Goal: Task Accomplishment & Management: Manage account settings

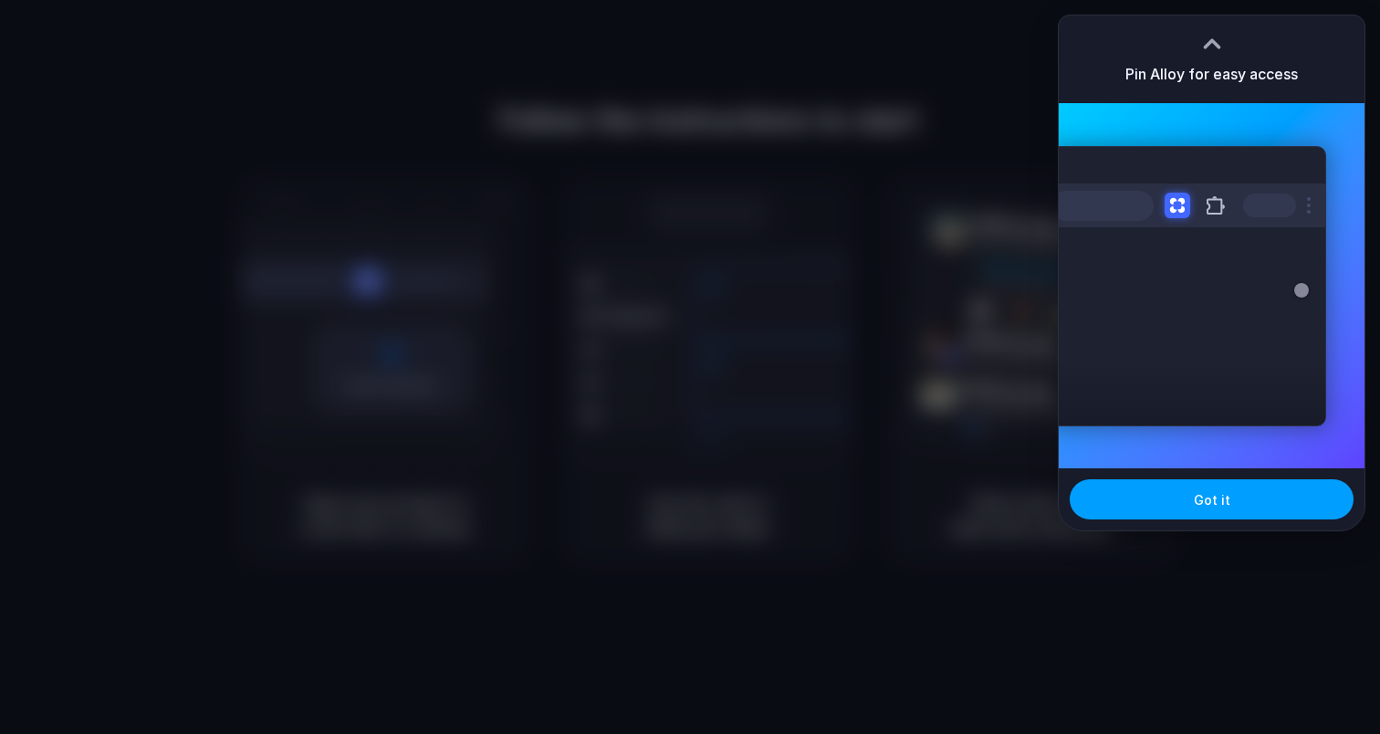
click at [1179, 498] on button "Got it" at bounding box center [1212, 499] width 284 height 40
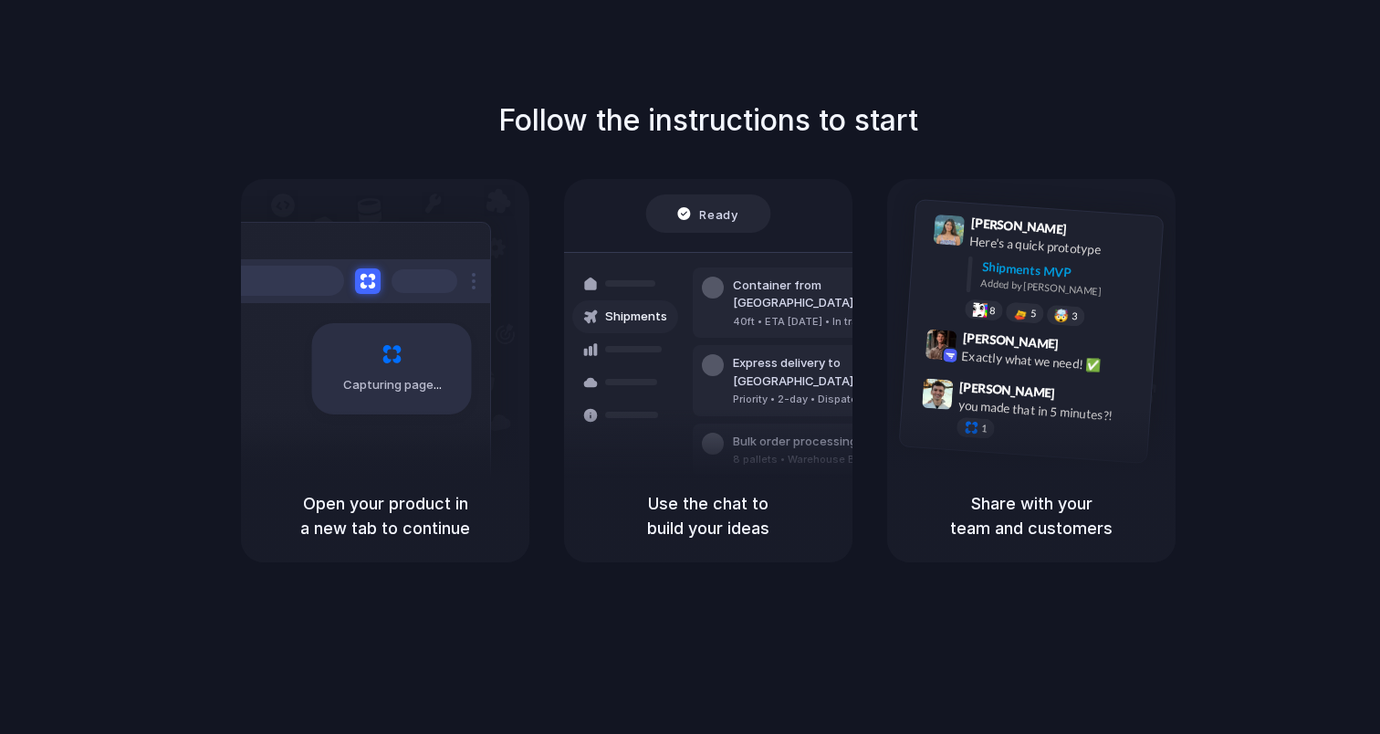
click at [492, 402] on div "Capturing page" at bounding box center [385, 324] width 288 height 290
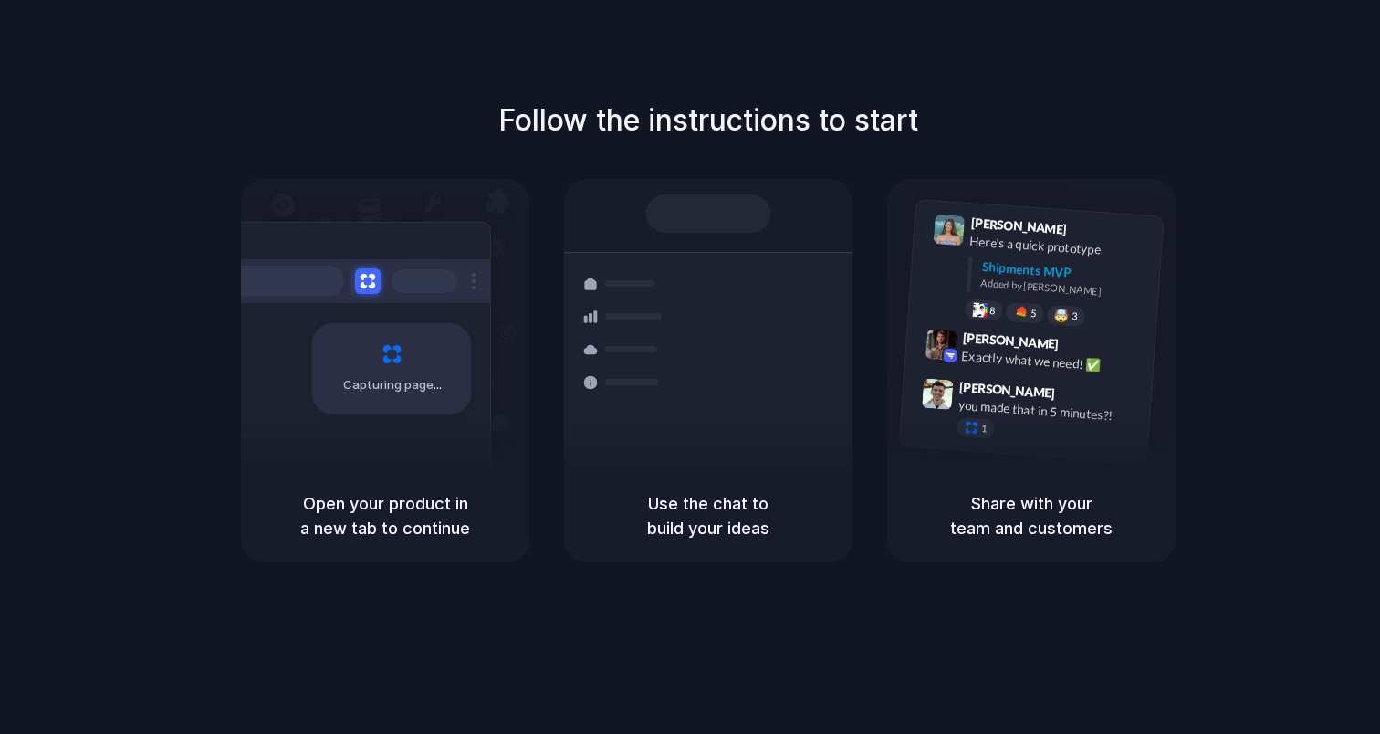
click at [1345, 66] on div "Follow the instructions to start Capturing page Open your product in a new tab …" at bounding box center [708, 385] width 1417 height 770
click at [1306, 126] on div "Follow the instructions to start Capturing page Open your product in a new tab …" at bounding box center [708, 331] width 1380 height 464
click at [690, 367] on div at bounding box center [690, 367] width 0 height 0
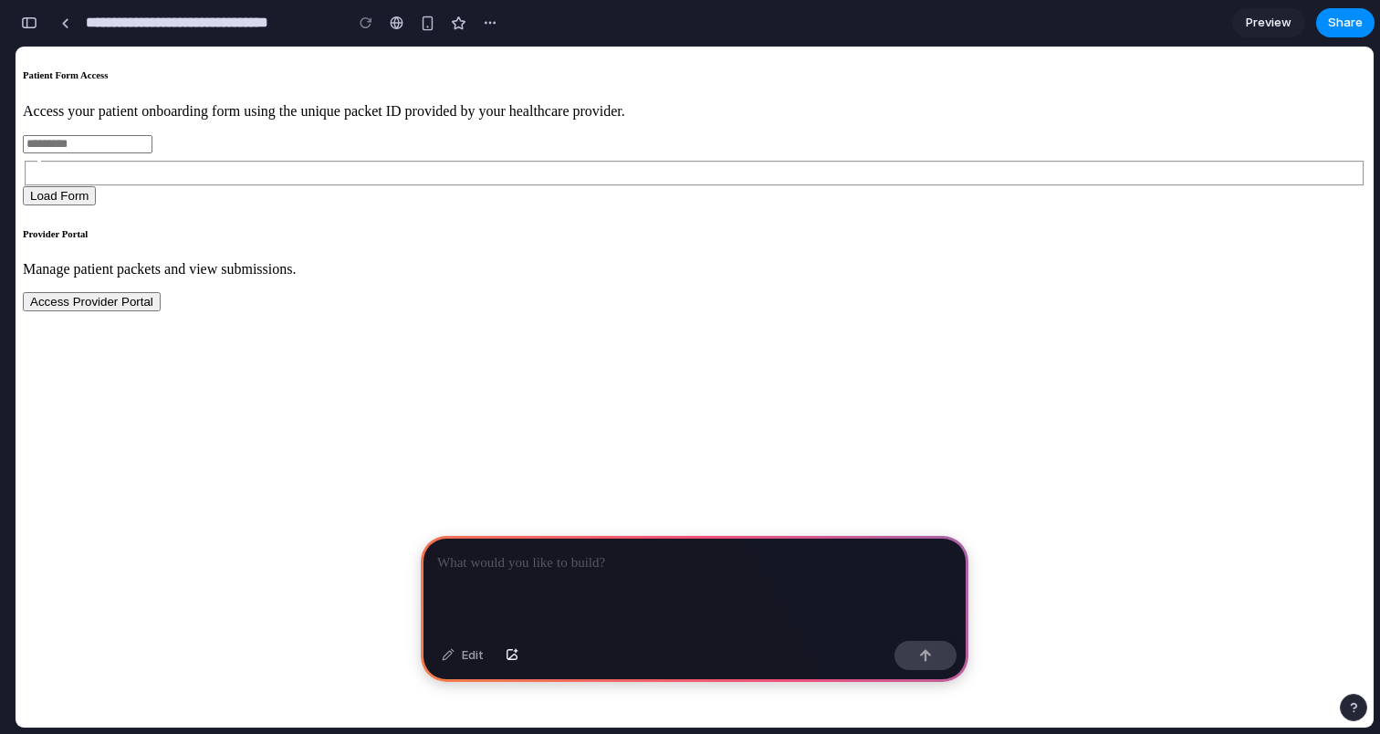
click at [161, 311] on button "Access Provider Portal" at bounding box center [92, 301] width 138 height 19
click at [96, 205] on button "Load Form" at bounding box center [59, 195] width 73 height 19
click at [152, 153] on input "text" at bounding box center [88, 144] width 130 height 18
click at [646, 578] on div at bounding box center [695, 585] width 548 height 98
click at [96, 205] on button "Load Form" at bounding box center [59, 195] width 73 height 19
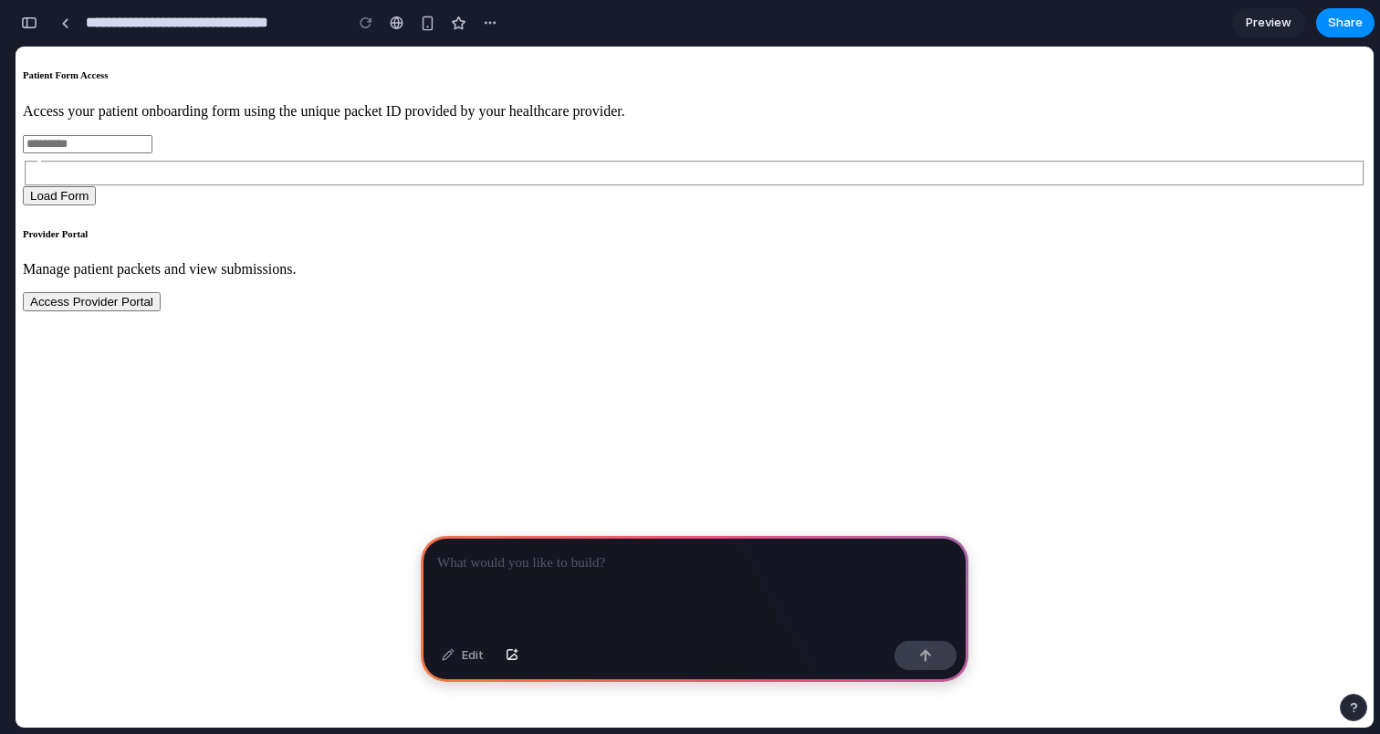
click at [161, 311] on button "Access Provider Portal" at bounding box center [92, 301] width 138 height 19
click at [690, 367] on div at bounding box center [690, 367] width 0 height 0
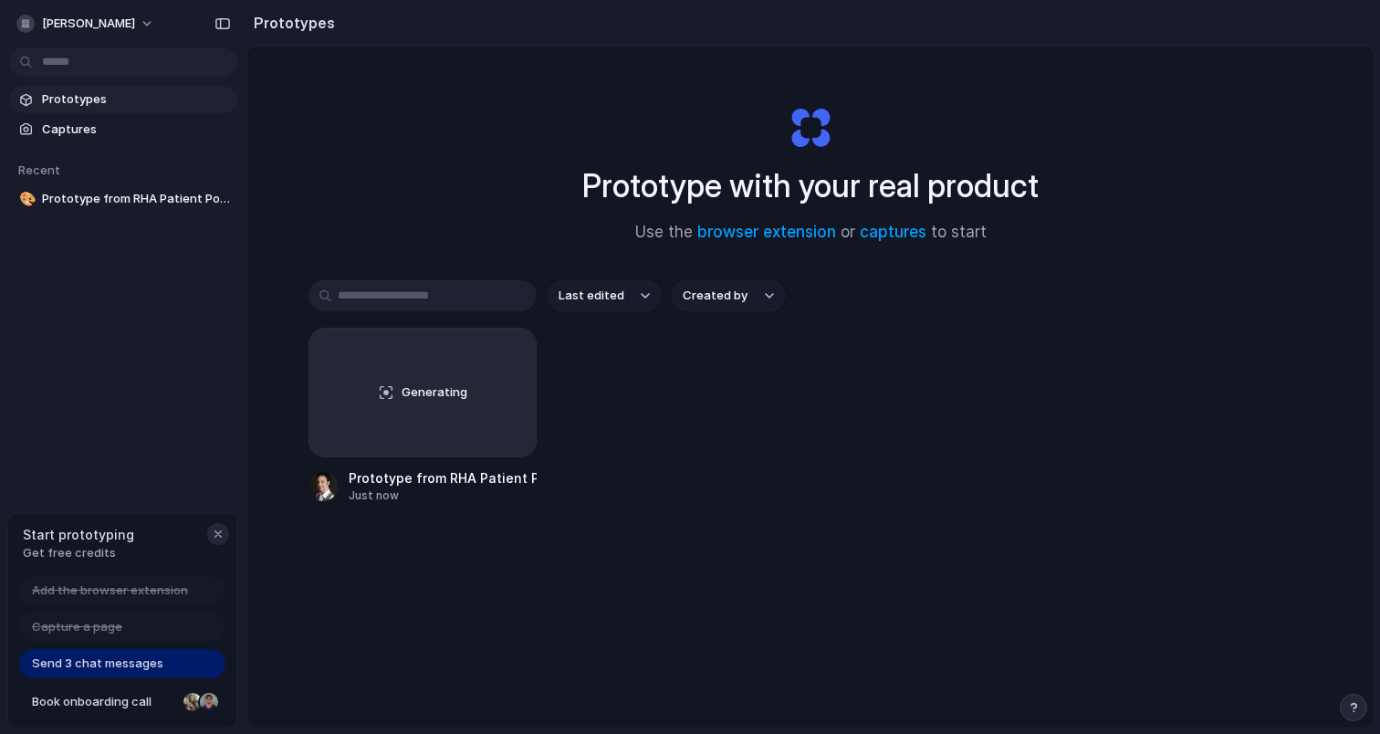
click at [217, 531] on div "button" at bounding box center [218, 534] width 15 height 15
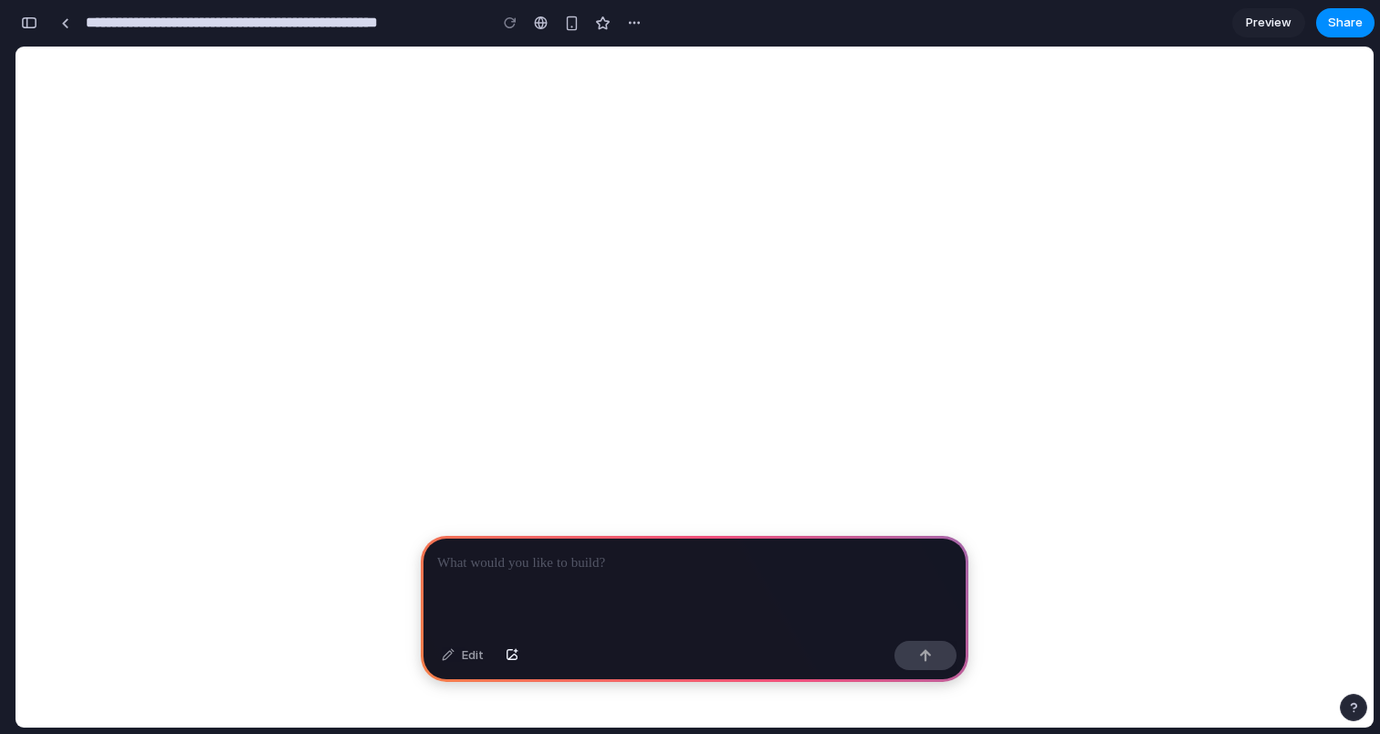
click at [533, 566] on p at bounding box center [694, 563] width 515 height 22
click at [550, 559] on p at bounding box center [694, 563] width 515 height 22
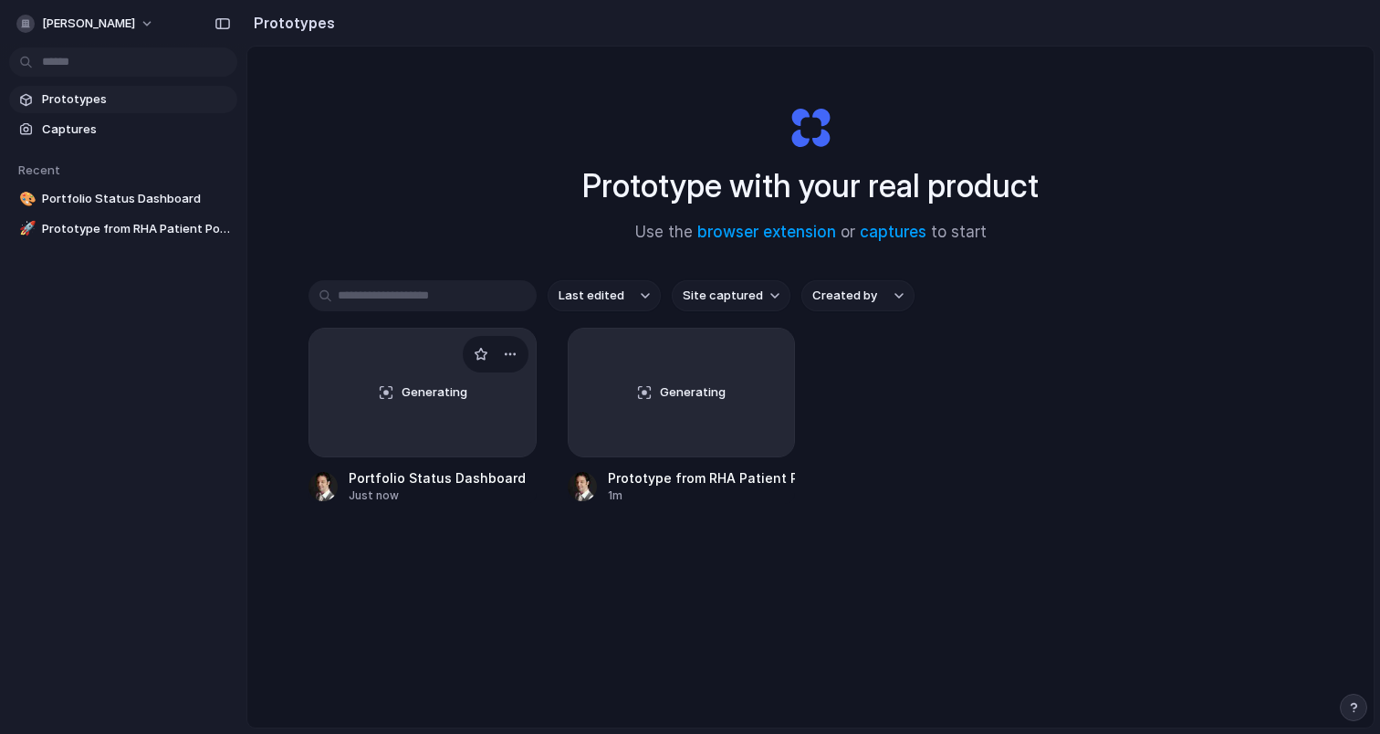
click at [430, 404] on div "Generating" at bounding box center [422, 393] width 226 height 128
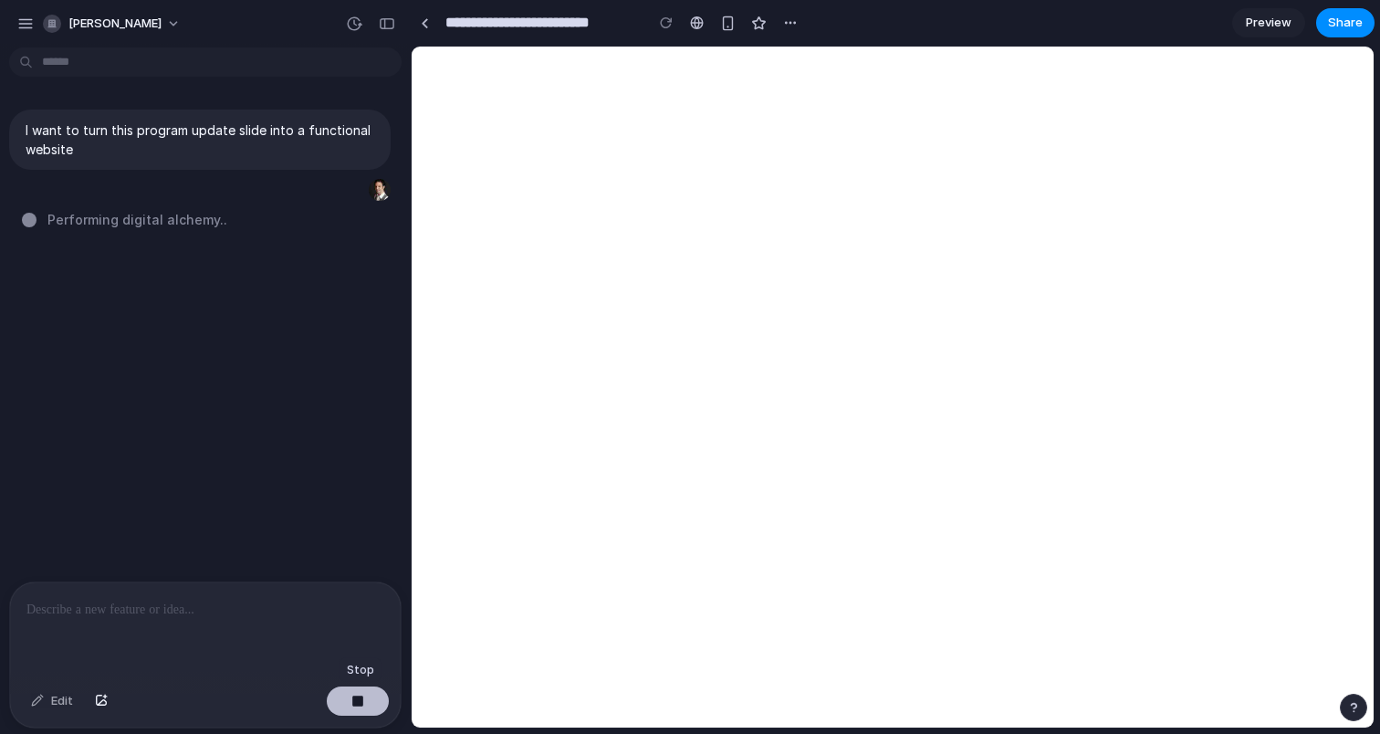
click at [358, 705] on div "button" at bounding box center [357, 701] width 13 height 13
click at [288, 635] on div at bounding box center [205, 630] width 391 height 97
click at [101, 704] on div "button" at bounding box center [101, 701] width 13 height 11
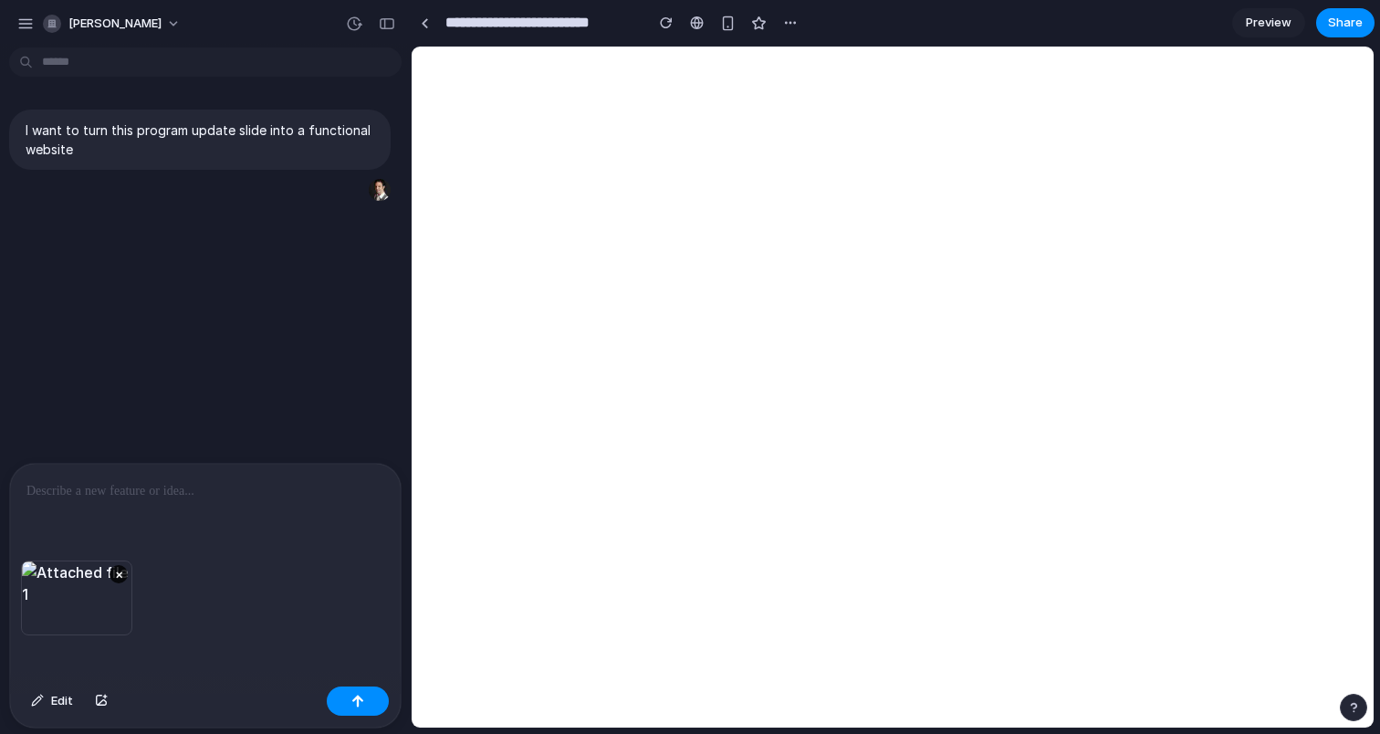
click at [206, 493] on p at bounding box center [205, 491] width 358 height 22
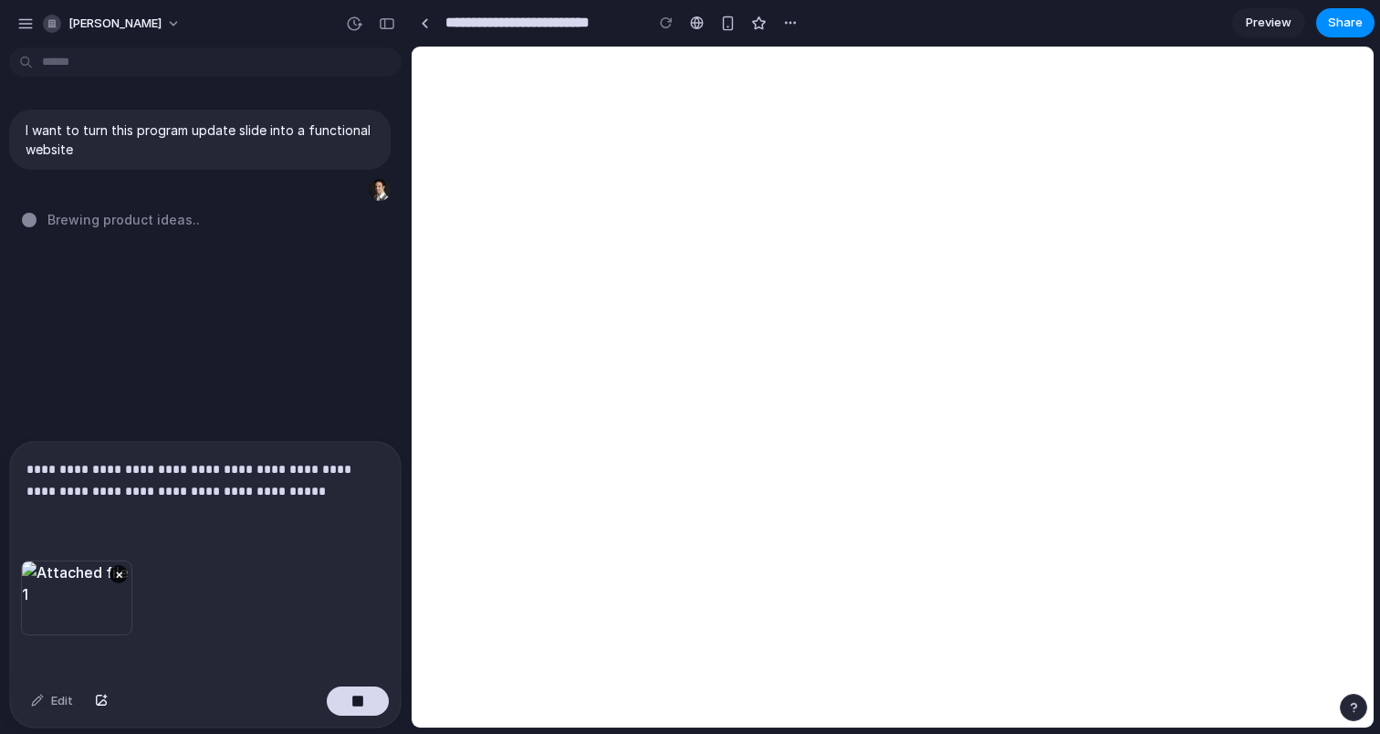
click at [371, 684] on div "Edit" at bounding box center [205, 703] width 391 height 48
click at [364, 697] on button "button" at bounding box center [358, 700] width 62 height 29
click at [342, 498] on p "**********" at bounding box center [205, 480] width 358 height 44
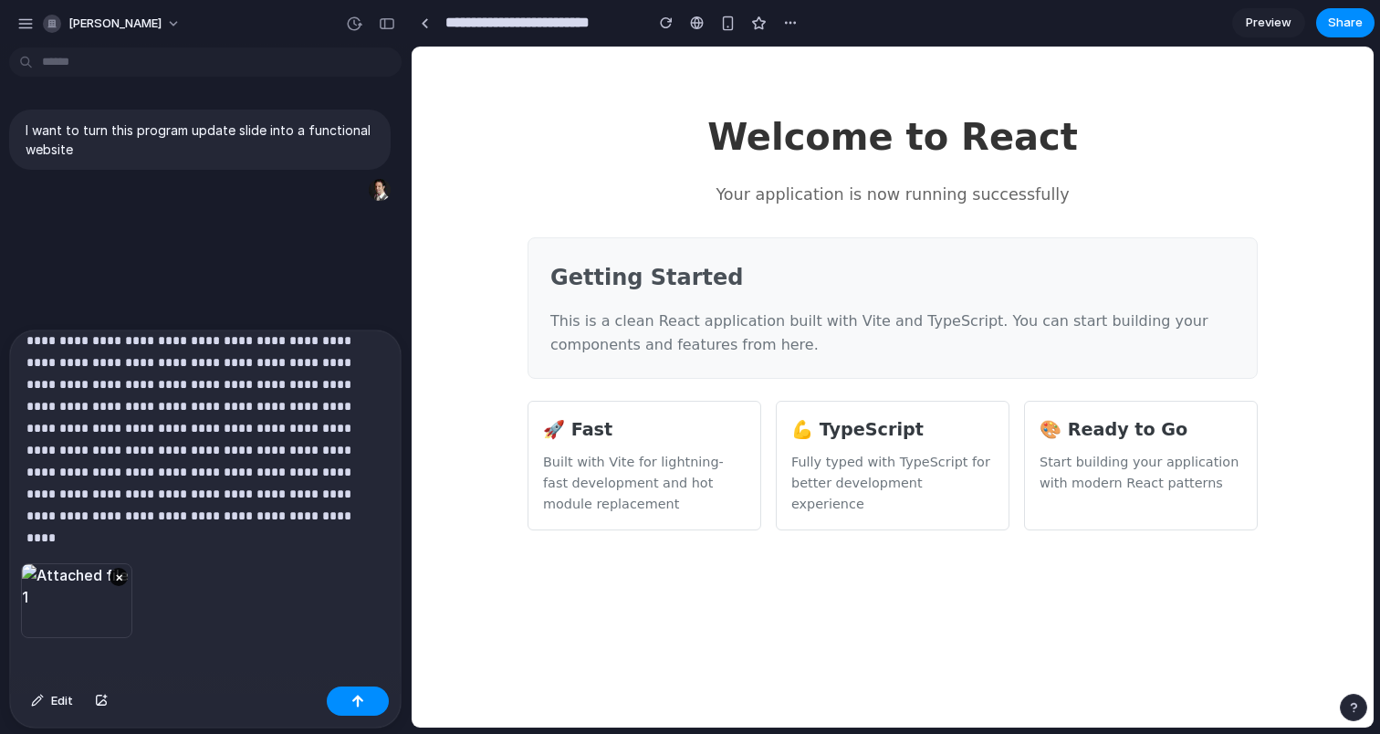
scroll to position [173, 0]
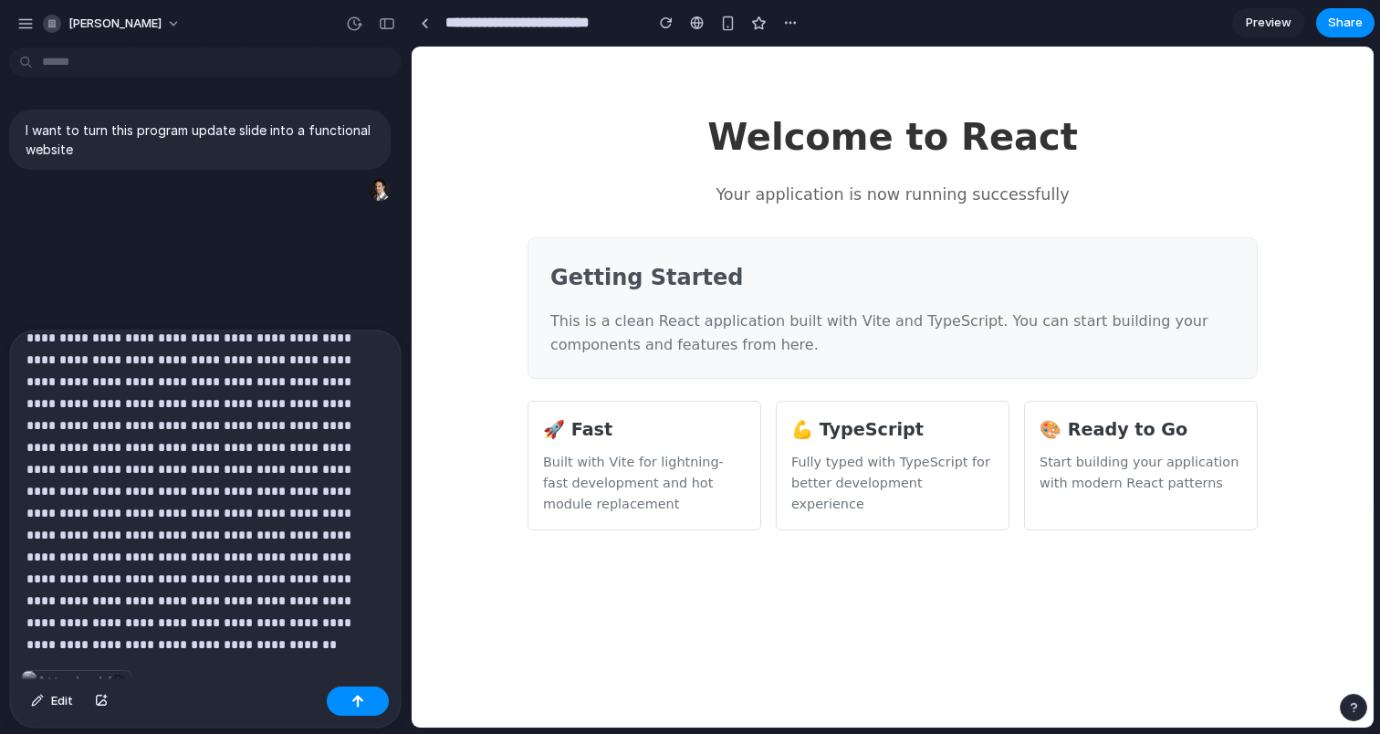
click at [242, 598] on p at bounding box center [205, 392] width 358 height 438
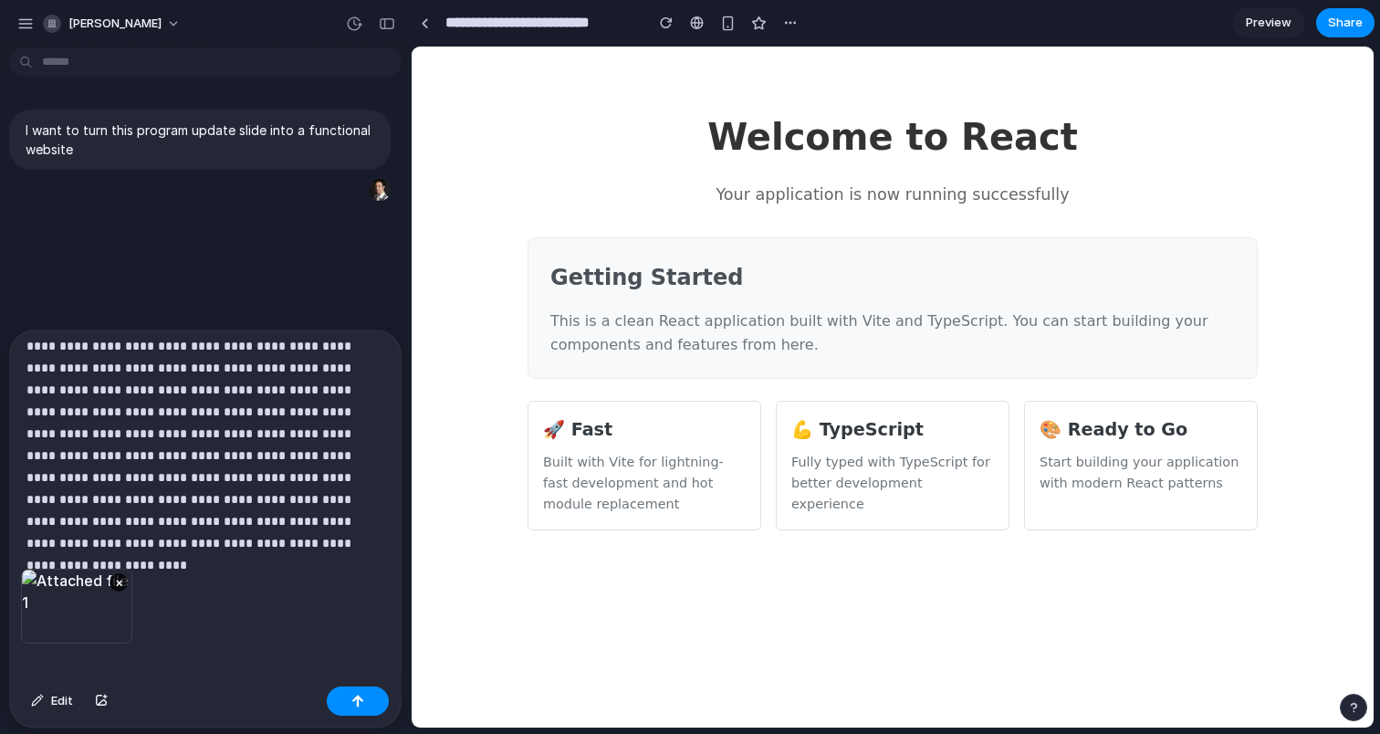
scroll to position [305, 0]
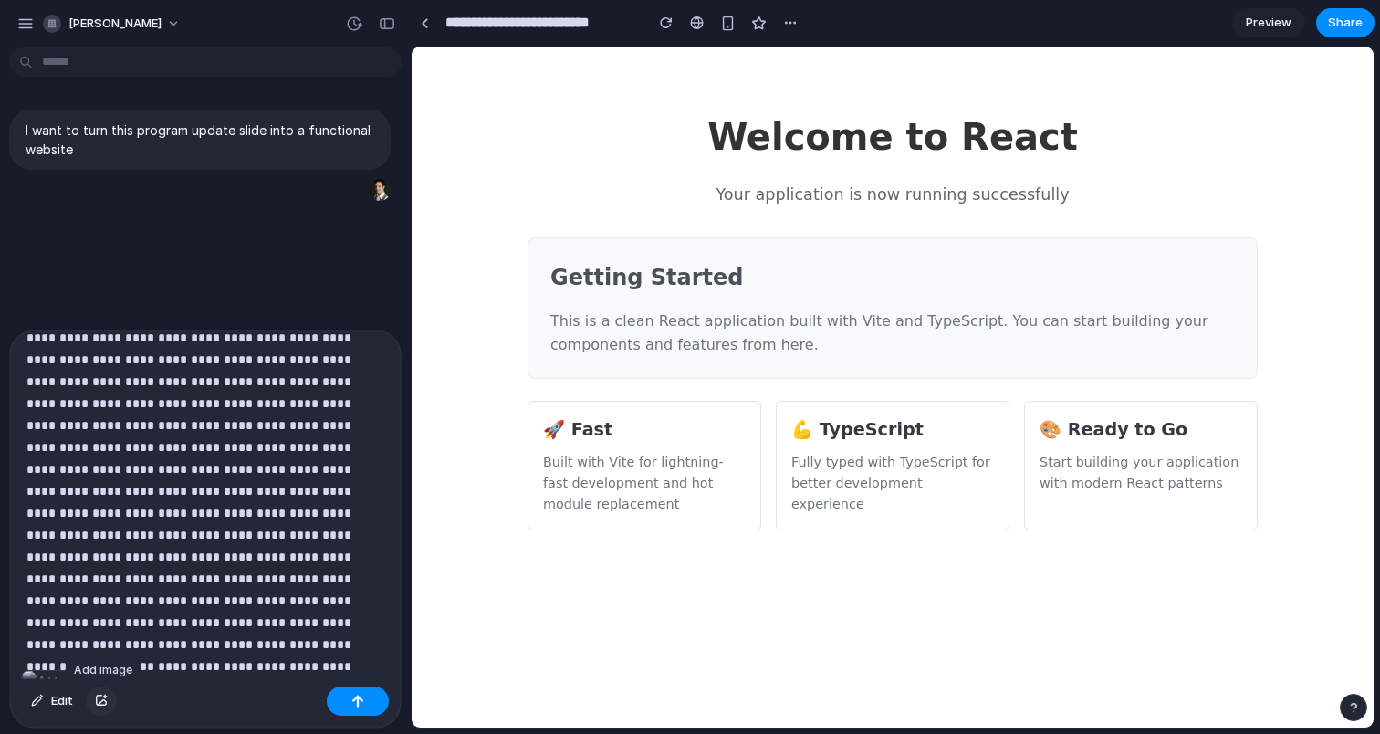
click at [101, 707] on button "button" at bounding box center [101, 700] width 31 height 29
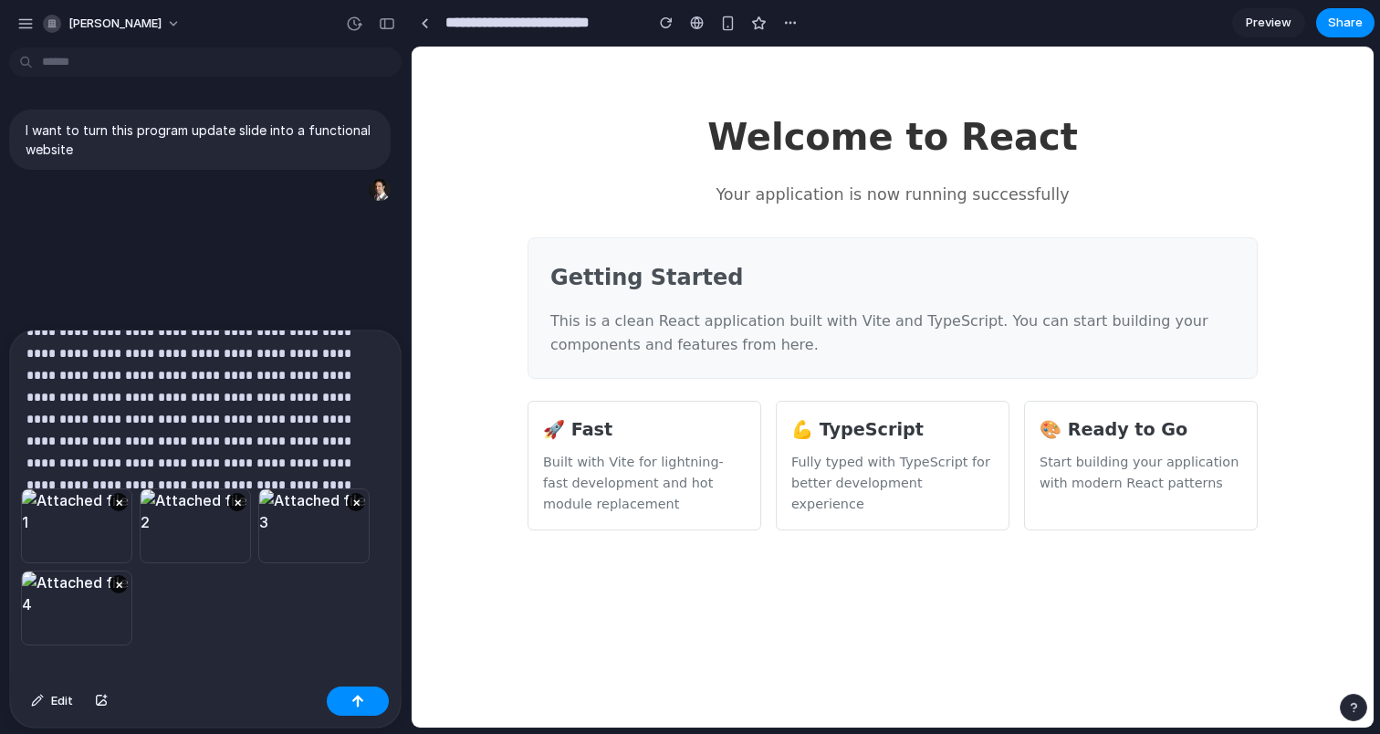
scroll to position [487, 0]
click at [389, 424] on div at bounding box center [205, 165] width 391 height 644
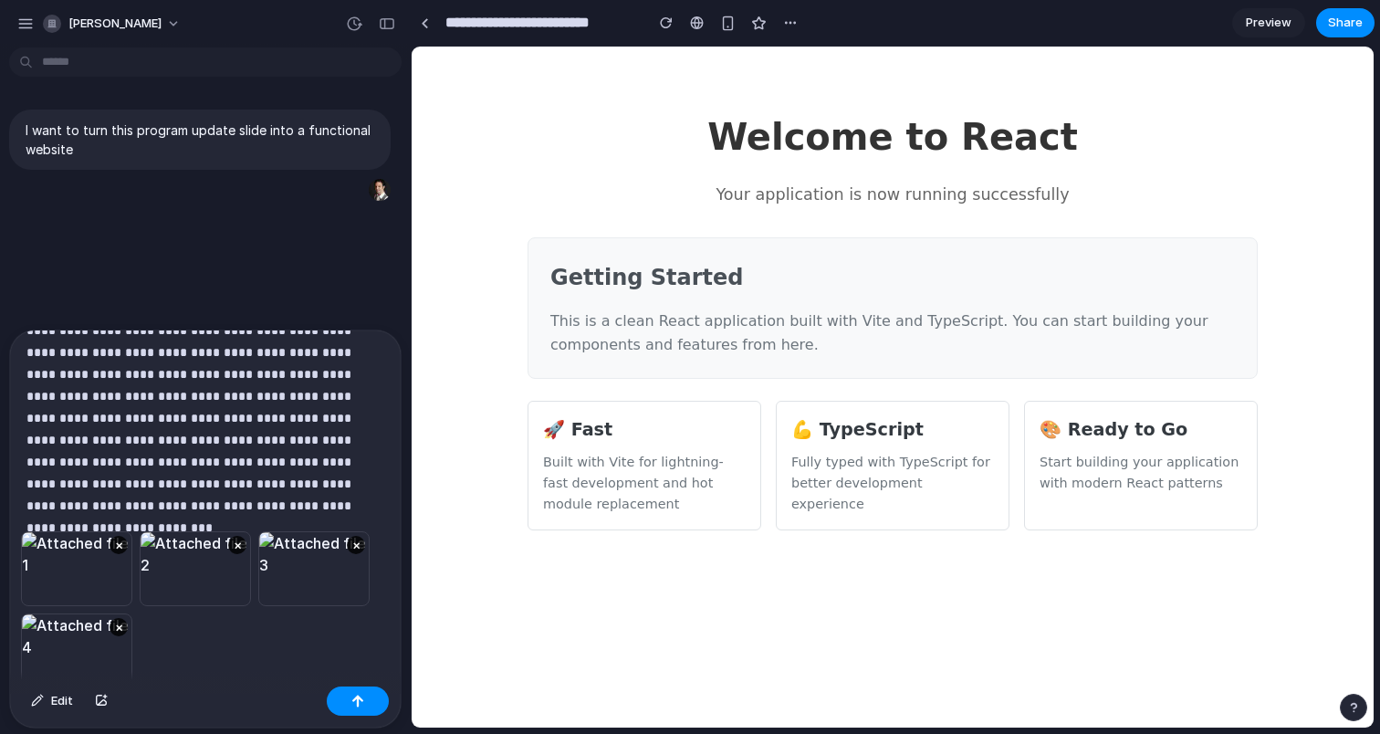
click at [138, 468] on p at bounding box center [205, 165] width 358 height 613
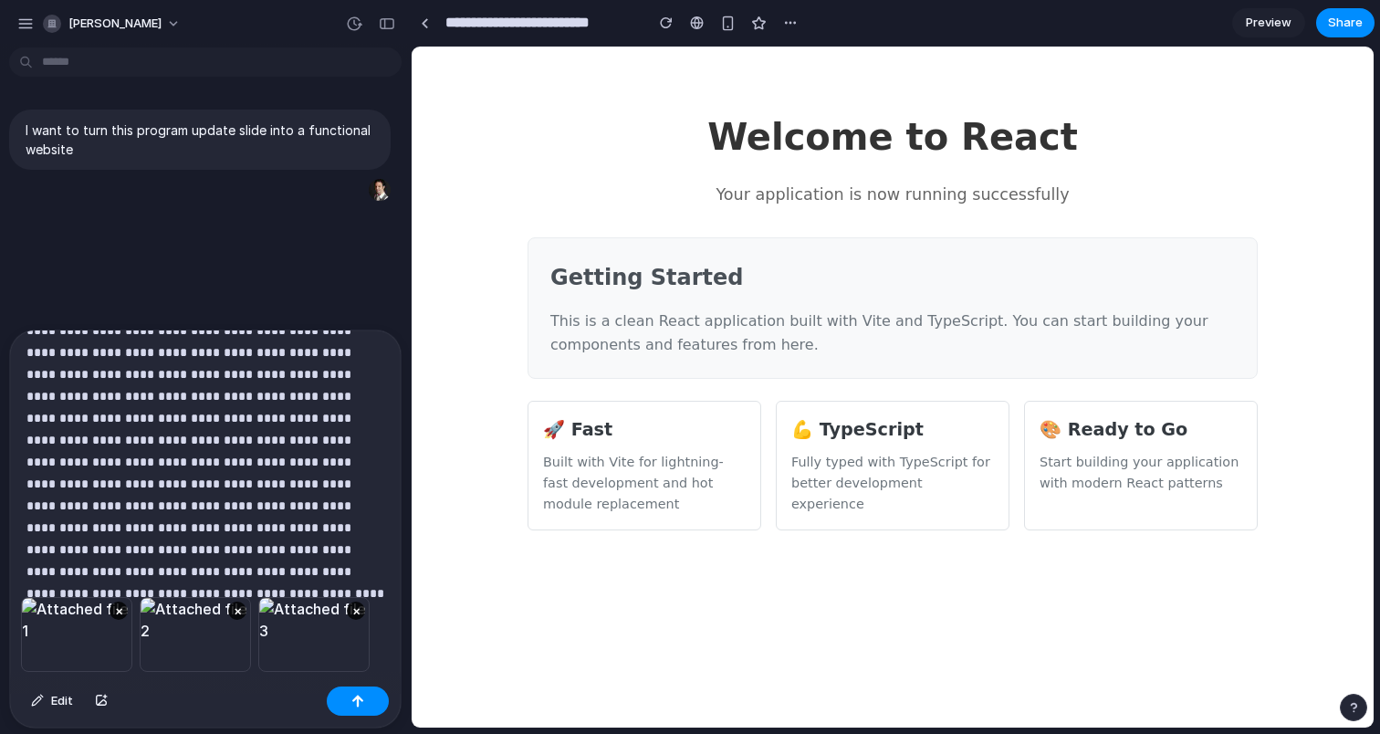
click at [208, 508] on p at bounding box center [205, 198] width 358 height 679
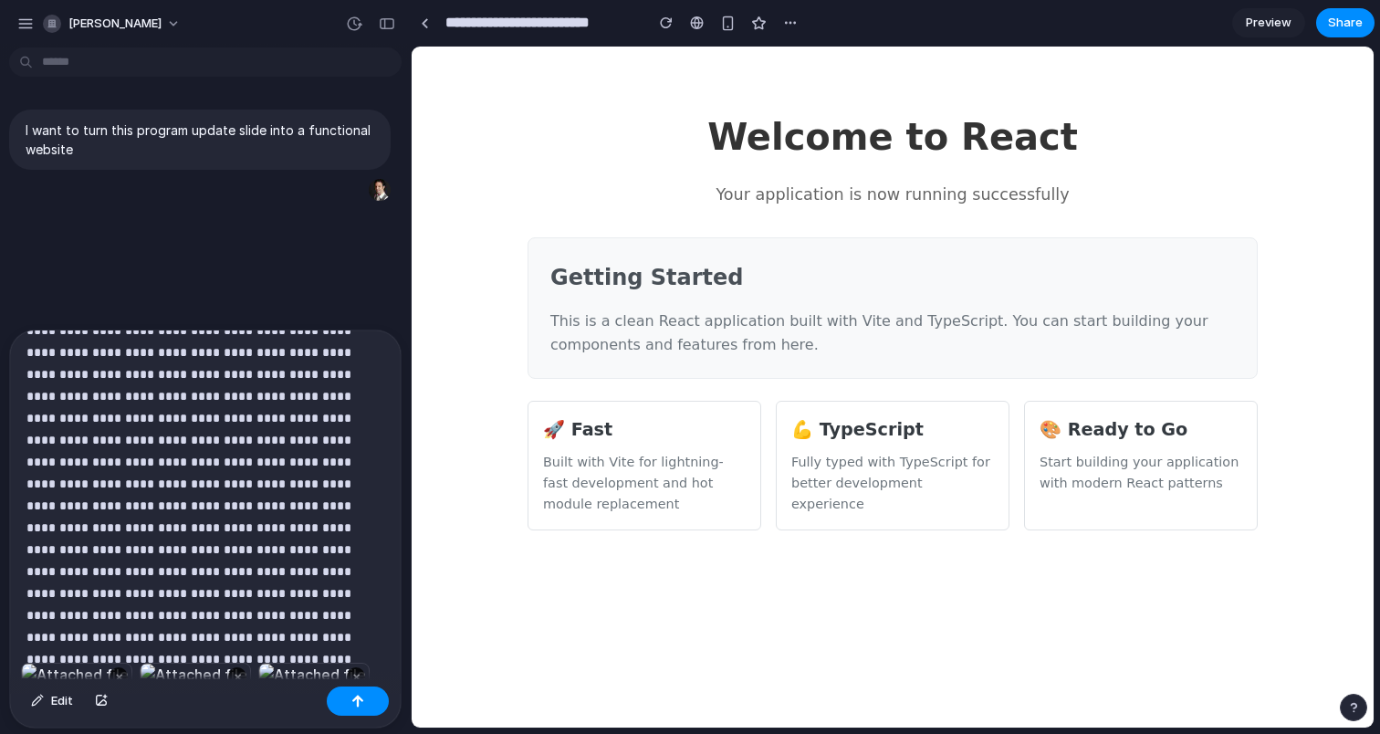
click at [162, 594] on p at bounding box center [205, 231] width 358 height 745
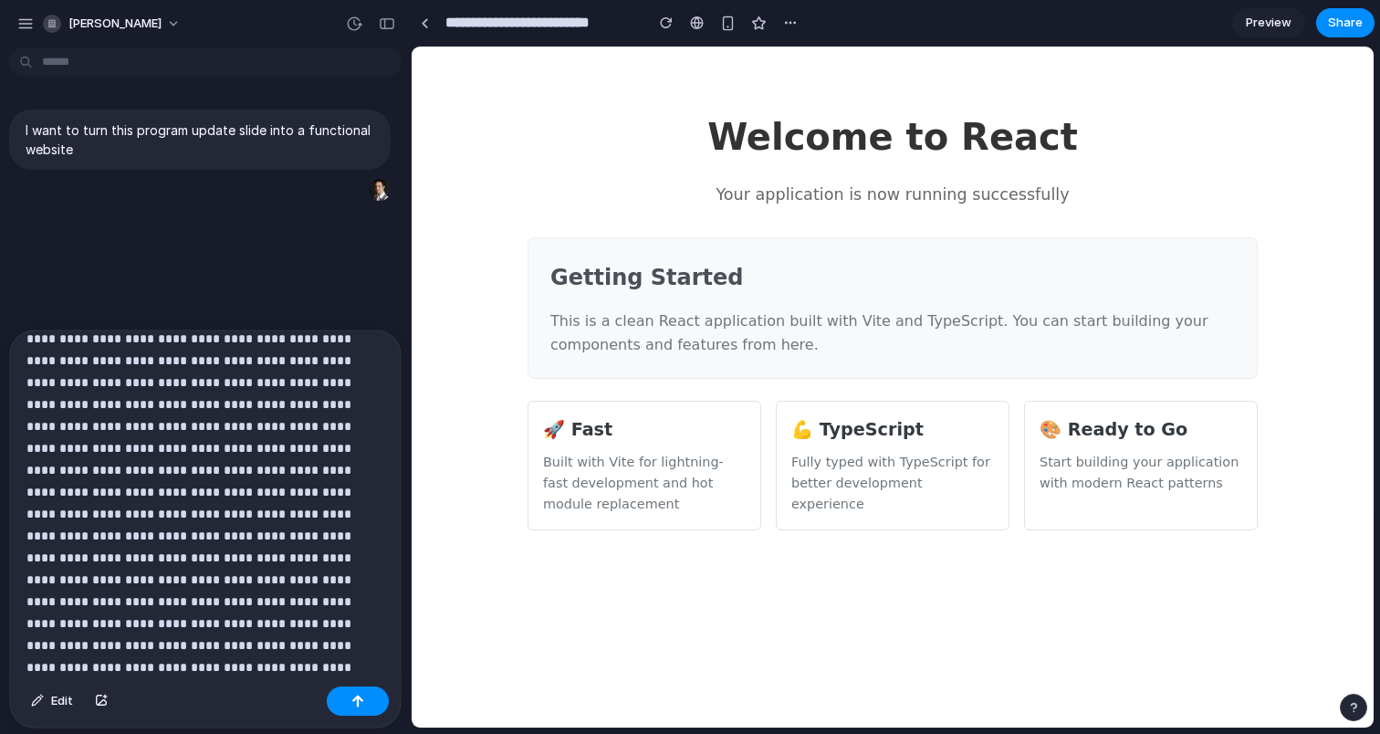
scroll to position [545, 0]
click at [336, 649] on p at bounding box center [205, 240] width 358 height 876
click at [211, 663] on p at bounding box center [205, 175] width 358 height 1052
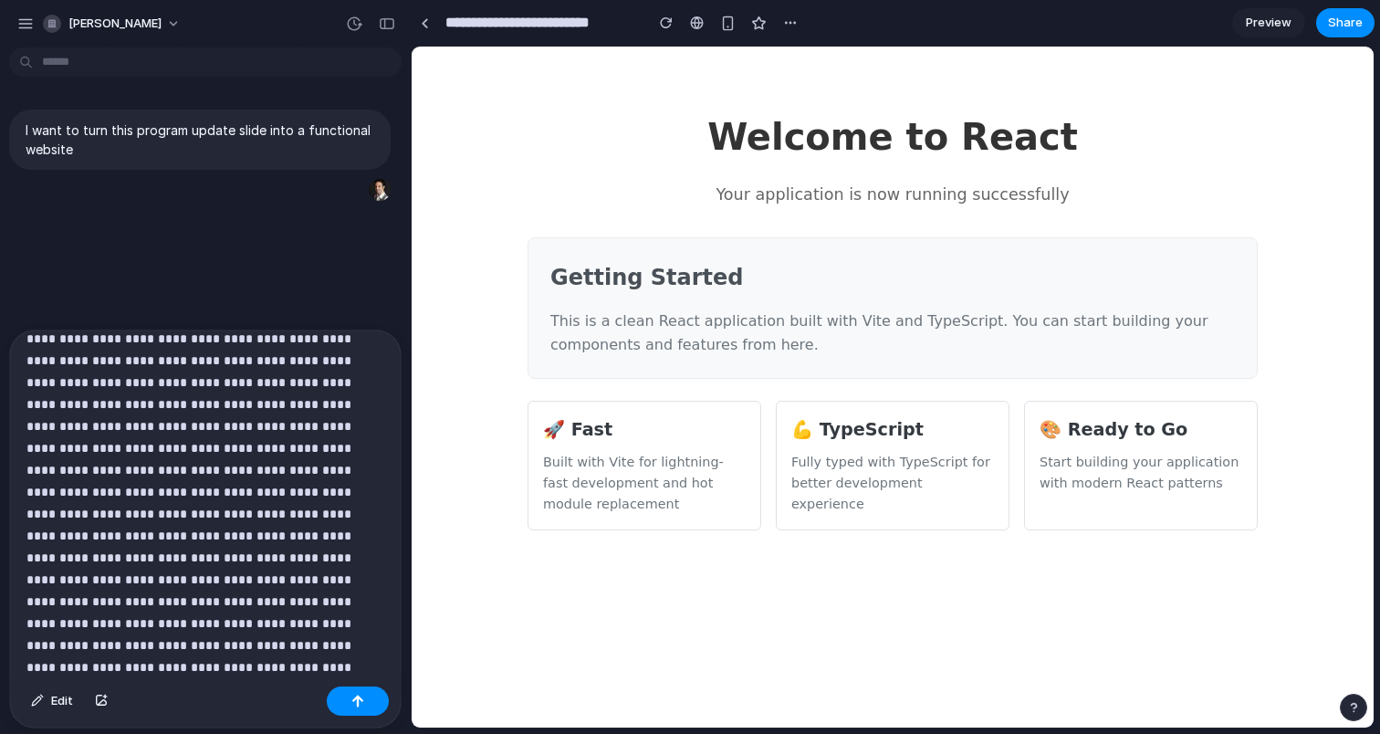
click at [247, 659] on p at bounding box center [205, 175] width 358 height 1052
click at [362, 702] on div "button" at bounding box center [357, 701] width 13 height 13
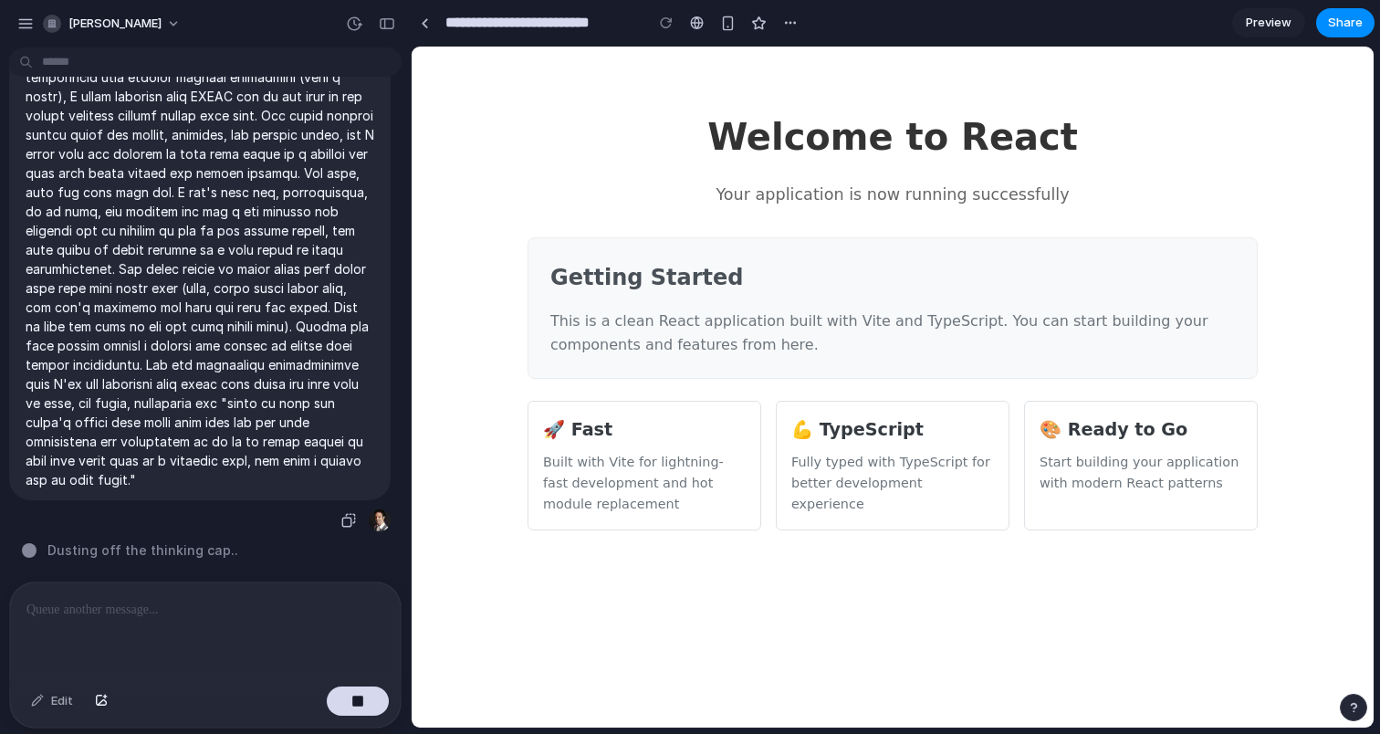
scroll to position [1568, 0]
click at [345, 522] on div "button" at bounding box center [348, 520] width 15 height 15
type input "**********"
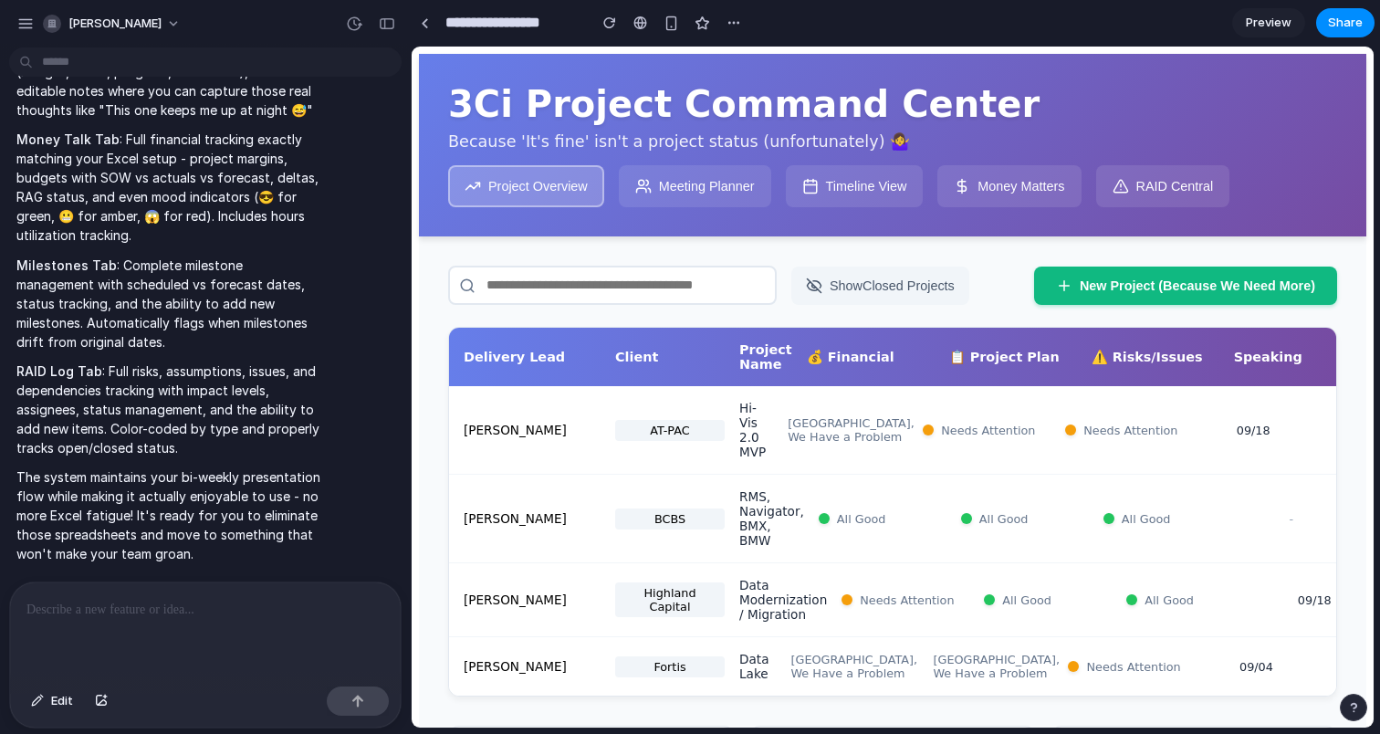
scroll to position [2789, 0]
click at [1273, 17] on span "Preview" at bounding box center [1269, 23] width 46 height 18
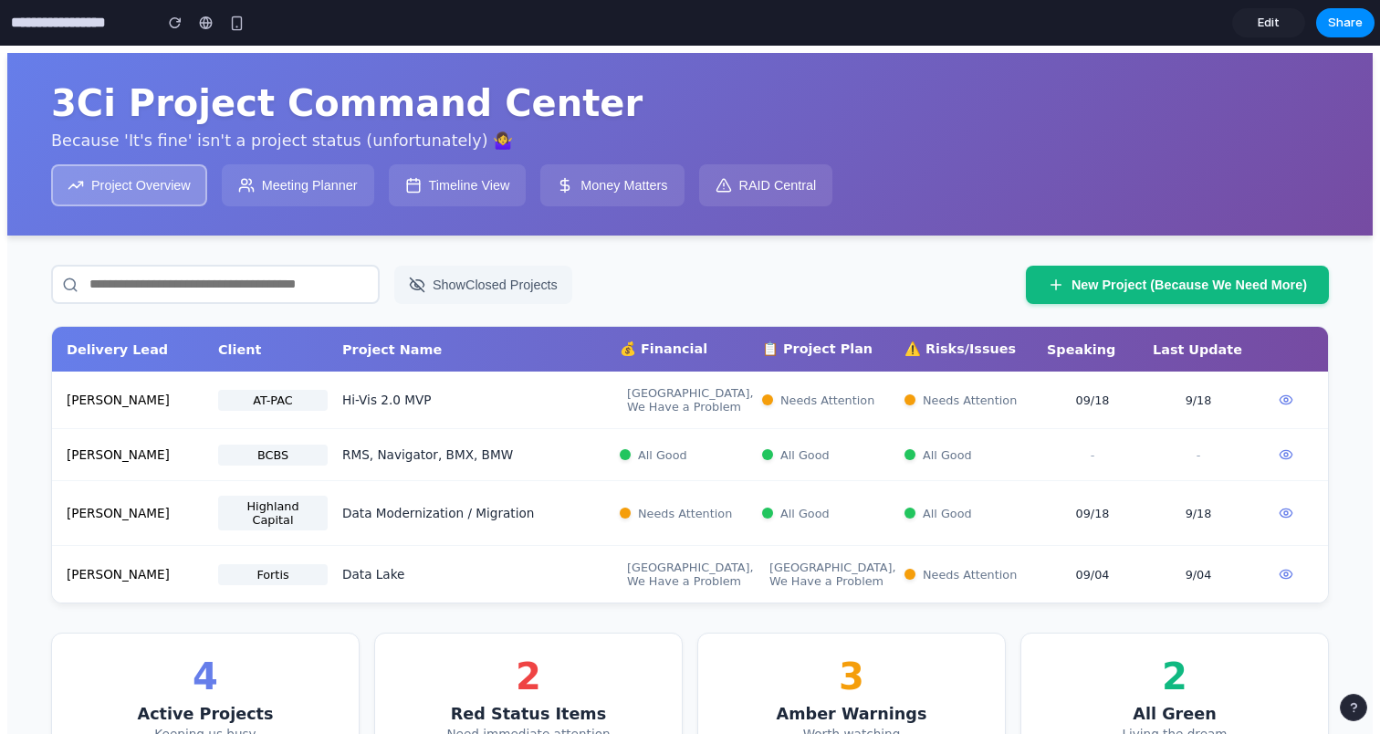
click at [1273, 17] on span "Edit" at bounding box center [1269, 23] width 22 height 18
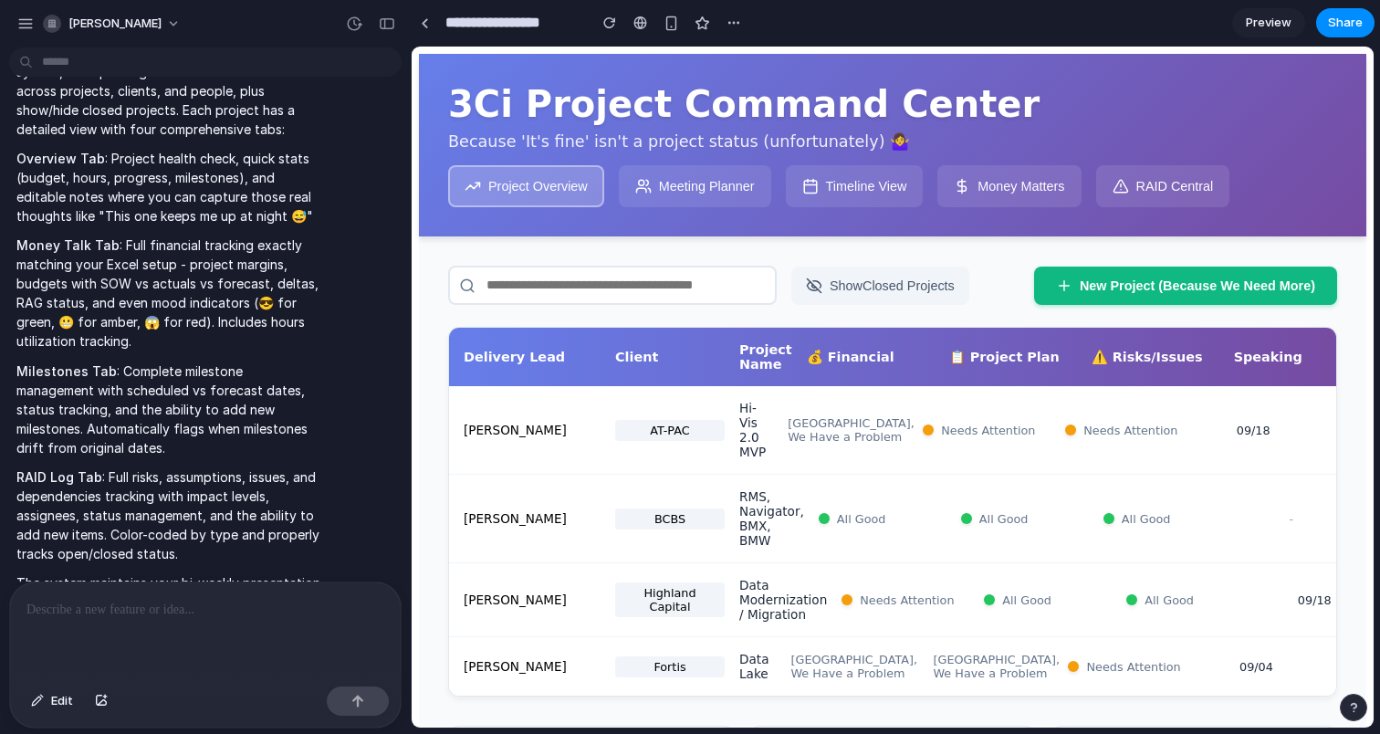
scroll to position [2434, 0]
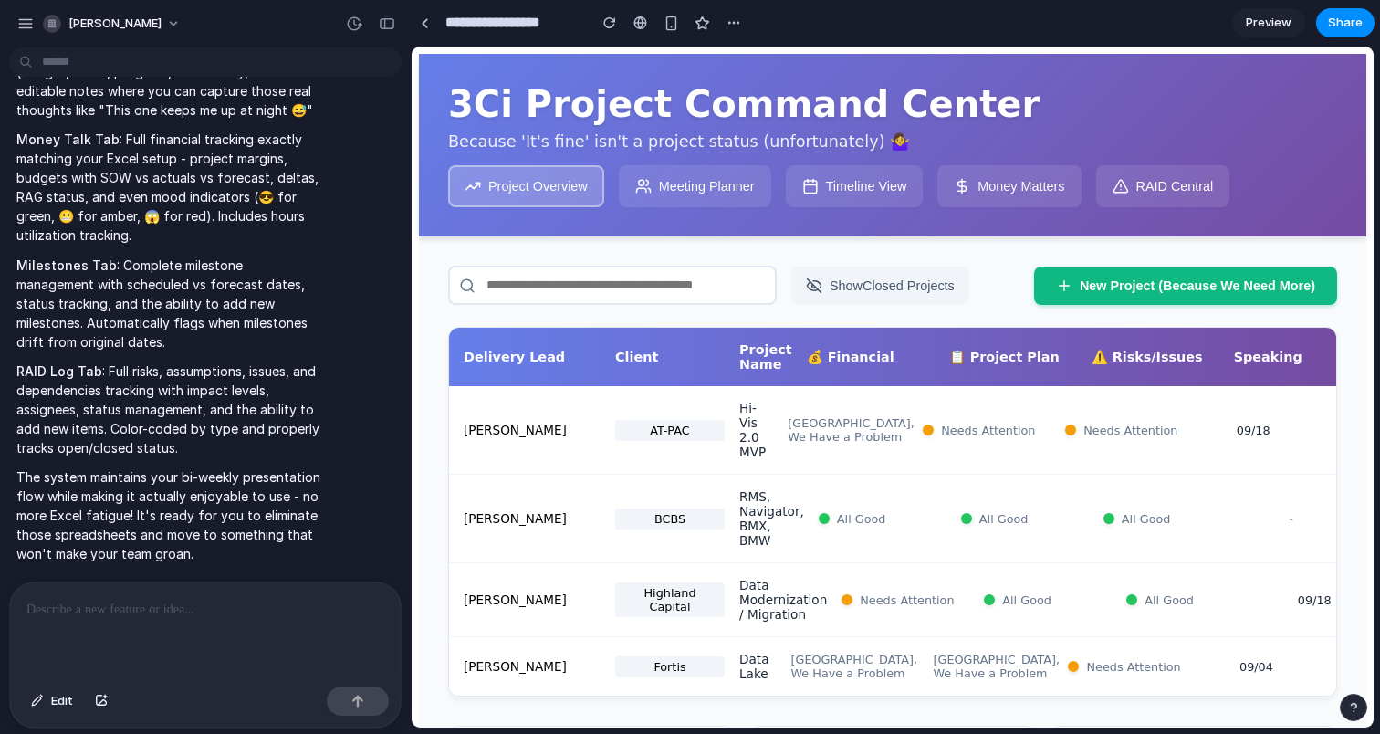
click at [680, 201] on button "Meeting Planner" at bounding box center [695, 186] width 152 height 42
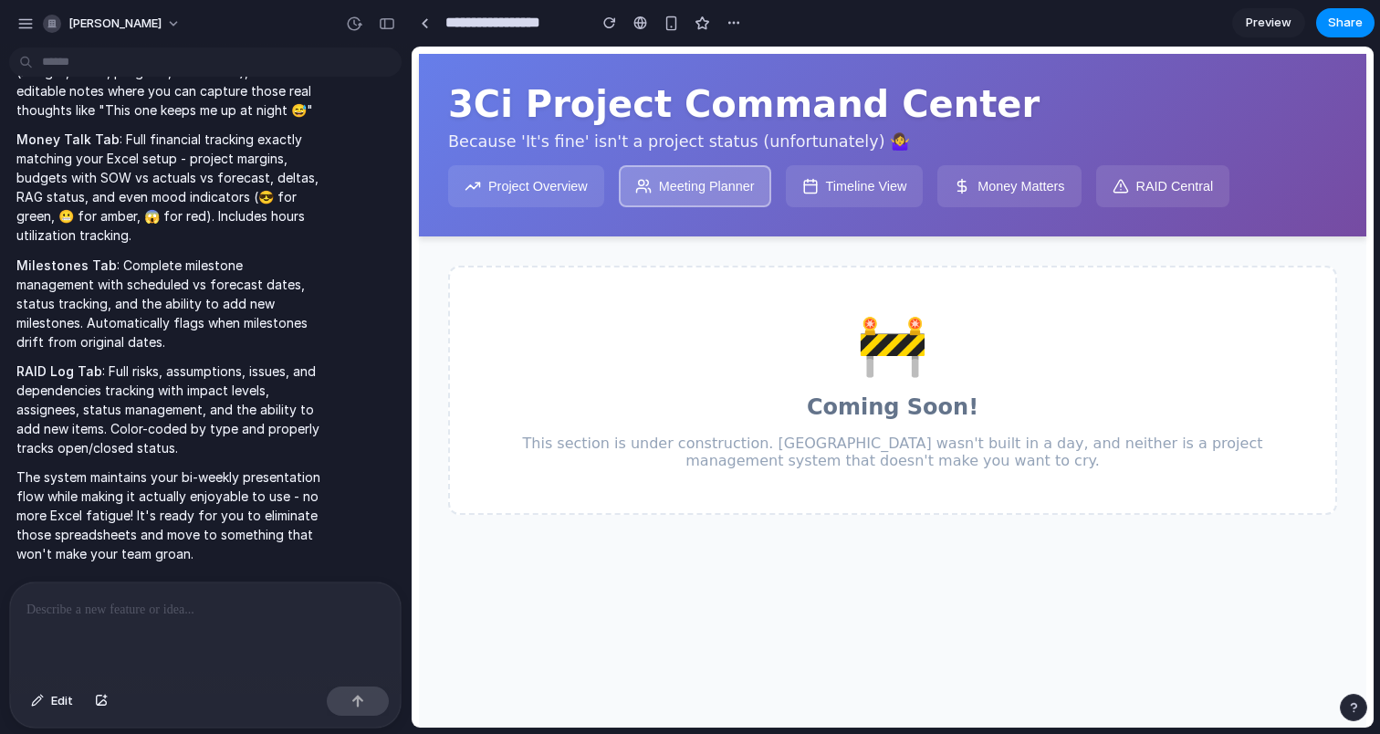
click at [857, 196] on button "Timeline View" at bounding box center [855, 186] width 138 height 42
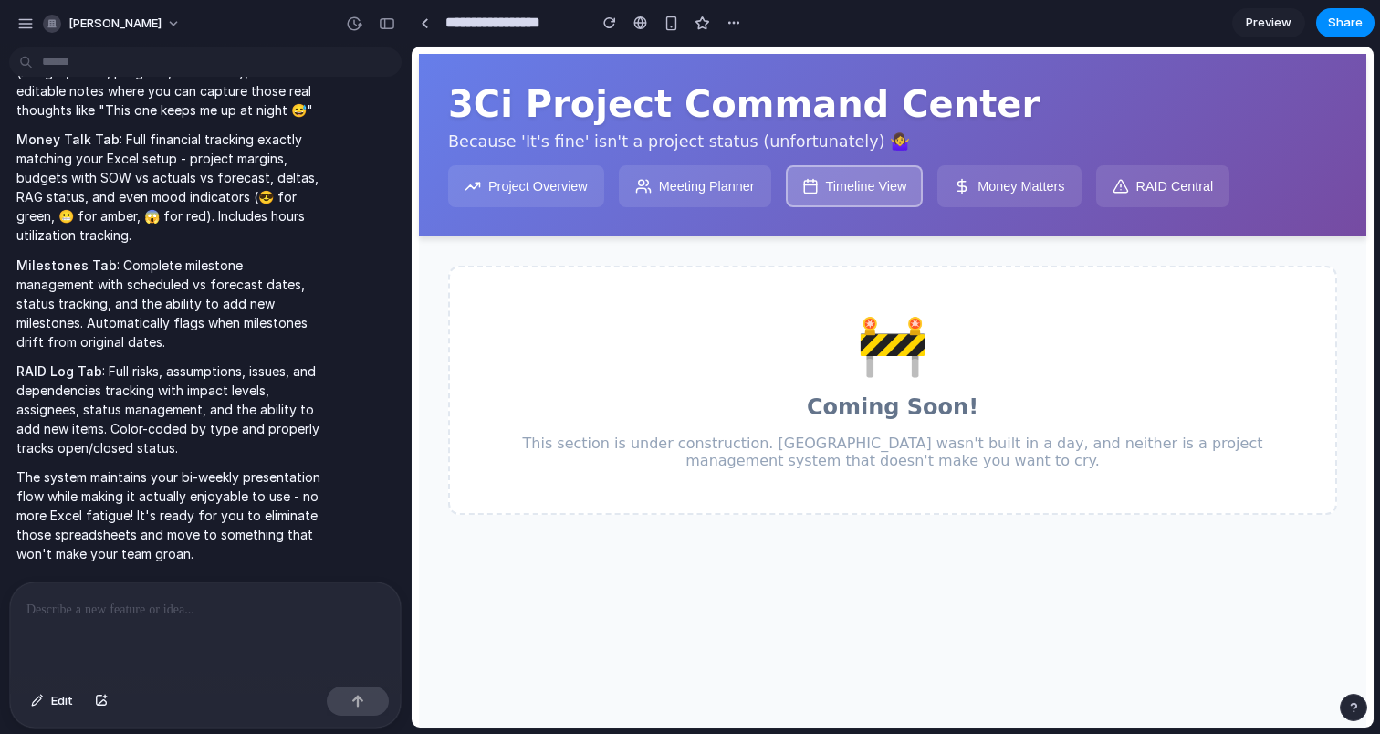
click at [1005, 199] on button "Money Matters" at bounding box center [1009, 186] width 143 height 42
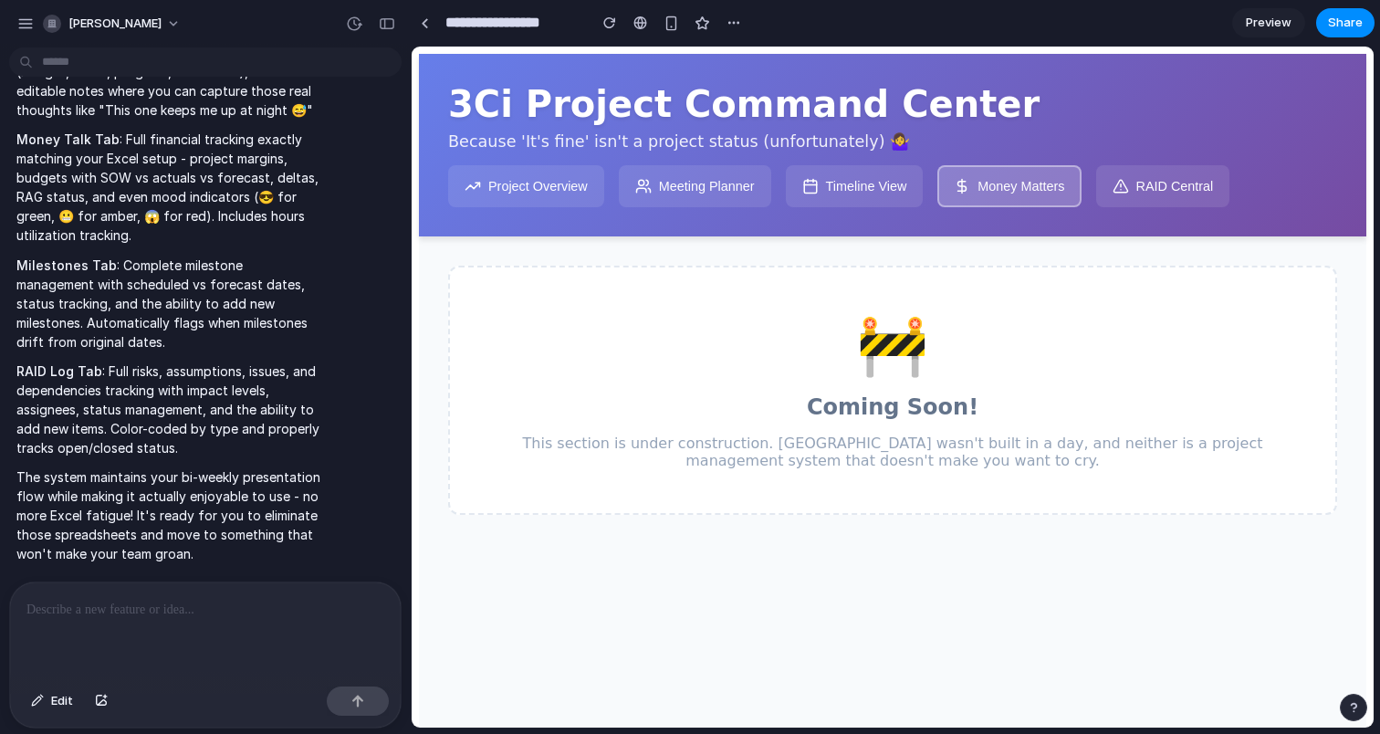
click at [1149, 186] on button "RAID Central" at bounding box center [1163, 186] width 134 height 42
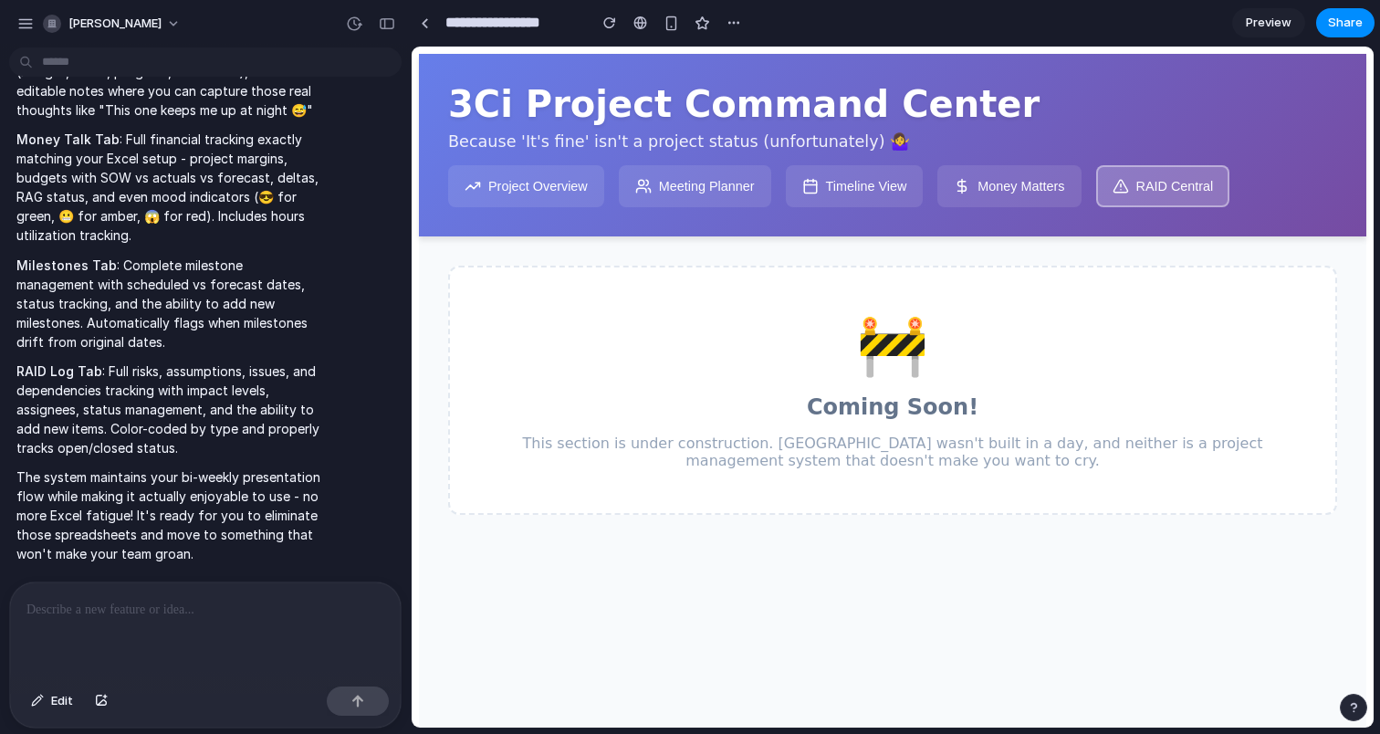
click at [1021, 193] on button "Money Matters" at bounding box center [1009, 186] width 143 height 42
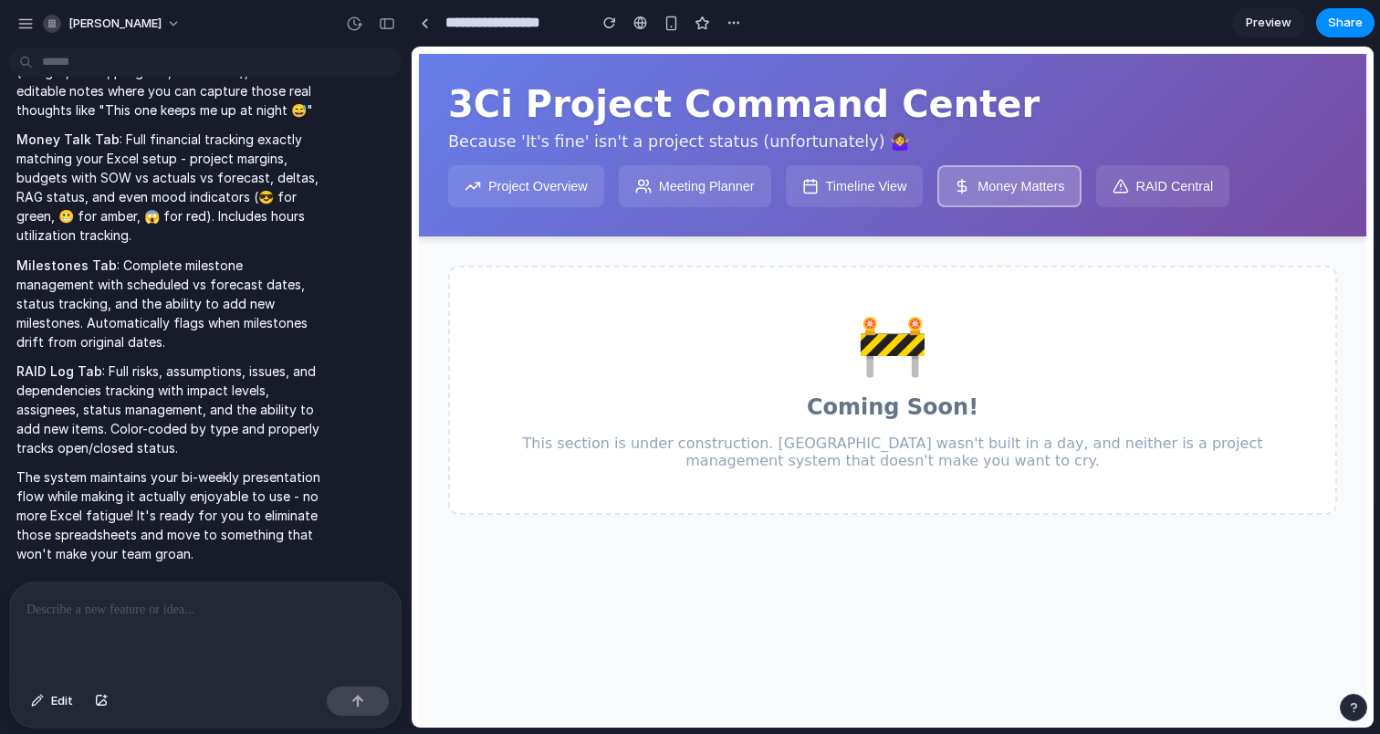
click at [877, 195] on button "Timeline View" at bounding box center [855, 186] width 138 height 42
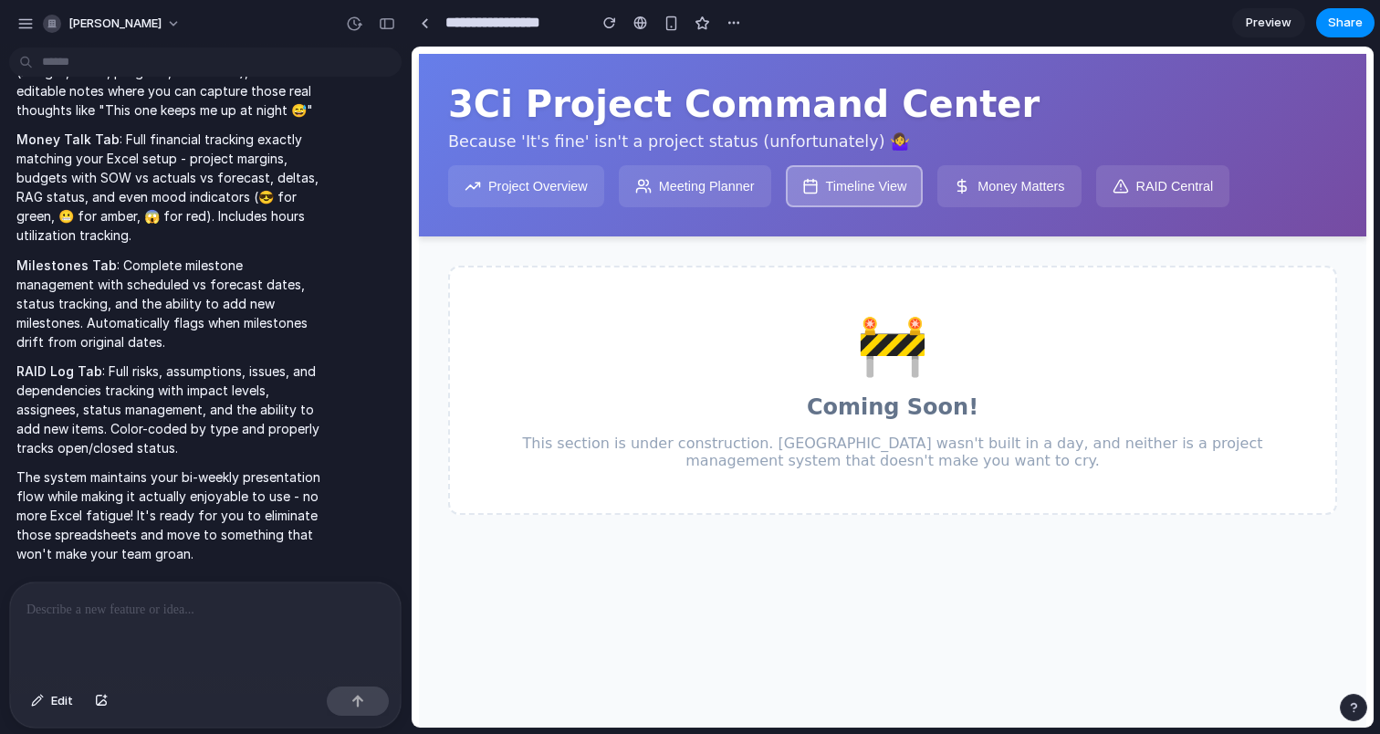
click at [724, 194] on button "Meeting Planner" at bounding box center [695, 186] width 152 height 42
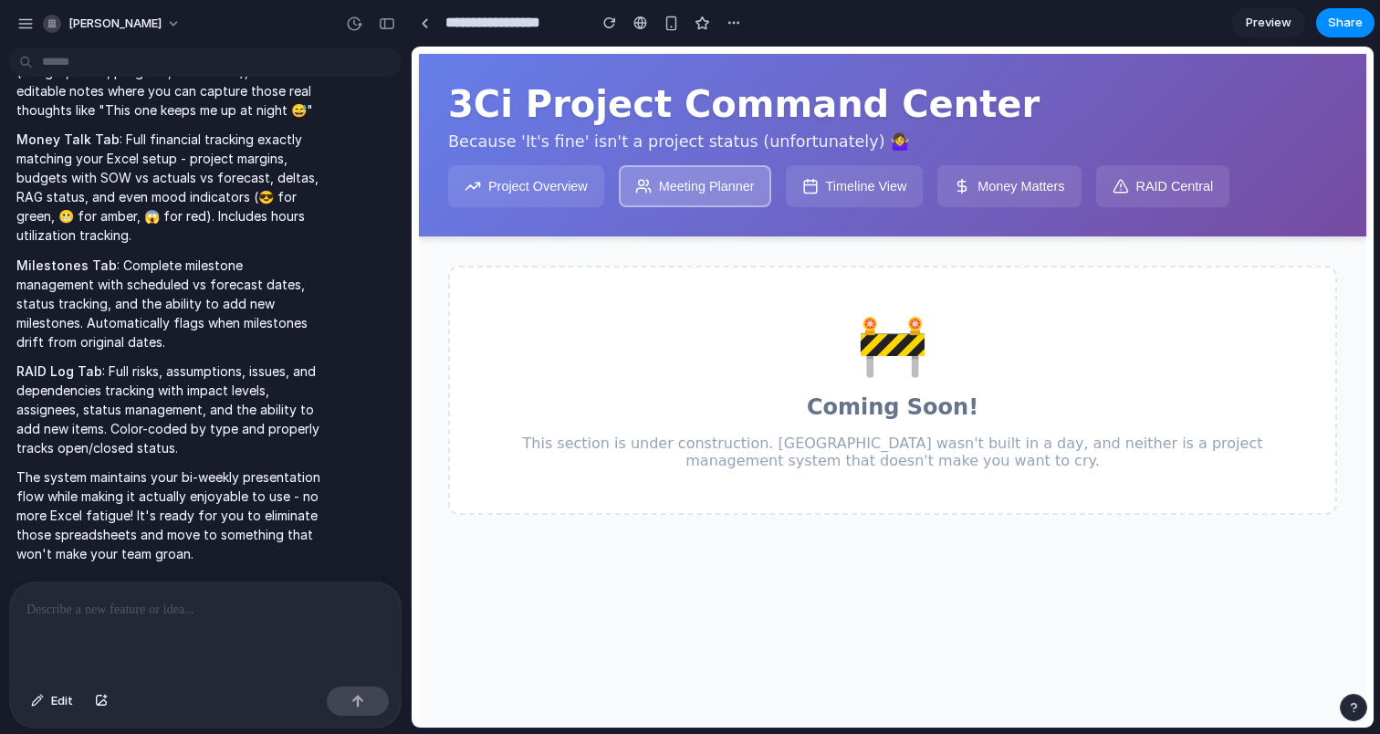
click at [504, 177] on button "Project Overview" at bounding box center [526, 186] width 156 height 42
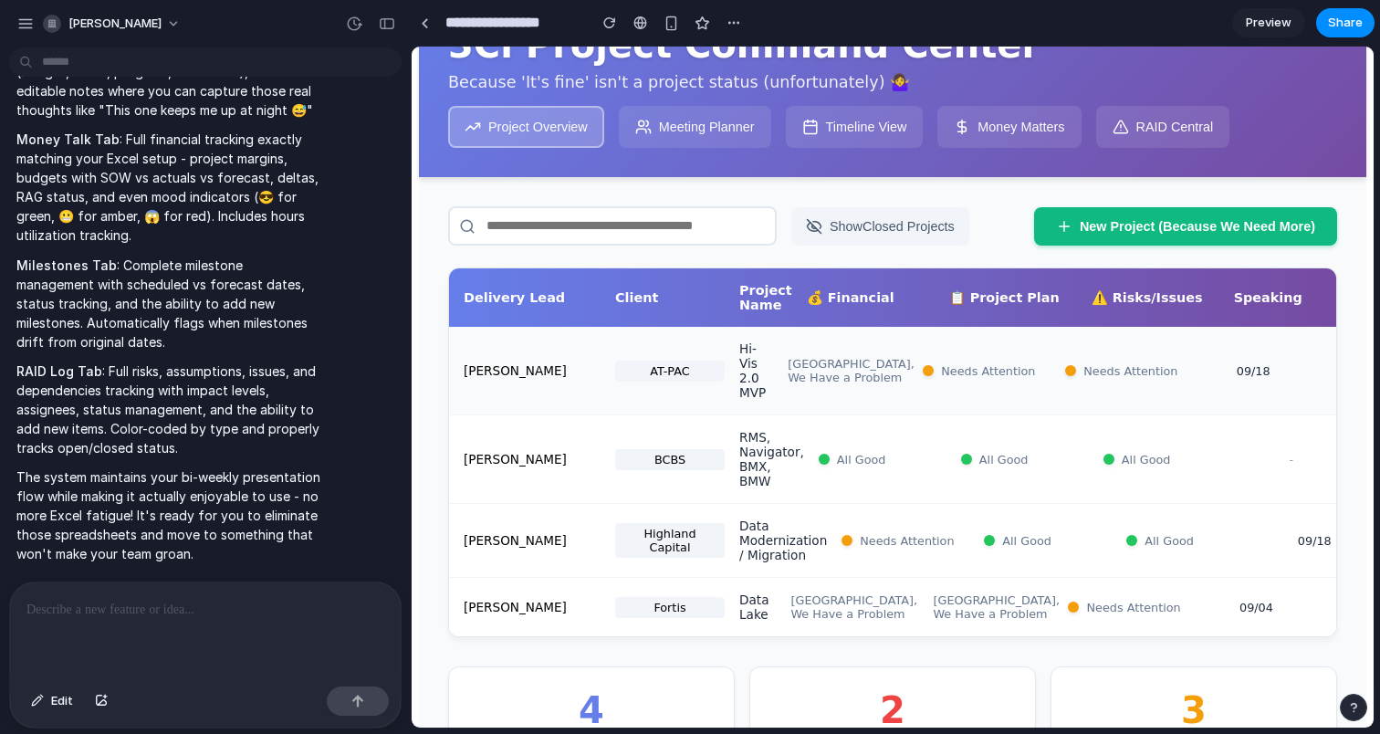
scroll to position [77, 0]
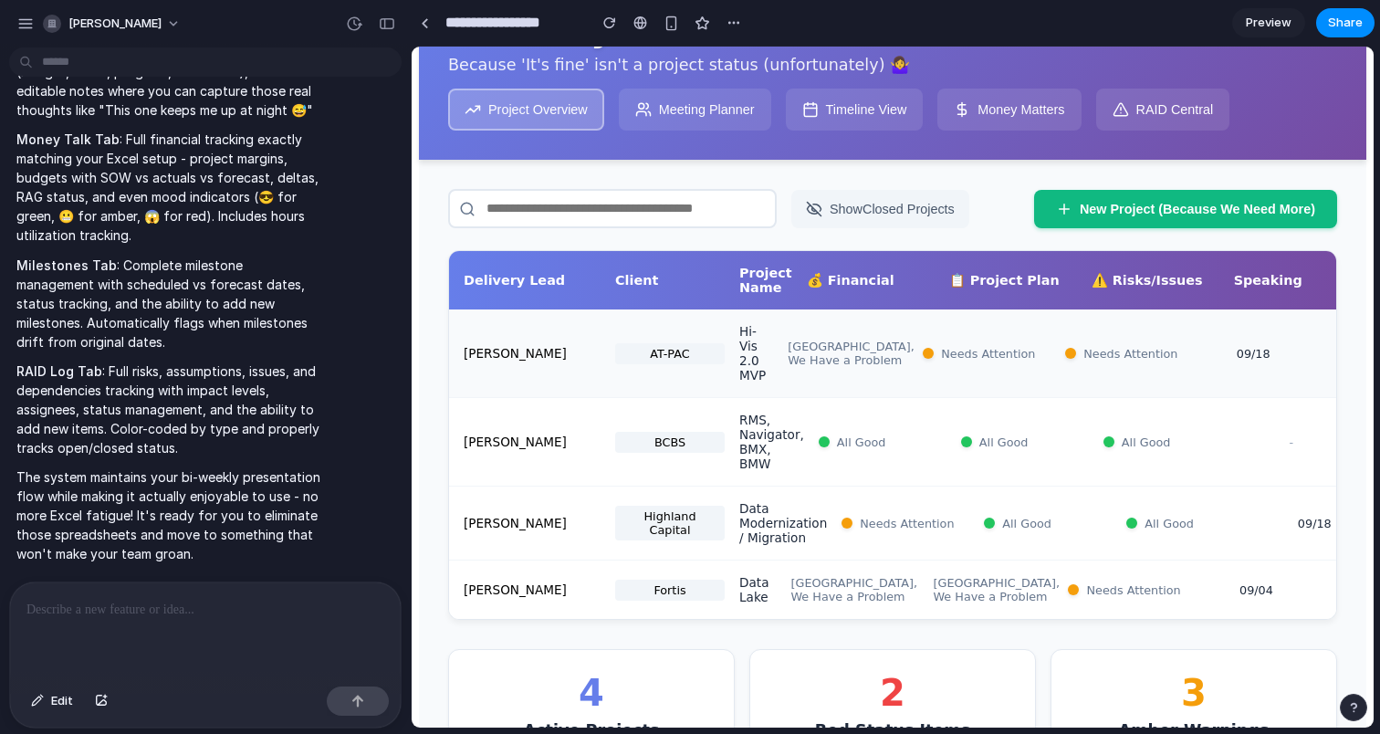
click at [595, 354] on div "Ali Yusuff" at bounding box center [532, 353] width 137 height 15
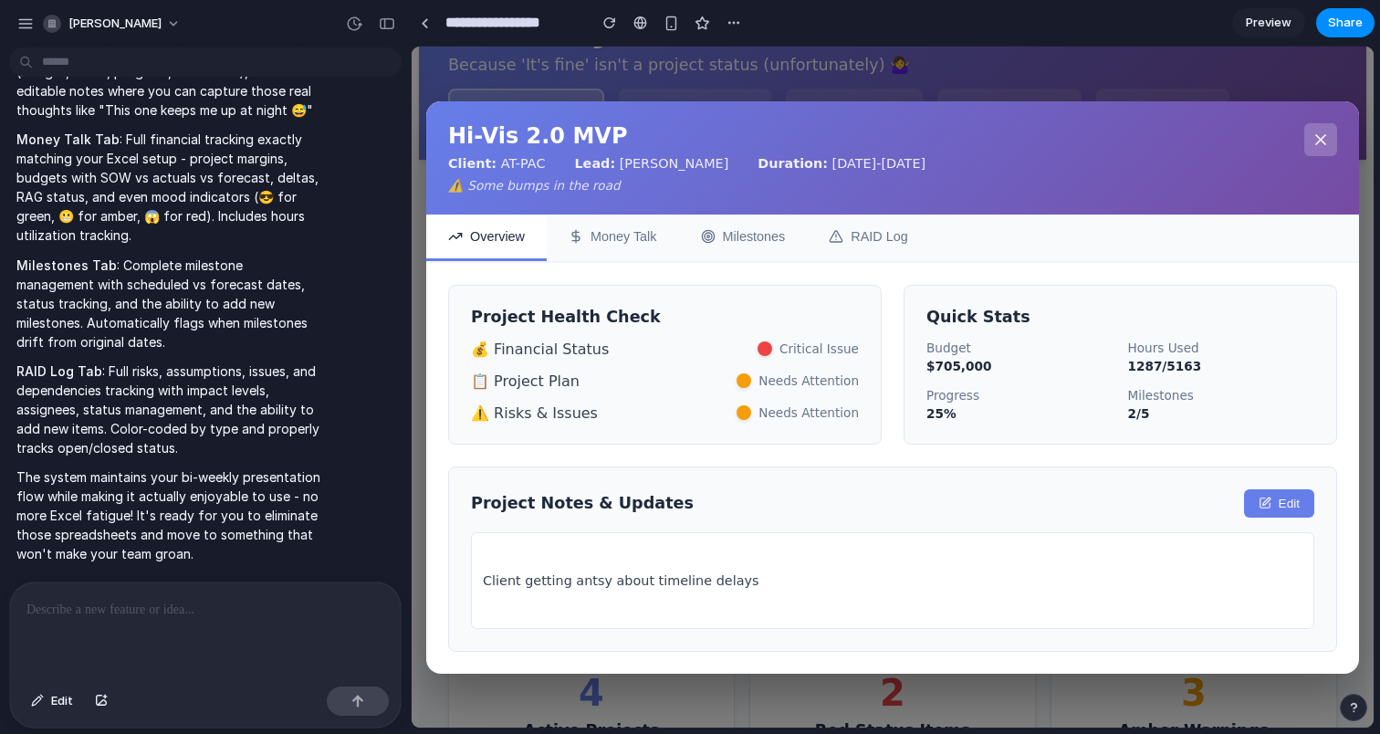
click at [633, 227] on button "Money Talk" at bounding box center [613, 238] width 132 height 47
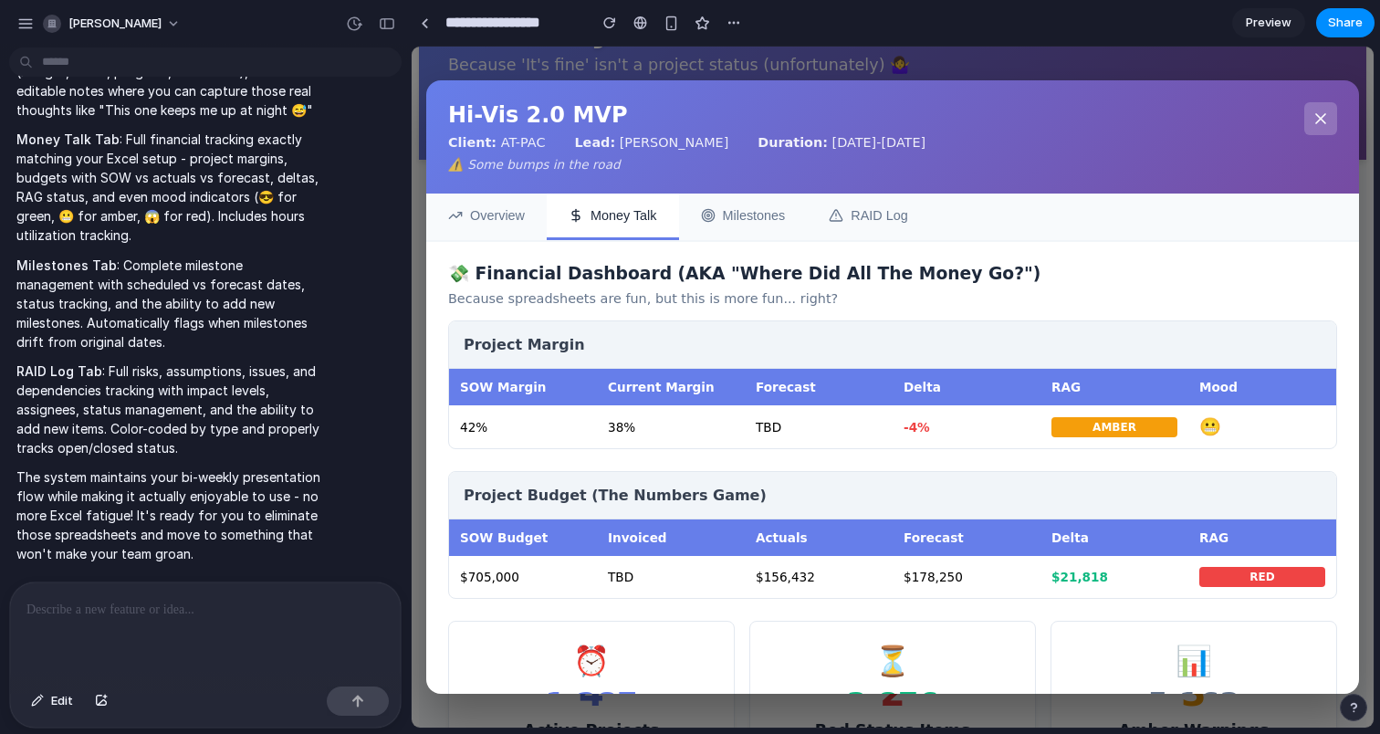
click at [734, 216] on button "Milestones" at bounding box center [743, 217] width 129 height 47
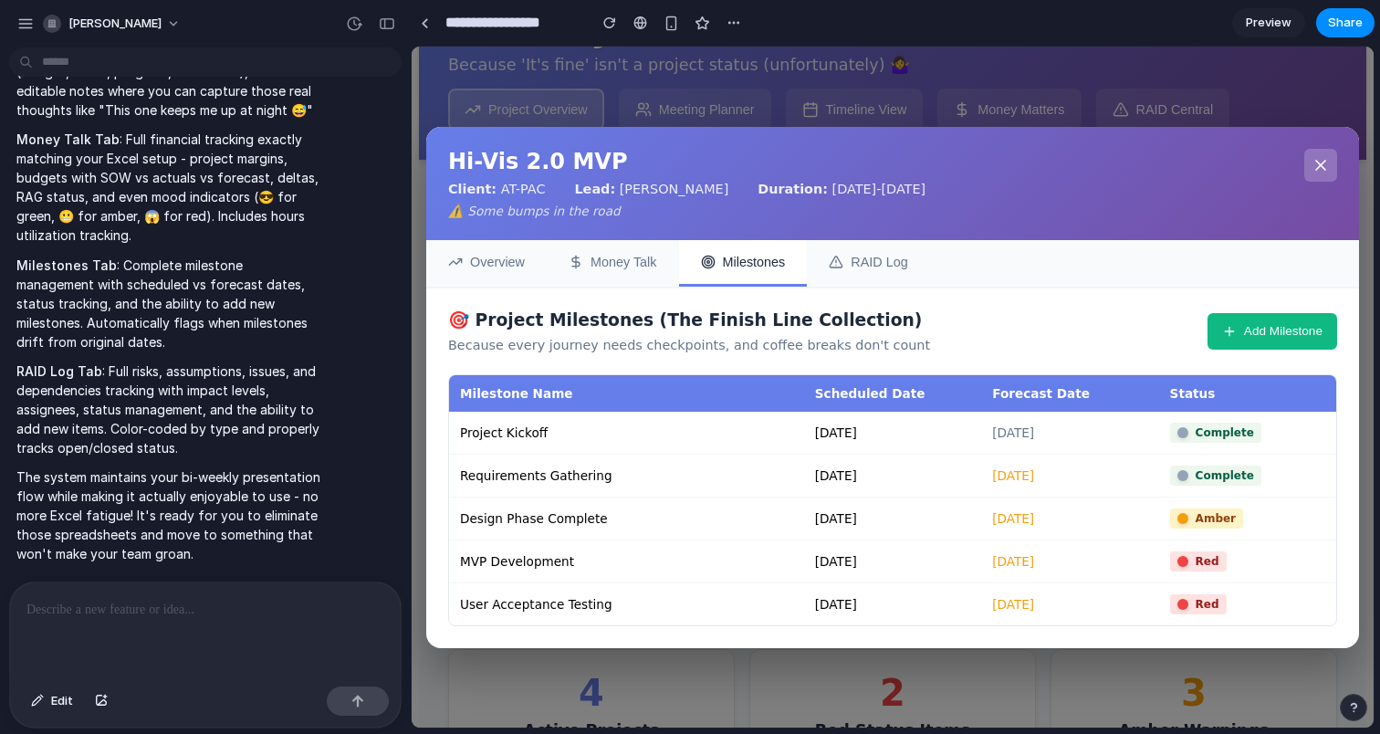
click at [865, 262] on button "RAID Log" at bounding box center [868, 263] width 122 height 47
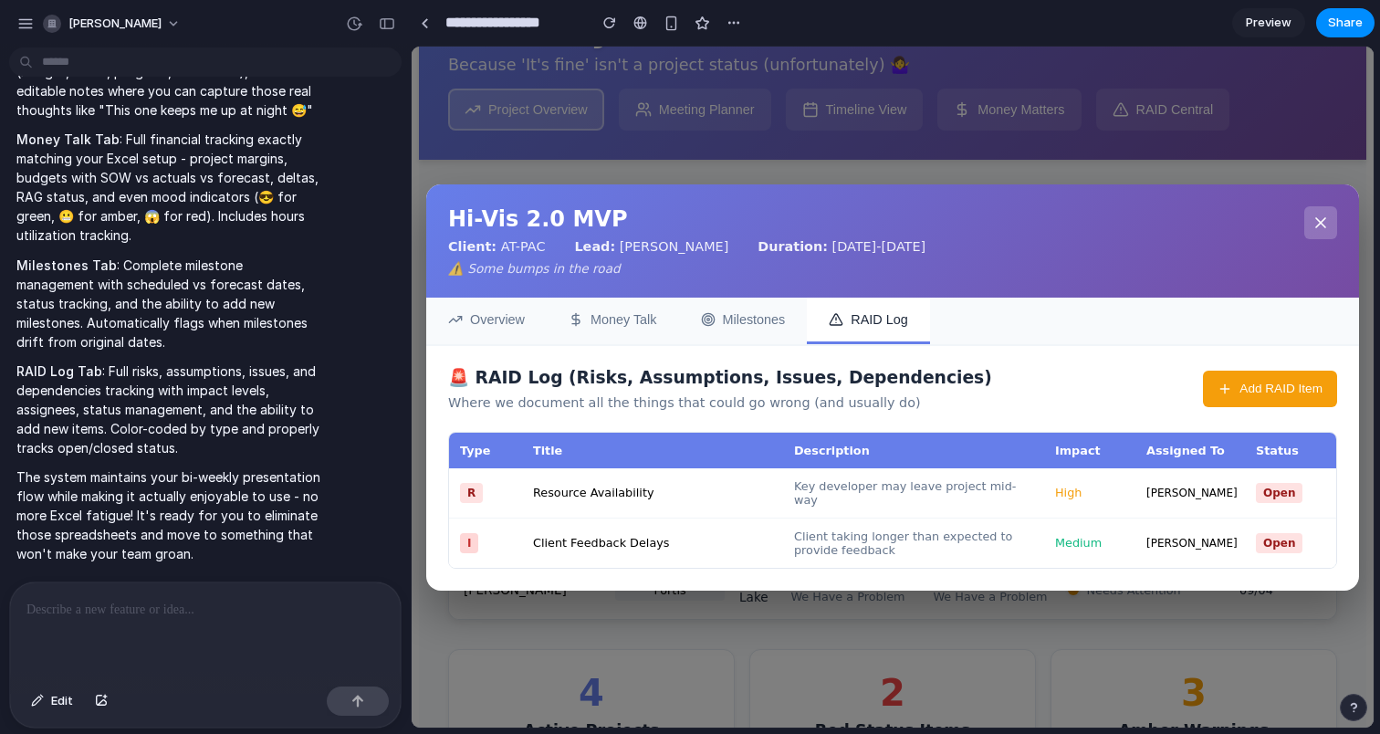
click at [500, 341] on button "Overview" at bounding box center [486, 321] width 121 height 47
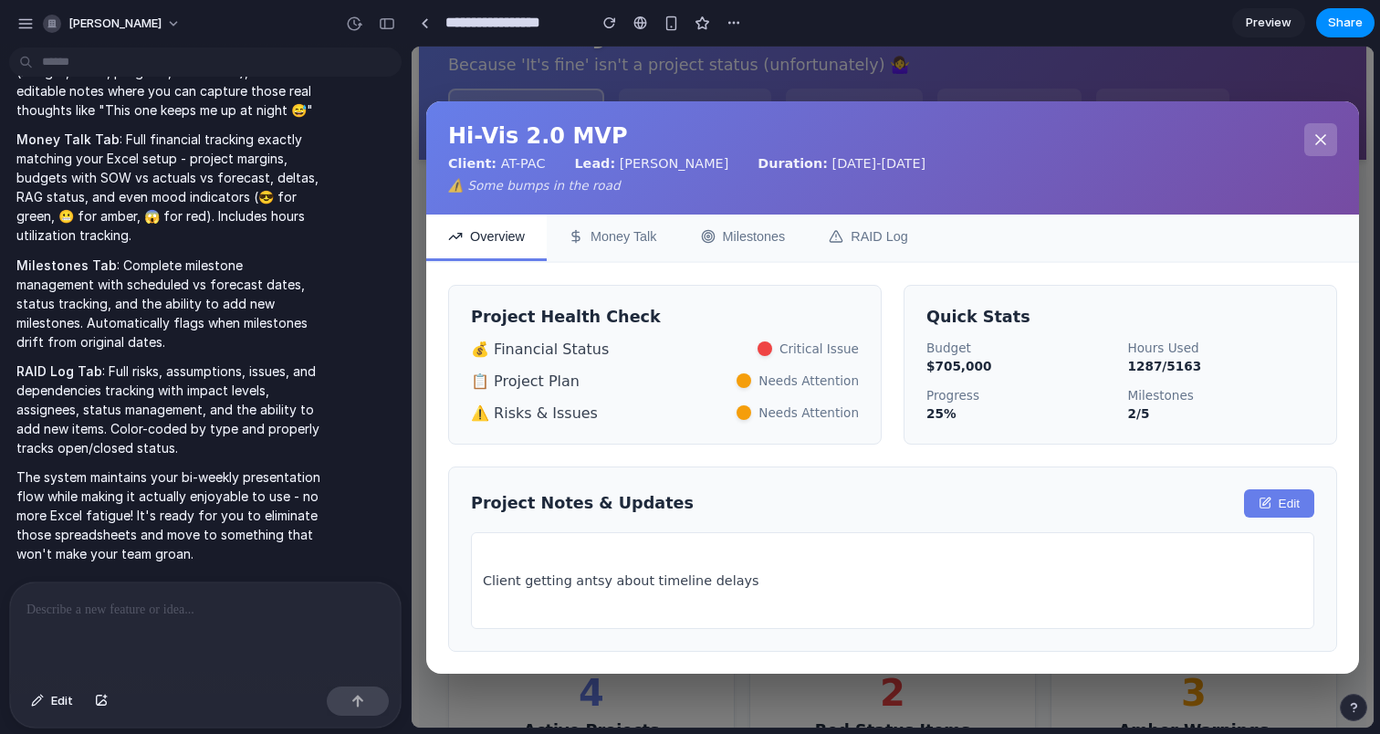
click at [1316, 141] on icon at bounding box center [1321, 140] width 18 height 18
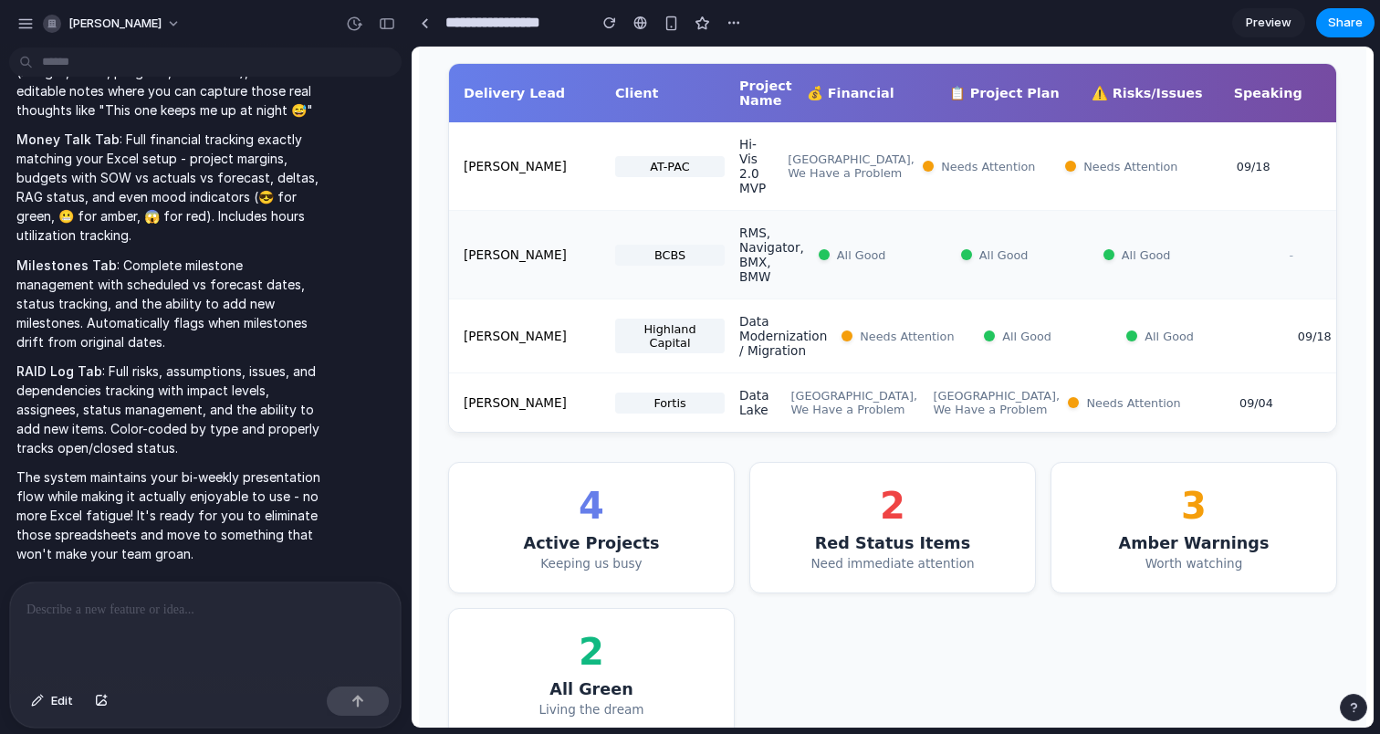
scroll to position [315, 0]
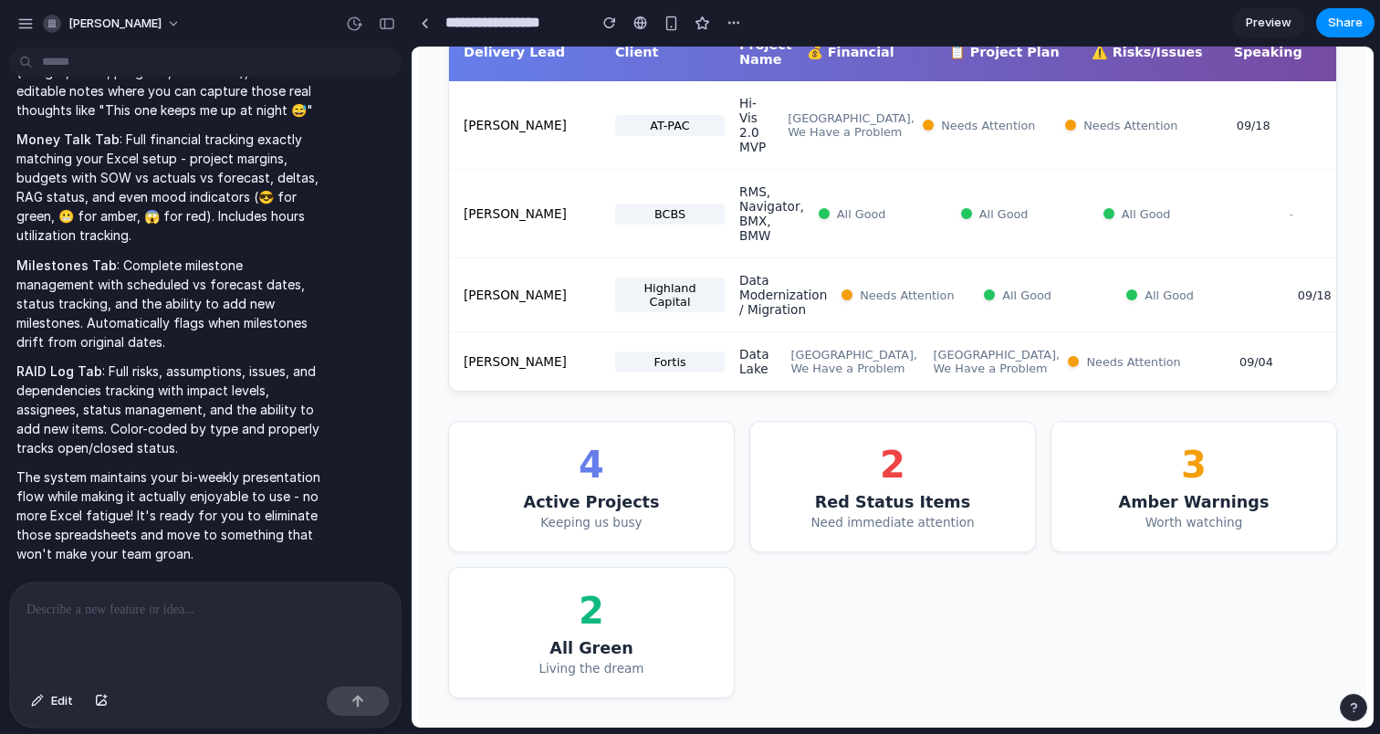
drag, startPoint x: 330, startPoint y: 539, endPoint x: 305, endPoint y: 560, distance: 33.1
click at [330, 539] on div "I built you a comprehensive project management system called "3Ci Project Comma…" at bounding box center [200, 139] width 382 height 869
click at [272, 589] on div at bounding box center [205, 630] width 391 height 97
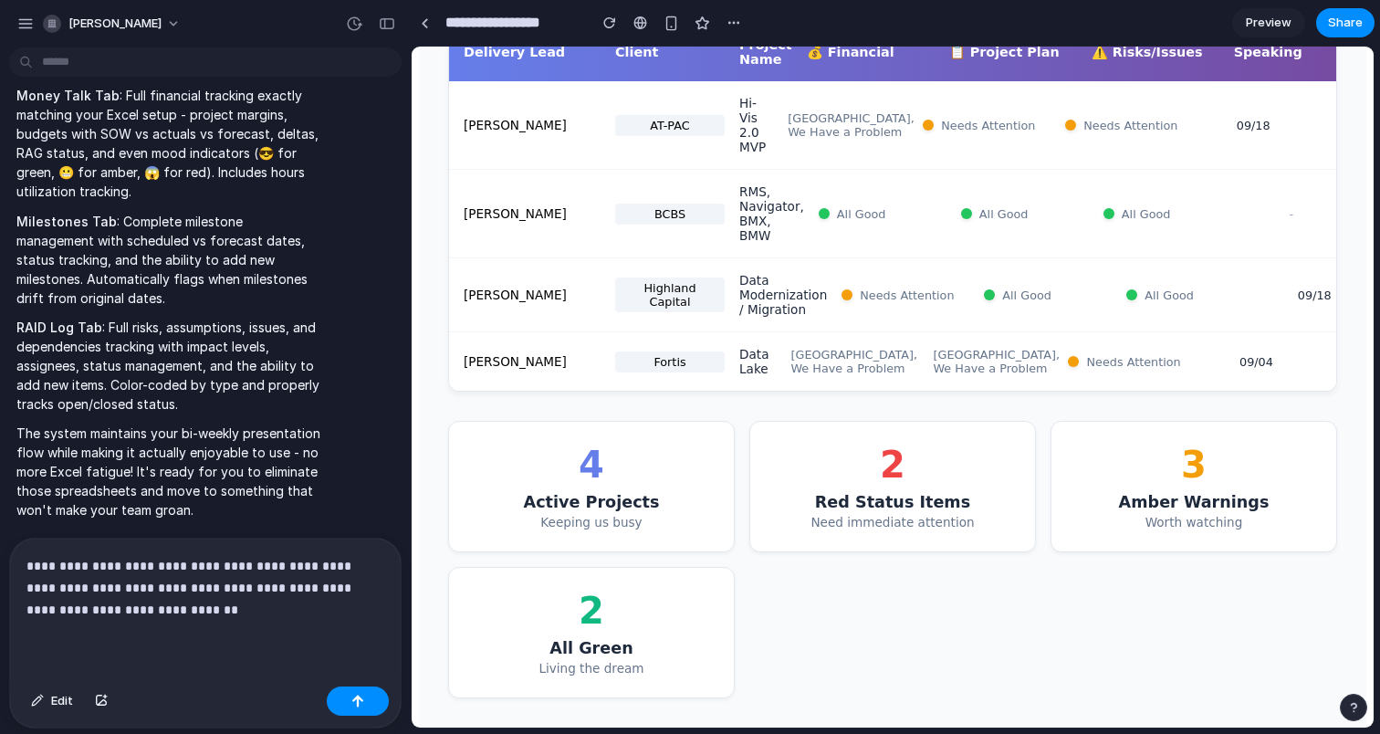
click at [236, 589] on p "**********" at bounding box center [205, 588] width 358 height 66
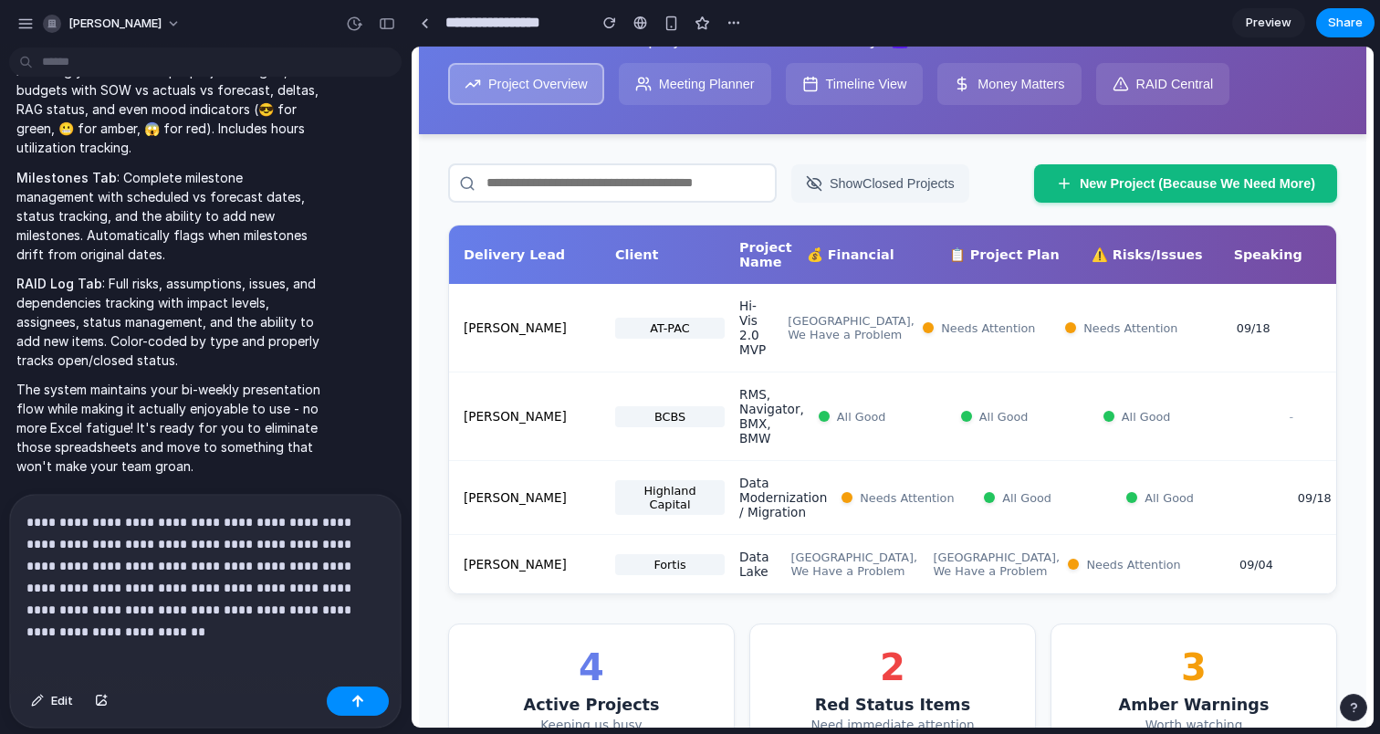
scroll to position [103, 0]
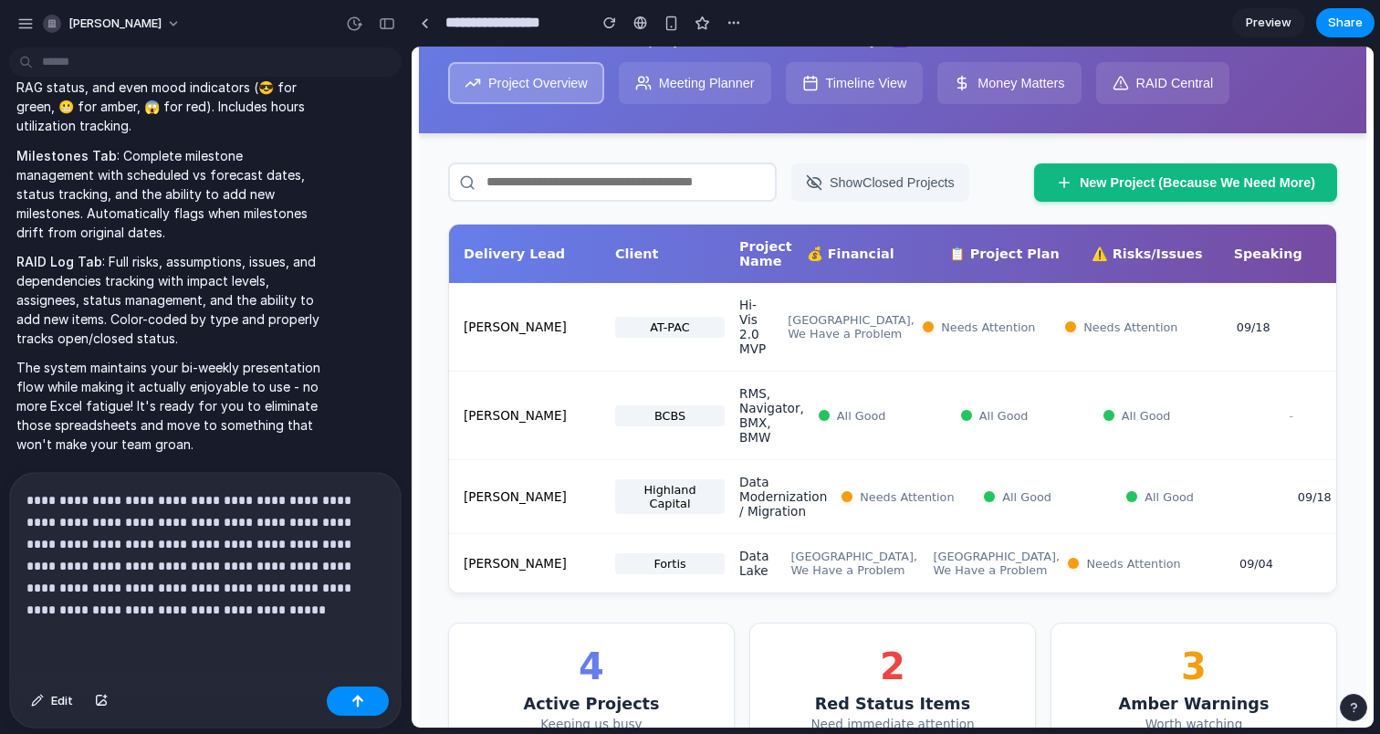
click at [710, 93] on button "Meeting Planner" at bounding box center [695, 83] width 152 height 42
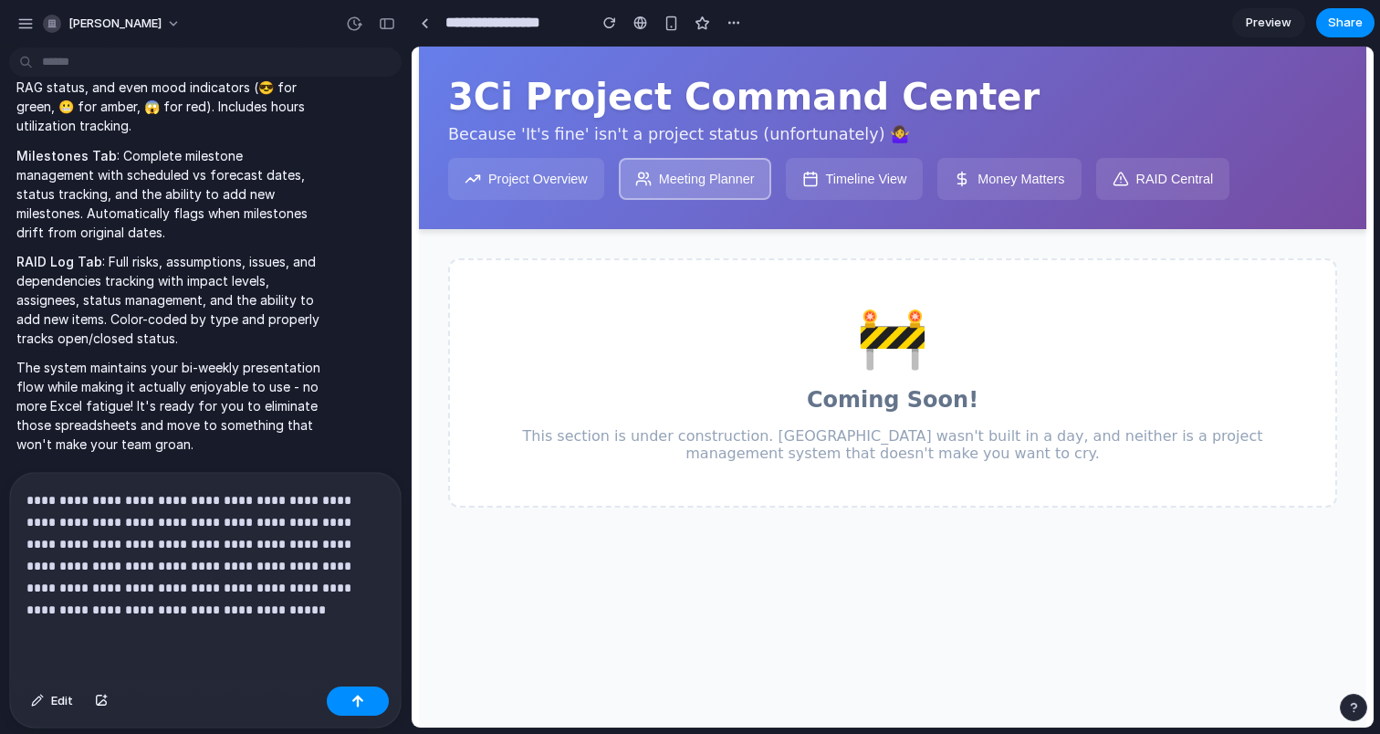
click at [547, 162] on button "Project Overview" at bounding box center [526, 179] width 156 height 42
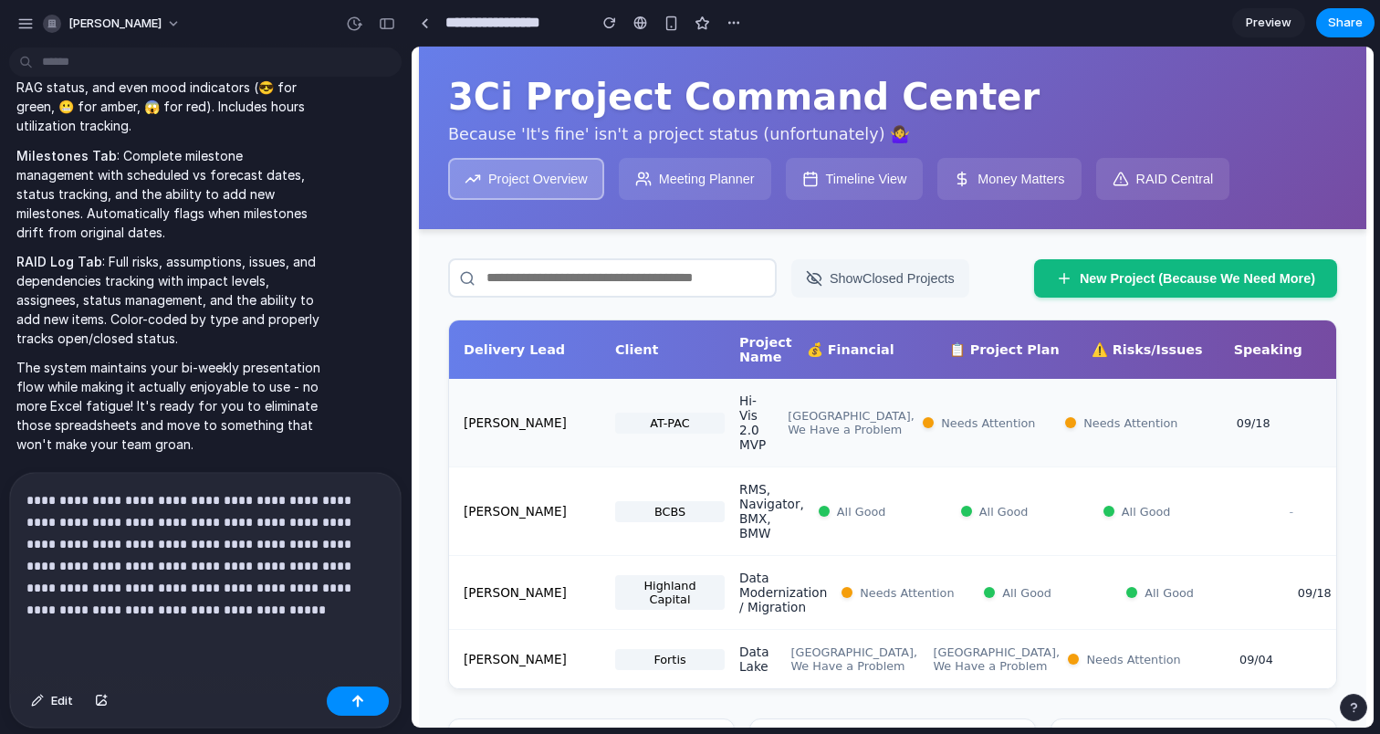
click at [866, 415] on span "Houston, We Have a Problem" at bounding box center [851, 422] width 127 height 27
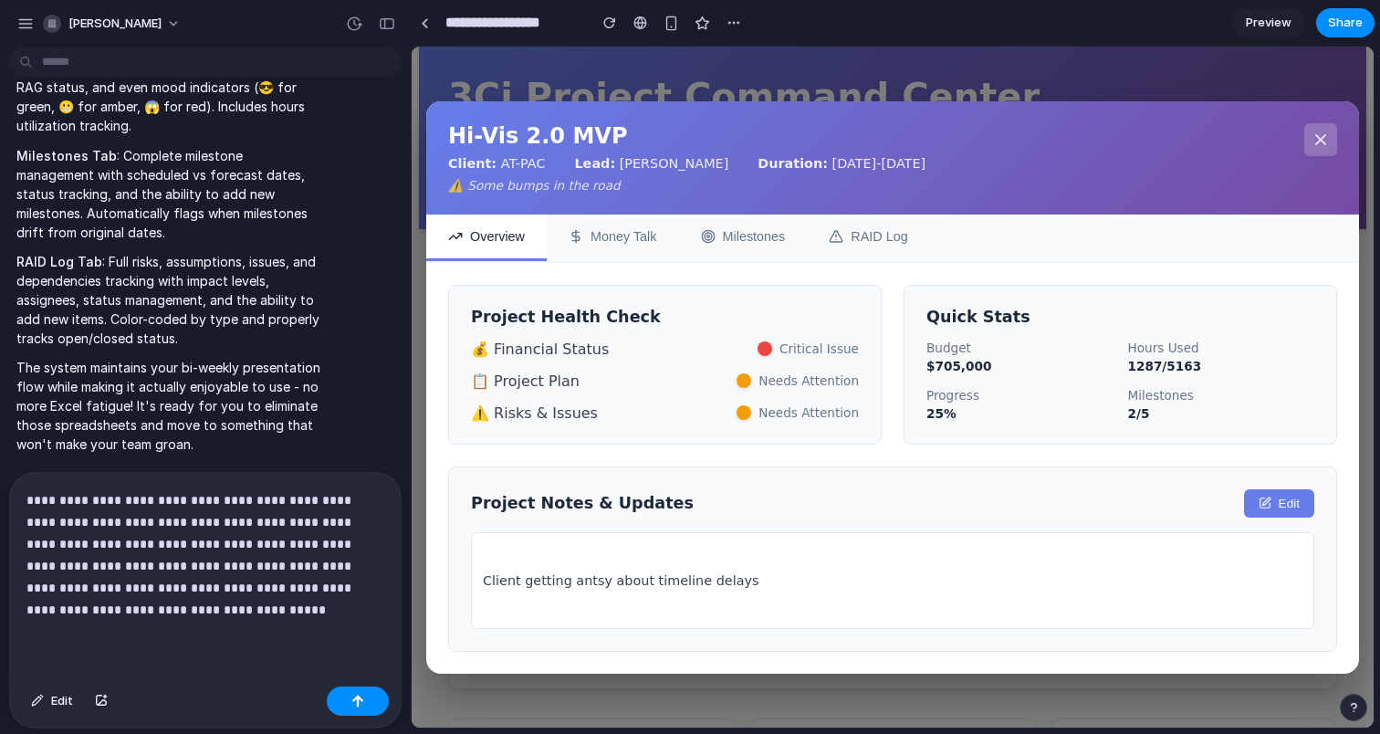
click at [210, 601] on p "**********" at bounding box center [205, 554] width 358 height 131
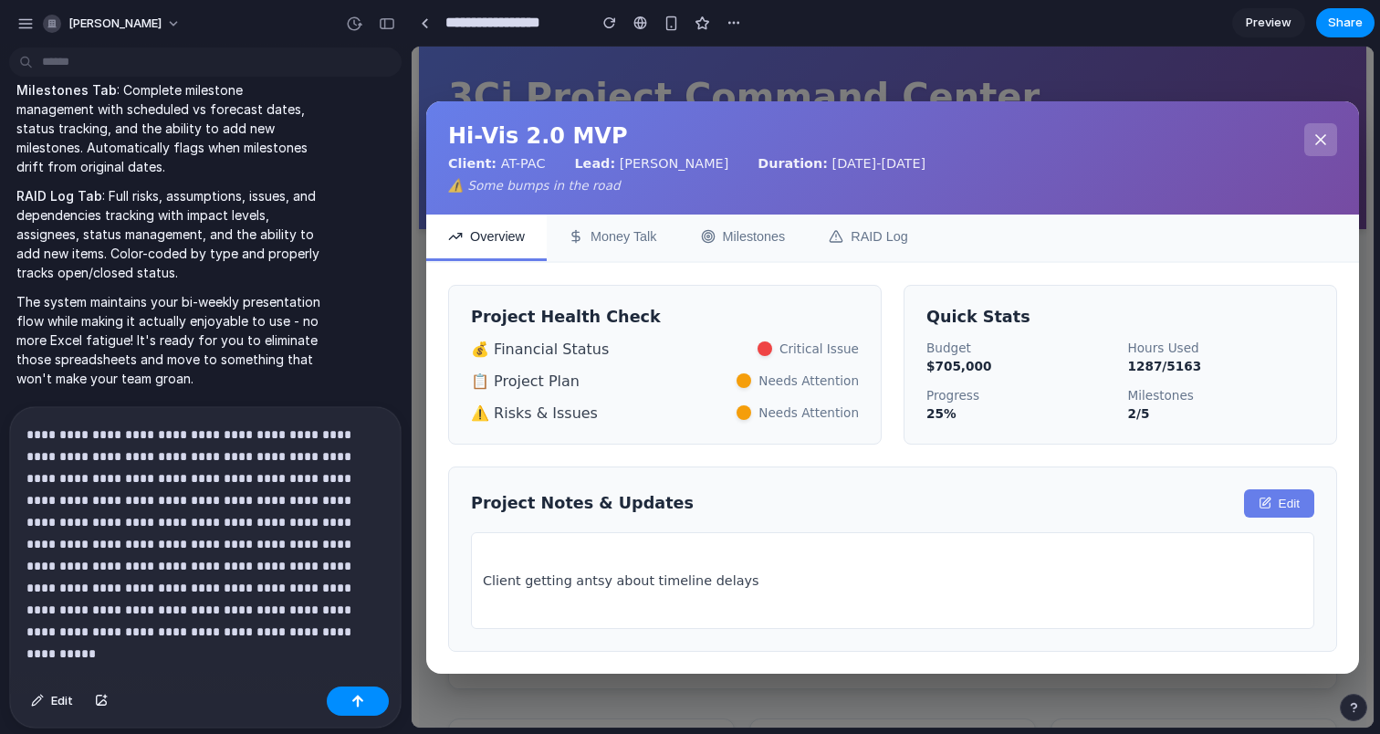
click at [665, 608] on div "Client getting antsy about timeline delays" at bounding box center [893, 580] width 844 height 97
click at [670, 587] on div "Client getting antsy about timeline delays" at bounding box center [893, 580] width 844 height 97
click at [1172, 378] on div "Budget $705,000 Hours Used 1287 / 5163 Progress 25 % Milestones 2 / 5" at bounding box center [1121, 381] width 388 height 80
click at [1319, 144] on button at bounding box center [1321, 139] width 33 height 33
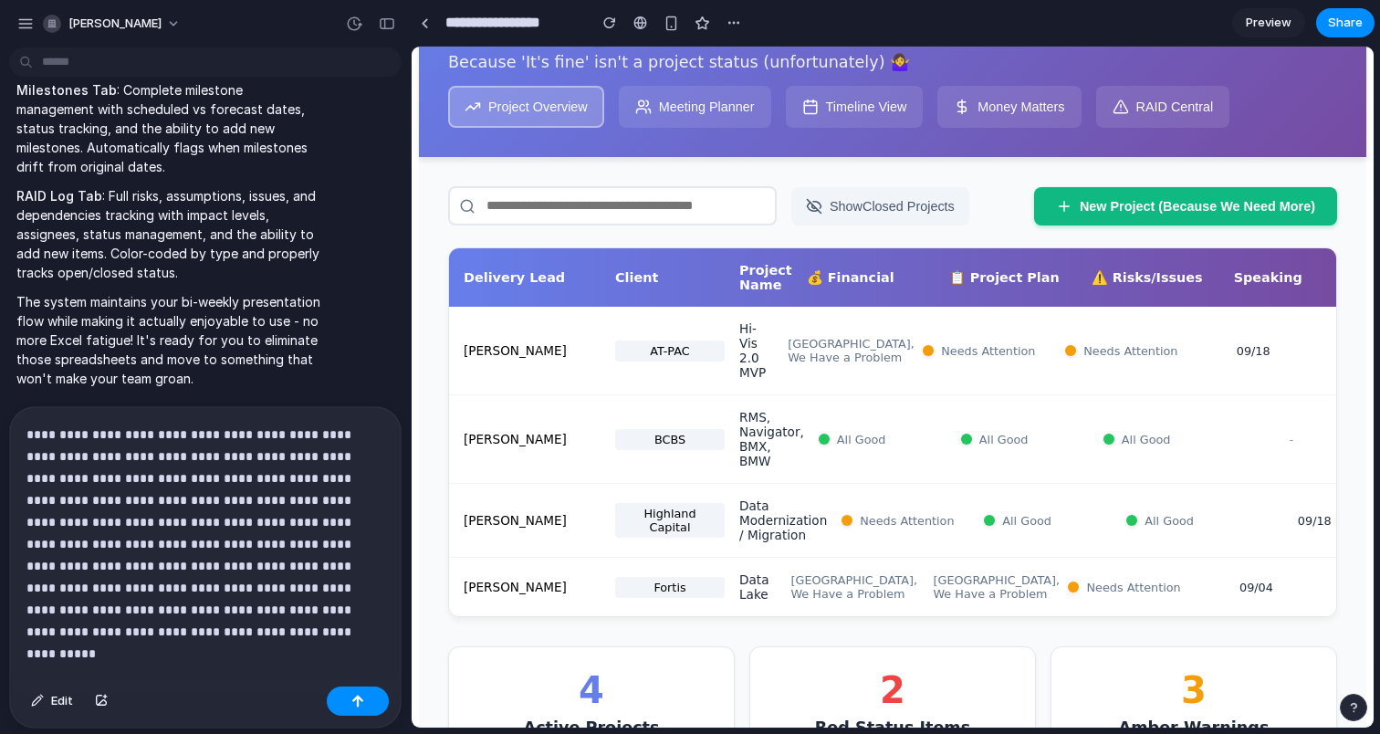
scroll to position [0, 0]
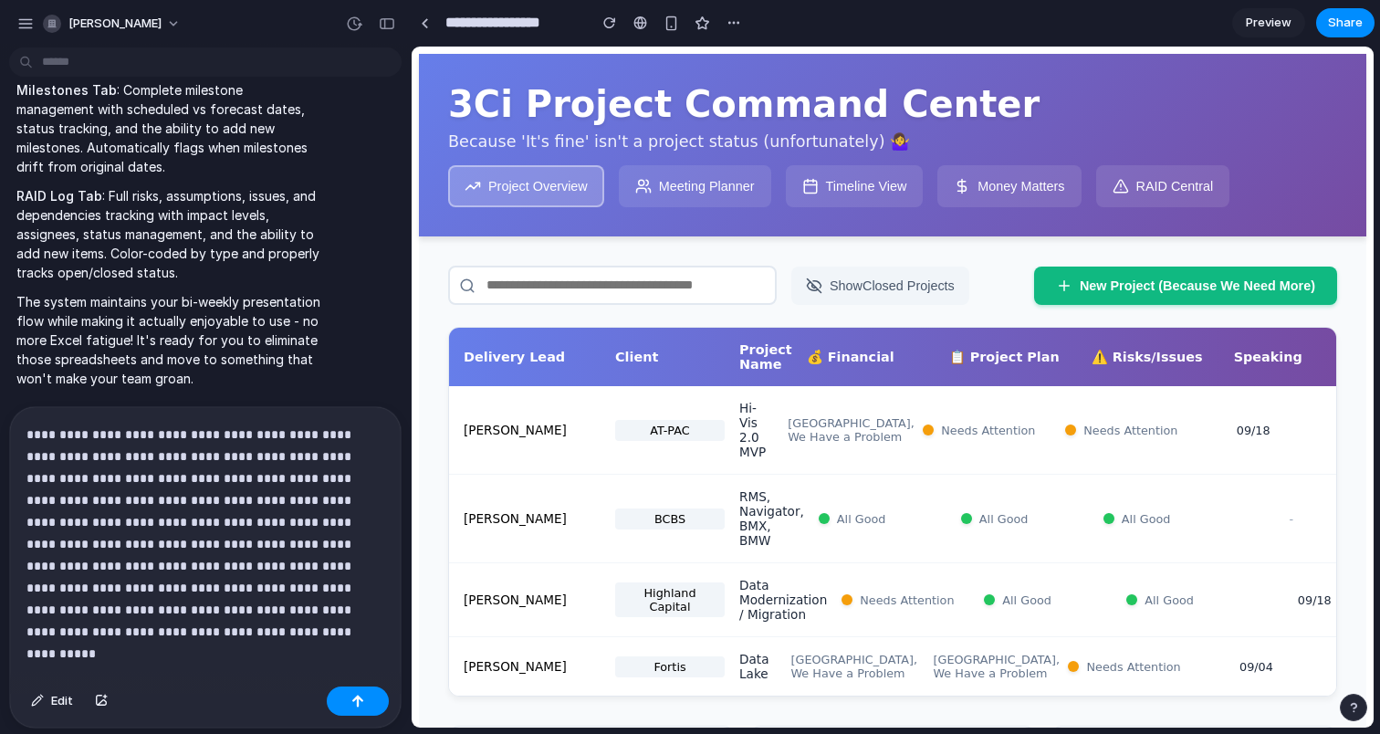
click at [1083, 188] on div "Project Overview Meeting Planner Timeline View Money Matters RAID Central" at bounding box center [892, 186] width 889 height 42
click at [1166, 187] on button "RAID Central" at bounding box center [1163, 186] width 134 height 42
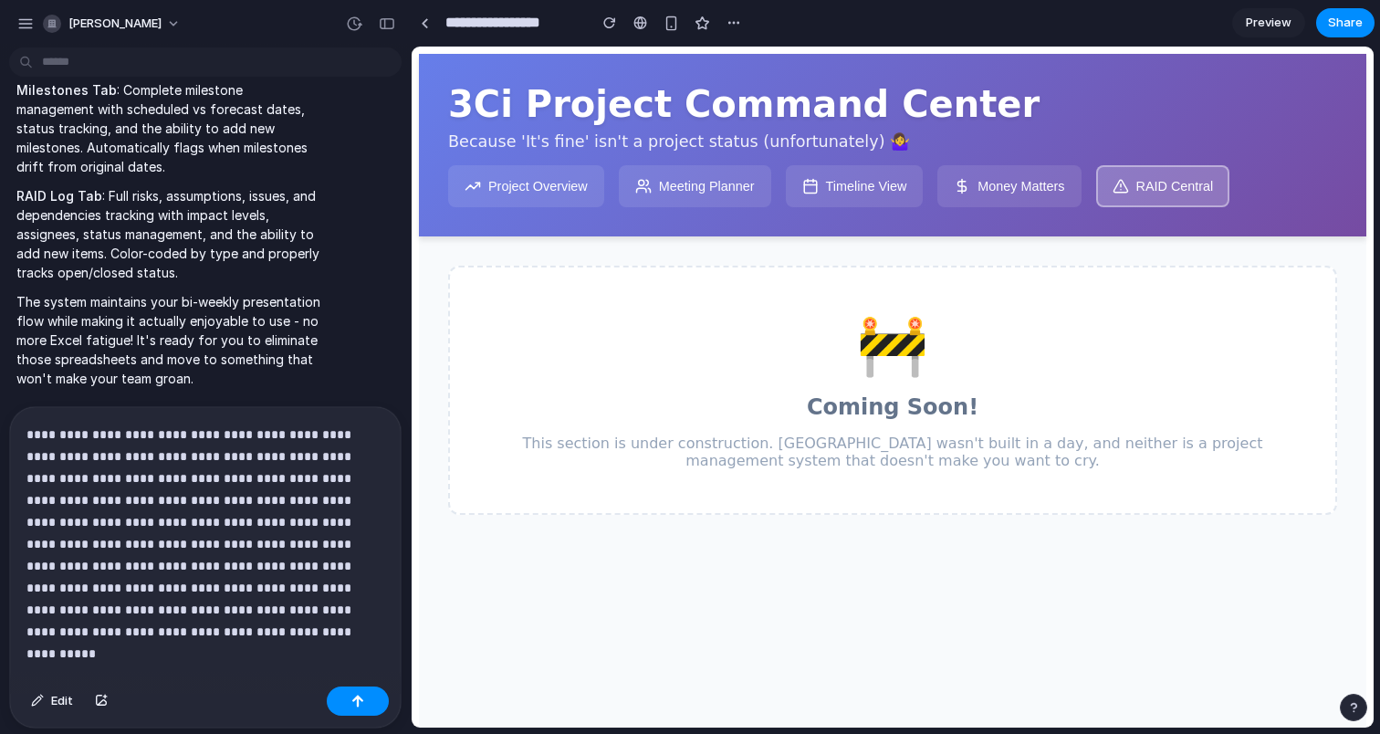
click at [984, 201] on button "Money Matters" at bounding box center [1009, 186] width 143 height 42
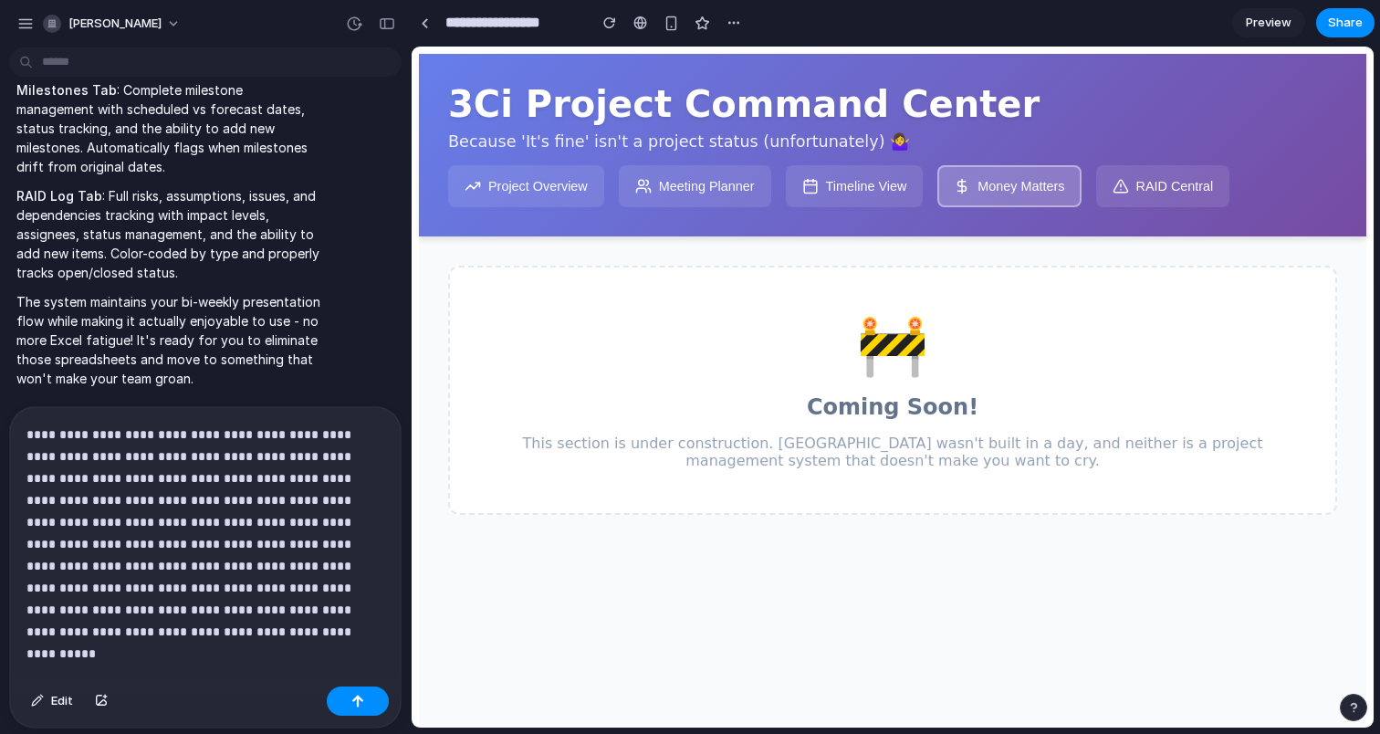
click at [853, 207] on button "Timeline View" at bounding box center [855, 186] width 138 height 42
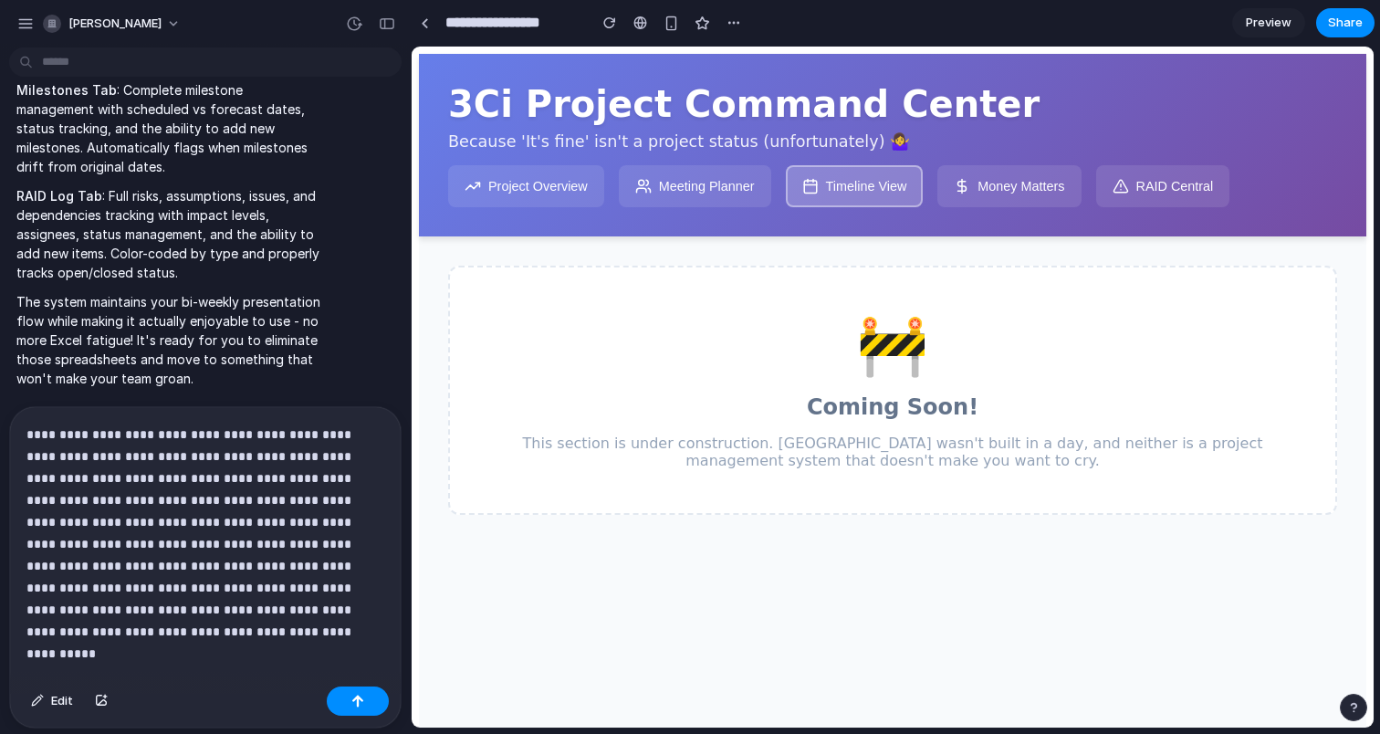
click at [705, 207] on button "Meeting Planner" at bounding box center [695, 186] width 152 height 42
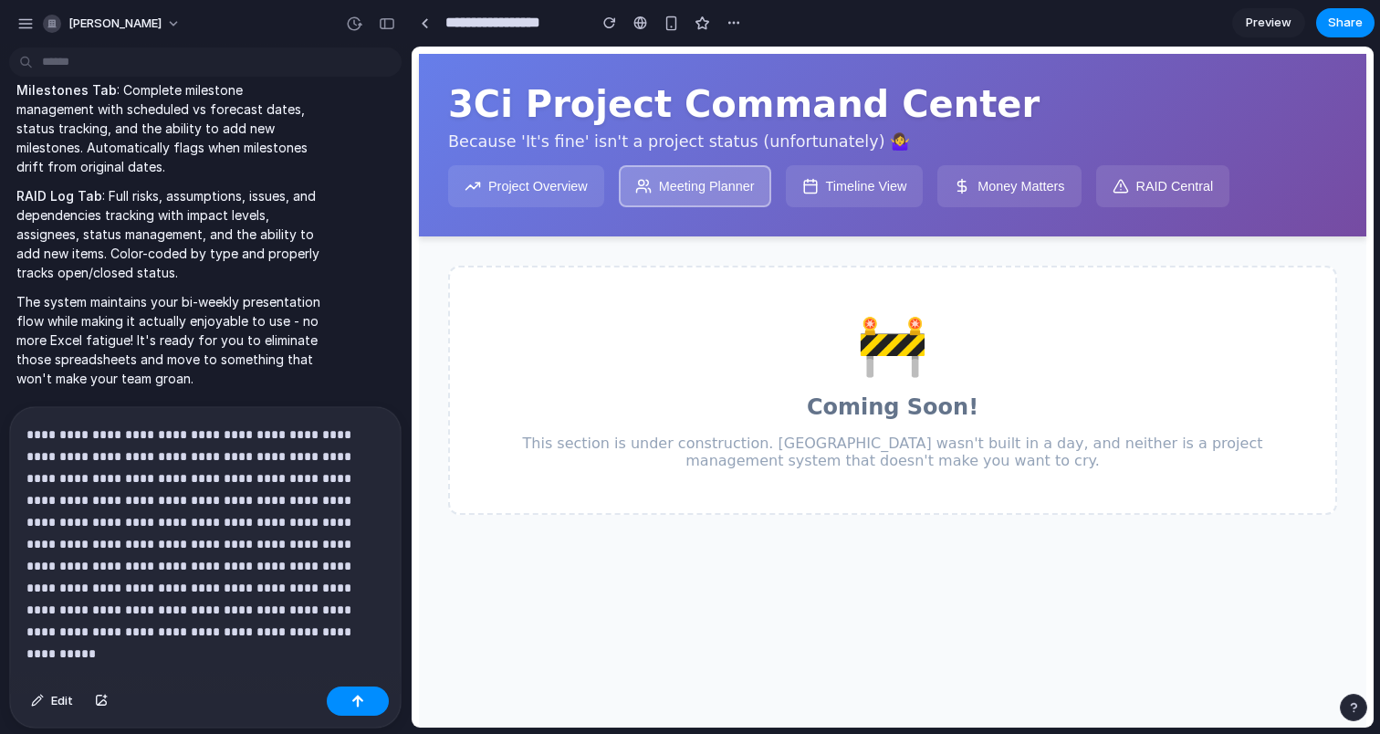
click at [343, 612] on p "**********" at bounding box center [205, 522] width 358 height 197
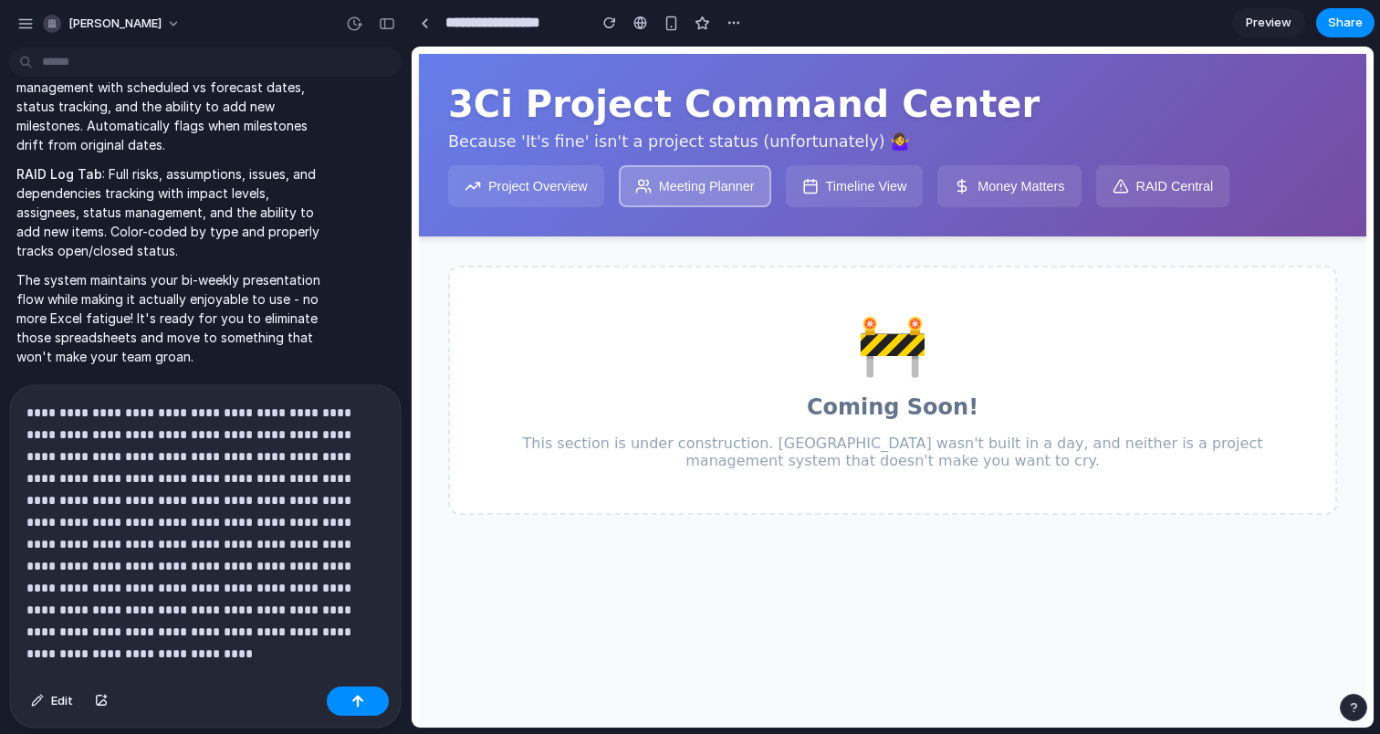
click at [515, 177] on button "Project Overview" at bounding box center [526, 186] width 156 height 42
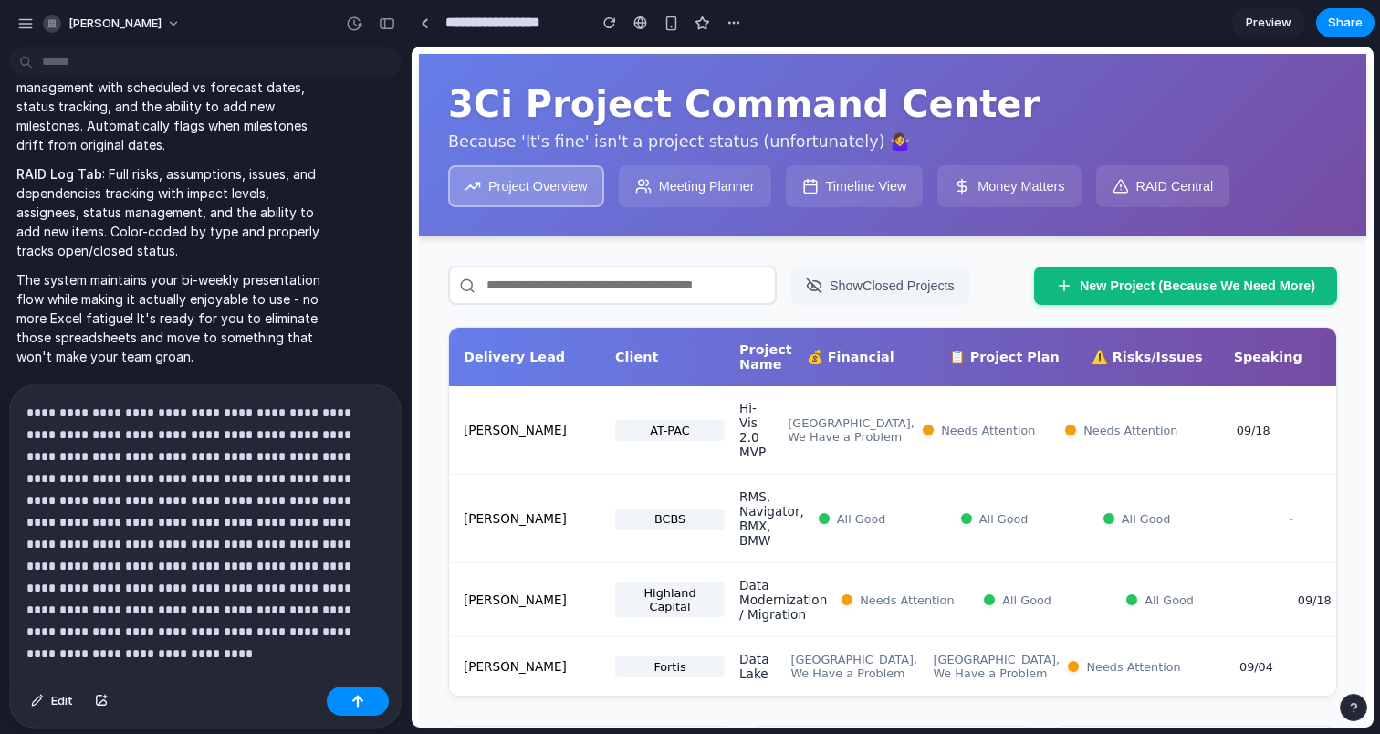
click at [1222, 295] on button "New Project (Because We Need More)" at bounding box center [1185, 286] width 303 height 38
click at [1222, 295] on button "New Project (Because We Need More)" at bounding box center [1185, 285] width 303 height 38
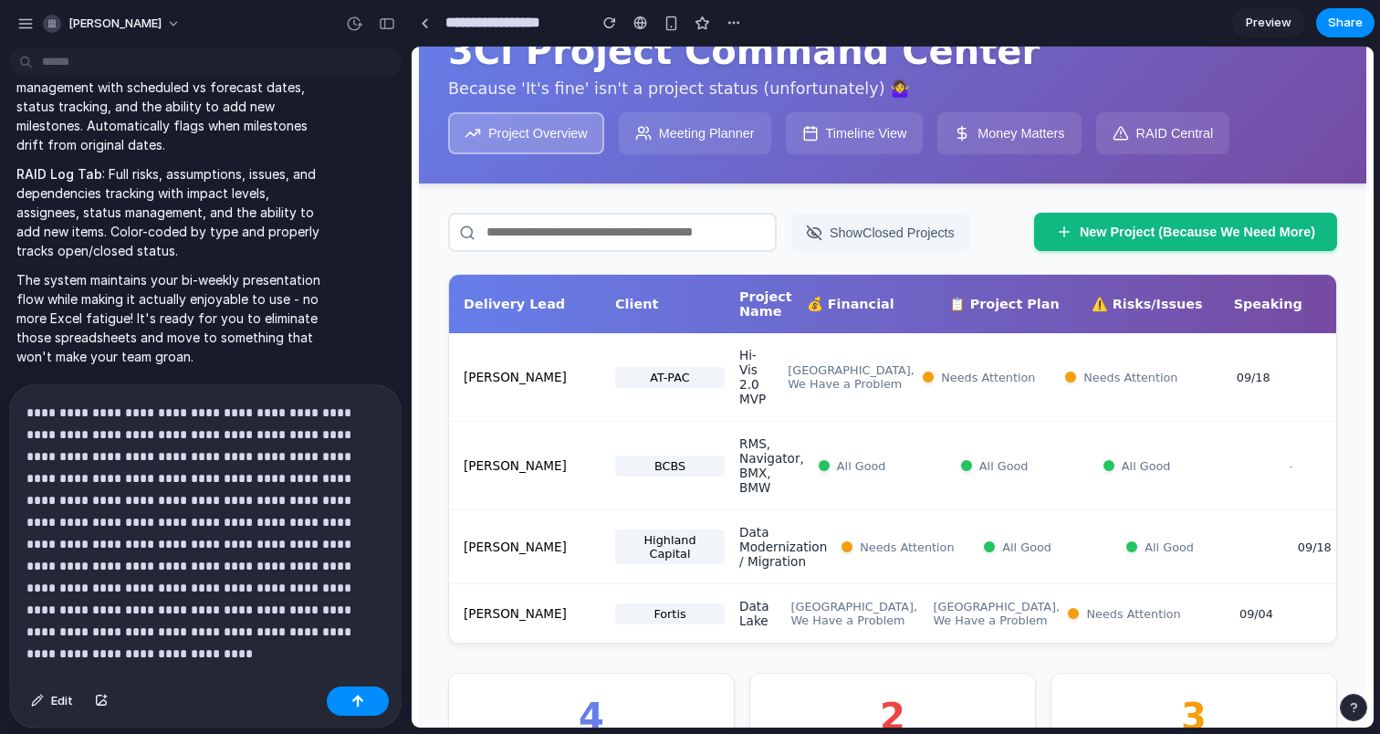
scroll to position [58, 0]
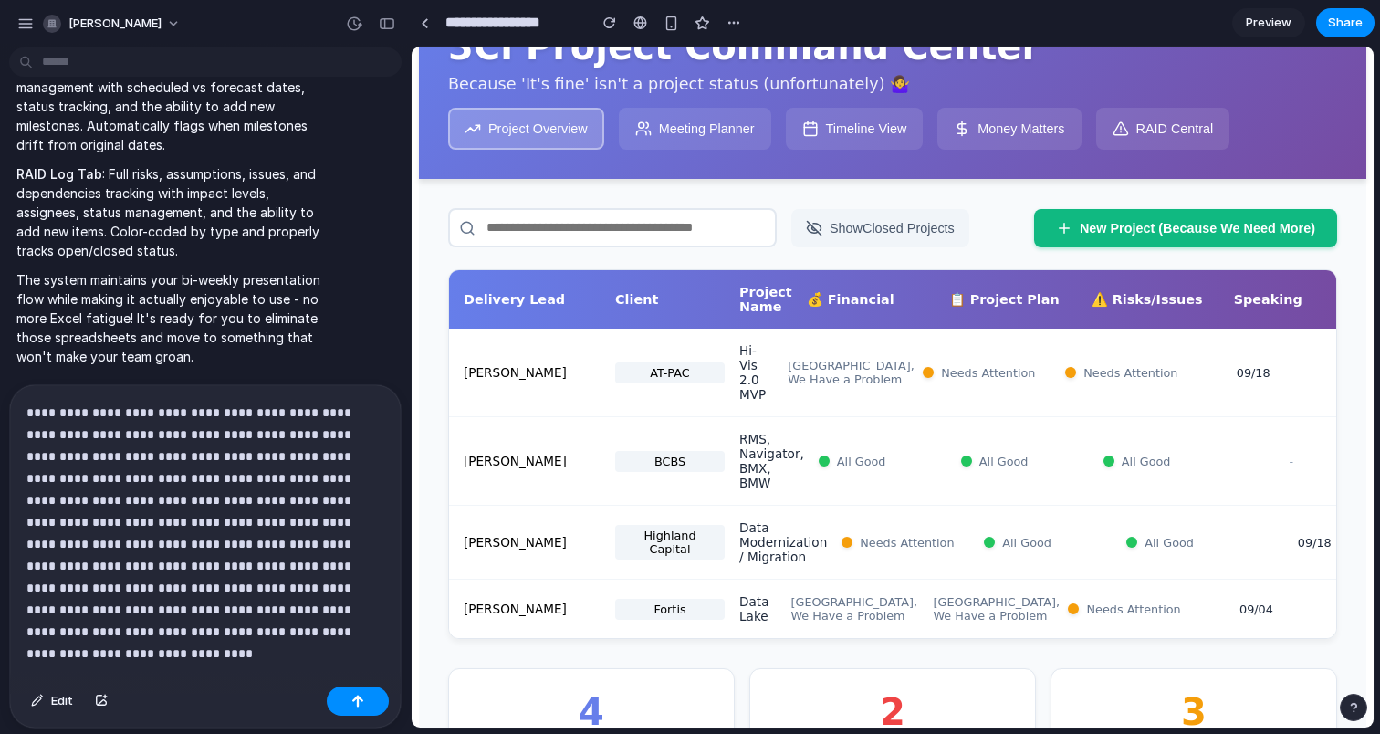
click at [890, 219] on button "Show Closed Projects" at bounding box center [880, 228] width 178 height 38
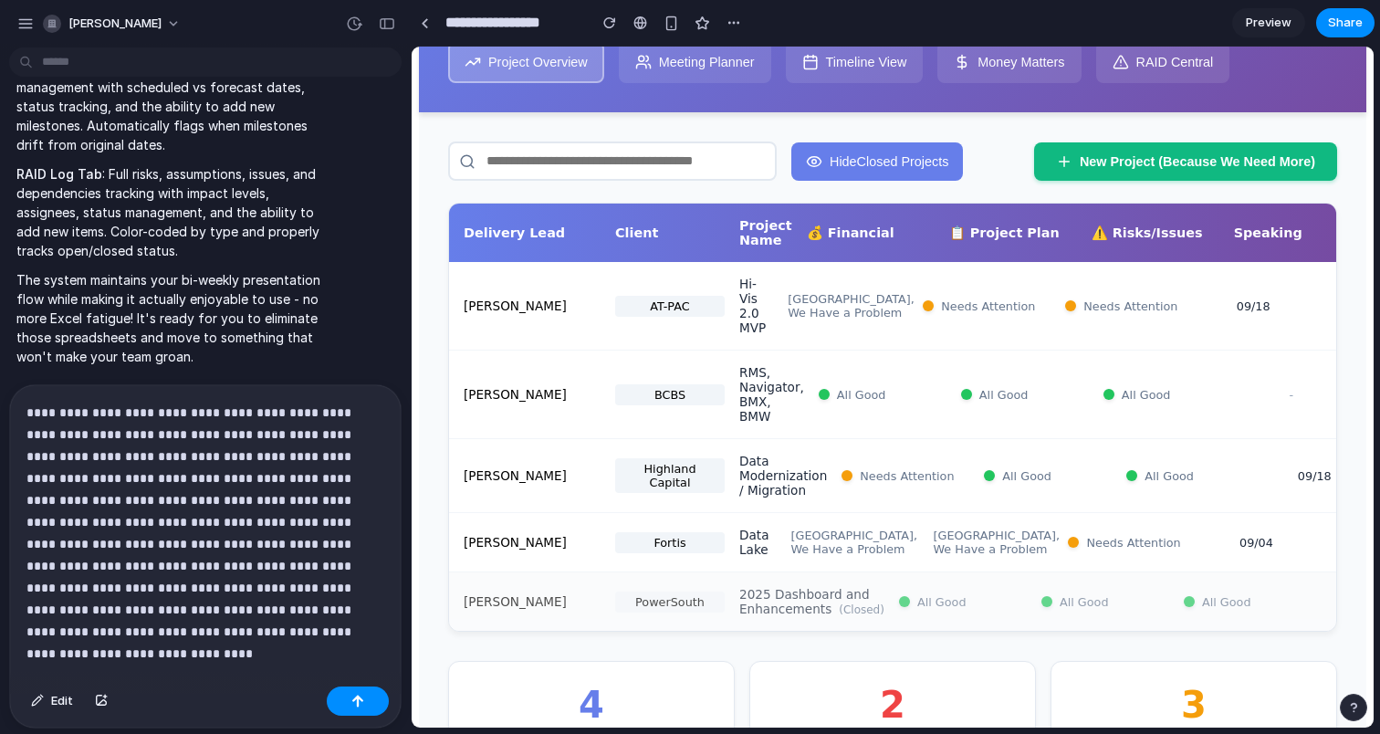
scroll to position [112, 0]
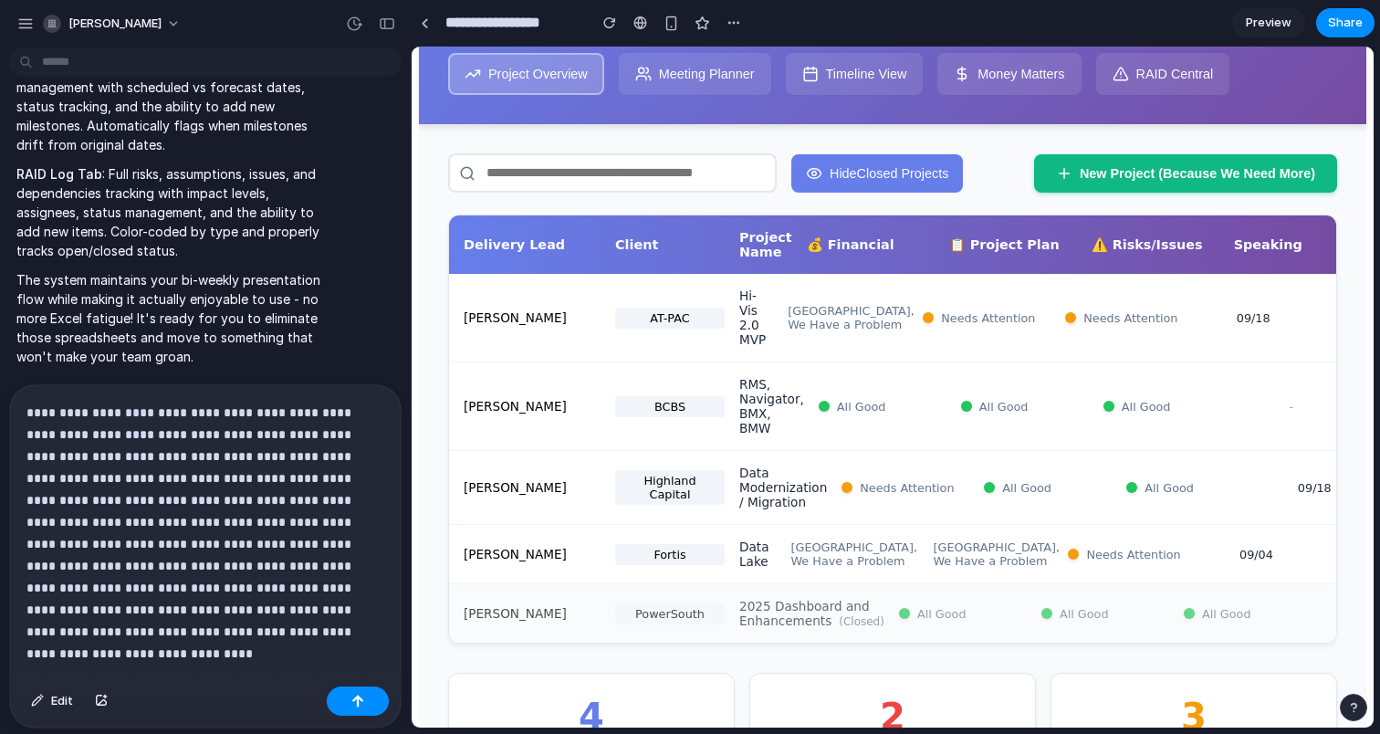
click at [892, 175] on button "Hide Closed Projects" at bounding box center [877, 173] width 172 height 38
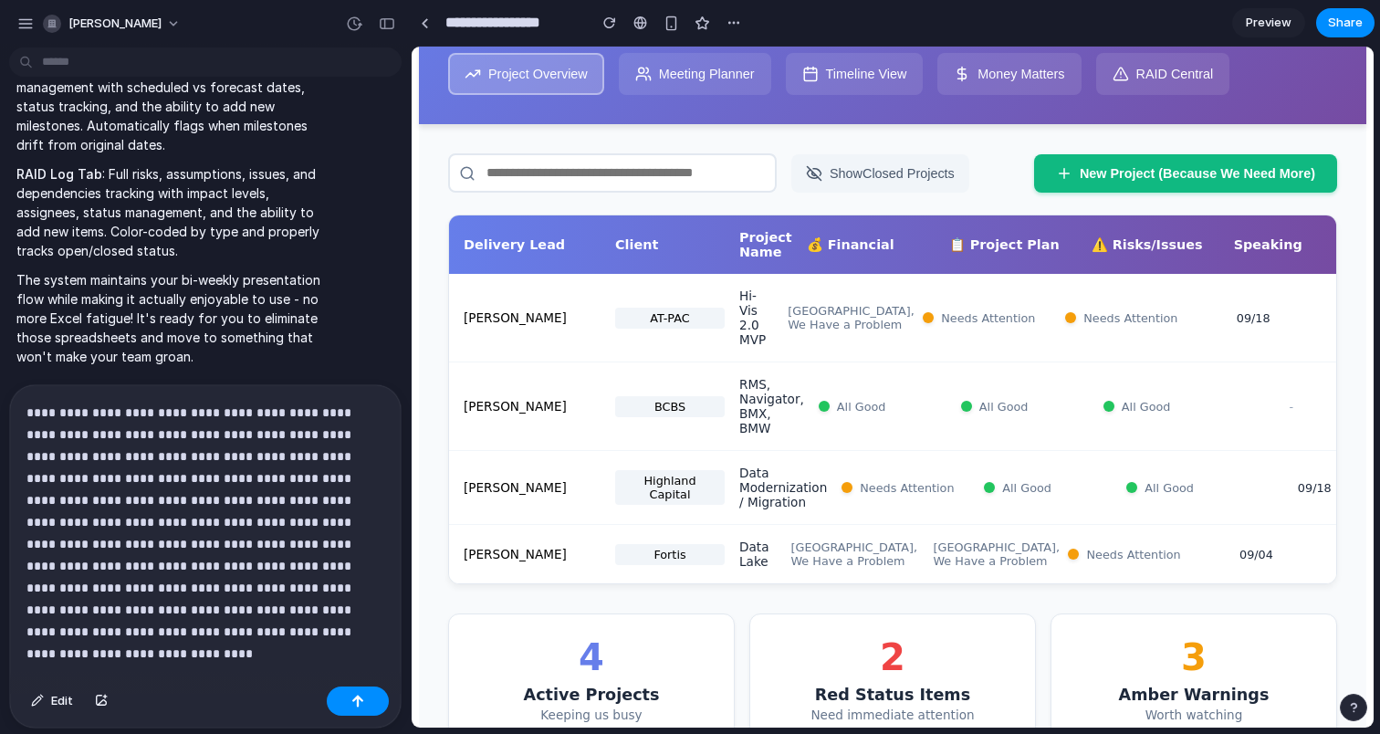
click at [892, 175] on button "Show Closed Projects" at bounding box center [880, 173] width 178 height 38
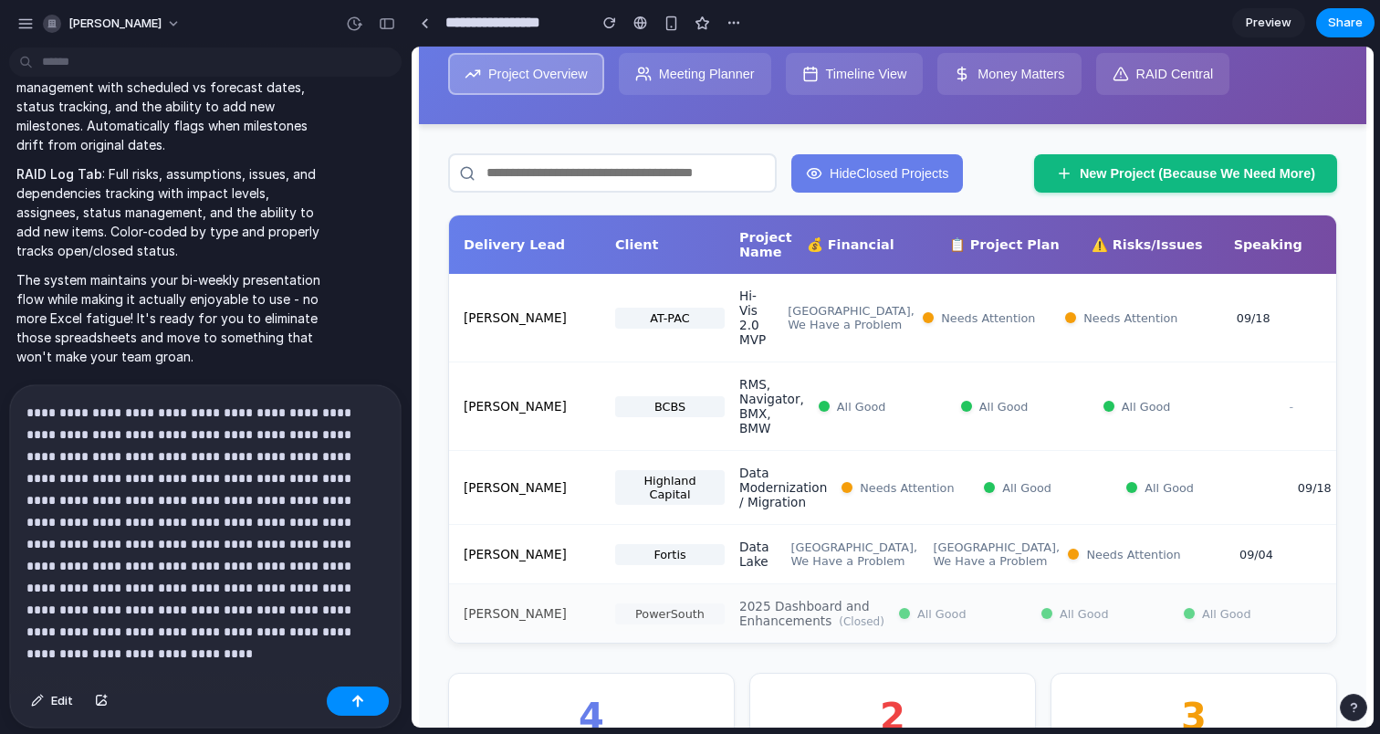
click at [892, 175] on button "Hide Closed Projects" at bounding box center [877, 173] width 172 height 38
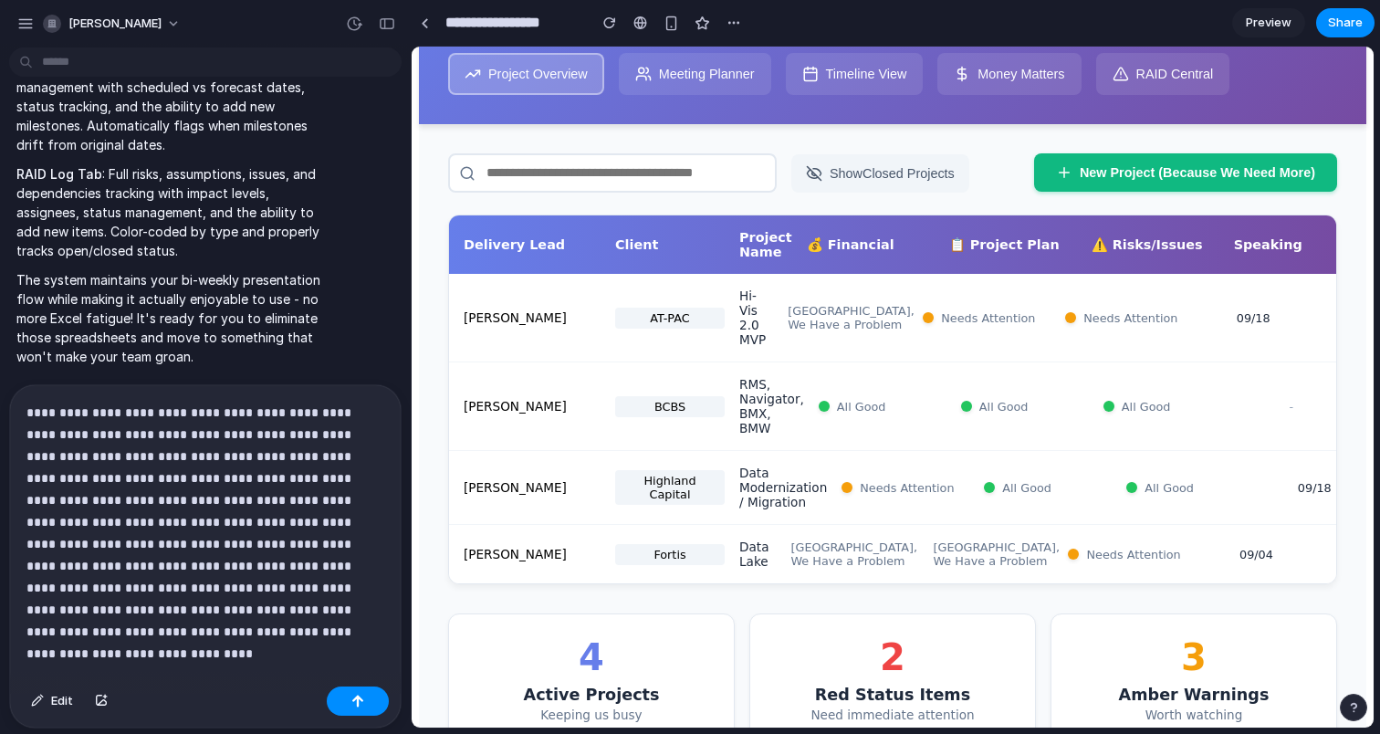
click at [1085, 167] on button "New Project (Because We Need More)" at bounding box center [1185, 172] width 303 height 38
click at [1085, 166] on button "New Project (Because We Need More)" at bounding box center [1185, 172] width 303 height 38
click at [1061, 356] on div "Ali Yusuff AT-PAC Hi-Vis 2.0 MVP Houston, We Have a Problem Needs Attention Nee…" at bounding box center [892, 318] width 887 height 89
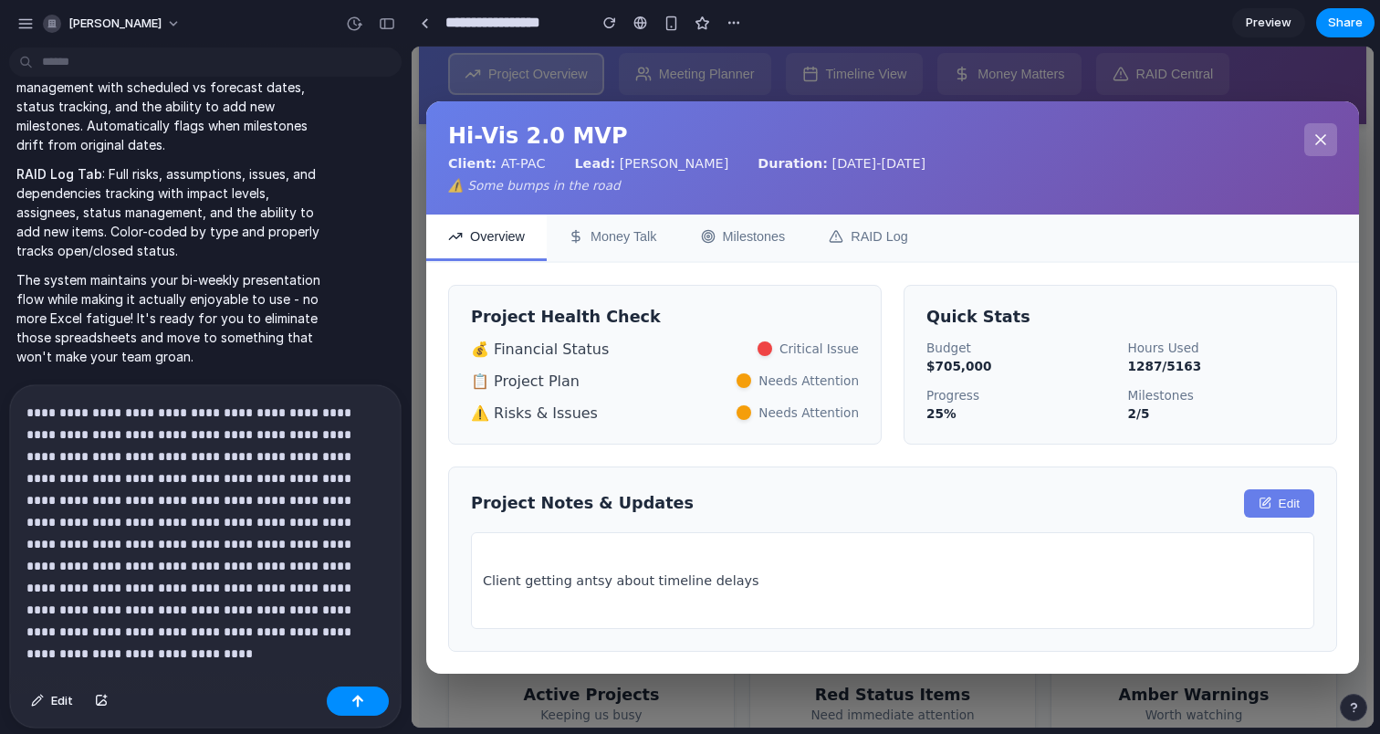
click at [1153, 341] on div "Hours Used" at bounding box center [1221, 348] width 187 height 15
click at [1322, 135] on icon at bounding box center [1320, 139] width 9 height 9
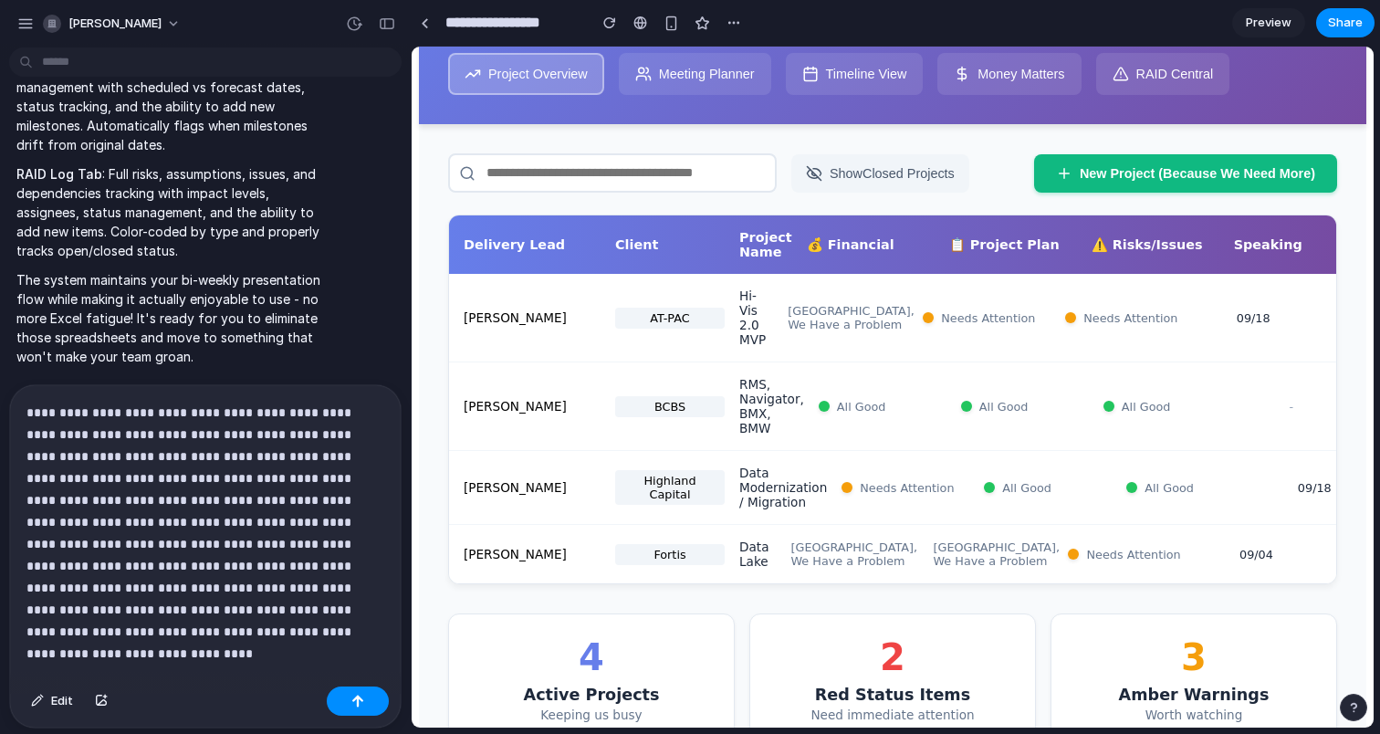
click at [382, 611] on p "**********" at bounding box center [205, 511] width 358 height 219
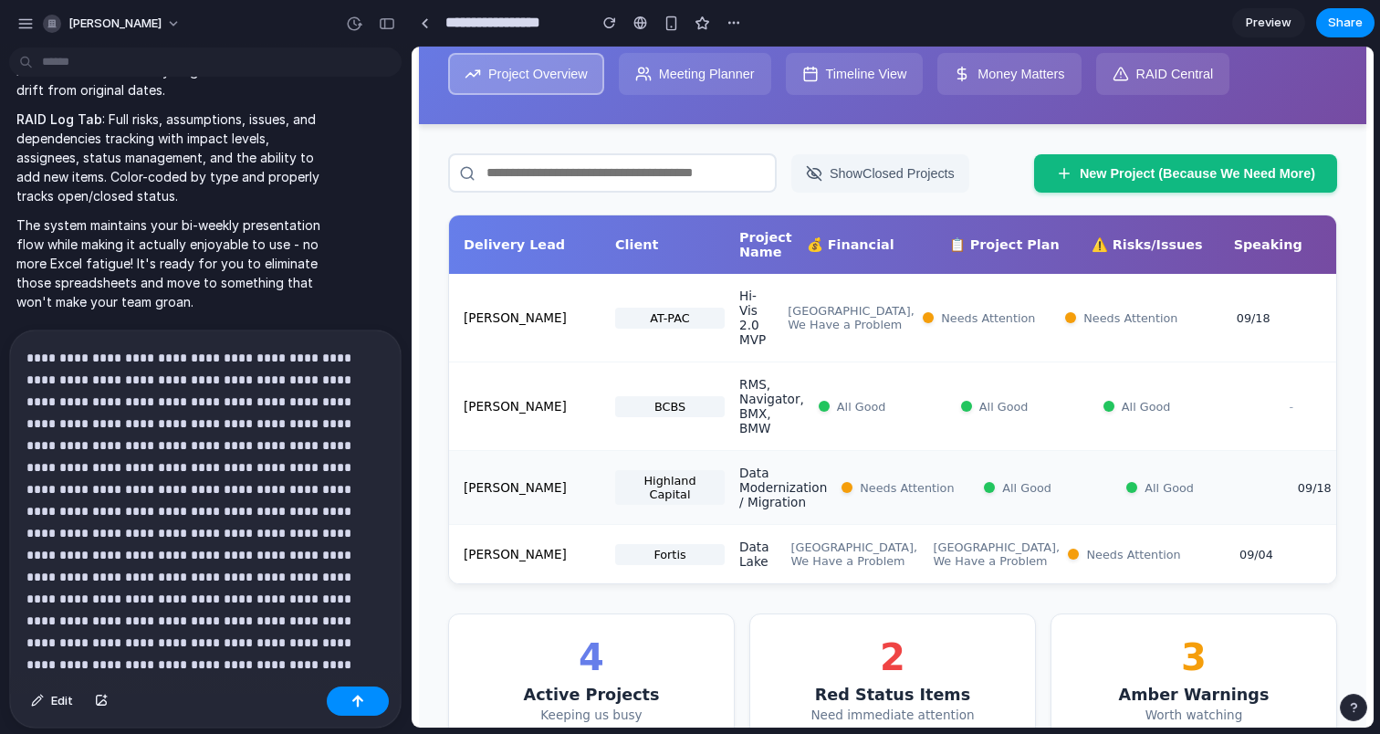
click at [630, 483] on div "Daniel Pino Highland Capital Data Modernization / Migration Needs Attention All…" at bounding box center [892, 488] width 887 height 74
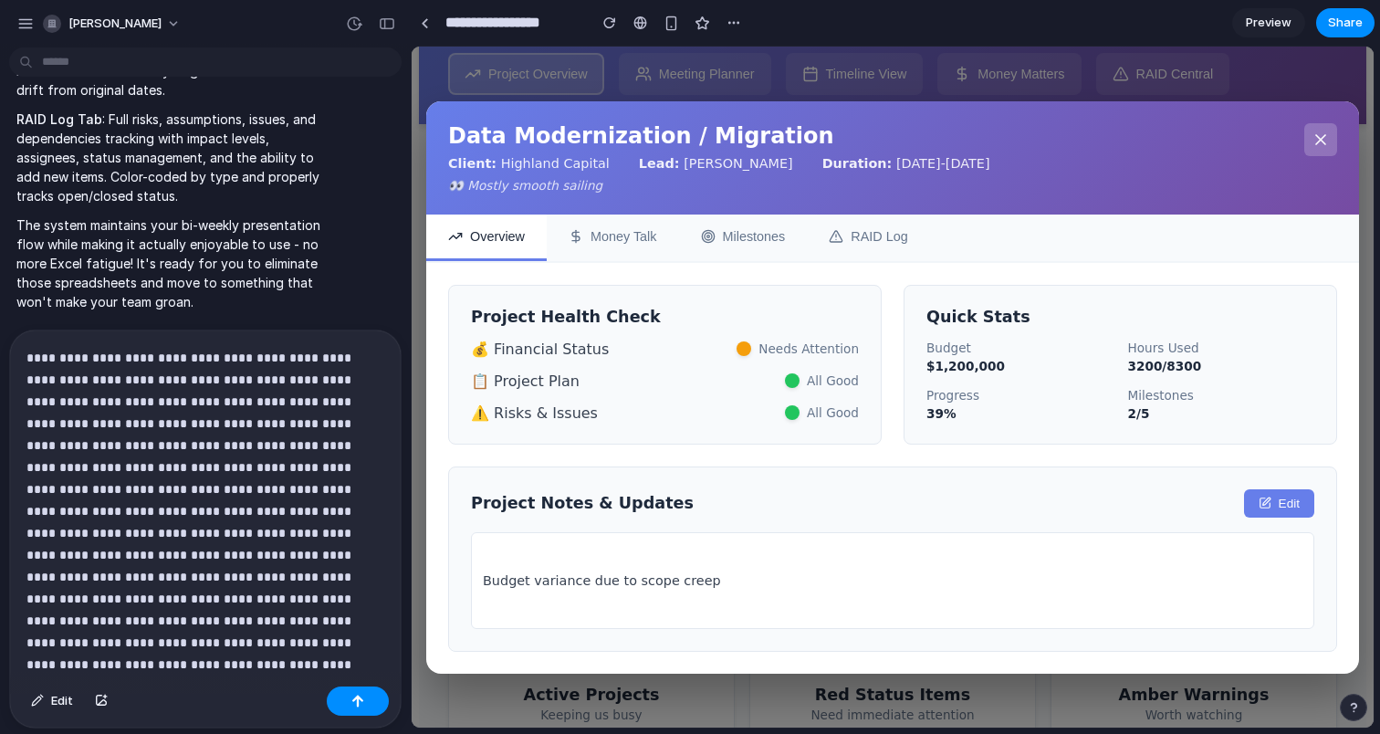
click at [982, 376] on div "Budget $1,200,000 Hours Used 3200 / 8300 Progress 39 % Milestones 2 / 5" at bounding box center [1121, 381] width 388 height 80
click at [263, 649] on p "**********" at bounding box center [205, 500] width 358 height 307
click at [609, 236] on button "Money Talk" at bounding box center [613, 238] width 132 height 47
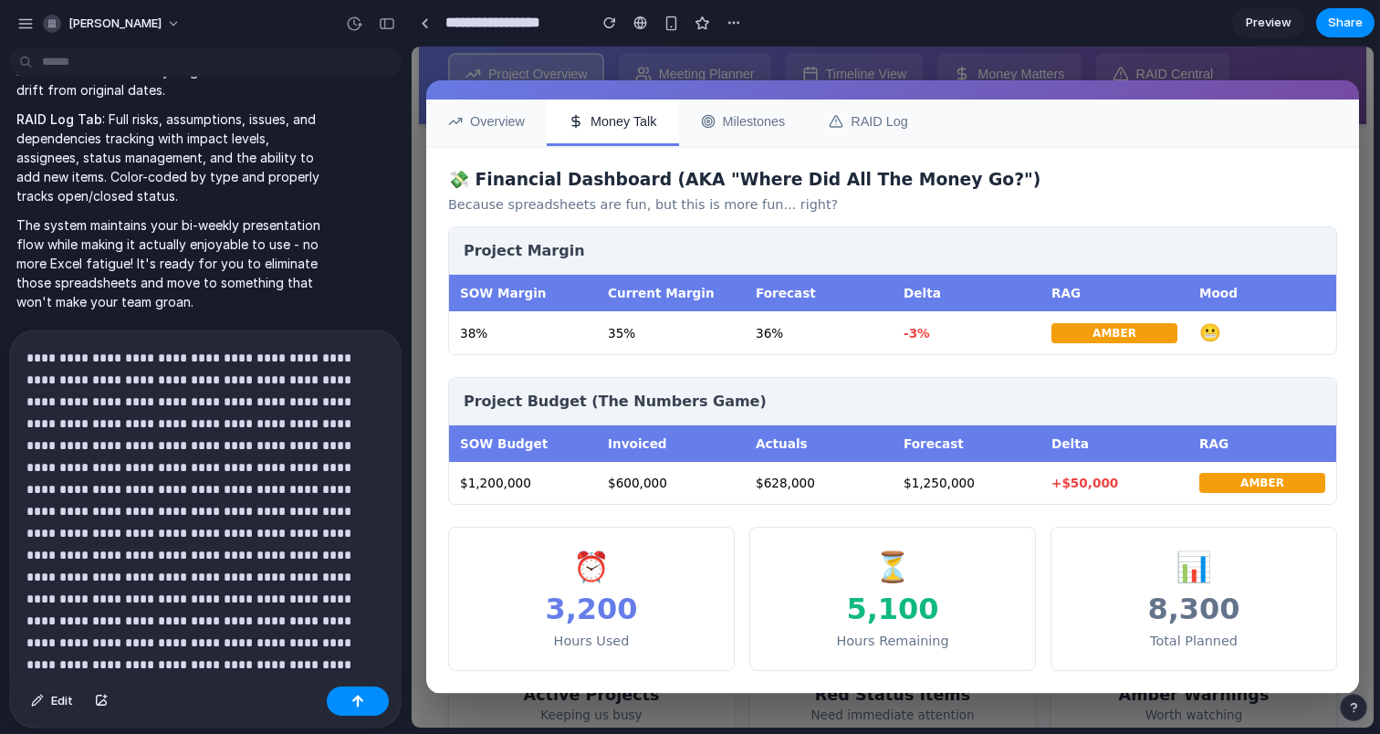
scroll to position [107, 0]
click at [763, 117] on button "Milestones" at bounding box center [743, 123] width 129 height 47
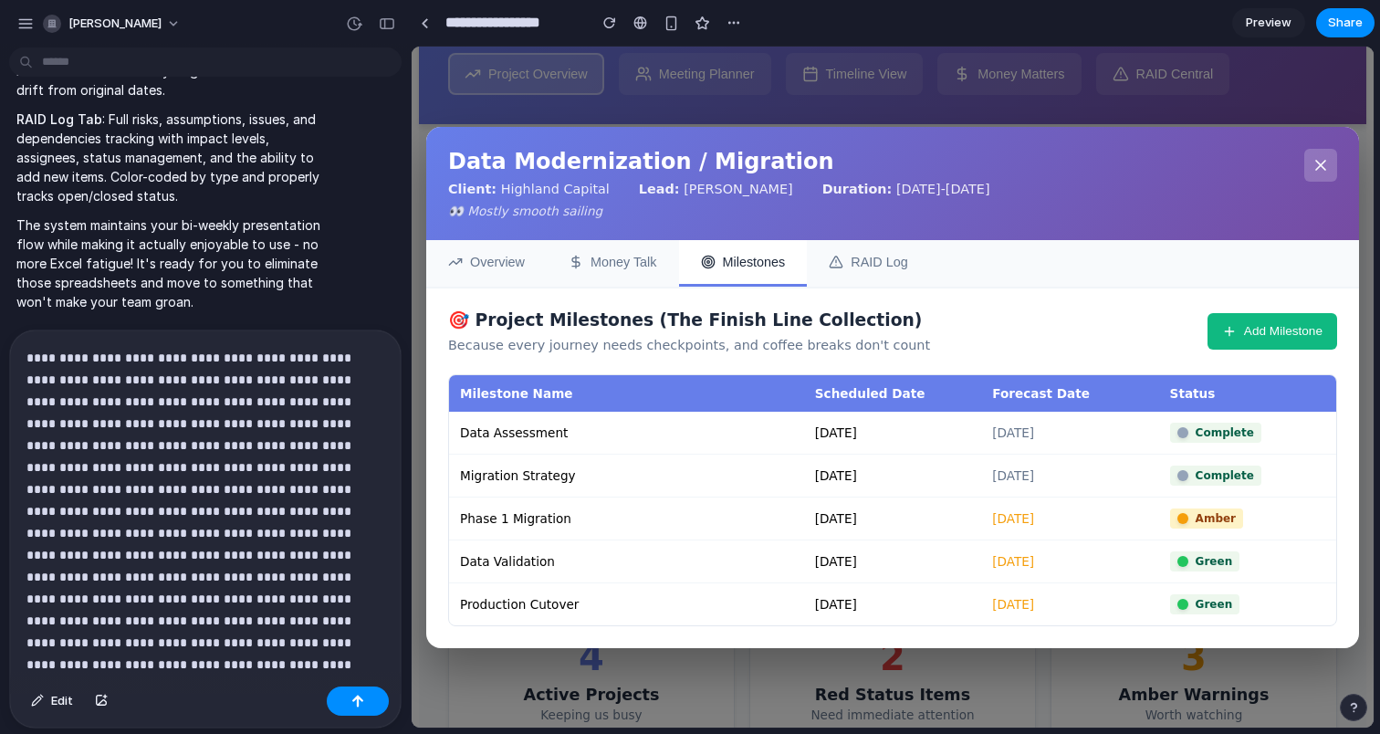
scroll to position [0, 0]
click at [891, 257] on button "RAID Log" at bounding box center [868, 263] width 122 height 47
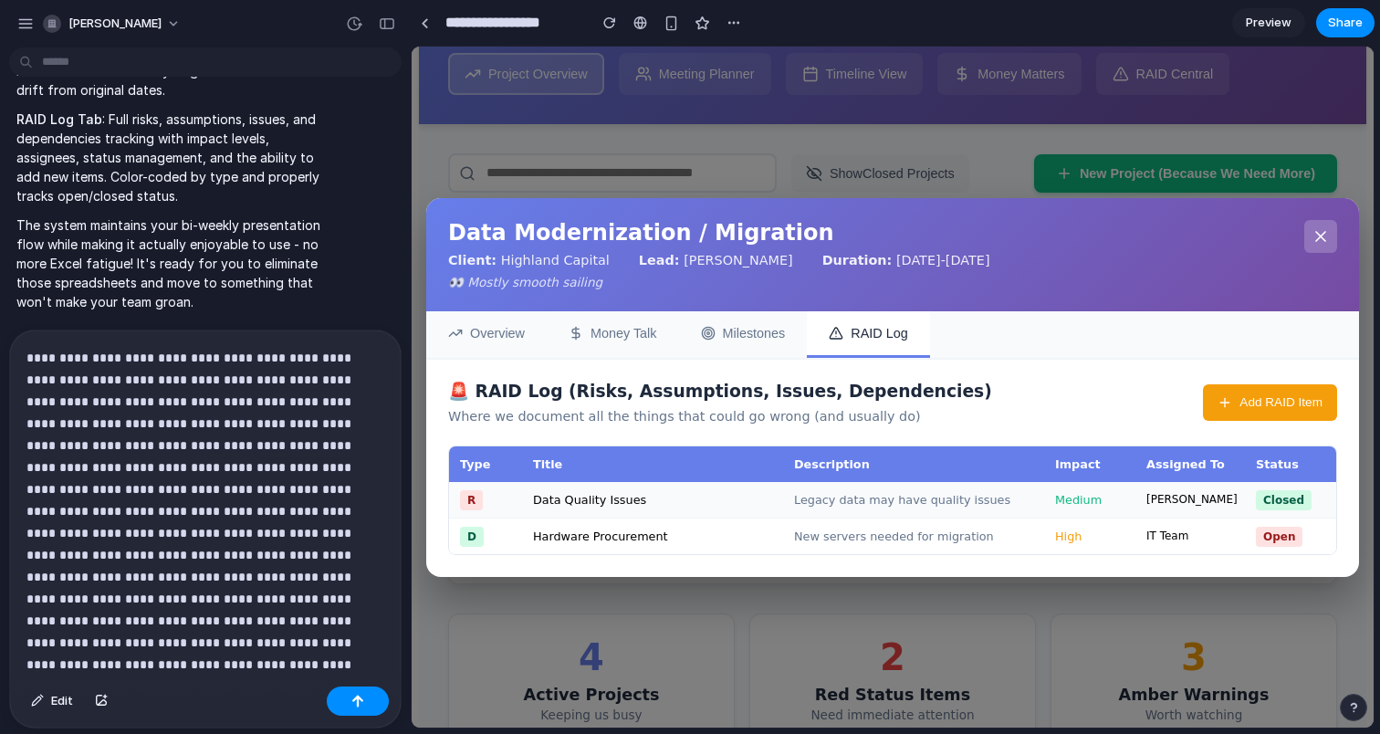
click at [612, 325] on button "Money Talk" at bounding box center [613, 334] width 132 height 47
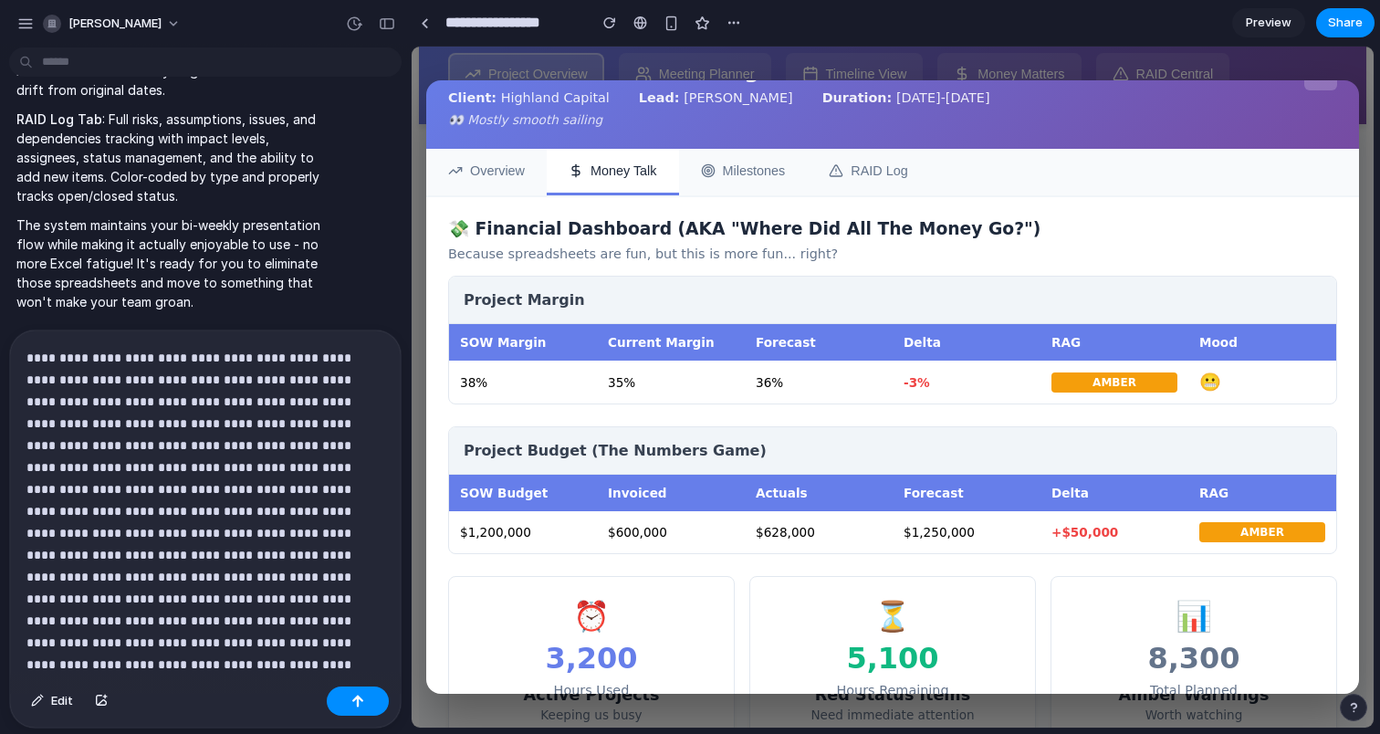
scroll to position [43, 0]
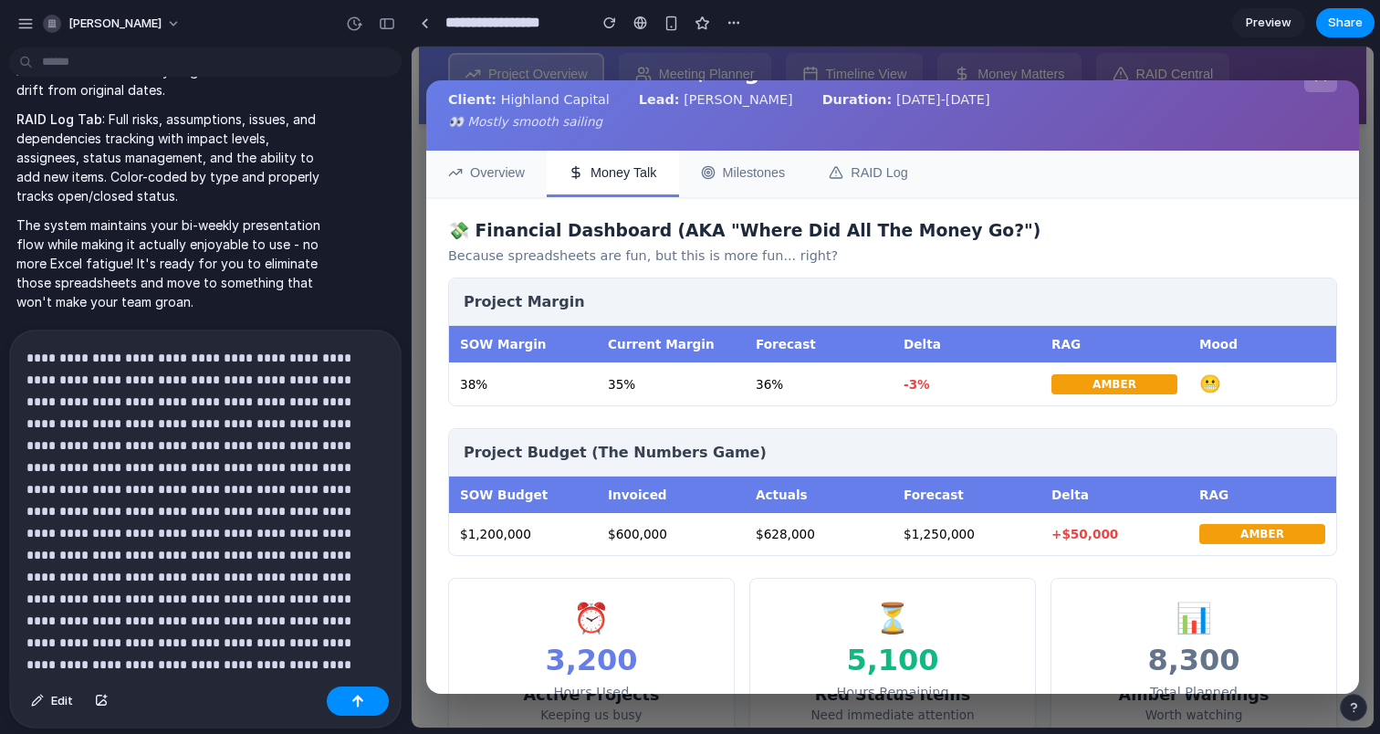
click at [970, 380] on div "-3%" at bounding box center [967, 384] width 148 height 37
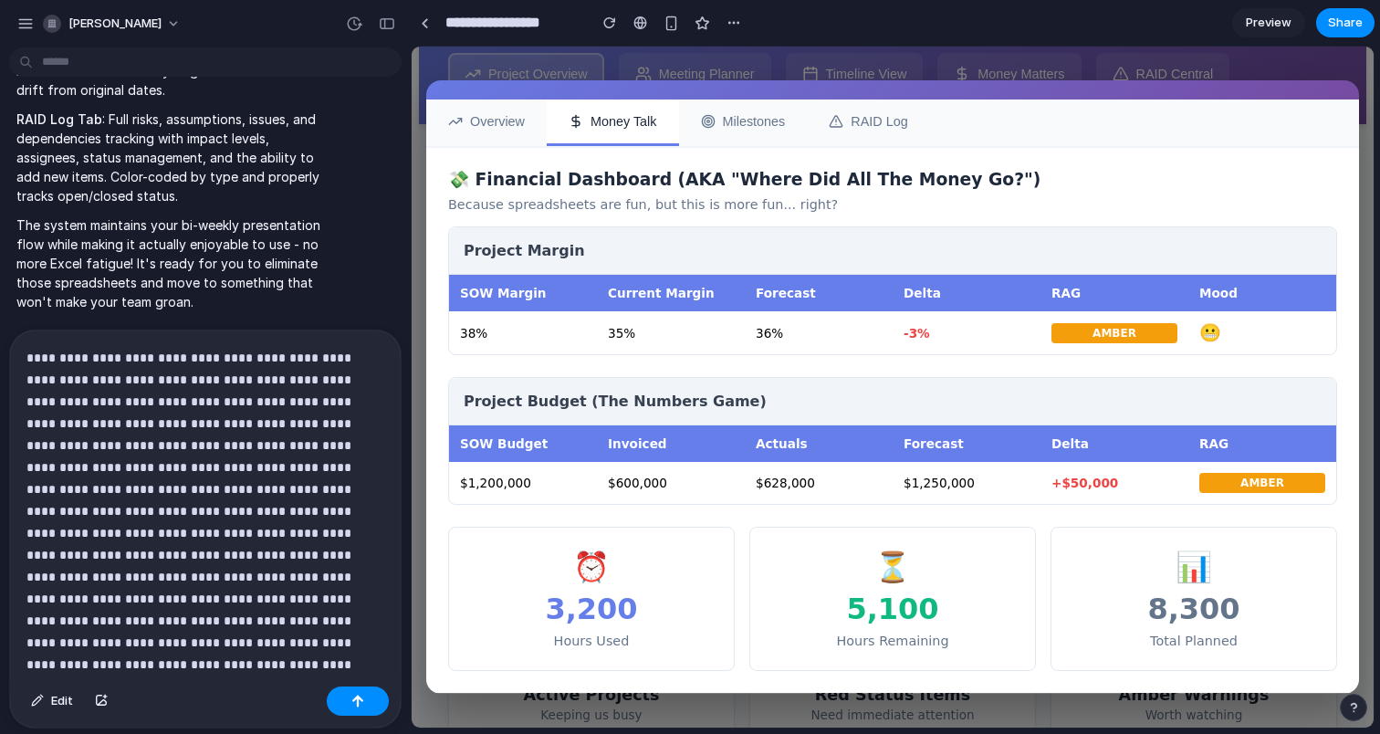
scroll to position [107, 0]
click at [287, 649] on p "**********" at bounding box center [205, 500] width 358 height 307
click at [740, 113] on button "Milestones" at bounding box center [743, 123] width 129 height 47
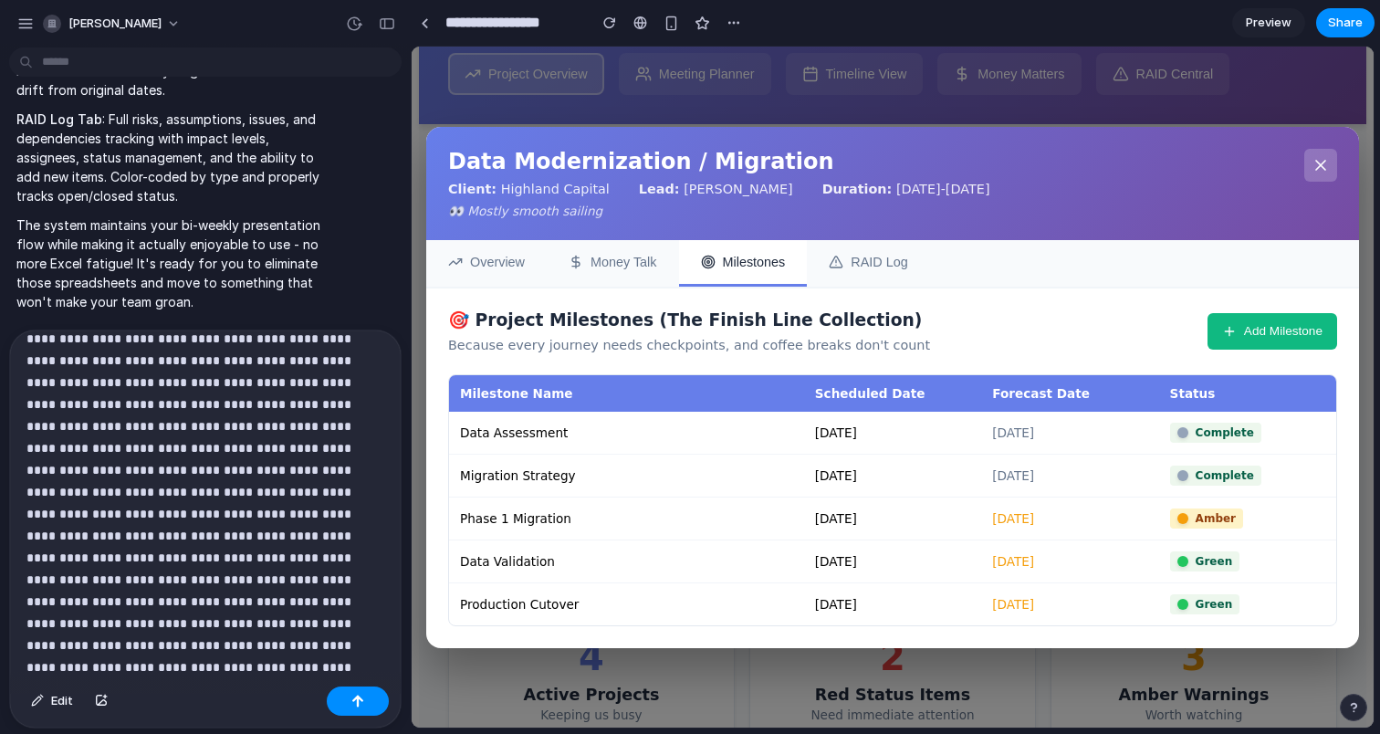
click at [1255, 336] on button "Add Milestone" at bounding box center [1273, 331] width 130 height 37
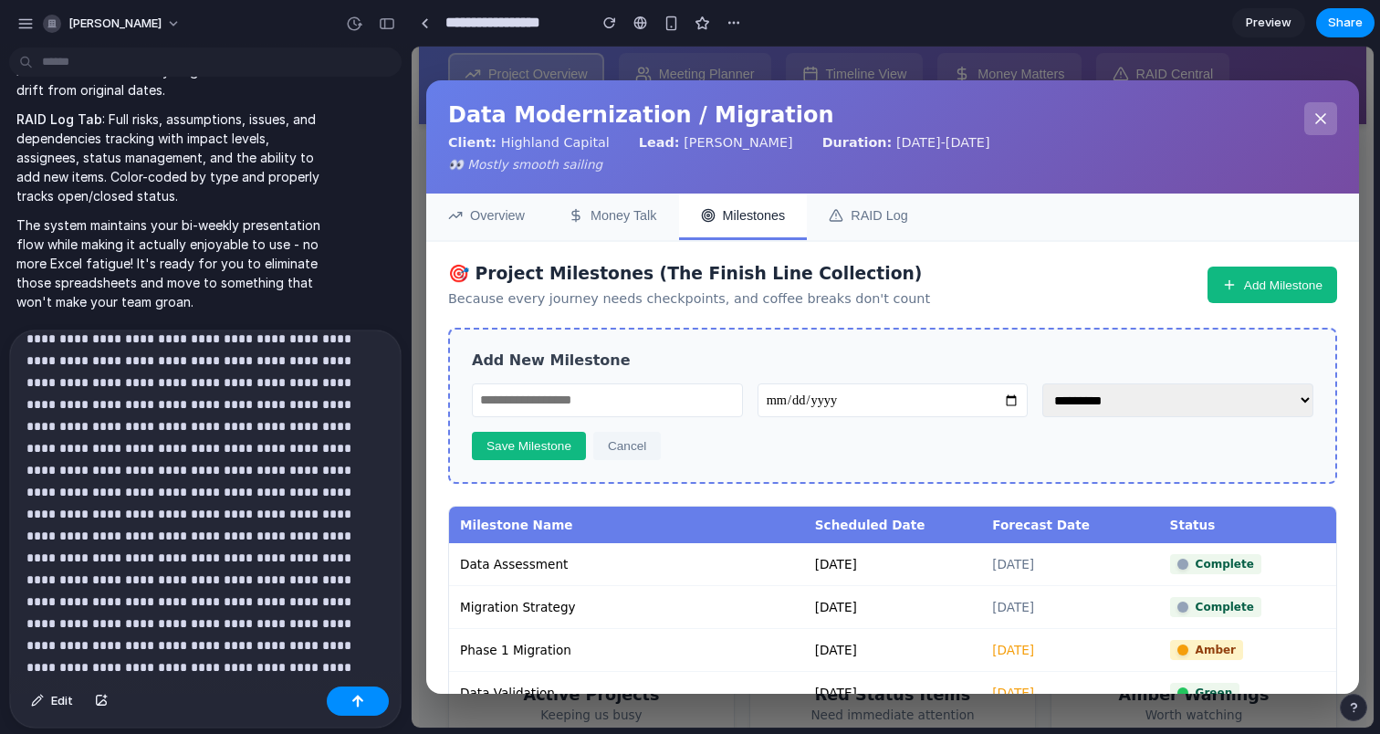
click at [562, 412] on input "text" at bounding box center [607, 400] width 271 height 34
type input "**********"
click at [1008, 413] on input "date" at bounding box center [893, 400] width 271 height 34
type input "**********"
click at [1178, 395] on select "**********" at bounding box center [1178, 400] width 271 height 34
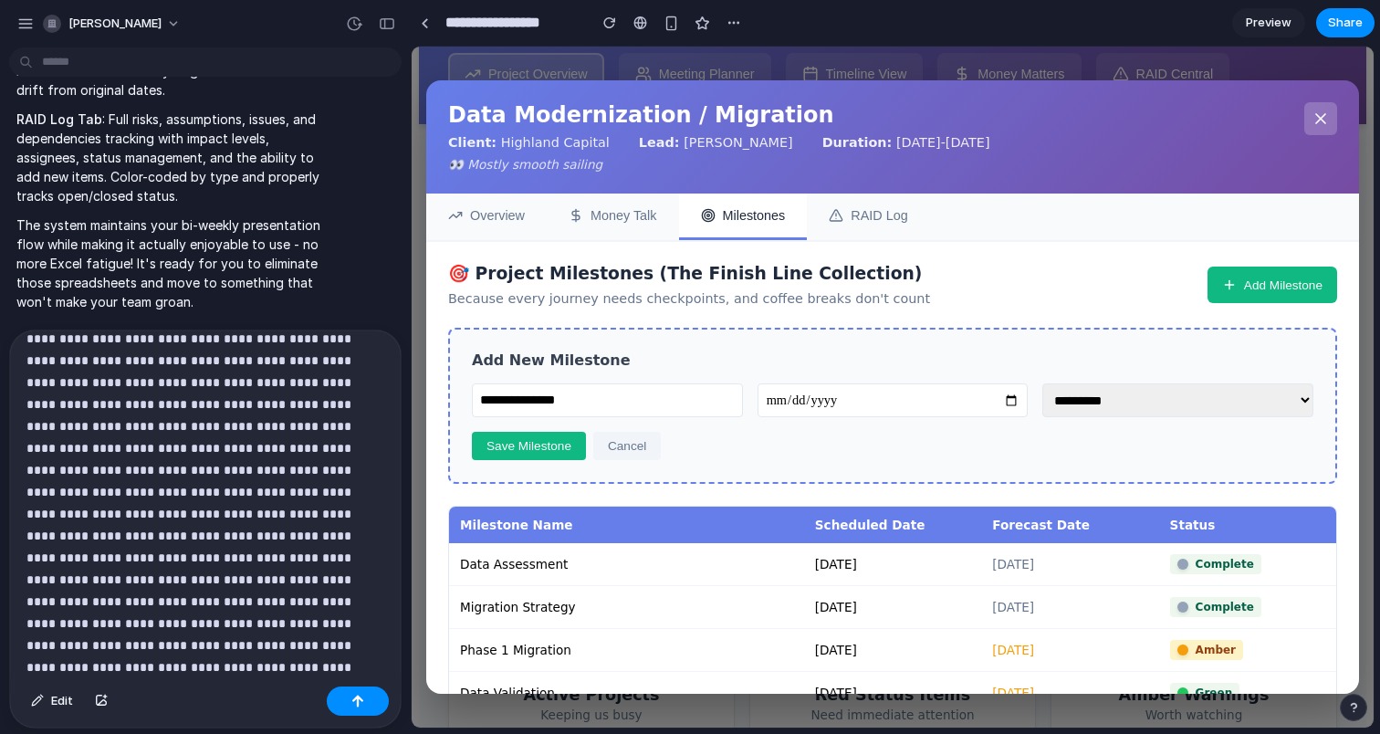
select select "*****"
click at [1043, 383] on select "**********" at bounding box center [1178, 400] width 271 height 34
click at [542, 452] on button "Save Milestone" at bounding box center [529, 446] width 114 height 28
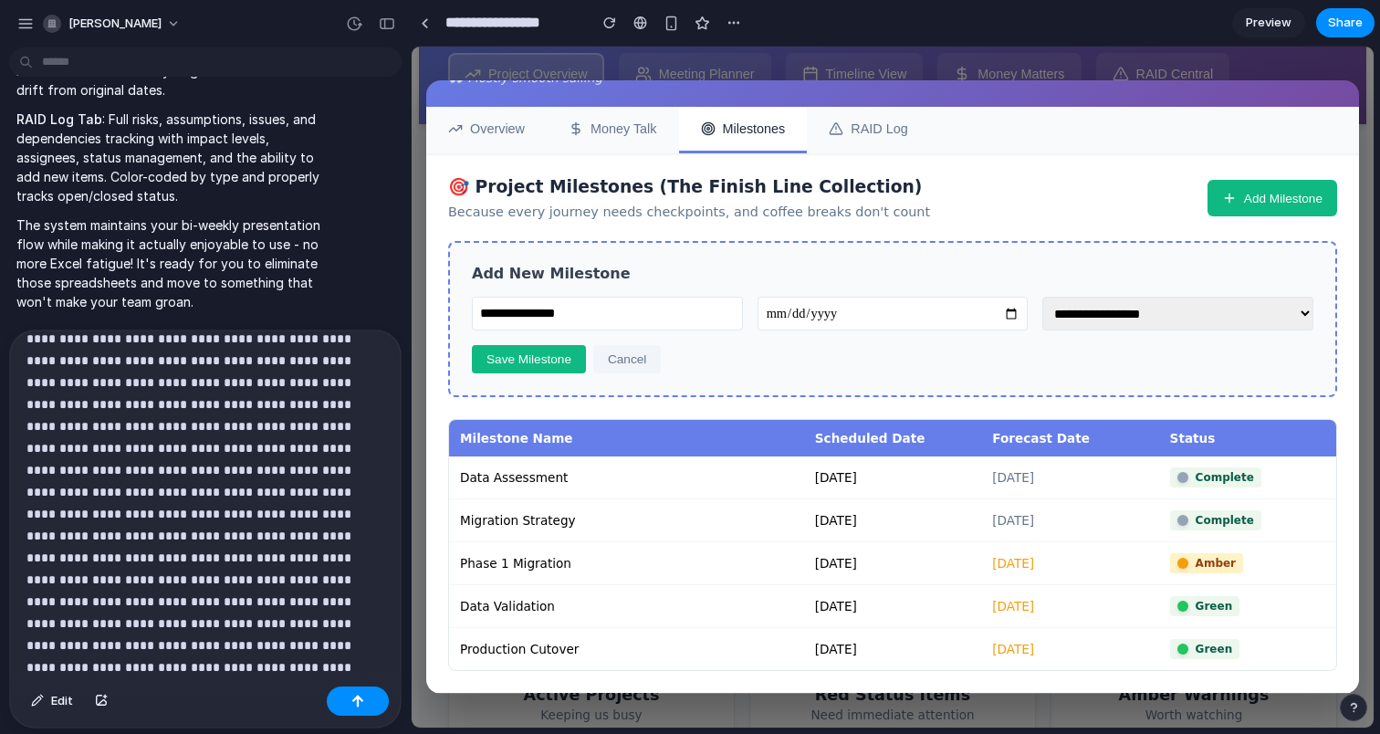
scroll to position [90, 0]
click at [529, 365] on button "Save Milestone" at bounding box center [529, 359] width 114 height 28
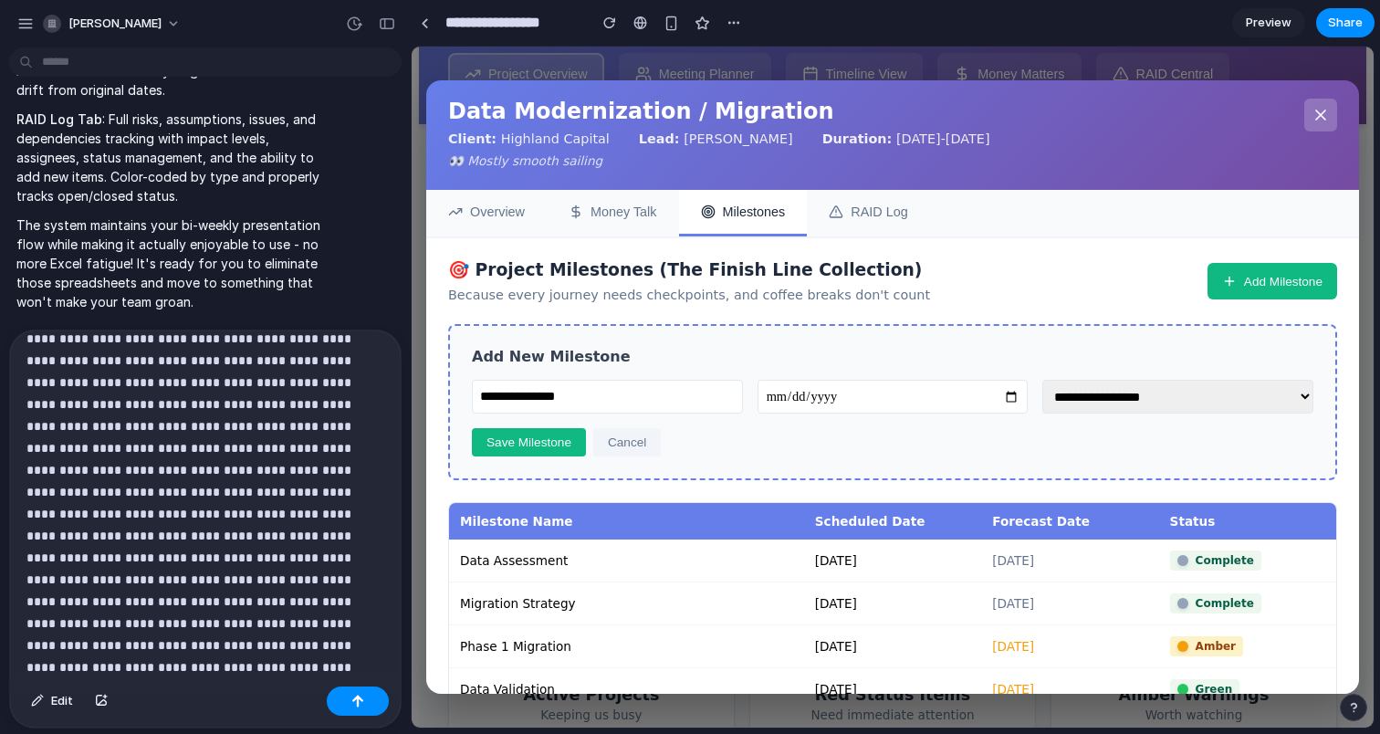
scroll to position [0, 0]
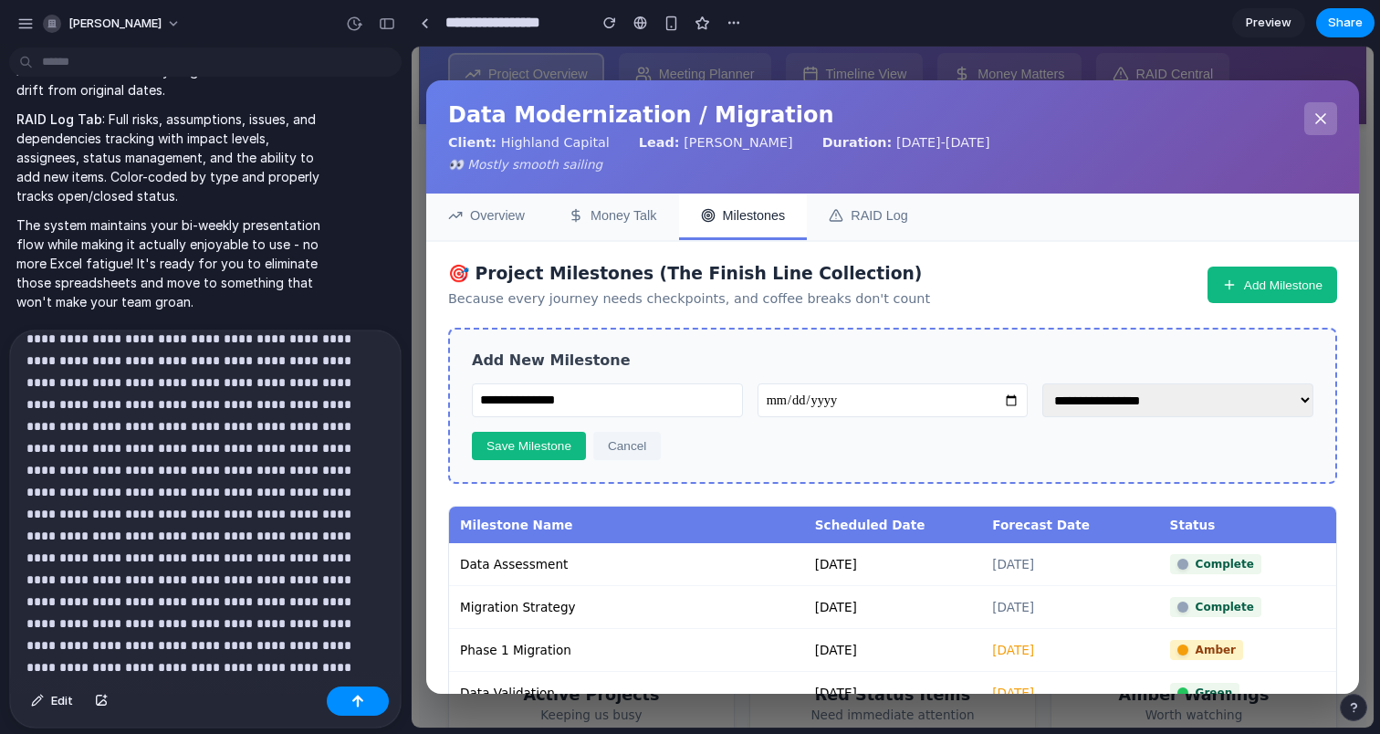
click at [857, 220] on button "RAID Log" at bounding box center [868, 217] width 122 height 47
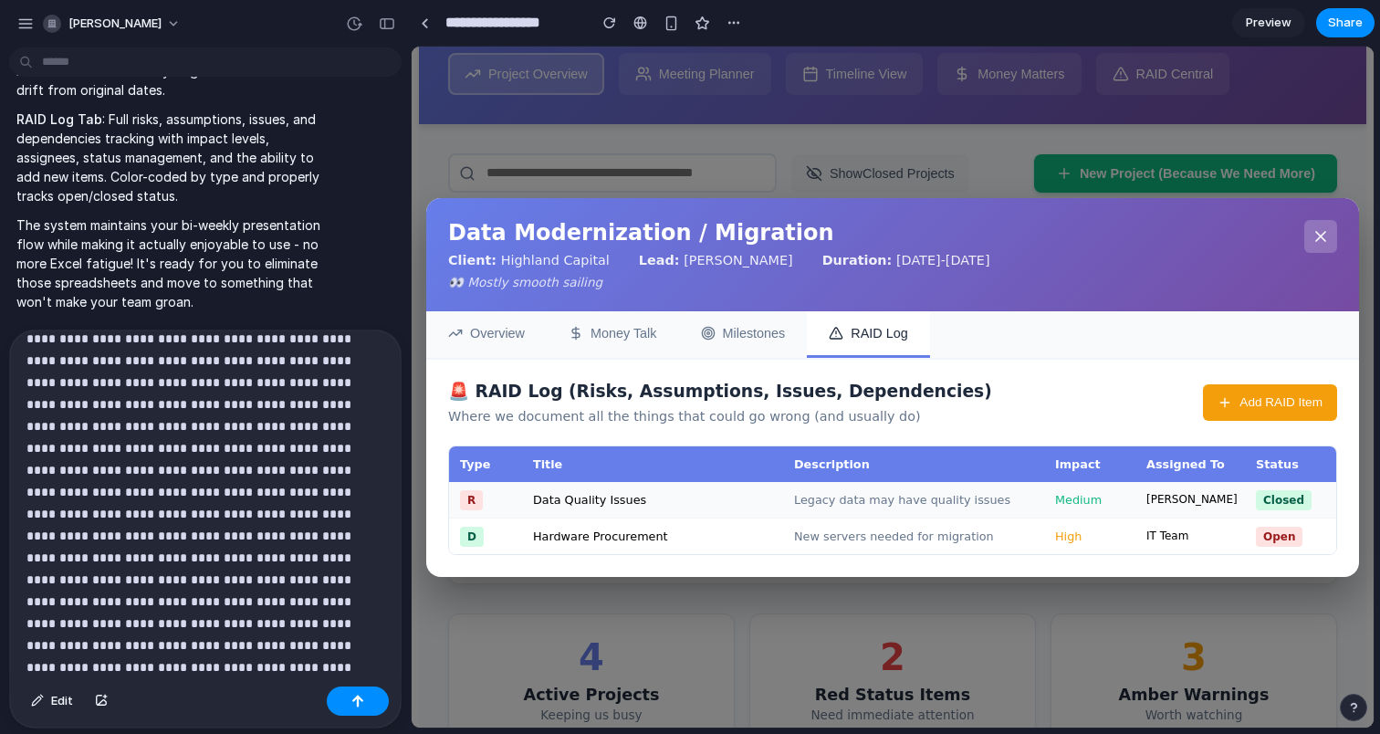
click at [1316, 238] on icon at bounding box center [1321, 236] width 18 height 18
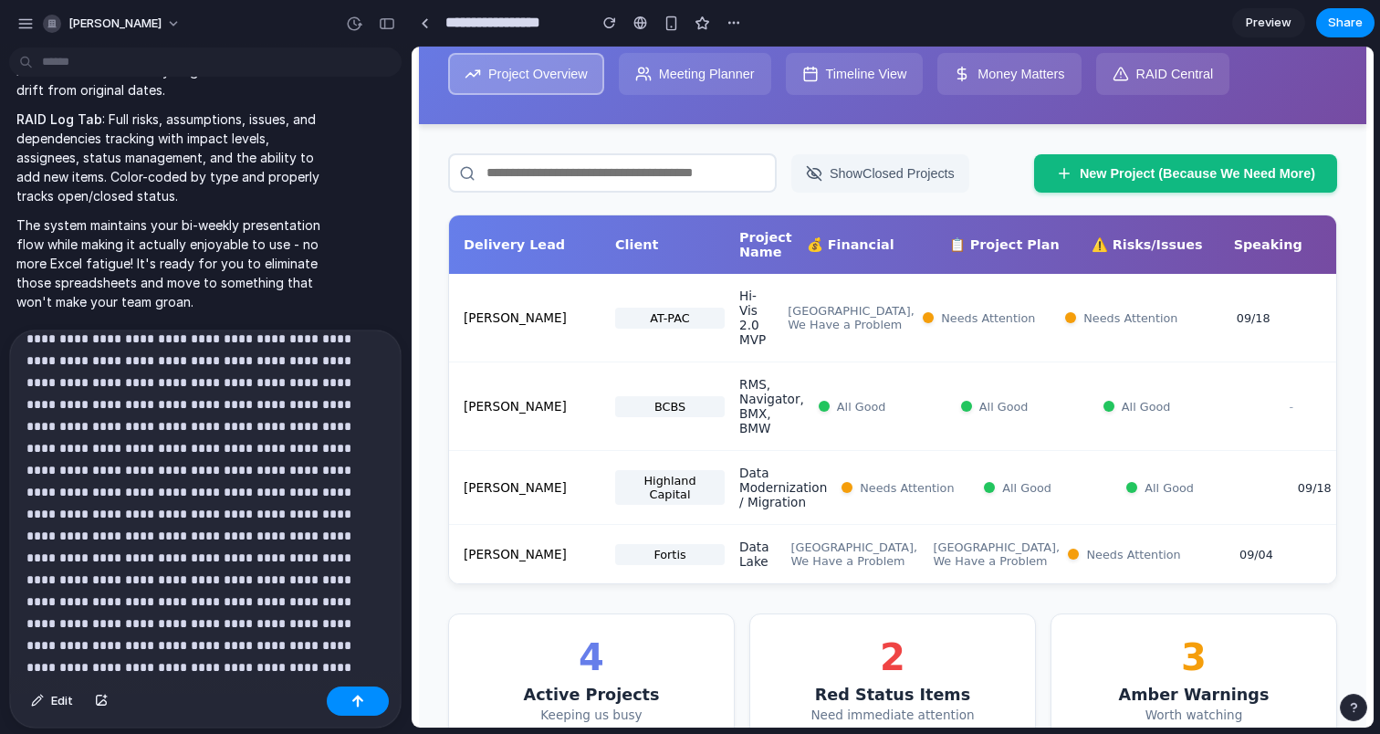
click at [293, 669] on p "**********" at bounding box center [205, 503] width 358 height 351
click at [671, 71] on button "Meeting Planner" at bounding box center [695, 74] width 152 height 42
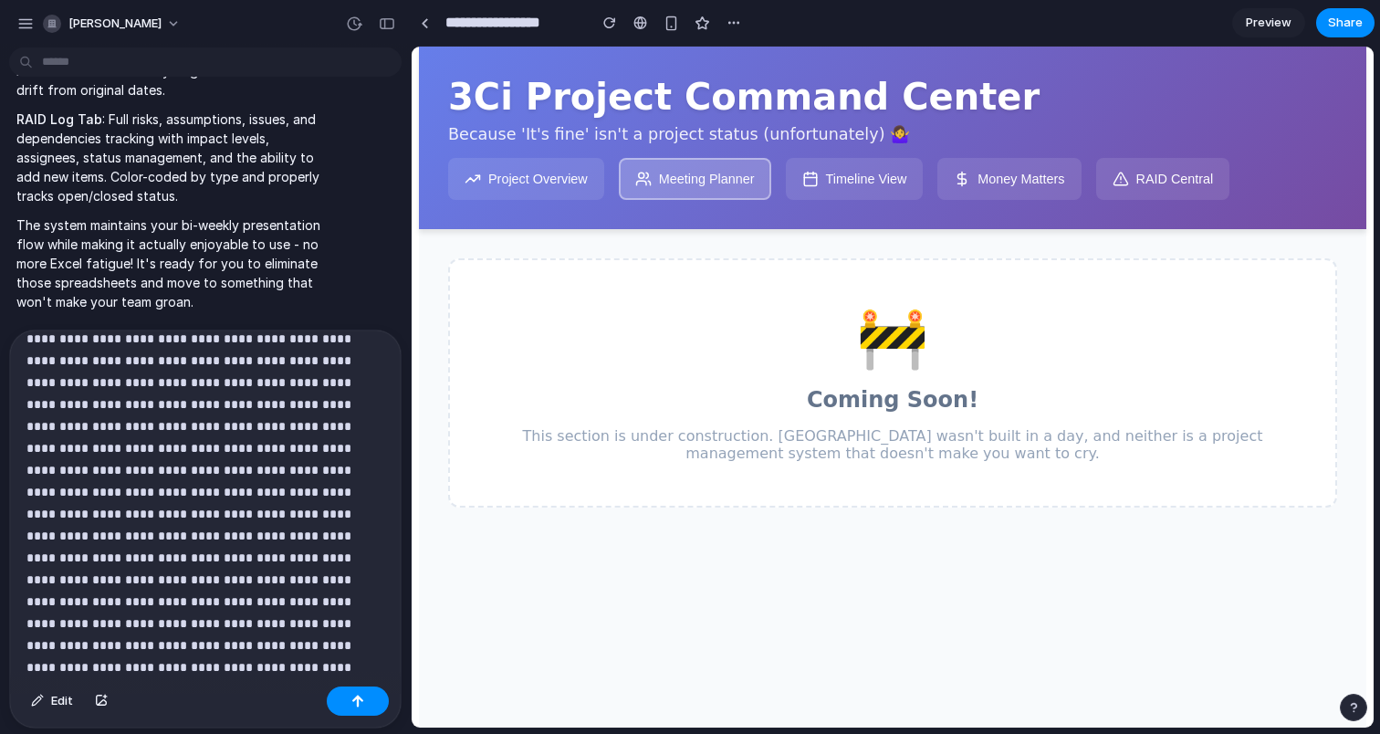
click at [839, 194] on button "Timeline View" at bounding box center [855, 179] width 138 height 42
click at [970, 179] on icon at bounding box center [962, 179] width 16 height 16
click at [1127, 175] on icon at bounding box center [1121, 179] width 16 height 16
click at [267, 665] on p "**********" at bounding box center [205, 503] width 358 height 351
click at [211, 670] on p "**********" at bounding box center [205, 503] width 358 height 351
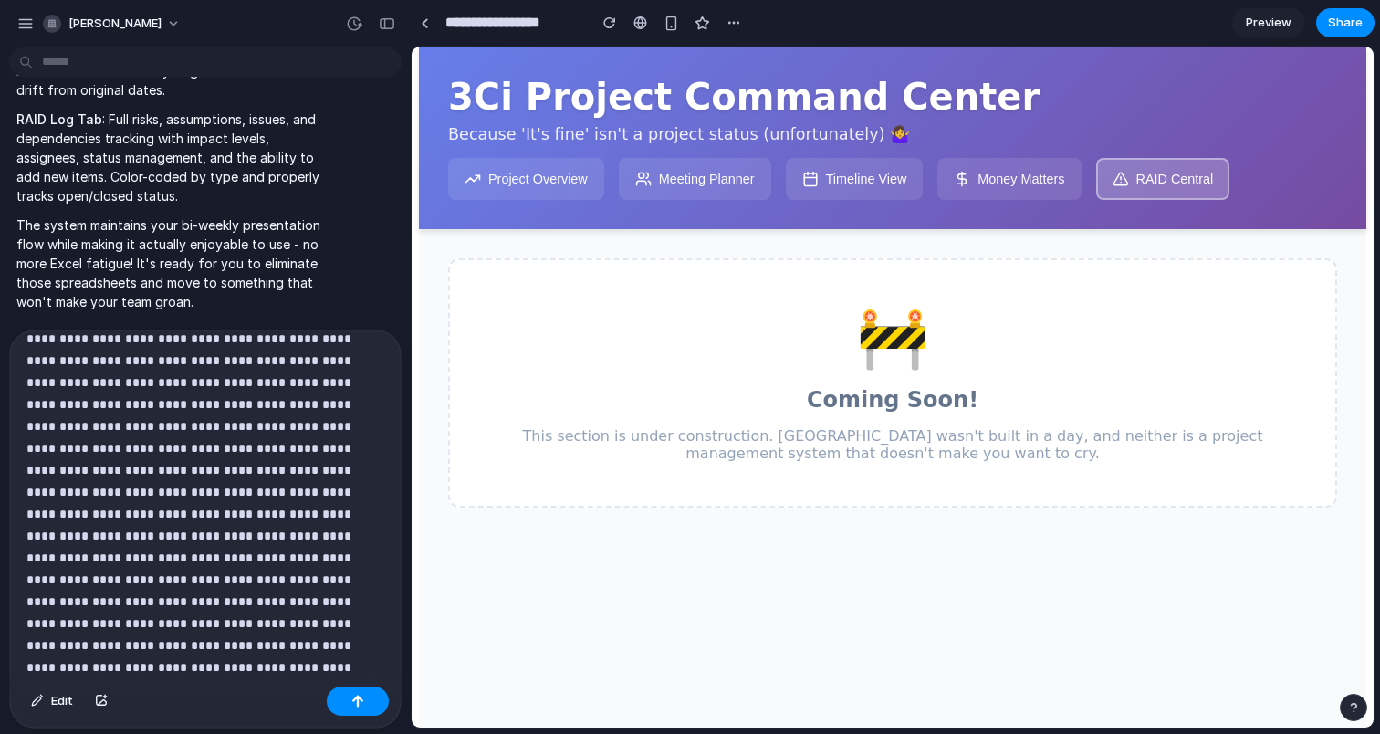
scroll to position [41, 0]
click at [1012, 184] on button "Money Matters" at bounding box center [1009, 179] width 143 height 42
click at [385, 668] on div "**********" at bounding box center [205, 512] width 391 height 447
click at [838, 198] on button "Timeline View" at bounding box center [855, 179] width 138 height 42
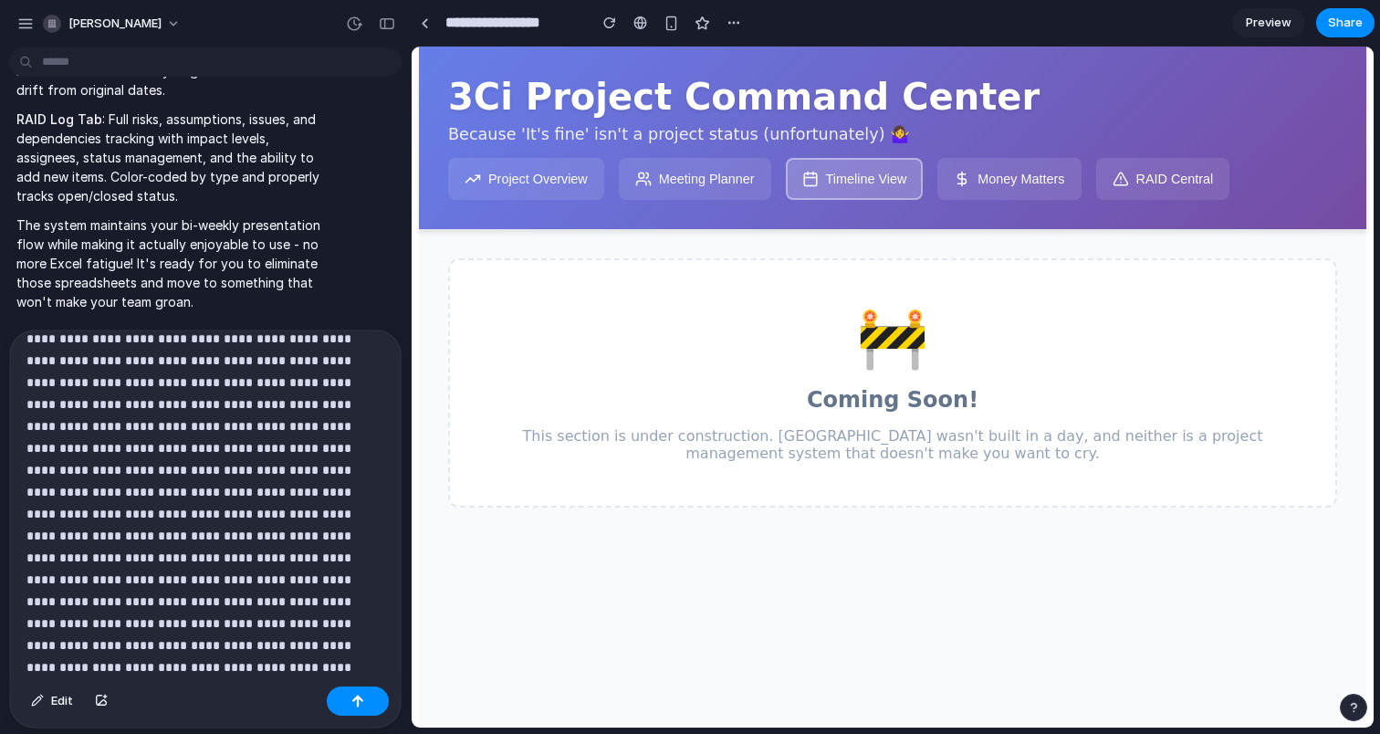
click at [304, 667] on p at bounding box center [205, 405] width 358 height 548
click at [519, 195] on button "Project Overview" at bounding box center [526, 179] width 156 height 42
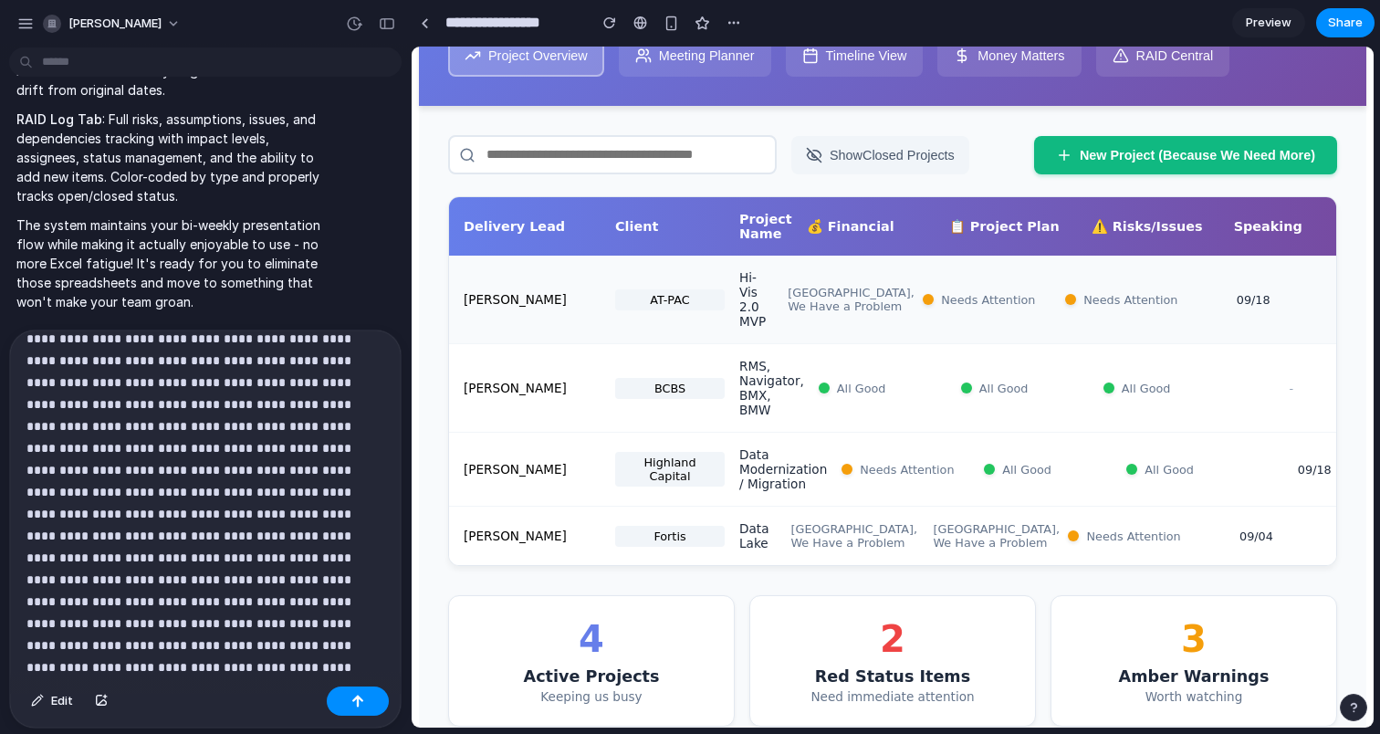
scroll to position [130, 0]
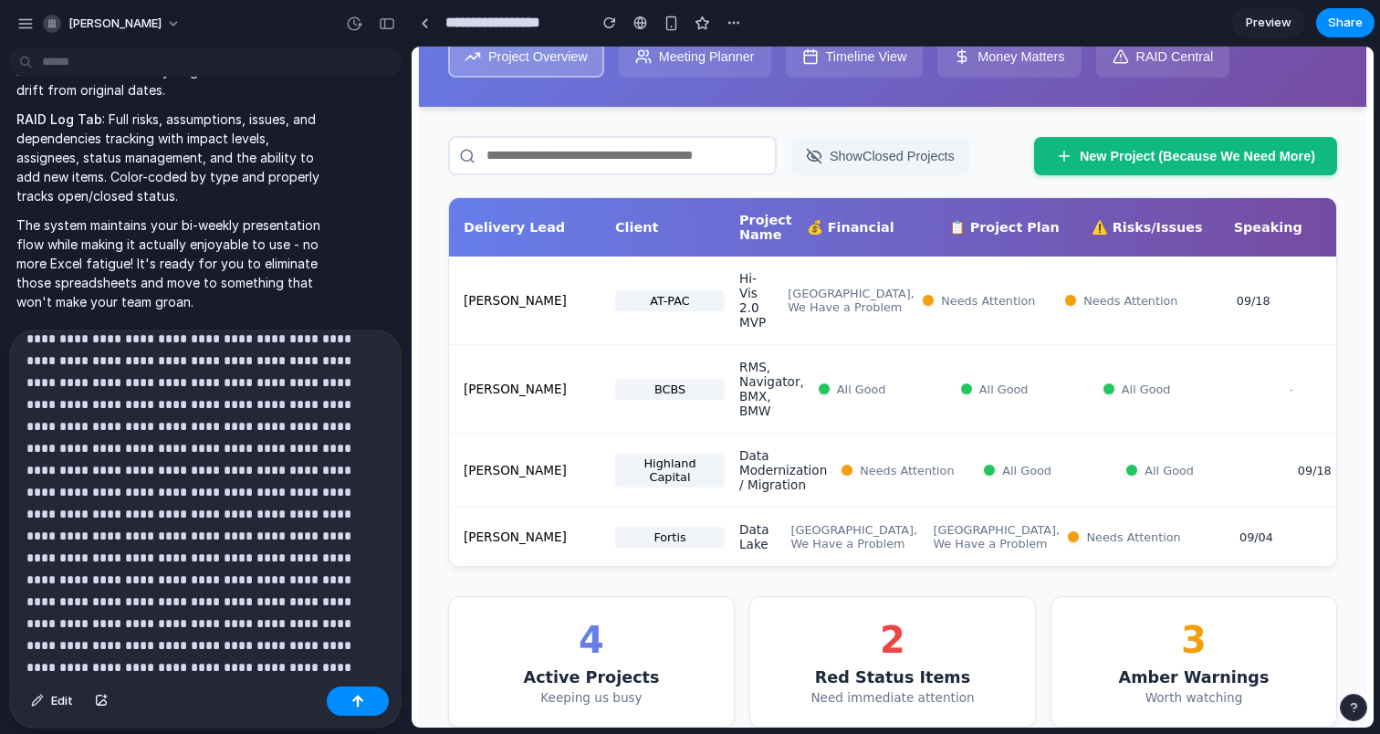
click at [346, 673] on p at bounding box center [205, 371] width 358 height 613
click at [862, 456] on div "Daniel Pino Highland Capital Data Modernization / Migration Needs Attention All…" at bounding box center [892, 471] width 887 height 74
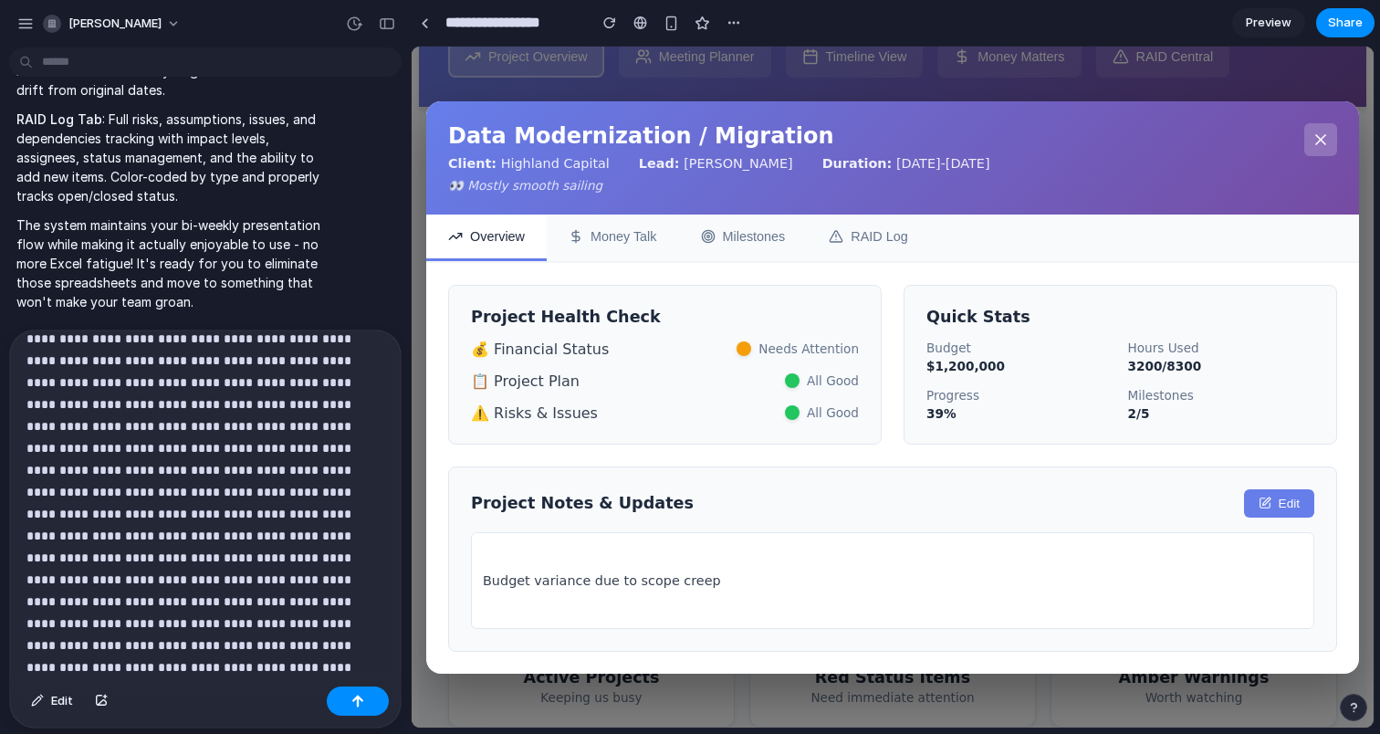
click at [626, 228] on button "Money Talk" at bounding box center [613, 238] width 132 height 47
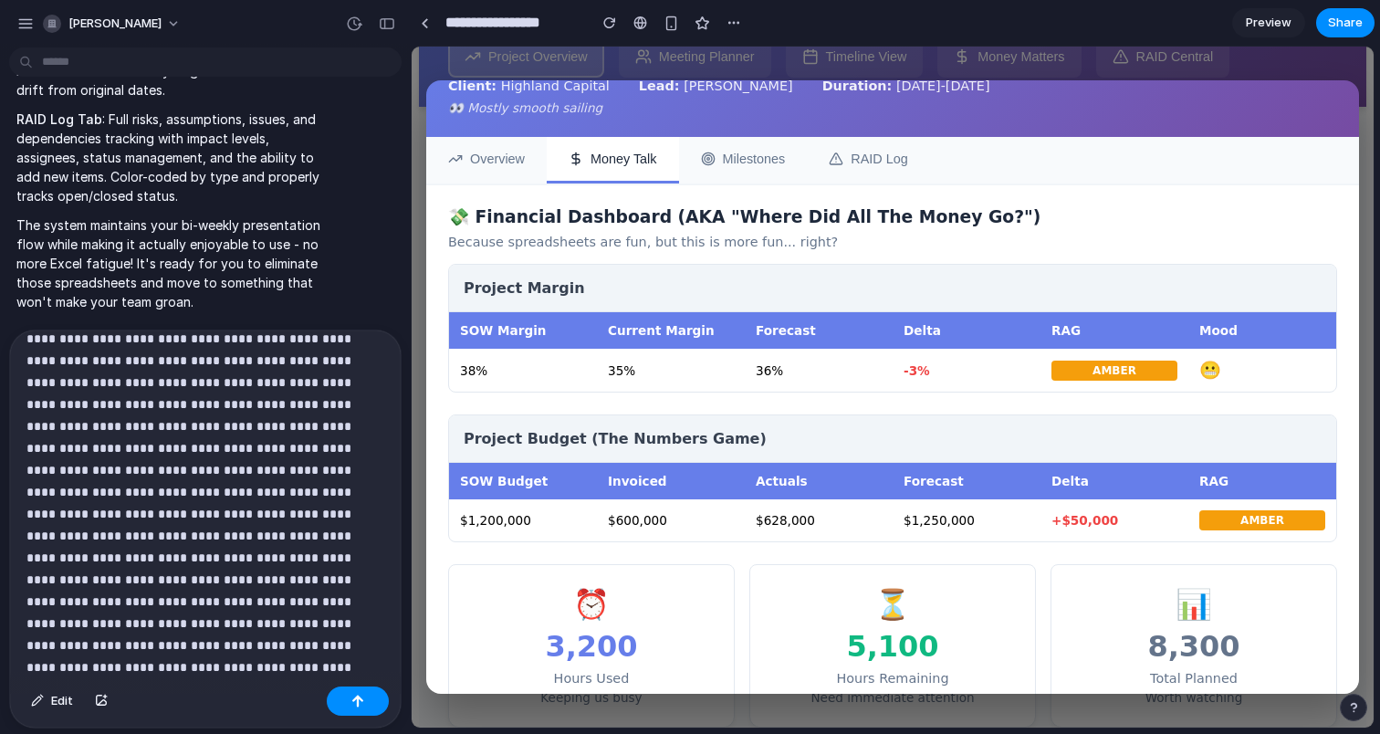
scroll to position [107, 0]
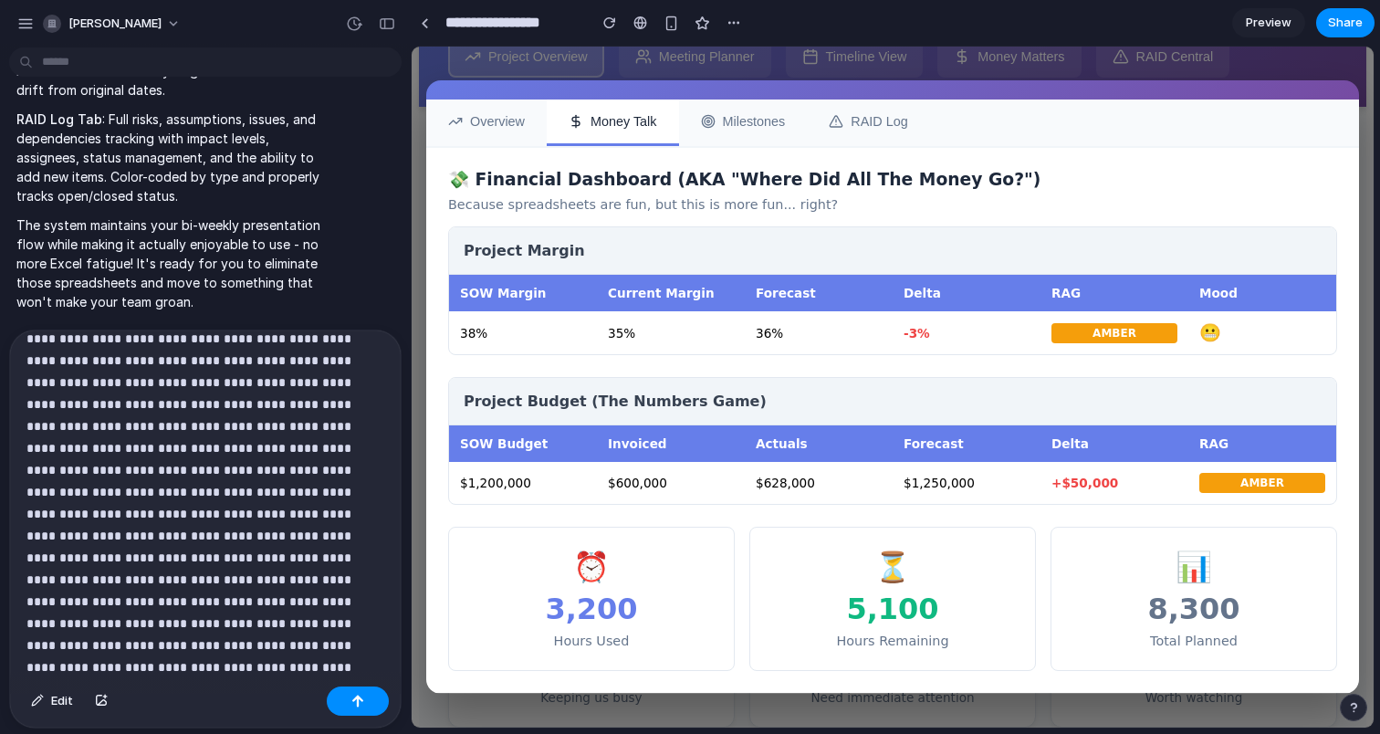
click at [750, 125] on button "Milestones" at bounding box center [743, 123] width 129 height 47
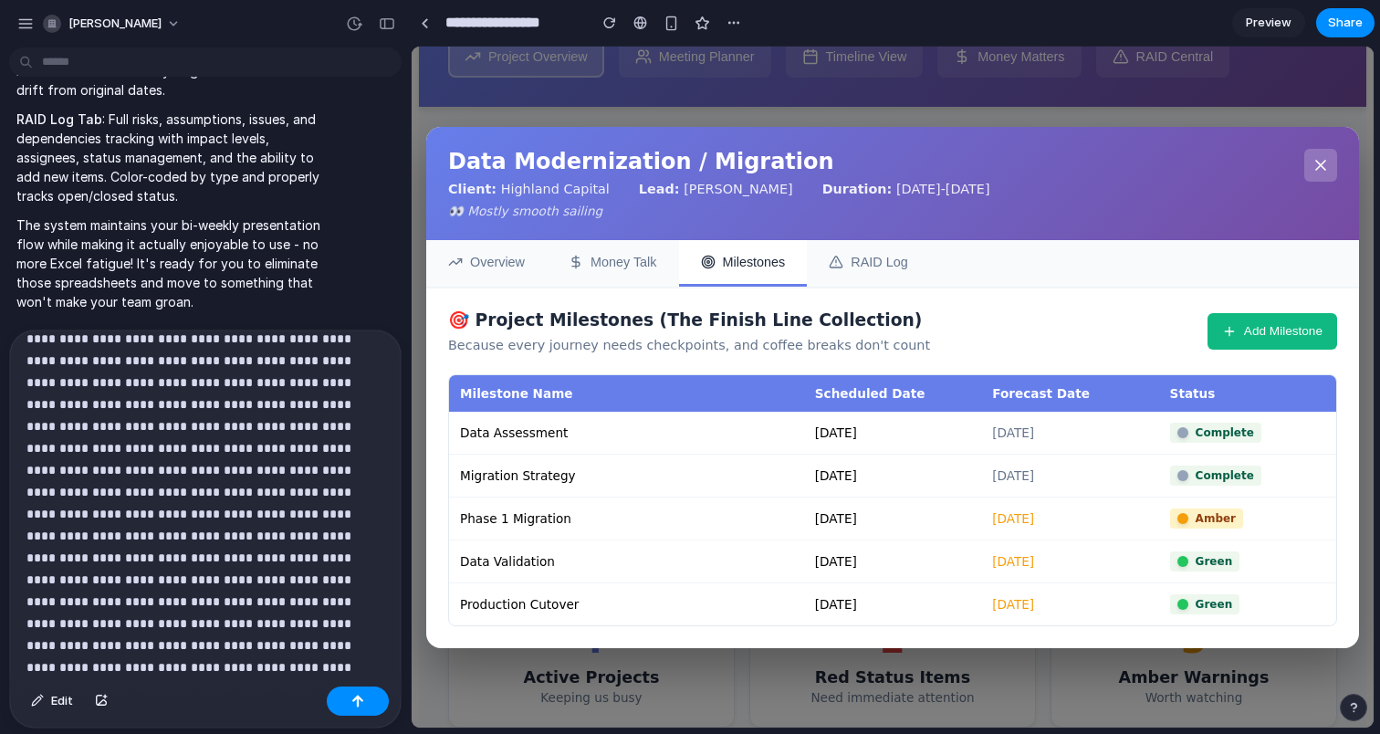
scroll to position [0, 0]
click at [1321, 161] on icon at bounding box center [1320, 165] width 9 height 9
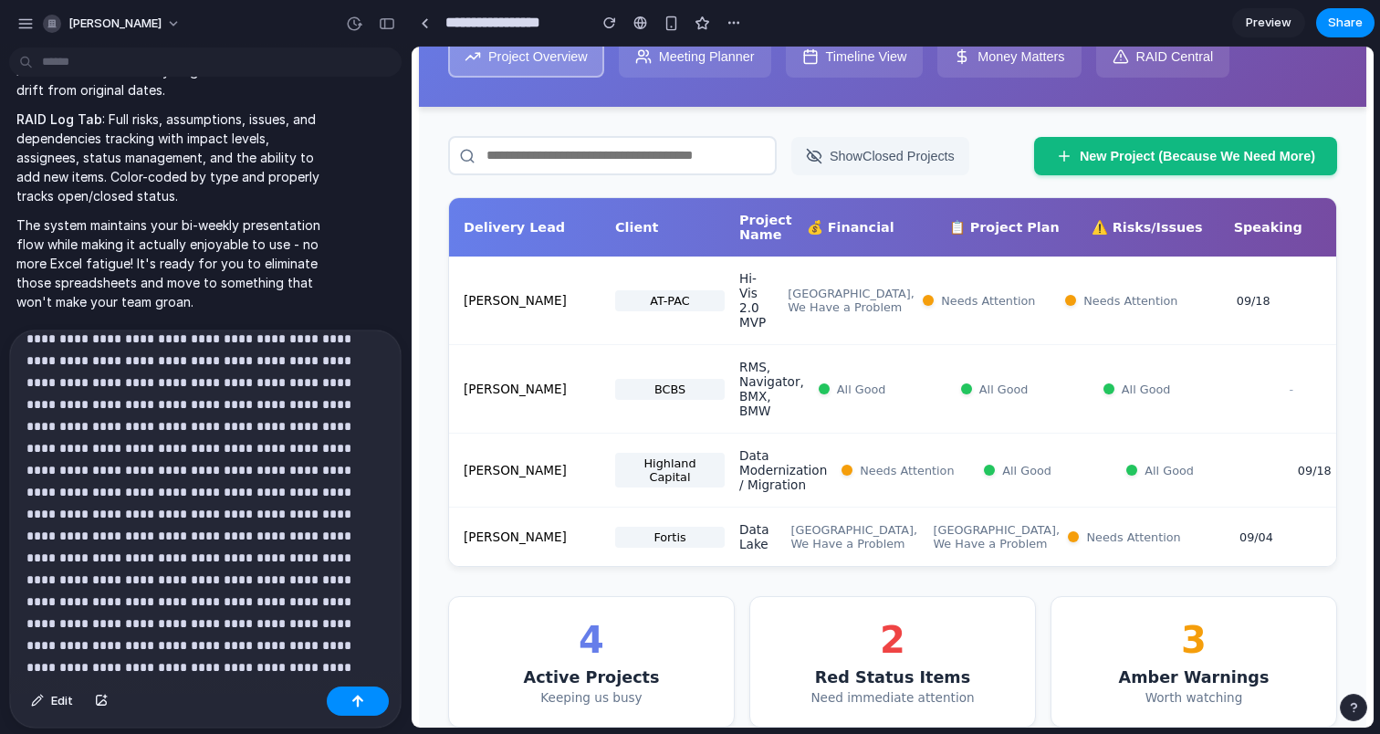
click at [210, 662] on p at bounding box center [205, 327] width 358 height 701
click at [592, 540] on div "Lisa Myers" at bounding box center [532, 536] width 137 height 15
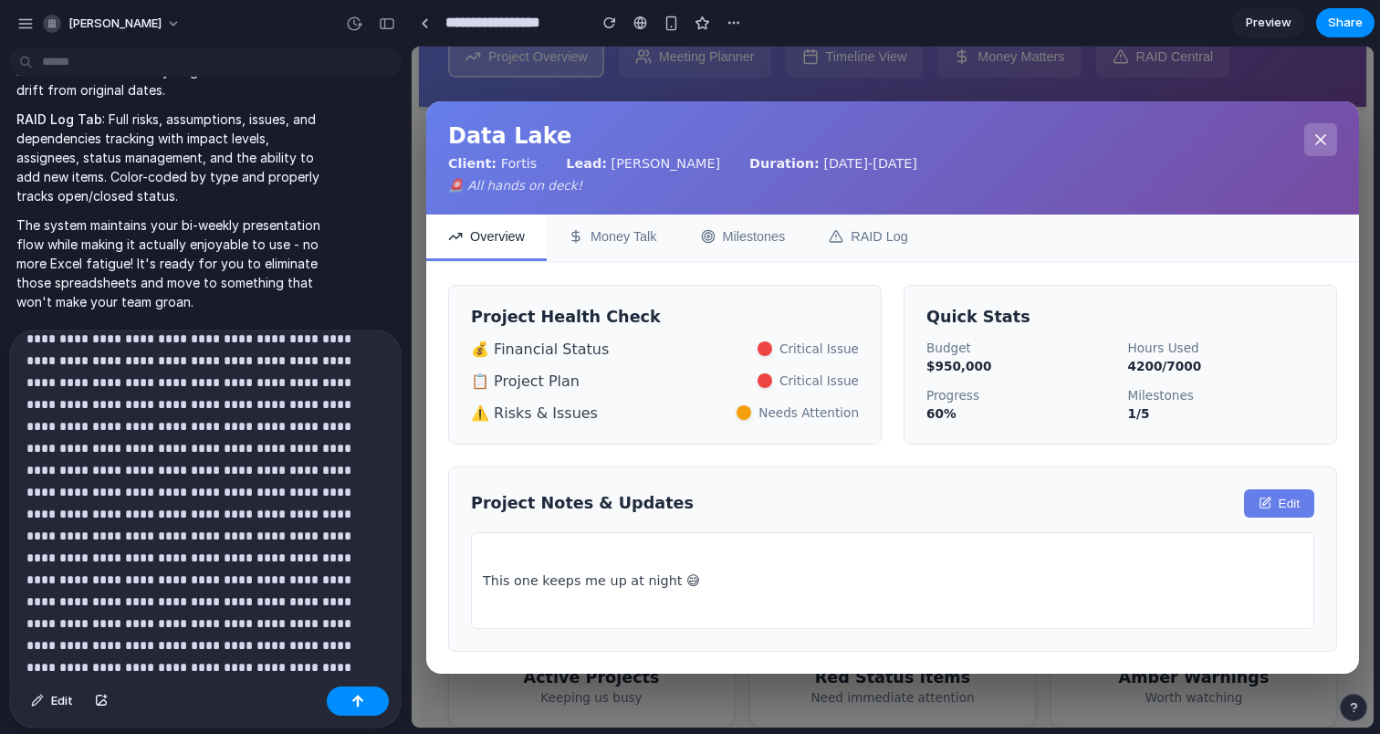
click at [1319, 135] on icon at bounding box center [1320, 139] width 9 height 9
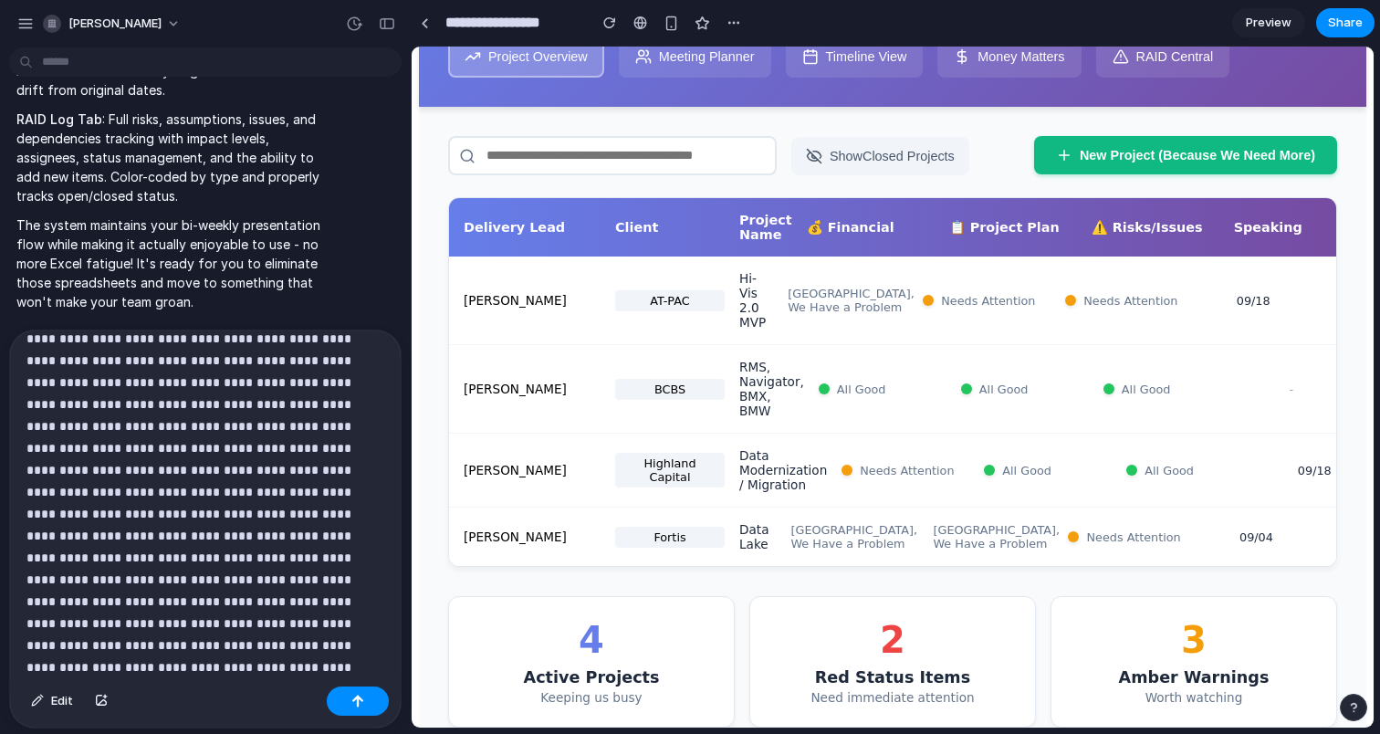
click at [1252, 151] on button "New Project (Because We Need More)" at bounding box center [1185, 155] width 303 height 38
click at [1156, 153] on button "New Project (Because We Need More)" at bounding box center [1185, 155] width 303 height 38
click at [201, 670] on p at bounding box center [205, 284] width 358 height 789
click at [369, 706] on button "button" at bounding box center [358, 700] width 62 height 29
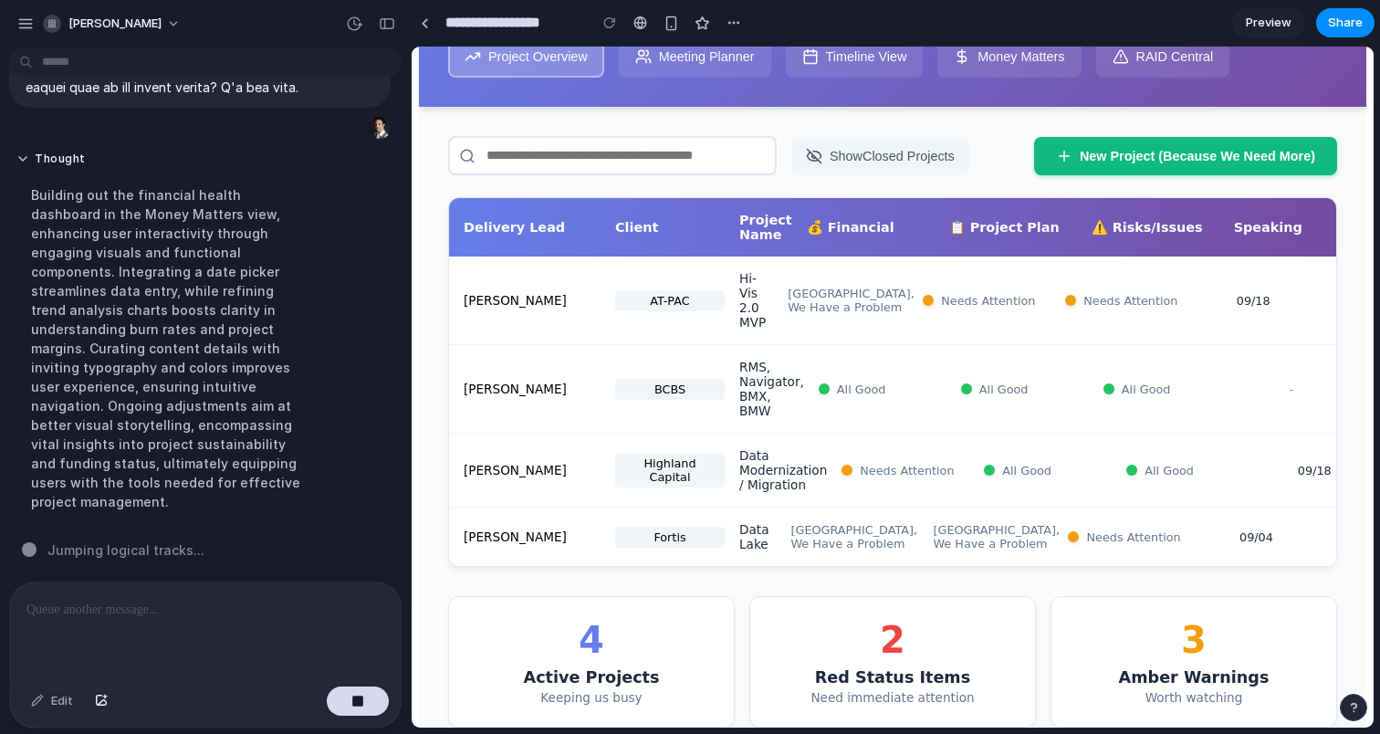
scroll to position [3358, 0]
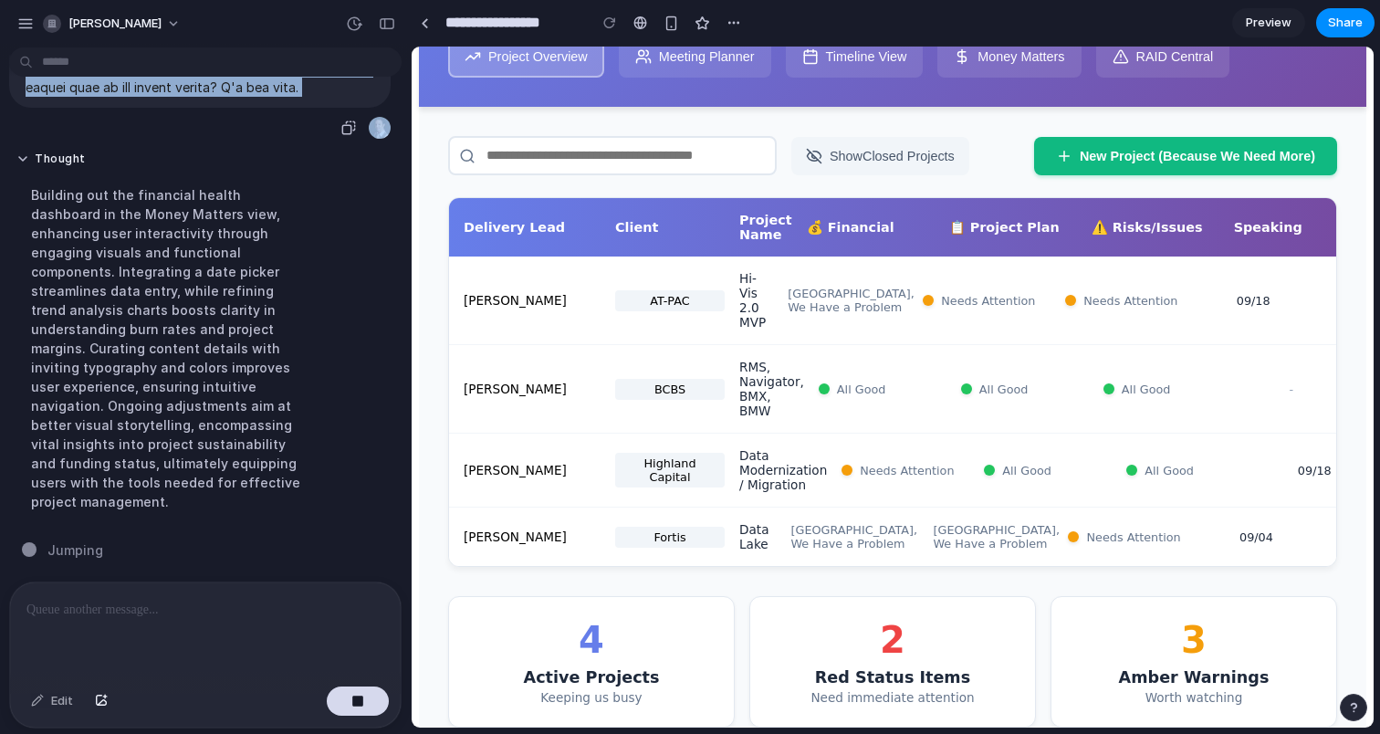
click at [345, 135] on div "button" at bounding box center [348, 128] width 15 height 15
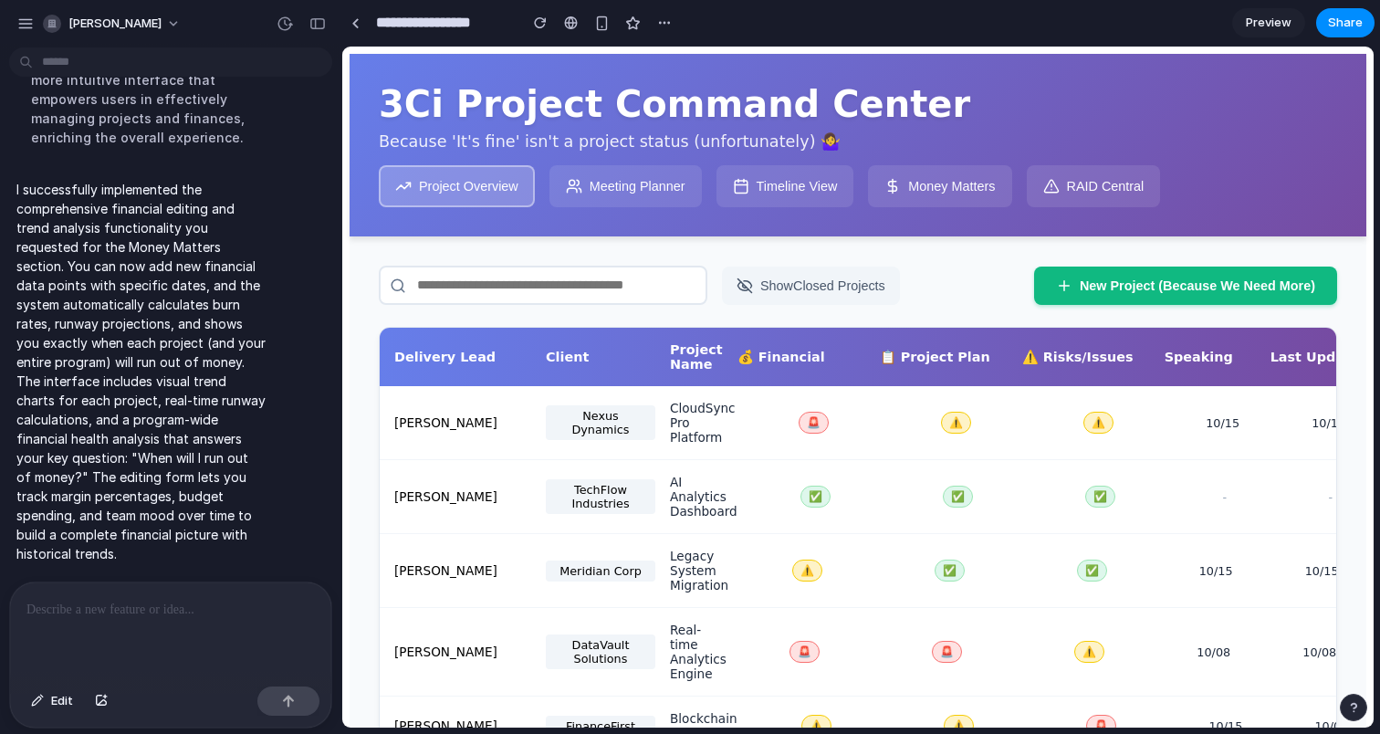
scroll to position [4385, 0]
drag, startPoint x: 406, startPoint y: 409, endPoint x: 341, endPoint y: 403, distance: 65.1
click at [980, 255] on div "Show Closed Projects New Project (Because We Need More) Delivery Lead Client Pr…" at bounding box center [858, 590] width 1017 height 709
click at [1106, 299] on button "New Project (Because We Need More)" at bounding box center [1185, 285] width 303 height 38
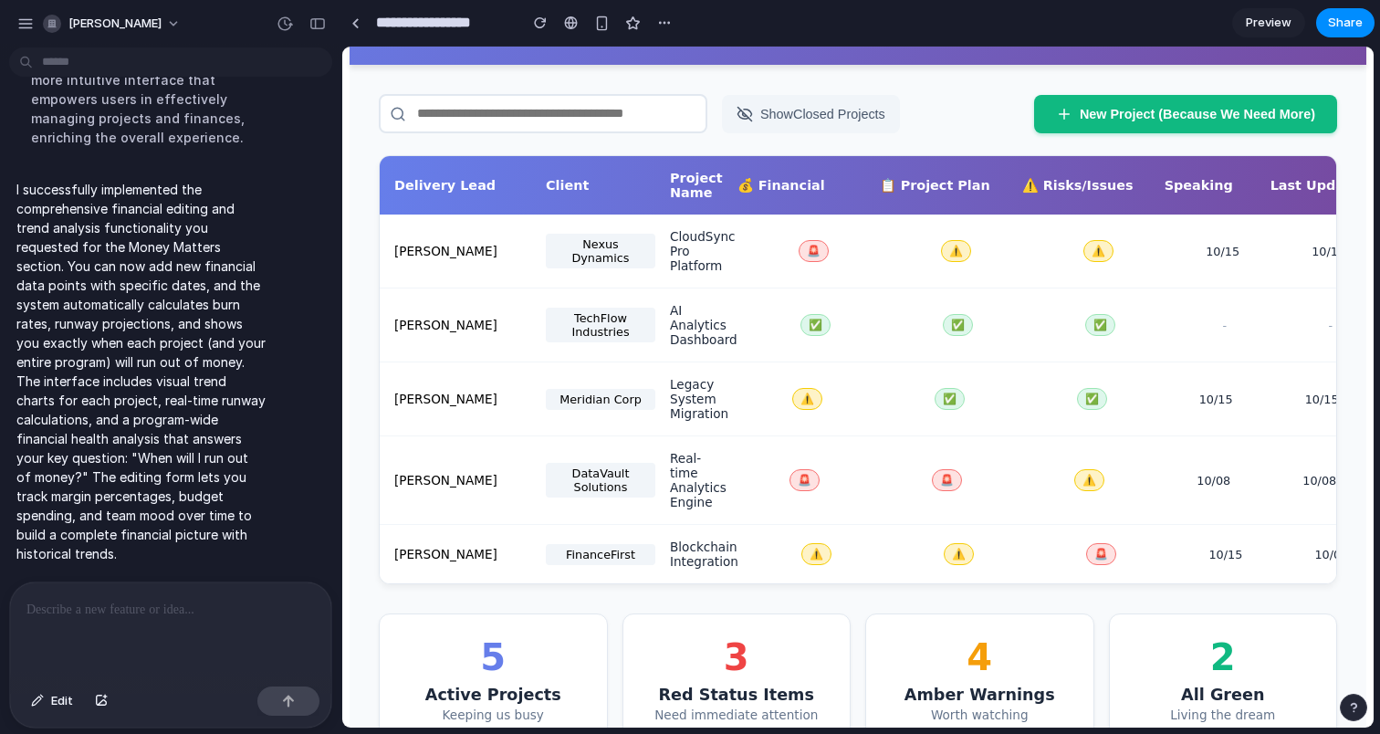
scroll to position [227, 0]
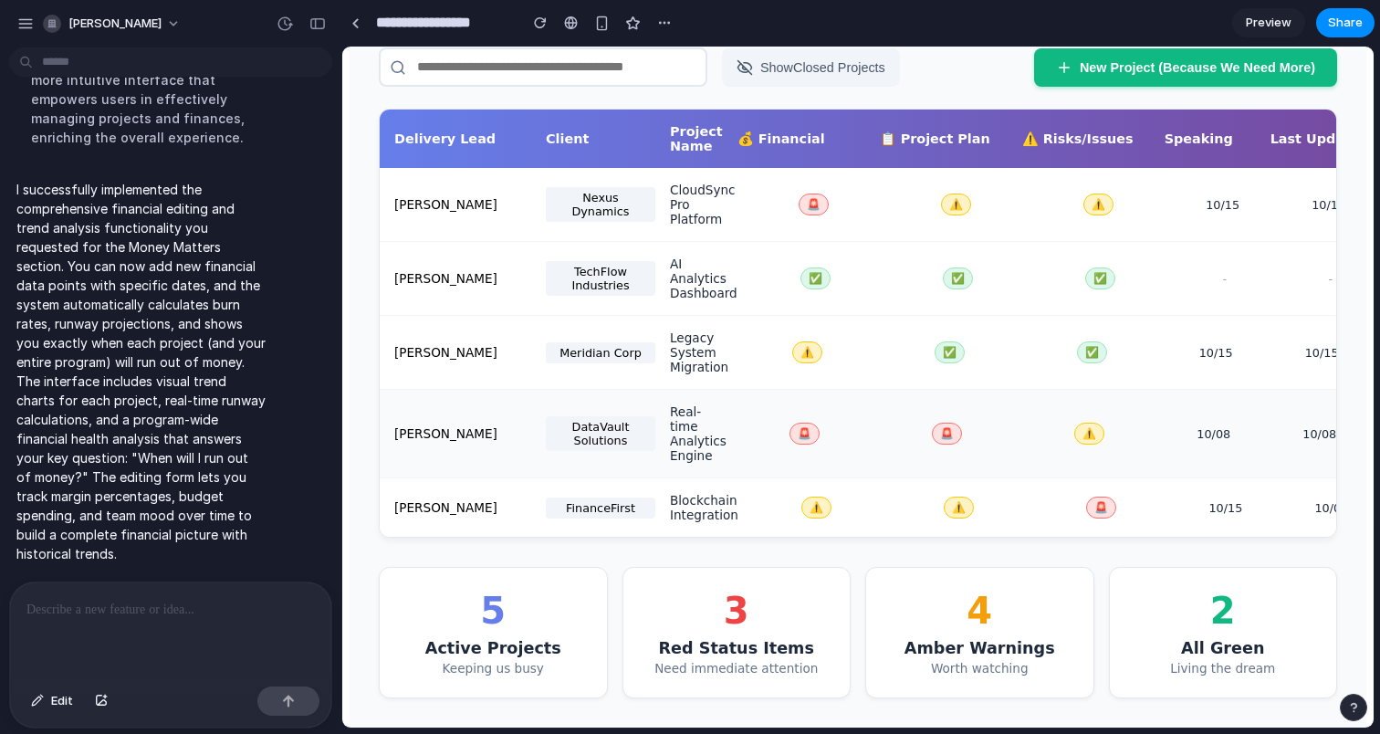
click at [463, 444] on div "Alex Rivera DataVault Solutions Real-time Analytics Engine 🚨 🚨 ⚠️ 10/08 10/08" at bounding box center [858, 434] width 957 height 89
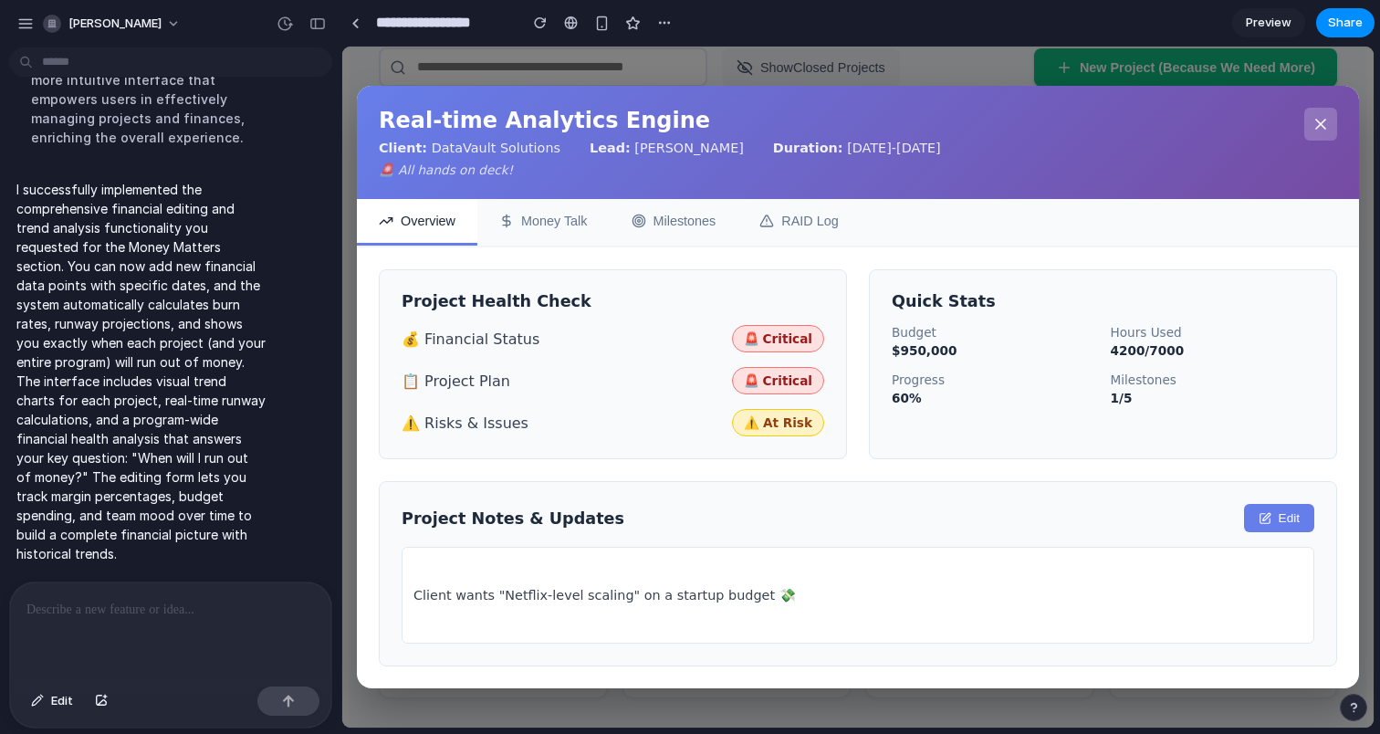
click at [1313, 125] on icon at bounding box center [1321, 124] width 18 height 18
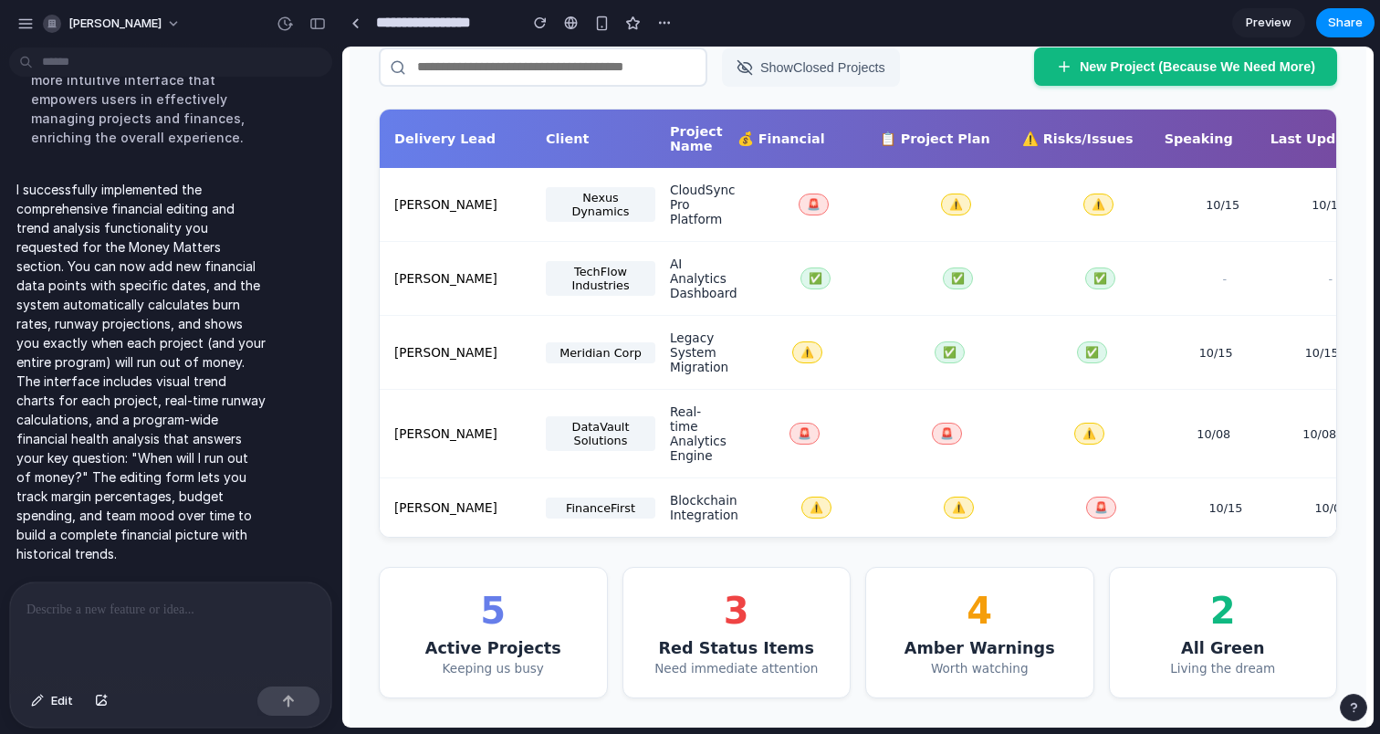
click at [1173, 75] on button "New Project (Because We Need More)" at bounding box center [1185, 66] width 303 height 38
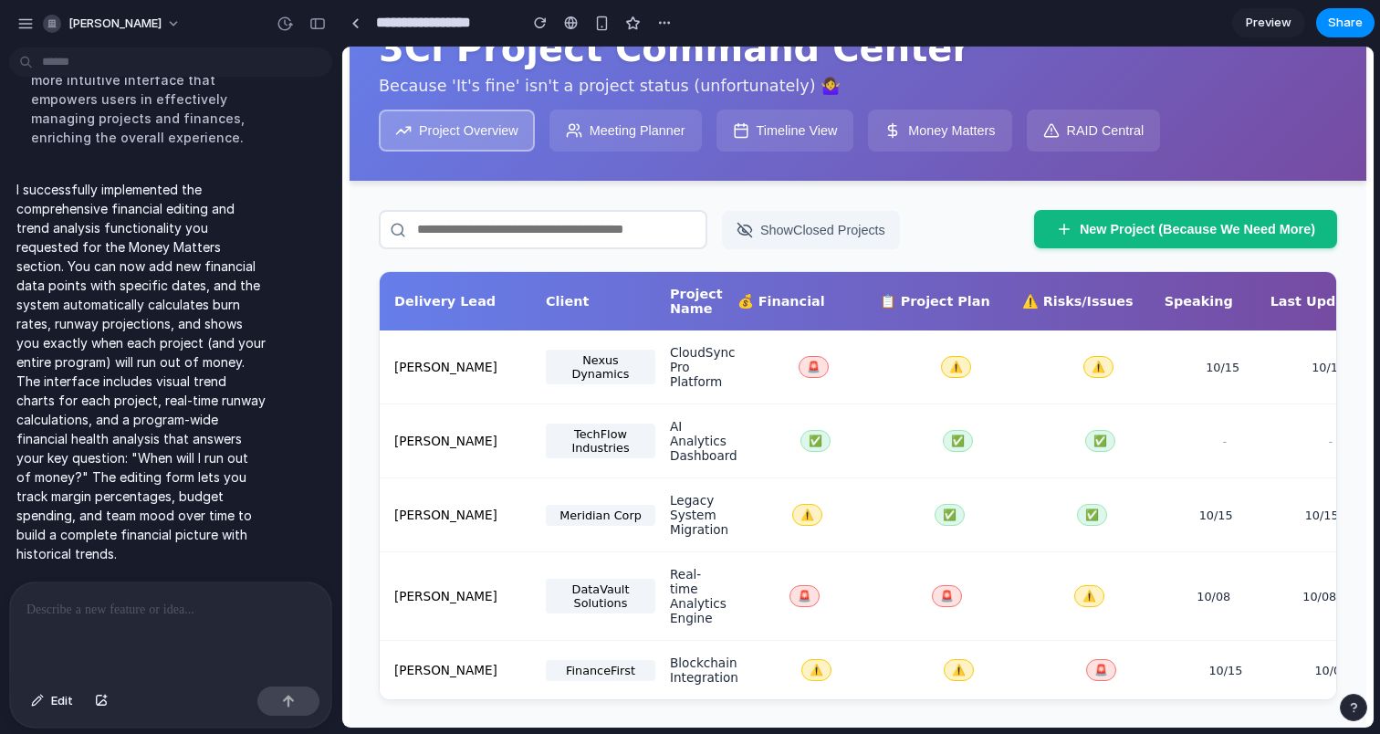
scroll to position [0, 0]
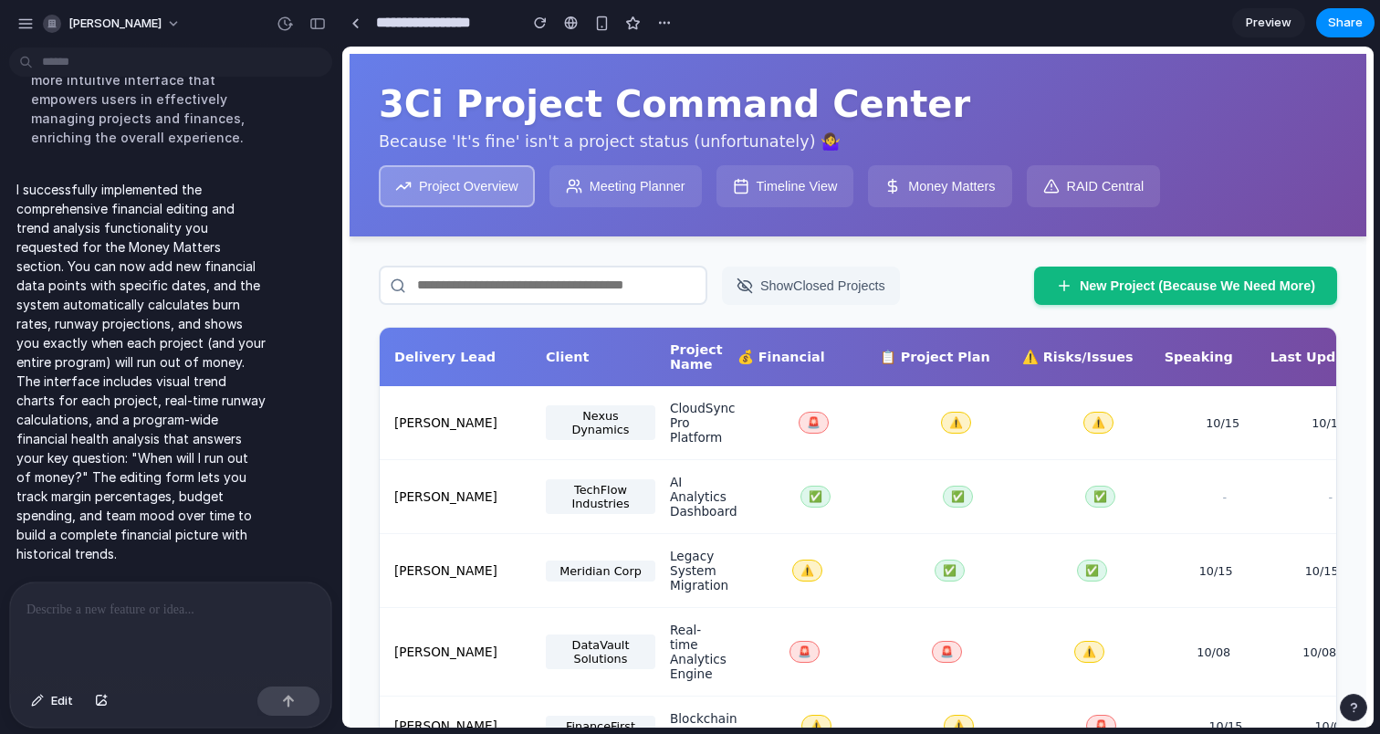
click at [669, 197] on button "Meeting Planner" at bounding box center [626, 186] width 152 height 42
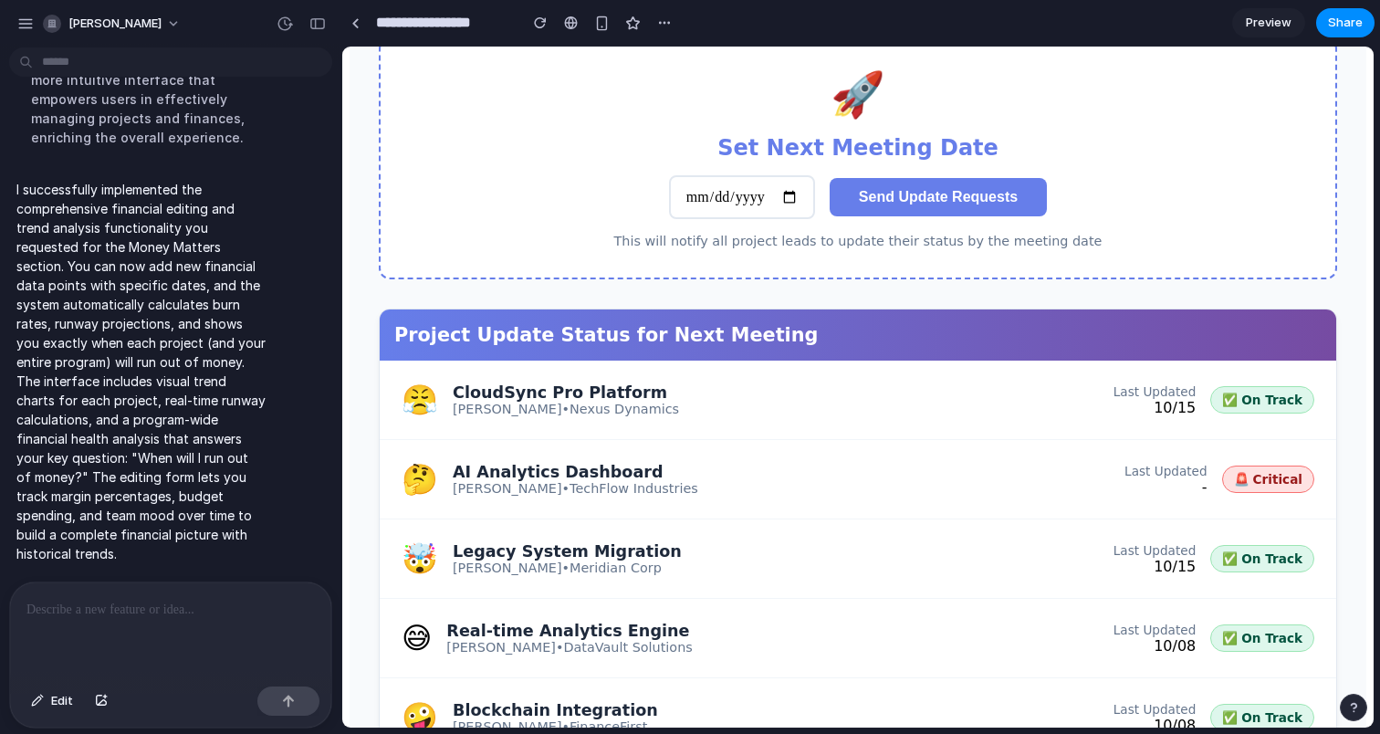
scroll to position [316, 0]
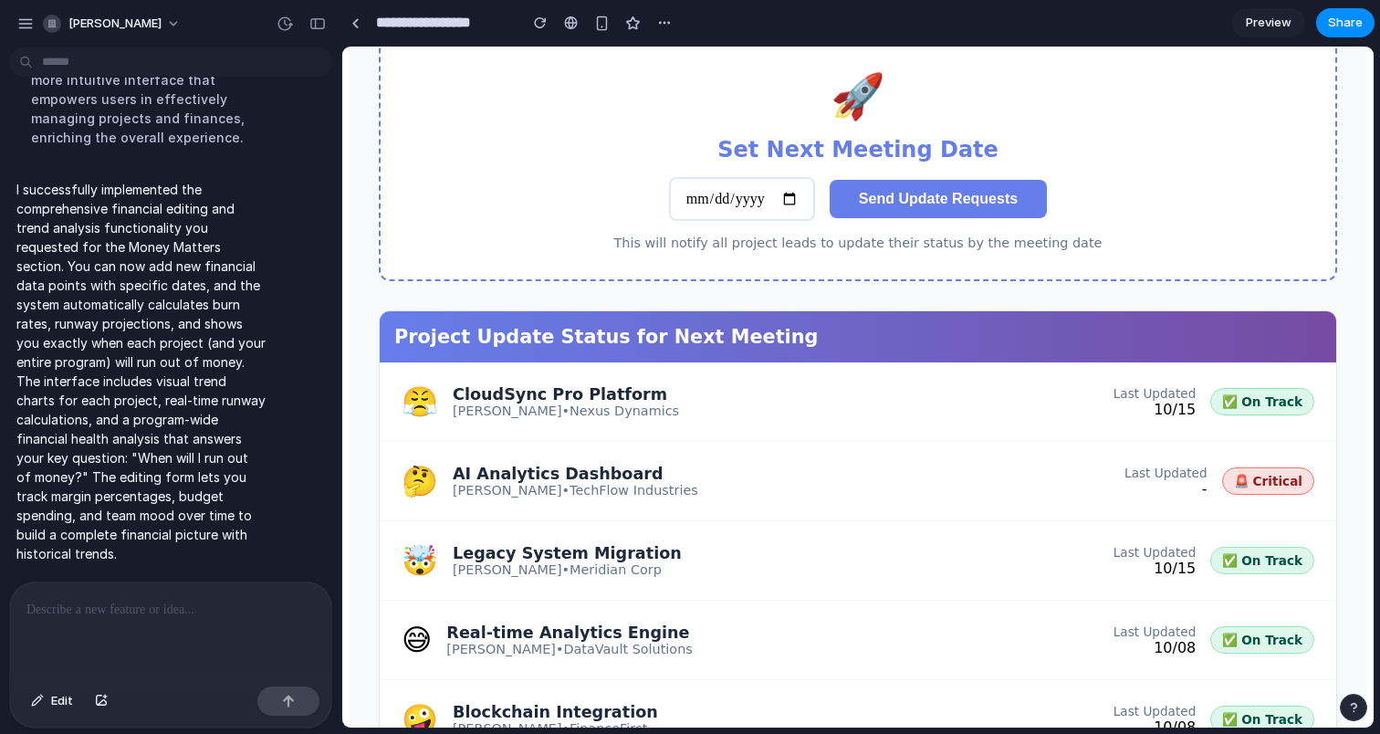
click at [786, 421] on div "😤 CloudSync Pro Platform Maya Patel • Nexus Dynamics Last Updated 10/15 ✅ On Tr…" at bounding box center [858, 401] width 957 height 79
click at [550, 403] on div "CloudSync Pro Platform" at bounding box center [566, 394] width 226 height 18
click at [1281, 409] on span "On Track" at bounding box center [1272, 401] width 61 height 15
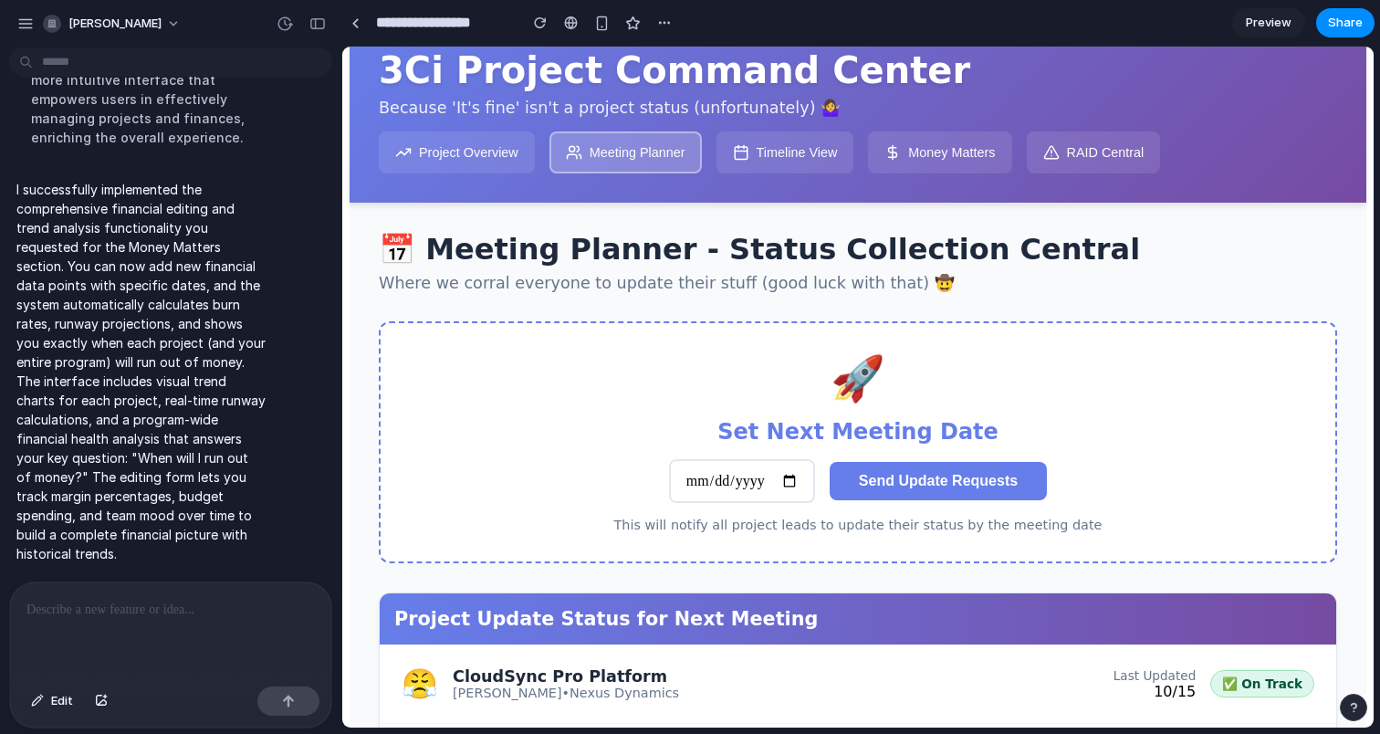
scroll to position [30, 0]
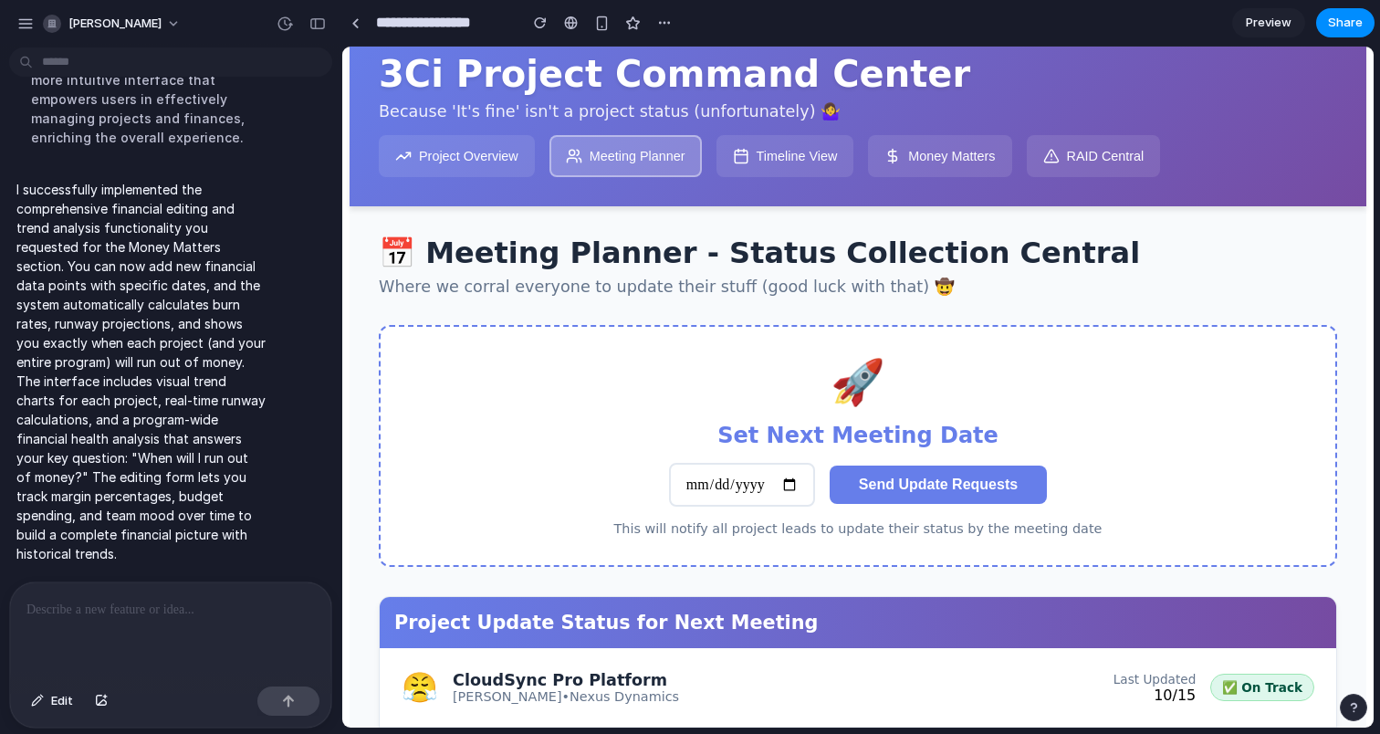
click at [785, 163] on button "Timeline View" at bounding box center [786, 156] width 138 height 42
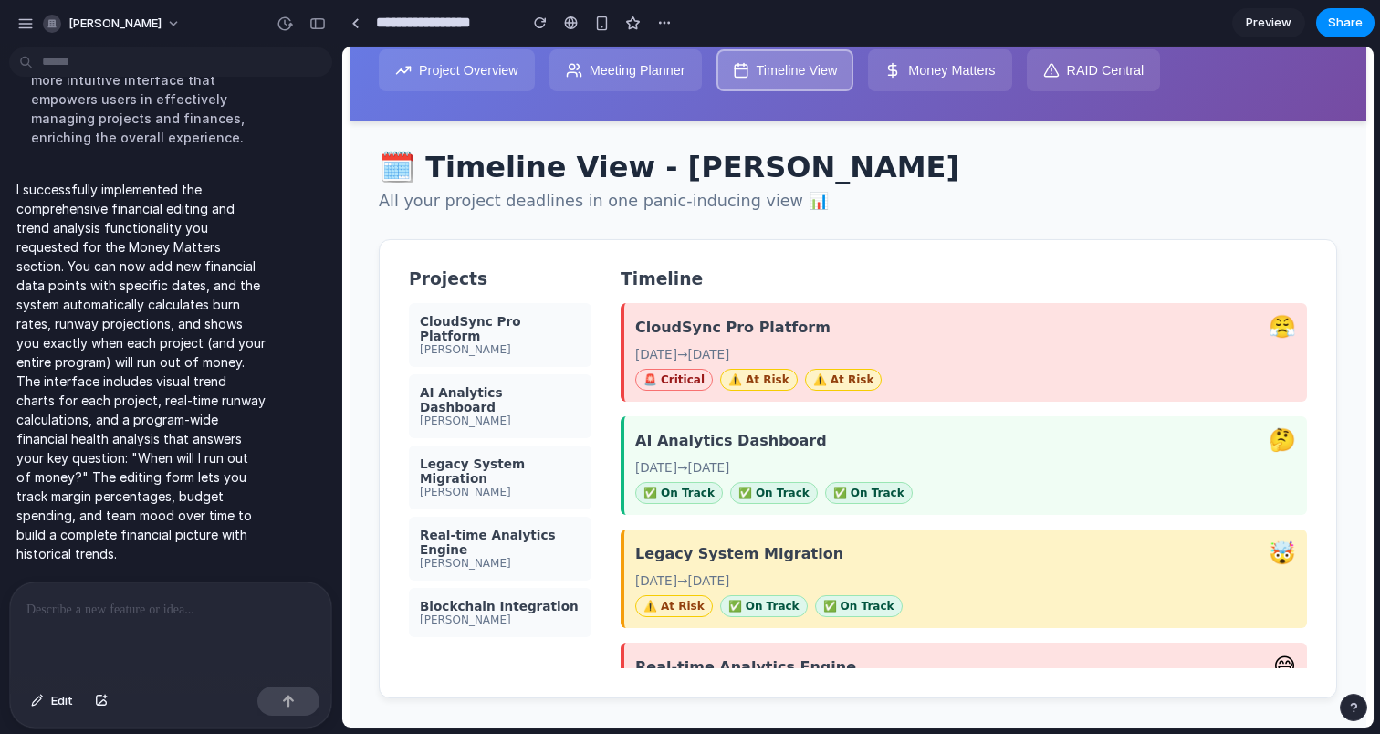
scroll to position [126, 0]
click at [496, 414] on div "Jordan Chen" at bounding box center [500, 420] width 161 height 13
click at [498, 445] on div "Legacy System Migration Riley Thompson" at bounding box center [500, 477] width 183 height 64
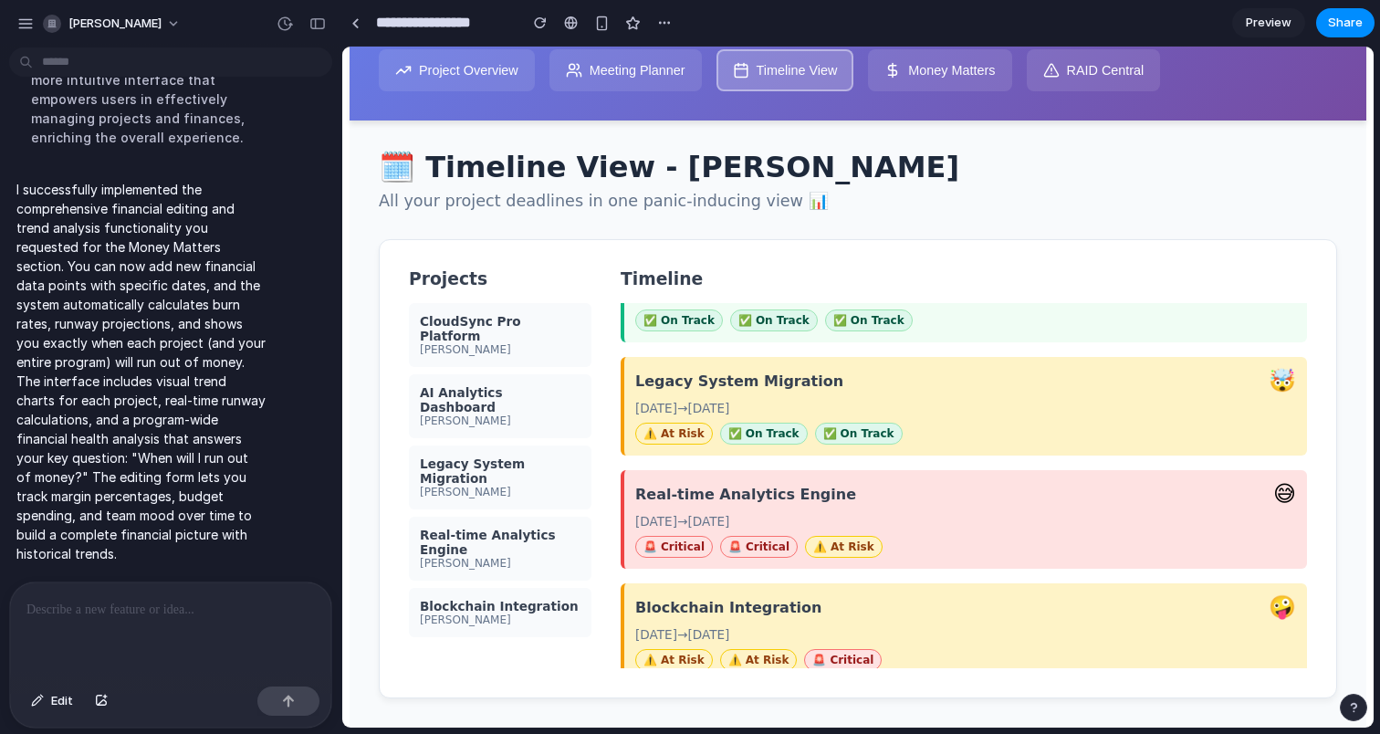
scroll to position [225, 0]
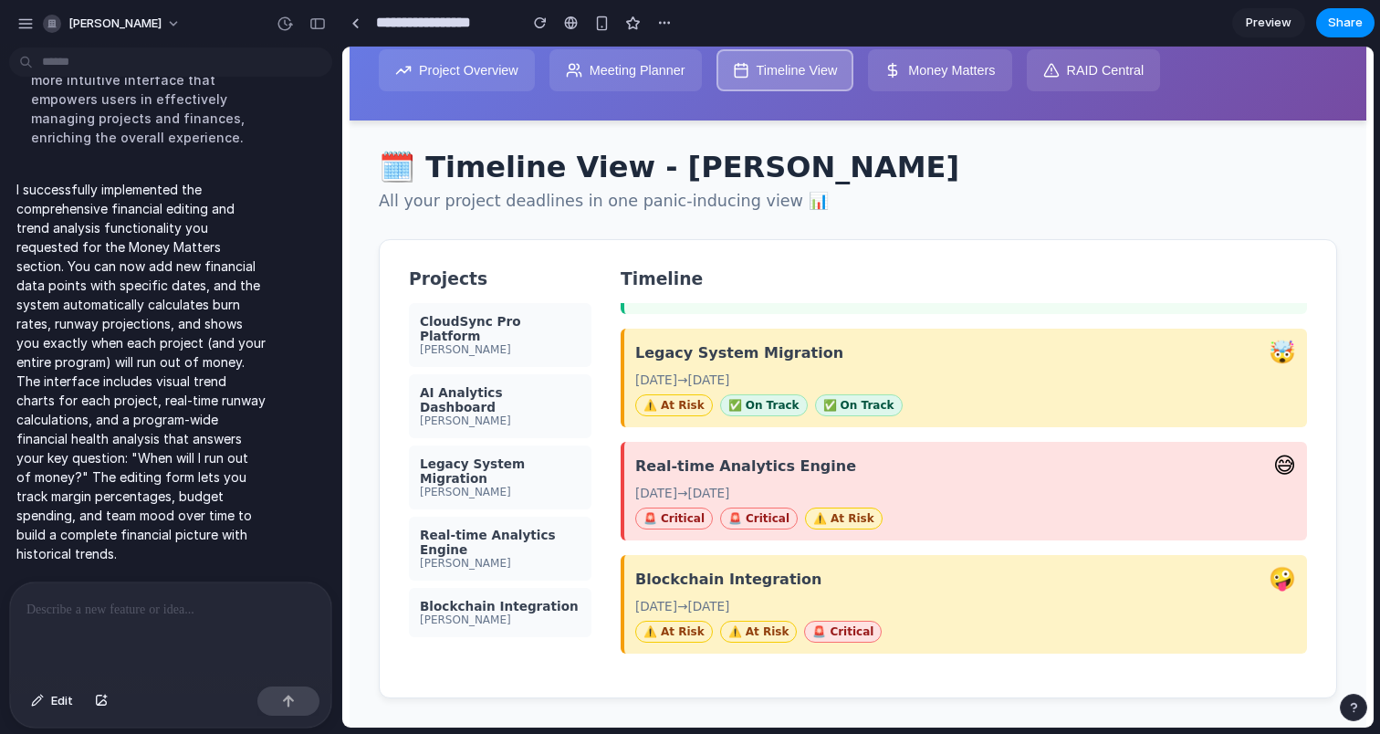
click at [948, 74] on button "Money Matters" at bounding box center [939, 70] width 143 height 42
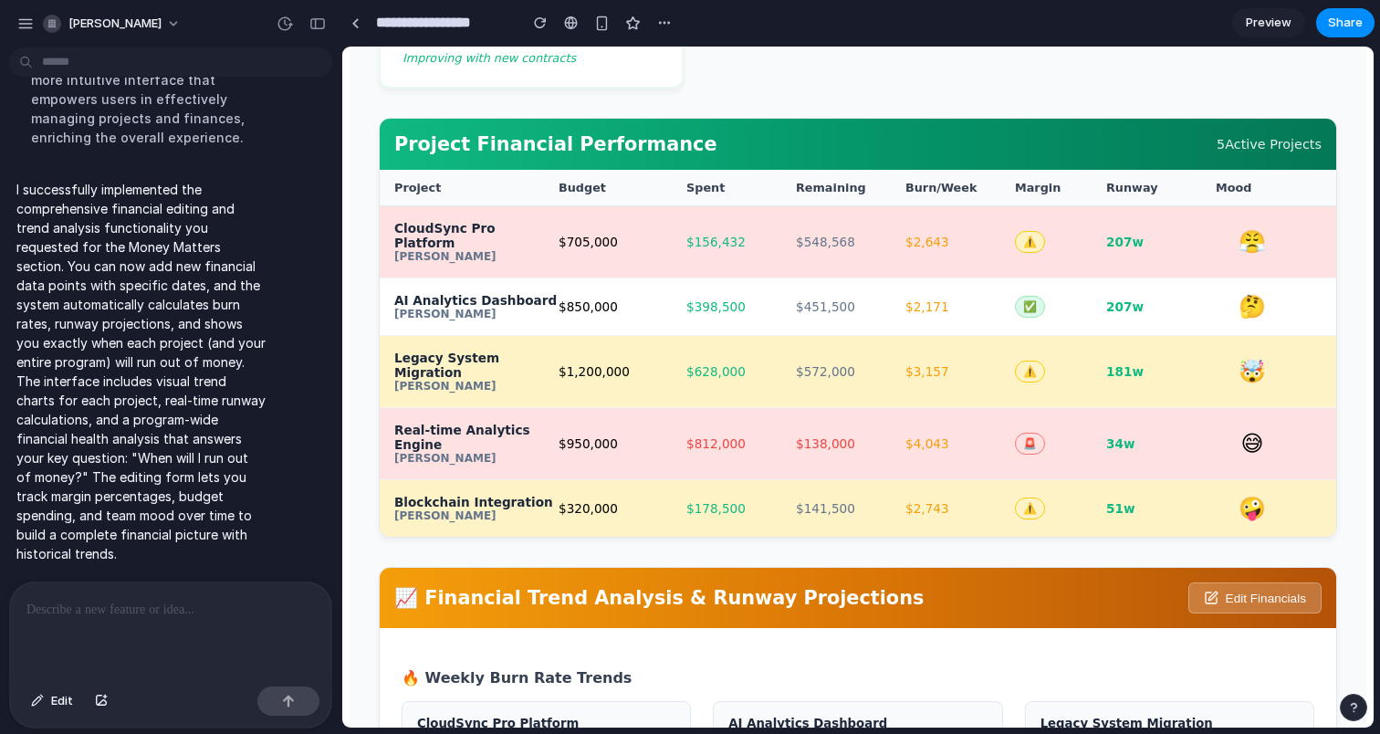
scroll to position [624, 0]
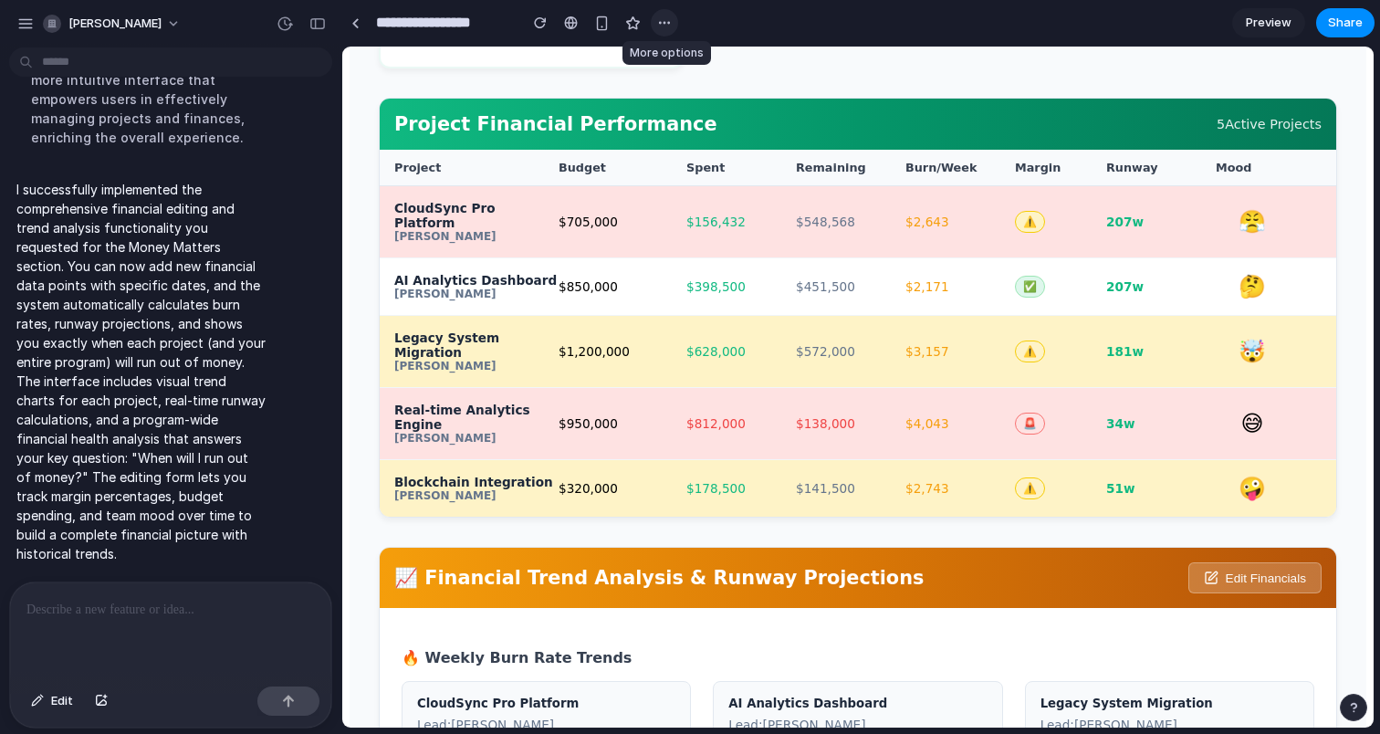
click at [673, 21] on button "button" at bounding box center [664, 22] width 27 height 27
click at [673, 21] on div "Duplicate Delete" at bounding box center [690, 367] width 1380 height 734
click at [320, 27] on div "button" at bounding box center [317, 23] width 16 height 13
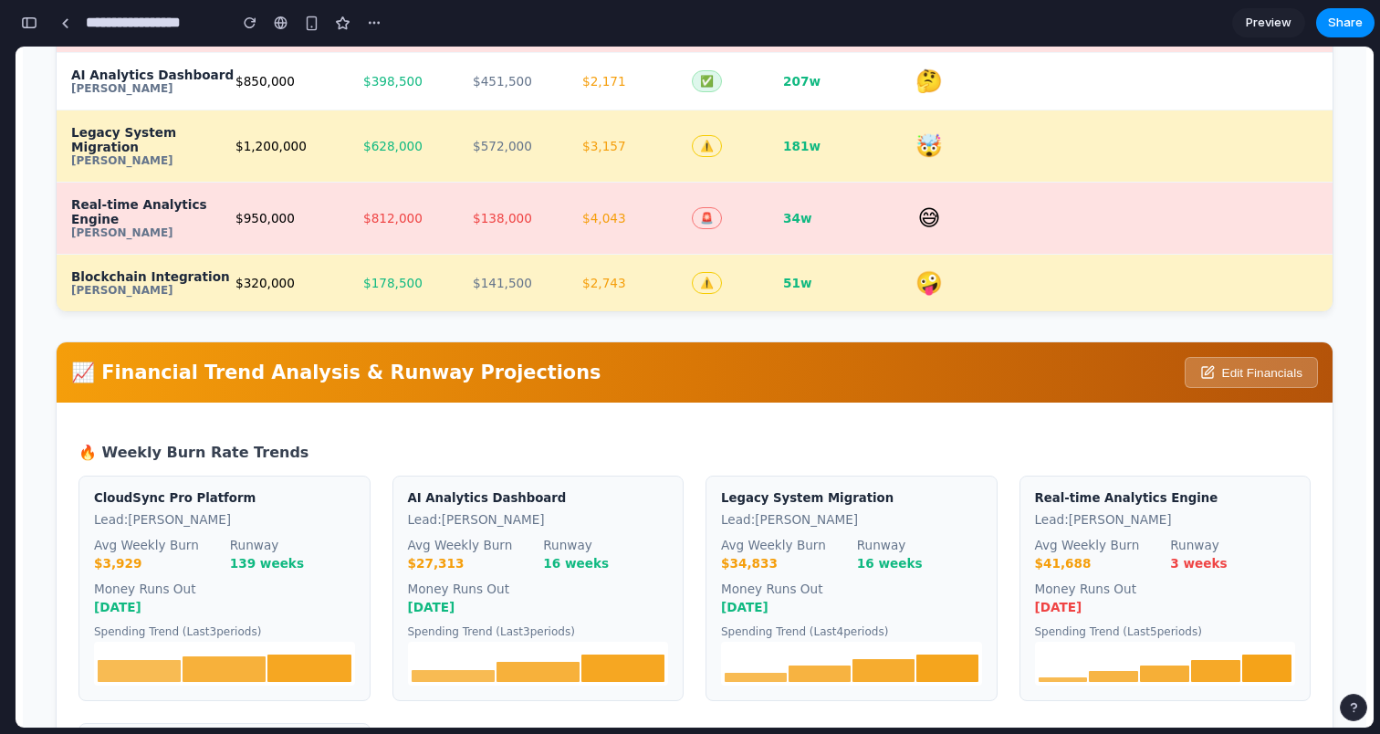
scroll to position [666, 0]
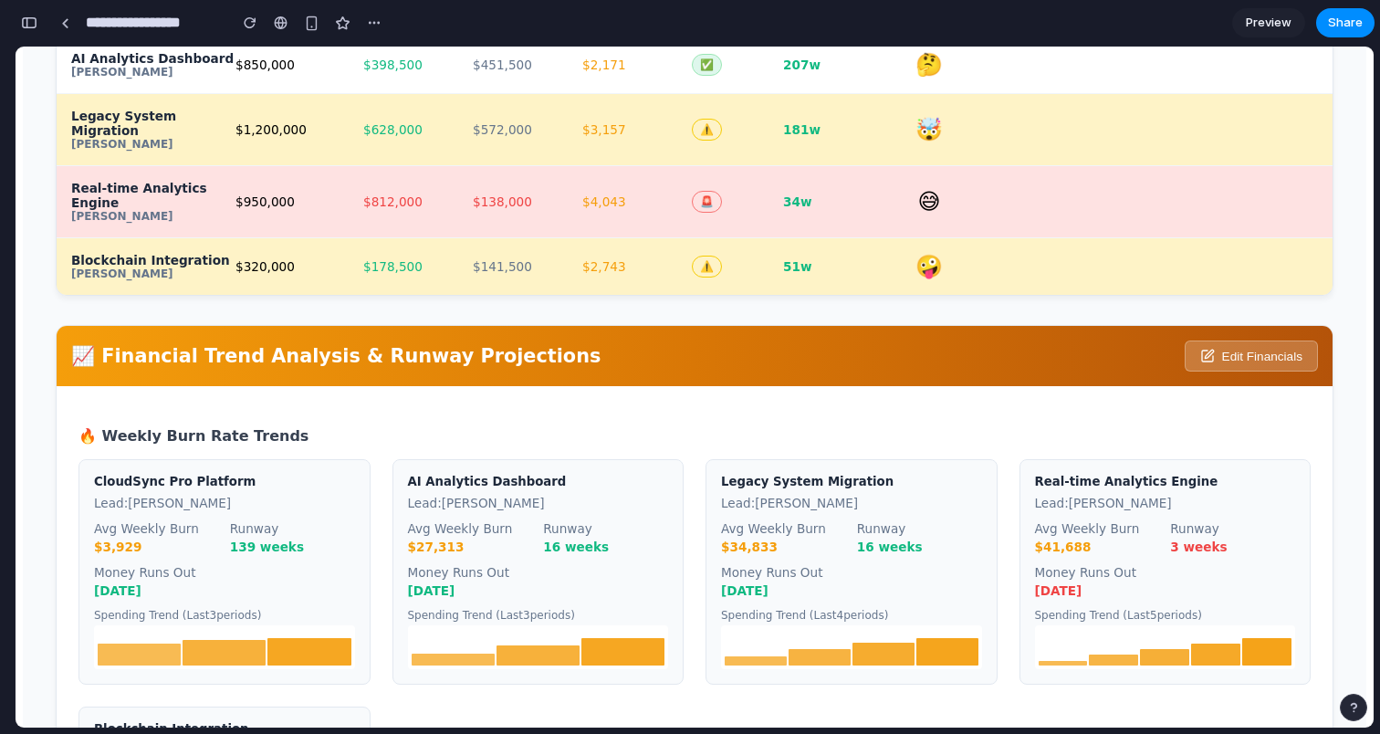
click at [1279, 341] on button "Edit Financials" at bounding box center [1251, 356] width 133 height 31
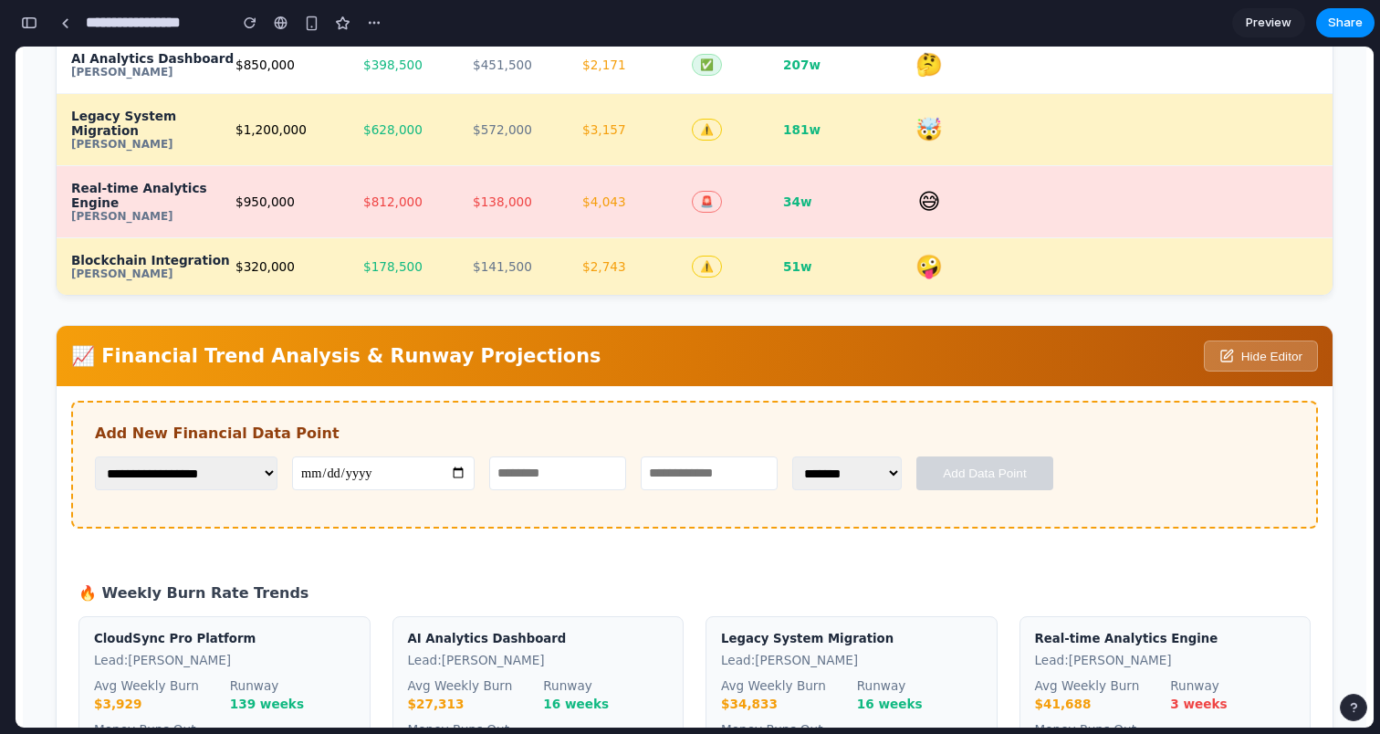
click at [1279, 341] on button "Hide Editor" at bounding box center [1261, 356] width 114 height 31
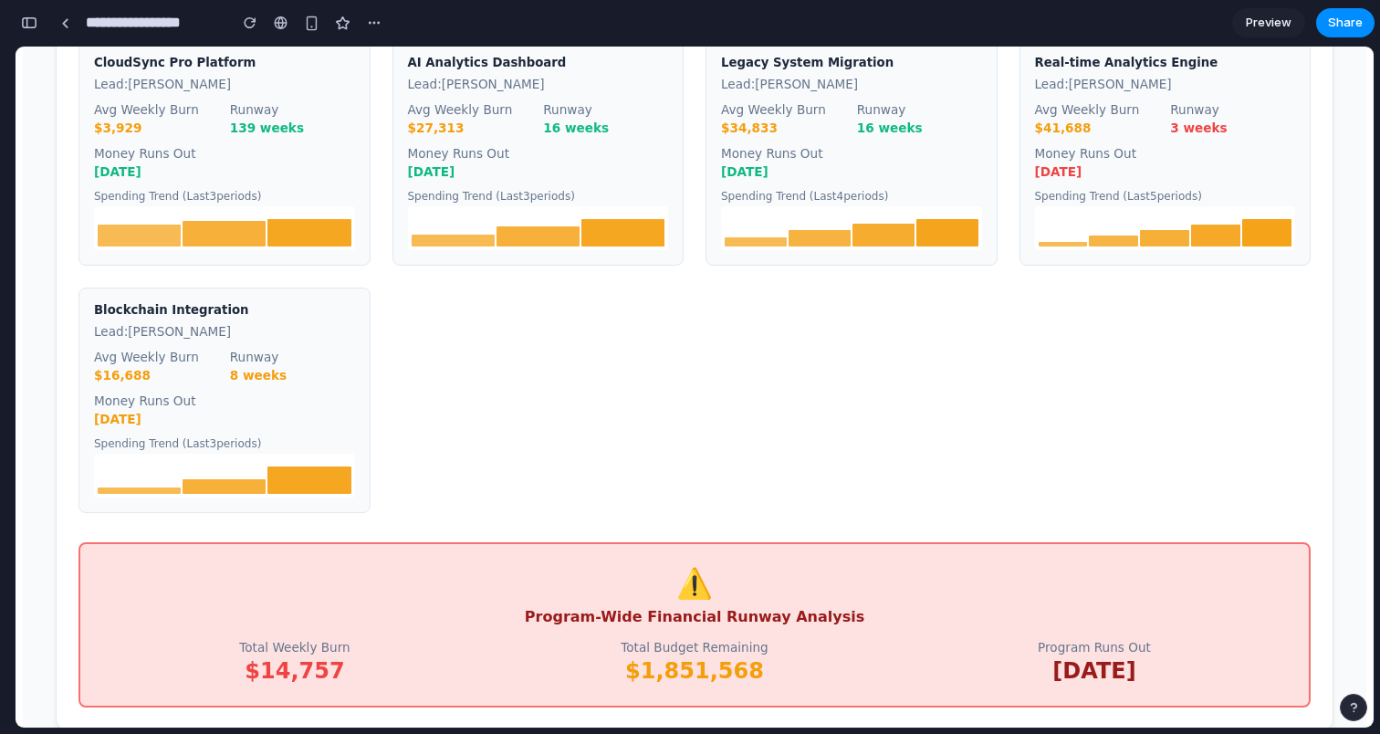
scroll to position [1101, 0]
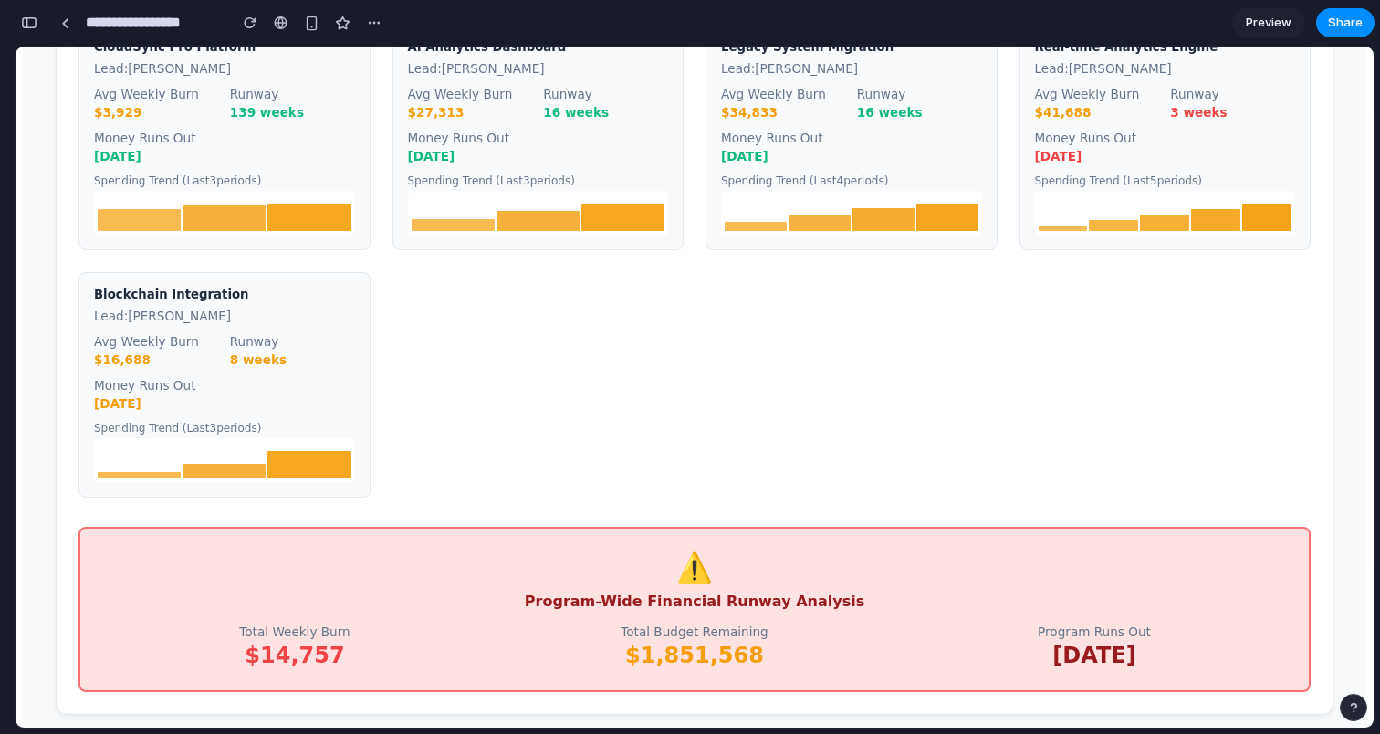
click at [779, 592] on h4 "Program-Wide Financial Runway Analysis" at bounding box center [694, 600] width 1185 height 17
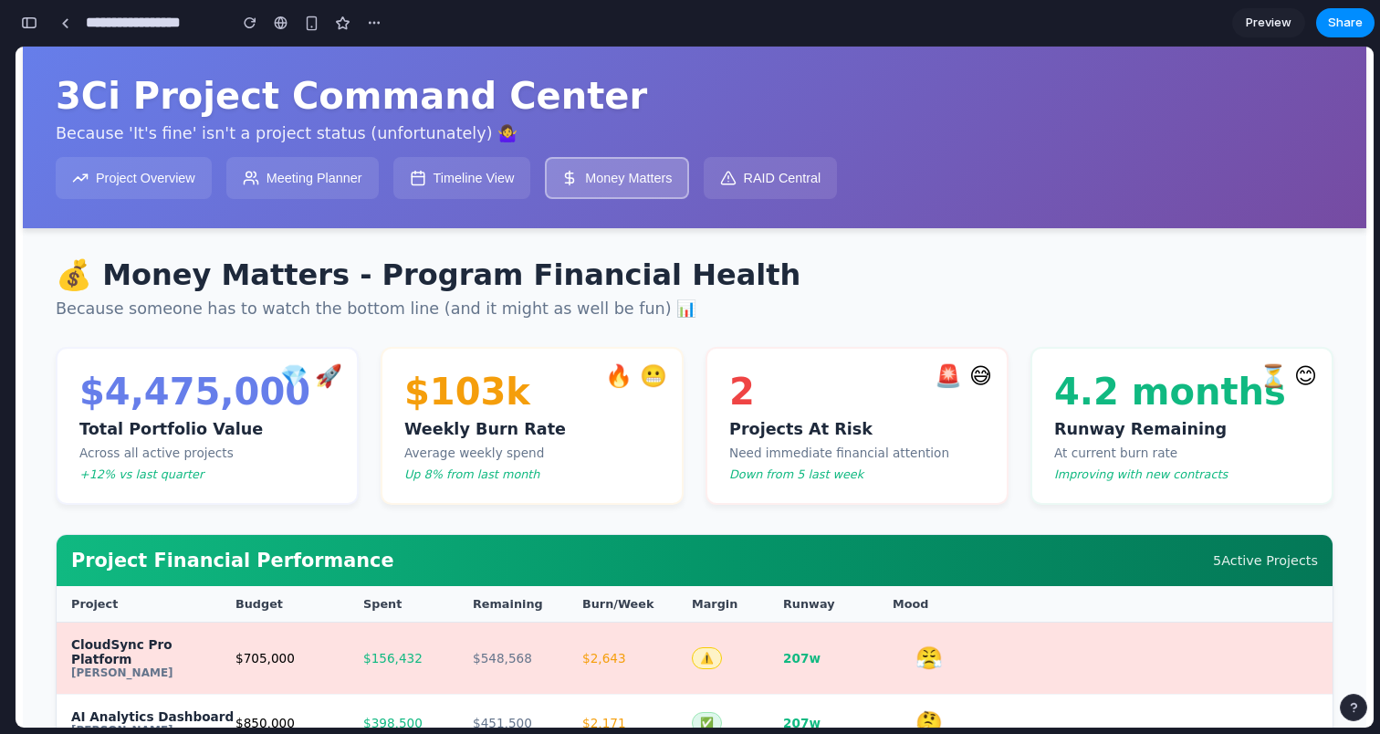
scroll to position [0, 0]
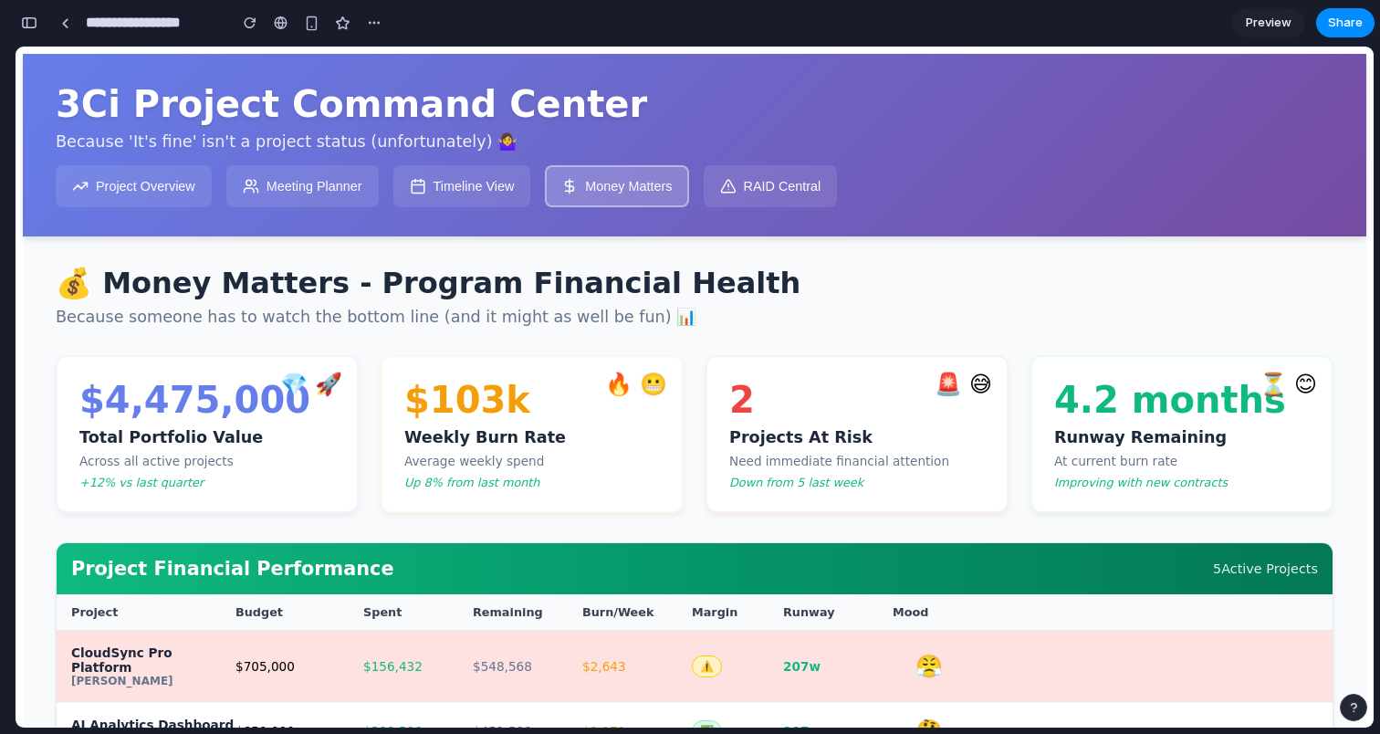
click at [784, 186] on button "RAID Central" at bounding box center [771, 186] width 134 height 42
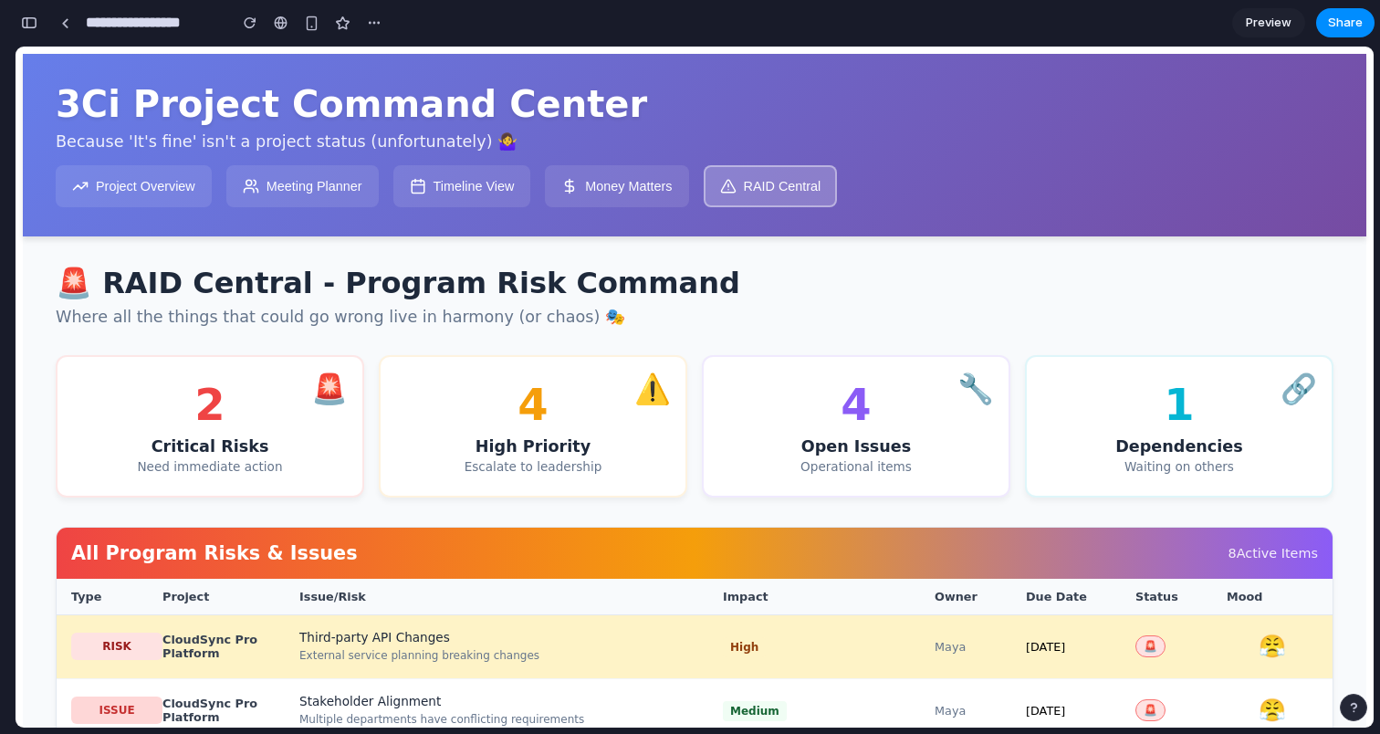
click at [536, 408] on div "4" at bounding box center [533, 404] width 261 height 51
click at [653, 402] on div "⚠️" at bounding box center [652, 389] width 37 height 35
click at [141, 181] on button "Project Overview" at bounding box center [134, 186] width 156 height 42
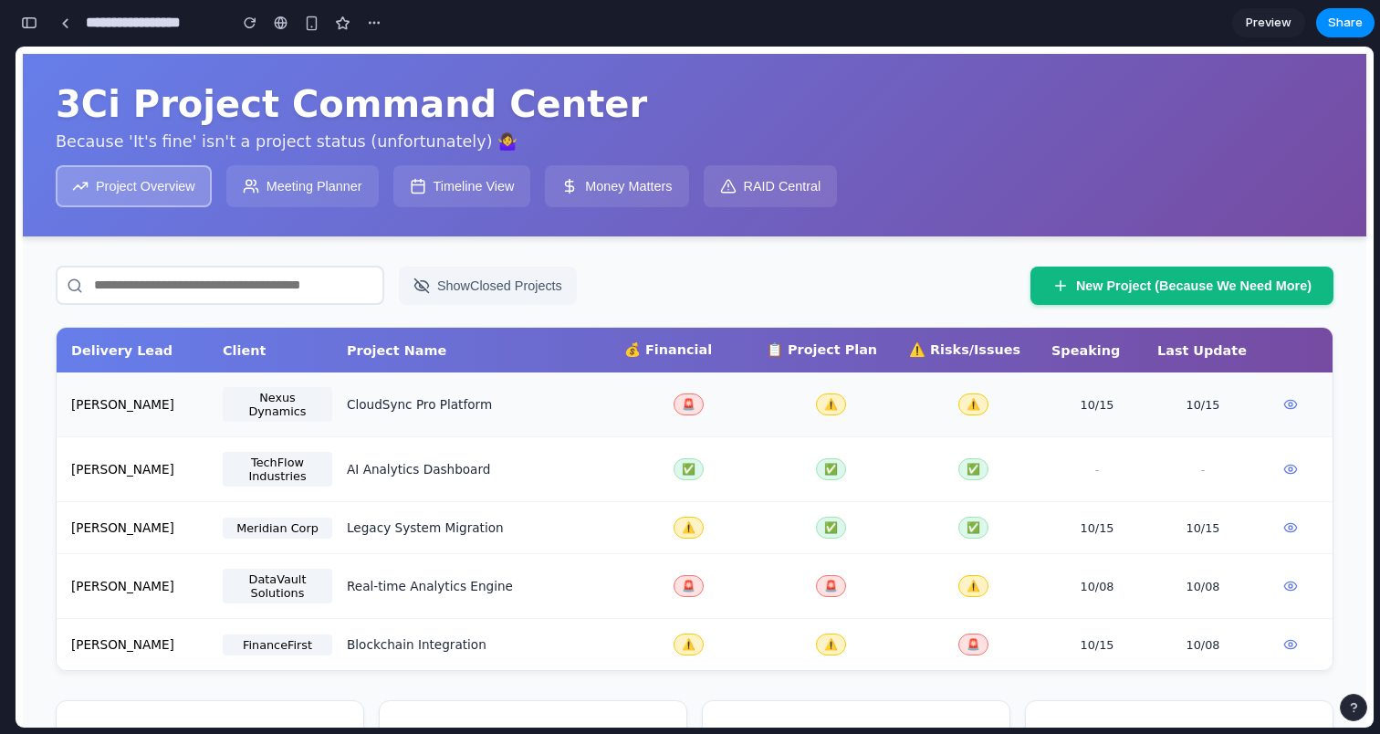
click at [458, 412] on div "CloudSync Pro Platform" at bounding box center [478, 404] width 263 height 15
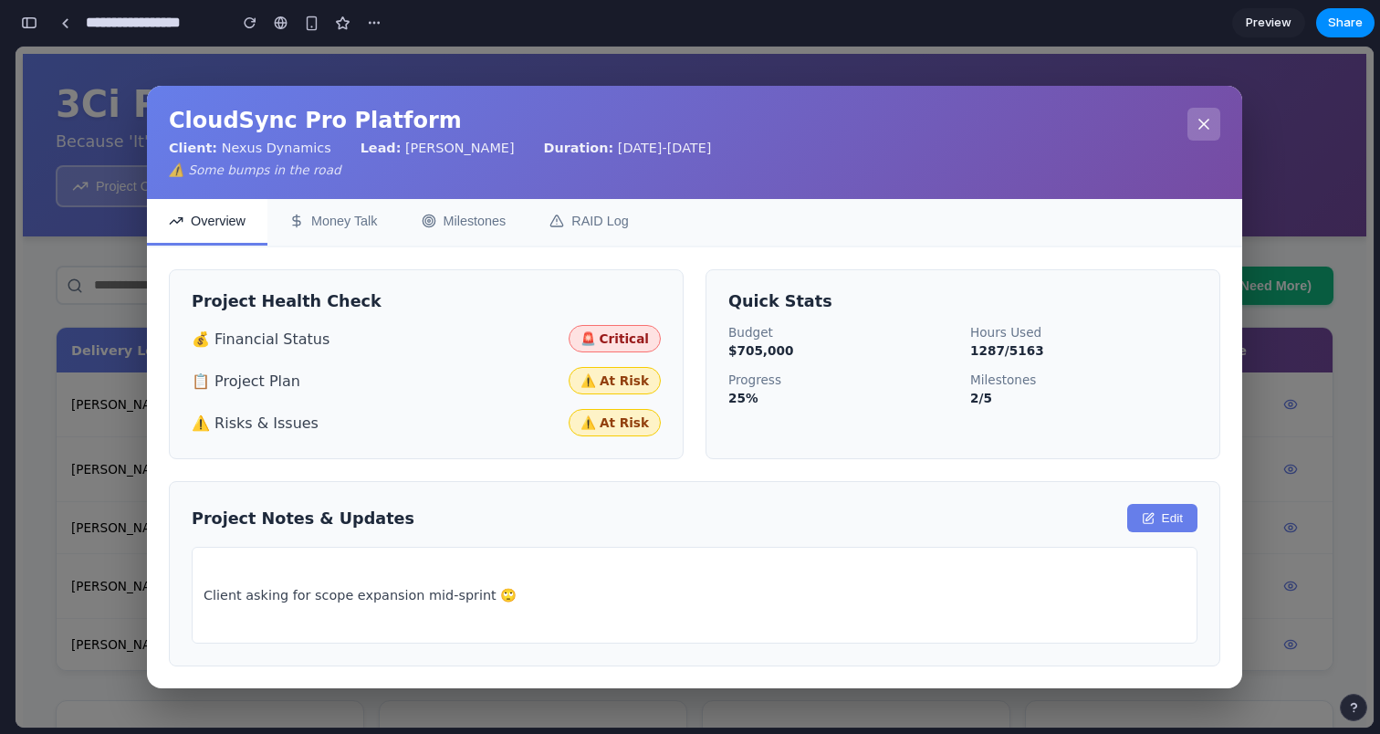
click at [1198, 124] on icon at bounding box center [1204, 124] width 18 height 18
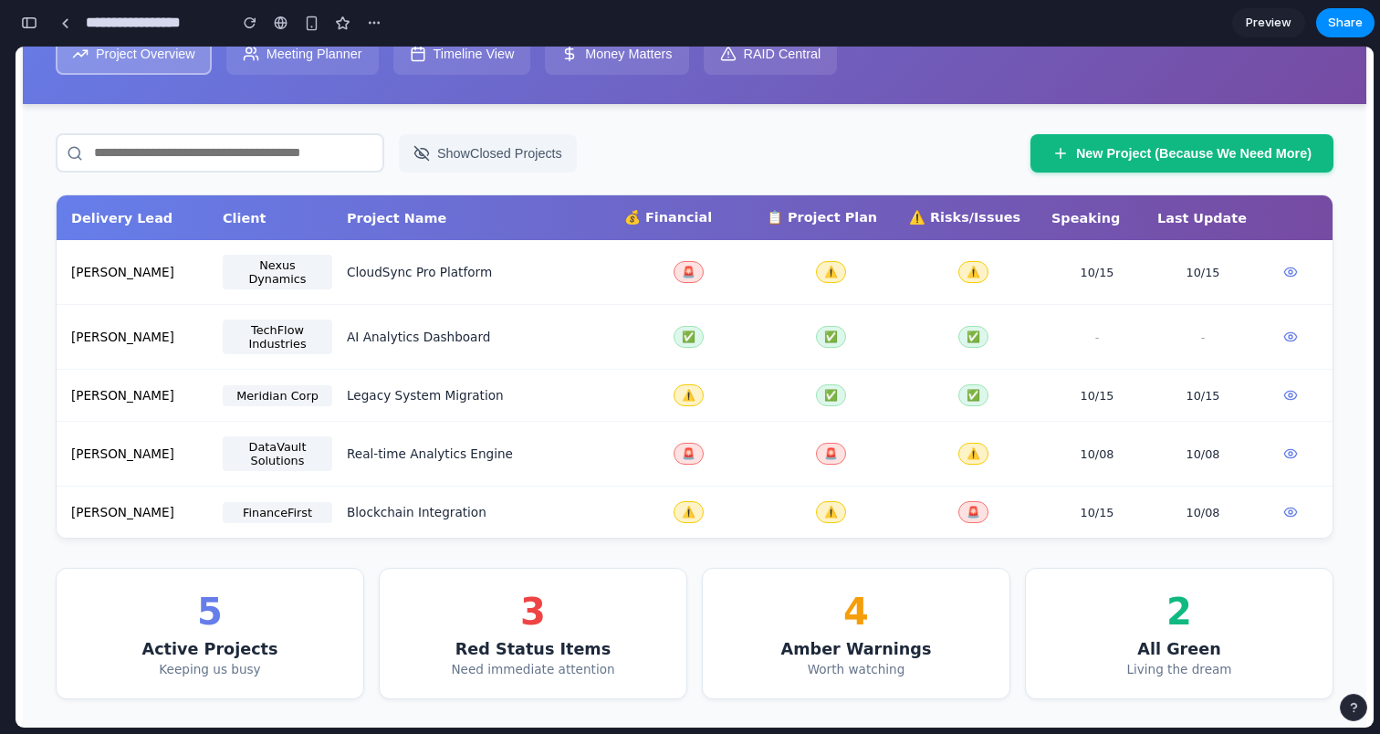
scroll to position [135, 0]
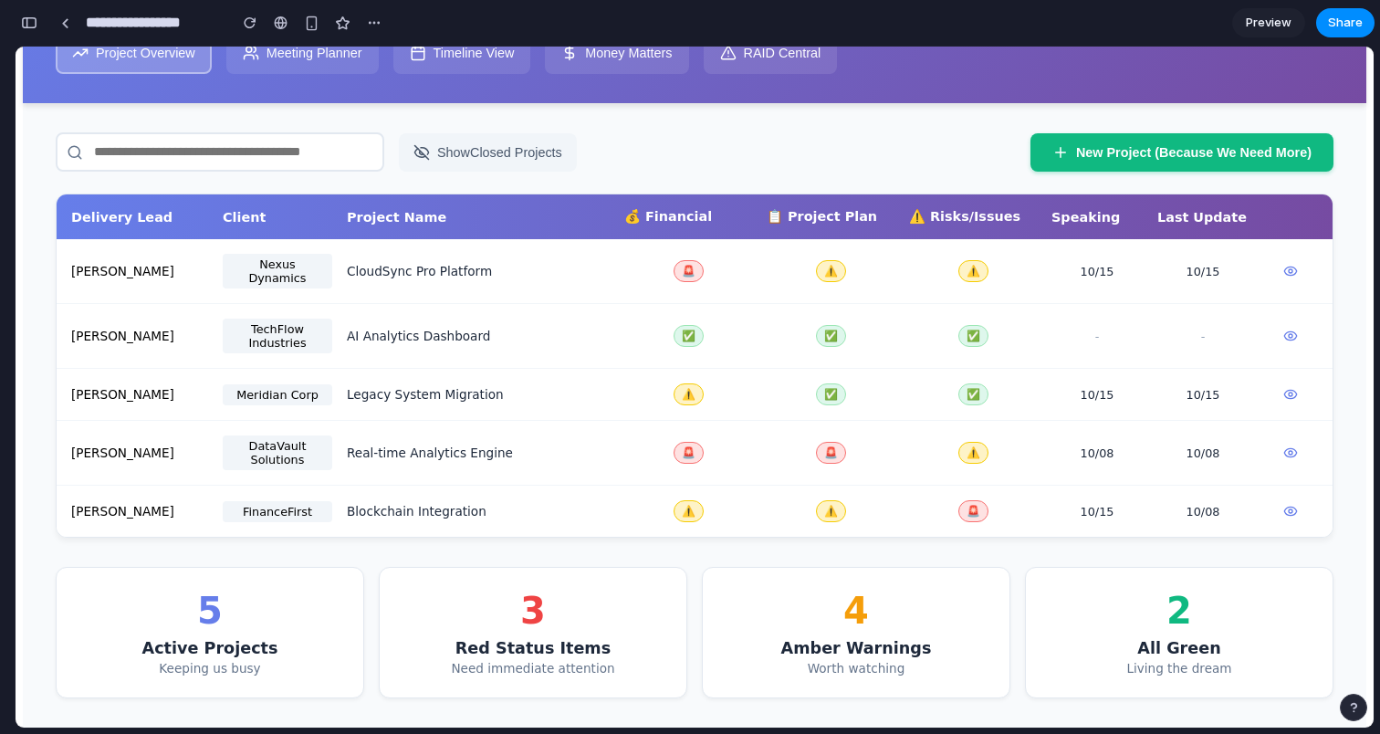
click at [827, 225] on div "📋 Project Plan" at bounding box center [831, 217] width 128 height 16
click at [1101, 143] on button "New Project (Because We Need More)" at bounding box center [1182, 151] width 303 height 38
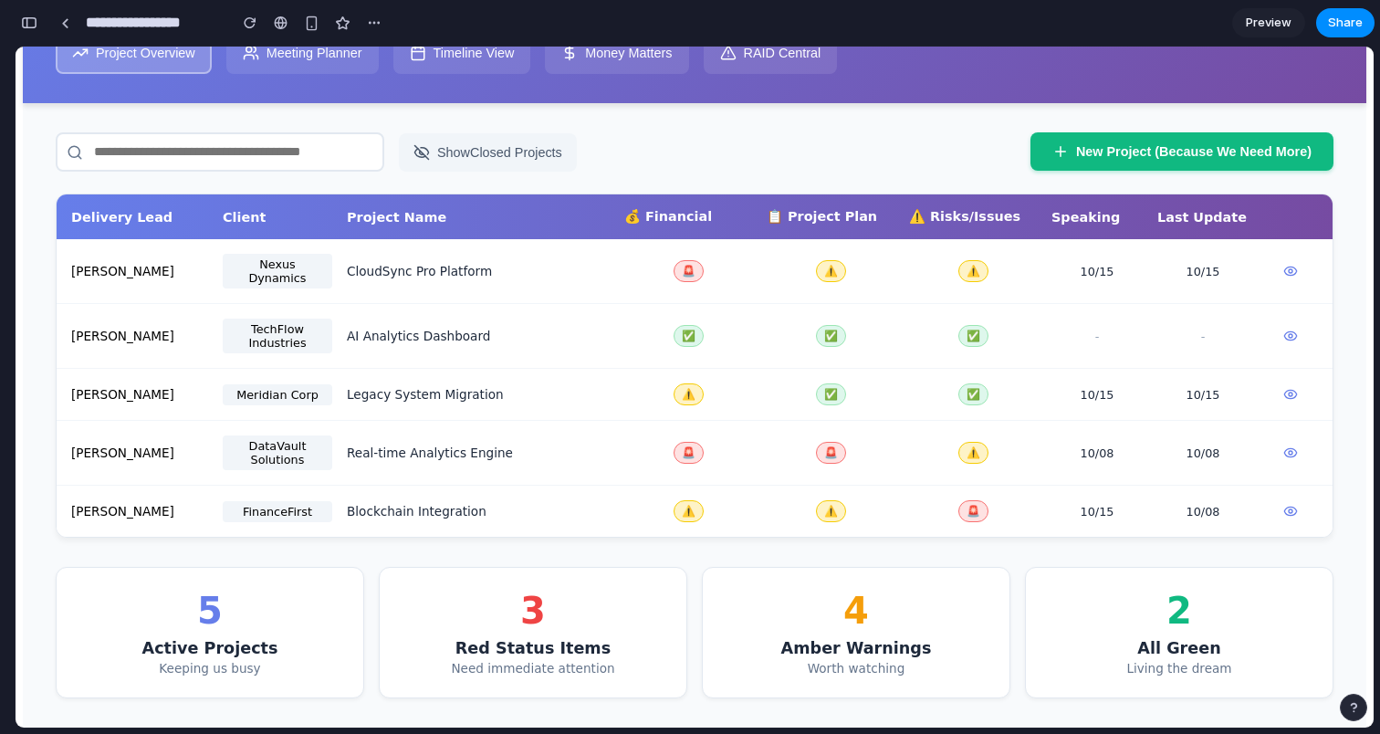
click at [1101, 143] on button "New Project (Because We Need More)" at bounding box center [1182, 151] width 303 height 38
click at [1273, 27] on span "Preview" at bounding box center [1269, 23] width 46 height 18
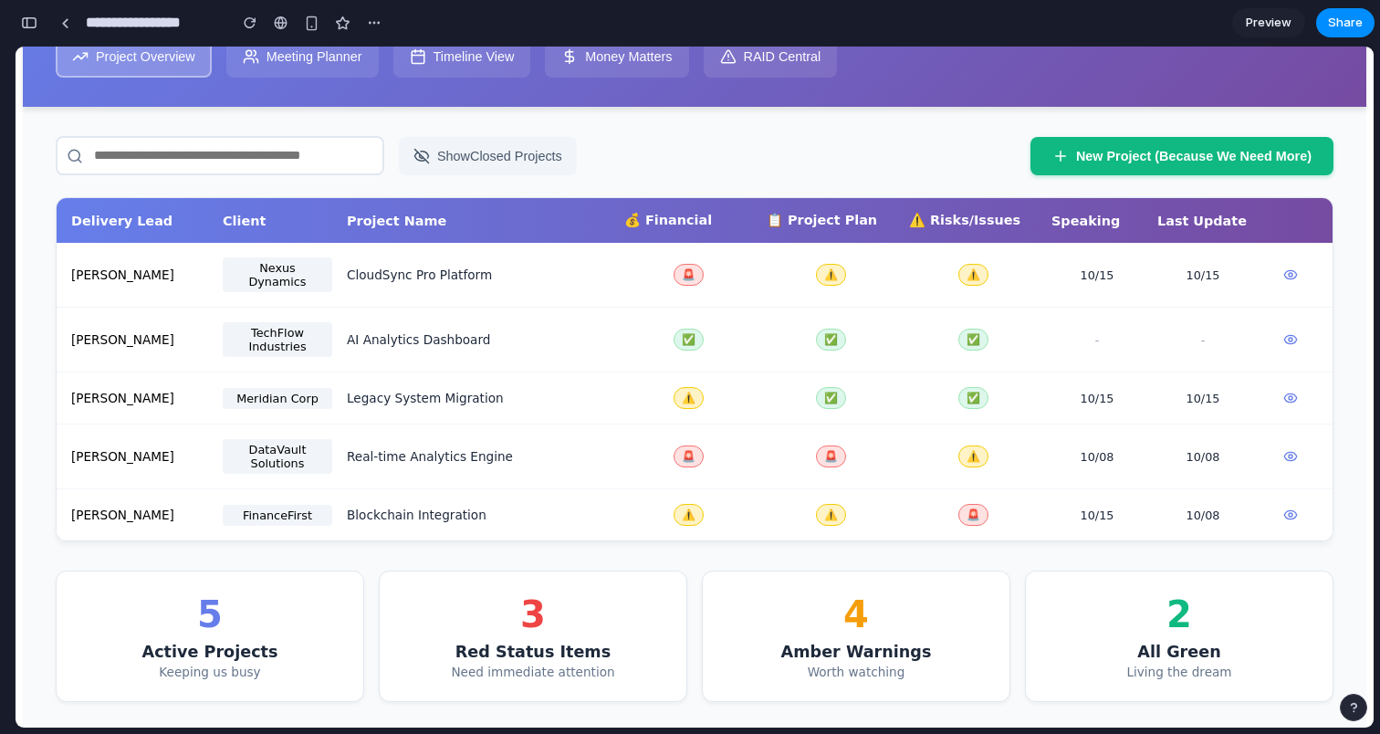
scroll to position [127, 0]
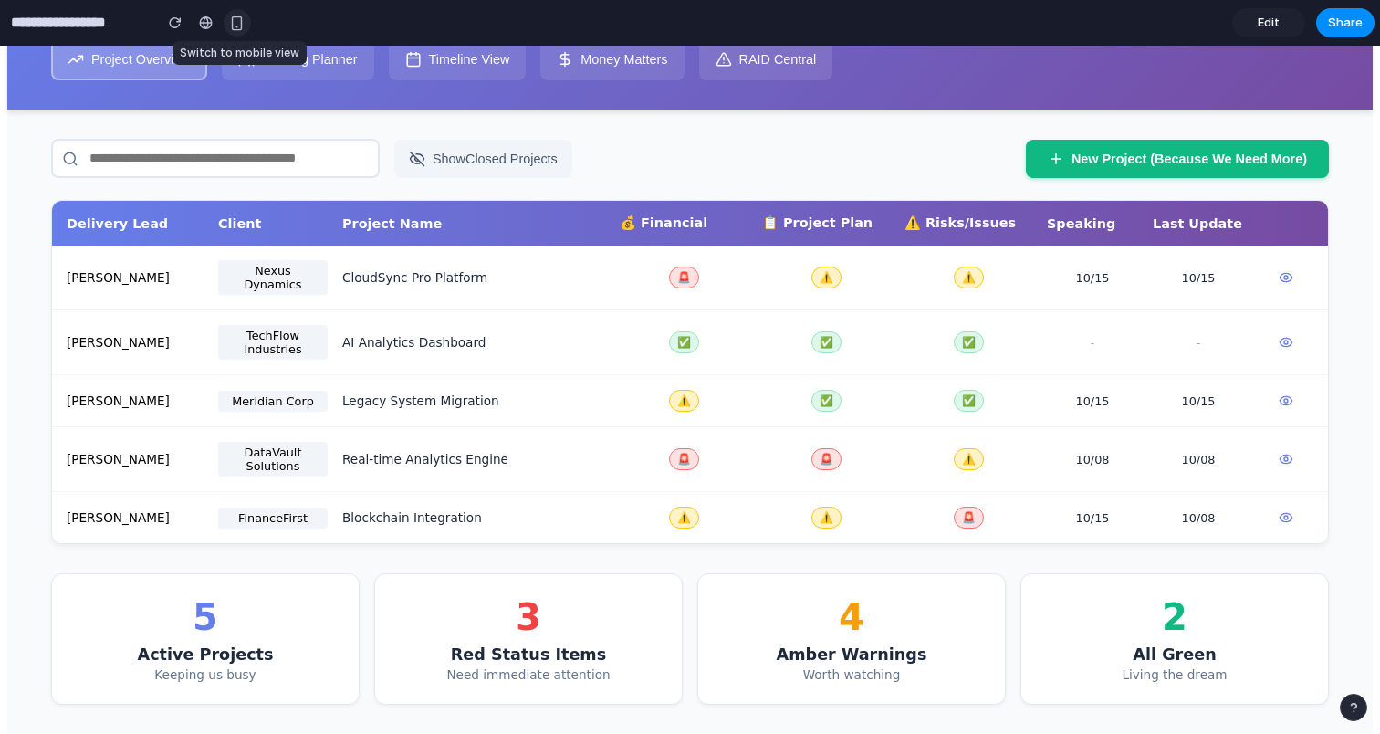
click at [234, 16] on div "button" at bounding box center [237, 24] width 16 height 16
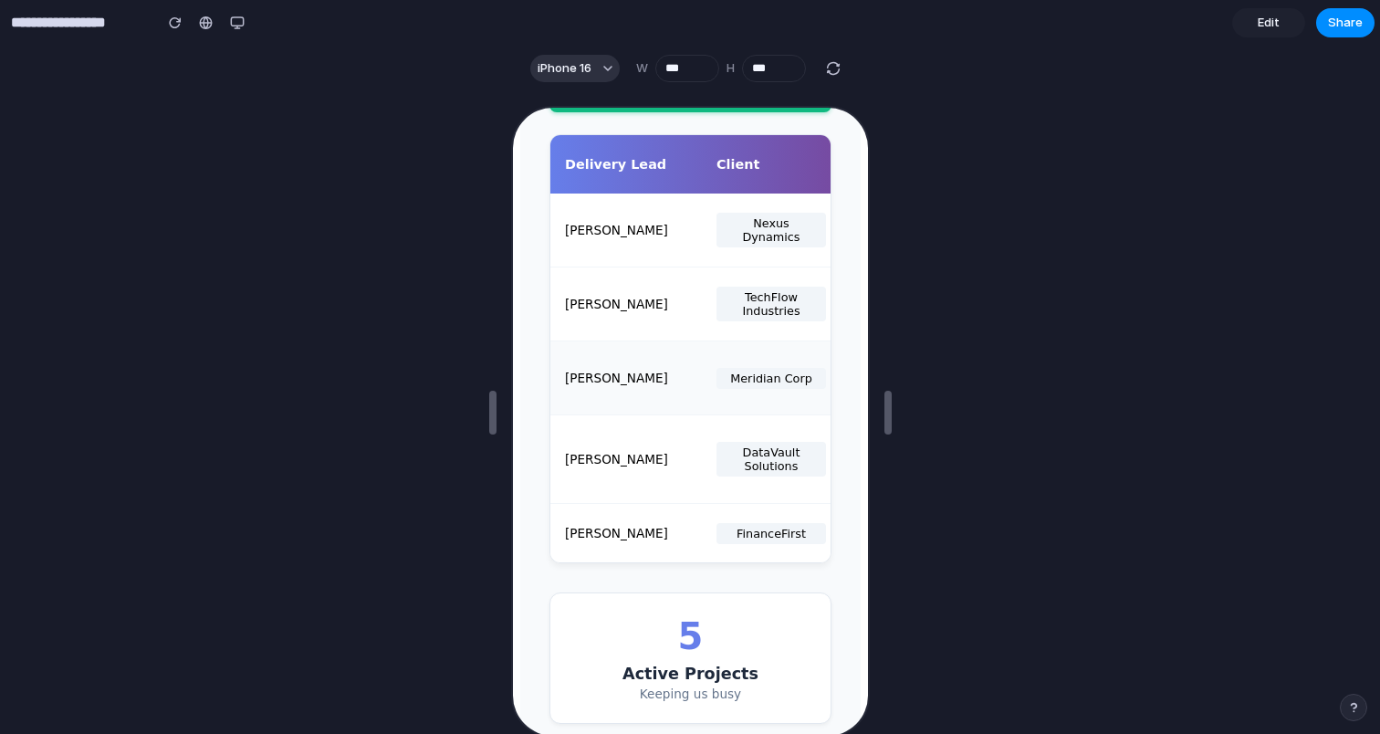
scroll to position [658, 0]
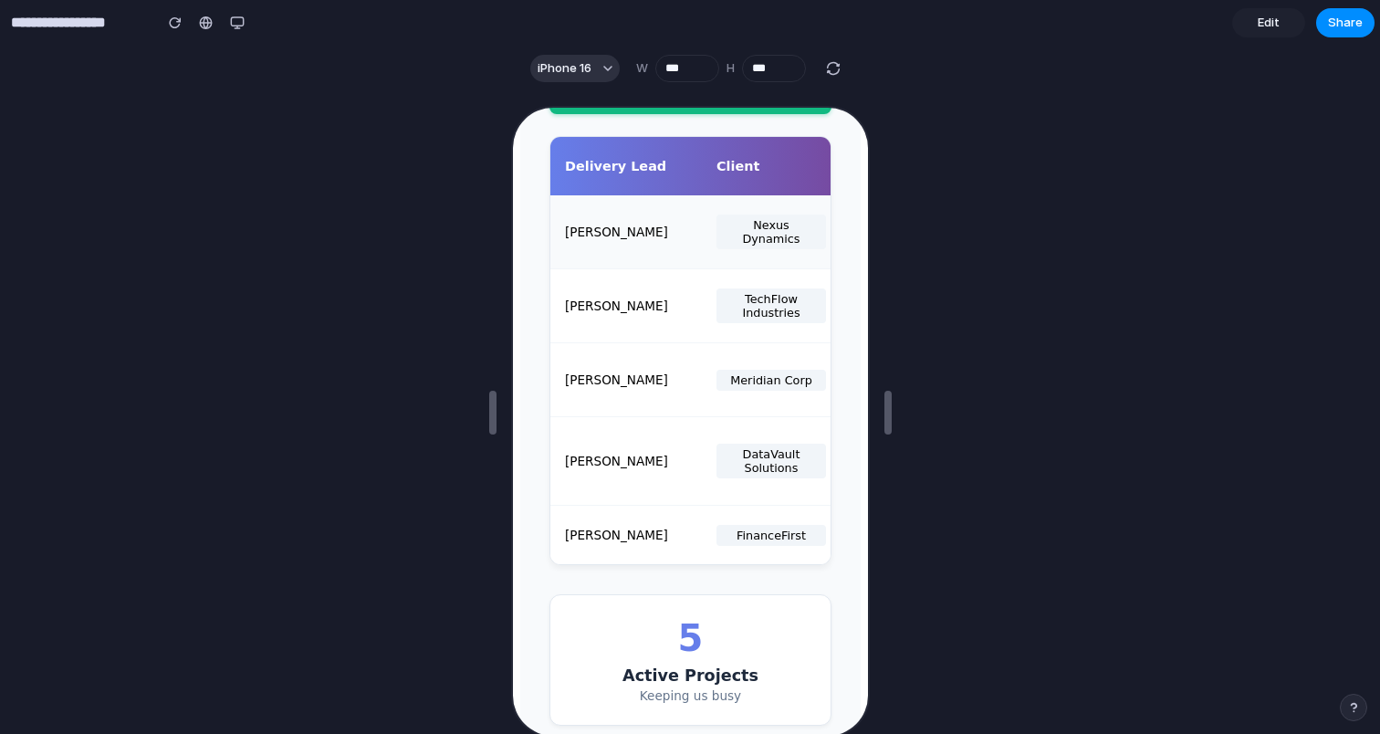
click at [671, 267] on div "Maya Patel Nexus Dynamics CloudSync Pro Platform 🚨 ⚠️ ⚠️ 10/15 10/15" at bounding box center [688, 231] width 280 height 74
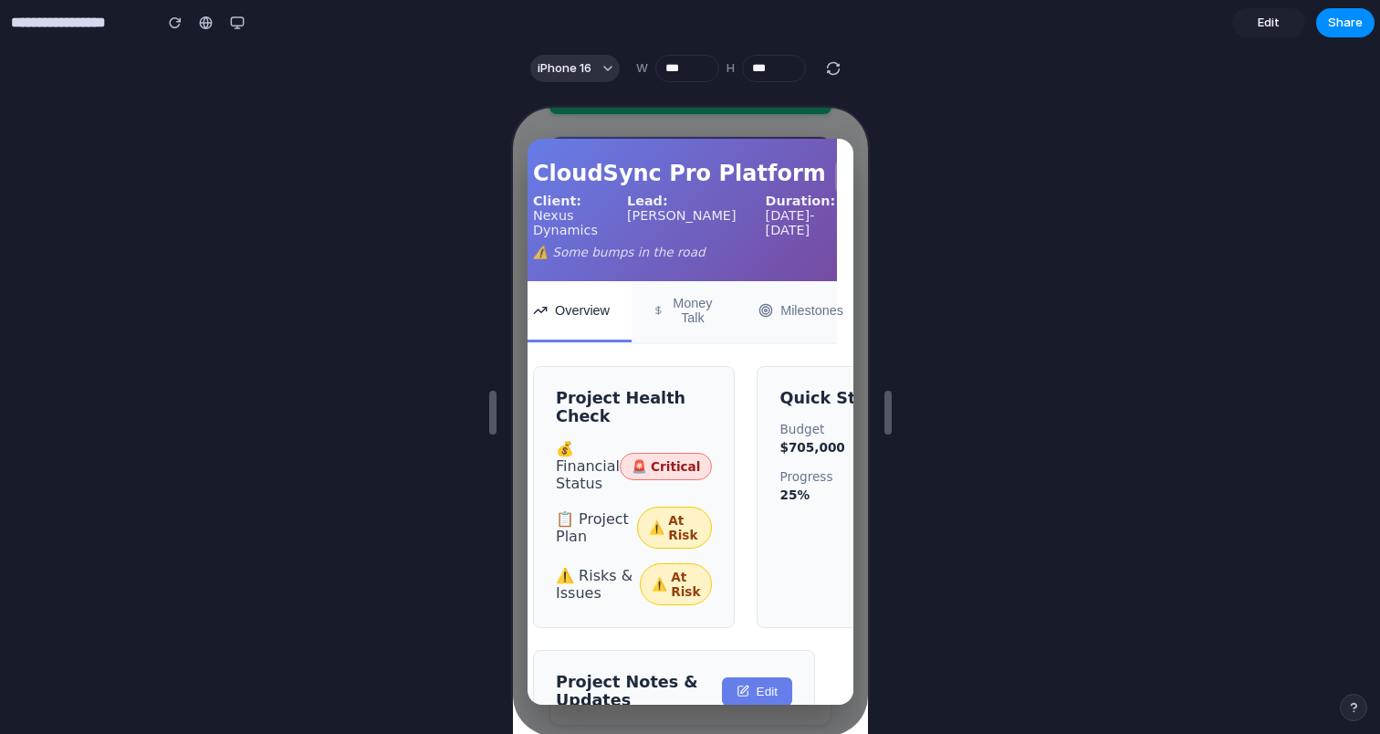
scroll to position [0, 0]
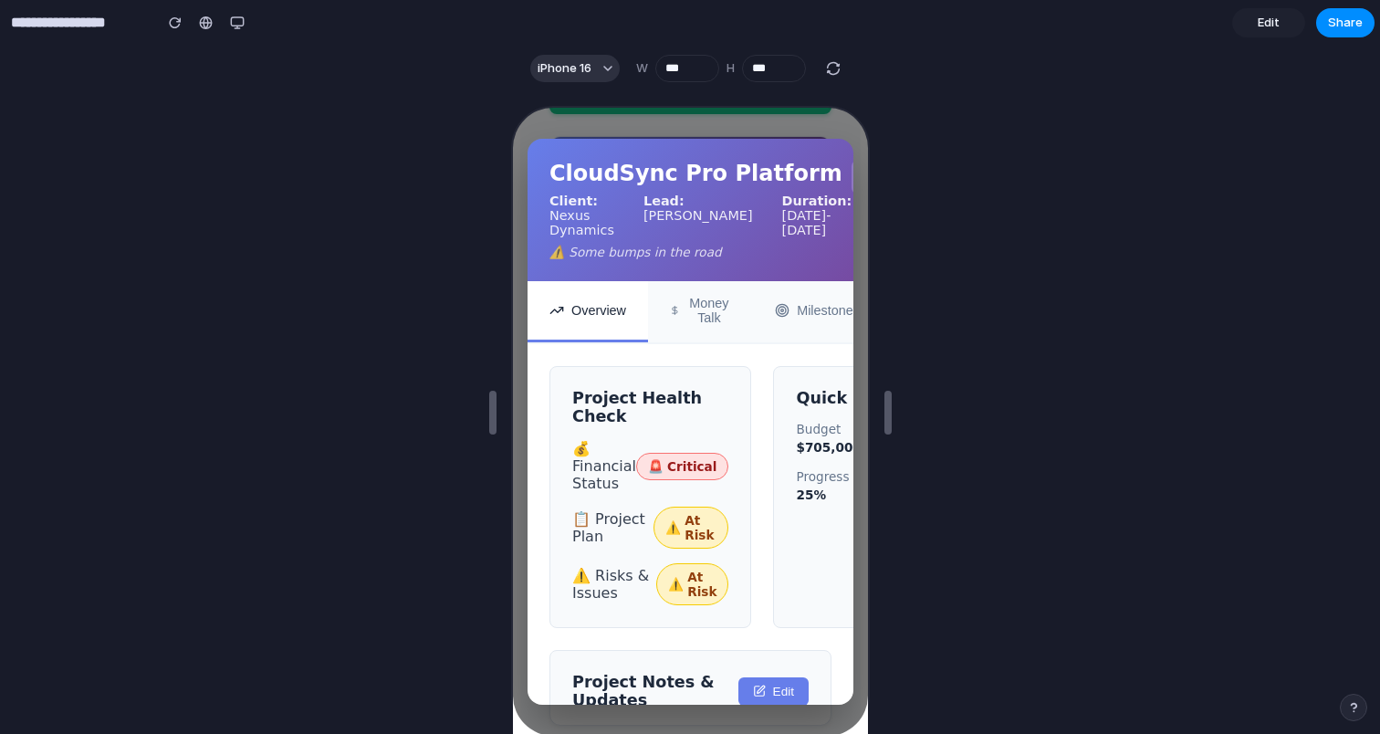
click at [856, 174] on icon at bounding box center [865, 175] width 18 height 18
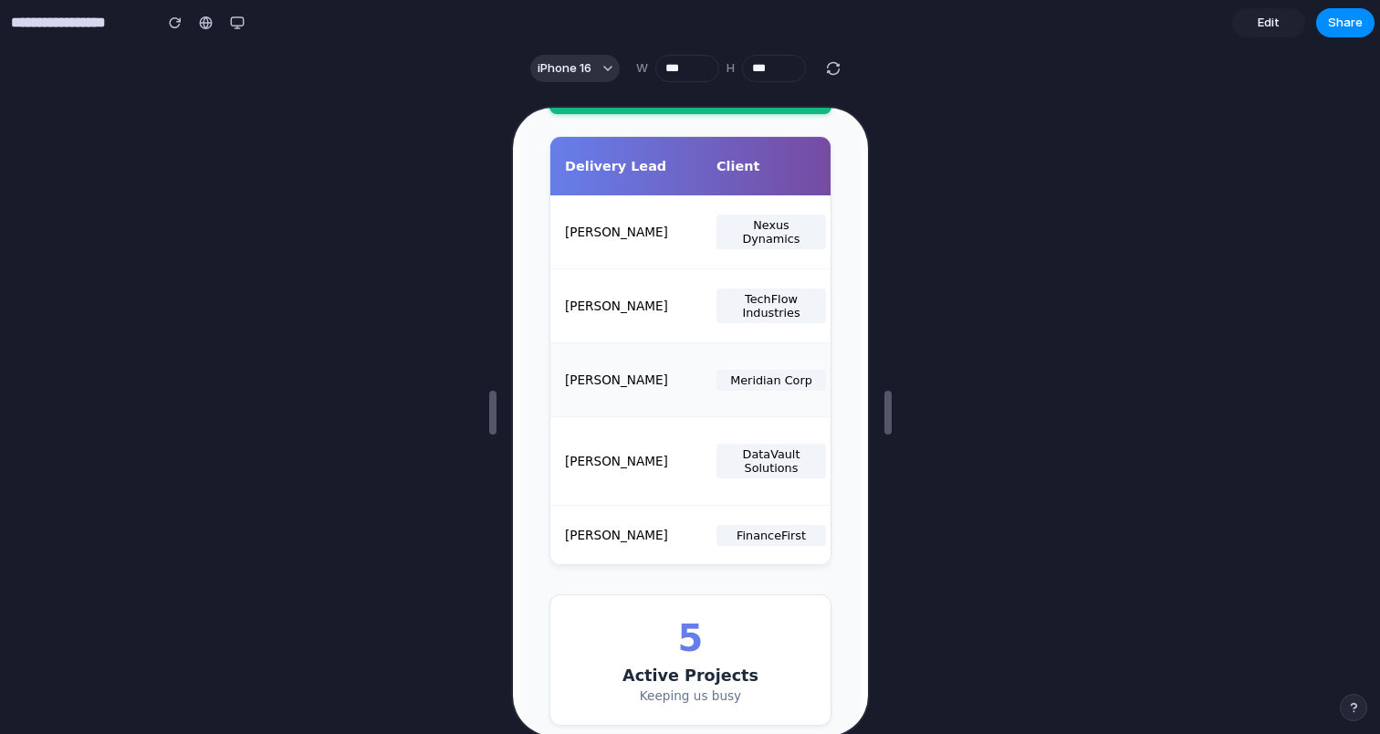
click at [624, 415] on div "Riley Thompson Meridian Corp Legacy System Migration ⚠️ ✅ ✅ 10/15 10/15" at bounding box center [688, 378] width 280 height 74
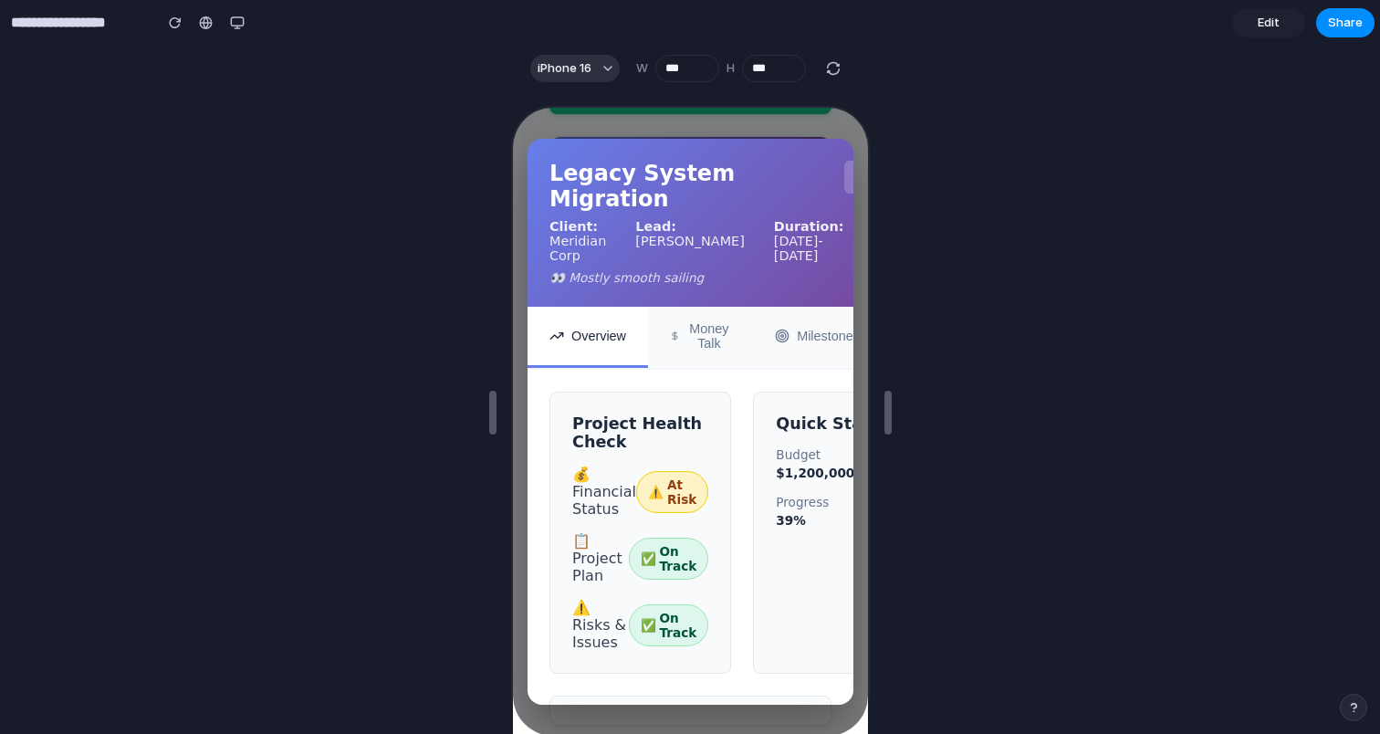
click at [849, 179] on icon at bounding box center [858, 175] width 18 height 18
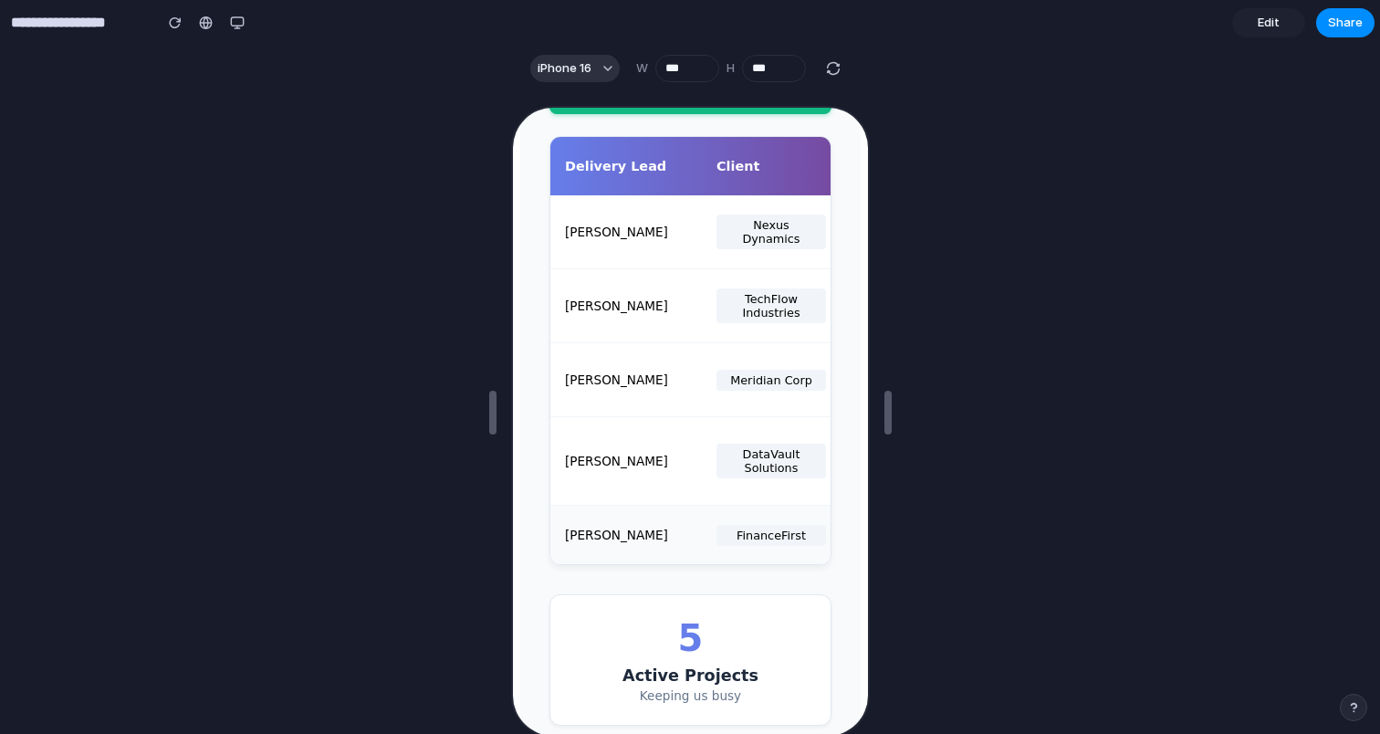
click at [609, 550] on div "Casey Kim FinanceFirst Blockchain Integration ⚠️ ⚠️ 🚨 10/15 10/08" at bounding box center [688, 533] width 280 height 58
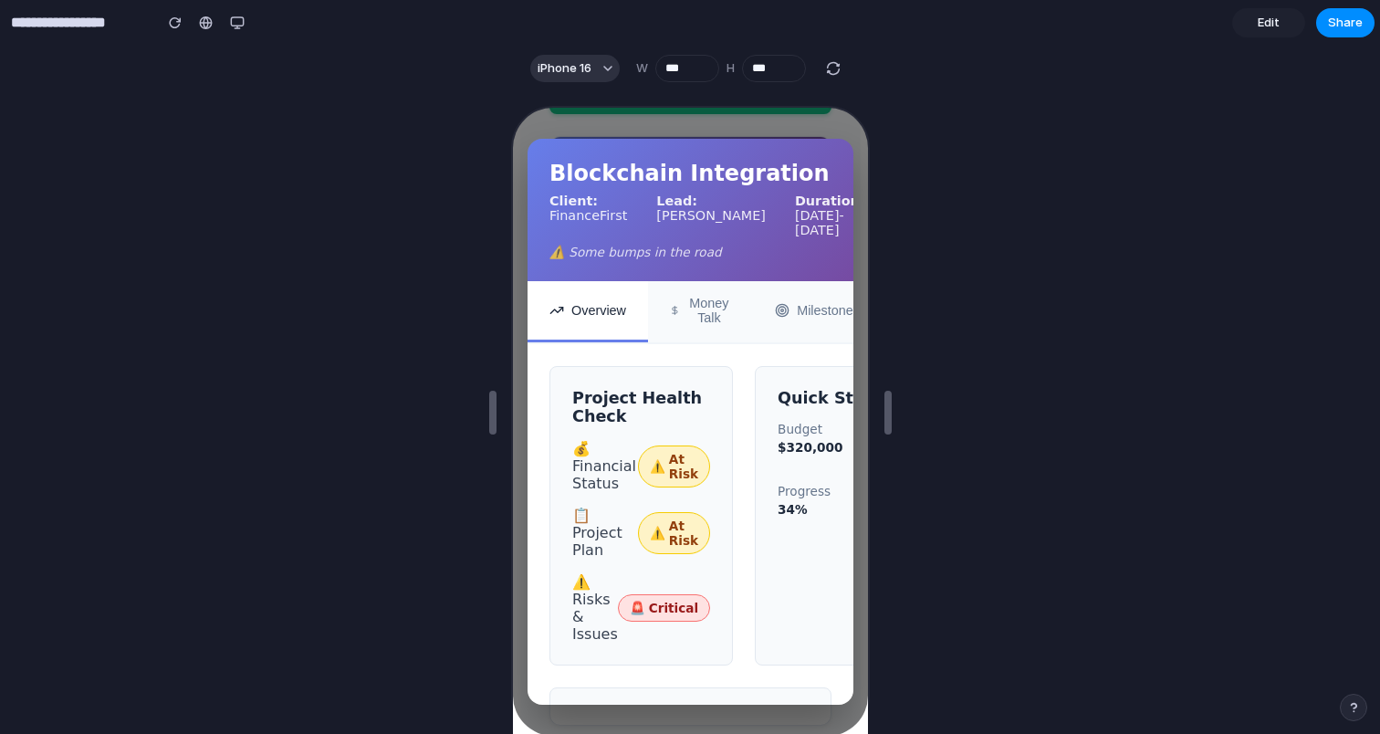
click at [863, 191] on button at bounding box center [879, 175] width 33 height 33
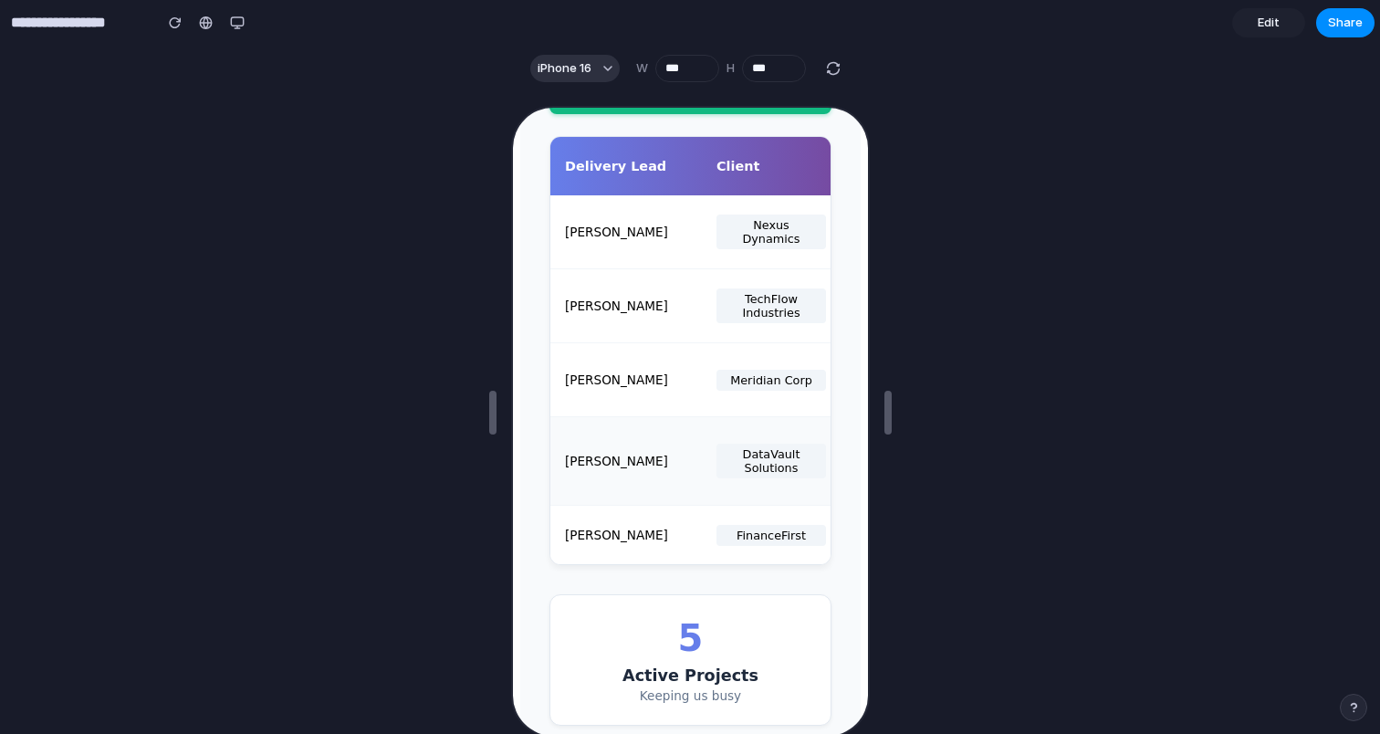
click at [608, 466] on div "Alex Rivera" at bounding box center [630, 459] width 137 height 15
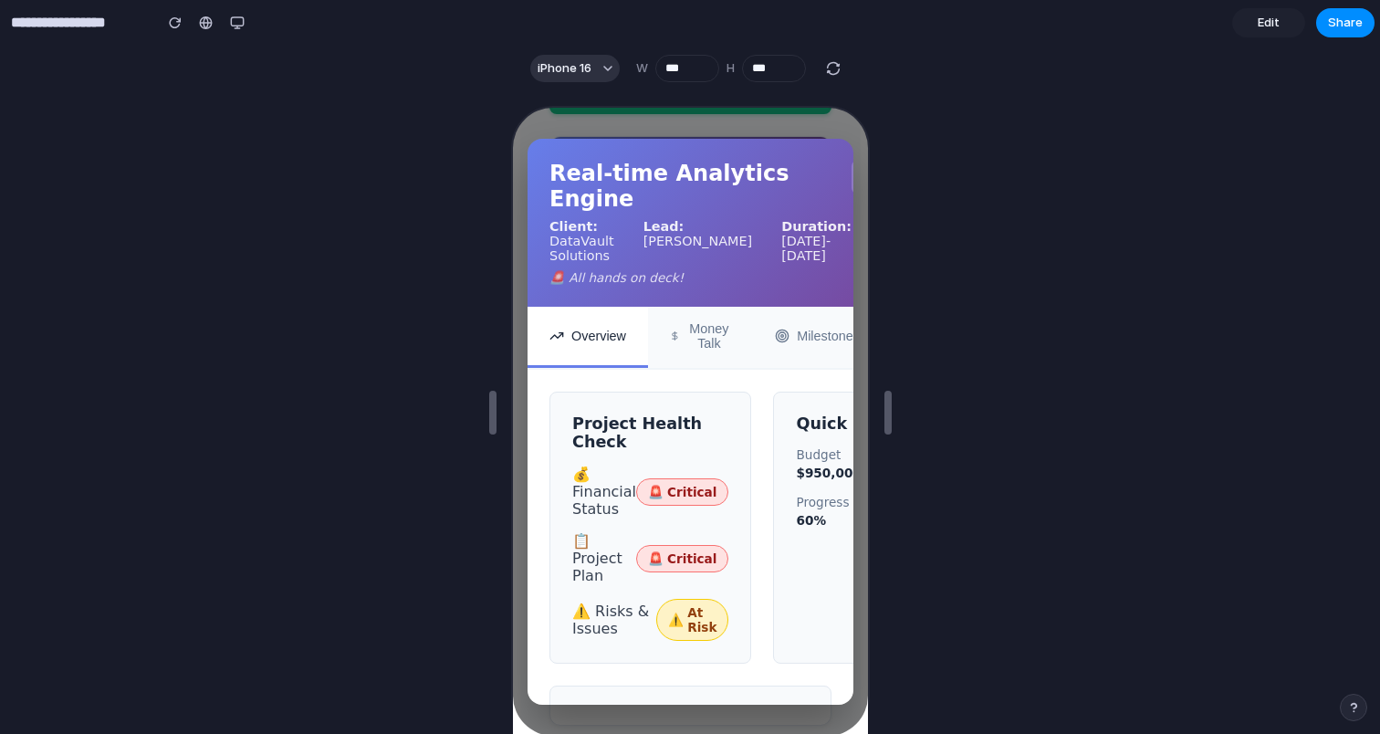
click at [856, 179] on icon at bounding box center [865, 175] width 18 height 18
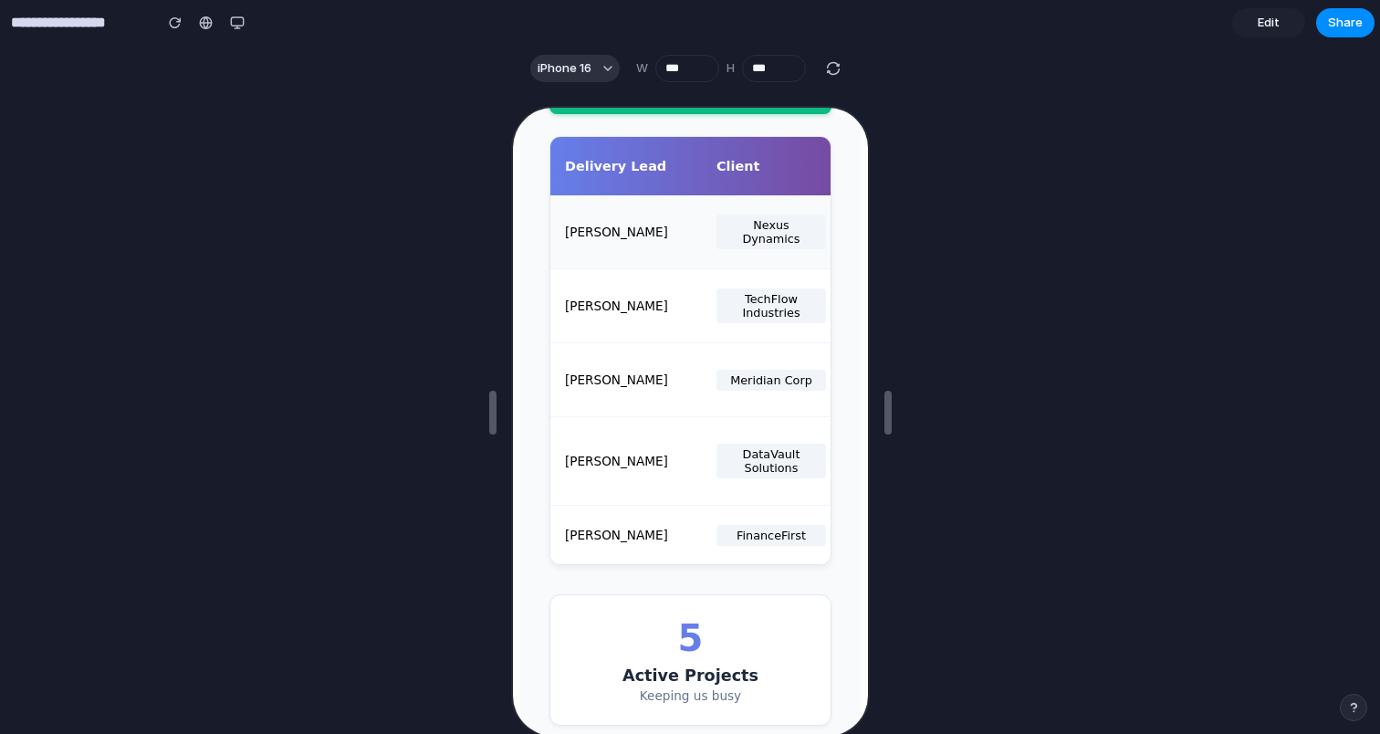
click at [634, 262] on div "Maya Patel Nexus Dynamics CloudSync Pro Platform 🚨 ⚠️ ⚠️ 10/15 10/15" at bounding box center [688, 231] width 280 height 74
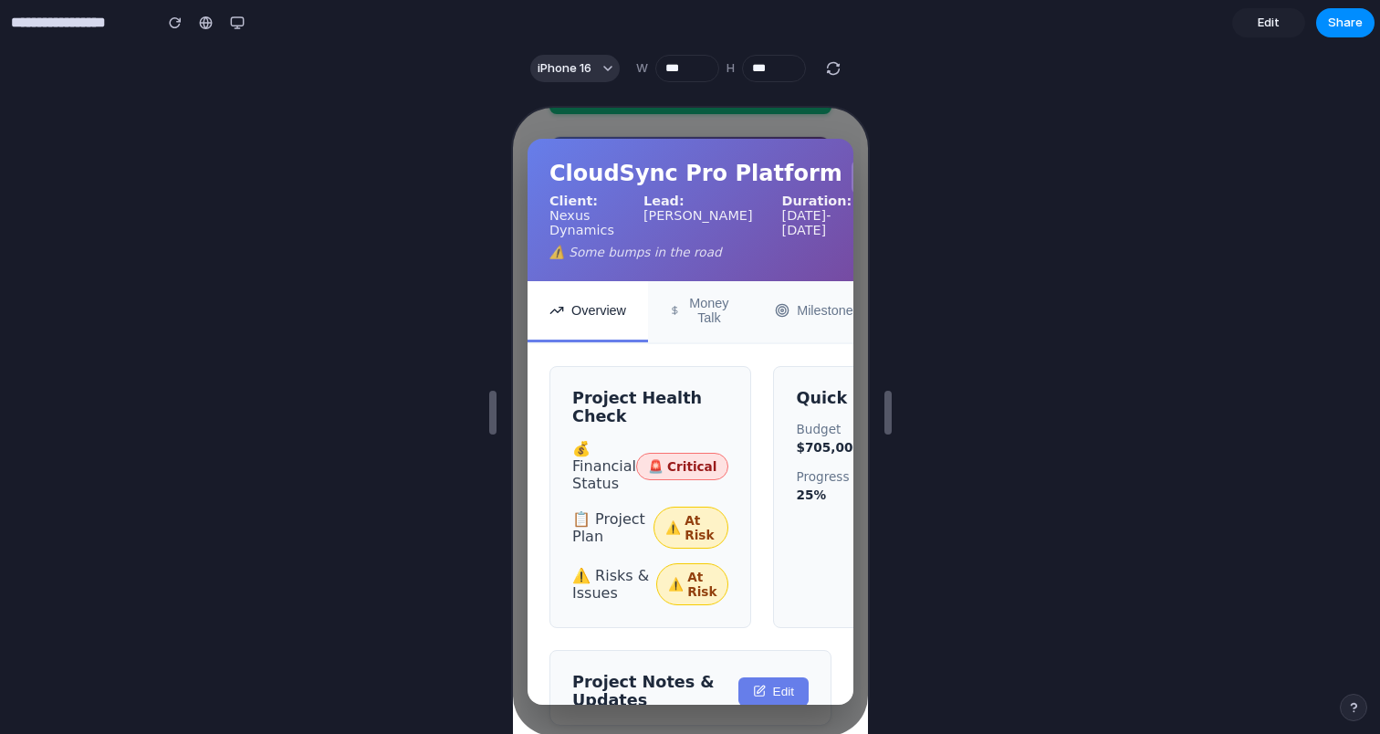
click at [849, 170] on button at bounding box center [865, 175] width 33 height 33
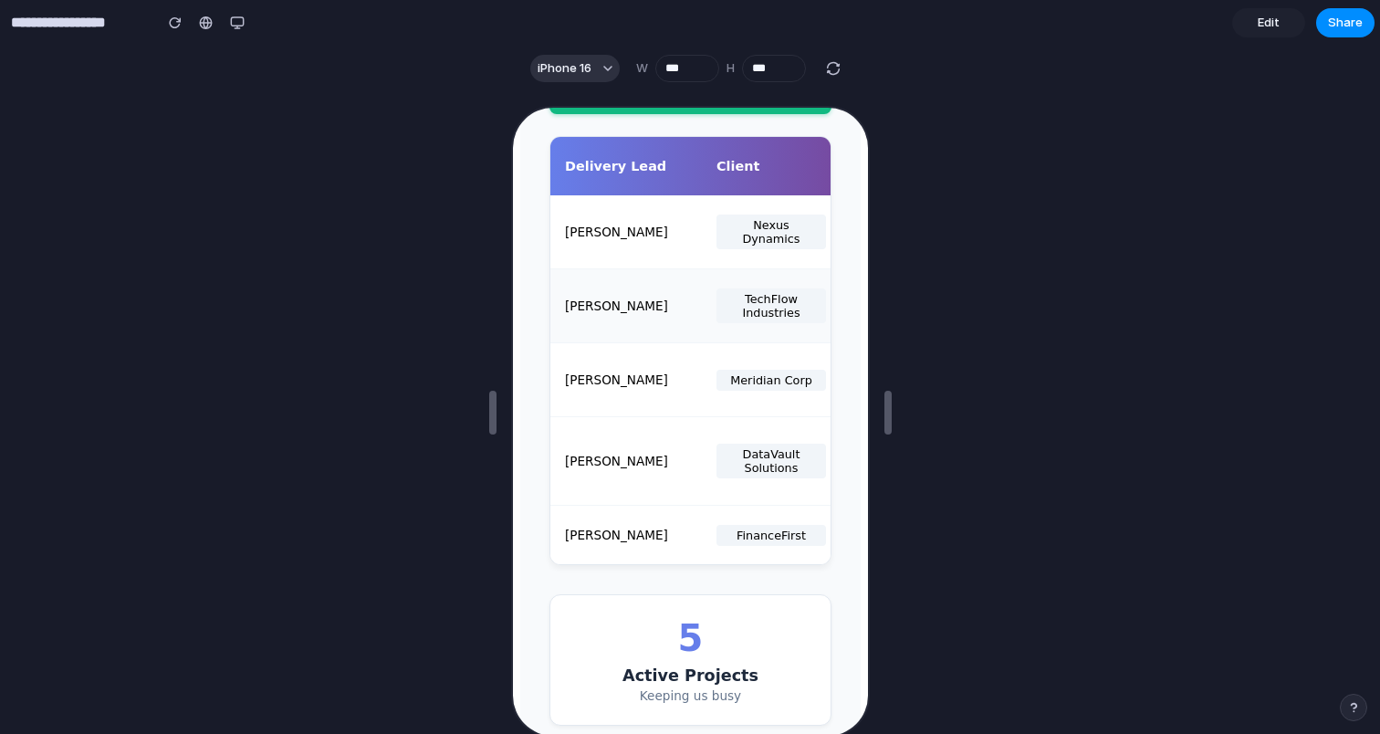
click at [617, 341] on div "Jordan Chen TechFlow Industries AI Analytics Dashboard ✅ ✅ ✅ - -" at bounding box center [688, 304] width 280 height 74
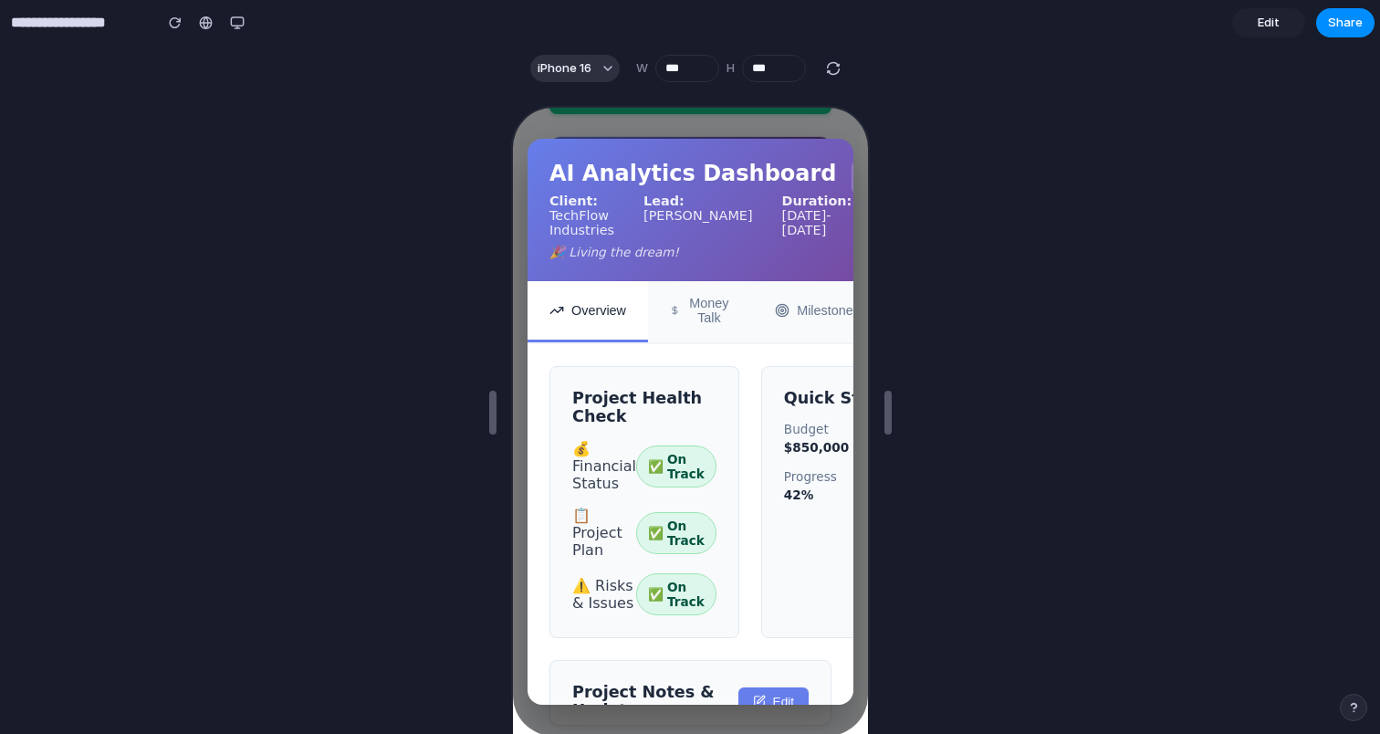
click at [861, 173] on icon at bounding box center [865, 175] width 9 height 9
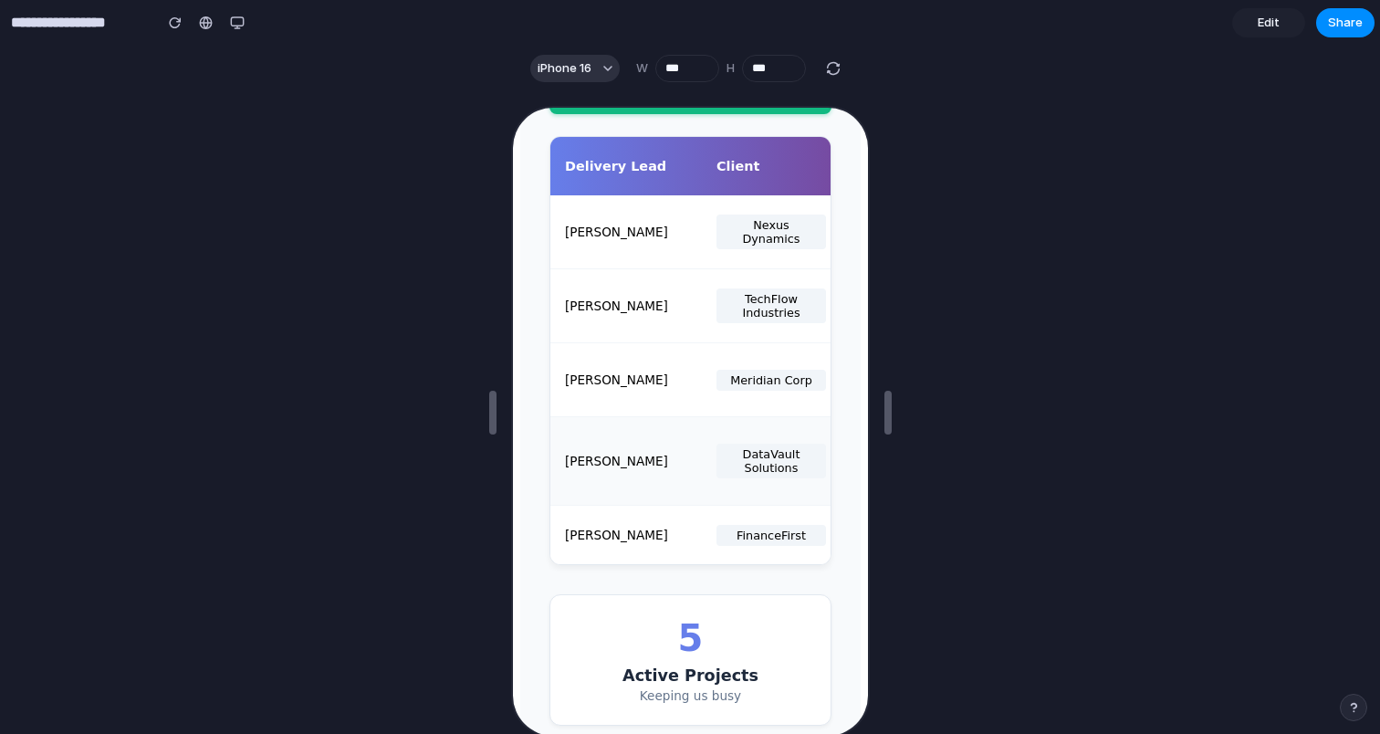
click at [620, 475] on div "Alex Rivera DataVault Solutions Real-time Analytics Engine 🚨 🚨 ⚠️ 10/08 10/08" at bounding box center [688, 459] width 280 height 89
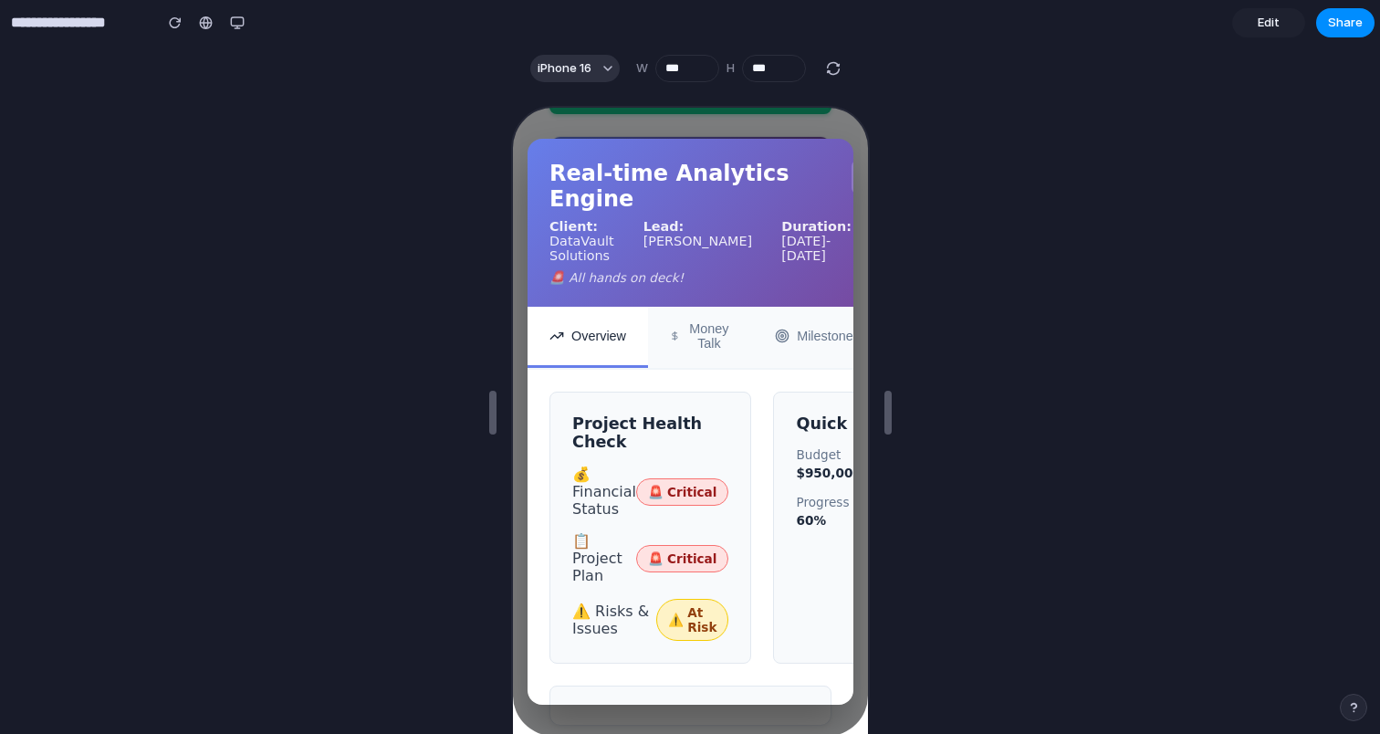
click at [849, 186] on button at bounding box center [865, 175] width 33 height 33
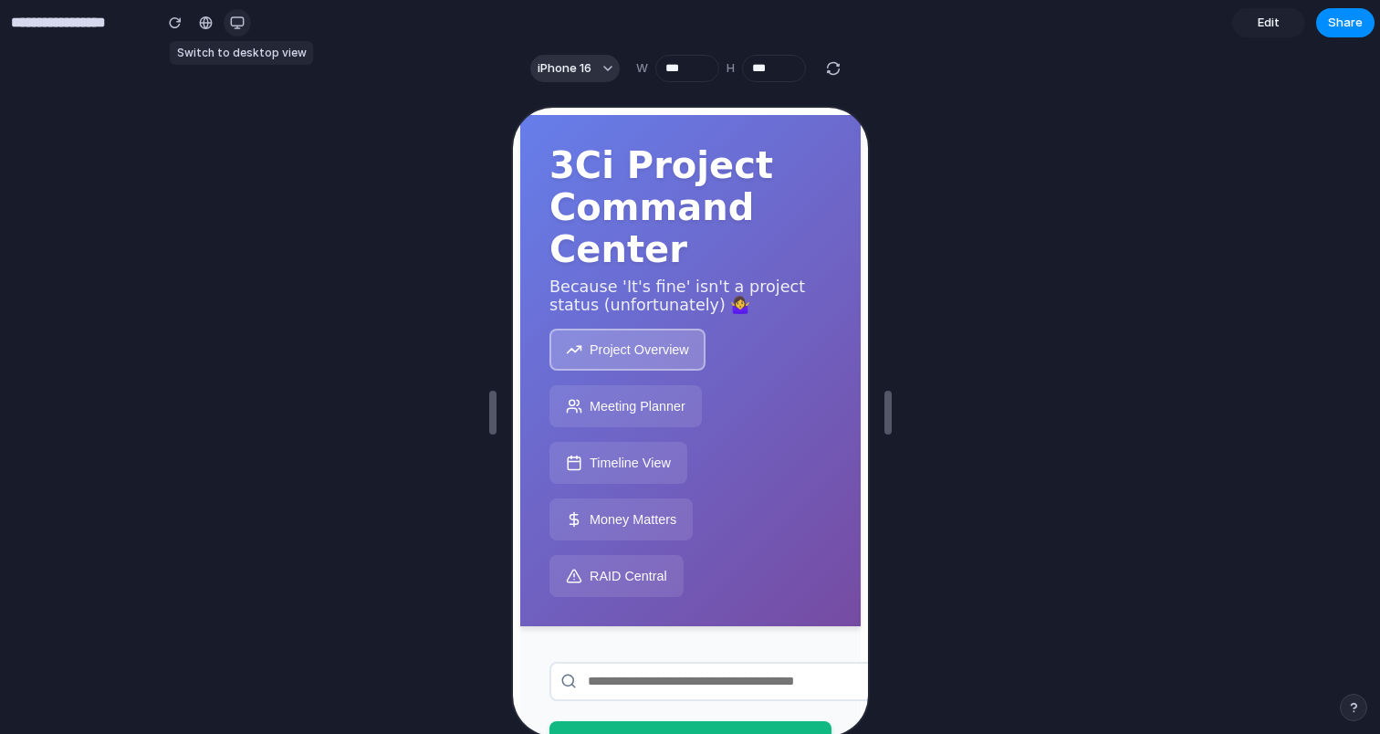
click at [237, 24] on div "button" at bounding box center [237, 23] width 15 height 15
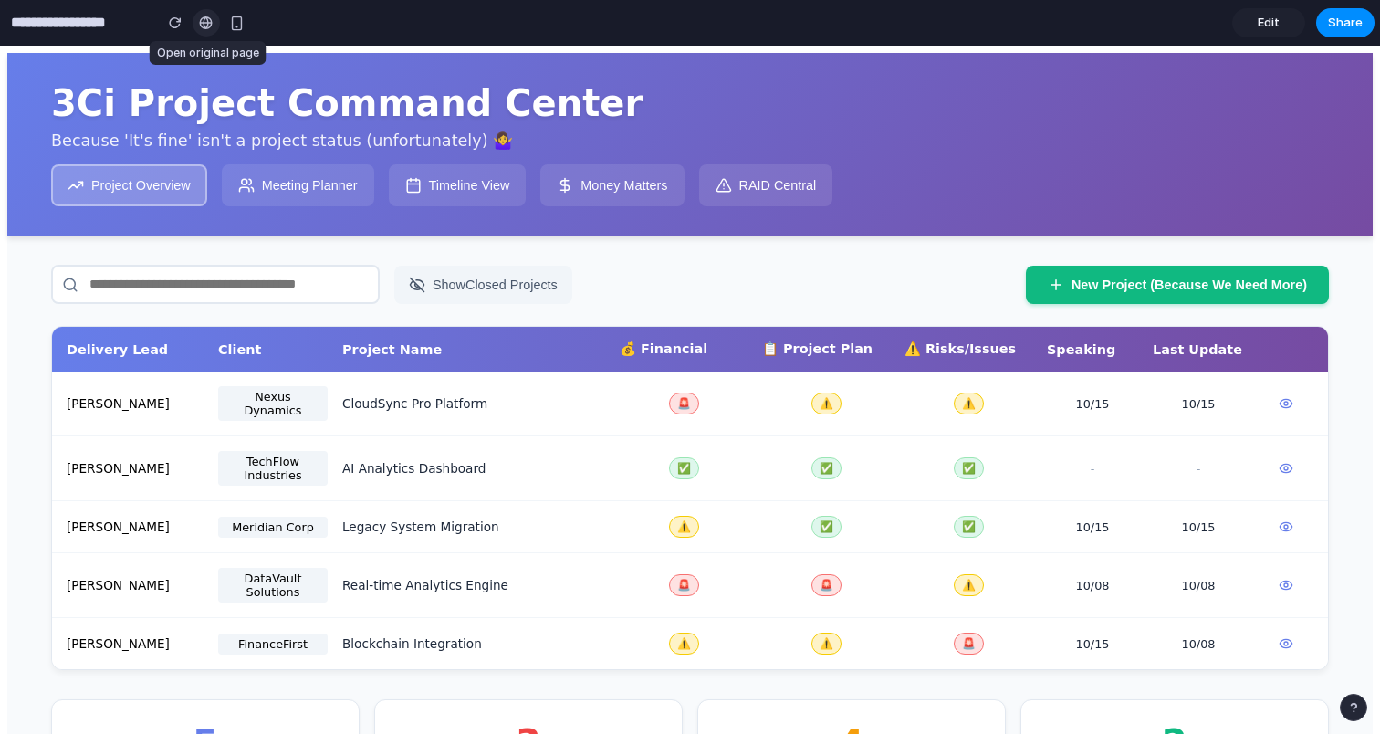
click at [201, 25] on div at bounding box center [206, 23] width 14 height 15
click at [1286, 398] on icon at bounding box center [1286, 403] width 15 height 15
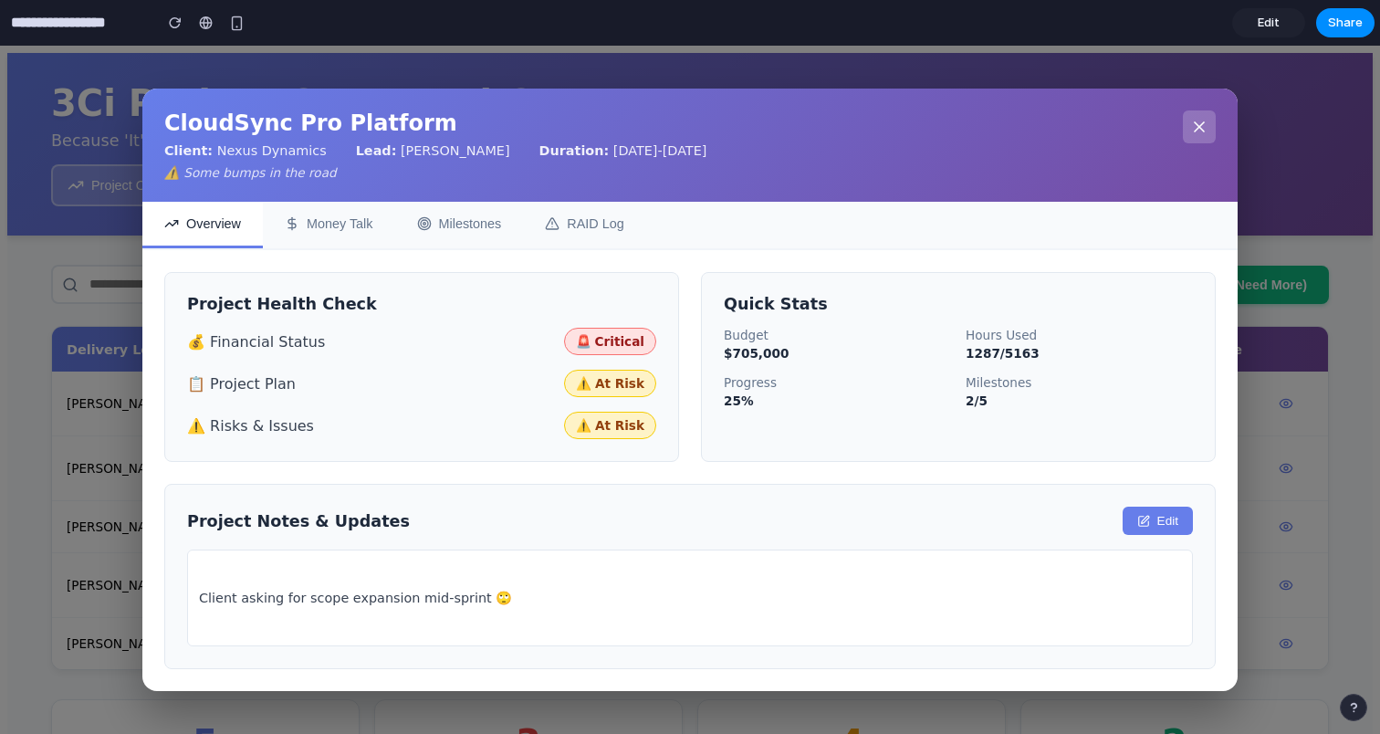
click at [1286, 398] on div "CloudSync Pro Platform Client: Nexus Dynamics Lead: Maya Patel Duration: 07/01/…" at bounding box center [690, 390] width 1380 height 688
click at [1276, 393] on div "CloudSync Pro Platform Client: Nexus Dynamics Lead: Maya Patel Duration: 07/01/…" at bounding box center [690, 390] width 1380 height 688
click at [328, 207] on button "Money Talk" at bounding box center [329, 225] width 132 height 47
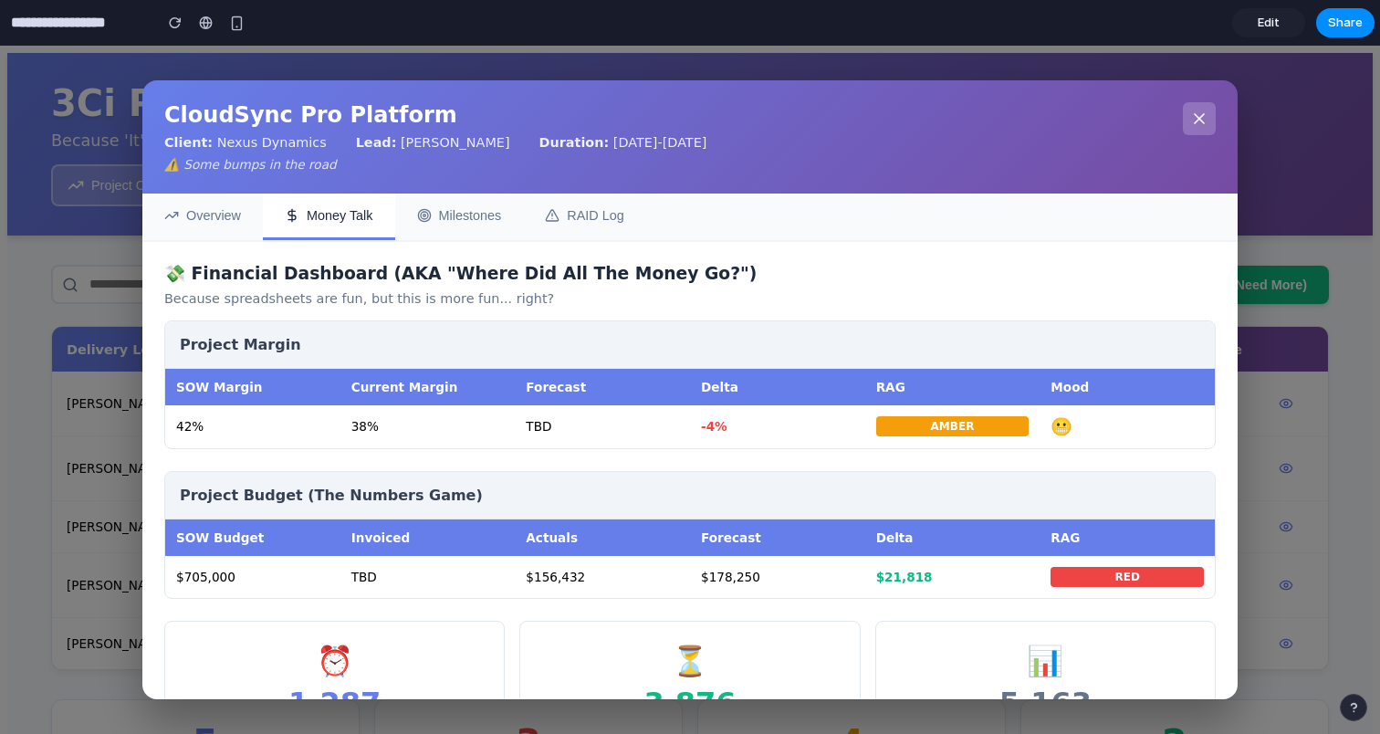
scroll to position [100, 0]
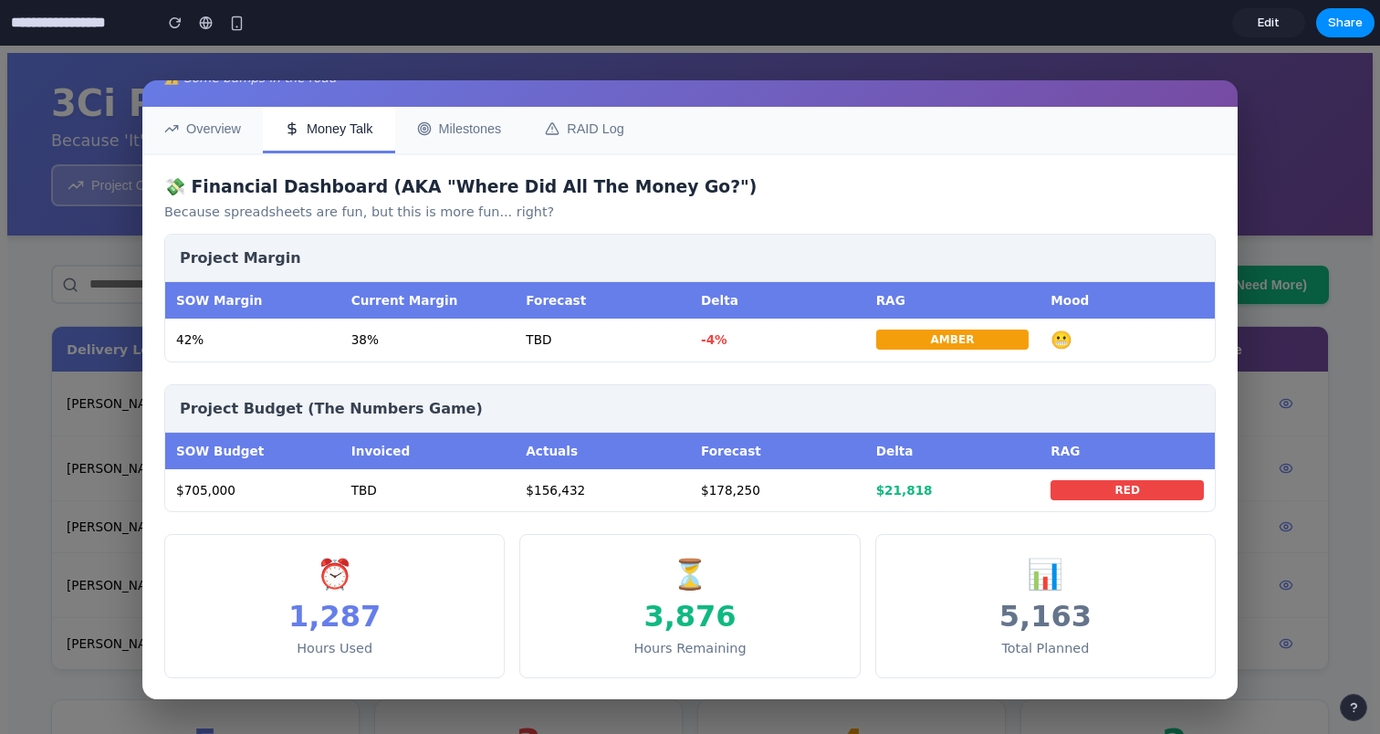
click at [472, 116] on button "Milestones" at bounding box center [459, 130] width 129 height 47
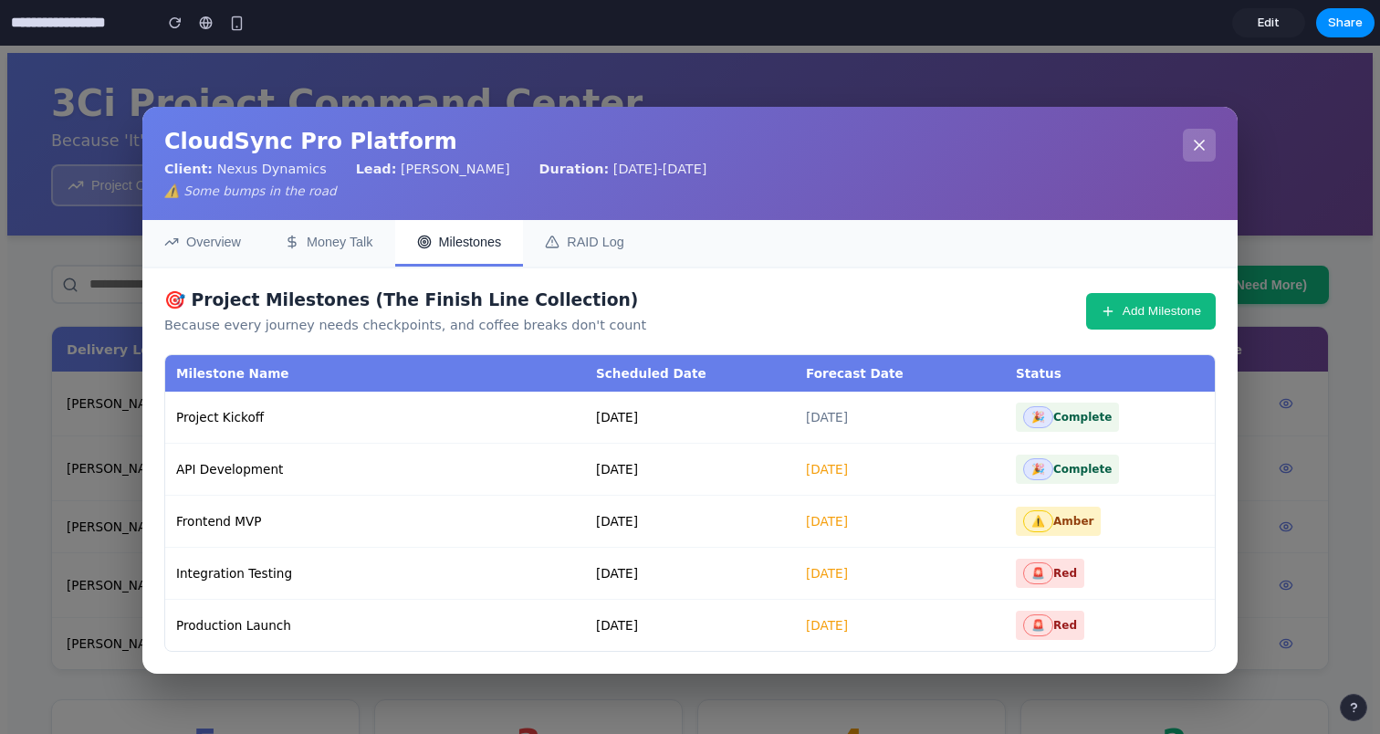
click at [1118, 311] on button "Add Milestone" at bounding box center [1151, 311] width 130 height 37
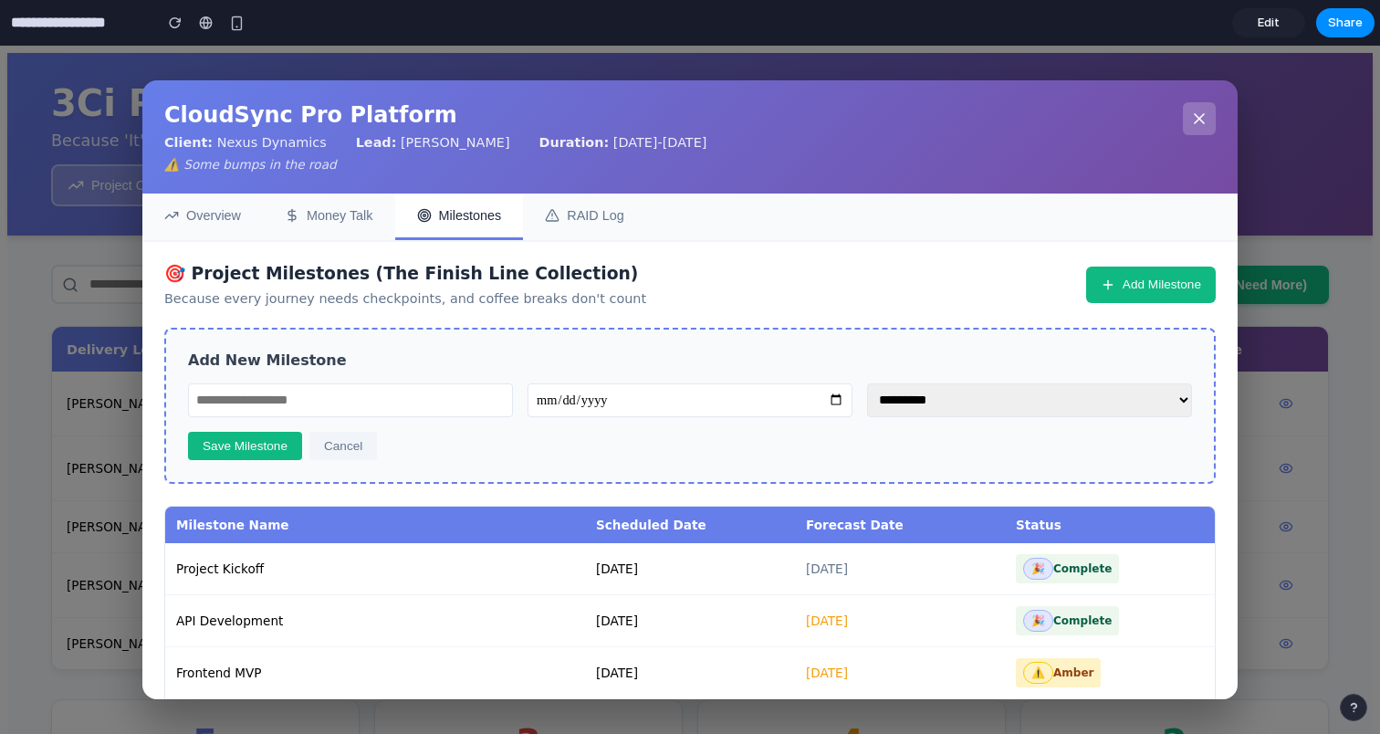
click at [246, 449] on button "Save Milestone" at bounding box center [245, 446] width 114 height 28
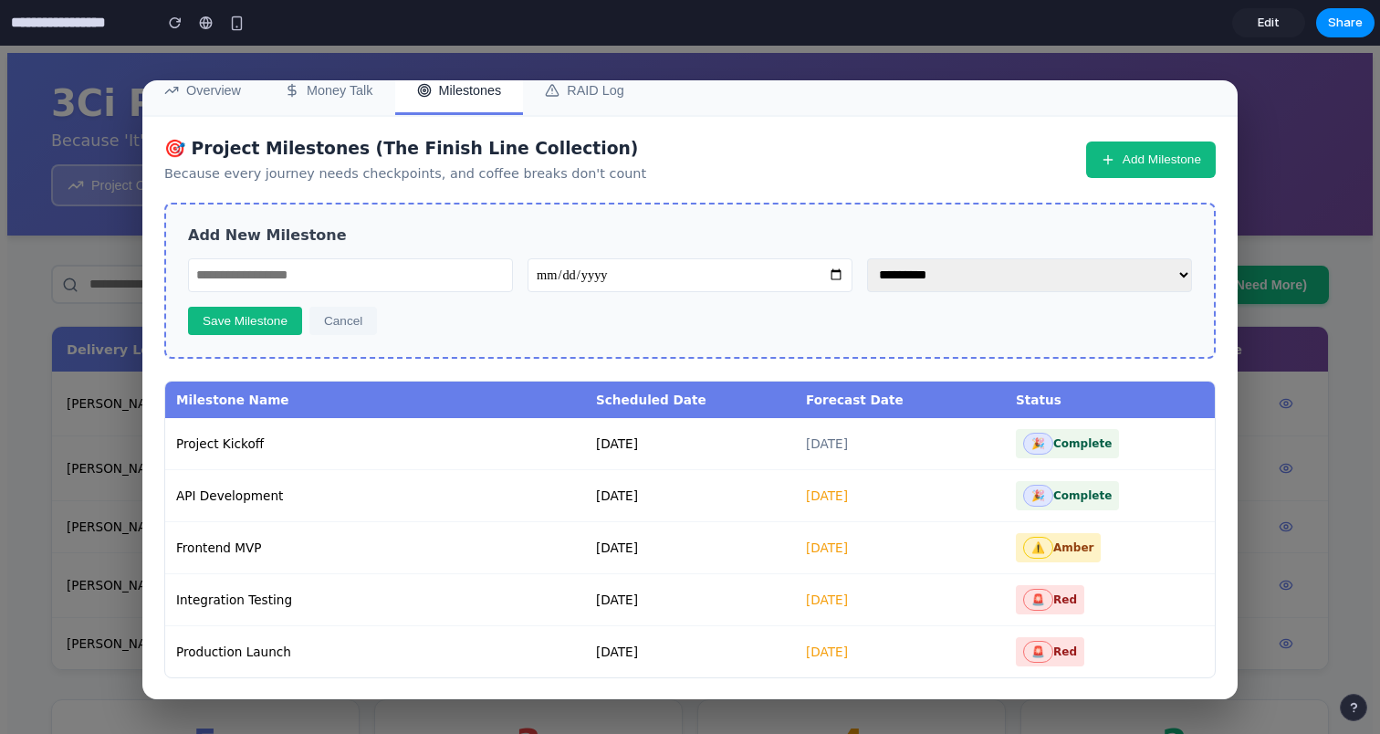
scroll to position [140, 0]
click at [363, 267] on input "text" at bounding box center [350, 275] width 325 height 34
type input "******"
click at [259, 309] on button "Save Milestone" at bounding box center [245, 321] width 114 height 28
click at [571, 260] on input "date" at bounding box center [690, 275] width 325 height 34
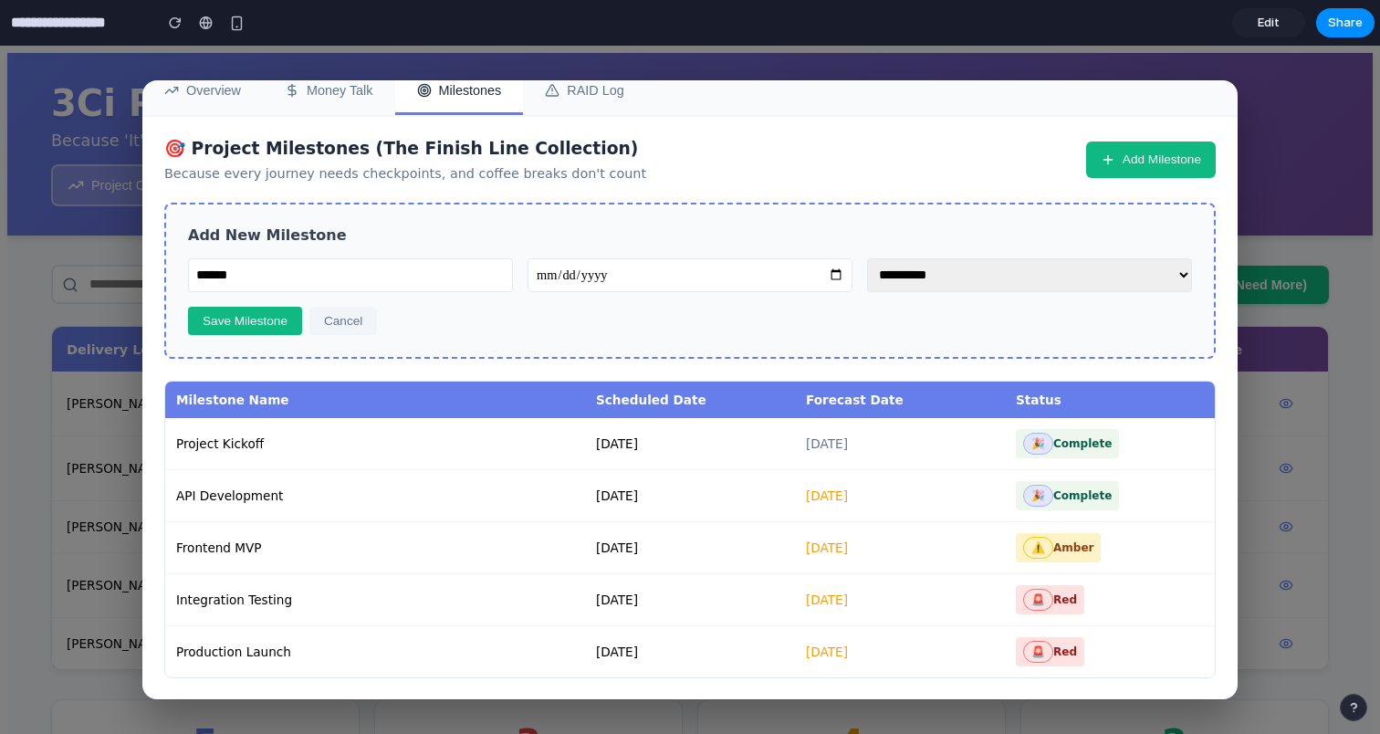
click at [616, 262] on input "date" at bounding box center [690, 275] width 325 height 34
click at [272, 308] on button "Save Milestone" at bounding box center [245, 321] width 114 height 28
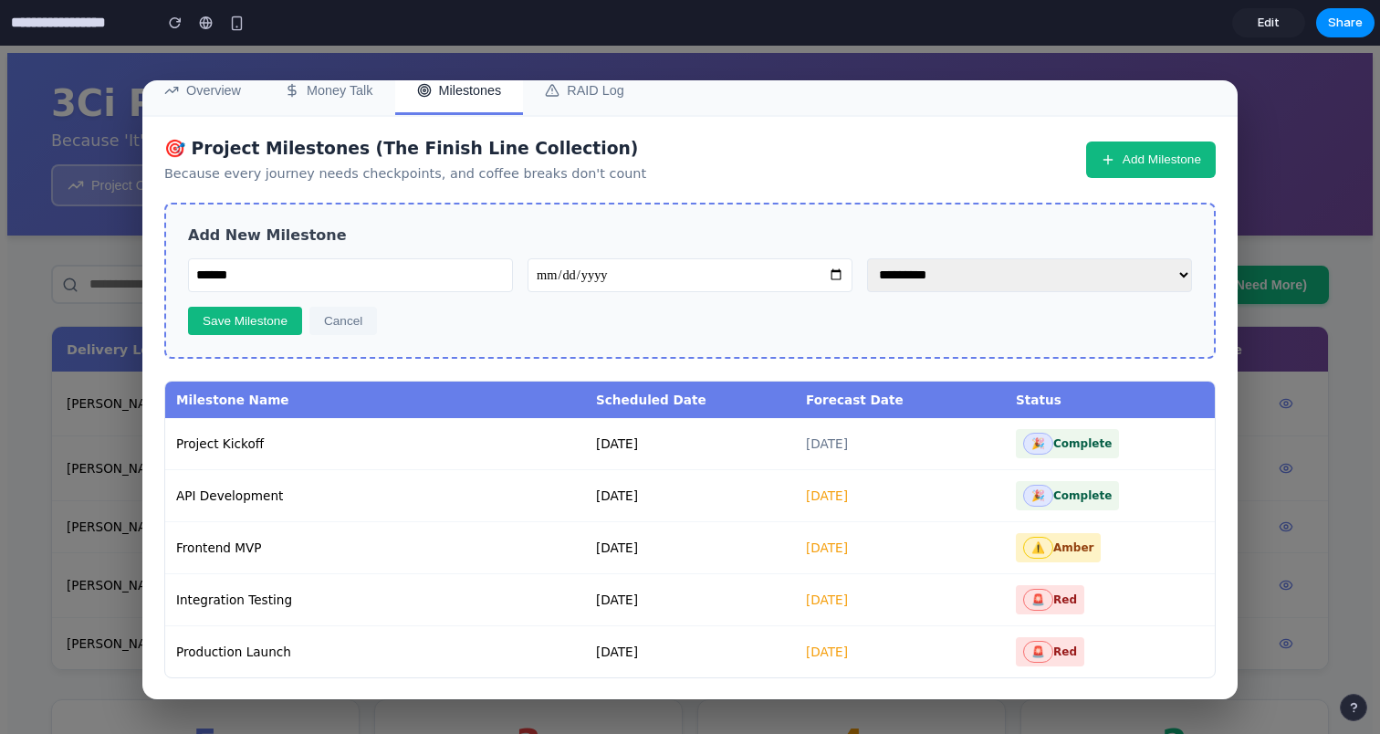
click at [352, 317] on button "Cancel" at bounding box center [343, 321] width 68 height 28
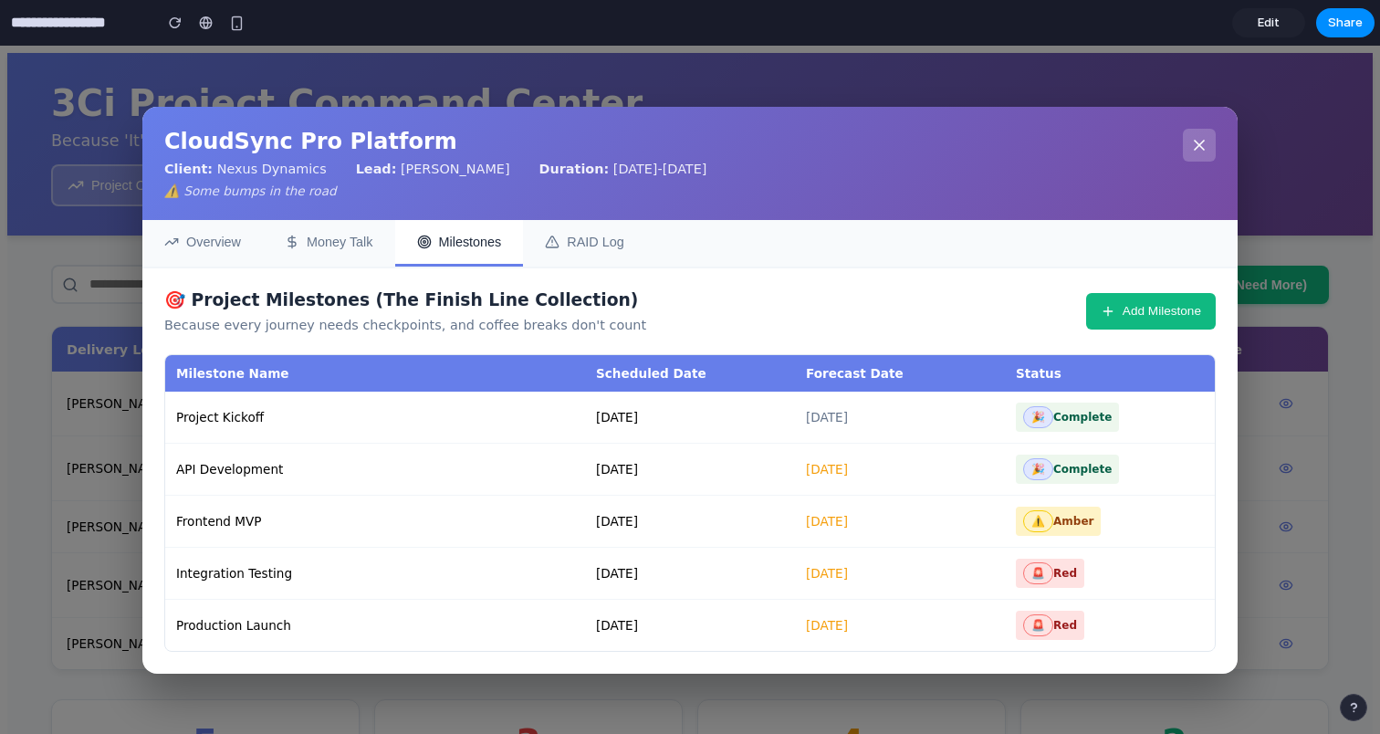
scroll to position [0, 0]
click at [1082, 22] on section "**********" at bounding box center [687, 23] width 1375 height 46
click at [1200, 136] on icon at bounding box center [1199, 145] width 18 height 18
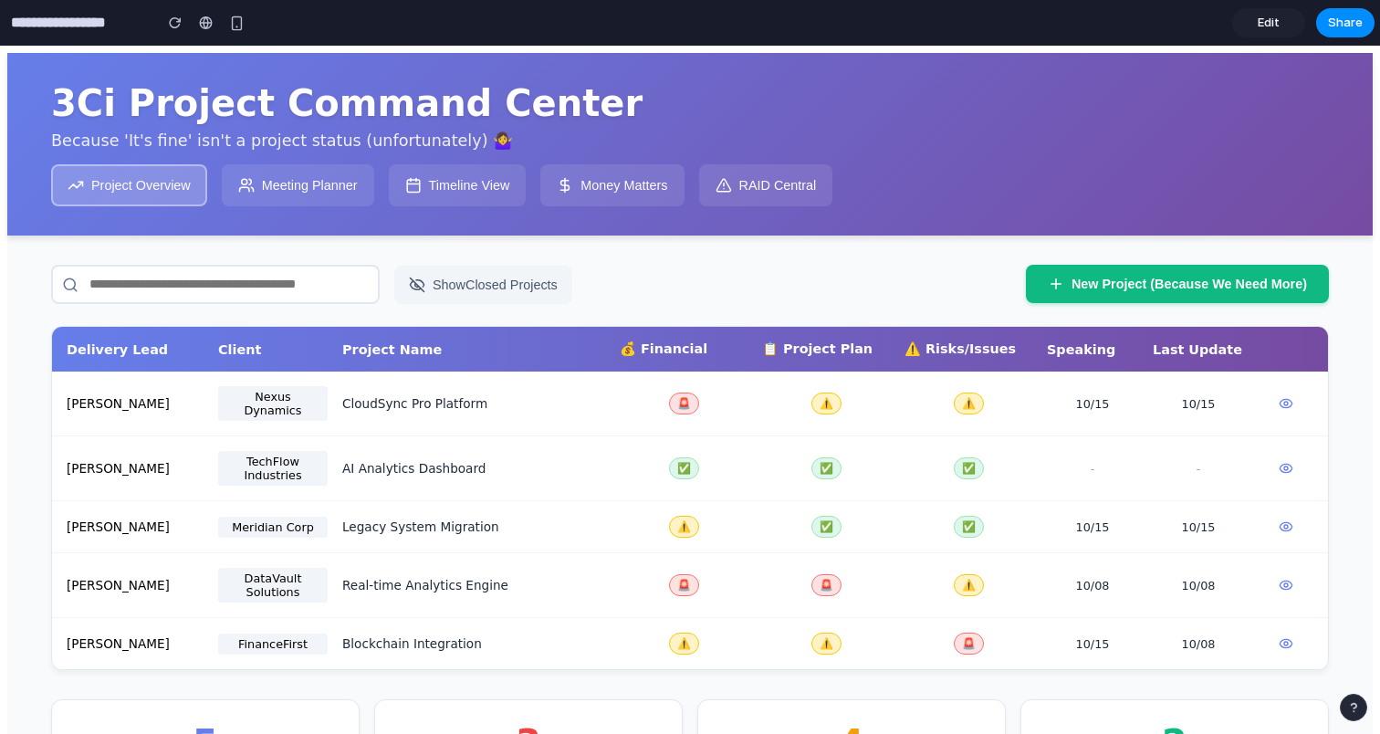
click at [1064, 288] on button "New Project (Because We Need More)" at bounding box center [1177, 284] width 303 height 38
click at [333, 198] on button "Meeting Planner" at bounding box center [298, 185] width 152 height 42
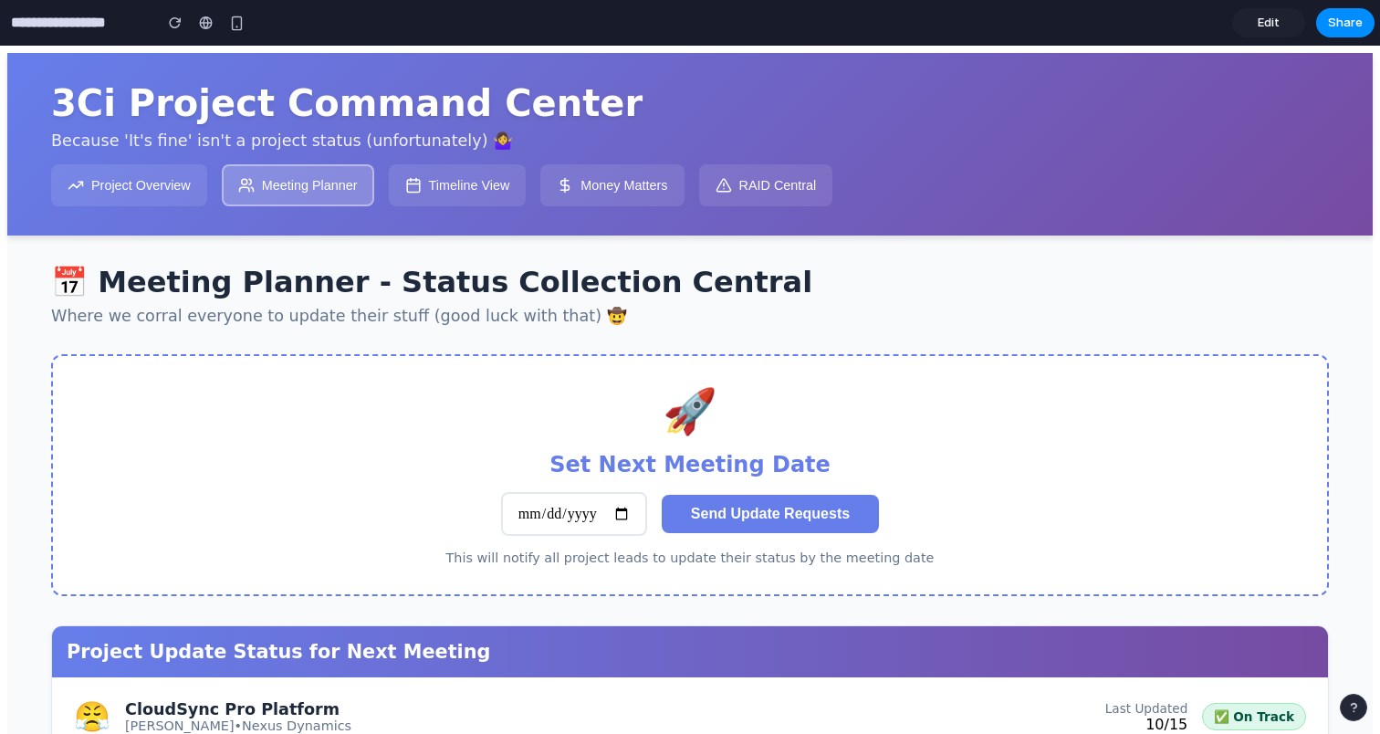
click at [461, 187] on button "Timeline View" at bounding box center [458, 185] width 138 height 42
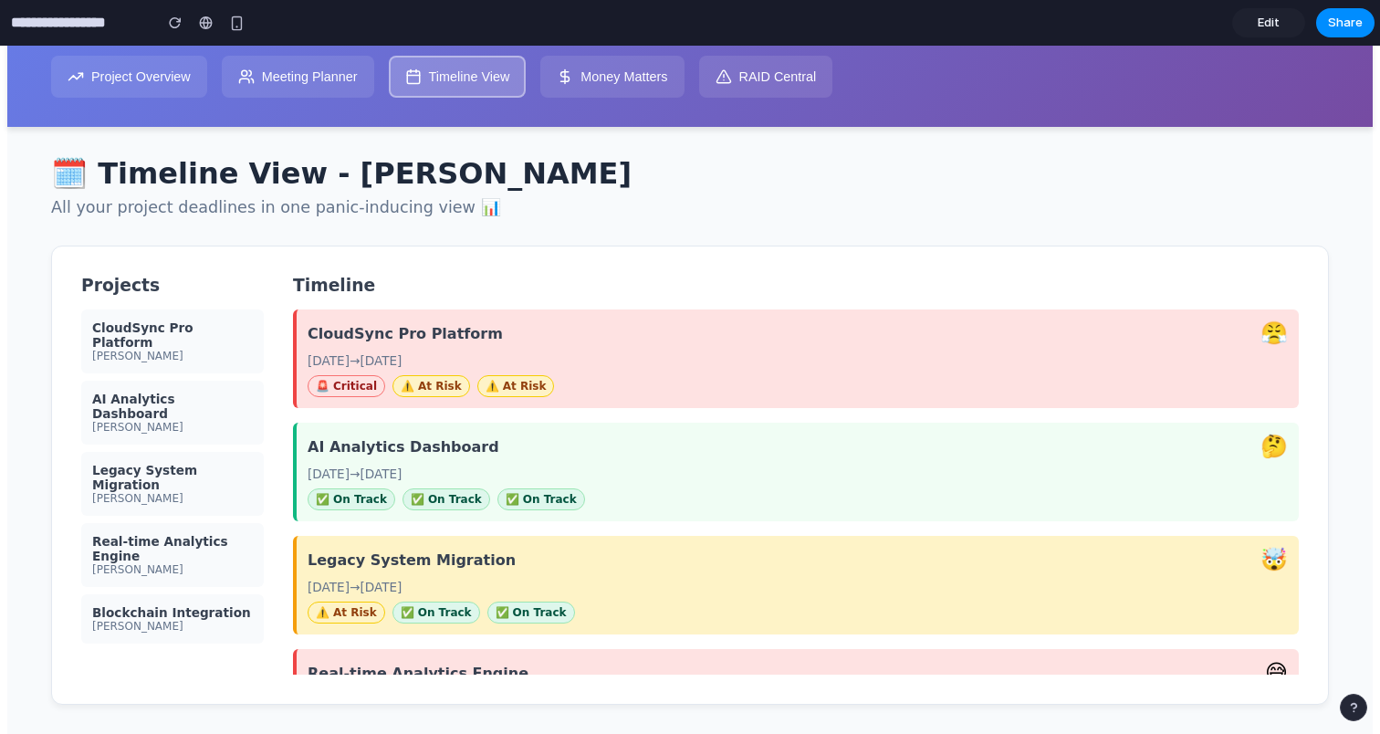
click at [216, 406] on div "AI Analytics Dashboard Jordan Chen" at bounding box center [172, 413] width 183 height 64
click at [183, 392] on div "AI Analytics Dashboard" at bounding box center [172, 406] width 161 height 29
click at [1263, 23] on span "Edit" at bounding box center [1269, 23] width 22 height 18
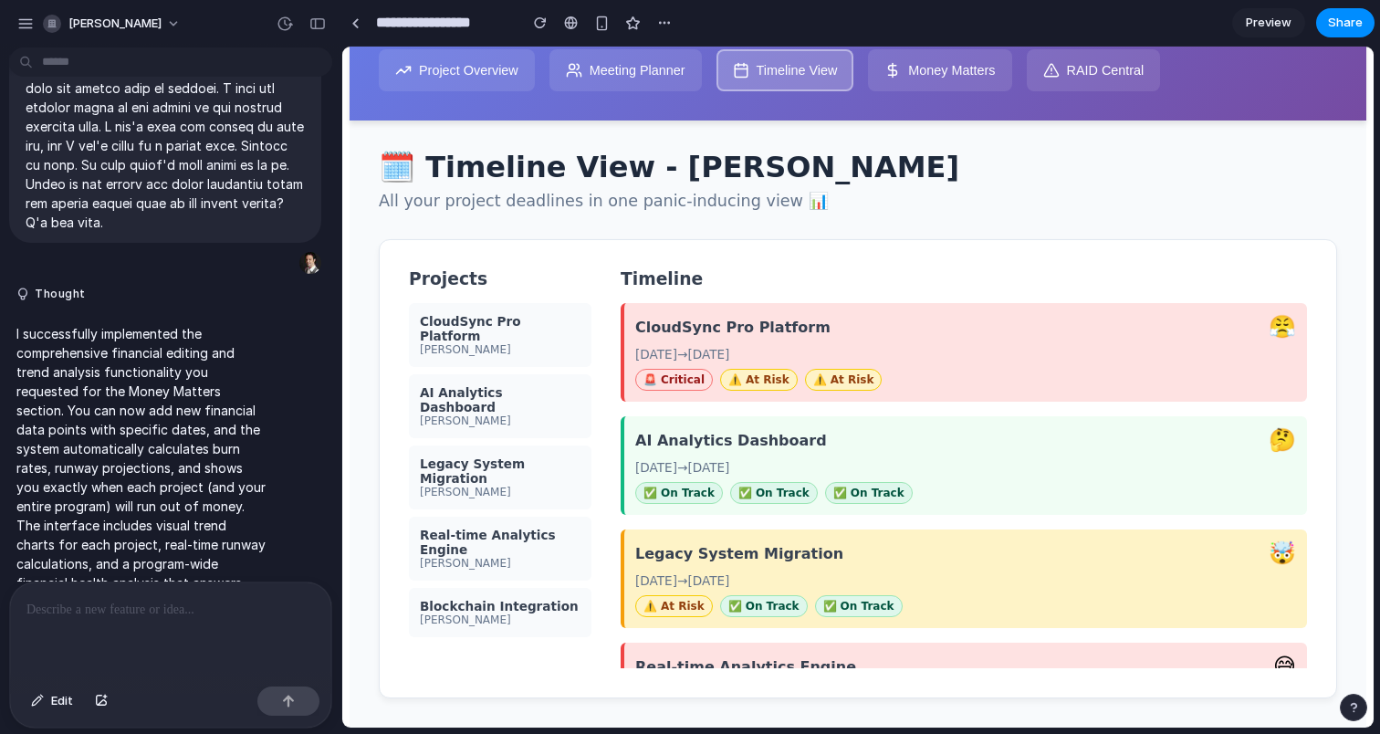
scroll to position [4125, 0]
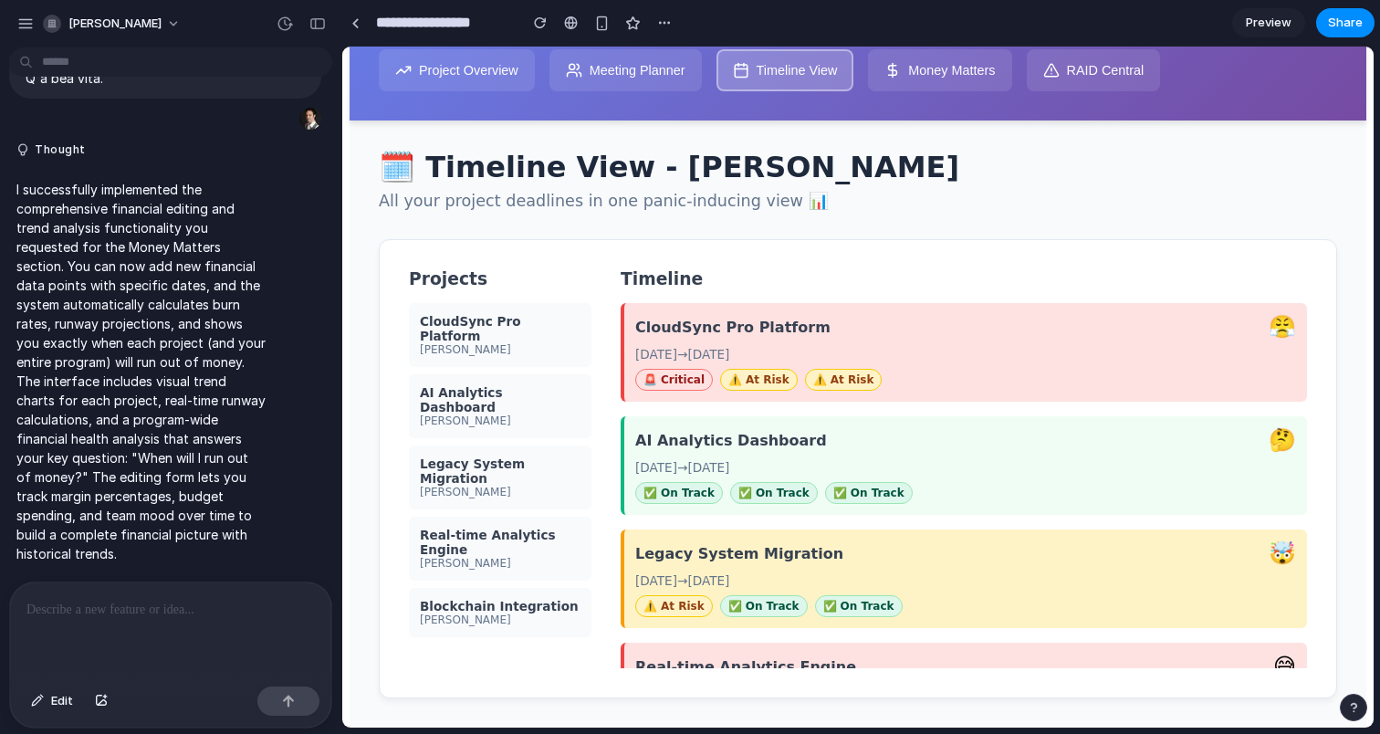
click at [168, 606] on p at bounding box center [170, 610] width 288 height 22
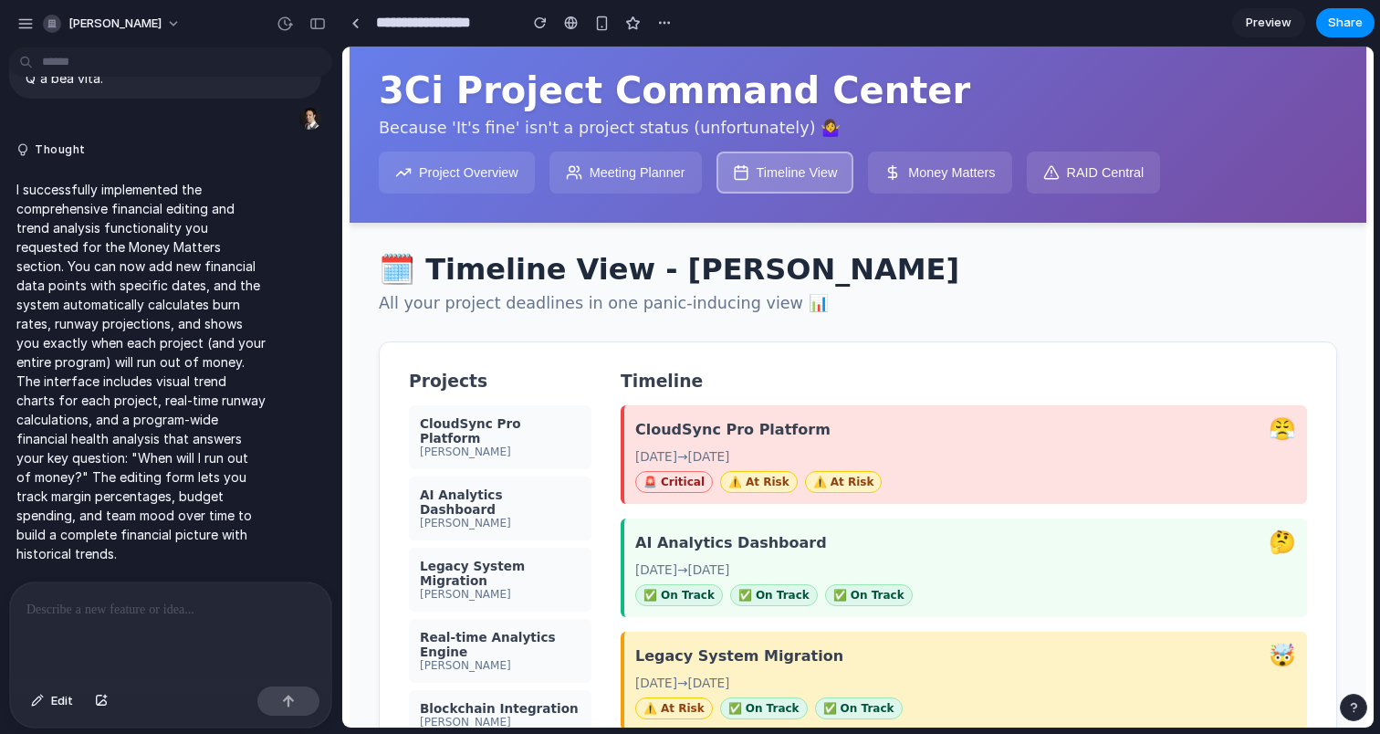
scroll to position [0, 0]
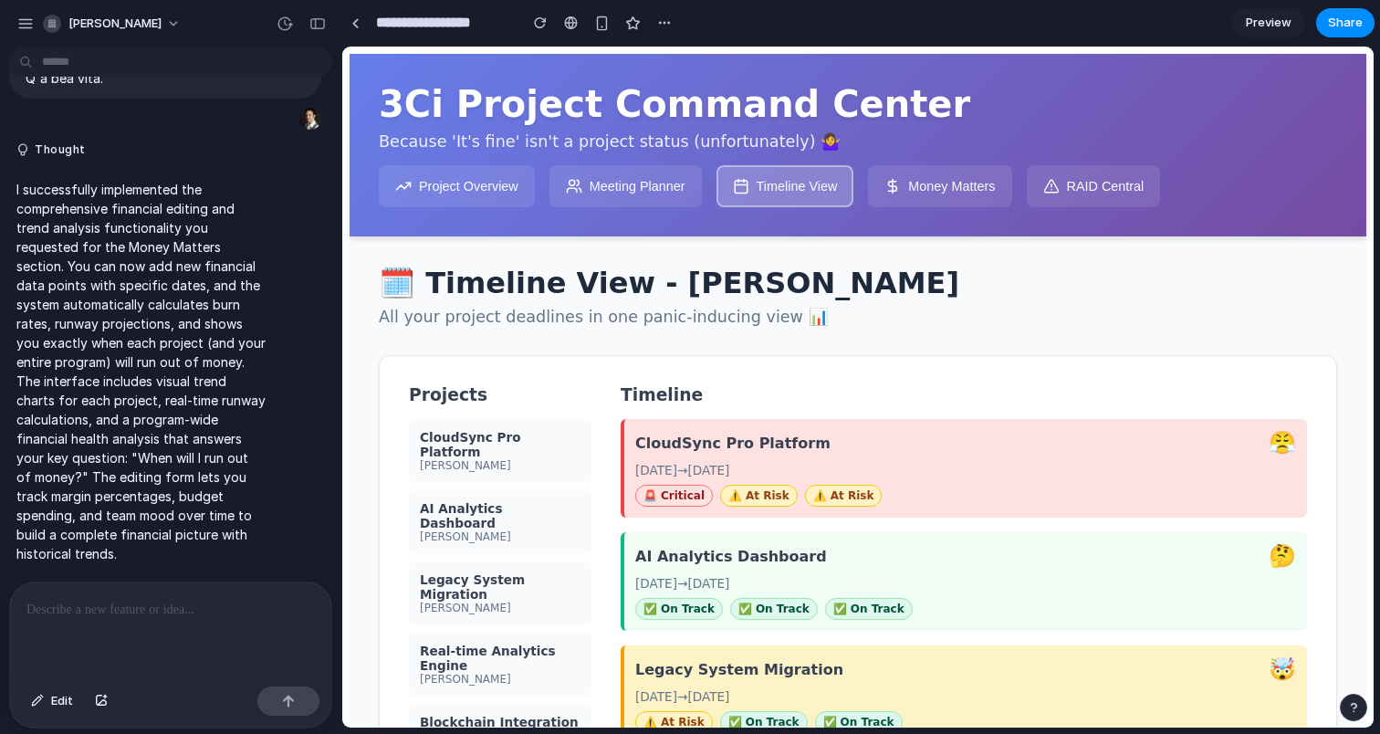
click at [970, 183] on button "Money Matters" at bounding box center [939, 186] width 143 height 42
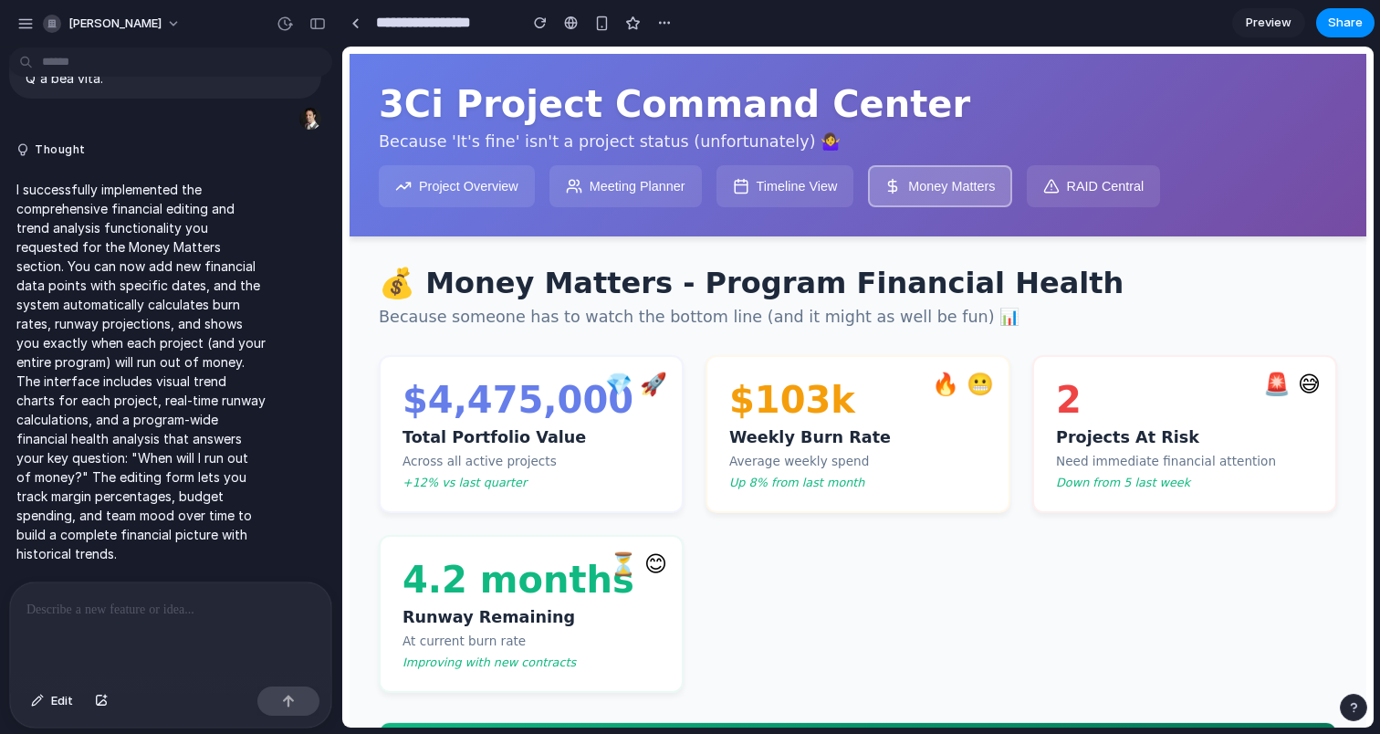
click at [1091, 192] on button "RAID Central" at bounding box center [1094, 186] width 134 height 42
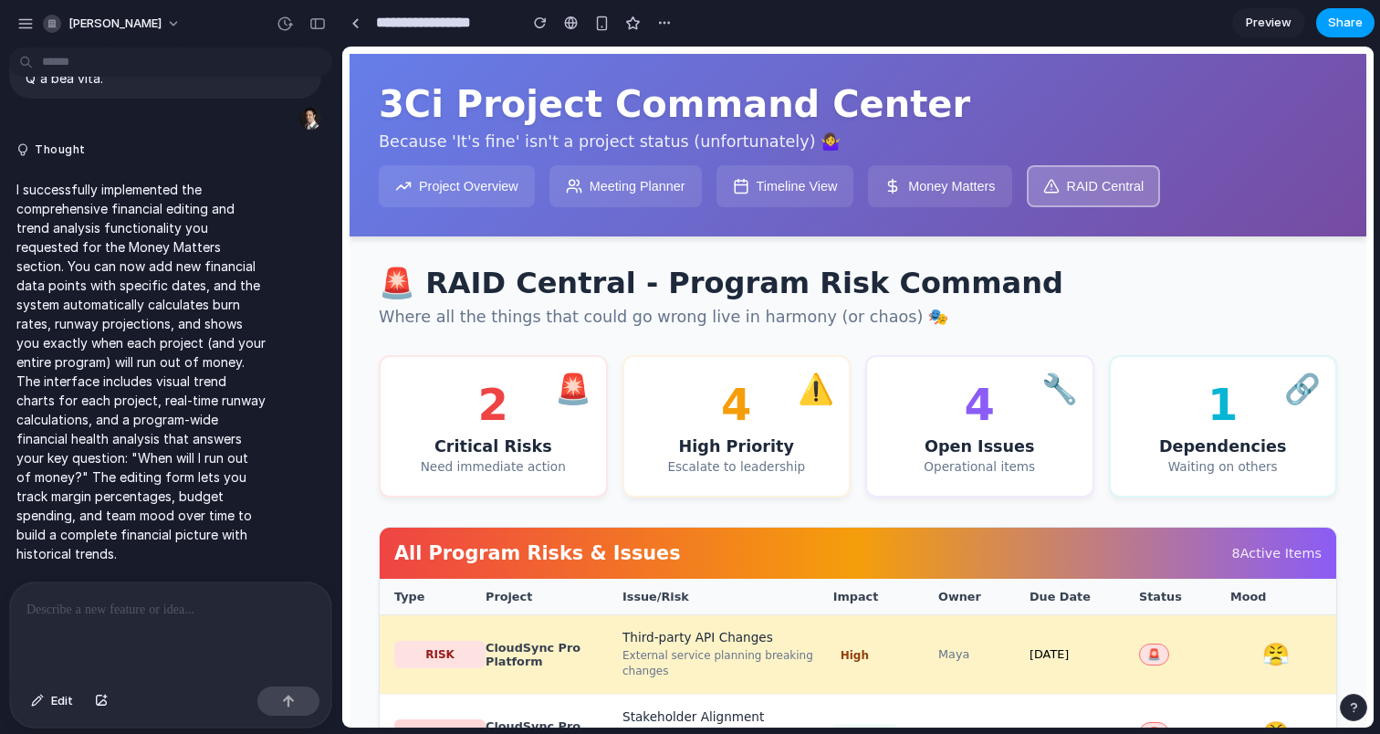
click at [1338, 23] on span "Share" at bounding box center [1345, 23] width 35 height 18
click at [1282, 193] on button "Copy link" at bounding box center [1304, 195] width 110 height 31
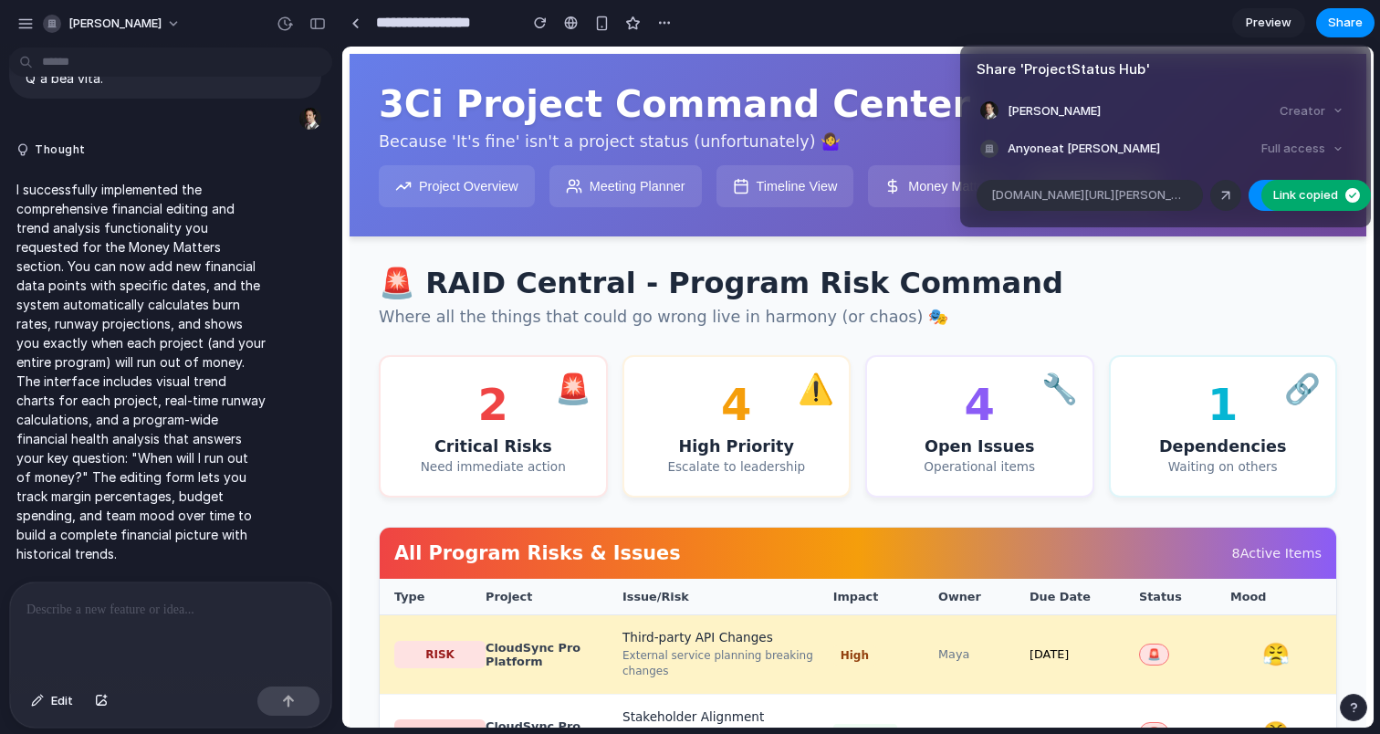
click at [1297, 151] on div "Full access" at bounding box center [1302, 149] width 97 height 26
click at [1242, 281] on div "Share ' ProjectStatus Hub ' Daniel Pino Creator Anyone at Daniel-pino Full acce…" at bounding box center [690, 367] width 1380 height 734
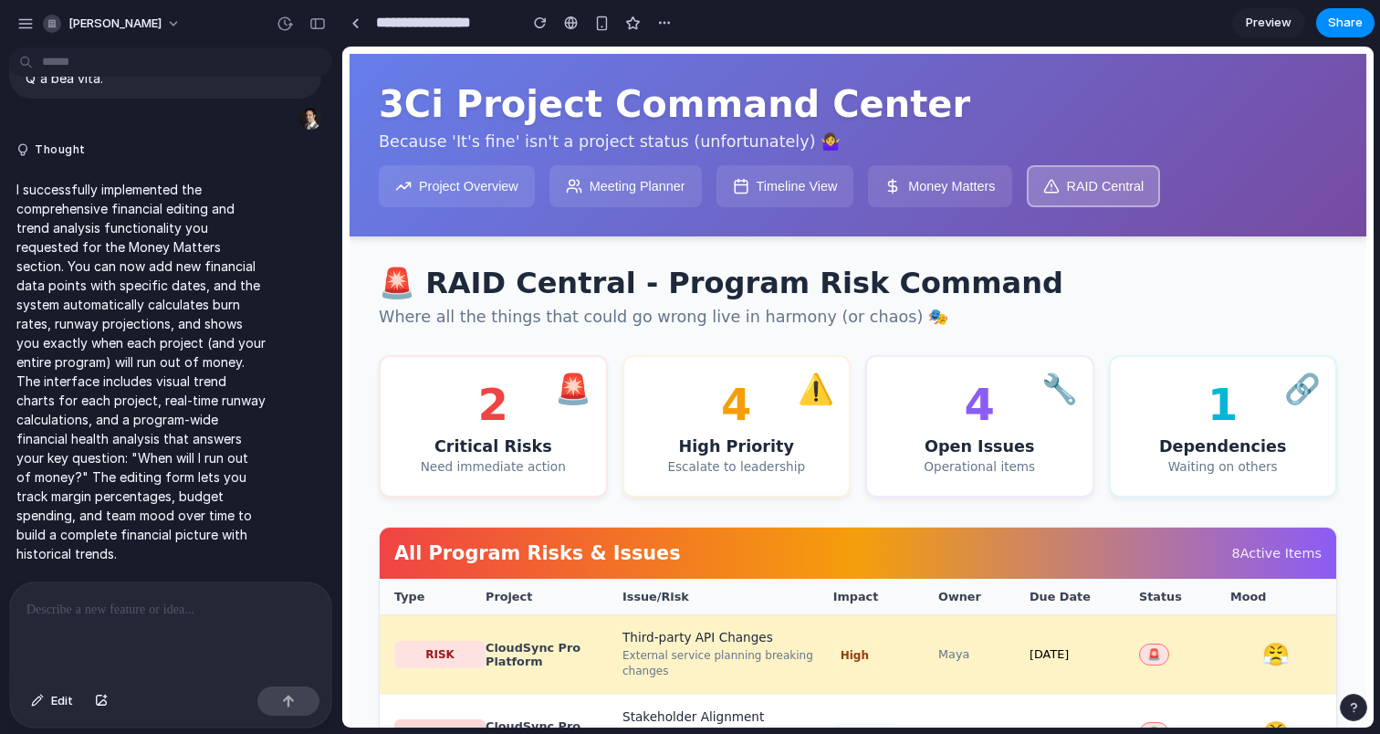
click at [94, 620] on p at bounding box center [170, 610] width 288 height 22
click at [474, 183] on button "Project Overview" at bounding box center [457, 186] width 156 height 42
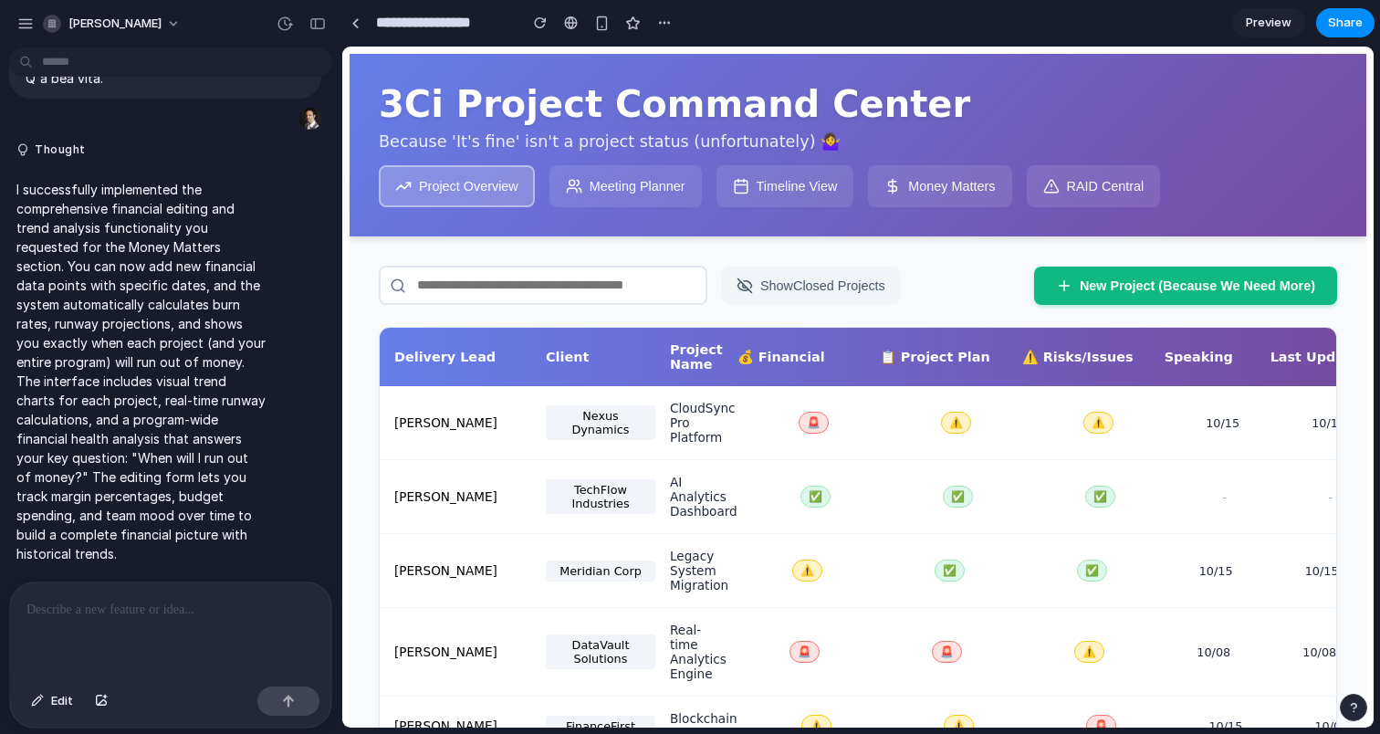
click at [198, 613] on p at bounding box center [170, 610] width 288 height 22
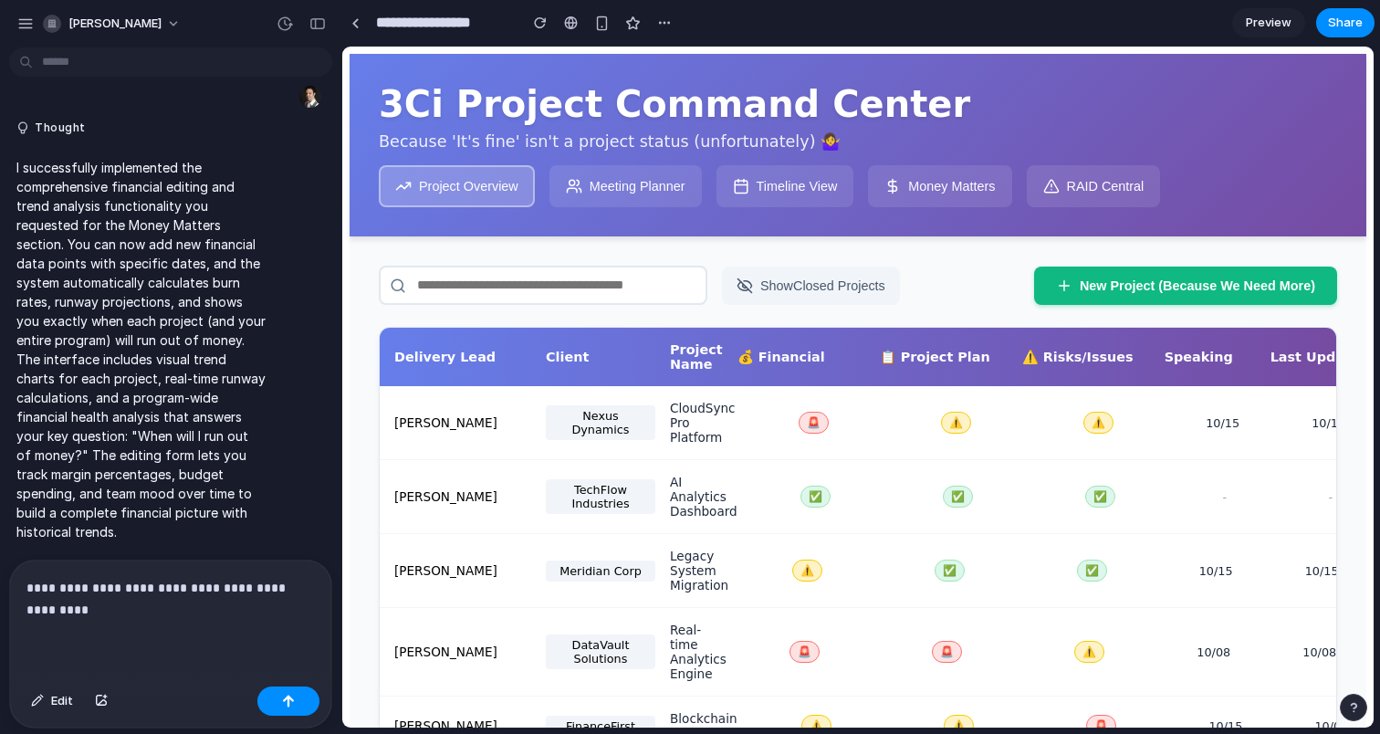
click at [226, 615] on p "**********" at bounding box center [170, 599] width 288 height 44
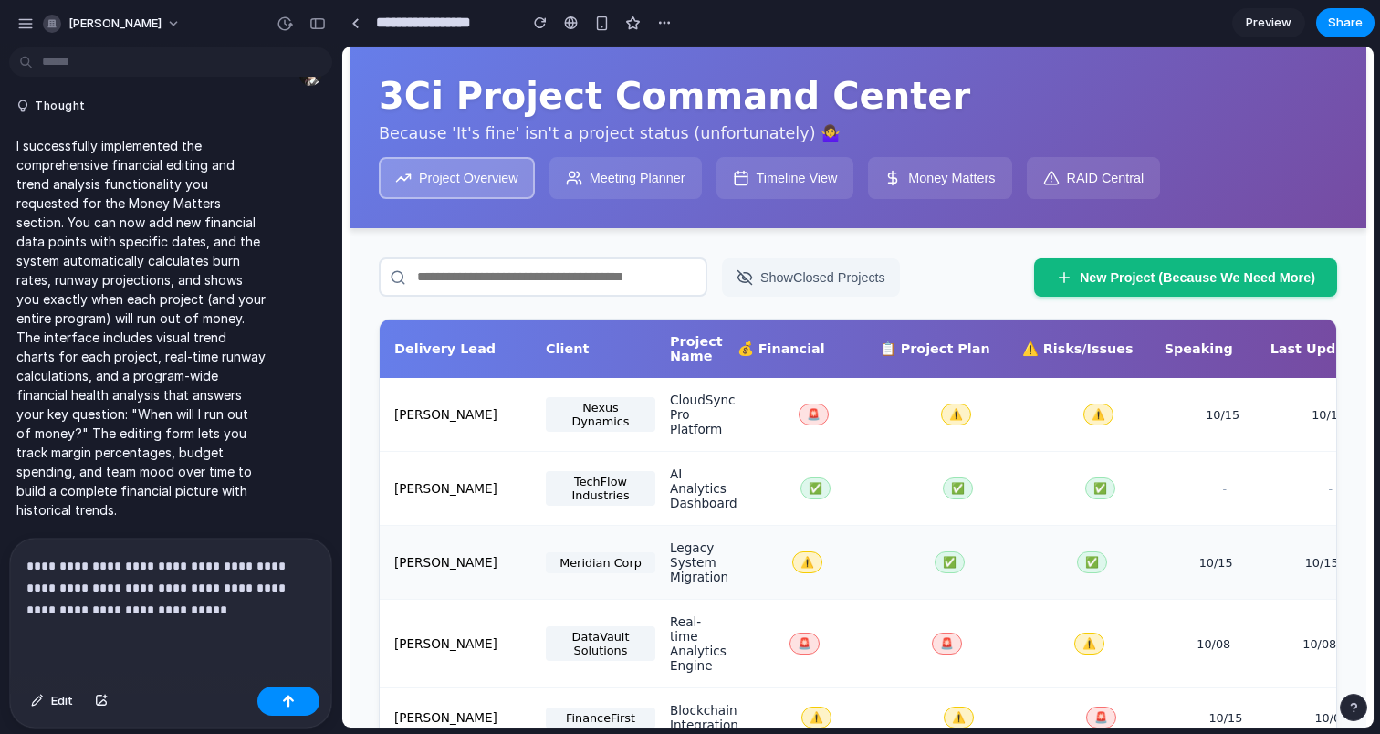
scroll to position [0, 0]
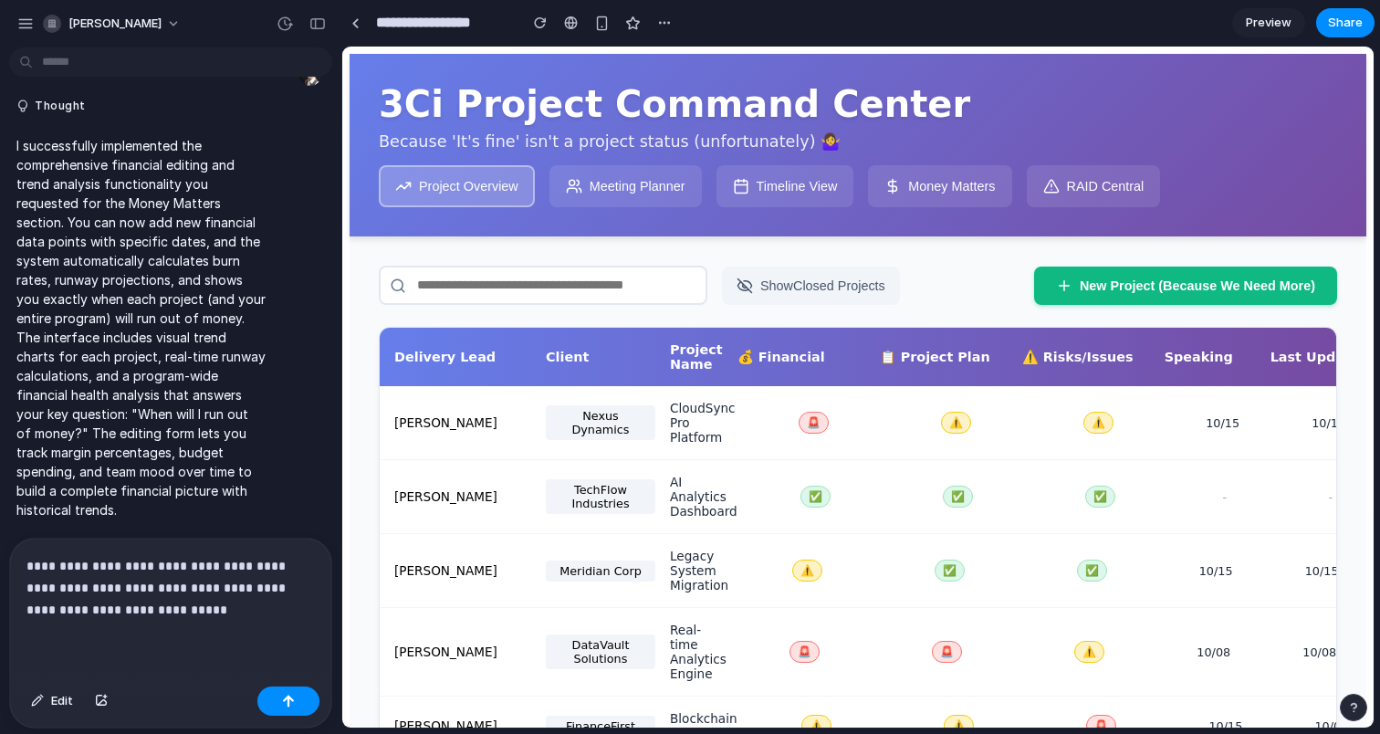
click at [657, 186] on button "Meeting Planner" at bounding box center [626, 186] width 152 height 42
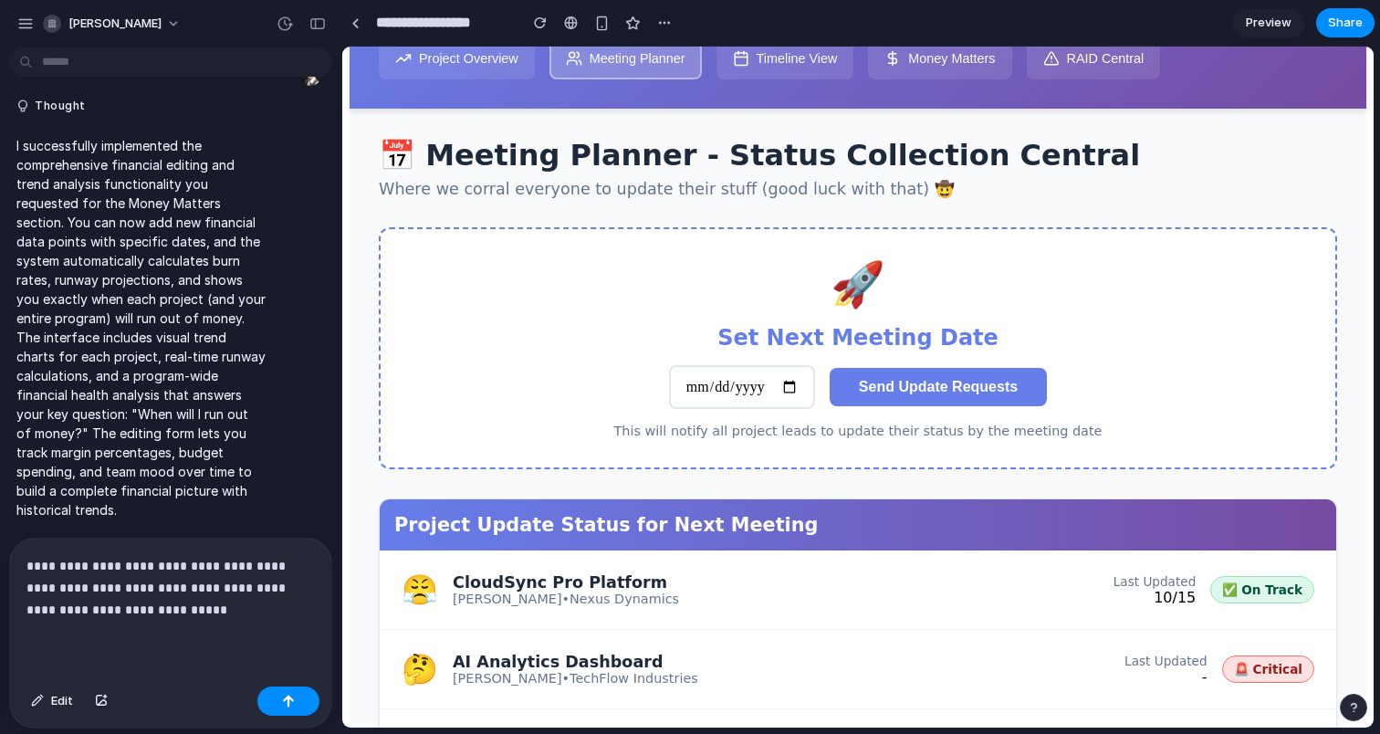
scroll to position [124, 0]
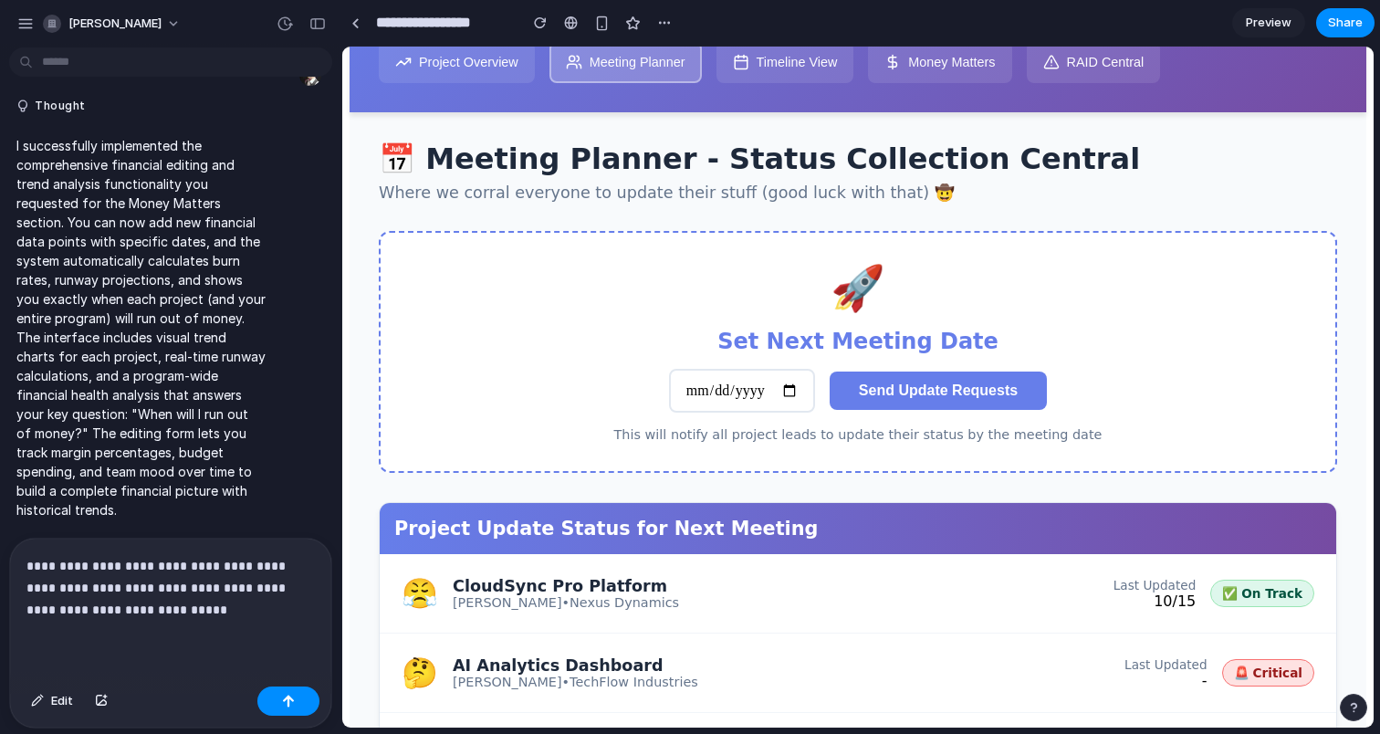
click at [796, 64] on button "Timeline View" at bounding box center [786, 62] width 138 height 42
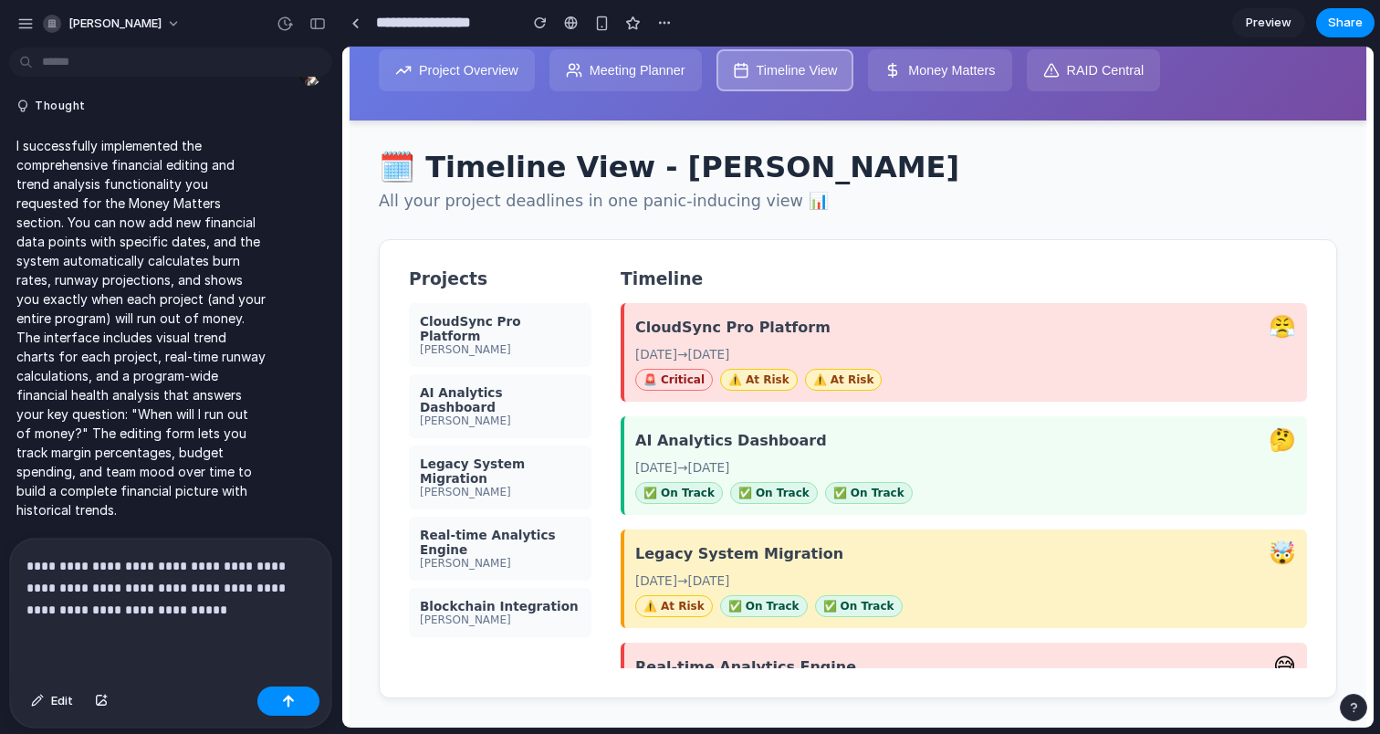
click at [242, 624] on div "**********" at bounding box center [170, 609] width 321 height 141
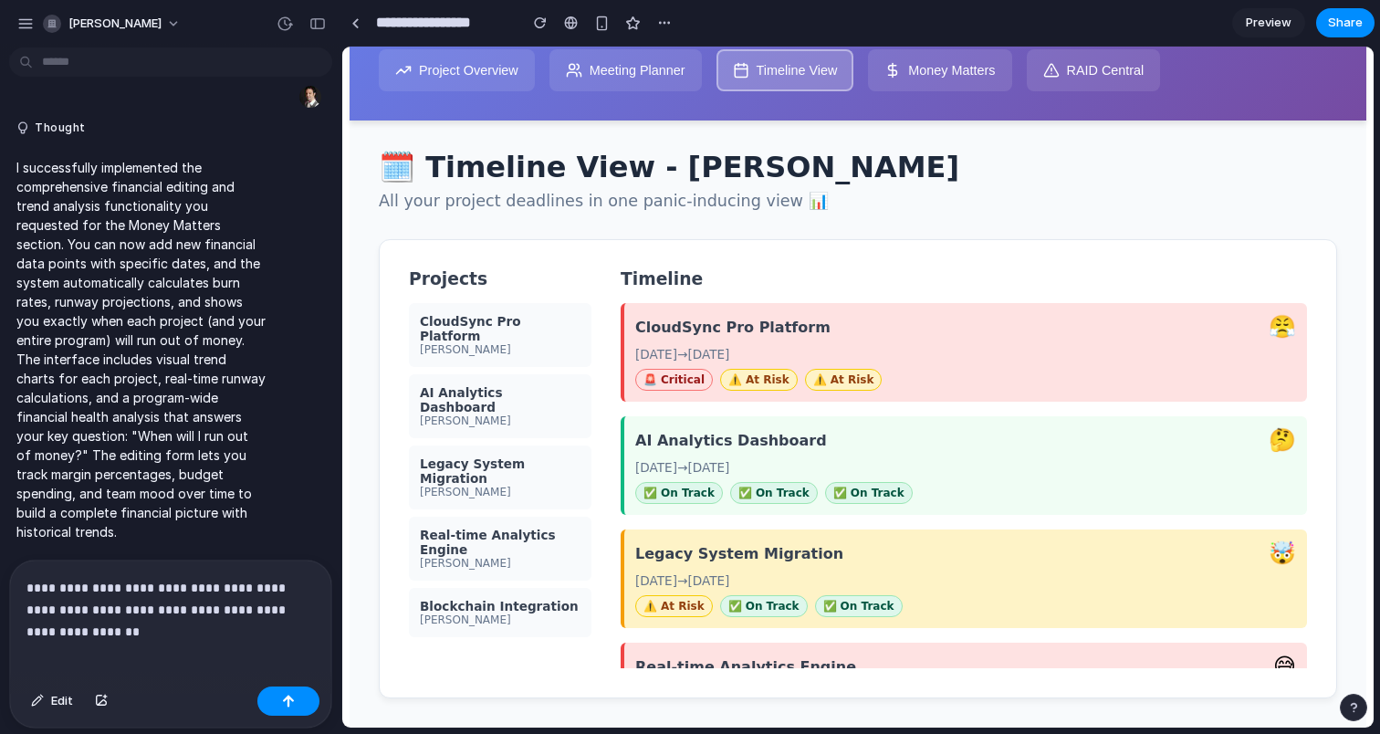
scroll to position [4169, 0]
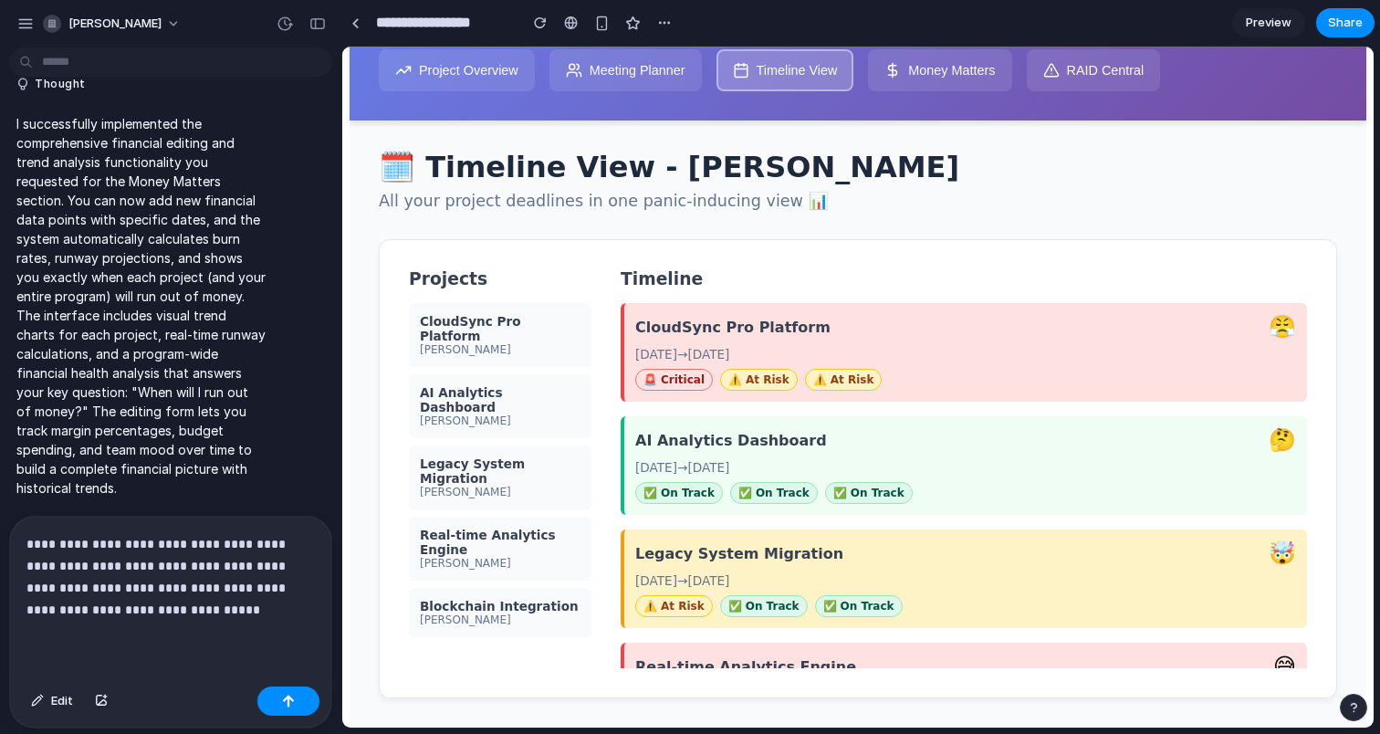
click at [469, 70] on button "Project Overview" at bounding box center [457, 70] width 156 height 42
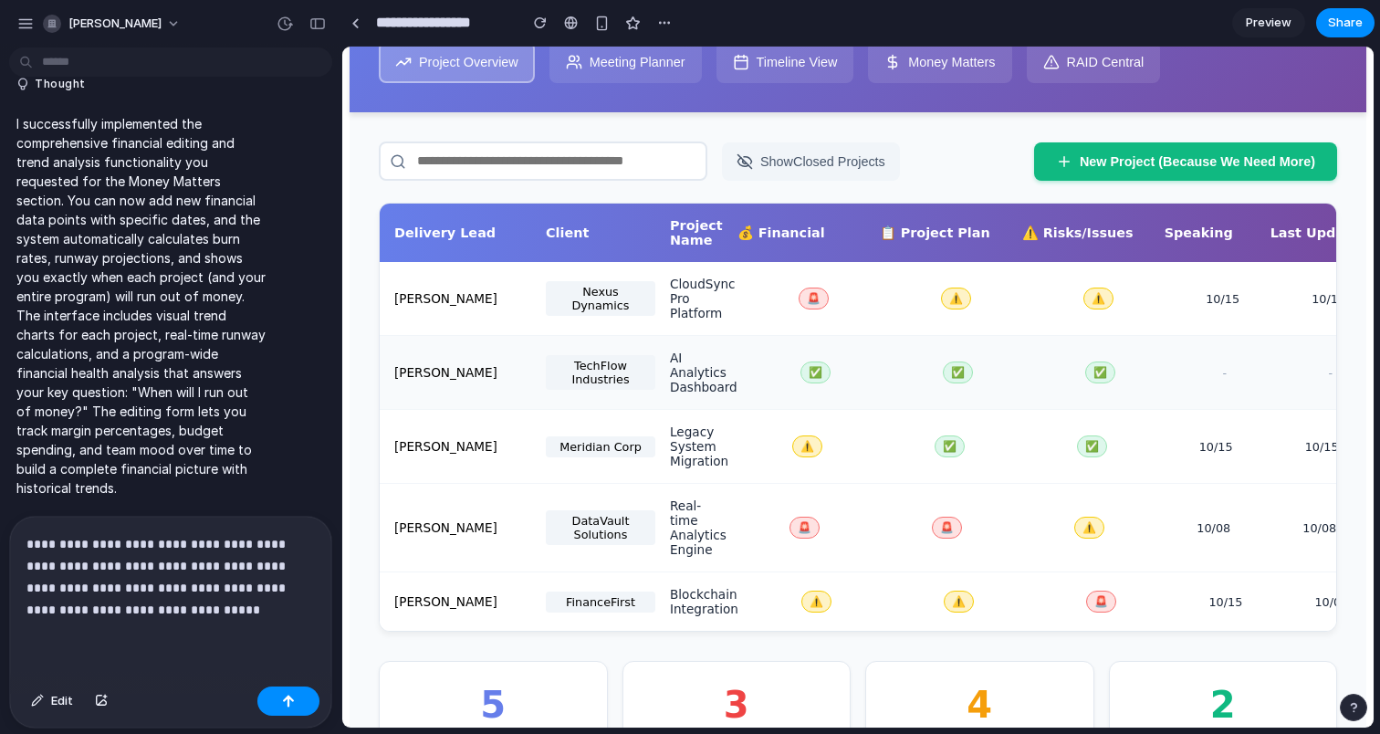
click at [787, 383] on div "✅" at bounding box center [816, 373] width 128 height 22
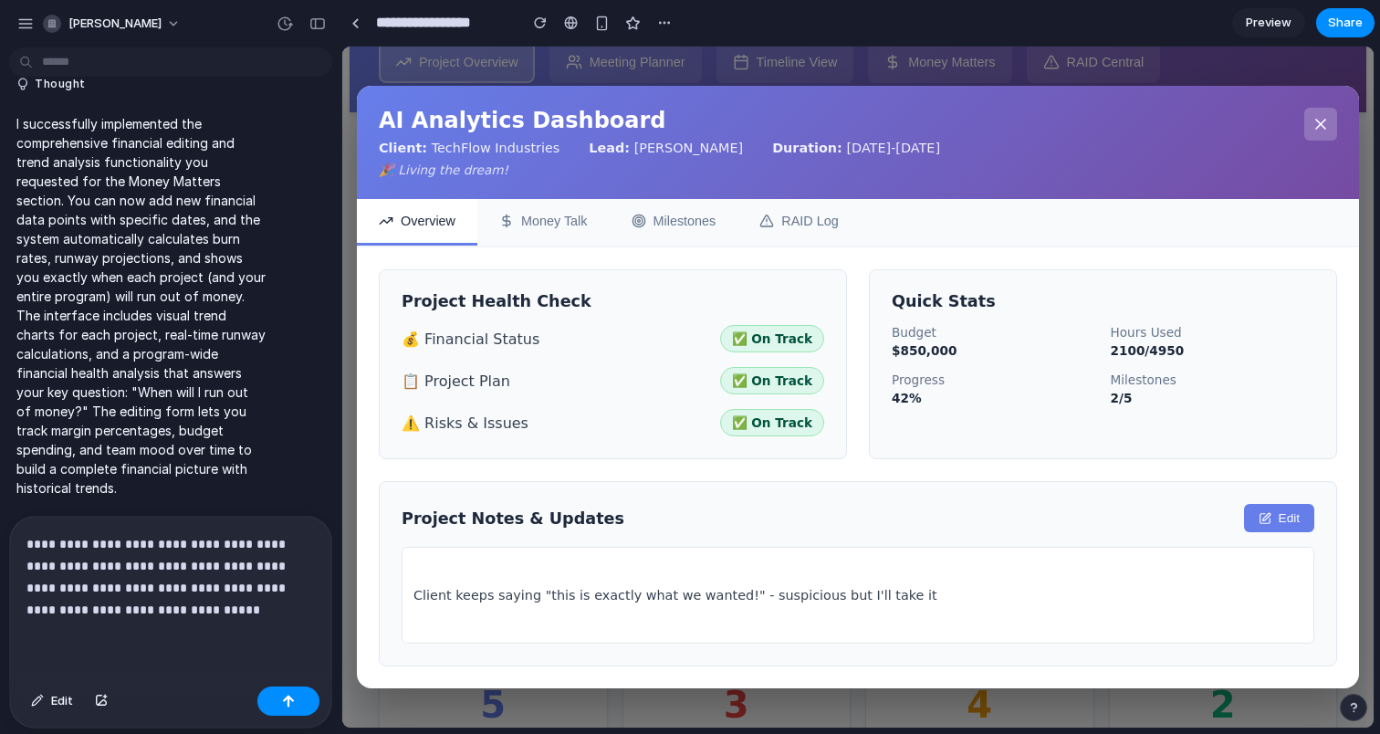
click at [528, 220] on button "Money Talk" at bounding box center [543, 222] width 132 height 47
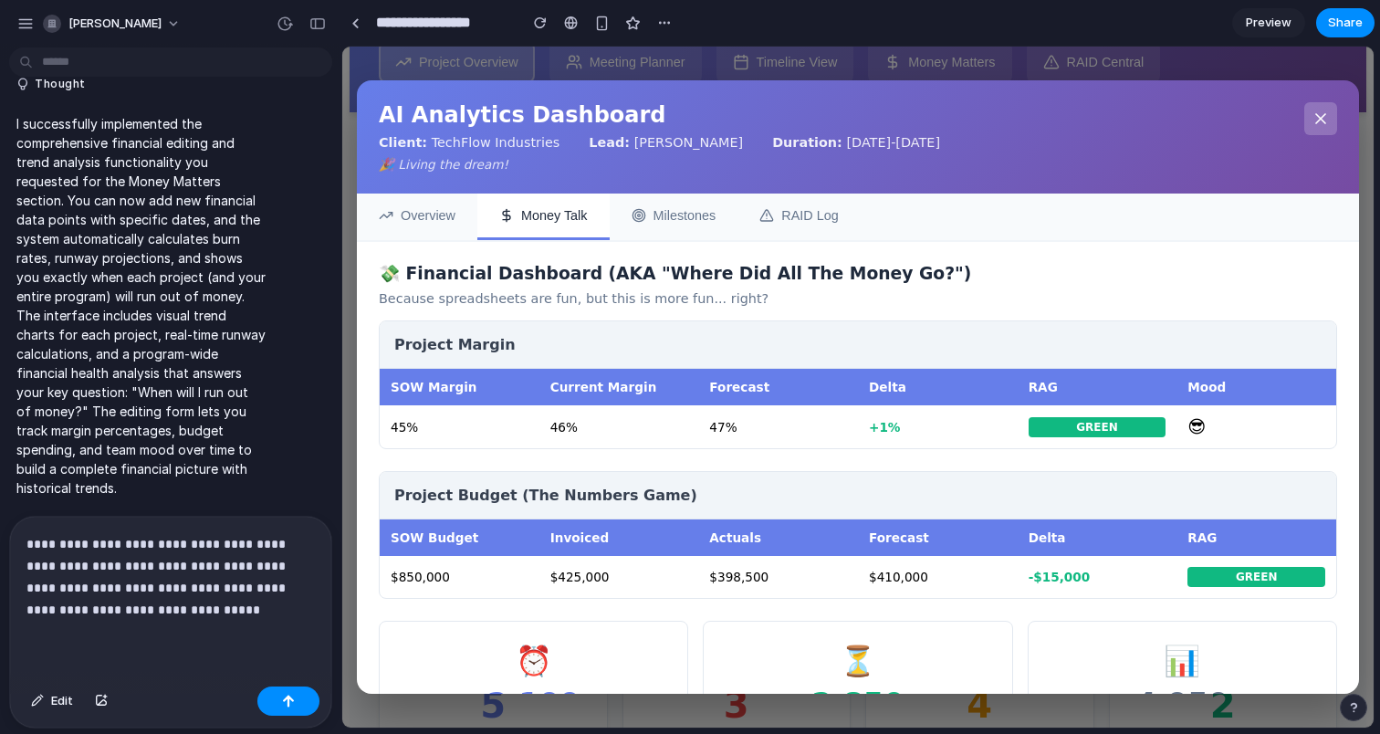
click at [655, 231] on button "Milestones" at bounding box center [674, 217] width 129 height 47
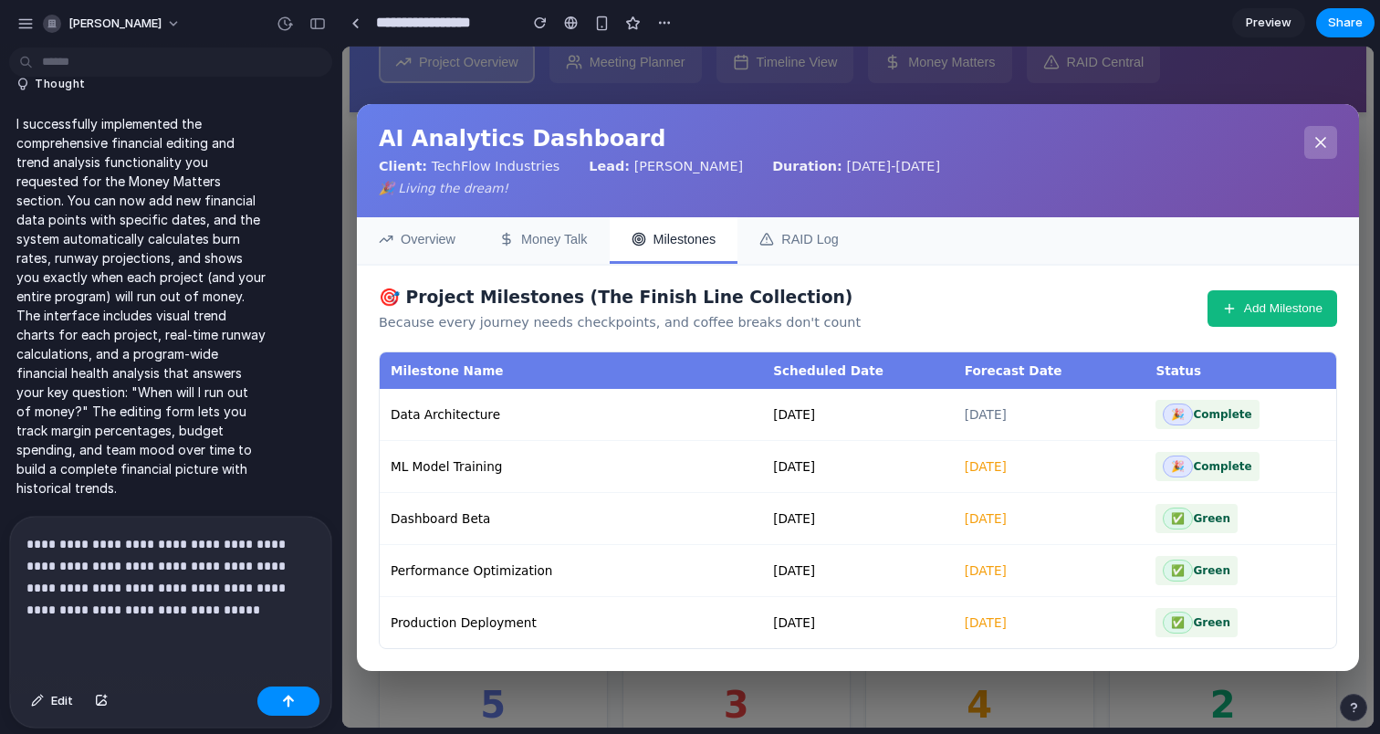
click at [515, 217] on button "Money Talk" at bounding box center [543, 240] width 132 height 47
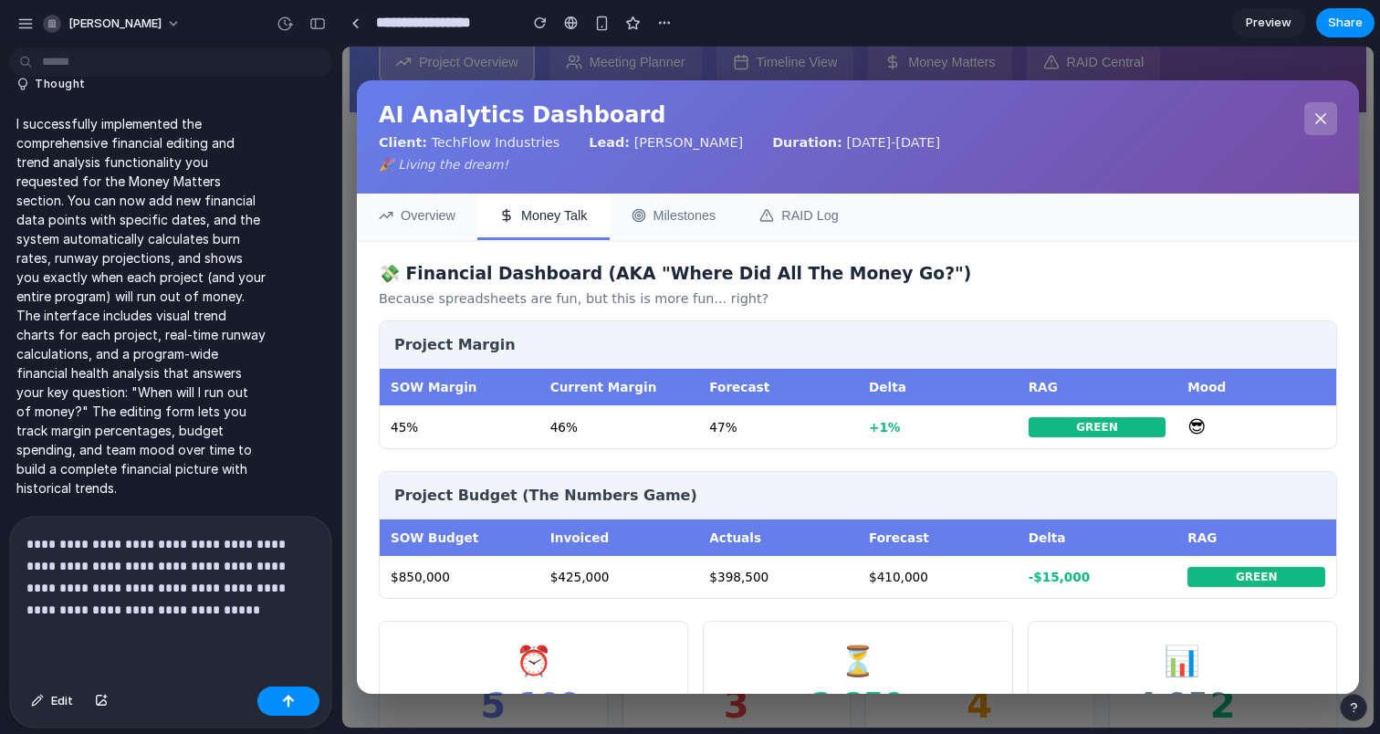
click at [791, 222] on button "RAID Log" at bounding box center [799, 217] width 122 height 47
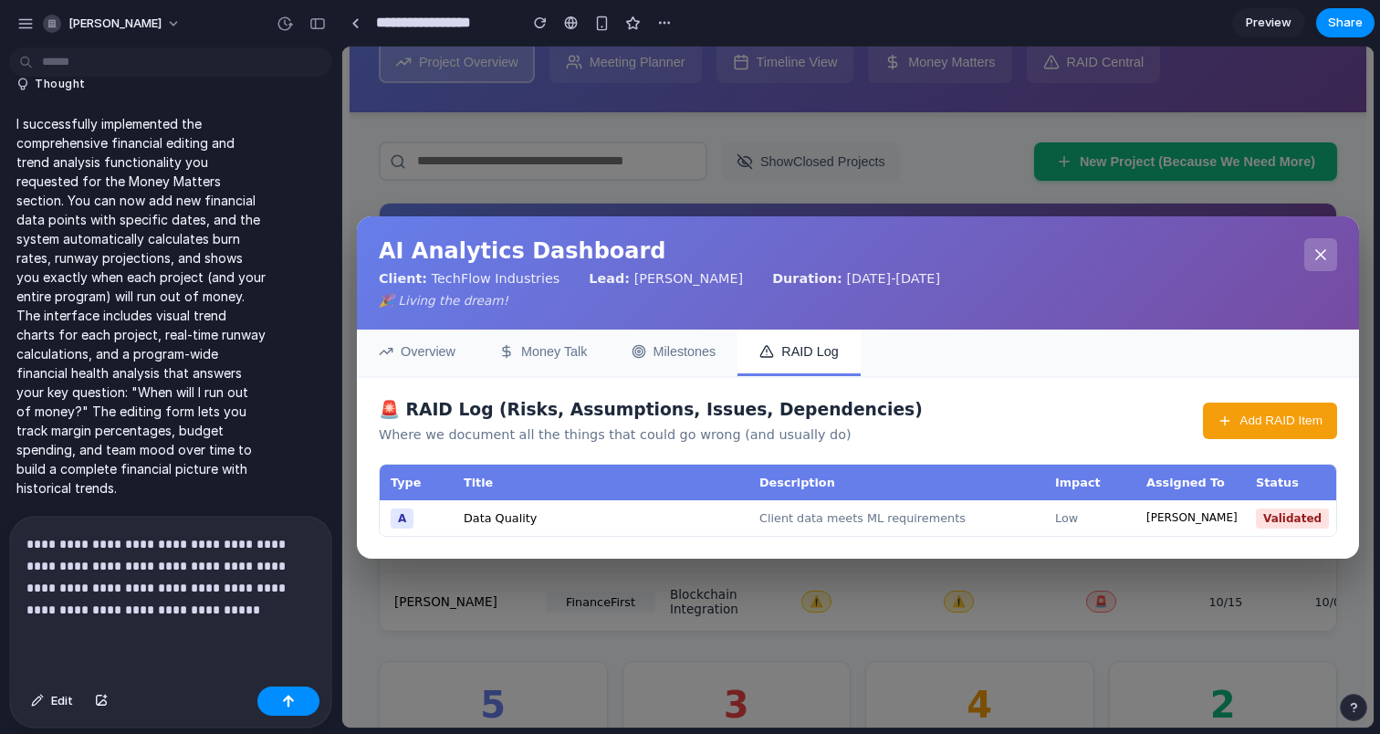
click at [1313, 246] on icon at bounding box center [1321, 255] width 18 height 18
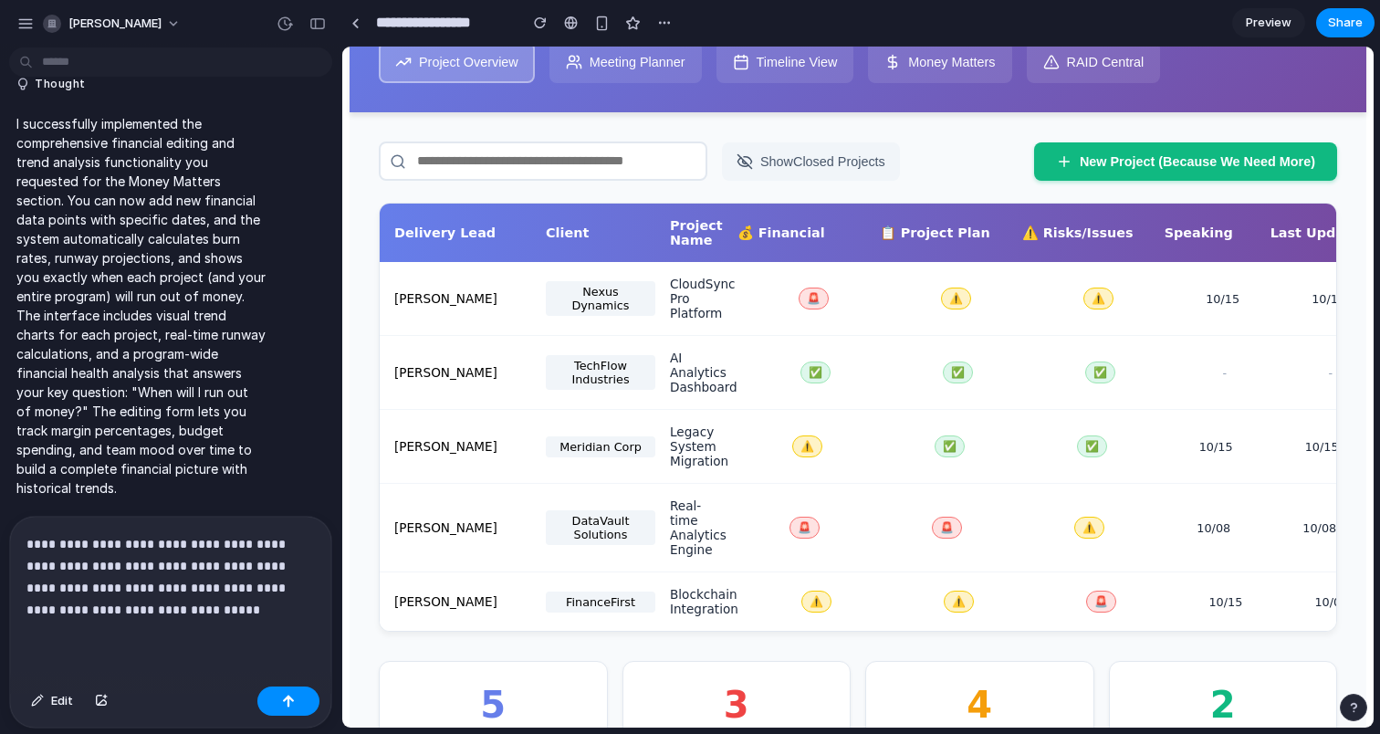
click at [227, 613] on p "**********" at bounding box center [170, 577] width 288 height 88
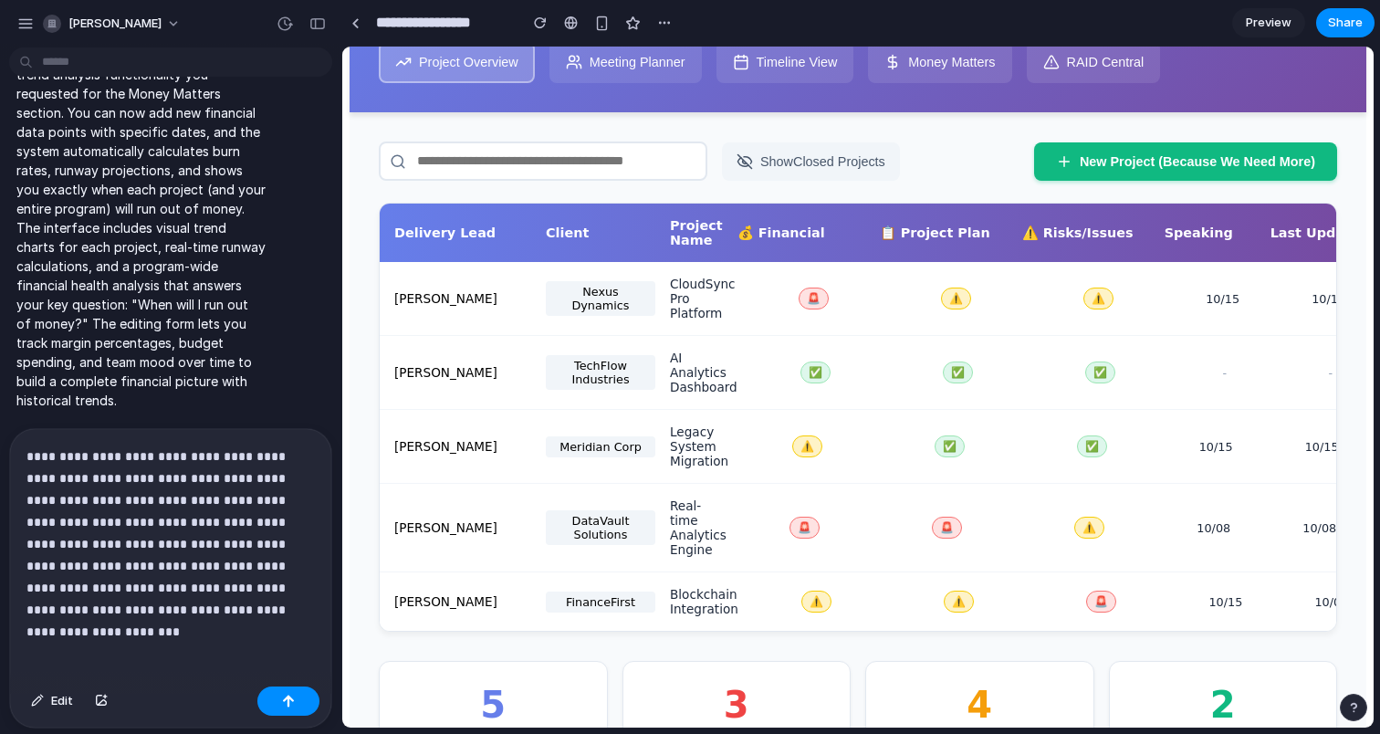
click at [187, 569] on p "**********" at bounding box center [170, 532] width 288 height 175
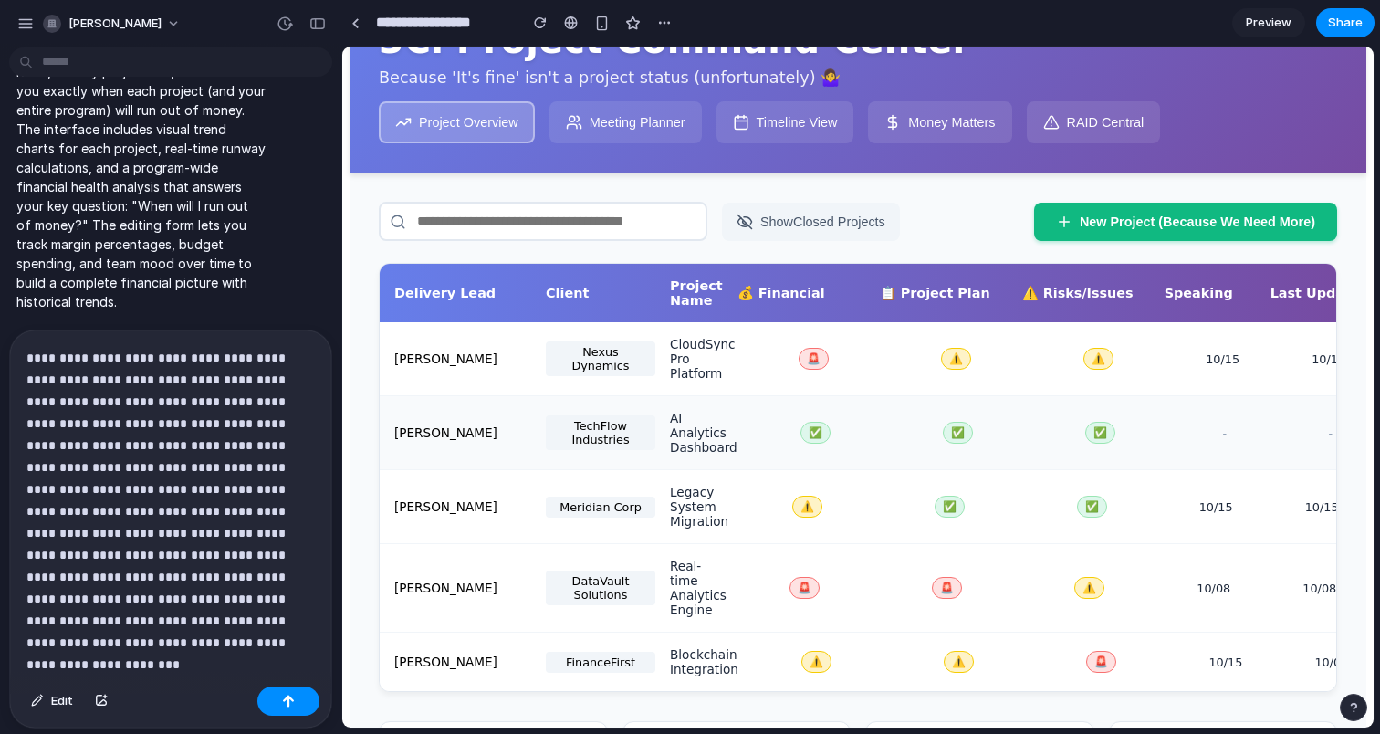
scroll to position [81, 0]
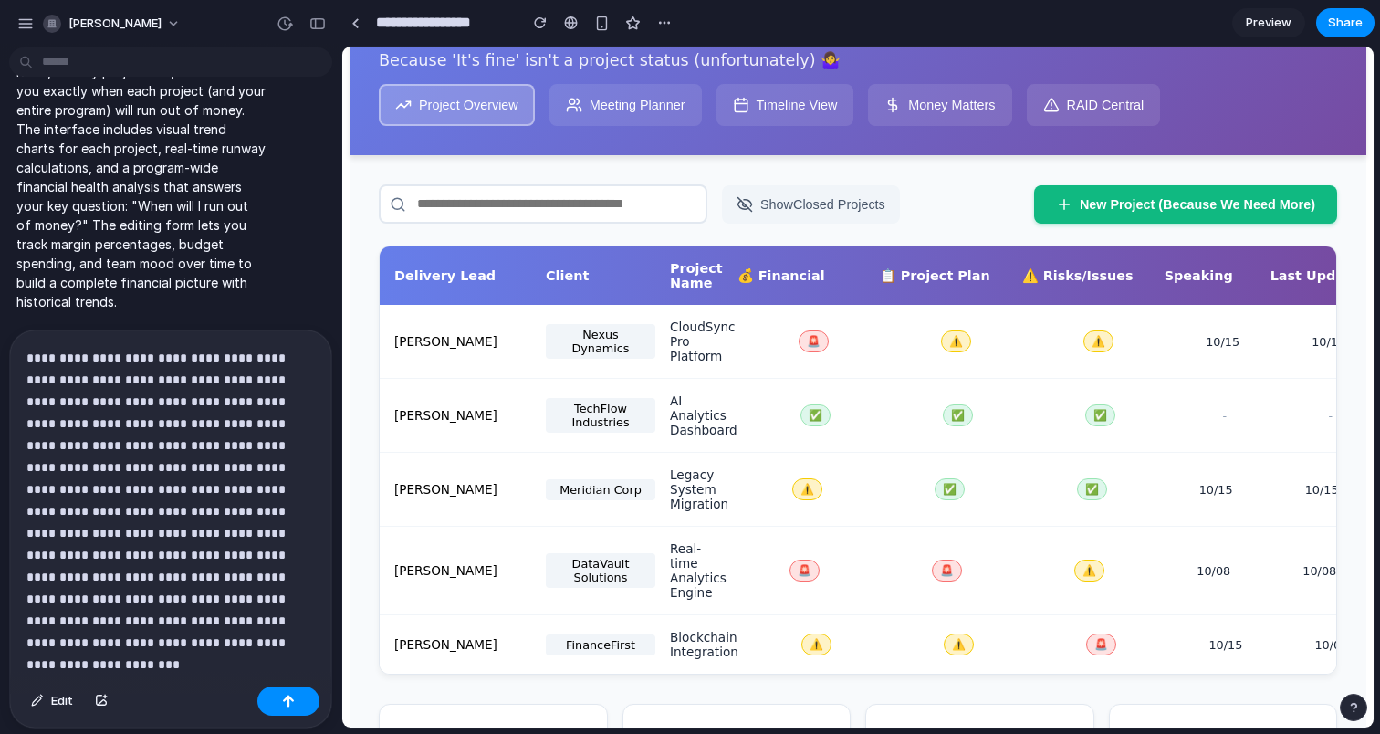
click at [616, 126] on button "Meeting Planner" at bounding box center [626, 105] width 152 height 42
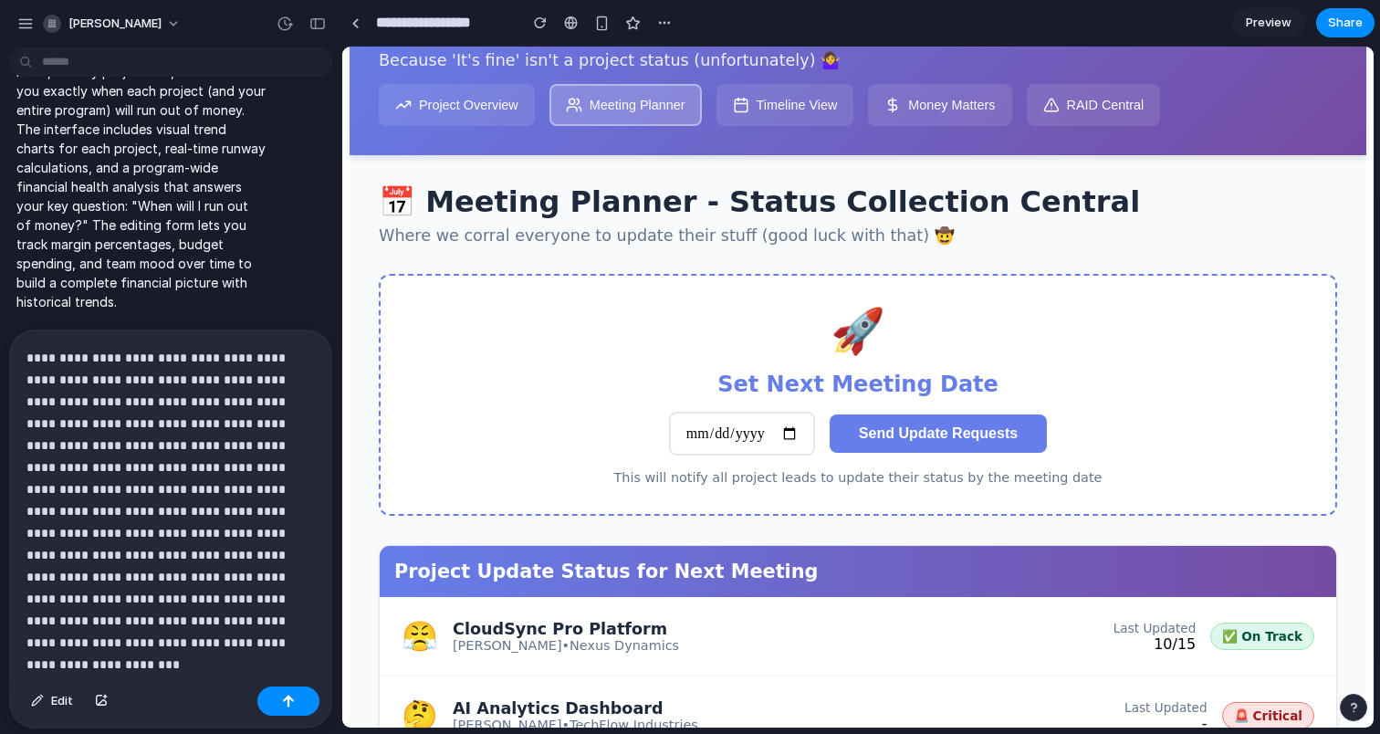
click at [796, 120] on button "Timeline View" at bounding box center [786, 105] width 138 height 42
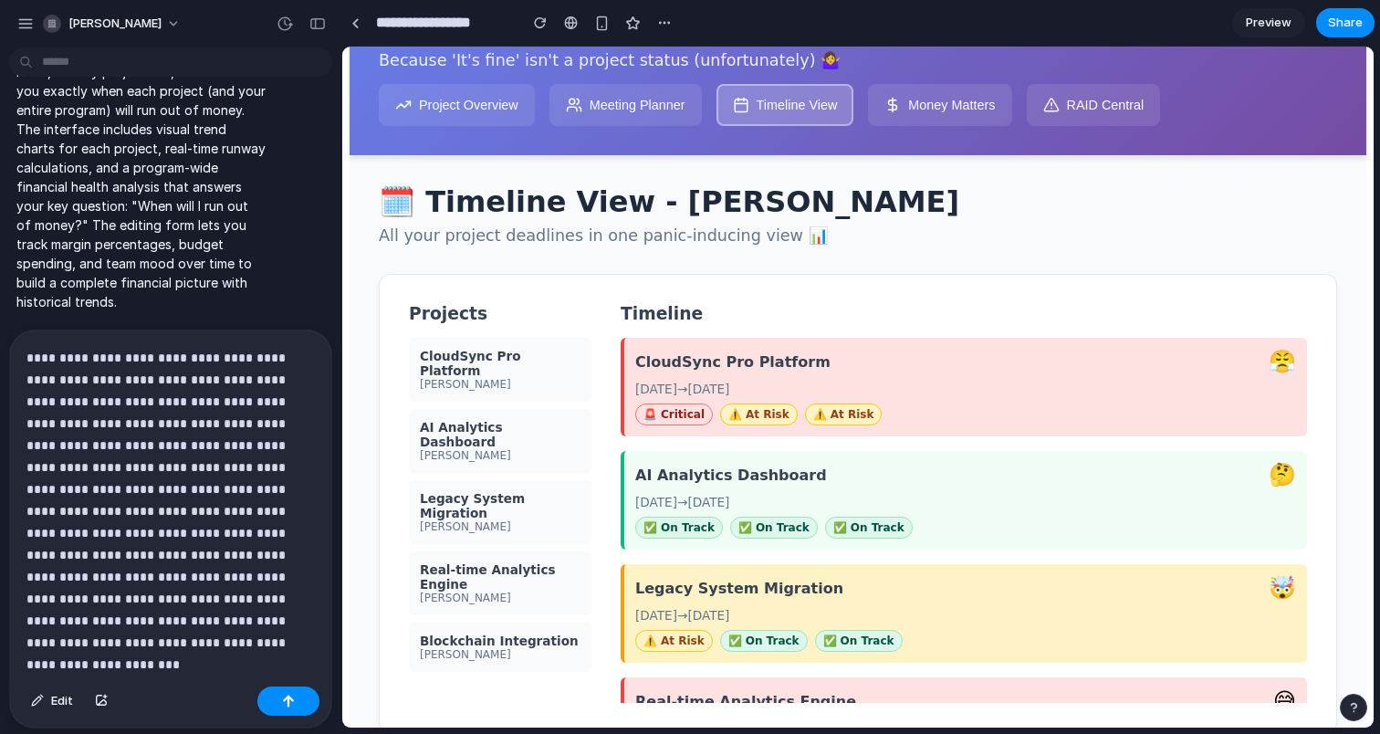
click at [945, 121] on button "Money Matters" at bounding box center [939, 105] width 143 height 42
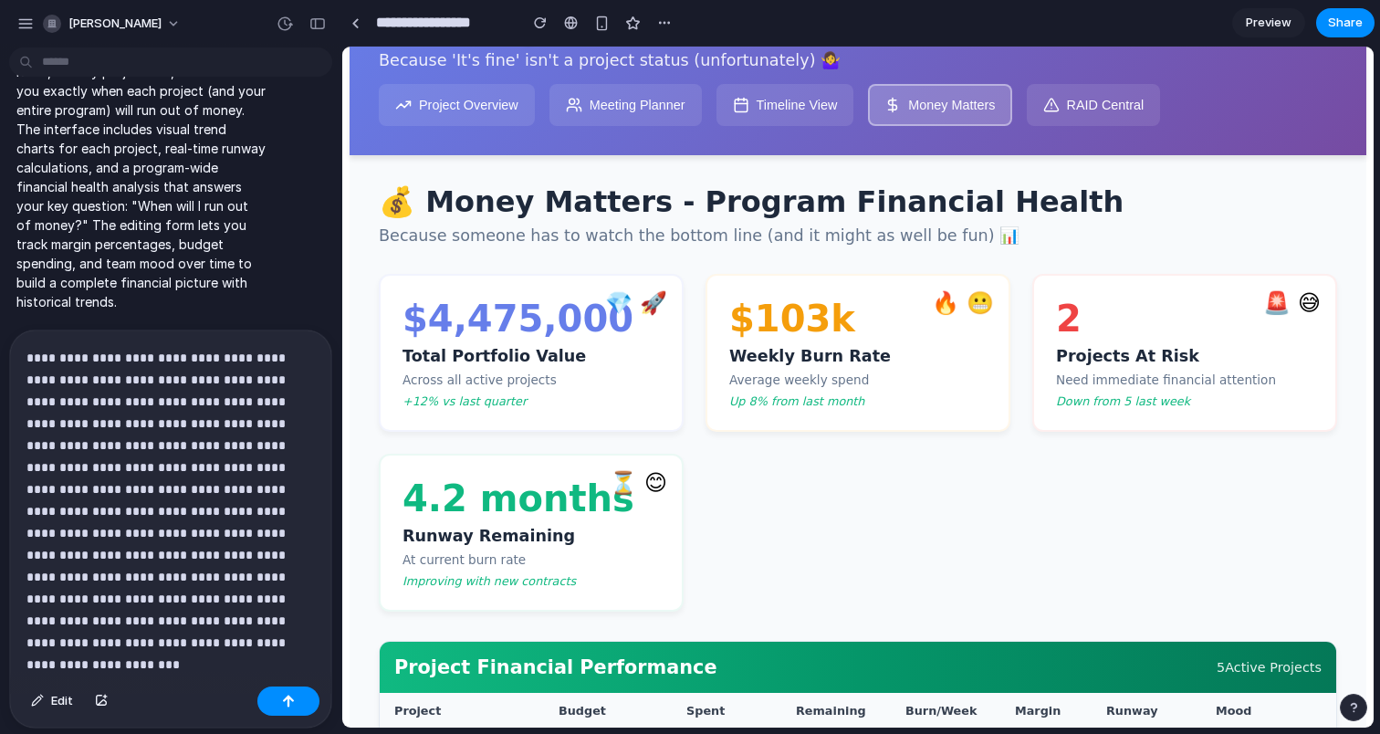
click at [1060, 103] on button "RAID Central" at bounding box center [1094, 105] width 134 height 42
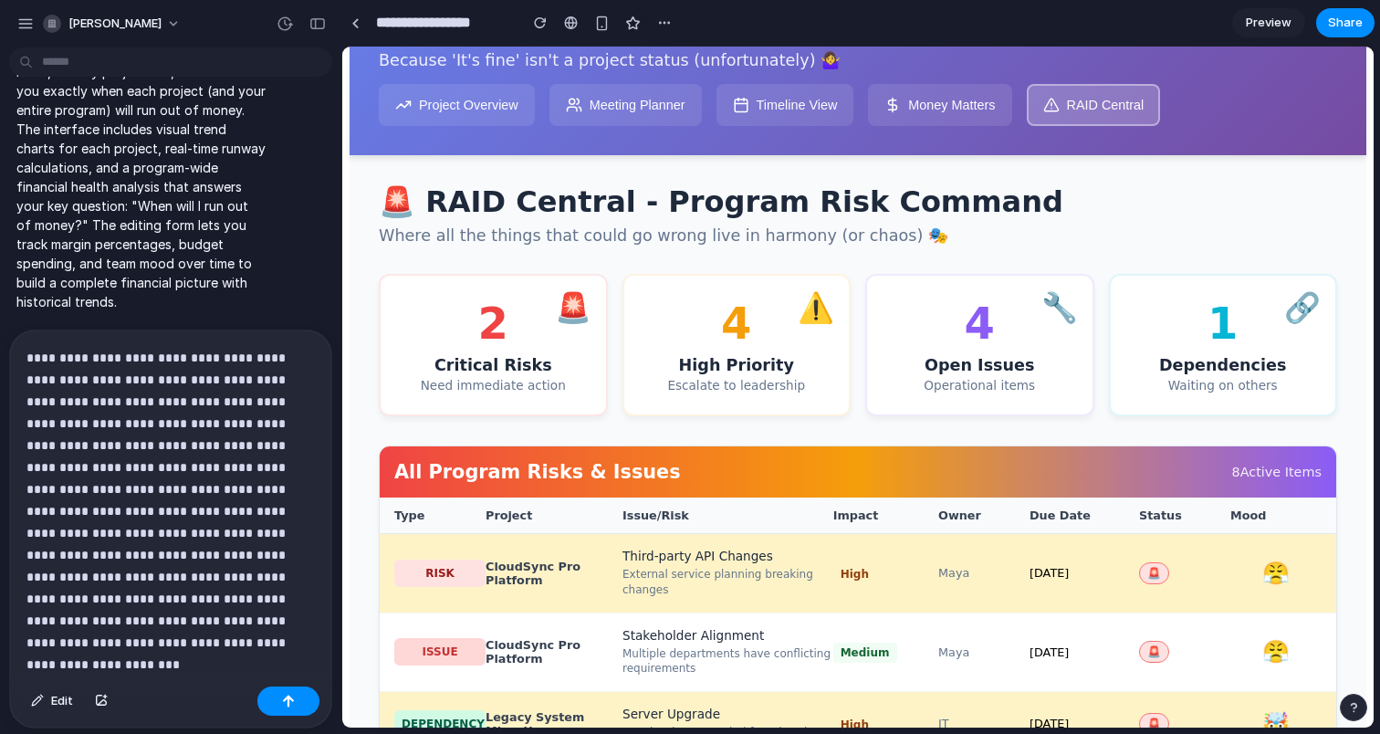
click at [269, 617] on p "**********" at bounding box center [170, 489] width 288 height 285
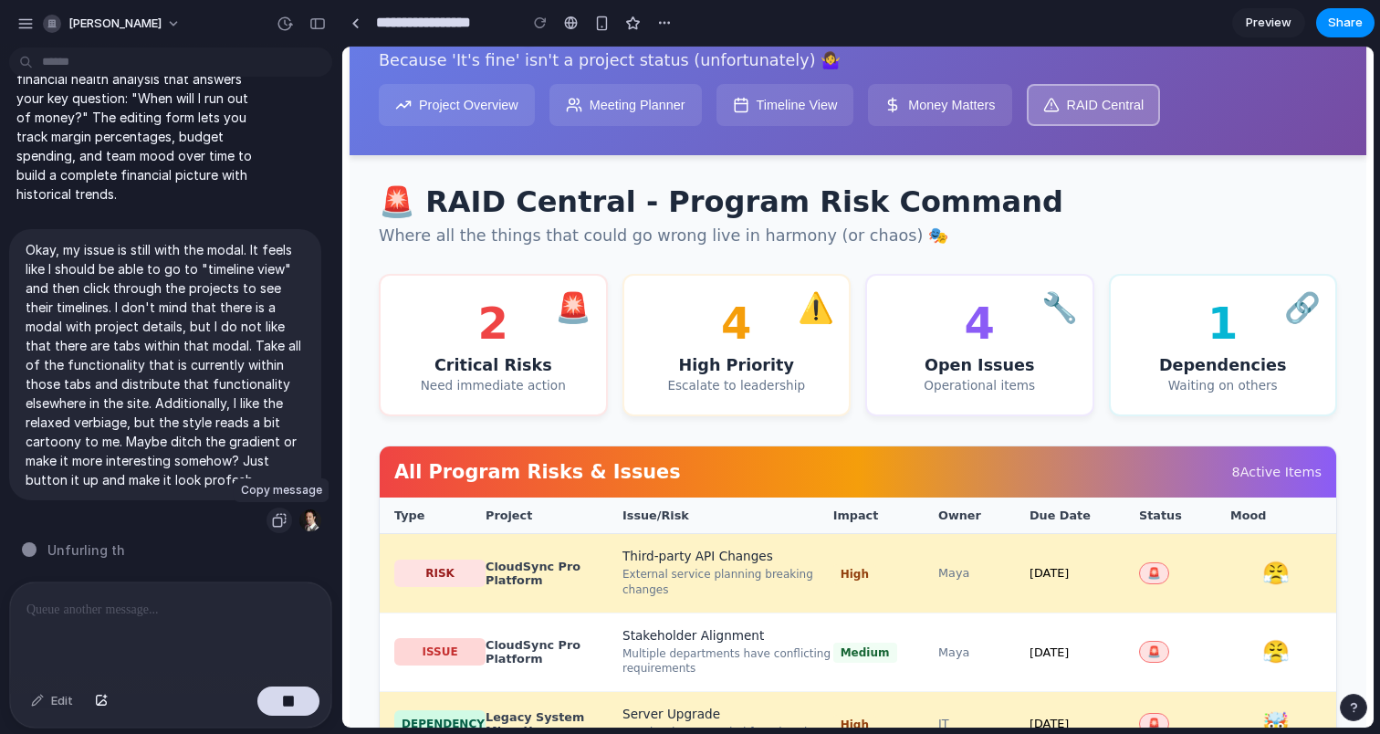
click at [278, 519] on div "button" at bounding box center [279, 520] width 15 height 15
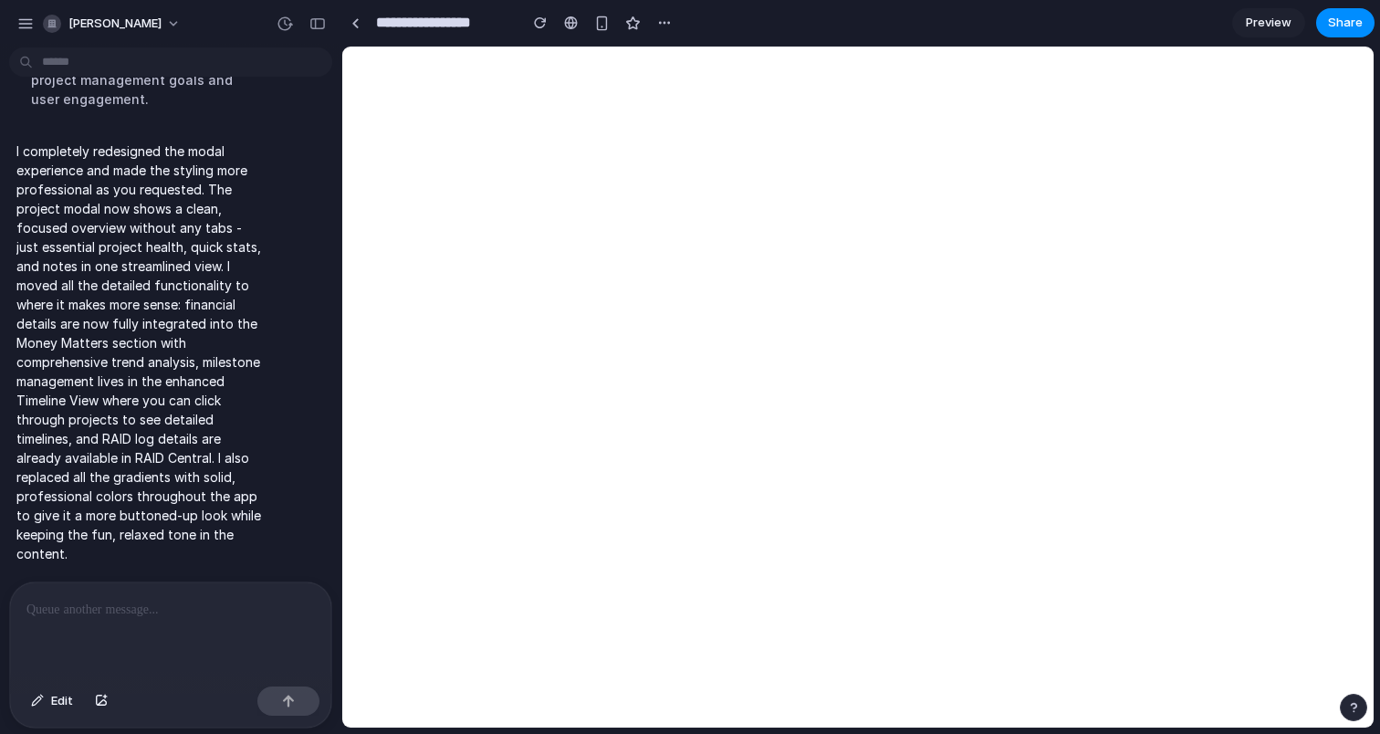
scroll to position [0, 0]
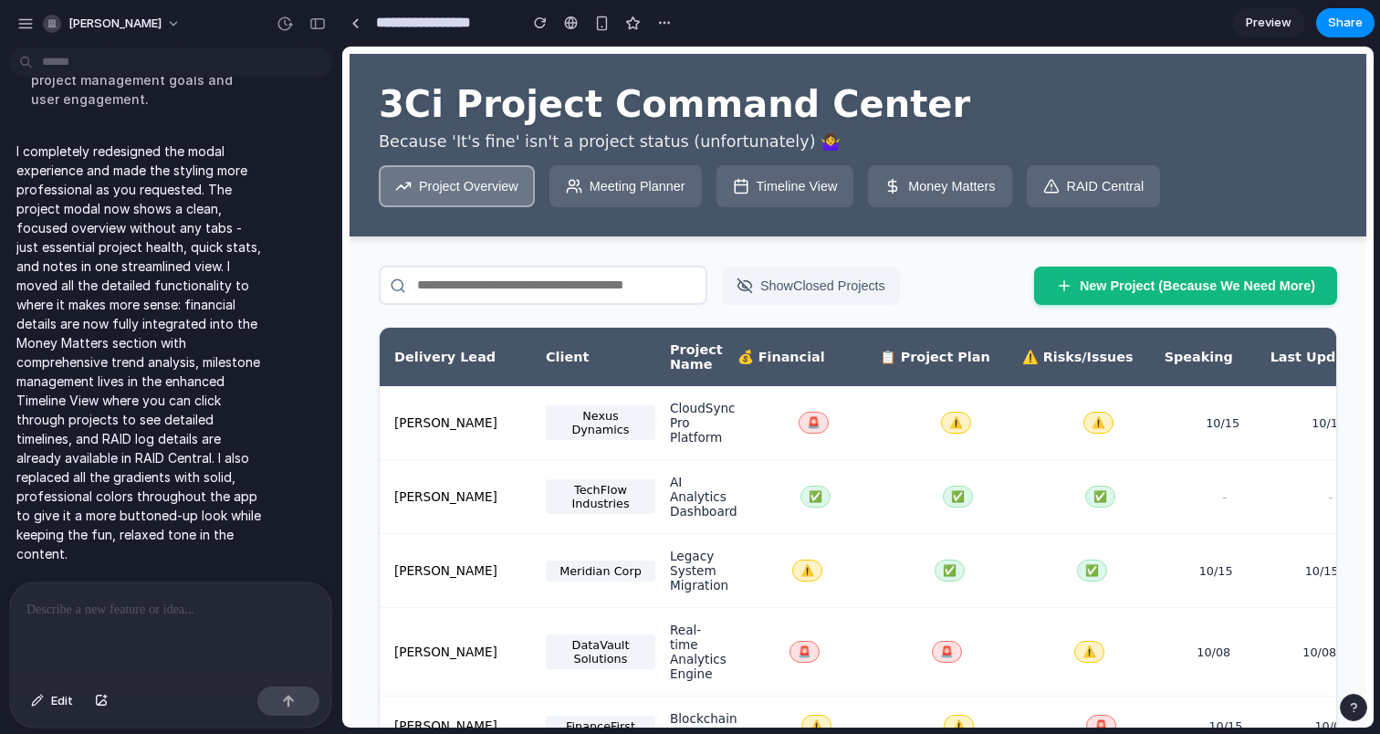
click at [1277, 24] on span "Preview" at bounding box center [1269, 23] width 46 height 18
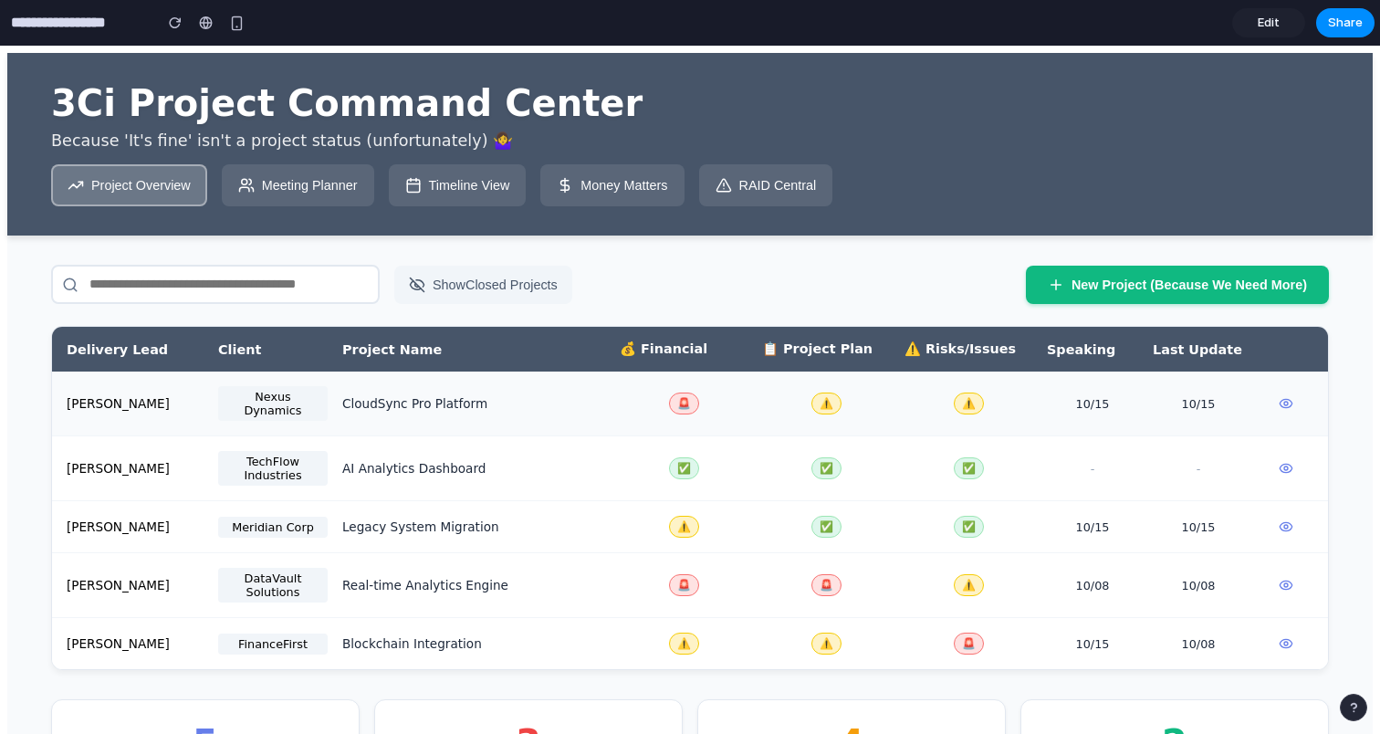
click at [740, 400] on div "🚨" at bounding box center [684, 404] width 128 height 22
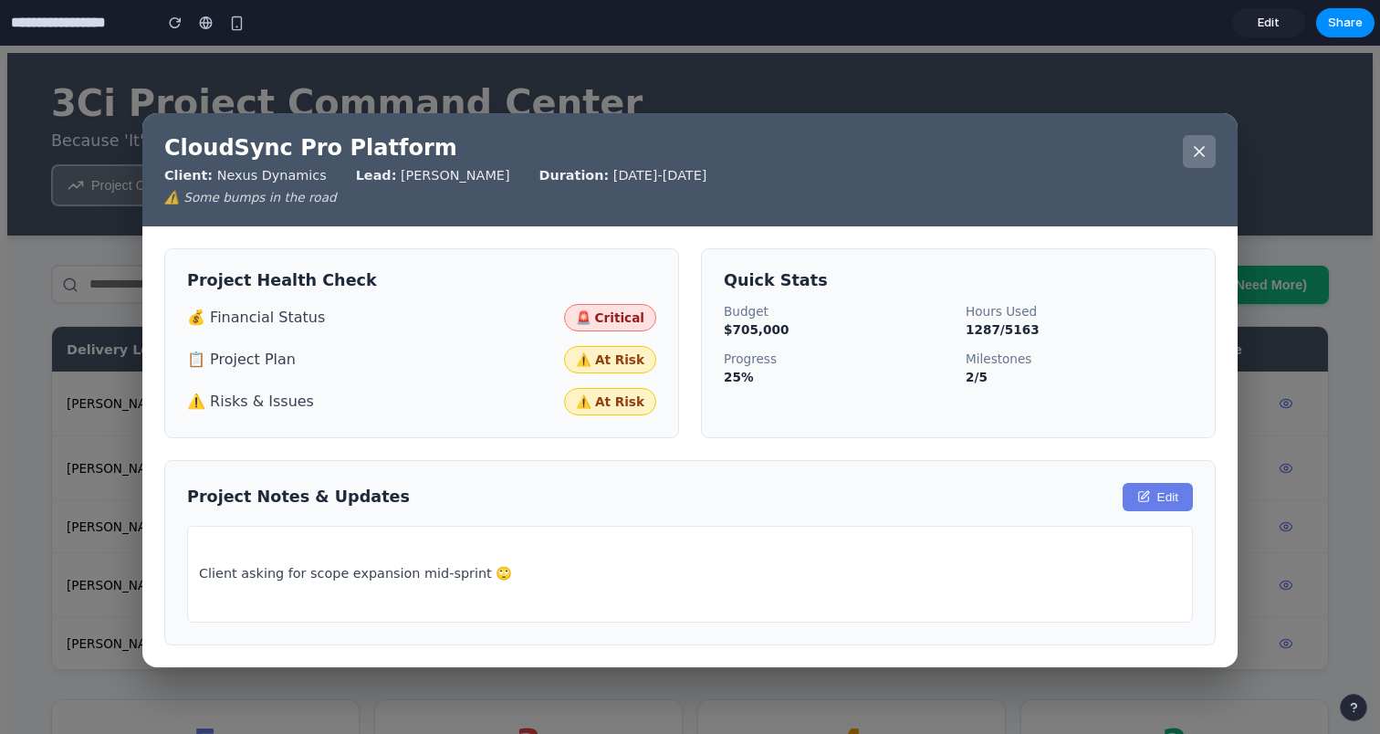
click at [573, 587] on div "Client asking for scope expansion mid-sprint 🙄" at bounding box center [690, 574] width 1006 height 97
click at [1161, 501] on button "Edit" at bounding box center [1158, 497] width 70 height 28
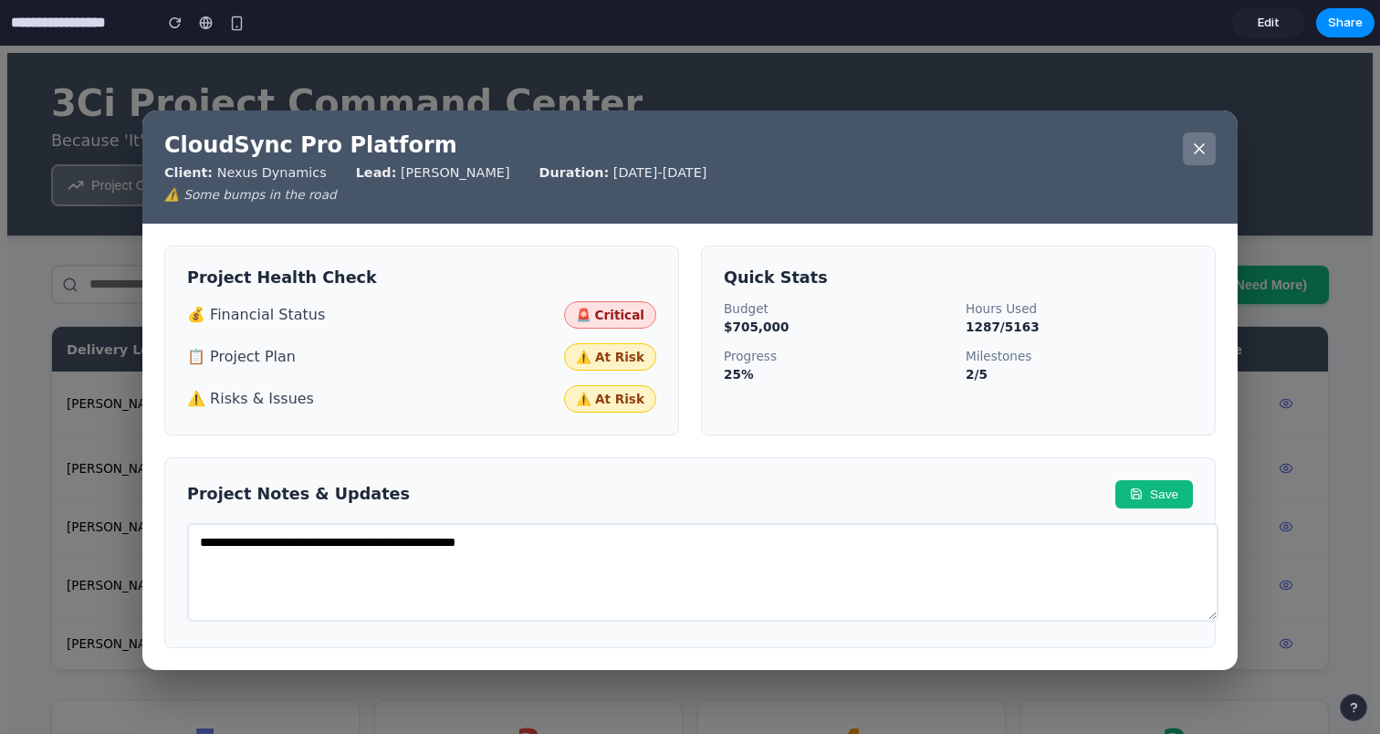
click at [885, 592] on textarea "**********" at bounding box center [703, 572] width 1032 height 99
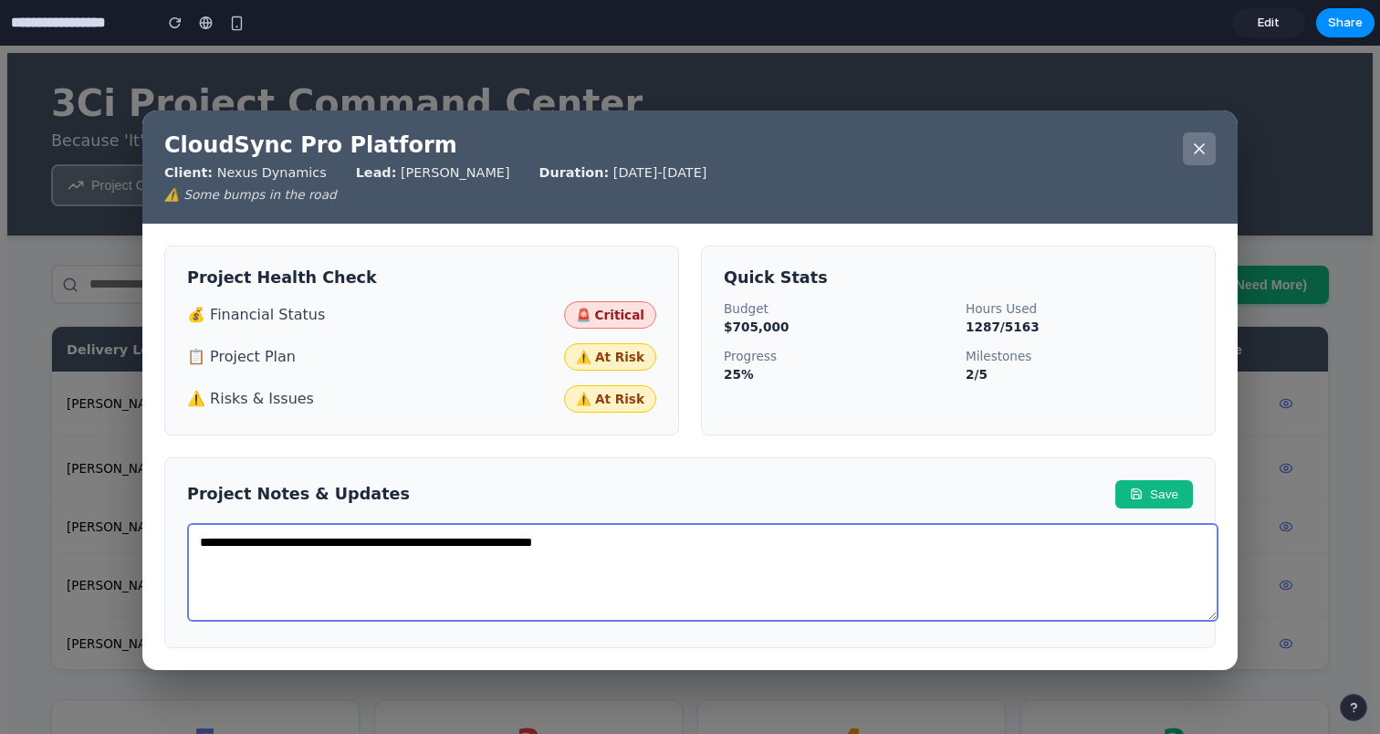
type textarea "**********"
click at [1155, 497] on button "Save" at bounding box center [1155, 494] width 78 height 28
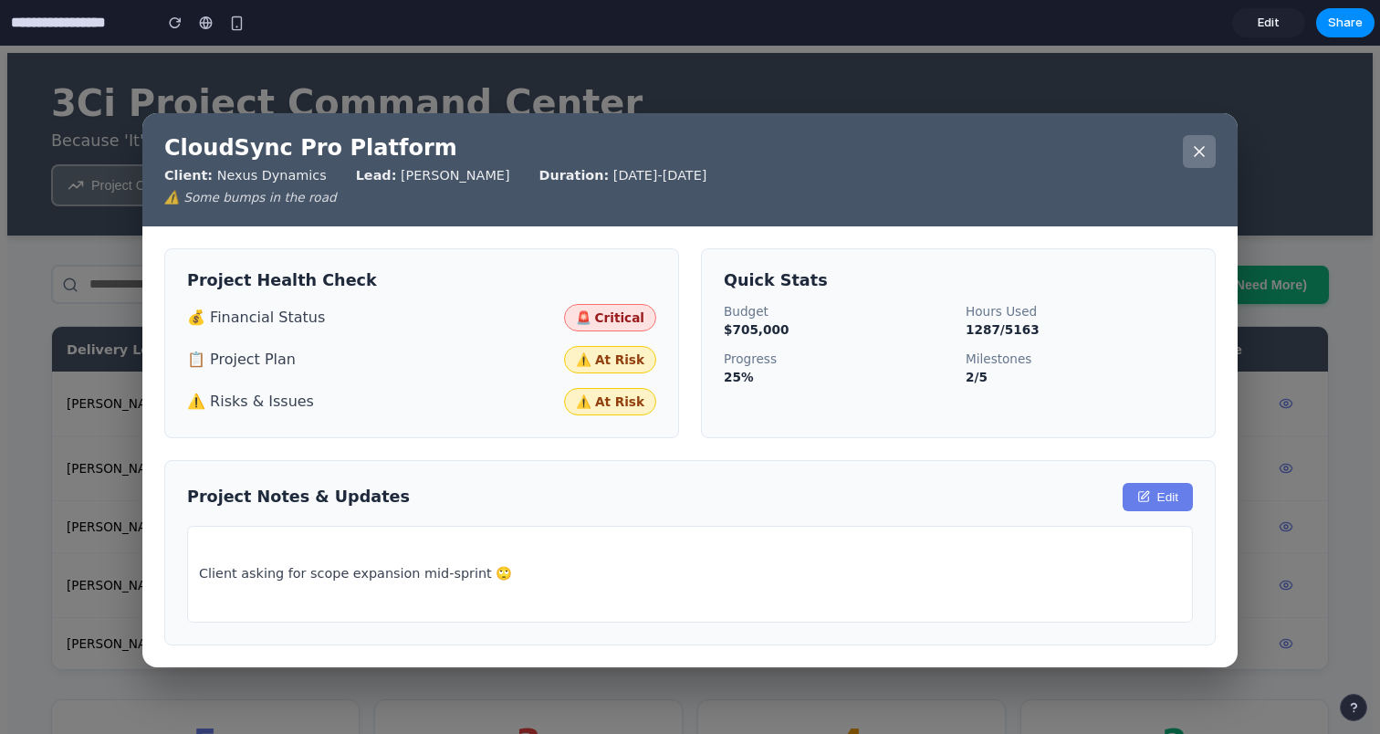
click at [1197, 152] on icon at bounding box center [1199, 151] width 18 height 18
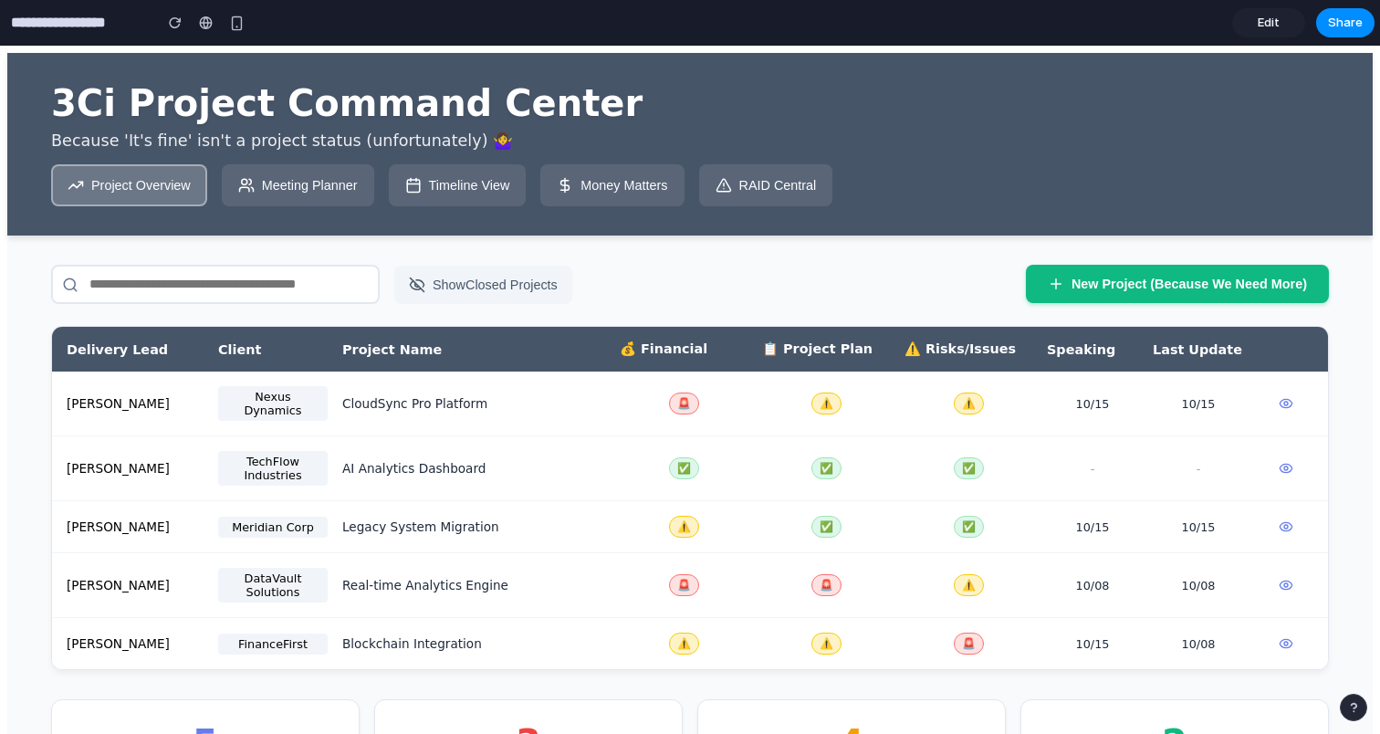
click at [1070, 278] on button "New Project (Because We Need More)" at bounding box center [1177, 284] width 303 height 38
click at [338, 194] on button "Meeting Planner" at bounding box center [298, 185] width 152 height 42
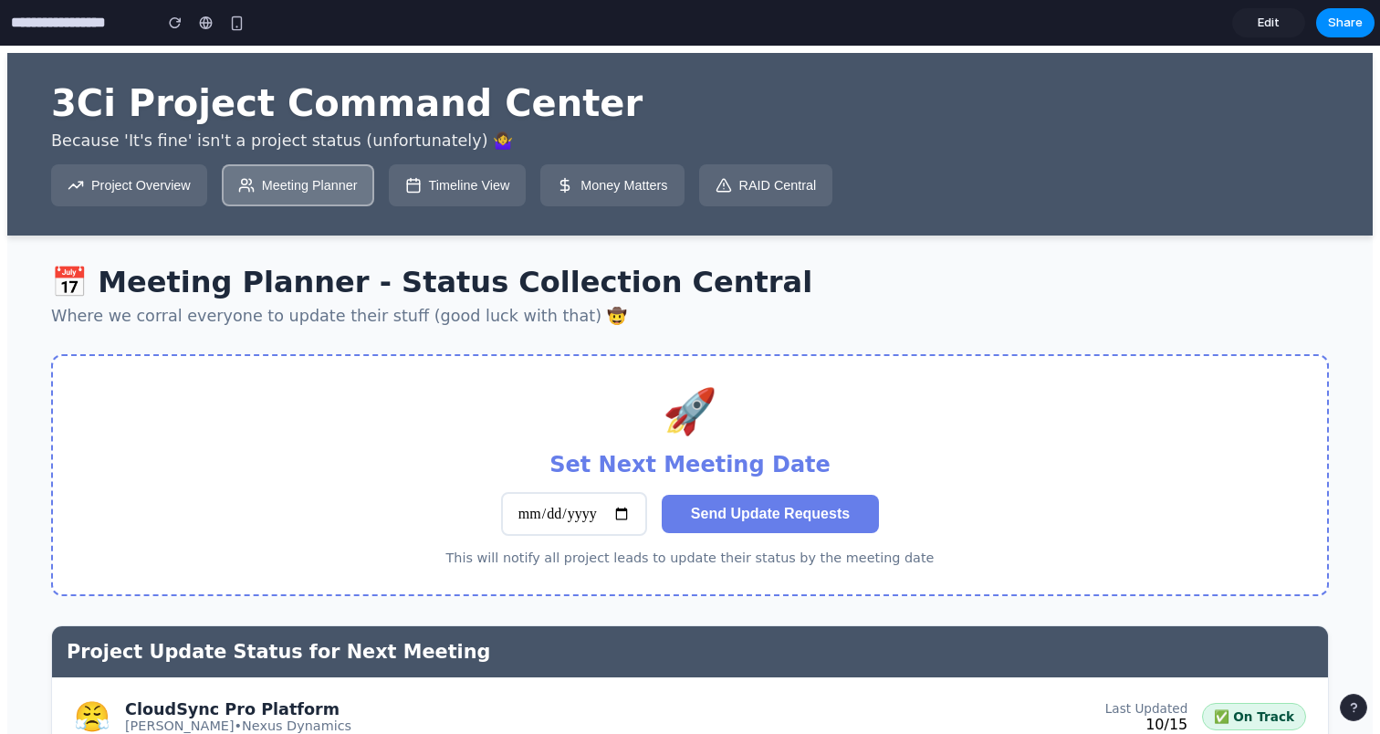
click at [460, 177] on button "Timeline View" at bounding box center [458, 185] width 138 height 42
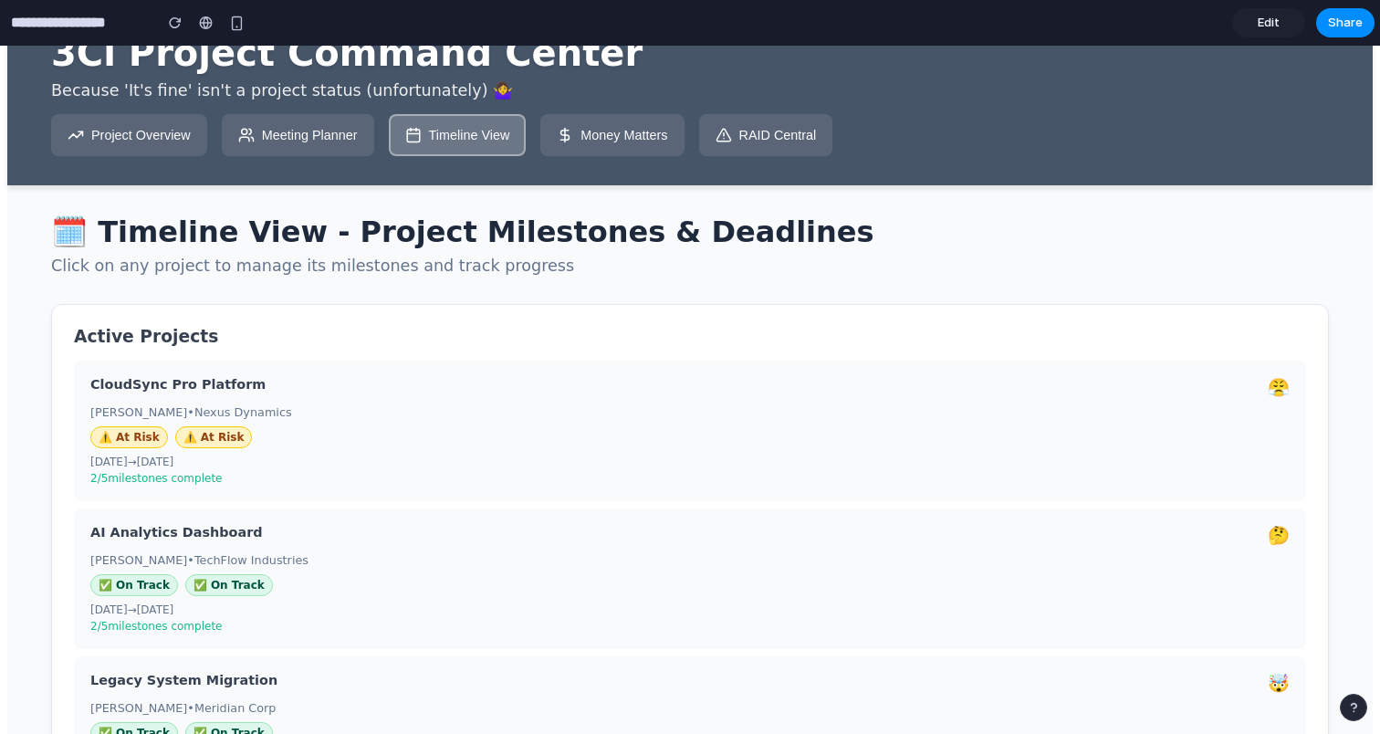
scroll to position [47, 0]
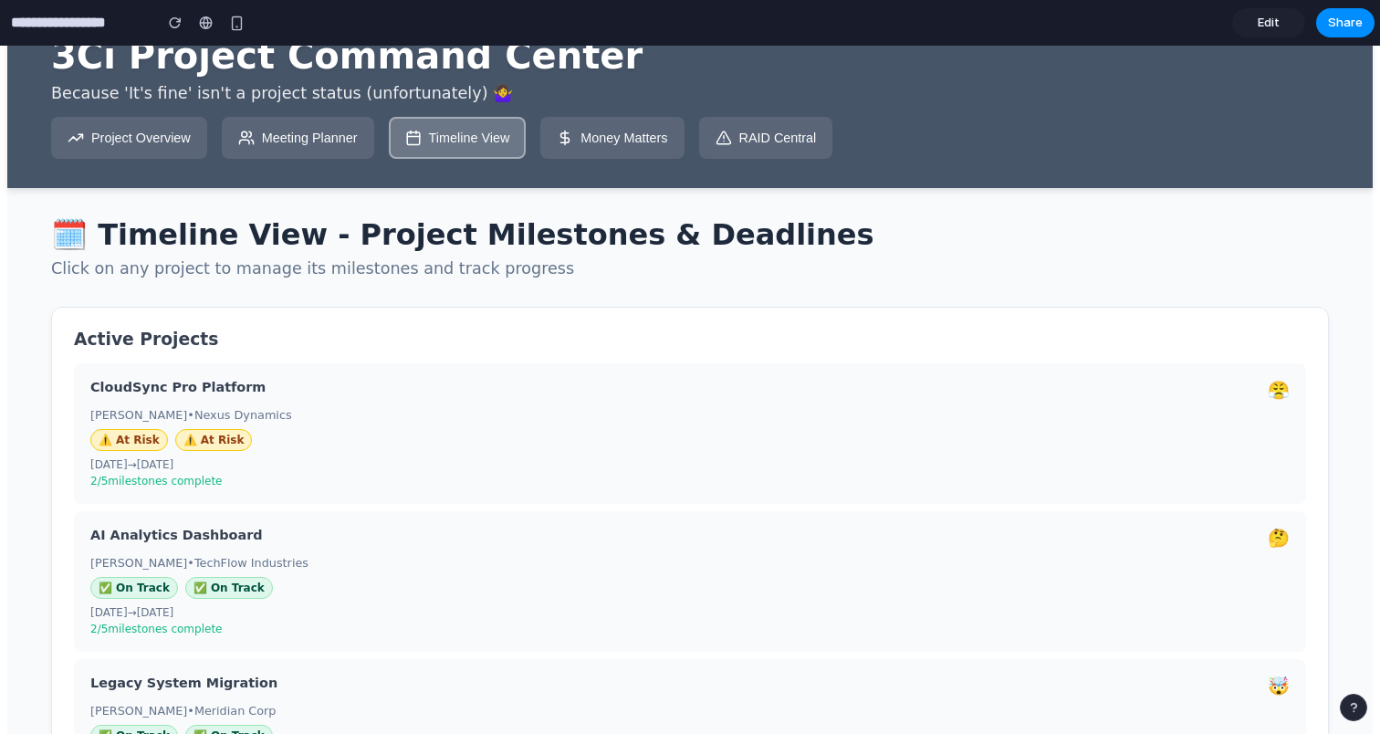
click at [512, 415] on div "CloudSync Pro Platform 😤 Maya Patel • Nexus Dynamics ⚠️ At Risk ⚠️ At Risk 07/0…" at bounding box center [690, 433] width 1232 height 141
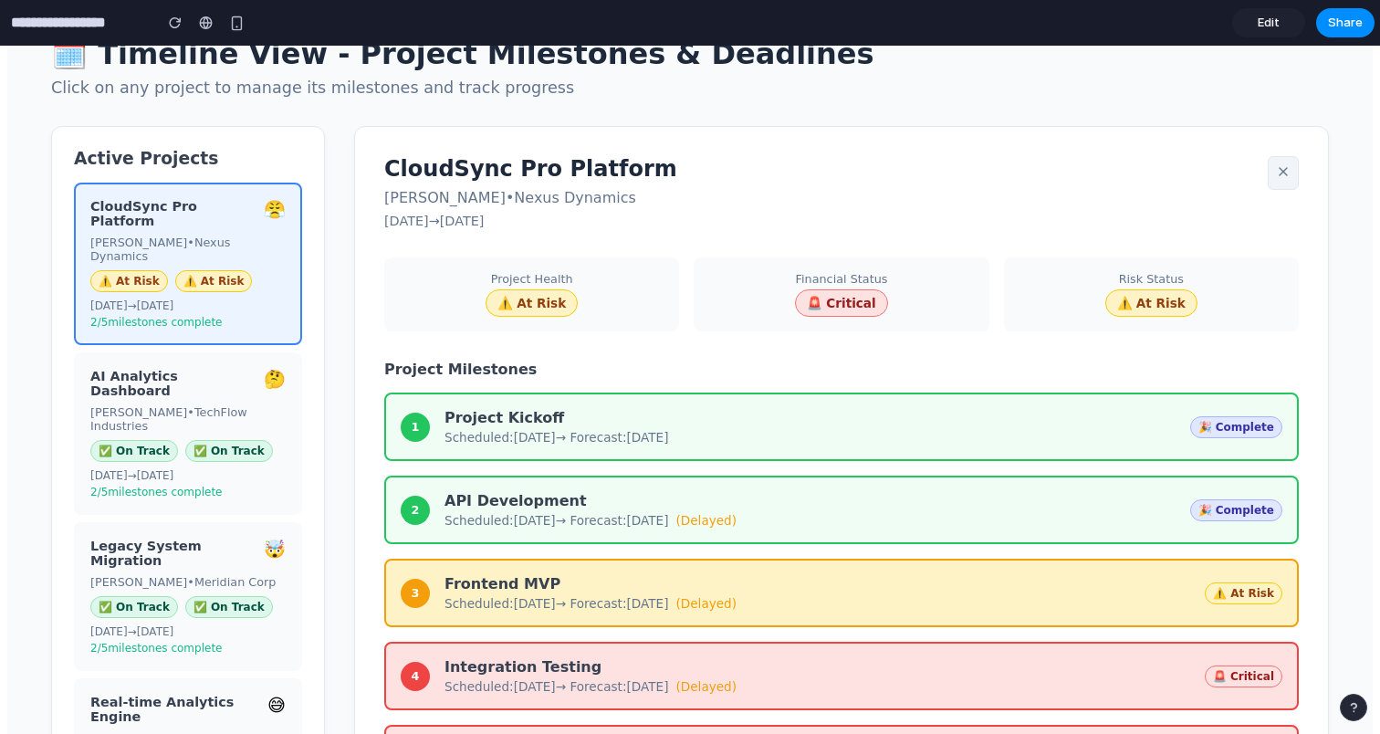
scroll to position [232, 0]
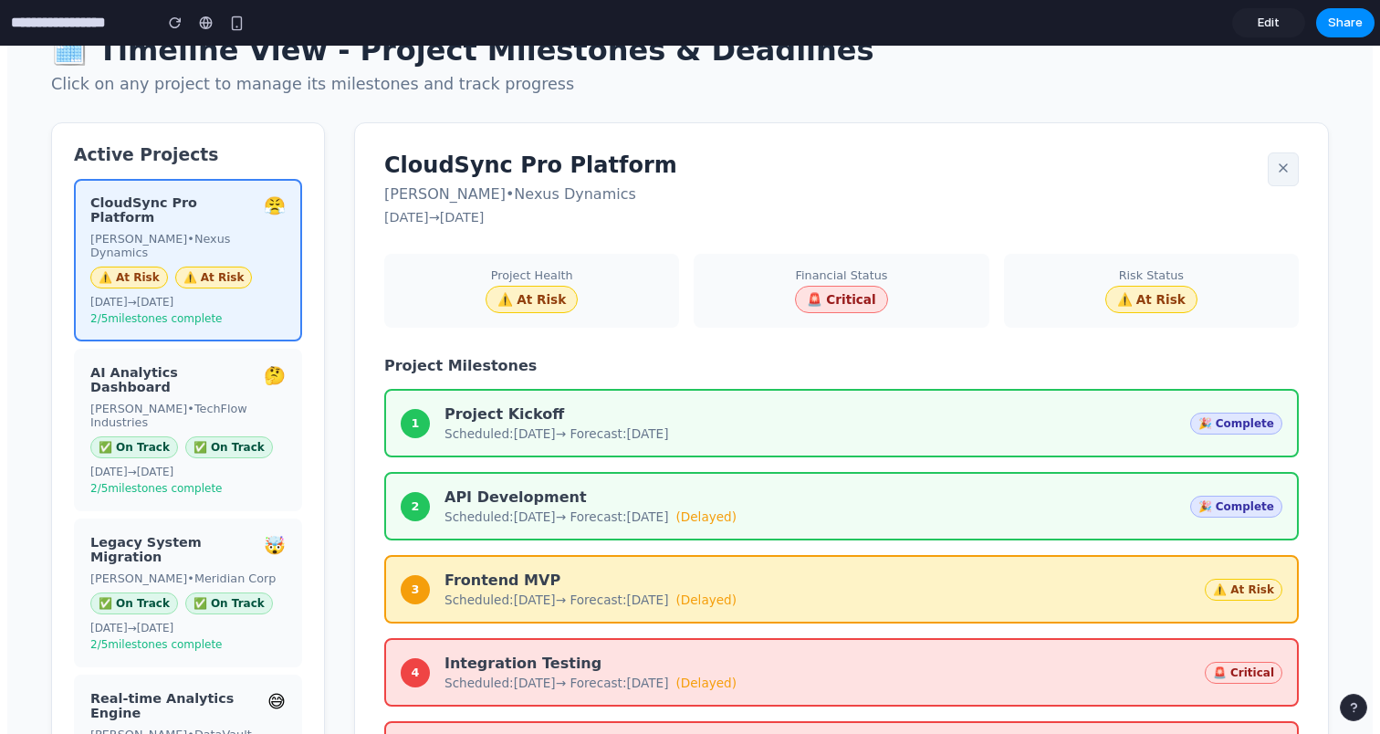
click at [265, 248] on div "CloudSync Pro Platform 😤 Maya Patel • Nexus Dynamics ⚠️ At Risk ⚠️ At Risk 07/0…" at bounding box center [188, 260] width 228 height 162
click at [271, 249] on div "CloudSync Pro Platform 😤 Maya Patel • Nexus Dynamics ⚠️ At Risk ⚠️ At Risk 07/0…" at bounding box center [188, 260] width 228 height 162
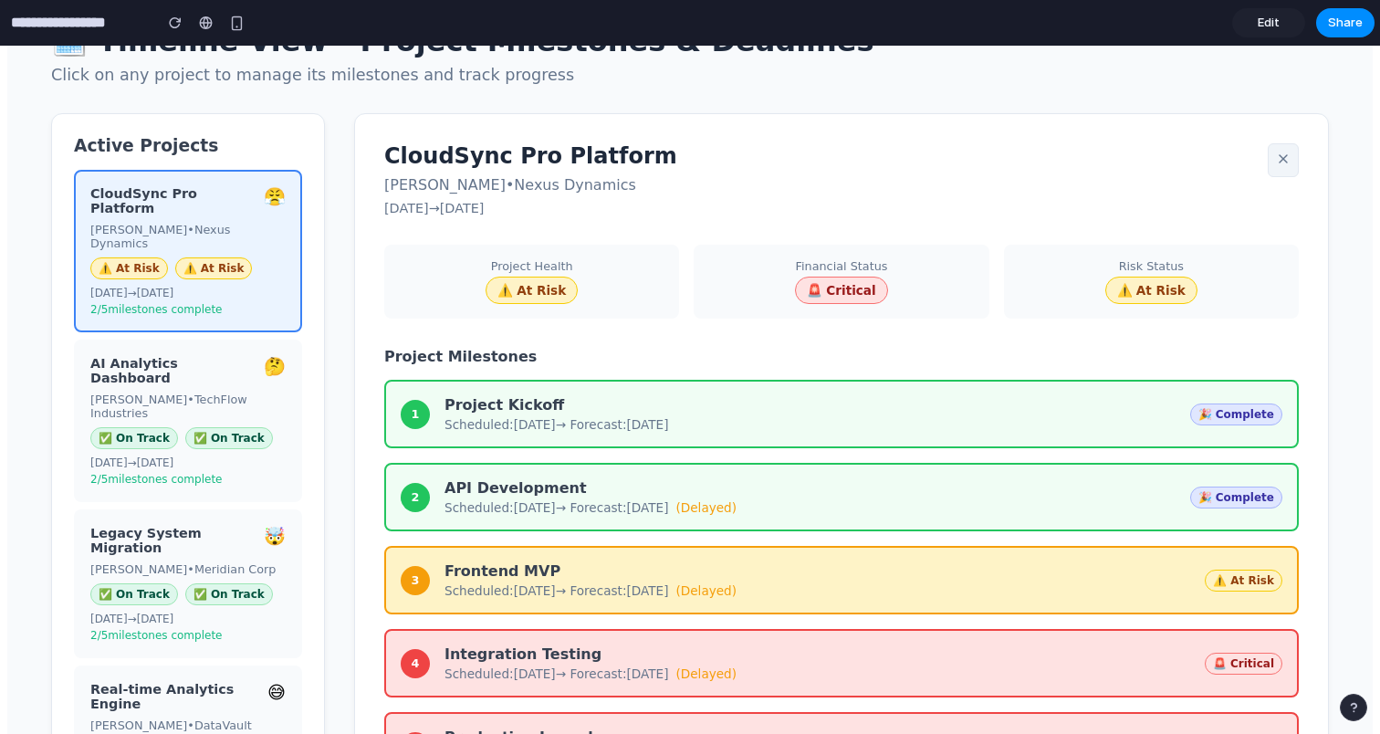
scroll to position [228, 0]
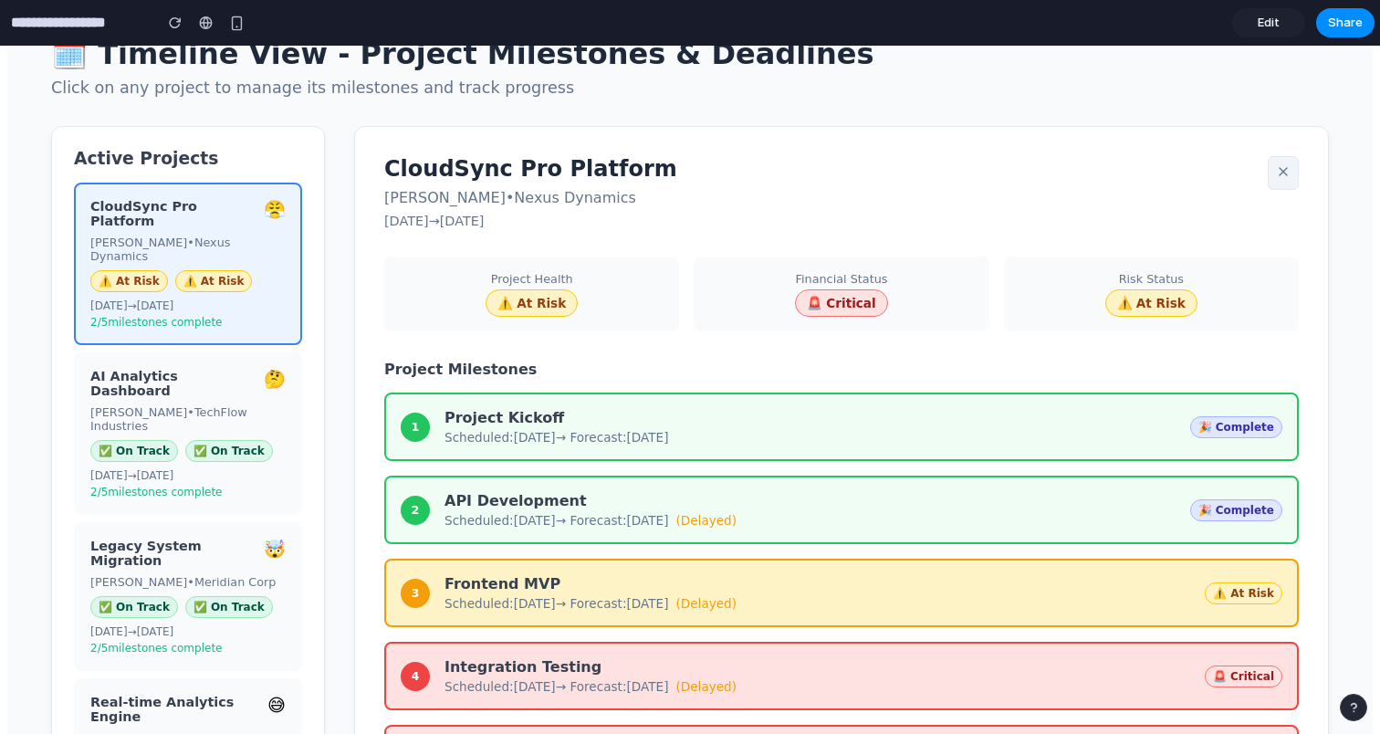
click at [1286, 190] on button at bounding box center [1283, 173] width 31 height 34
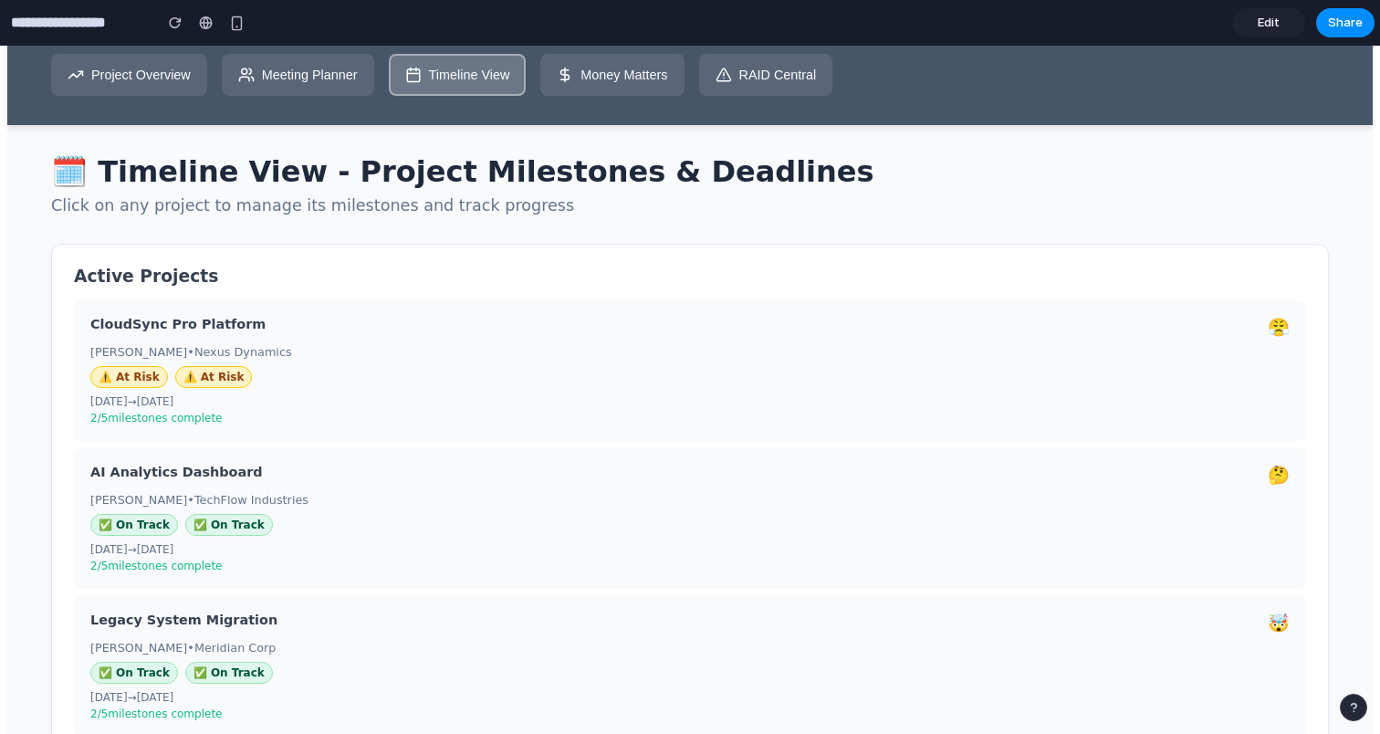
scroll to position [0, 0]
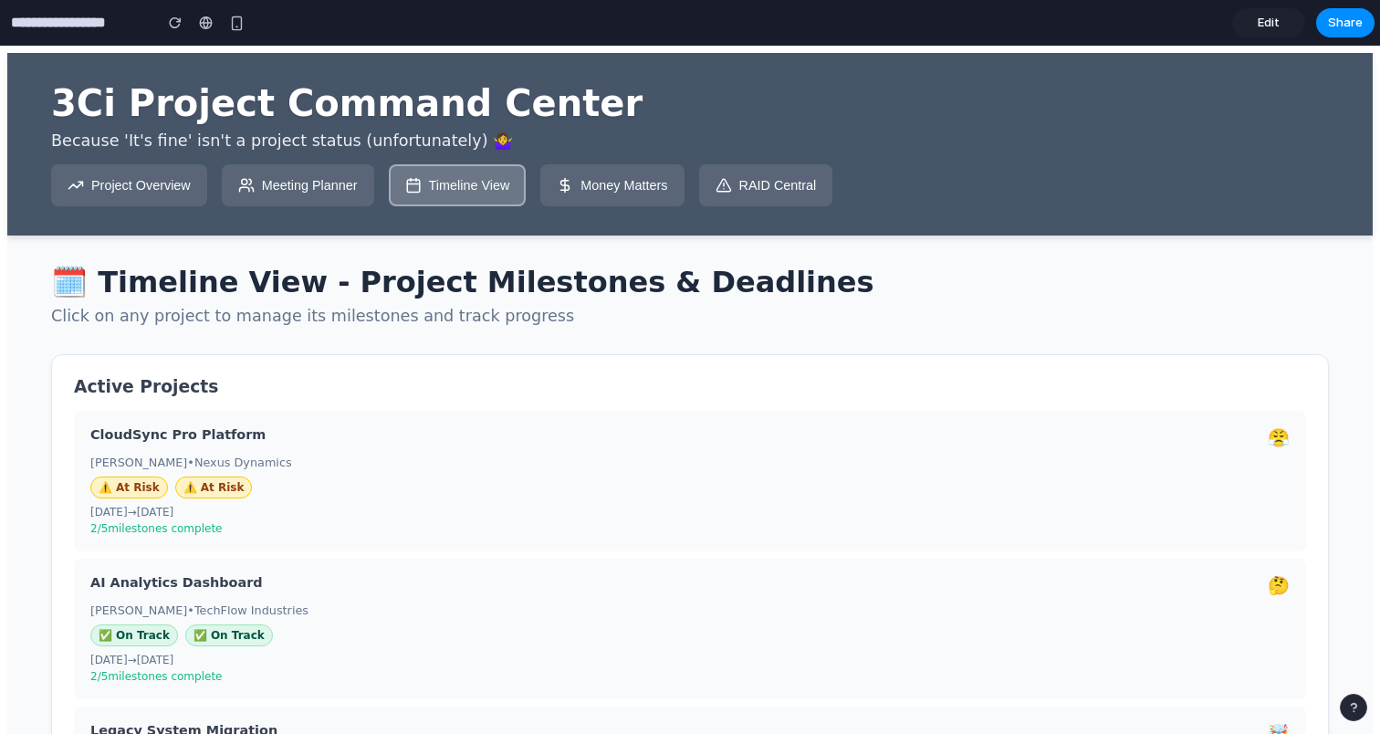
click at [634, 195] on button "Money Matters" at bounding box center [611, 185] width 143 height 42
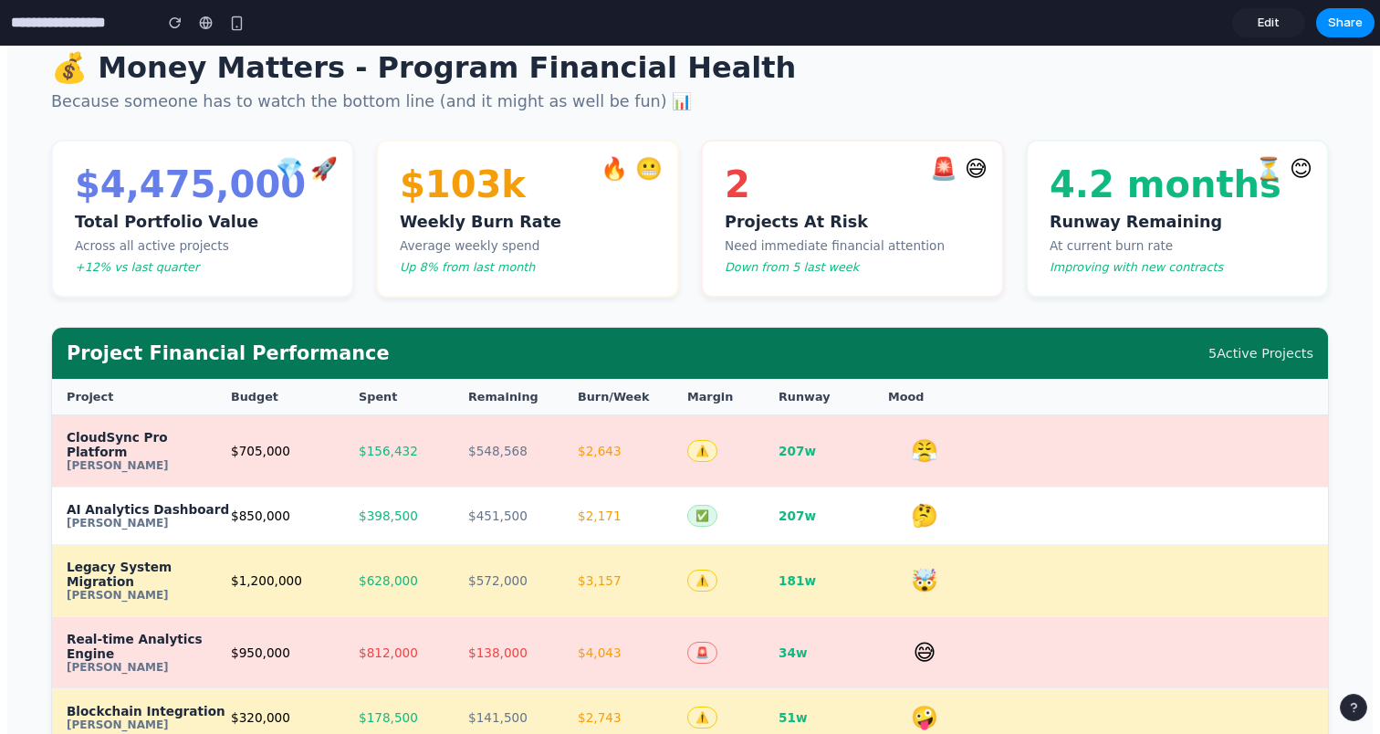
scroll to position [218, 0]
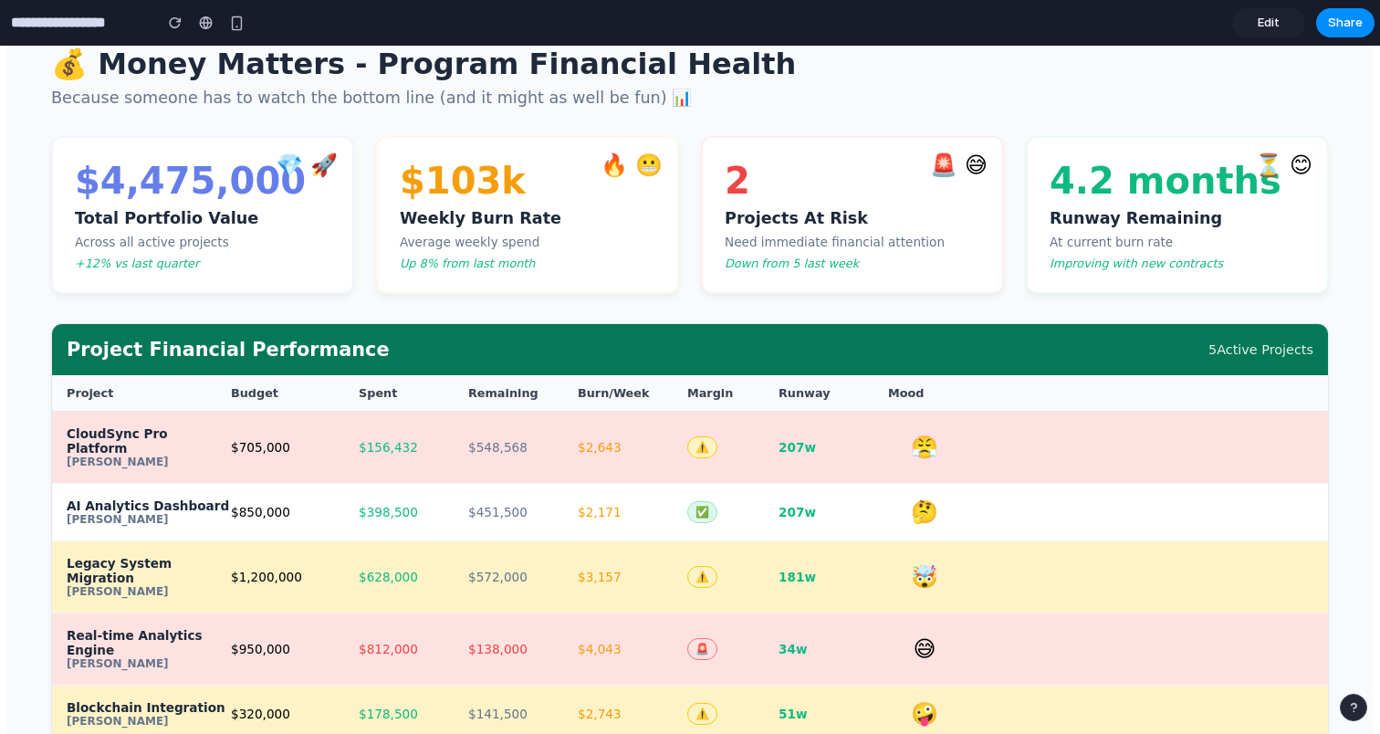
click at [128, 452] on div "CloudSync Pro Platform" at bounding box center [149, 440] width 164 height 29
click at [366, 439] on div "CloudSync Pro Platform Maya Patel $705,000 $ 156,432 $ 548,568 $ 2,643 ⚠️ 207 w…" at bounding box center [690, 448] width 1276 height 72
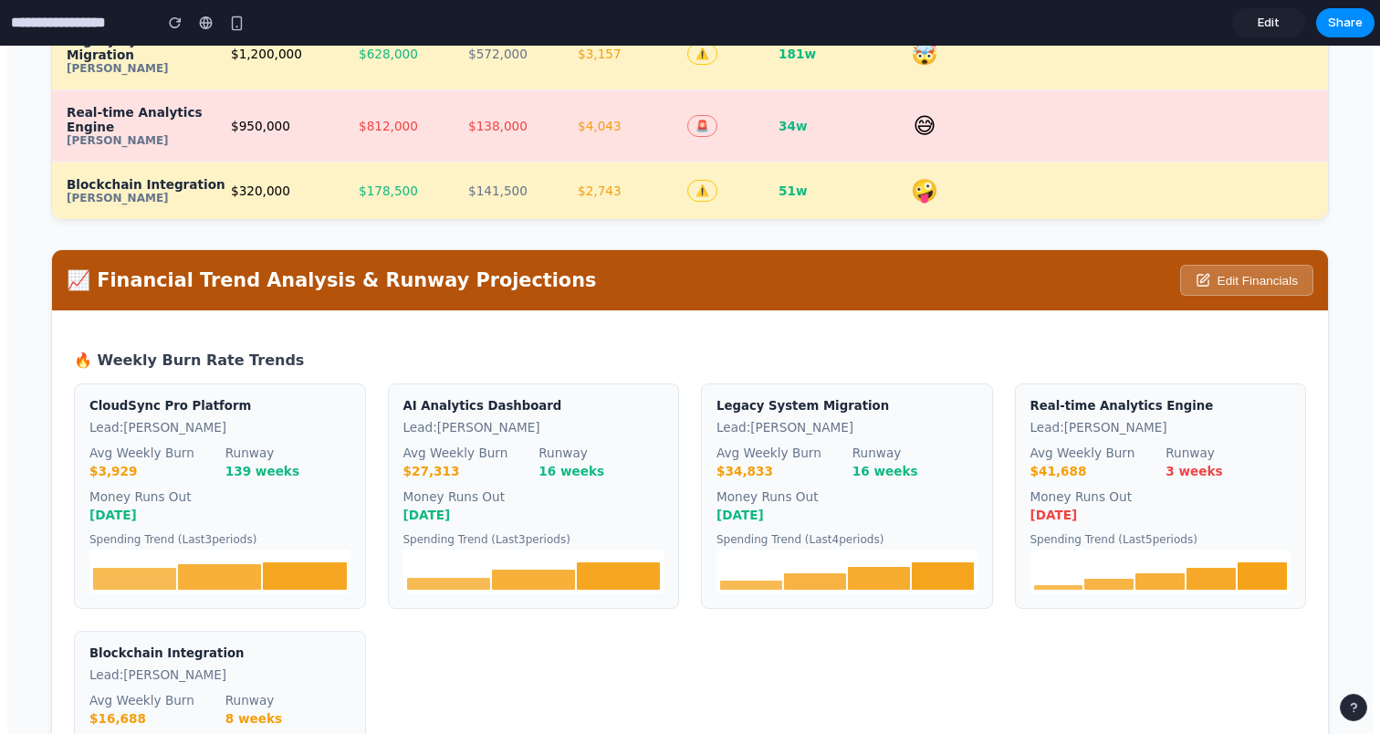
scroll to position [773, 0]
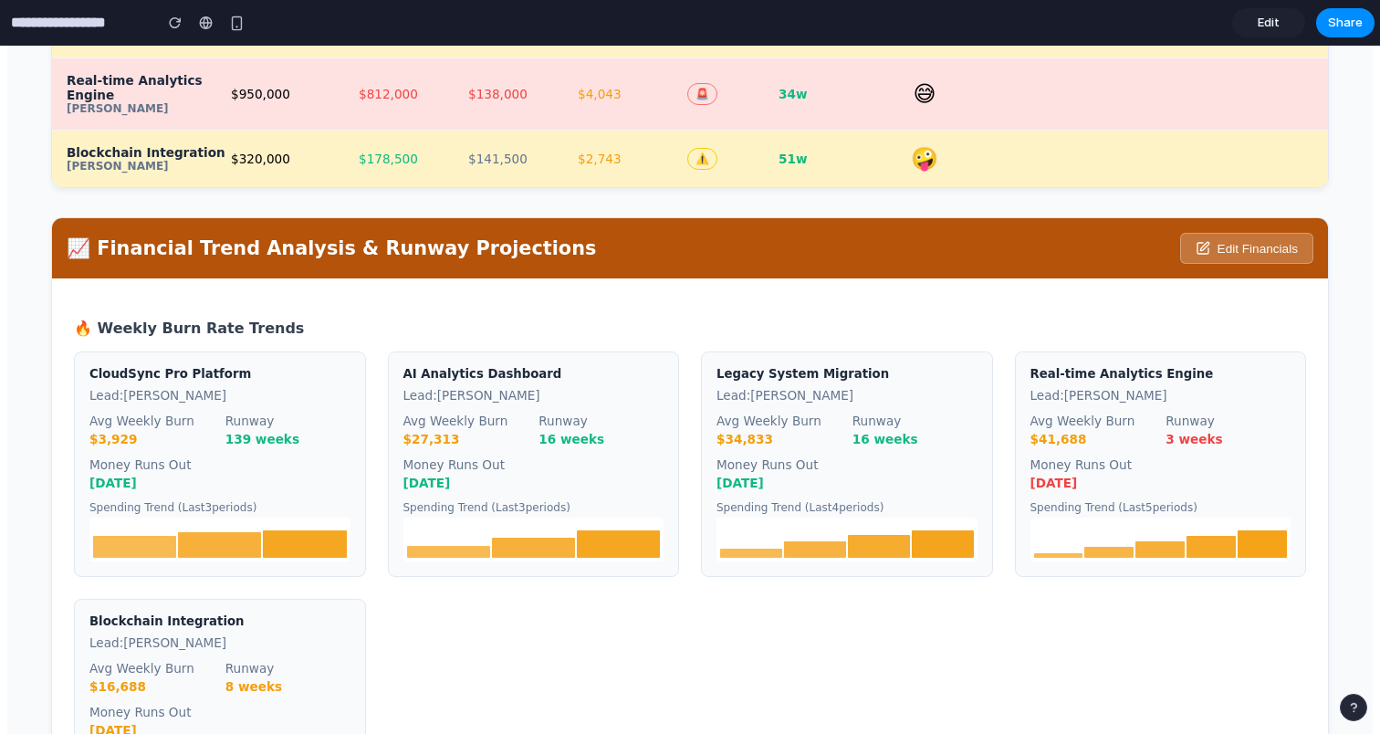
click at [1234, 218] on div "📈 Financial Trend Analysis & Runway Projections Edit Financials" at bounding box center [690, 248] width 1276 height 60
click at [1211, 241] on div "📈 Financial Trend Analysis & Runway Projections Edit Financials" at bounding box center [690, 248] width 1276 height 60
click at [1226, 233] on button "Edit Financials" at bounding box center [1246, 248] width 133 height 31
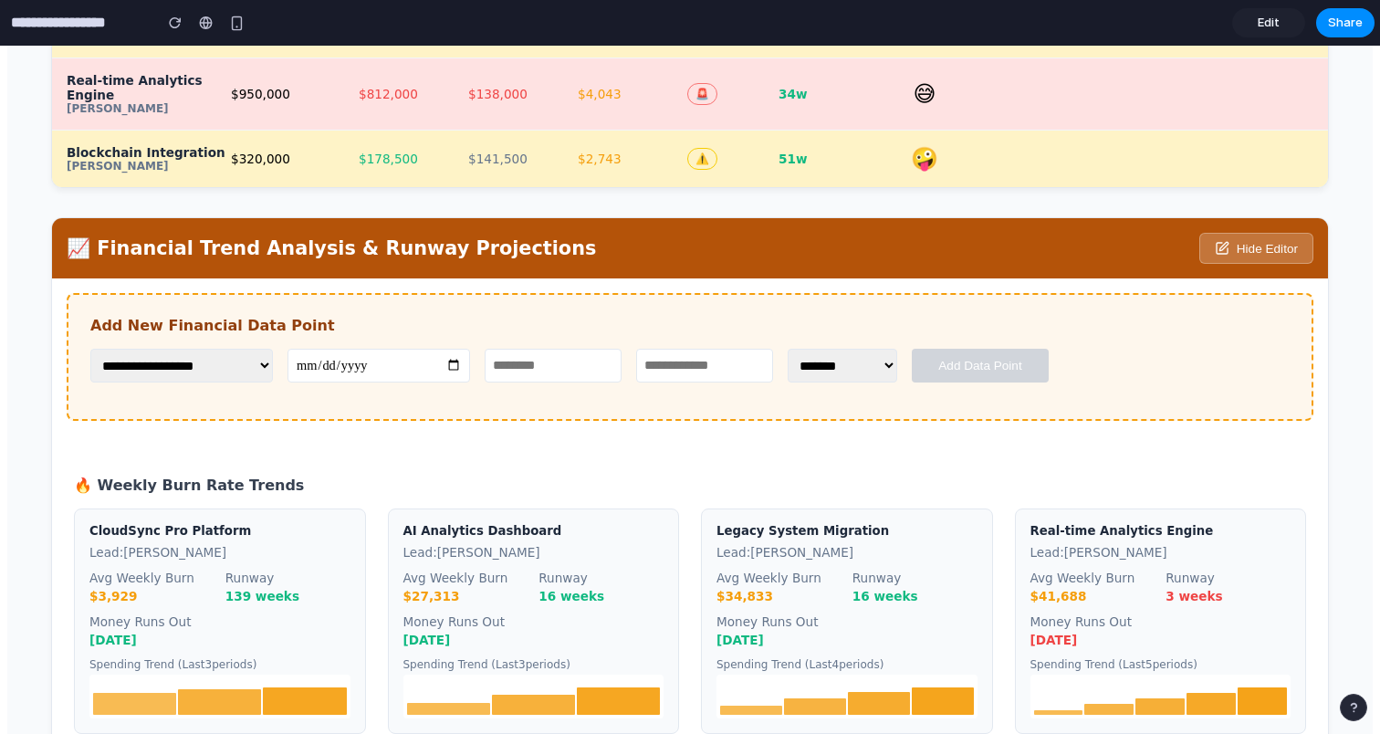
click at [1226, 241] on icon at bounding box center [1222, 248] width 15 height 15
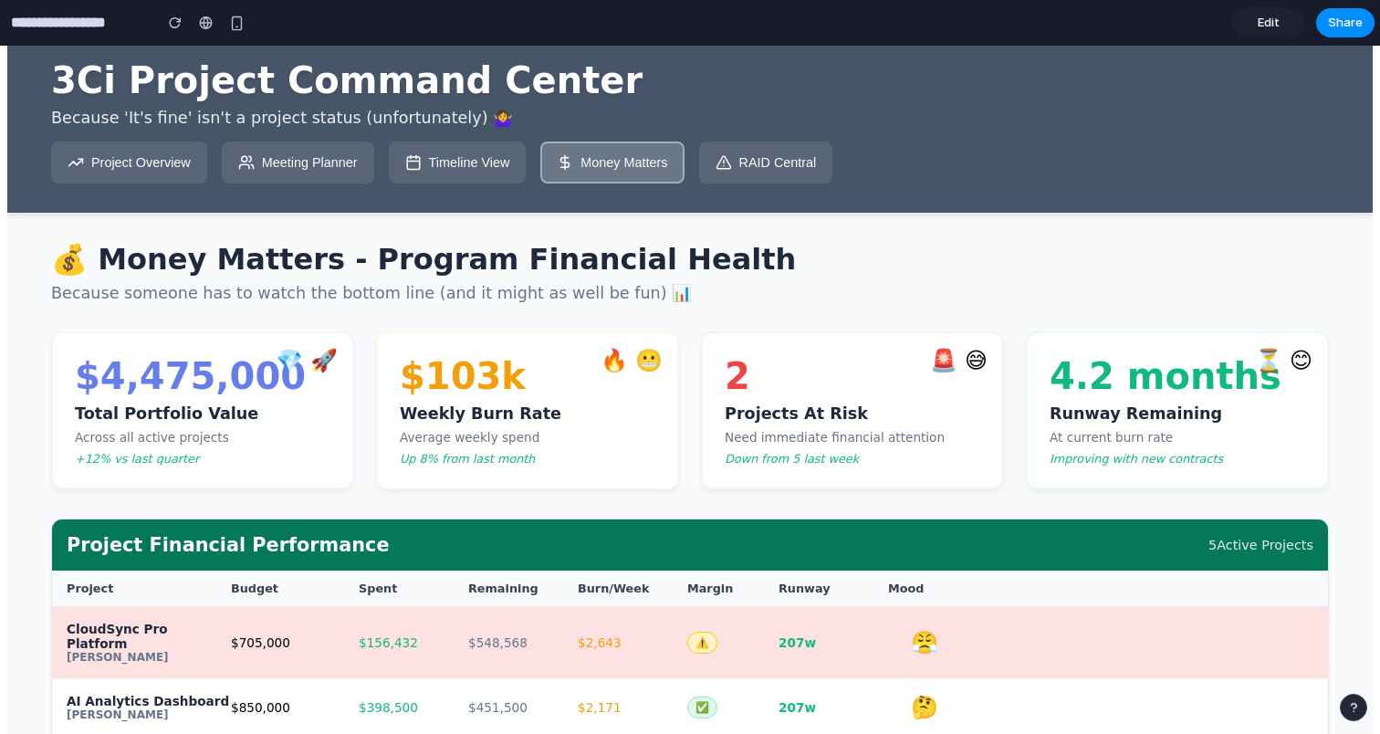
scroll to position [1, 0]
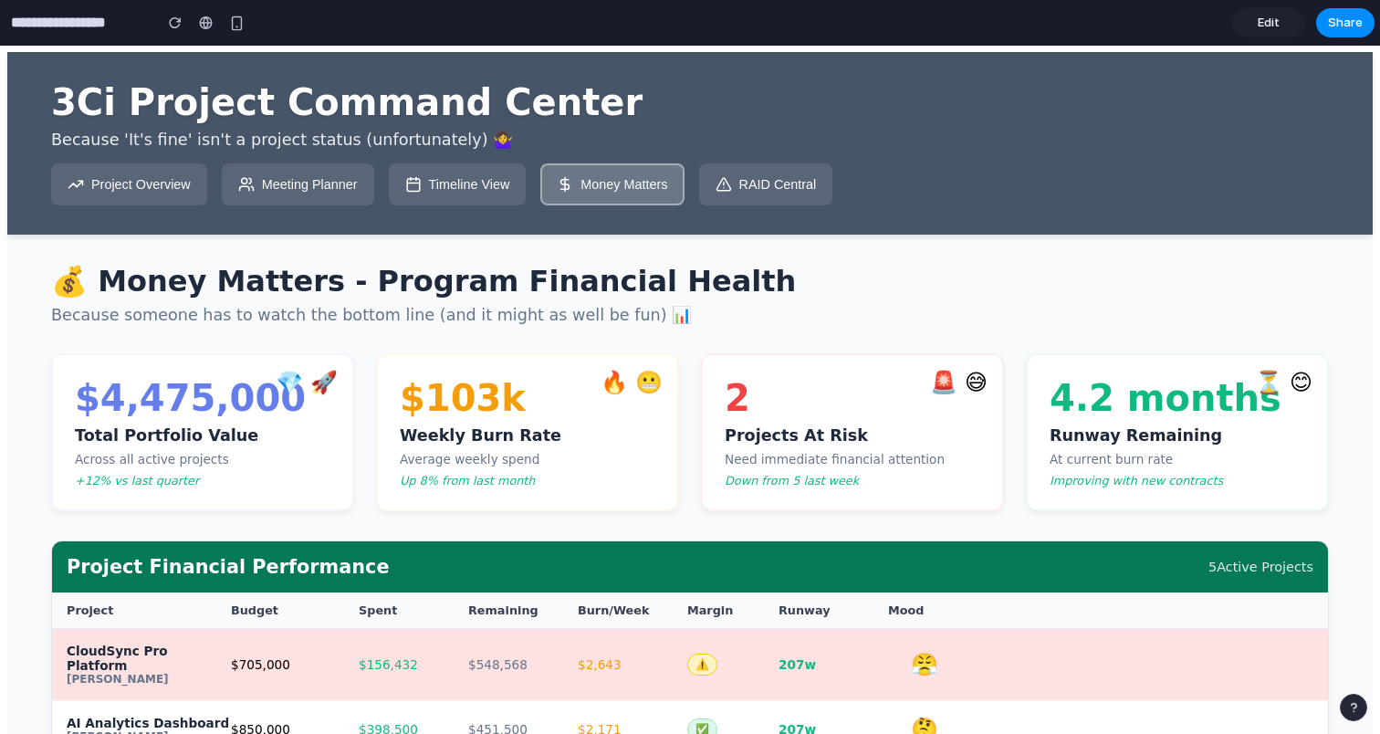
click at [487, 185] on button "Timeline View" at bounding box center [458, 184] width 138 height 42
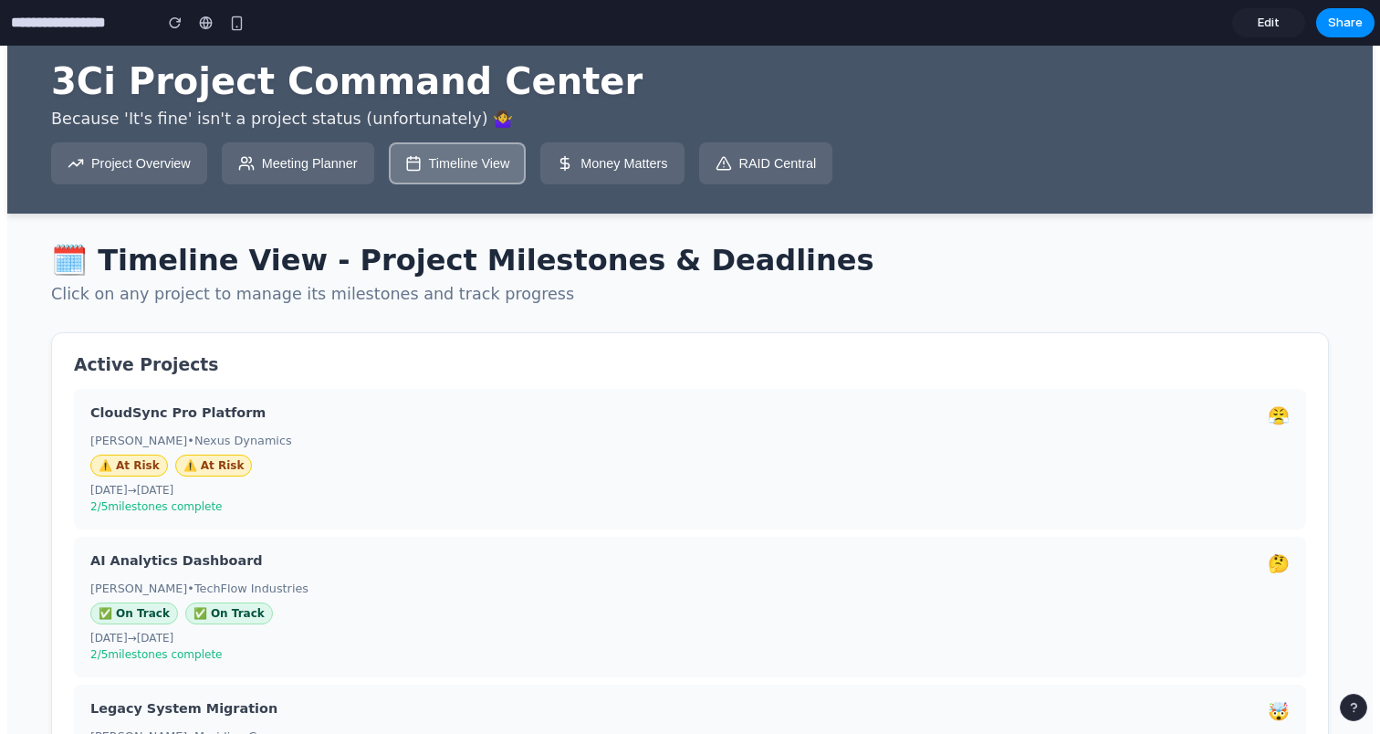
scroll to position [0, 0]
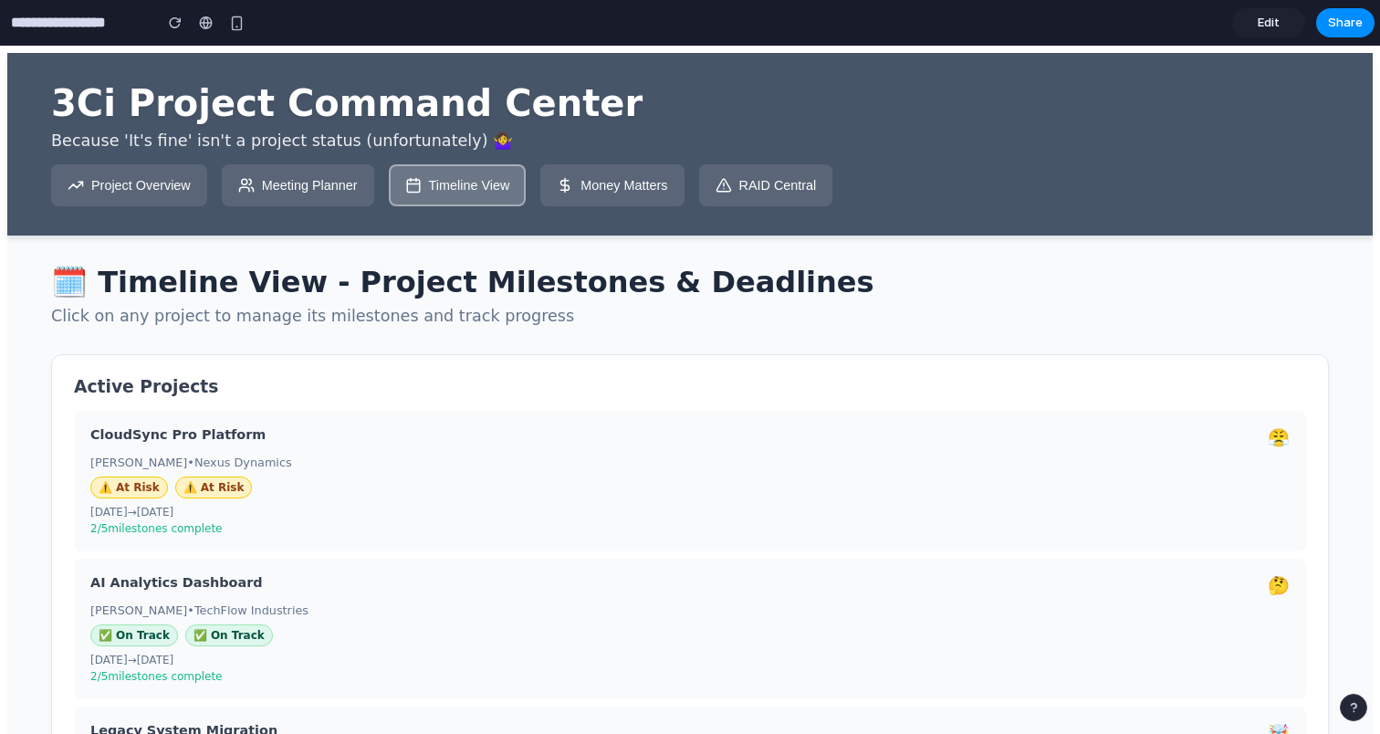
click at [1275, 21] on span "Edit" at bounding box center [1269, 23] width 22 height 18
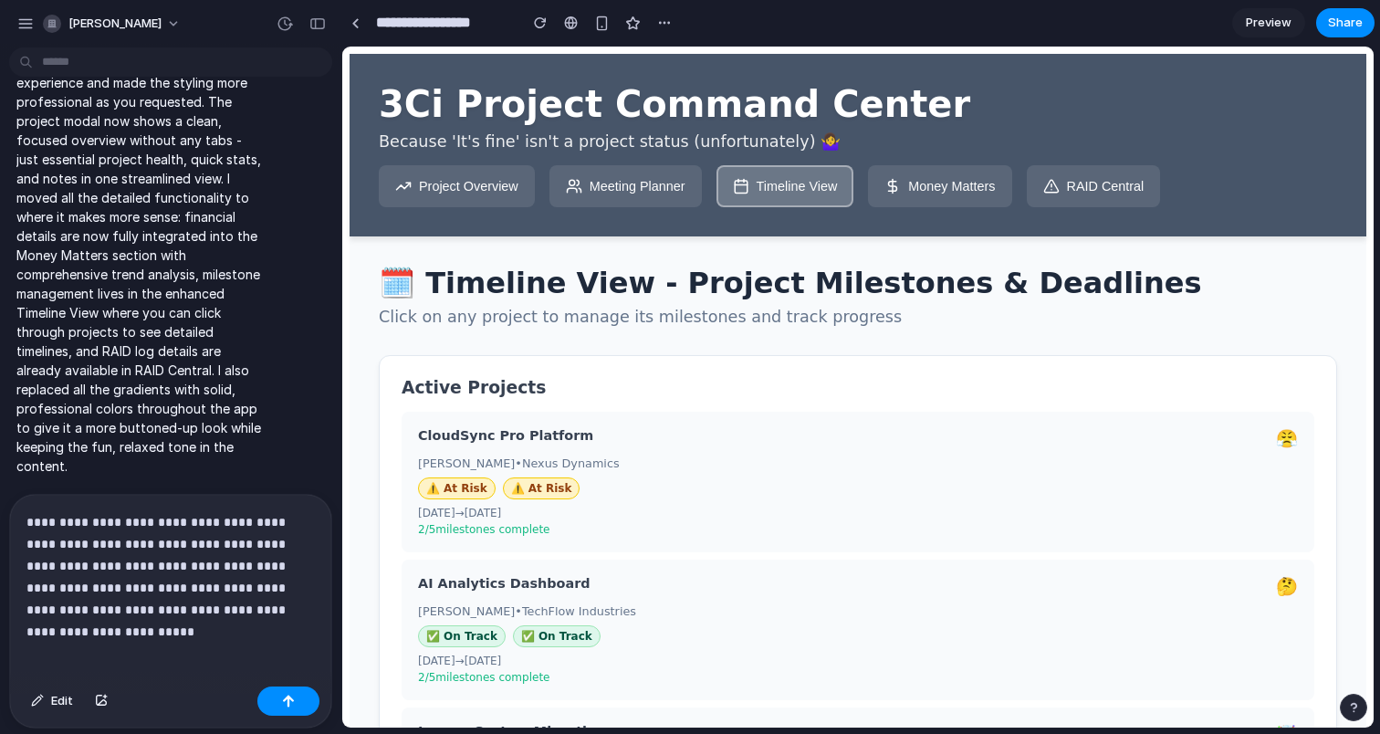
scroll to position [5015, 0]
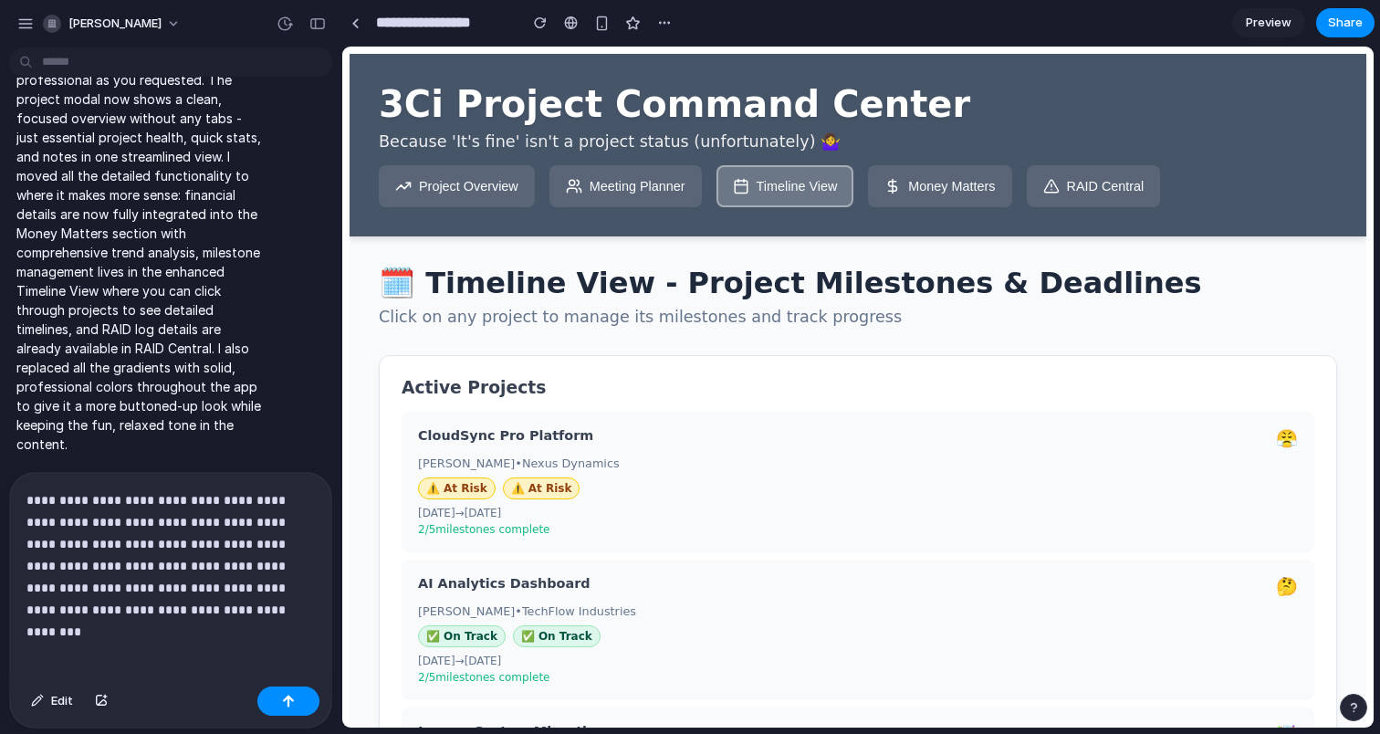
click at [755, 519] on div "07/01/2025 → 12/31/2025" at bounding box center [858, 513] width 880 height 13
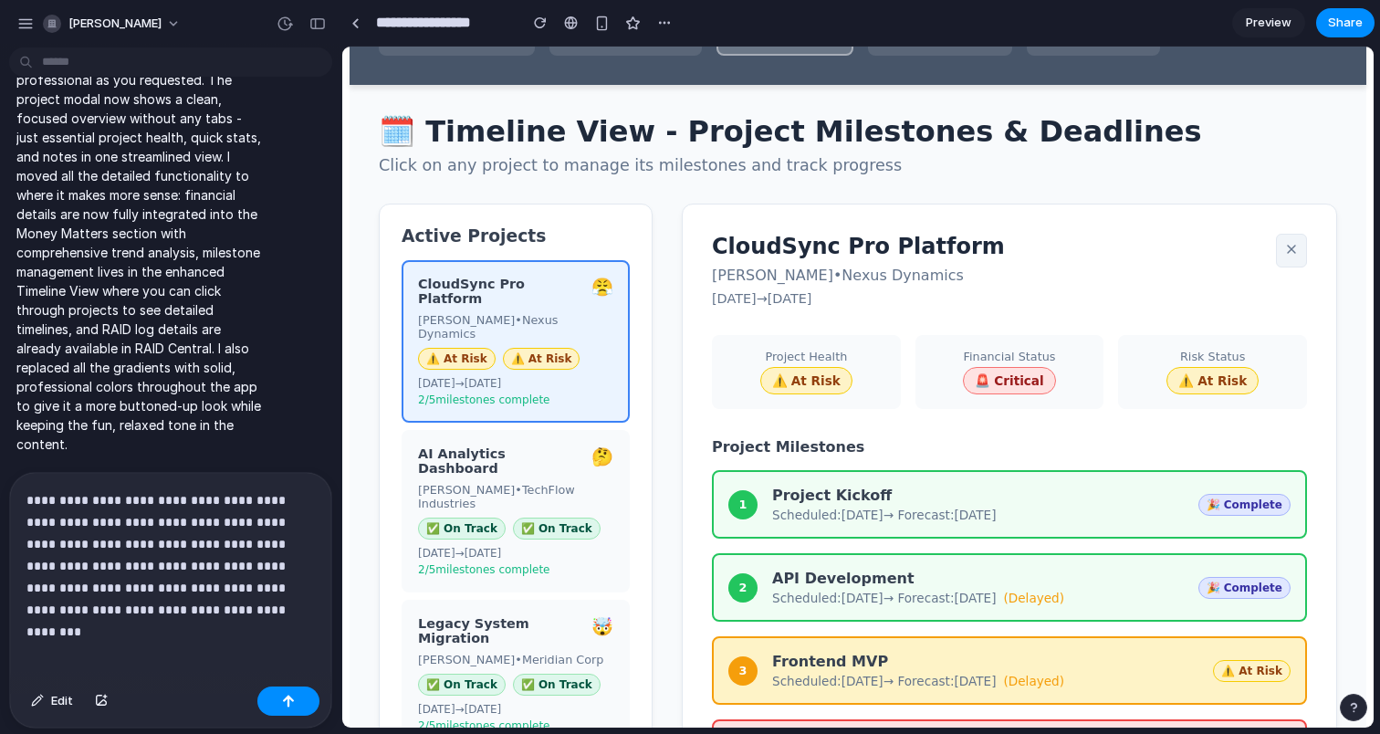
scroll to position [154, 0]
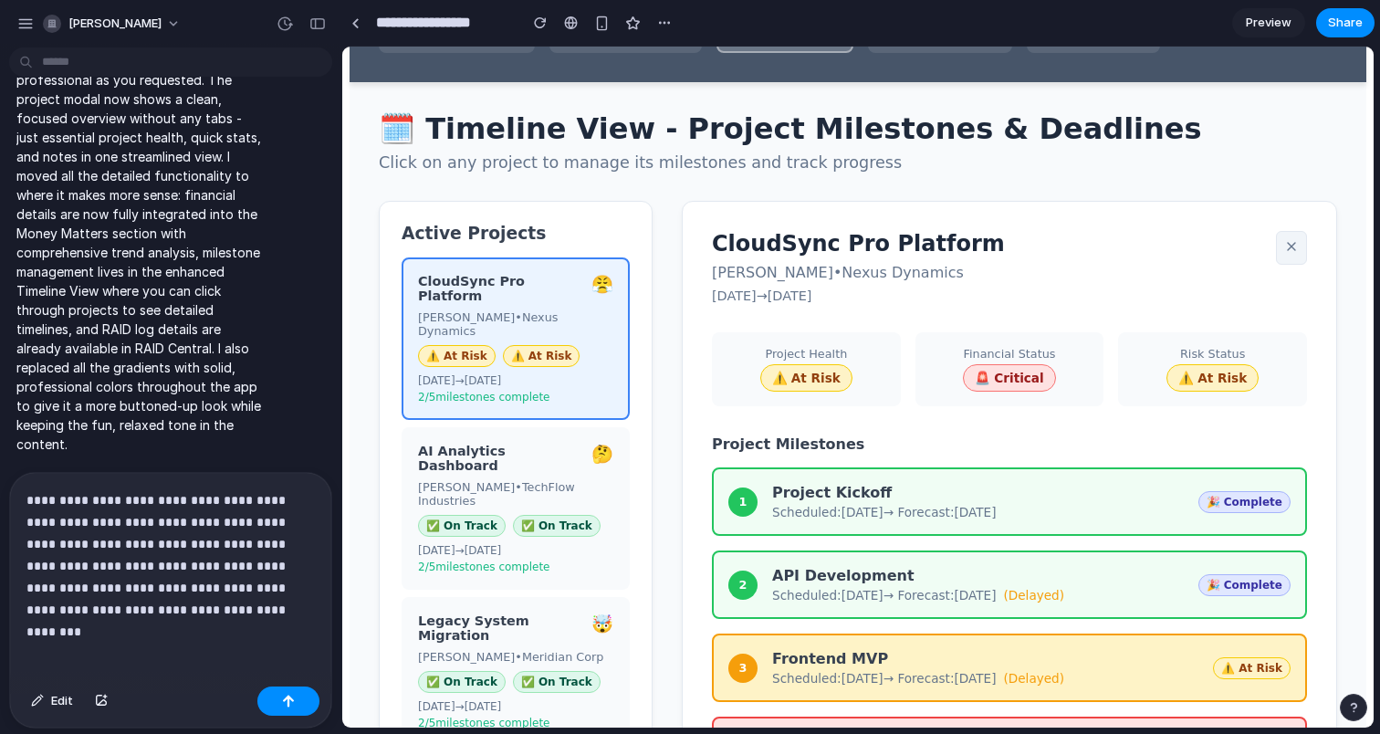
click at [592, 324] on div "Maya Patel • Nexus Dynamics" at bounding box center [515, 323] width 195 height 27
click at [1295, 248] on icon at bounding box center [1291, 246] width 15 height 15
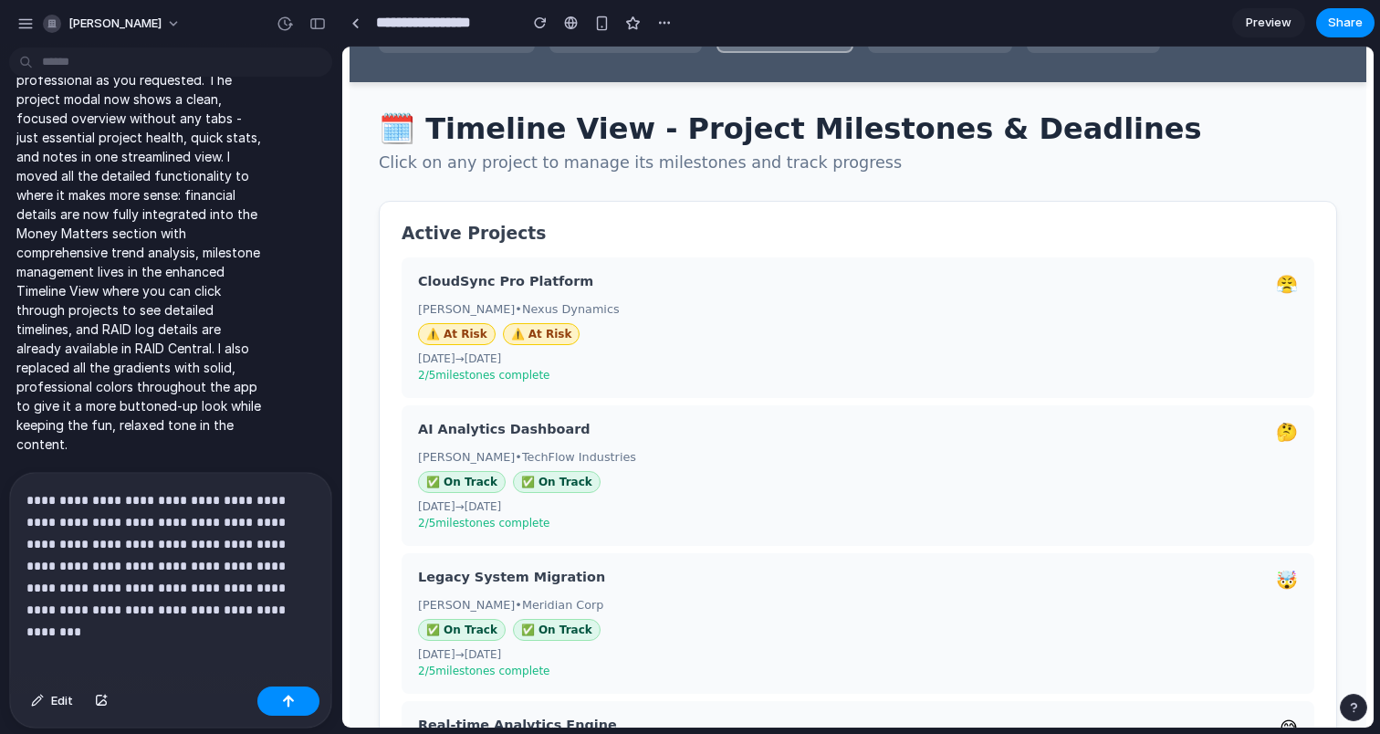
click at [215, 618] on p "**********" at bounding box center [170, 554] width 288 height 131
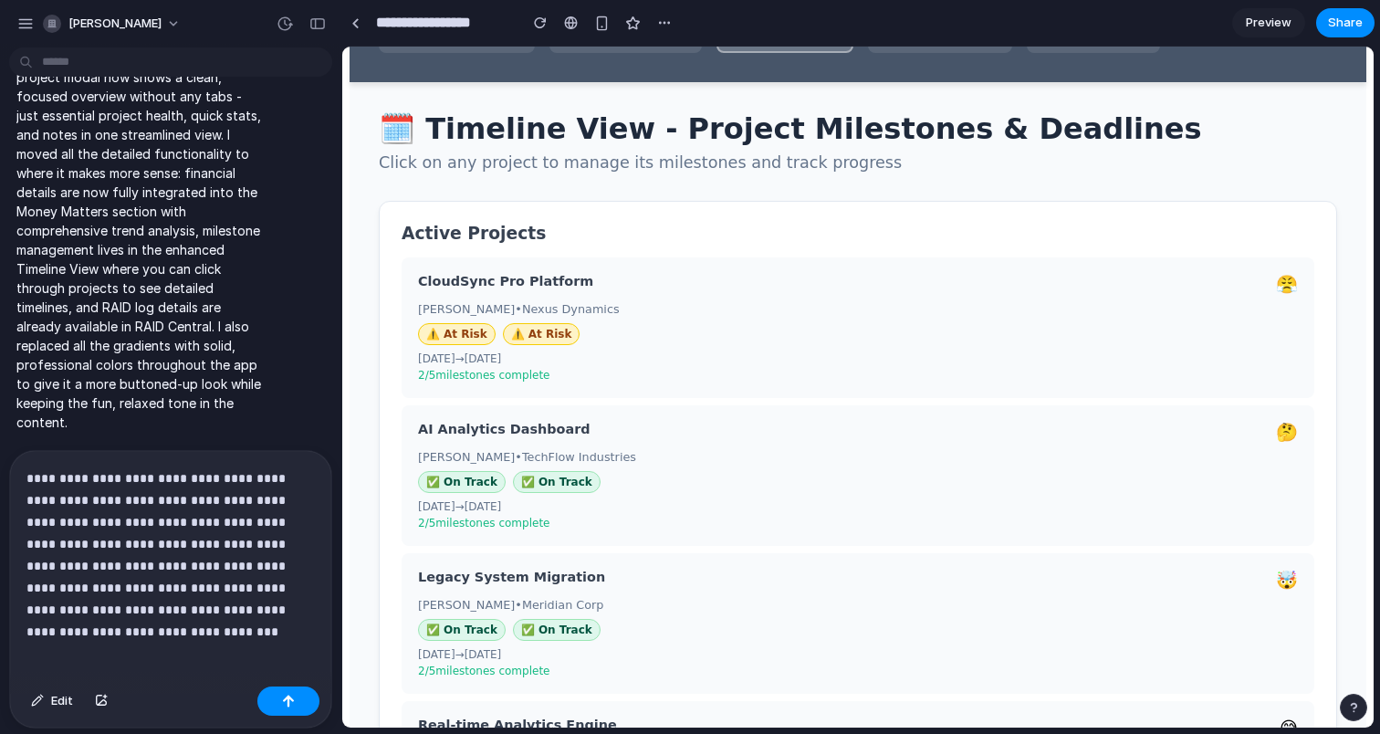
scroll to position [5059, 0]
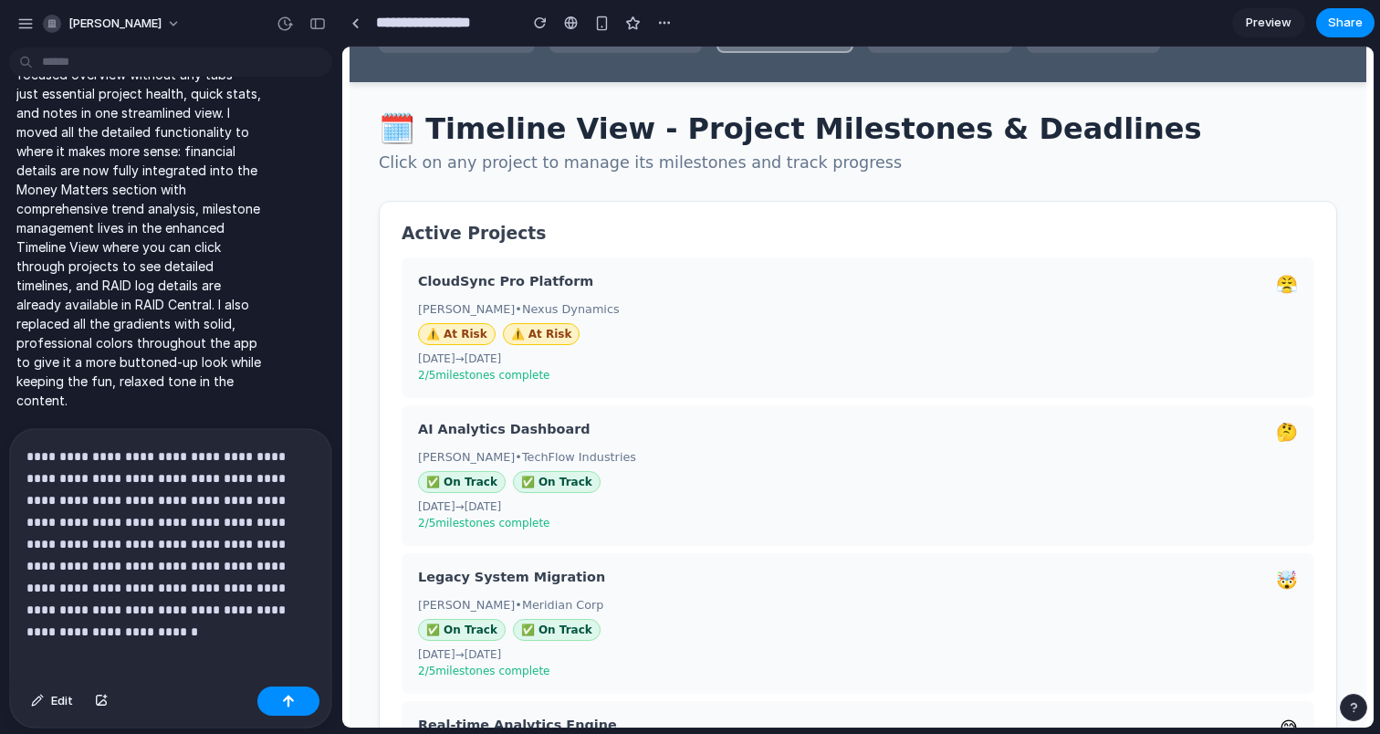
click at [614, 345] on div "⚠️ At Risk ⚠️ At Risk" at bounding box center [858, 334] width 880 height 22
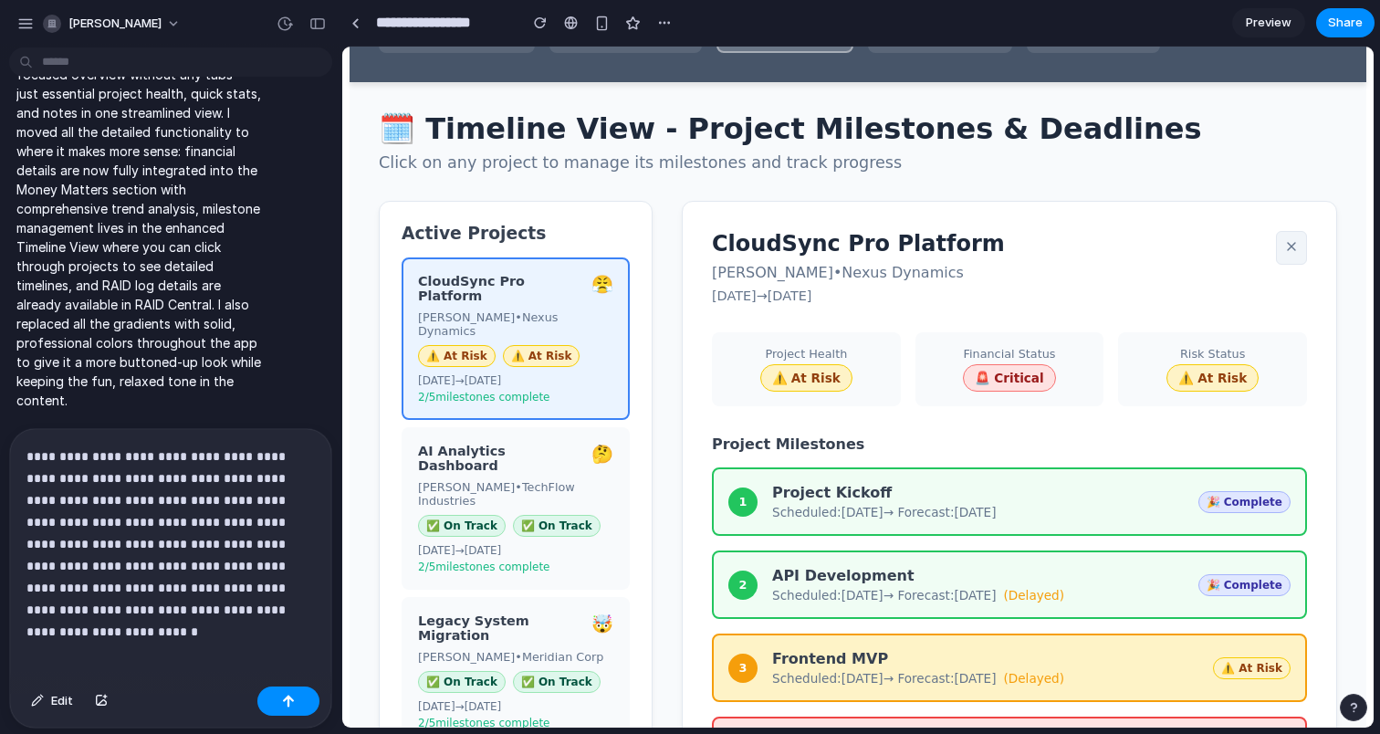
click at [614, 350] on div "CloudSync Pro Platform 😤 Maya Patel • Nexus Dynamics ⚠️ At Risk ⚠️ At Risk 07/0…" at bounding box center [516, 338] width 228 height 162
click at [1294, 249] on icon at bounding box center [1291, 246] width 15 height 15
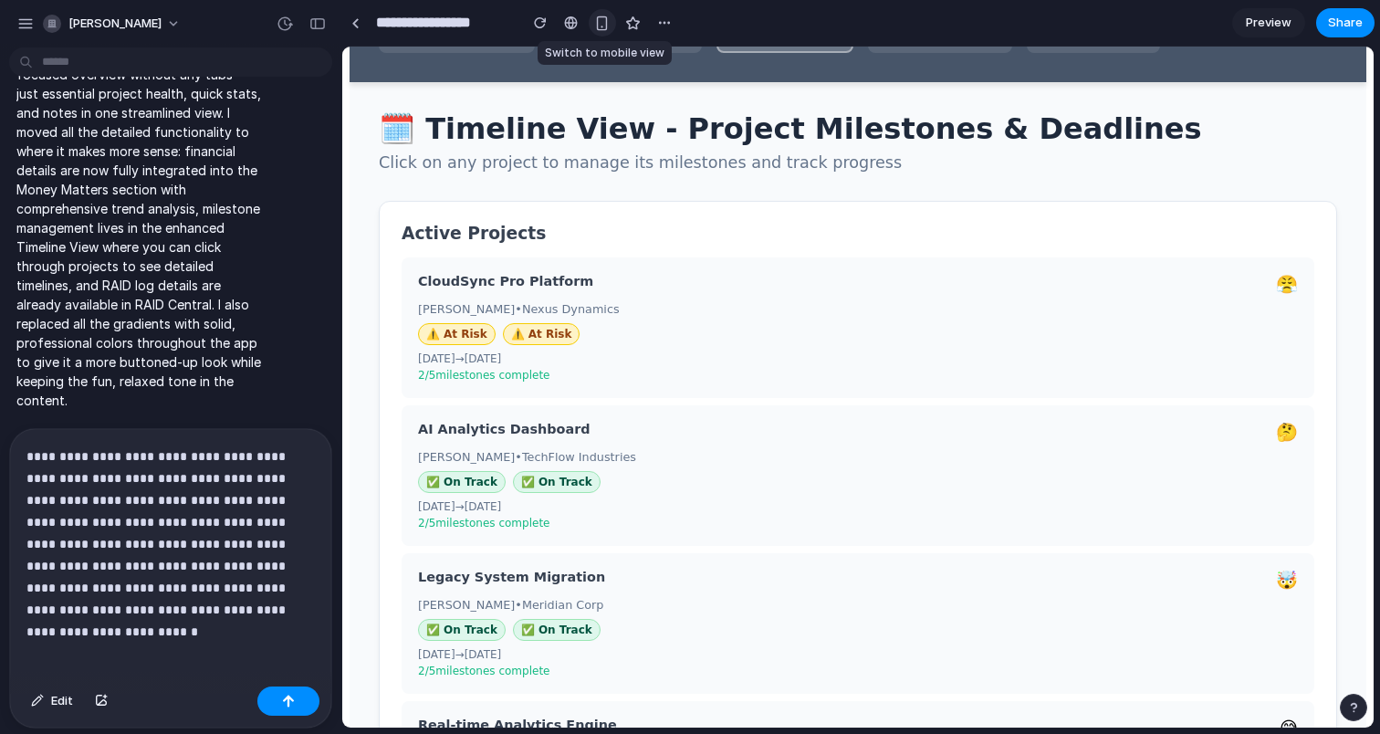
click at [609, 29] on div "button" at bounding box center [602, 24] width 16 height 16
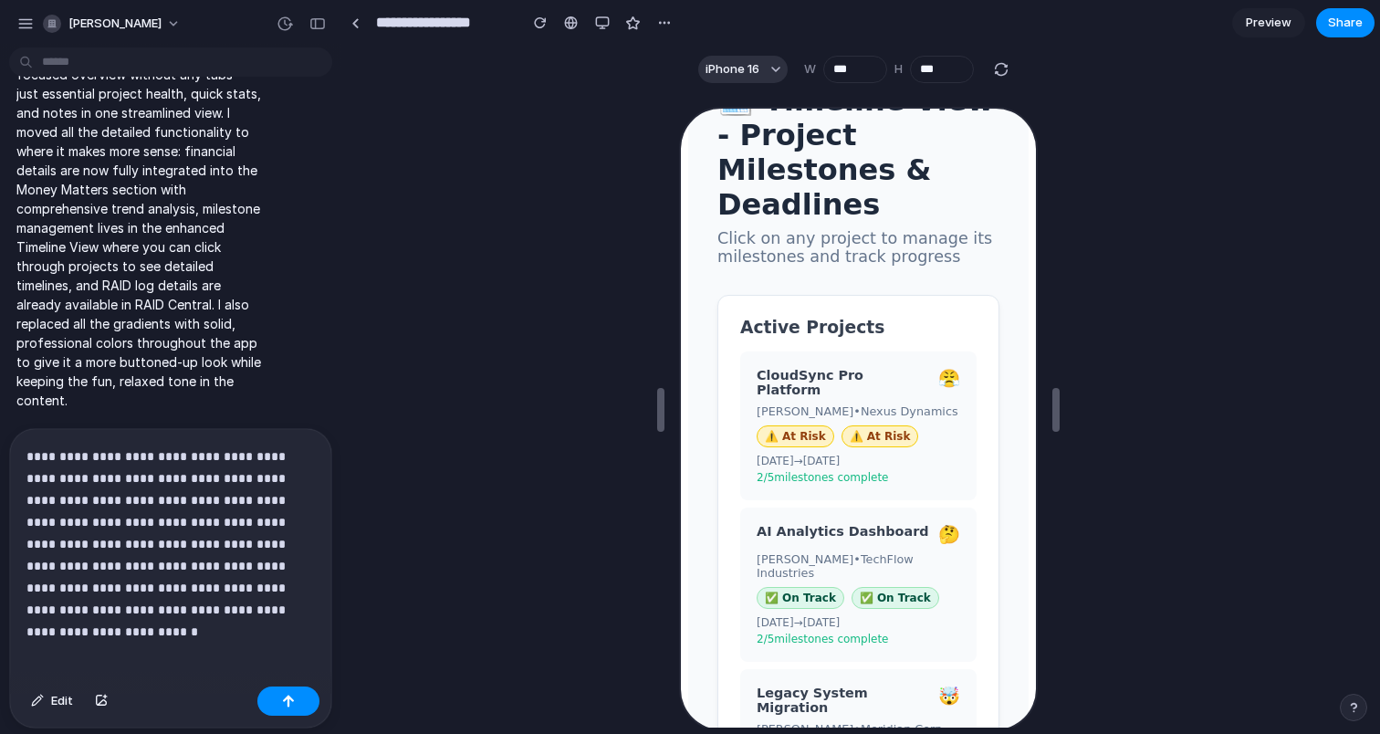
scroll to position [582, 0]
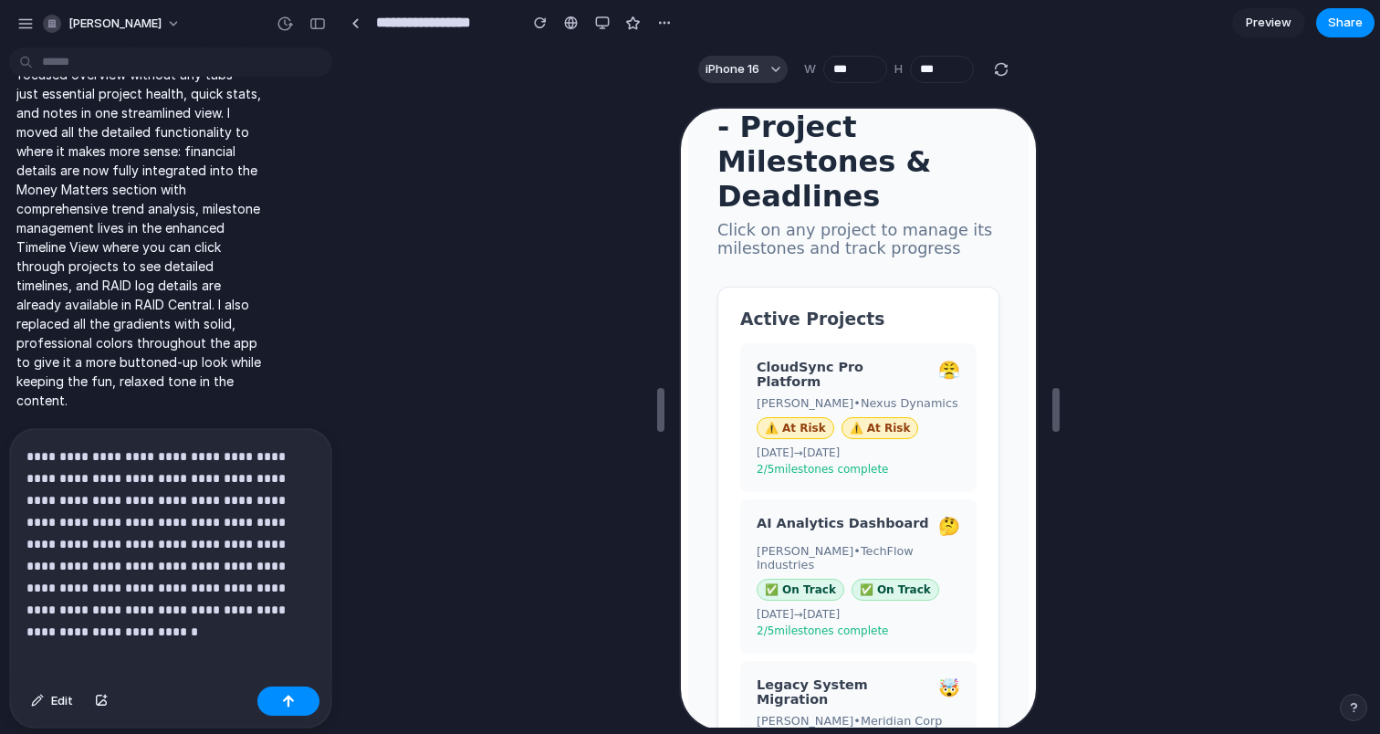
click at [126, 589] on p "**********" at bounding box center [170, 532] width 288 height 175
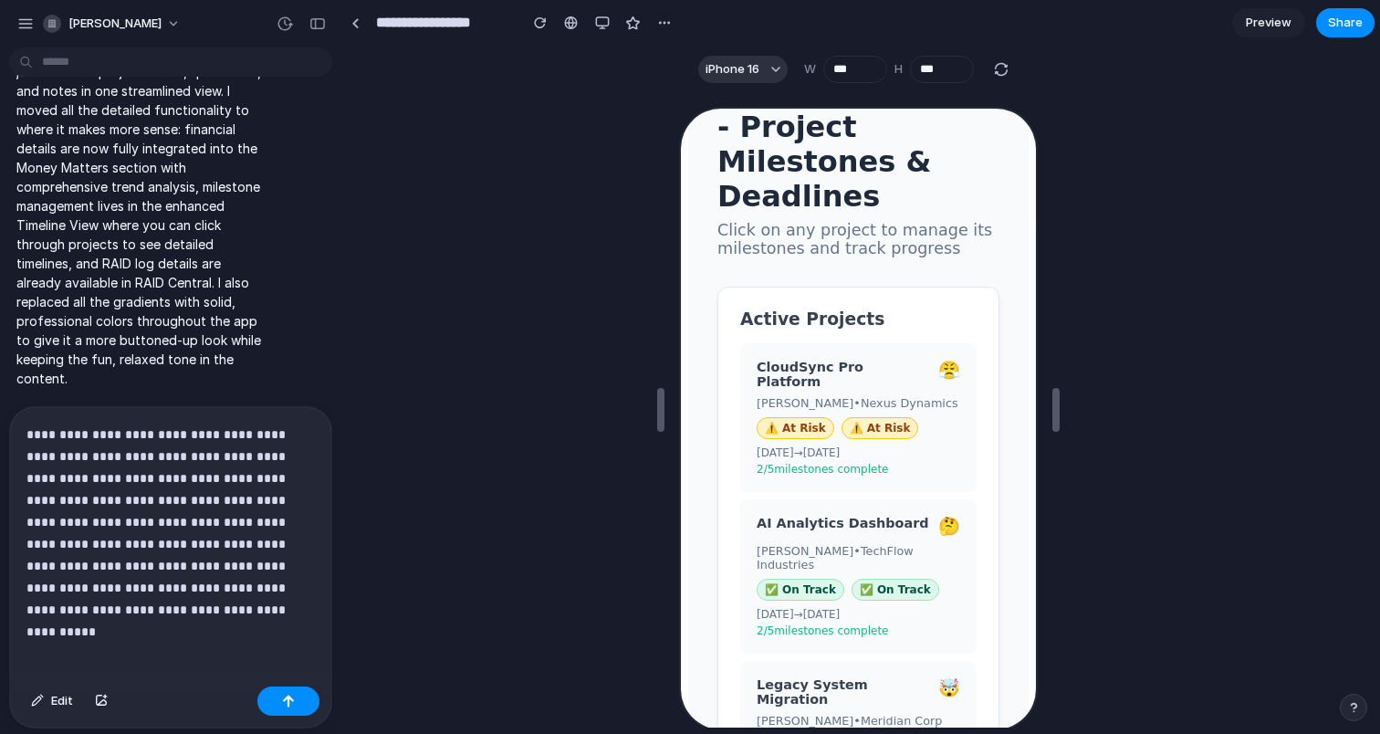
click at [892, 308] on h3 "Active Projects" at bounding box center [856, 317] width 236 height 19
click at [864, 394] on div "Maya Patel • Nexus Dynamics" at bounding box center [856, 401] width 204 height 14
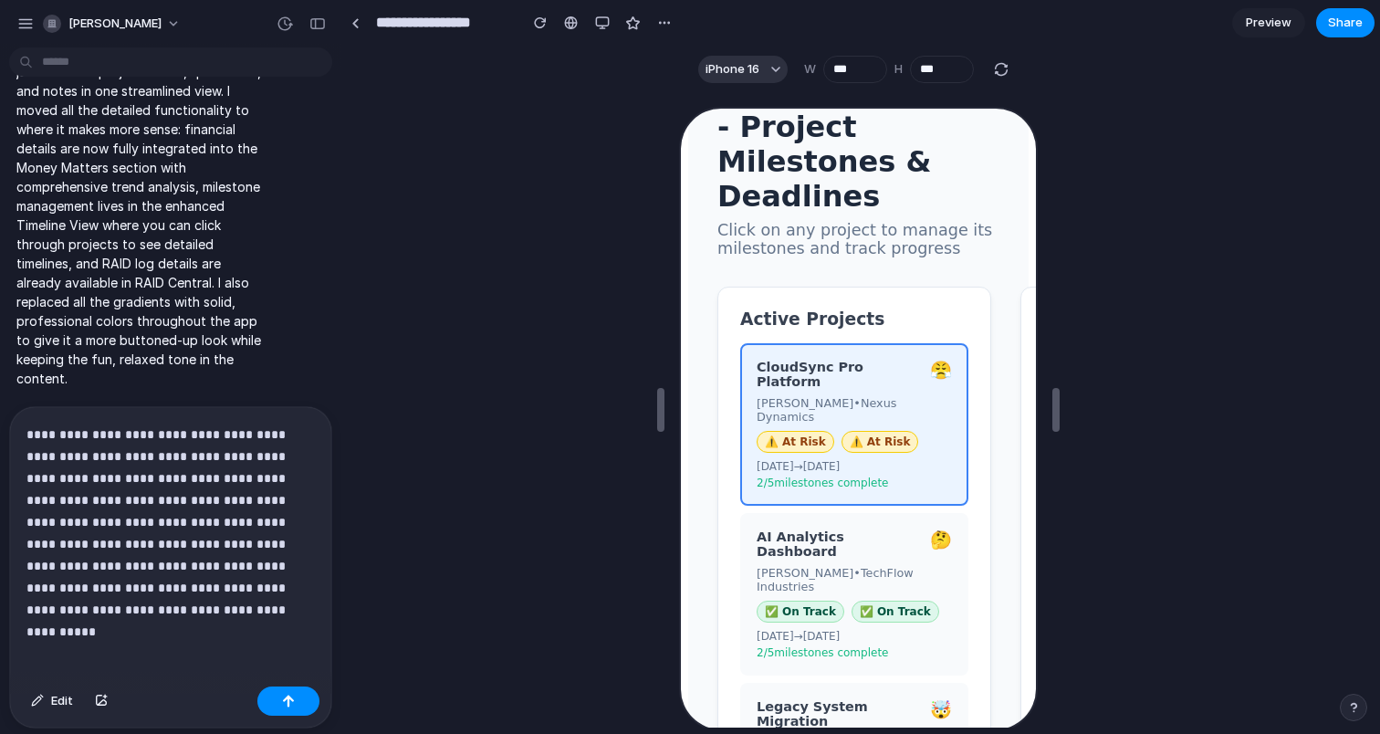
click at [920, 394] on div "Maya Patel • Nexus Dynamics" at bounding box center [851, 407] width 195 height 27
click at [906, 511] on div "AI Analytics Dashboard 🤔 Jordan Chen • TechFlow Industries ✅ On Track ✅ On Trac…" at bounding box center [852, 592] width 228 height 162
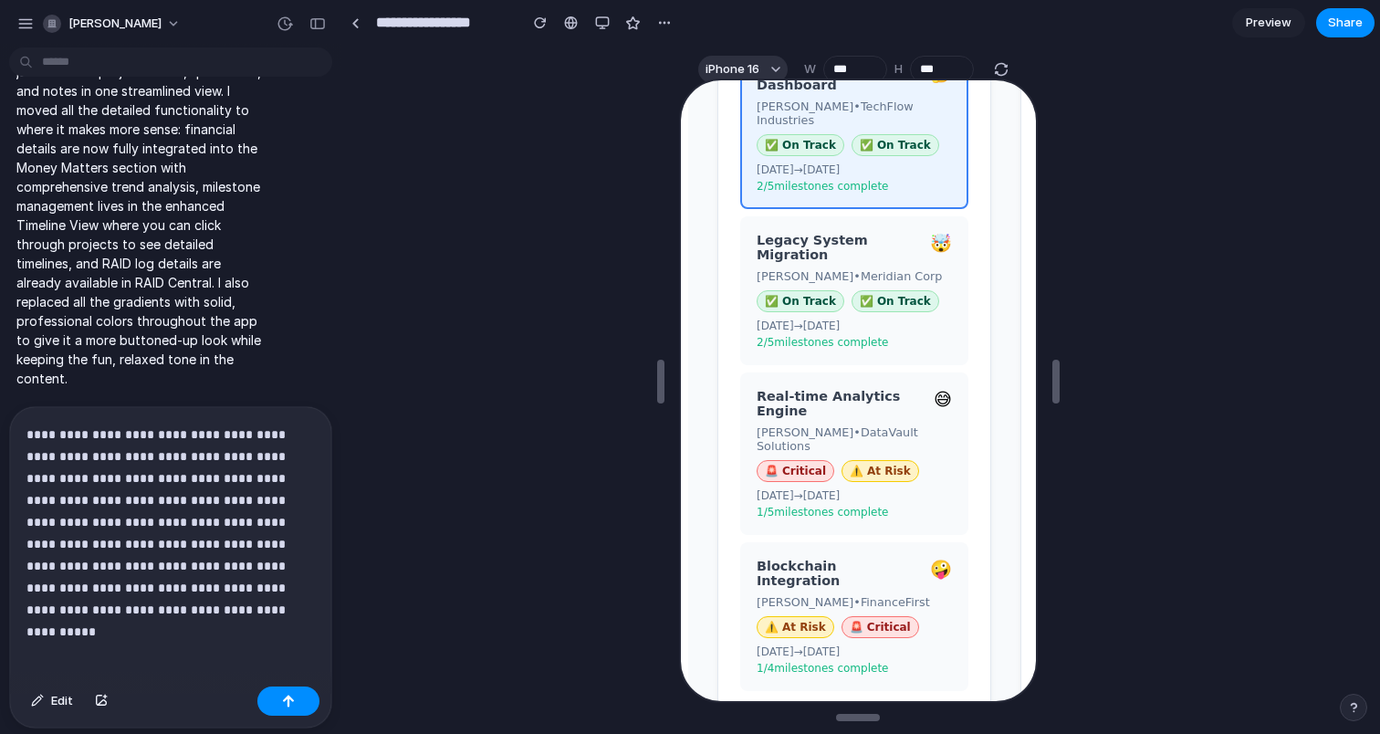
scroll to position [33, 0]
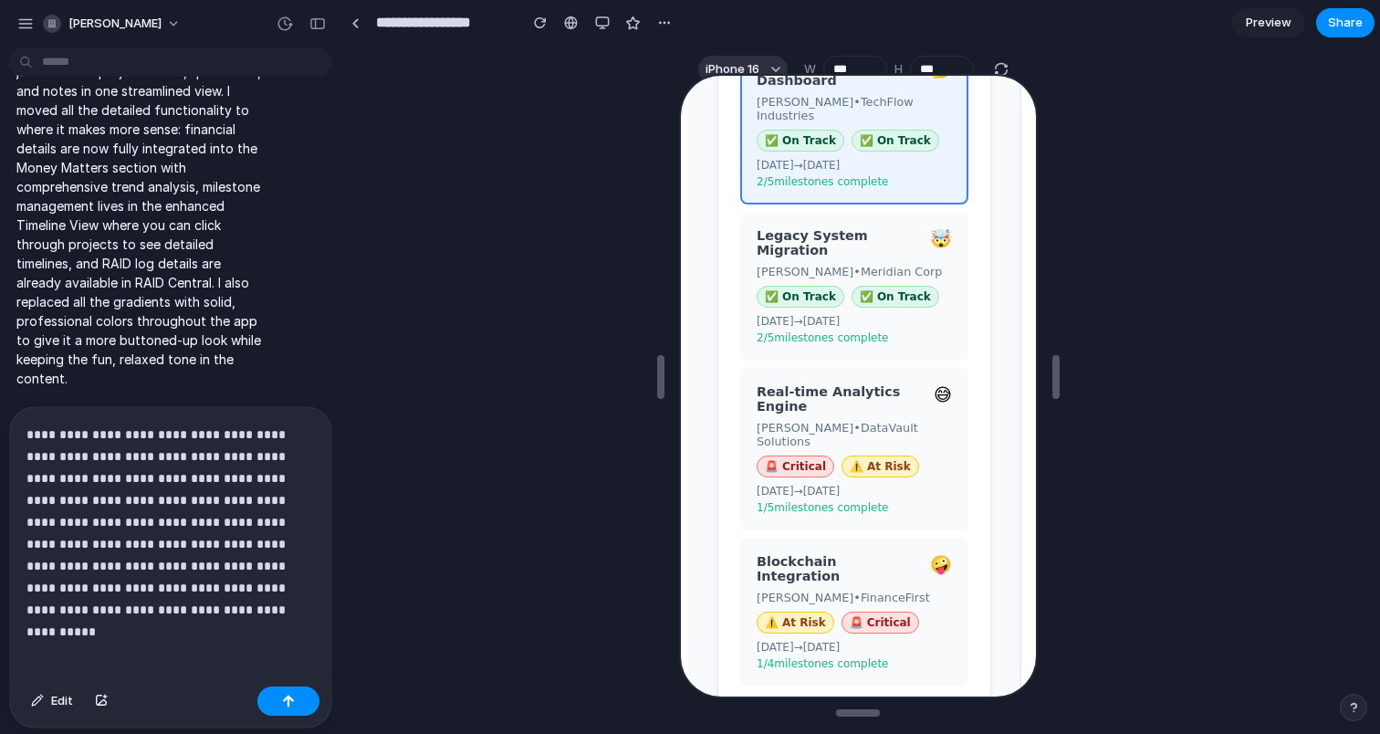
click at [906, 589] on div "Casey Kim • FinanceFirst" at bounding box center [851, 596] width 195 height 14
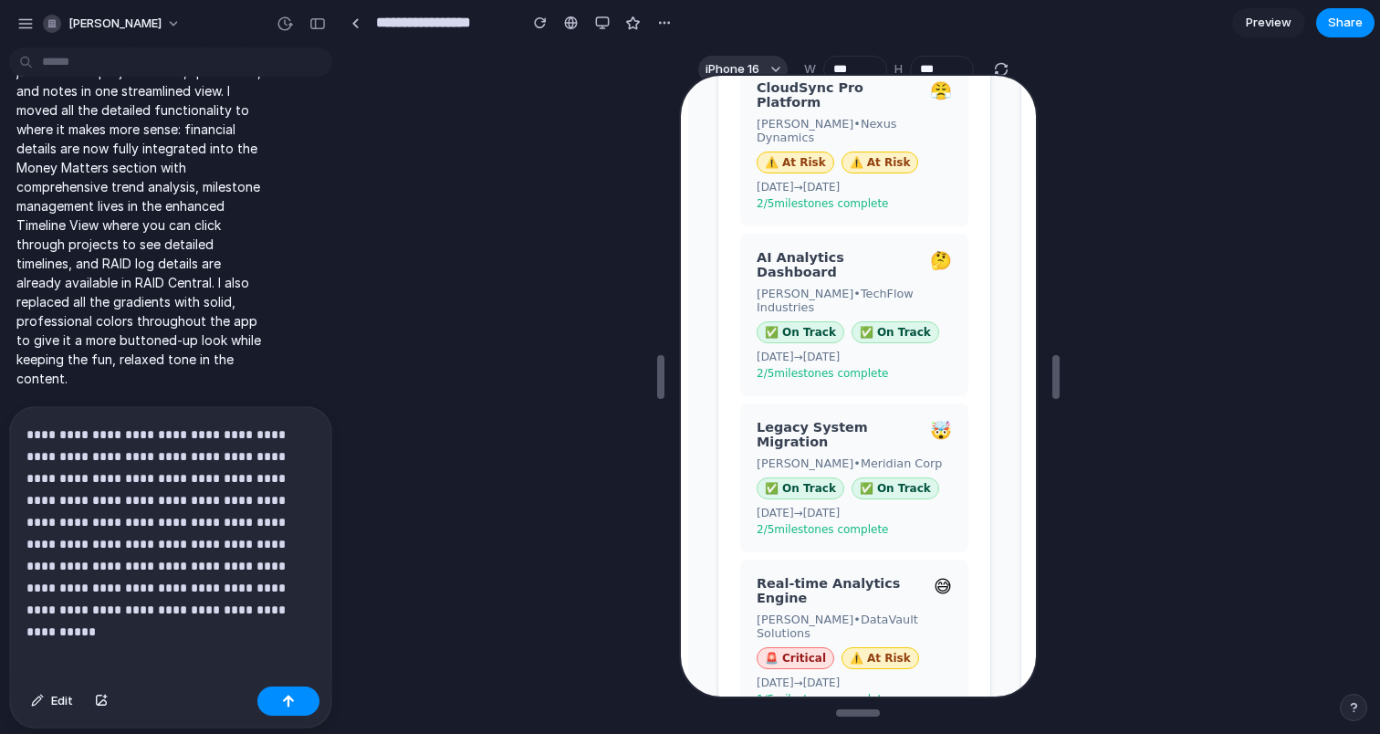
scroll to position [820, 0]
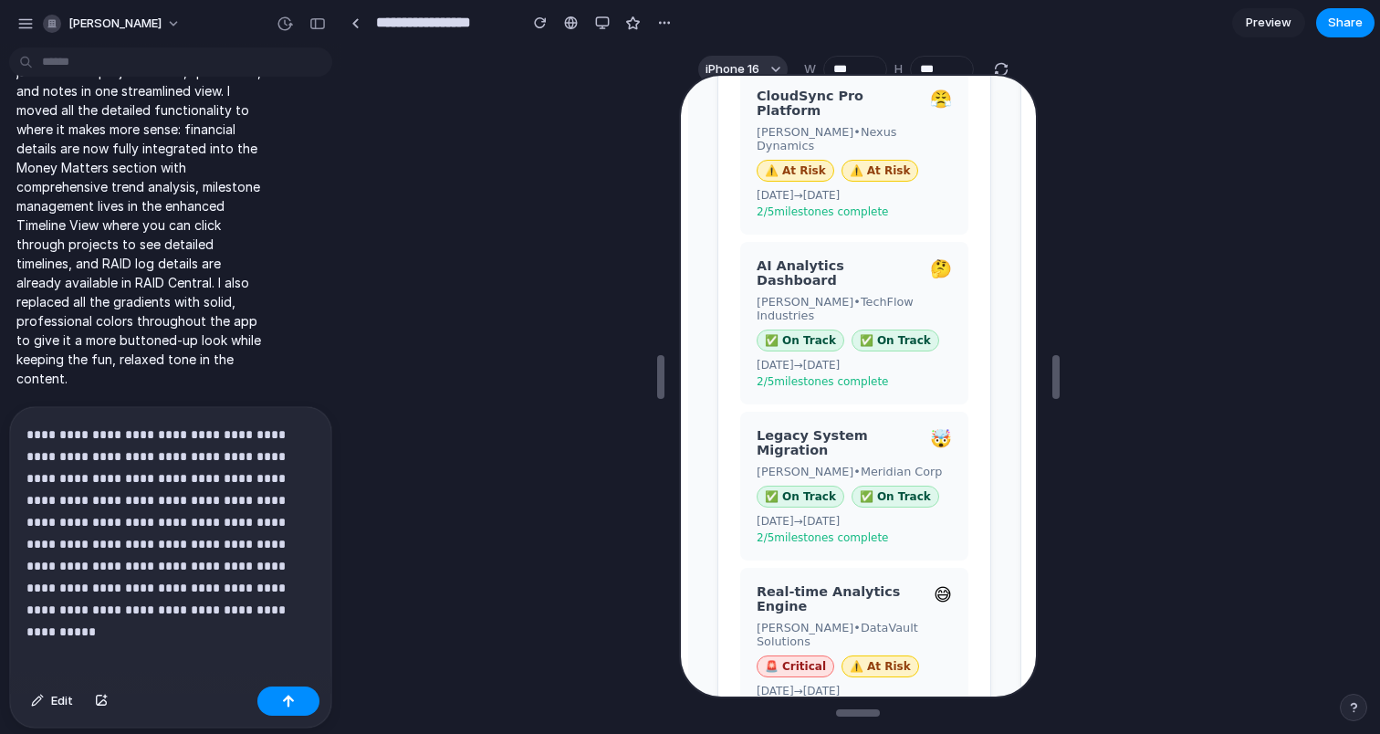
click at [900, 260] on div "AI Analytics Dashboard 🤔 Jordan Chen • TechFlow Industries ✅ On Track ✅ On Trac…" at bounding box center [852, 321] width 228 height 162
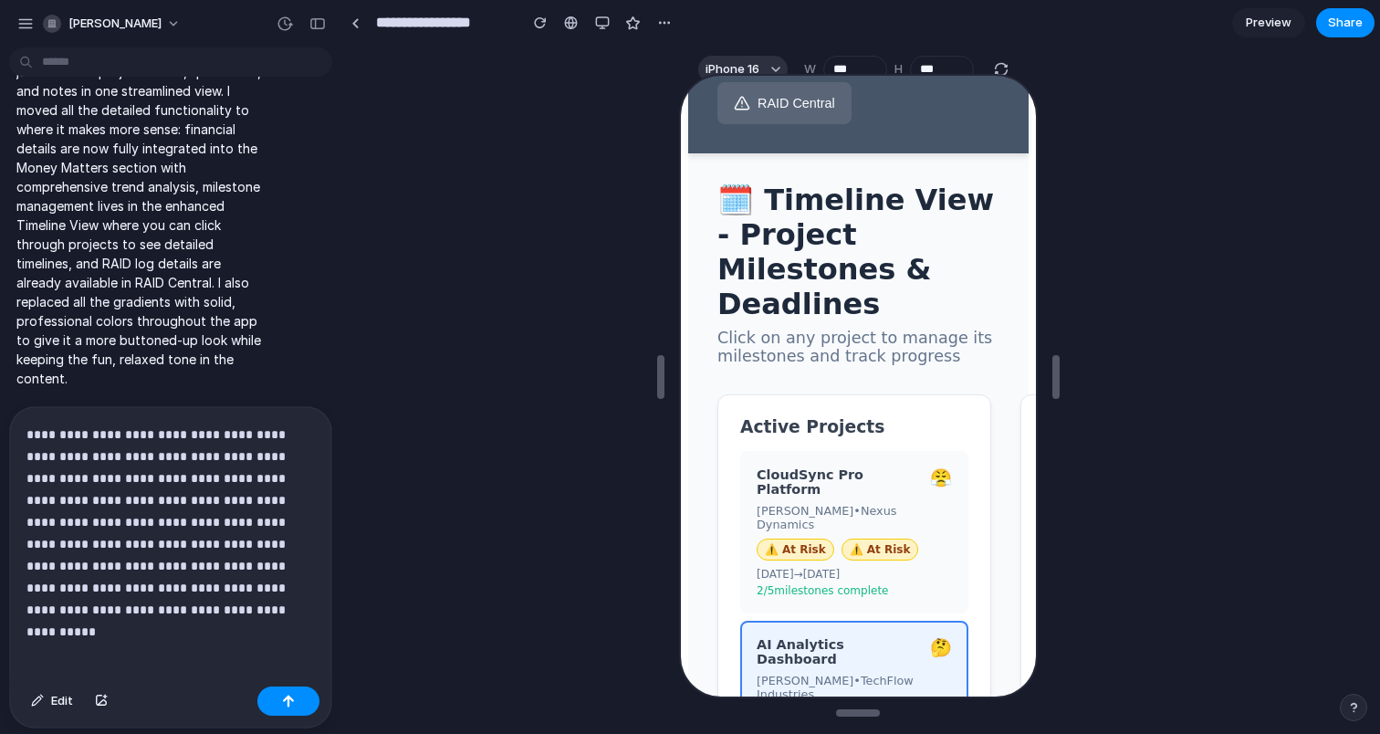
scroll to position [431, 0]
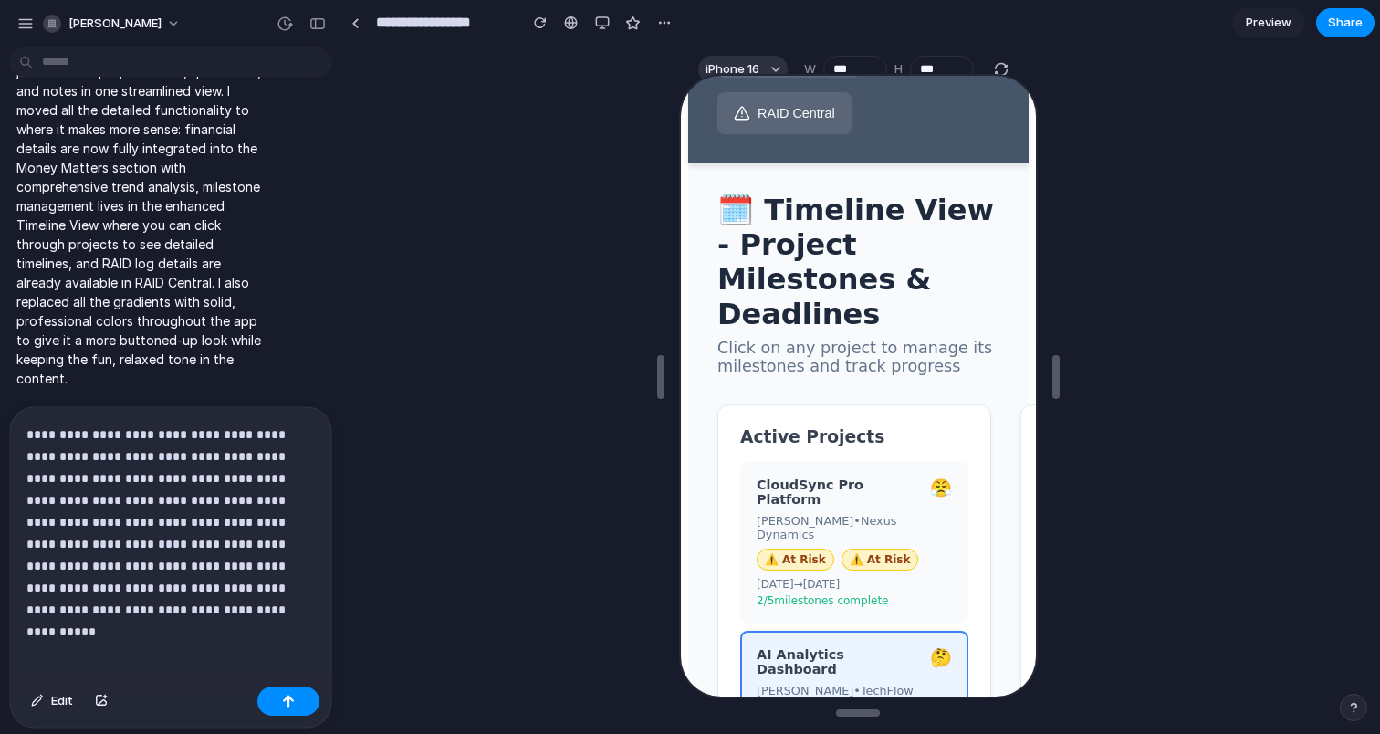
click at [218, 606] on p "**********" at bounding box center [170, 522] width 288 height 197
drag, startPoint x: 267, startPoint y: 567, endPoint x: 130, endPoint y: 562, distance: 137.9
click at [130, 562] on p "**********" at bounding box center [170, 522] width 288 height 197
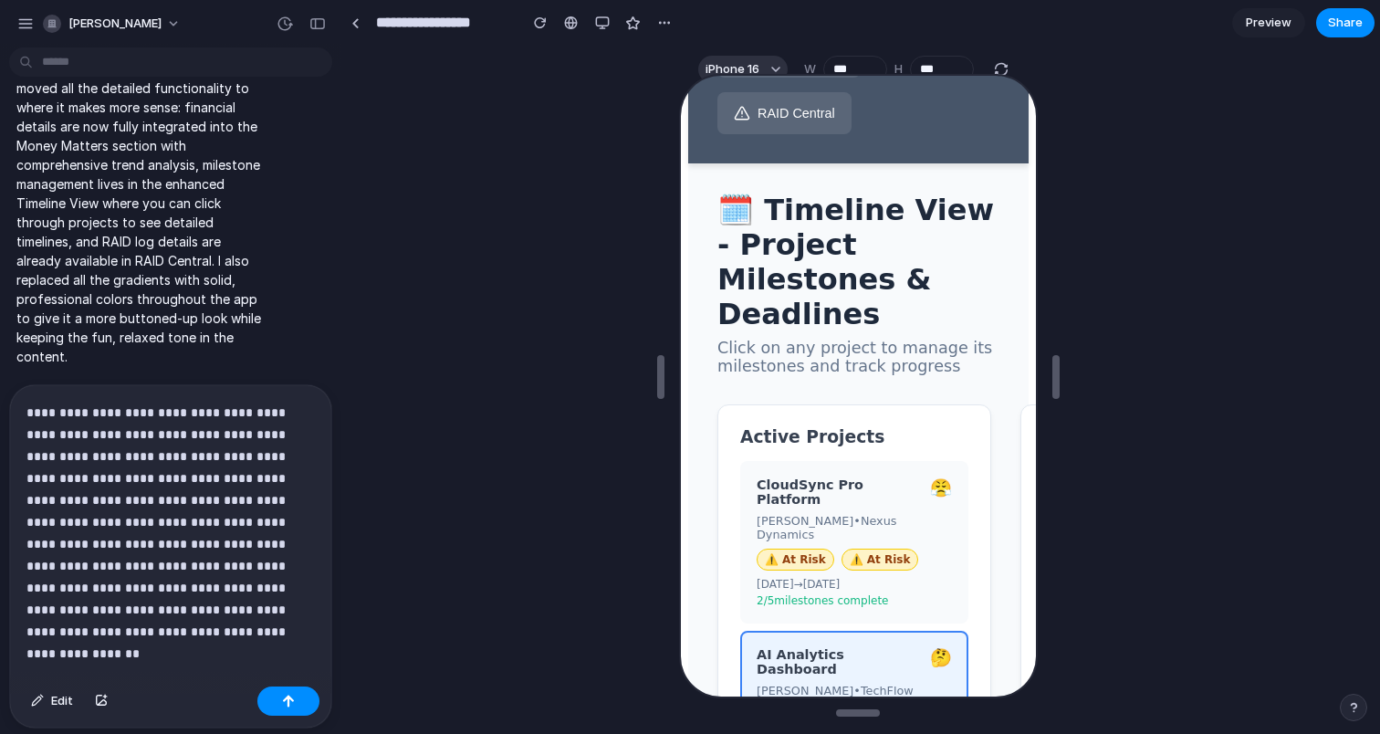
scroll to position [5125, 0]
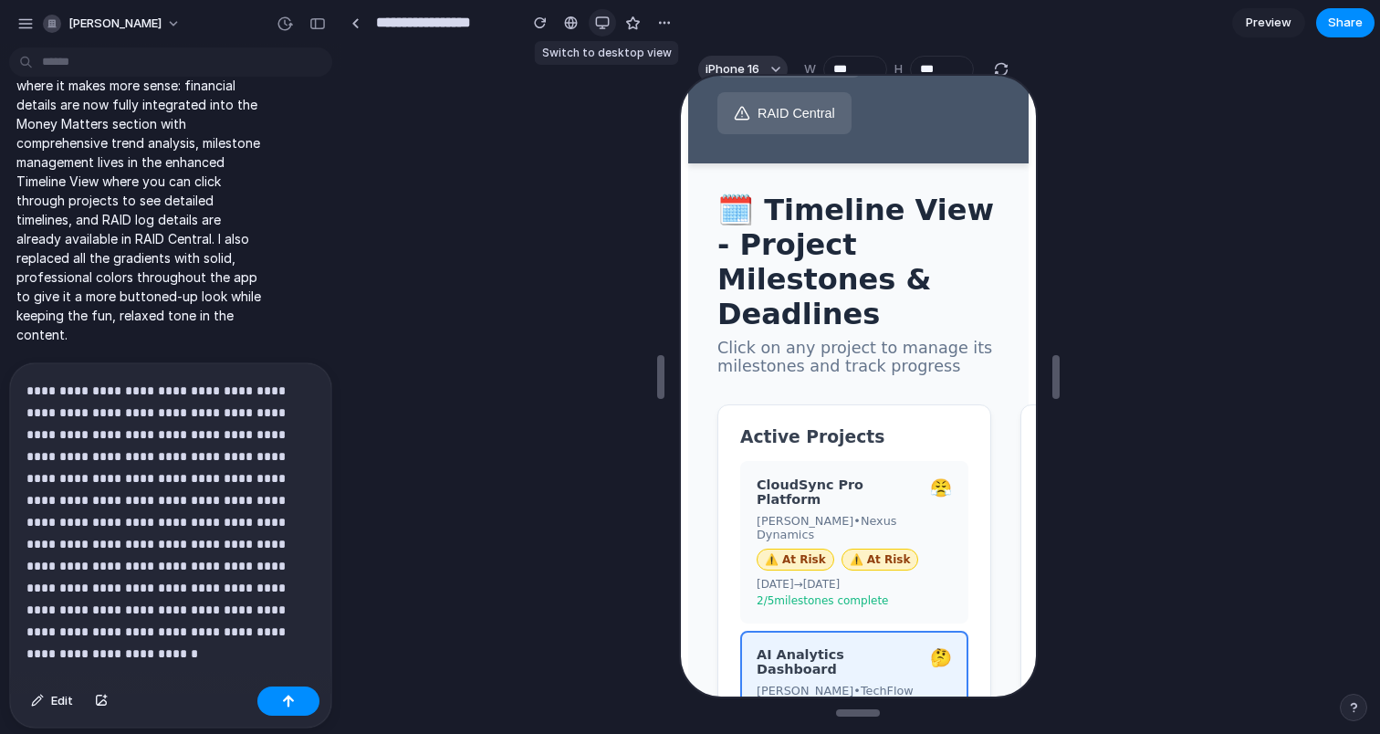
click at [601, 17] on div "button" at bounding box center [602, 23] width 15 height 15
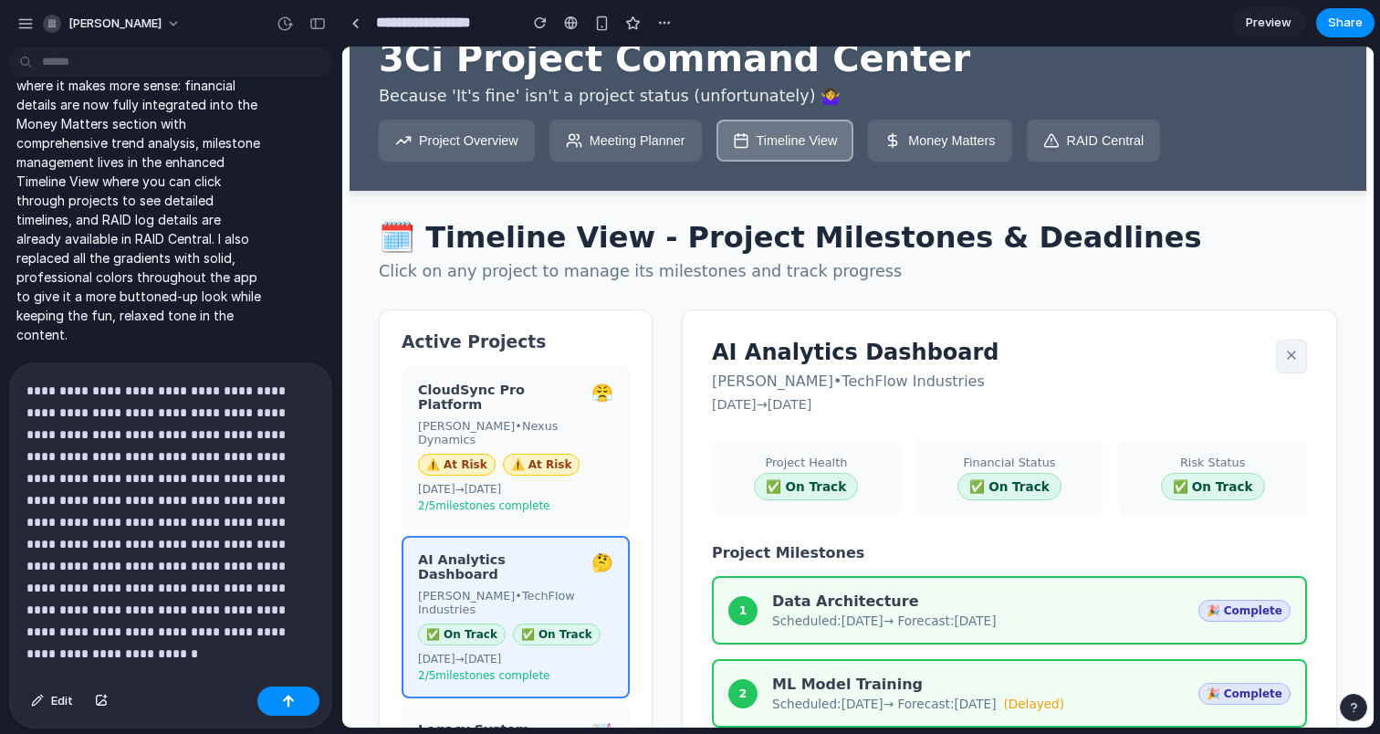
scroll to position [44, 0]
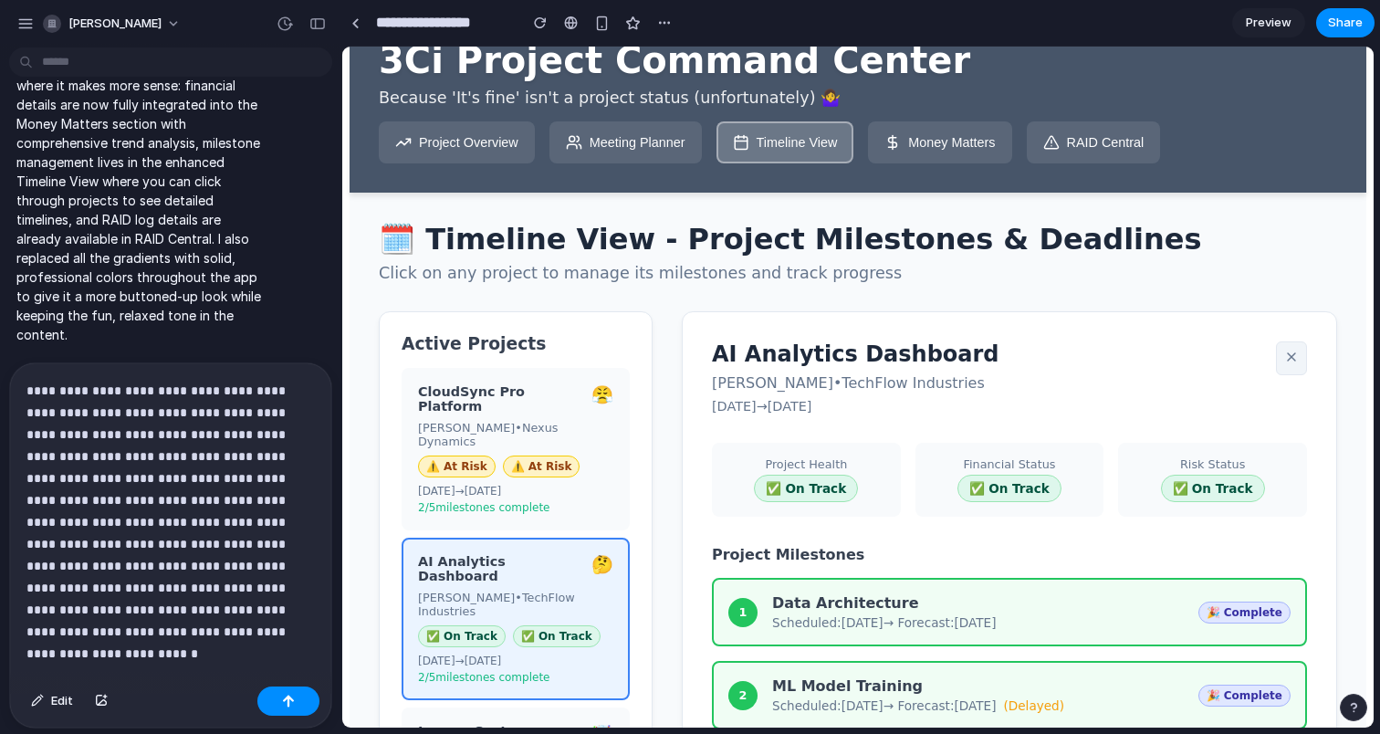
click at [647, 161] on button "Meeting Planner" at bounding box center [626, 142] width 152 height 42
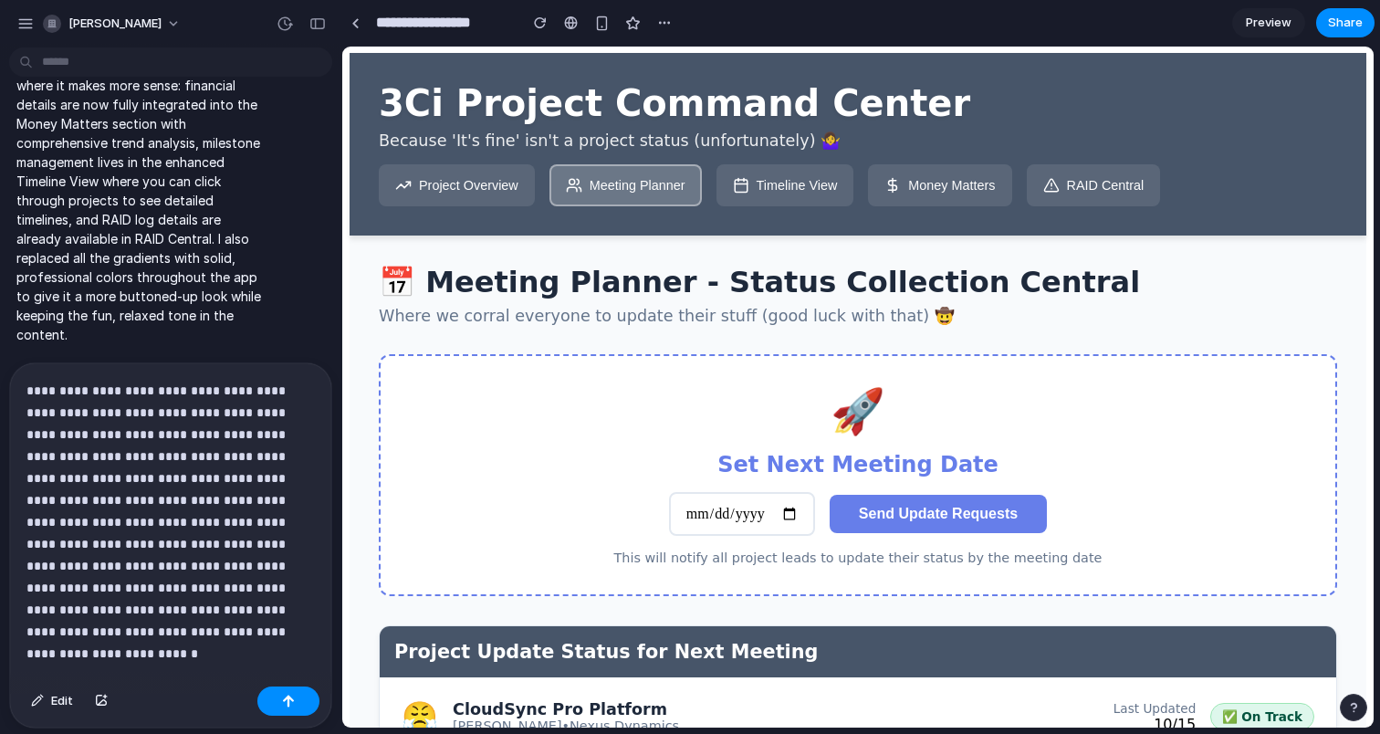
scroll to position [0, 0]
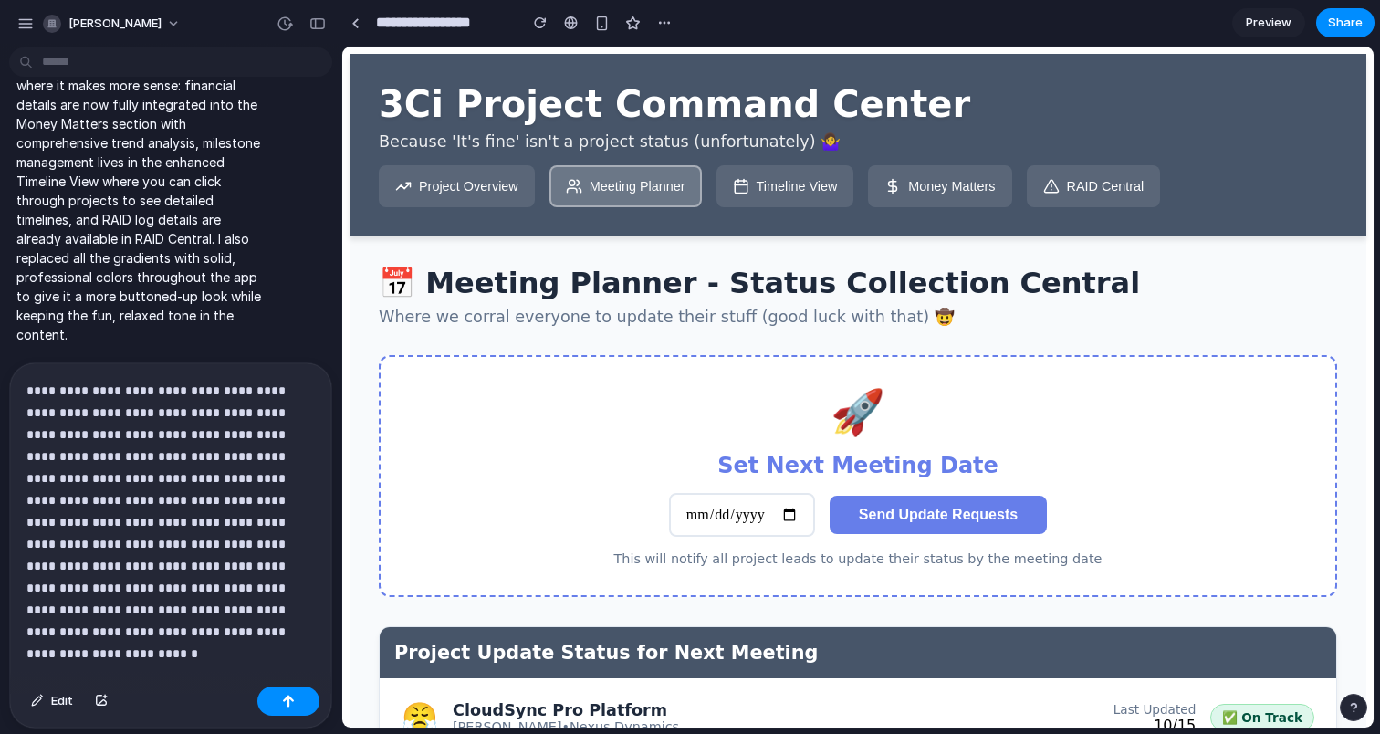
click at [500, 188] on button "Project Overview" at bounding box center [457, 186] width 156 height 42
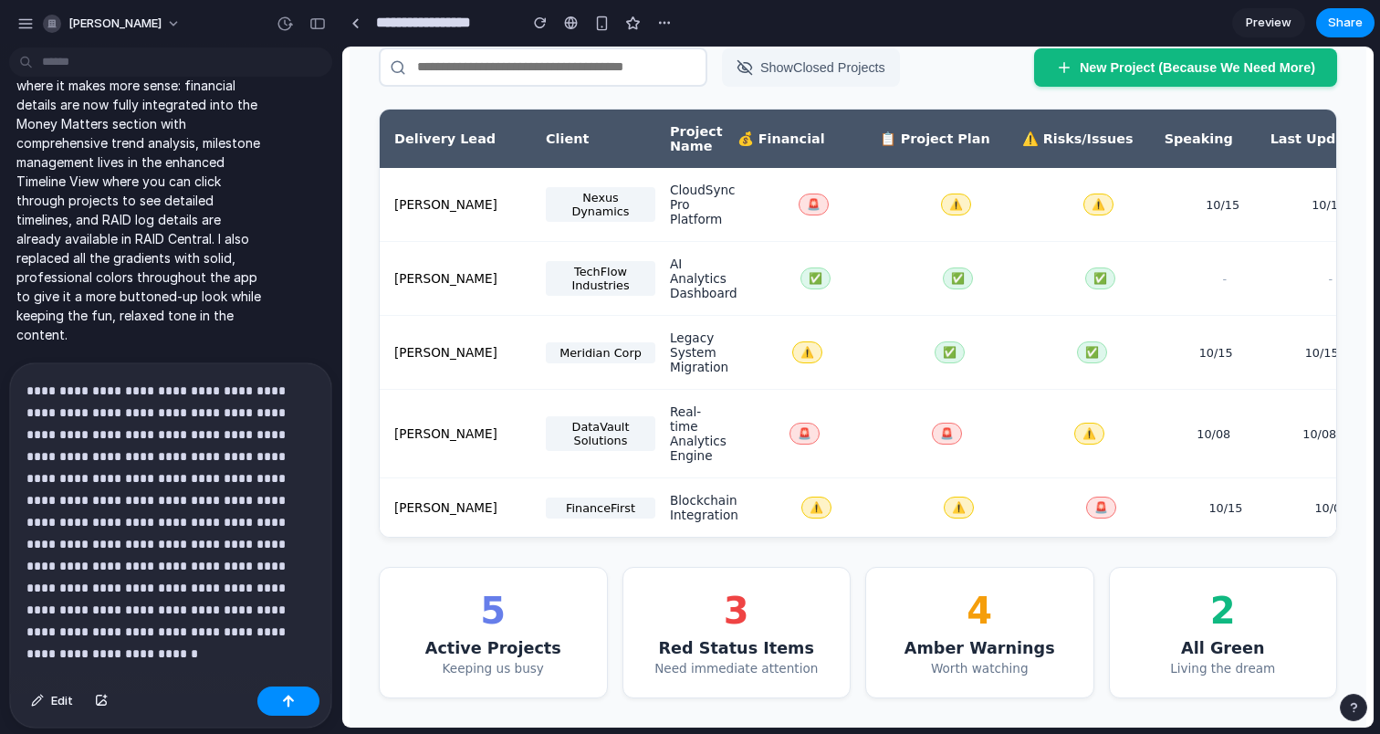
scroll to position [221, 0]
click at [753, 238] on div "Maya Patel Nexus Dynamics CloudSync Pro Platform 🚨 ⚠️ ⚠️ 10/15 10/15" at bounding box center [858, 205] width 957 height 74
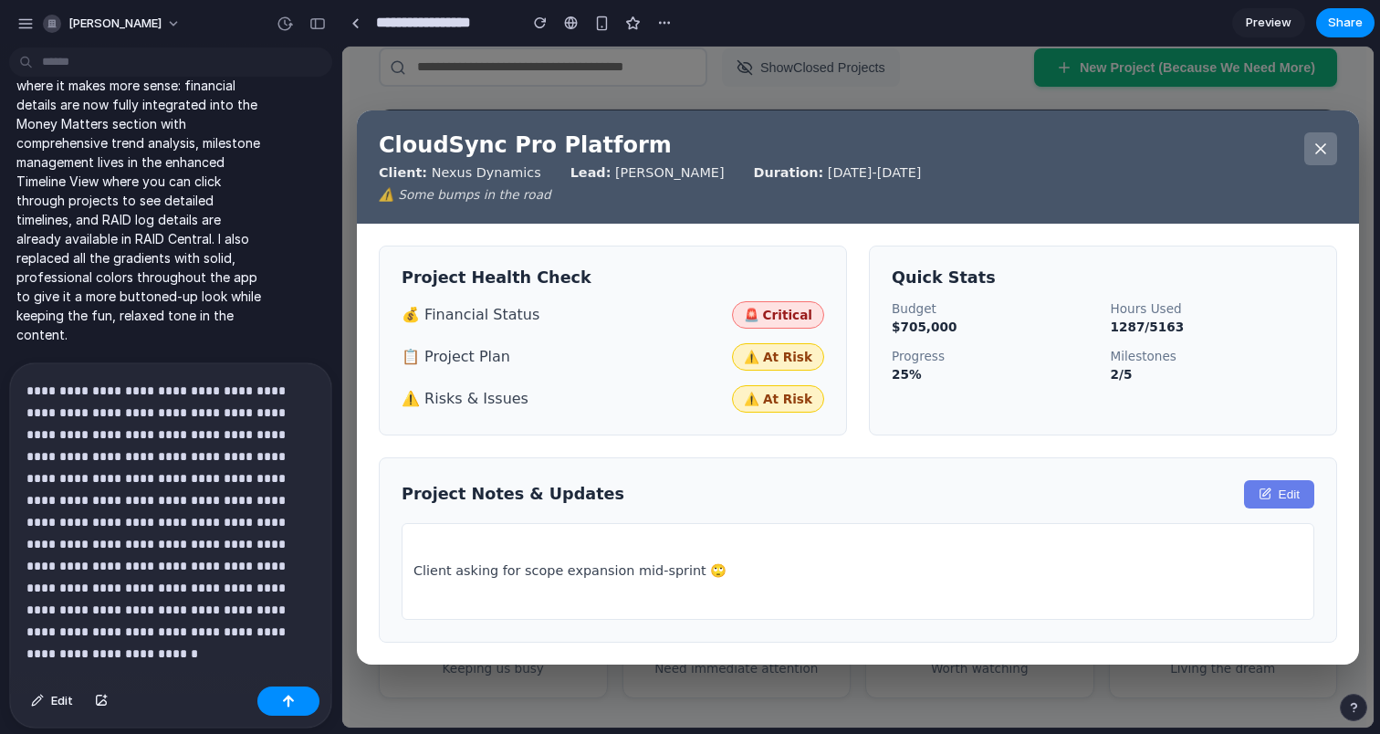
click at [772, 301] on span "🚨 Critical" at bounding box center [778, 314] width 92 height 27
click at [473, 315] on span "💰 Financial Status" at bounding box center [471, 314] width 138 height 17
click at [472, 362] on span "📋 Project Plan" at bounding box center [456, 356] width 109 height 17
click at [470, 405] on span "⚠️ Risks & Issues" at bounding box center [465, 398] width 127 height 17
click at [1324, 150] on icon at bounding box center [1321, 149] width 18 height 18
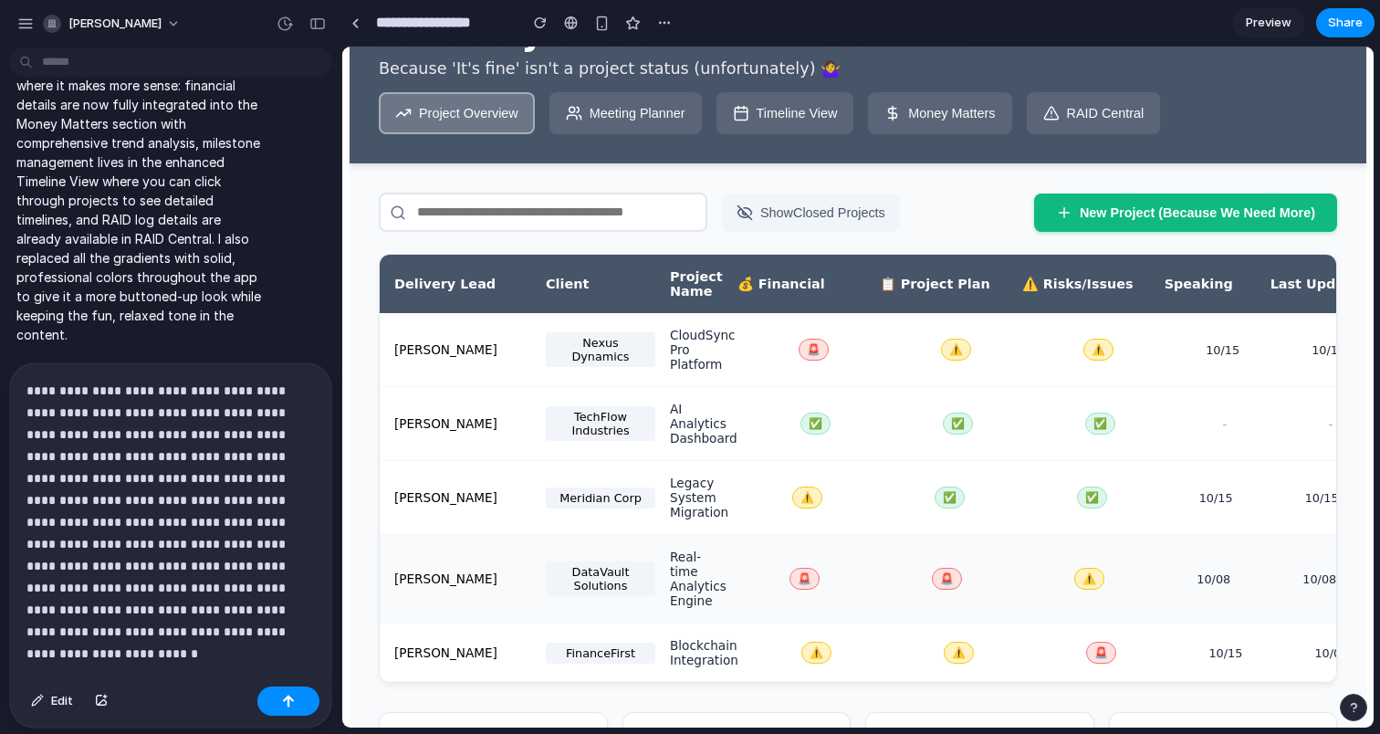
scroll to position [70, 0]
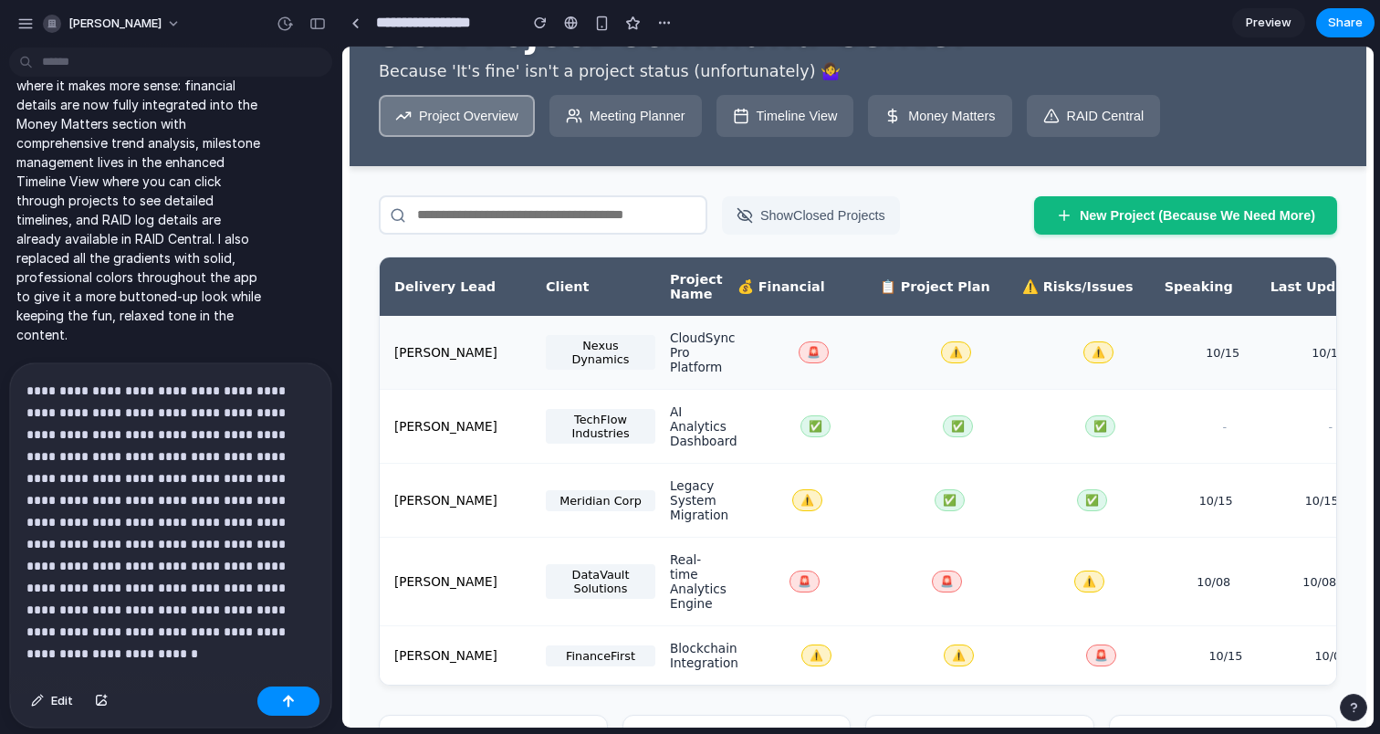
click at [814, 359] on span "🚨" at bounding box center [814, 352] width 14 height 13
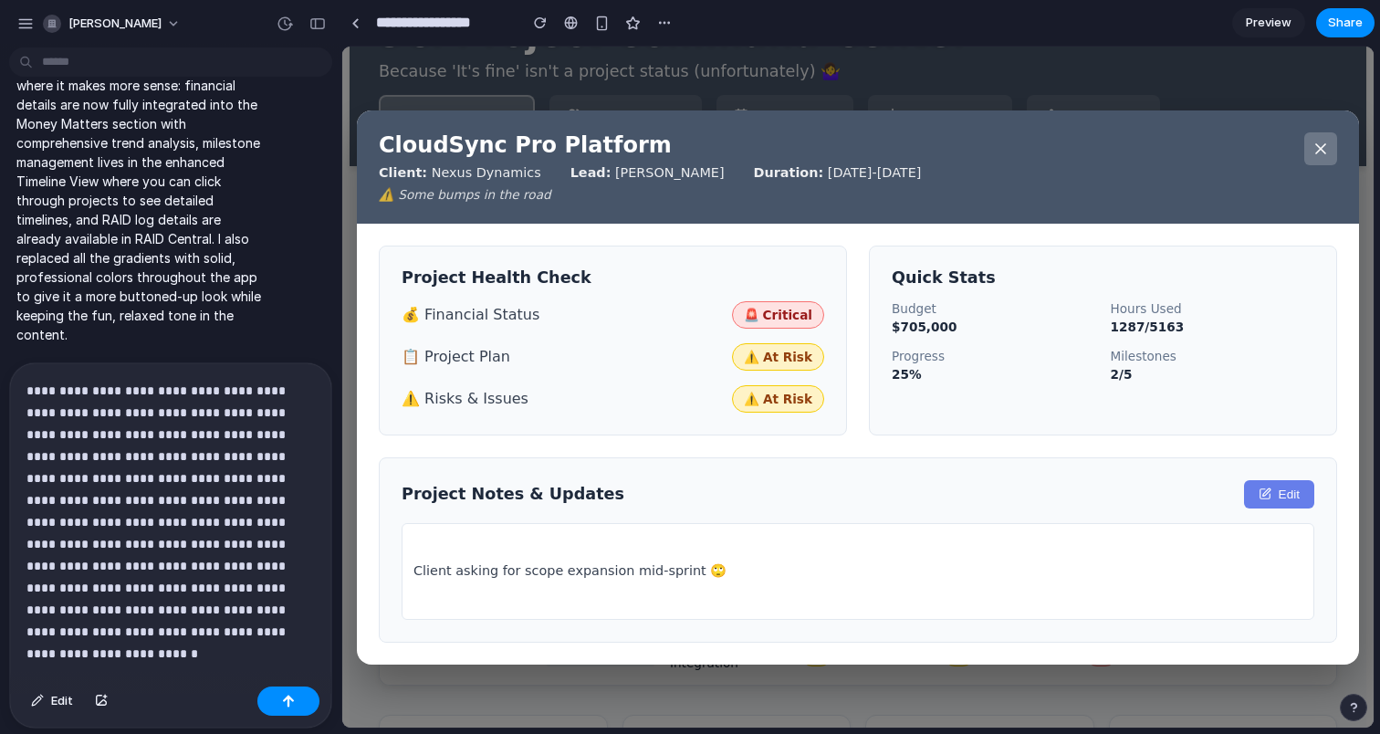
click at [1316, 147] on icon at bounding box center [1320, 148] width 9 height 9
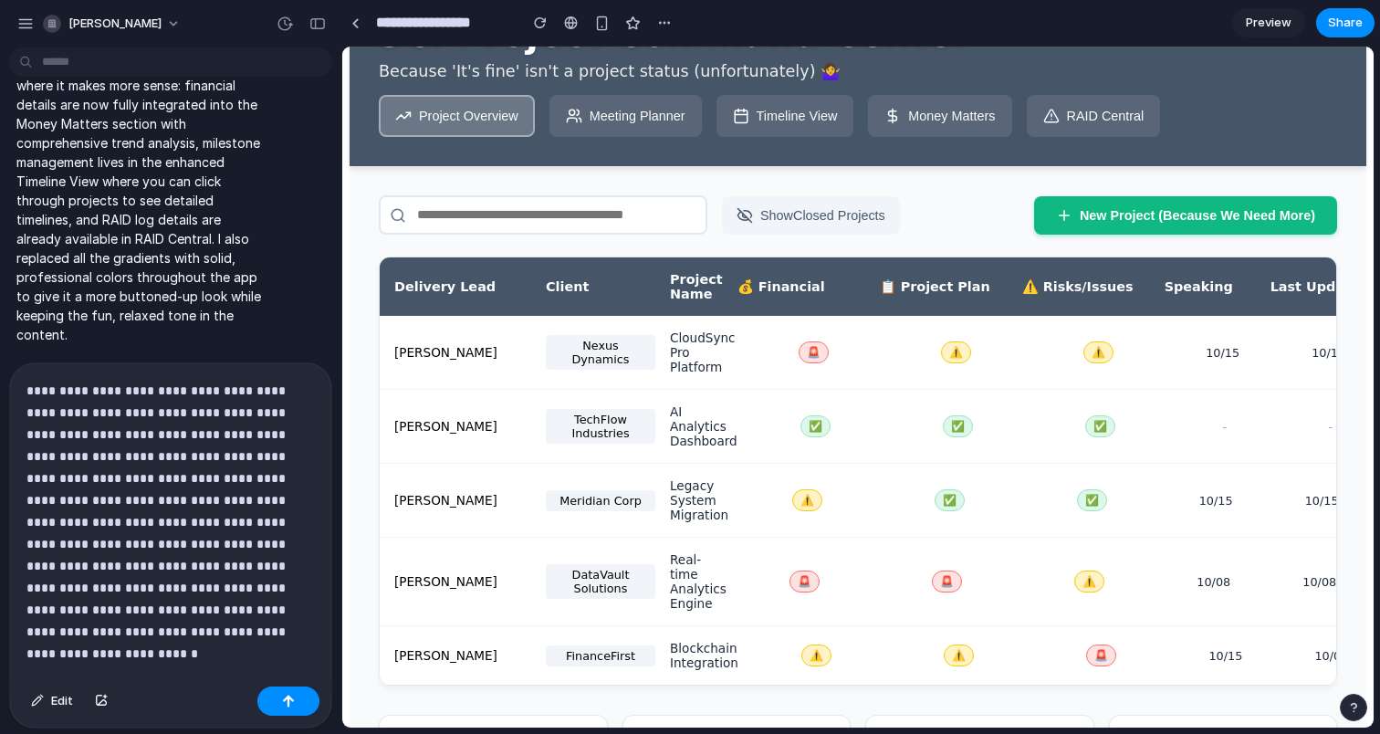
click at [795, 121] on button "Timeline View" at bounding box center [786, 116] width 138 height 42
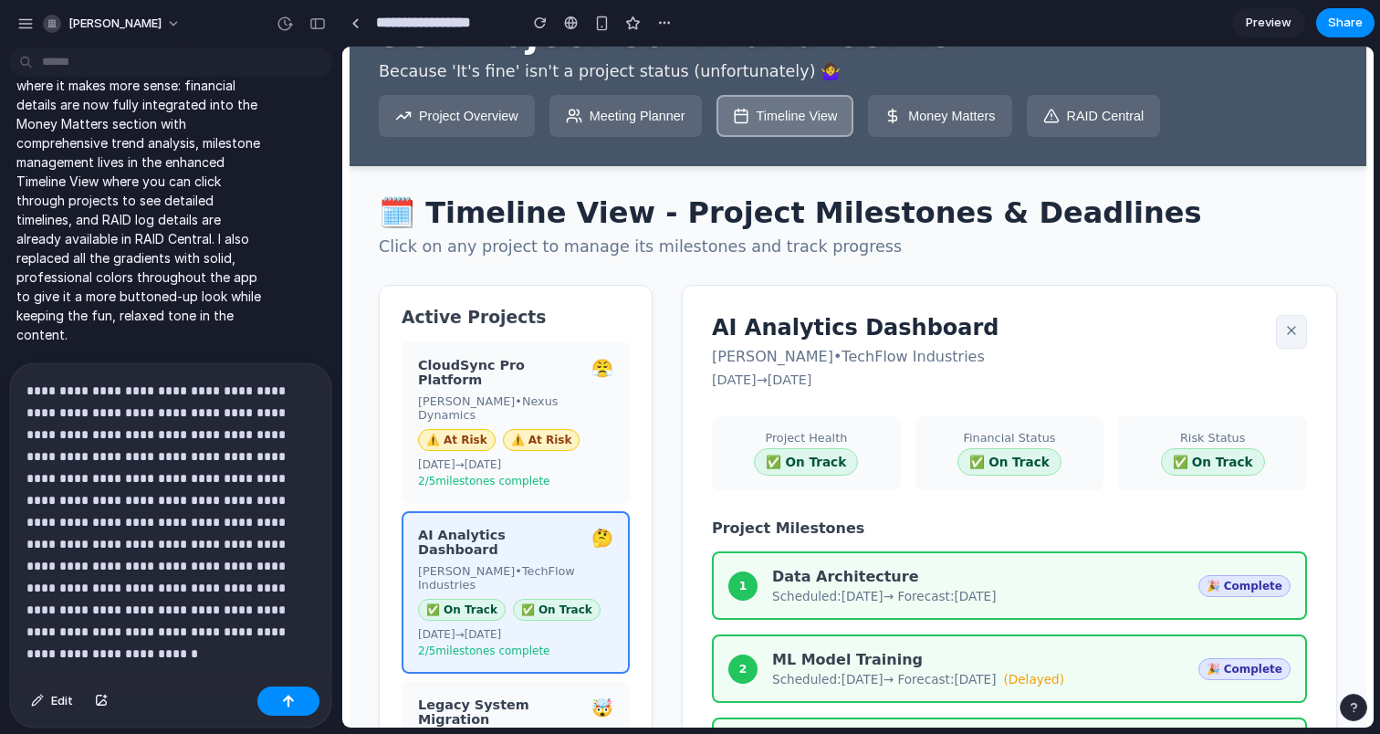
click at [954, 137] on button "Money Matters" at bounding box center [939, 116] width 143 height 42
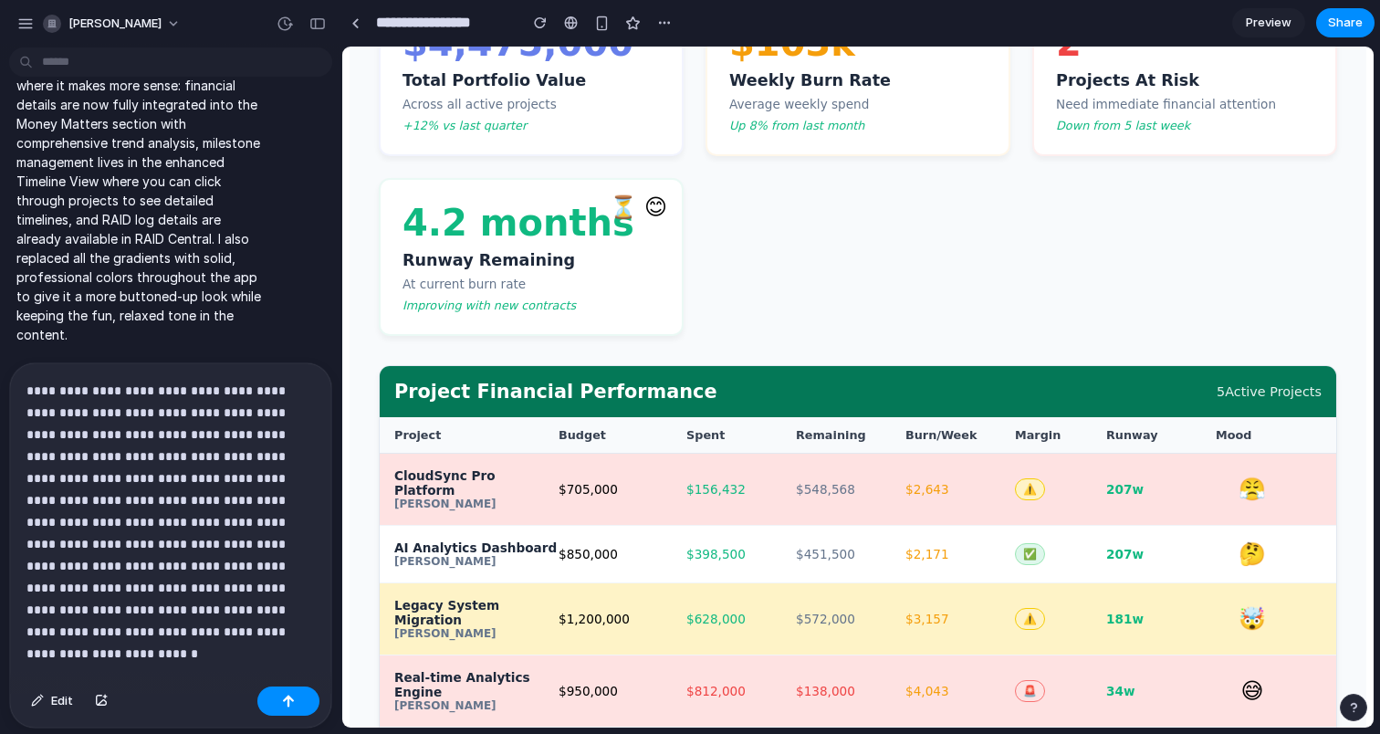
scroll to position [366, 0]
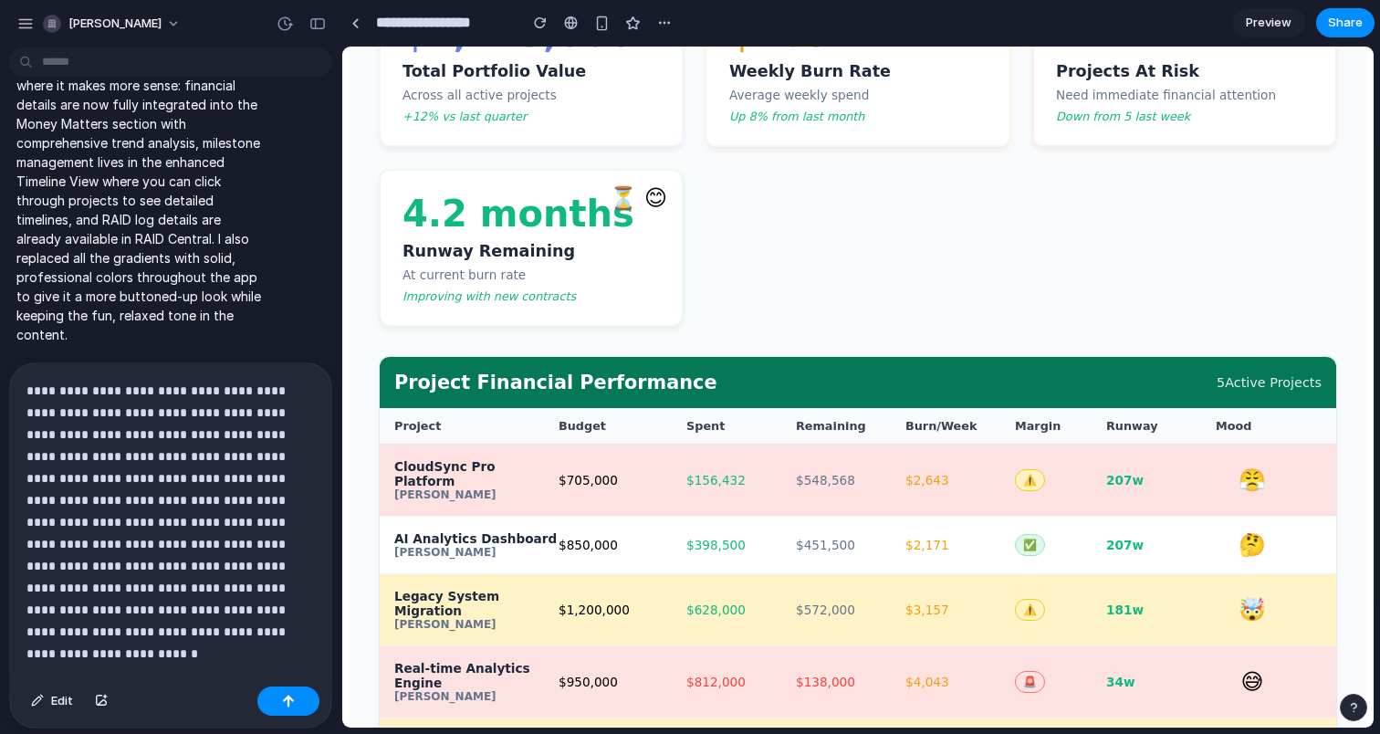
click at [705, 503] on div "CloudSync Pro Platform Maya Patel $705,000 $ 156,432 $ 548,568 $ 2,643 ⚠️ 207 w…" at bounding box center [858, 481] width 957 height 72
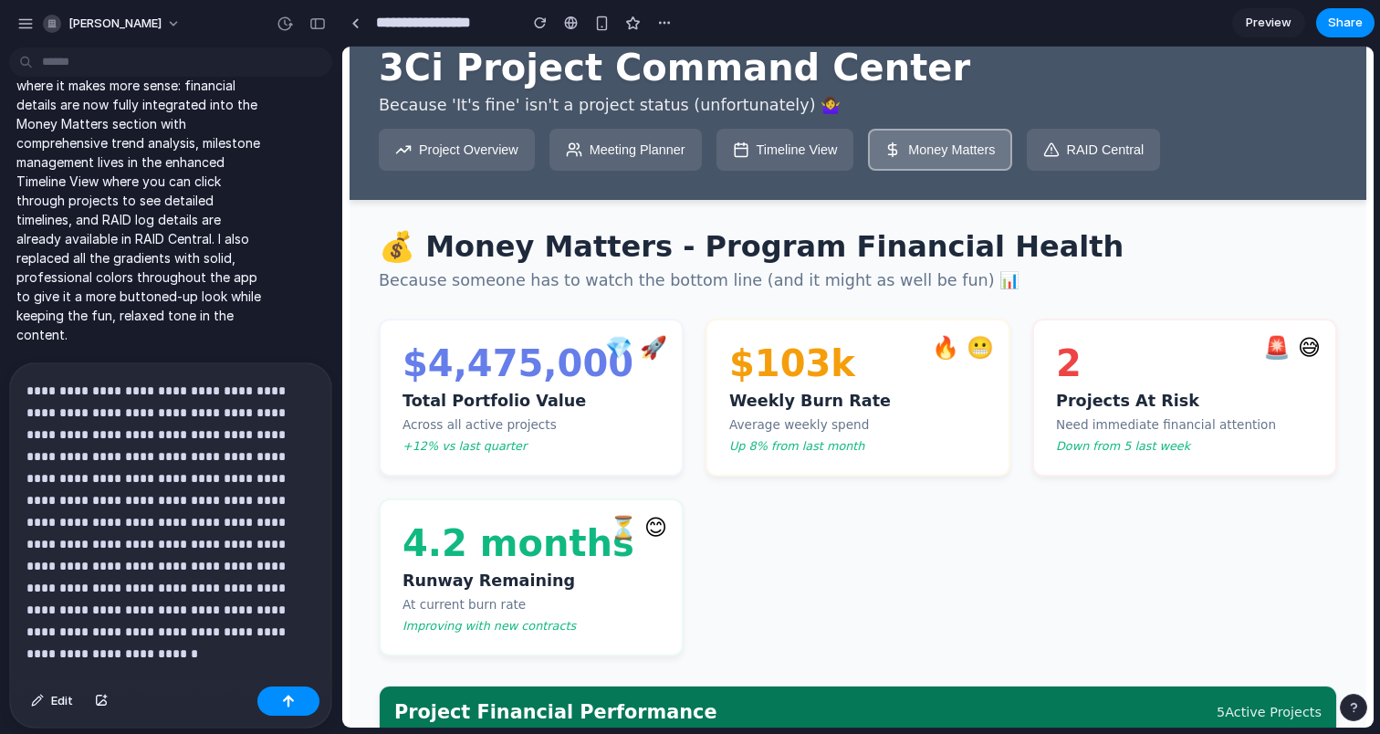
scroll to position [0, 0]
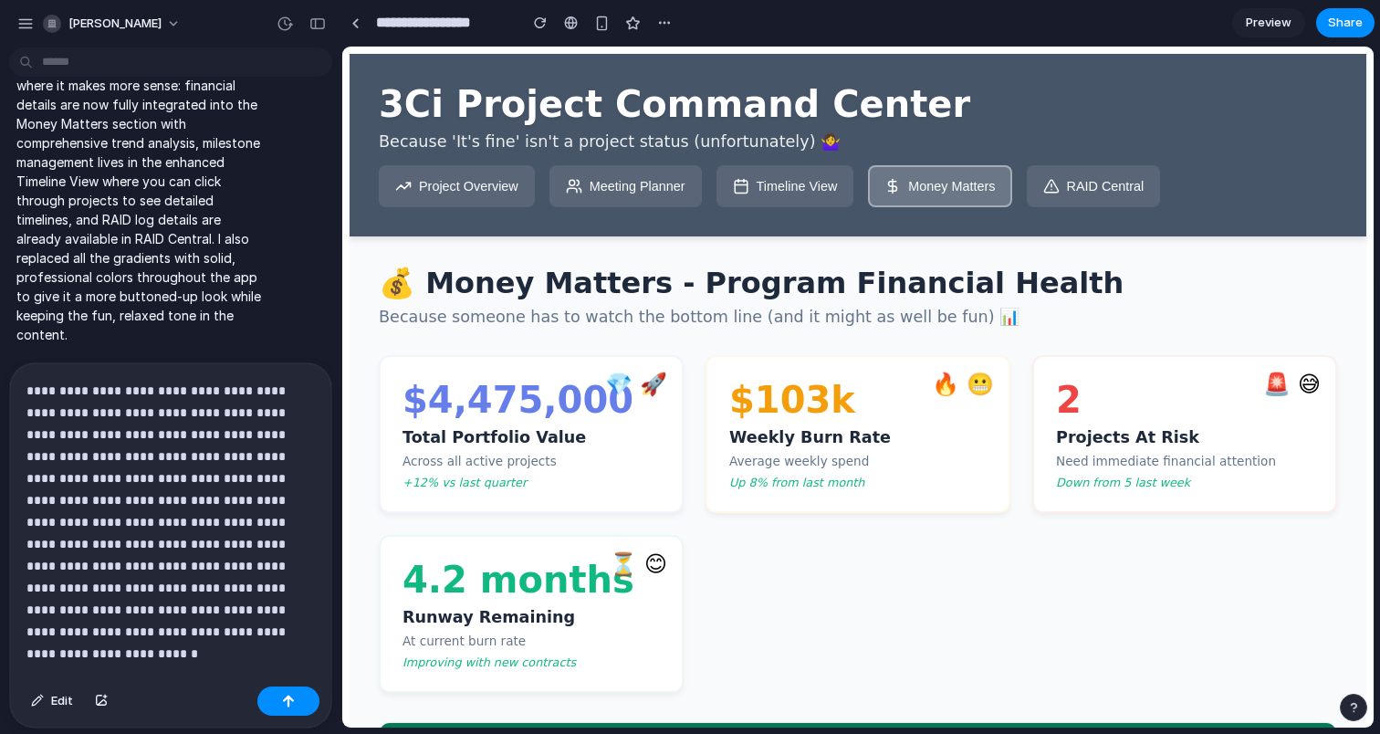
click at [774, 189] on button "Timeline View" at bounding box center [786, 186] width 138 height 42
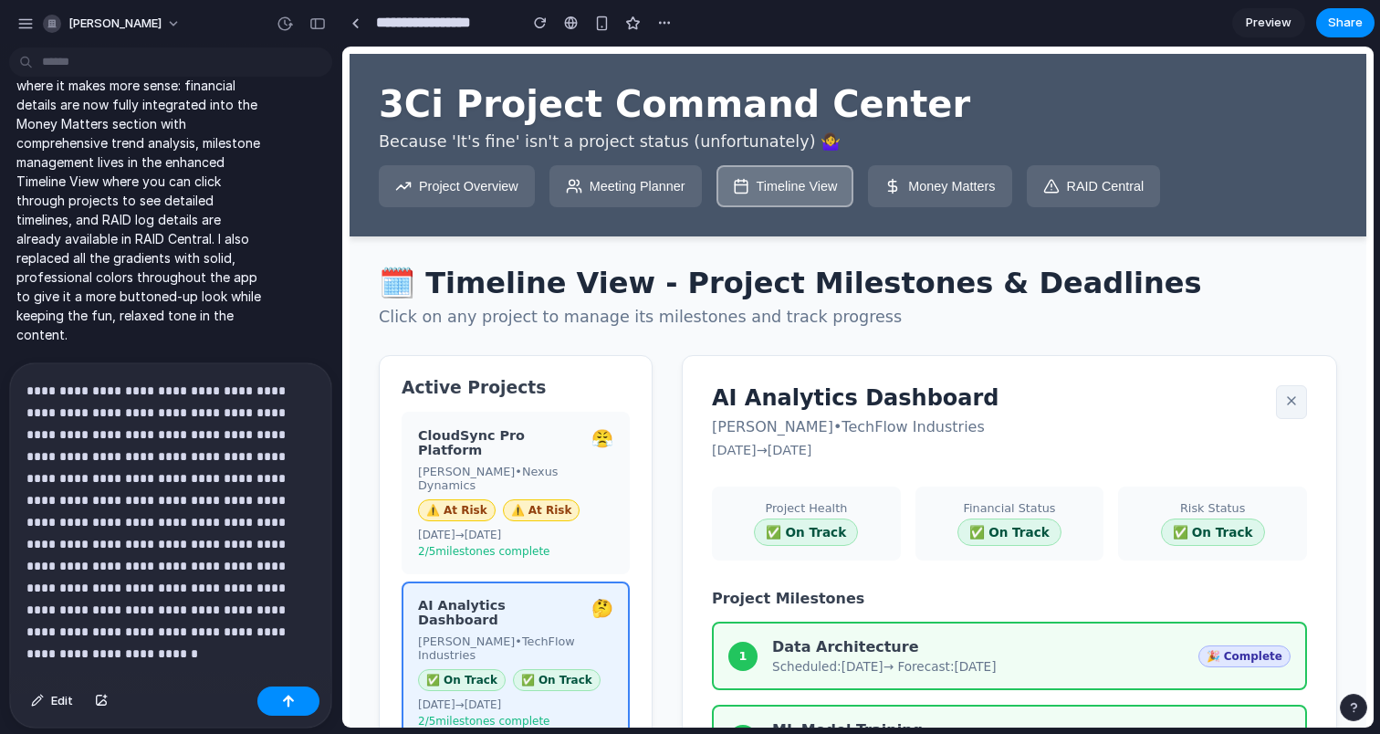
click at [624, 204] on button "Meeting Planner" at bounding box center [626, 186] width 152 height 42
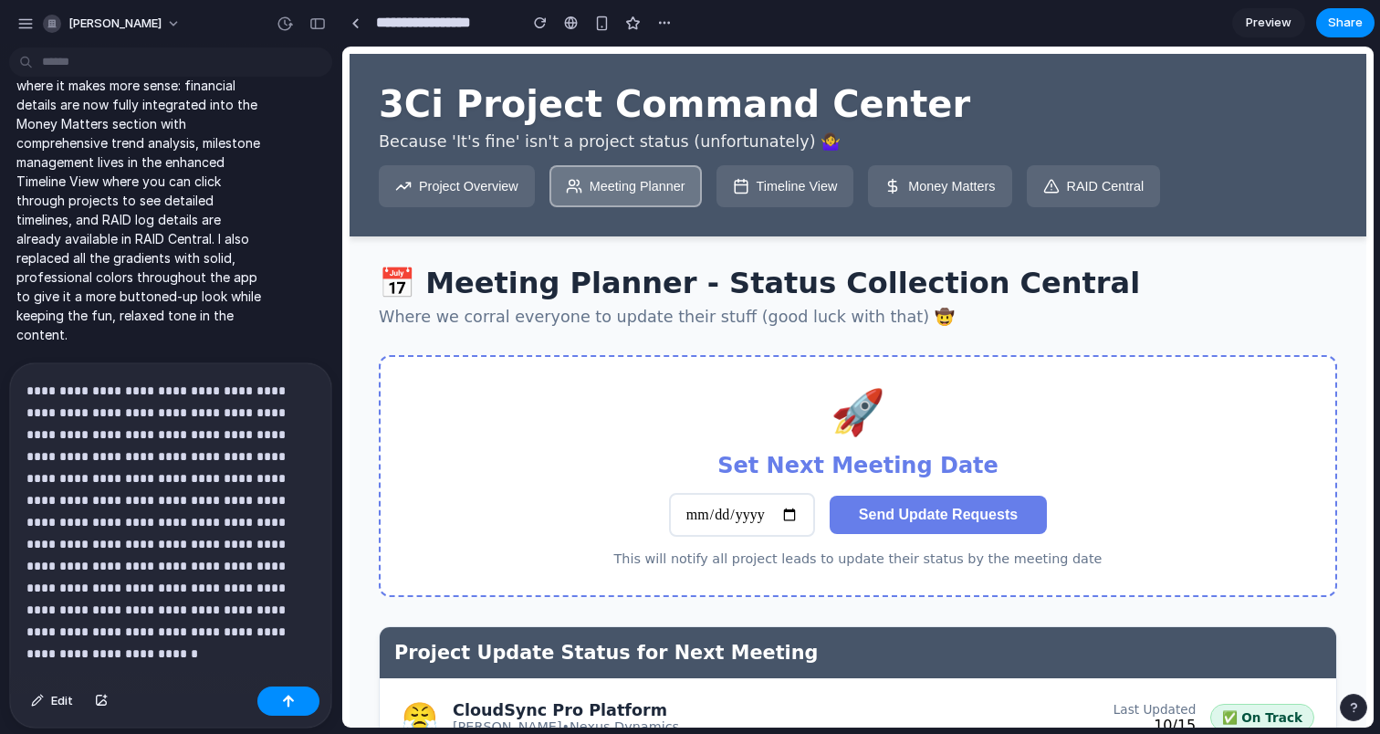
click at [816, 183] on button "Timeline View" at bounding box center [786, 186] width 138 height 42
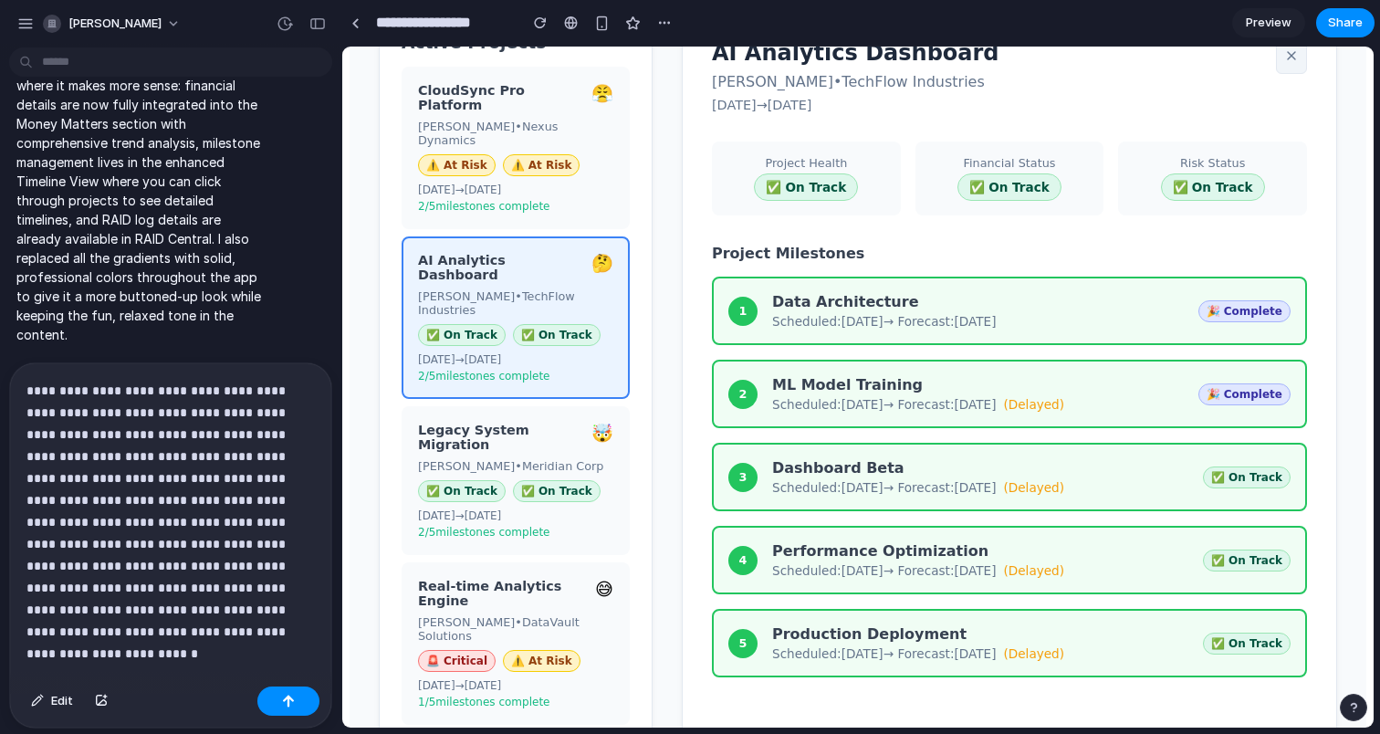
scroll to position [343, 0]
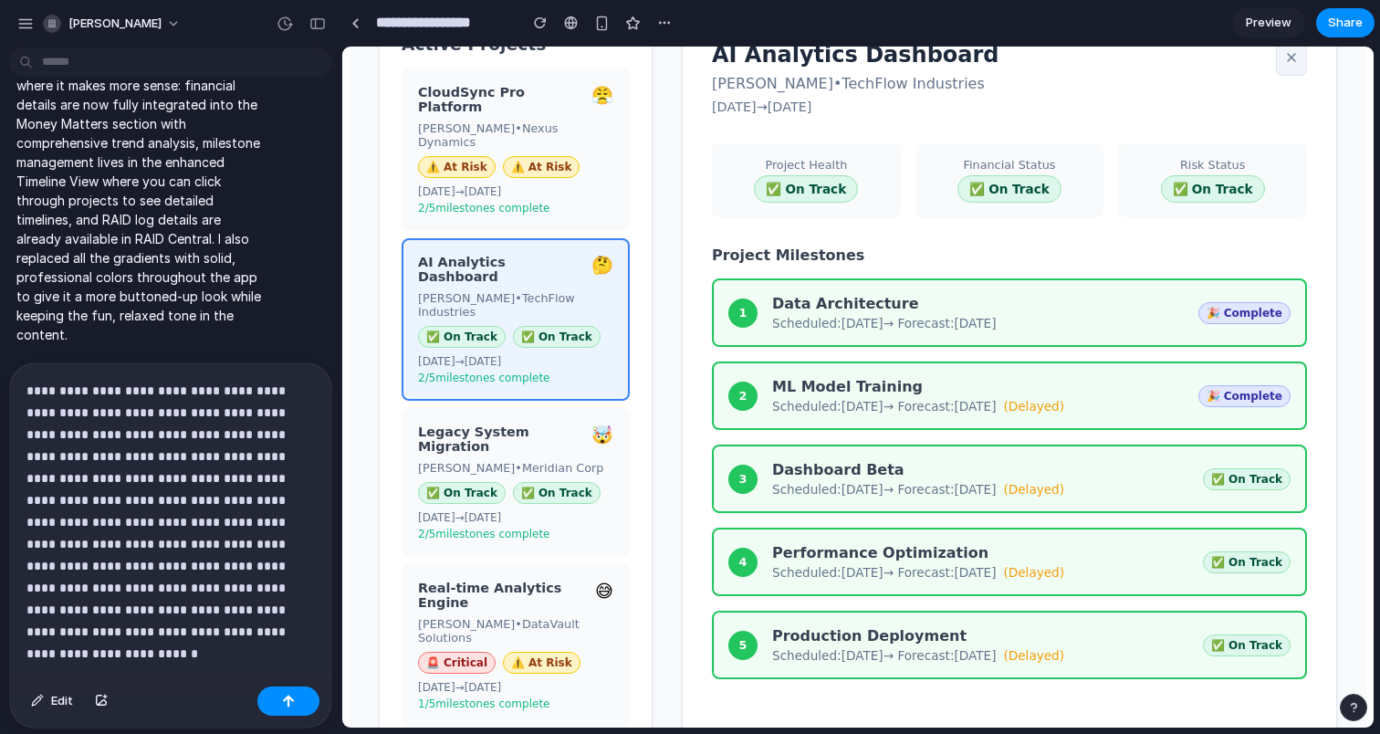
click at [562, 574] on div "Real-time Analytics Engine 😅 Alex Rivera • DataVault Solutions 🚨 Critical ⚠️ At…" at bounding box center [516, 645] width 228 height 162
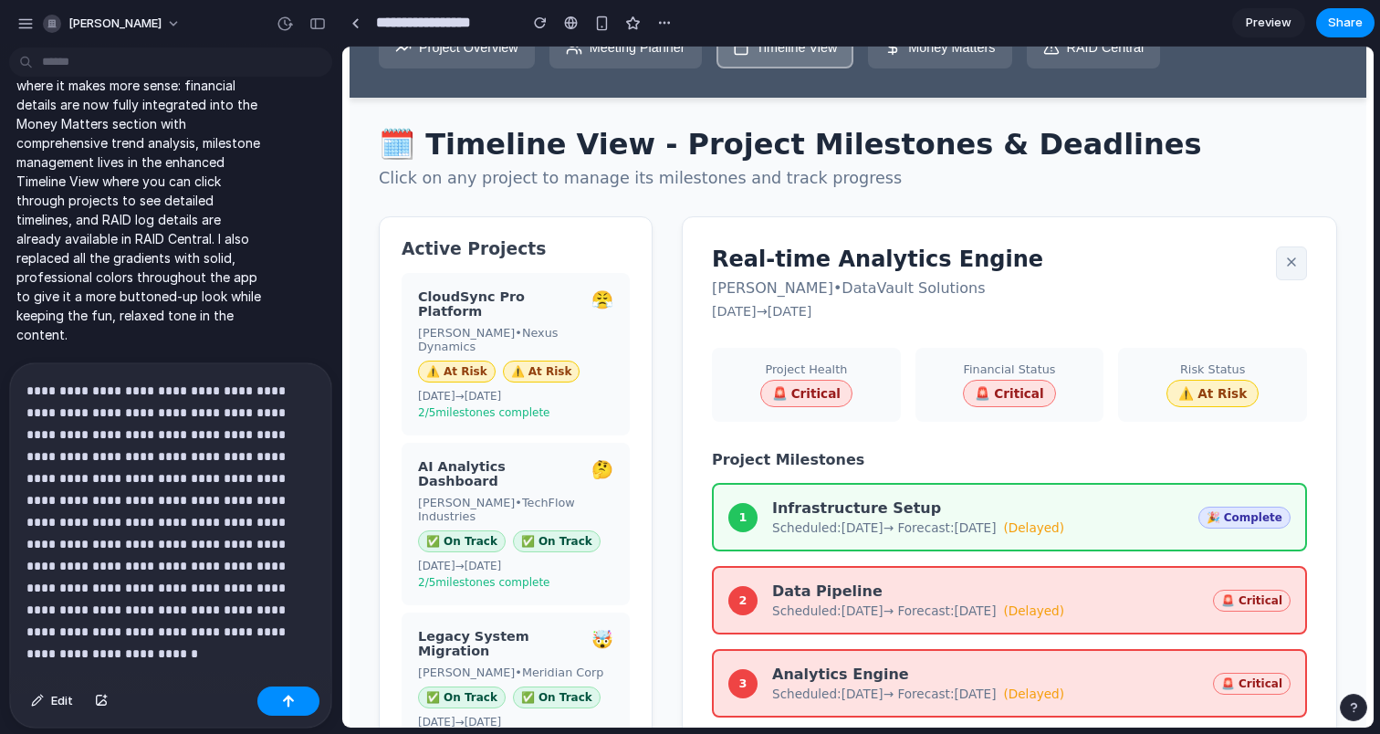
scroll to position [133, 0]
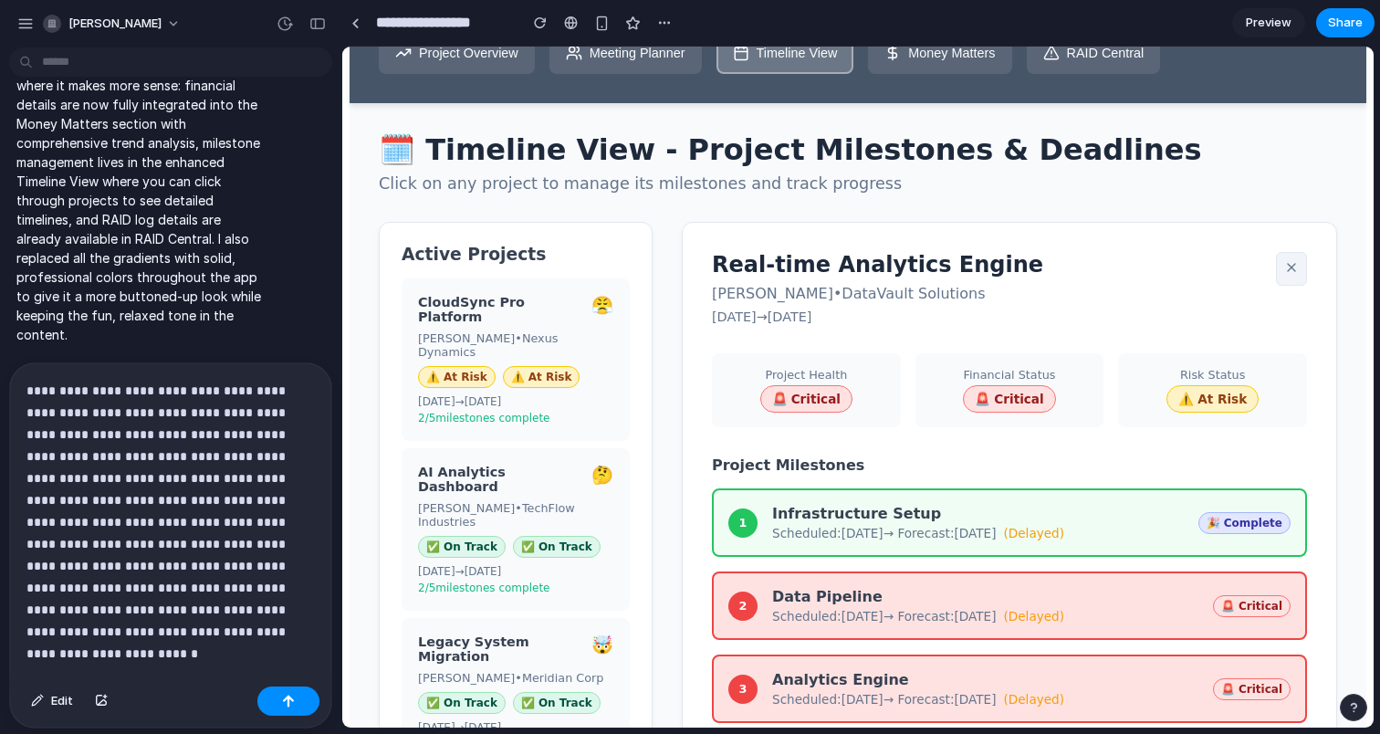
click at [571, 307] on div "CloudSync Pro Platform" at bounding box center [501, 309] width 166 height 29
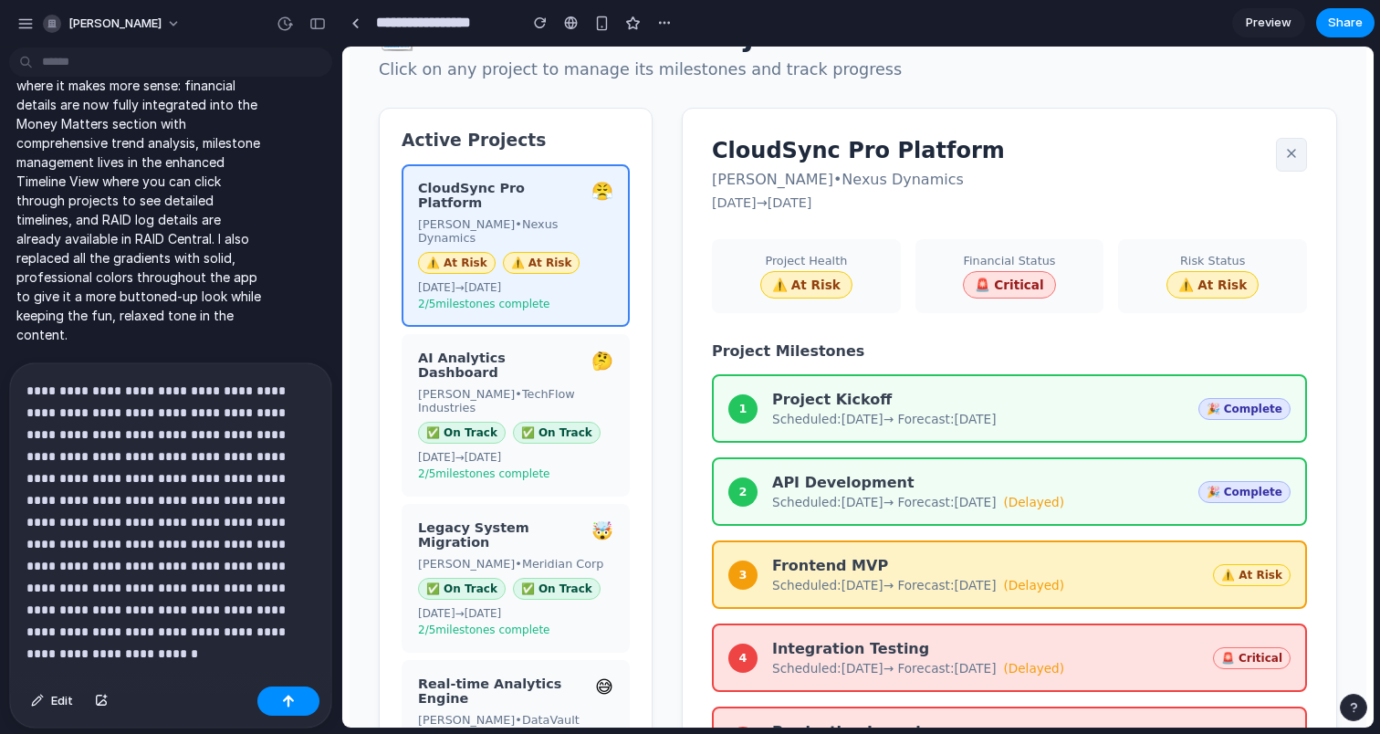
scroll to position [0, 0]
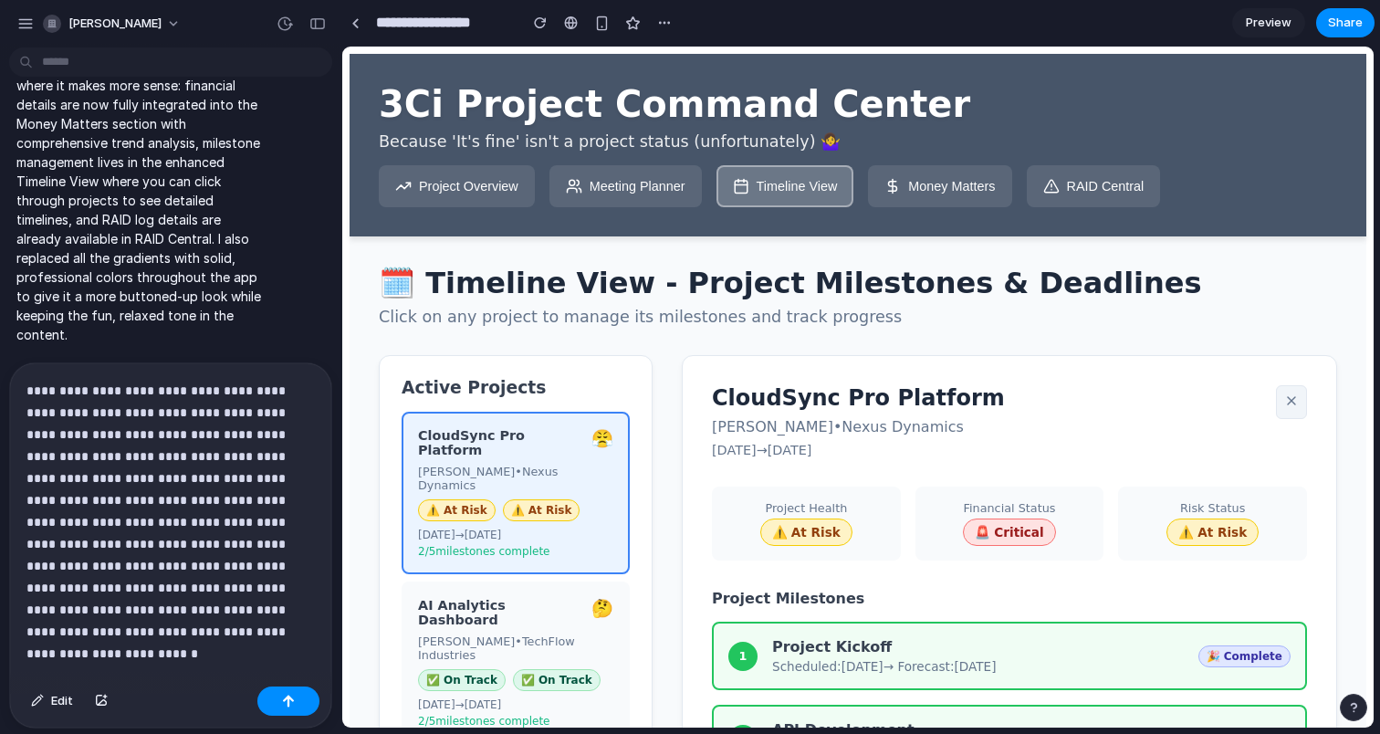
click at [951, 189] on button "Money Matters" at bounding box center [939, 186] width 143 height 42
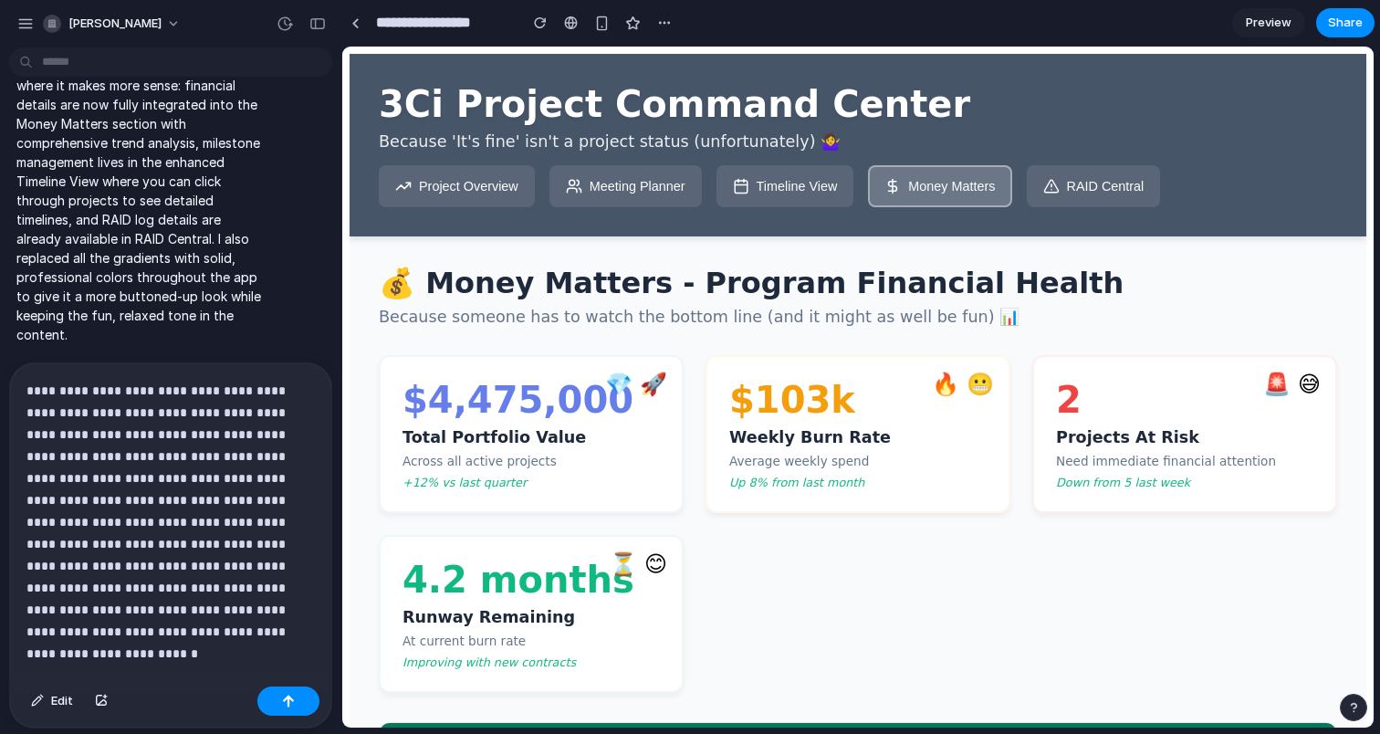
click at [1283, 26] on span "Preview" at bounding box center [1269, 23] width 46 height 18
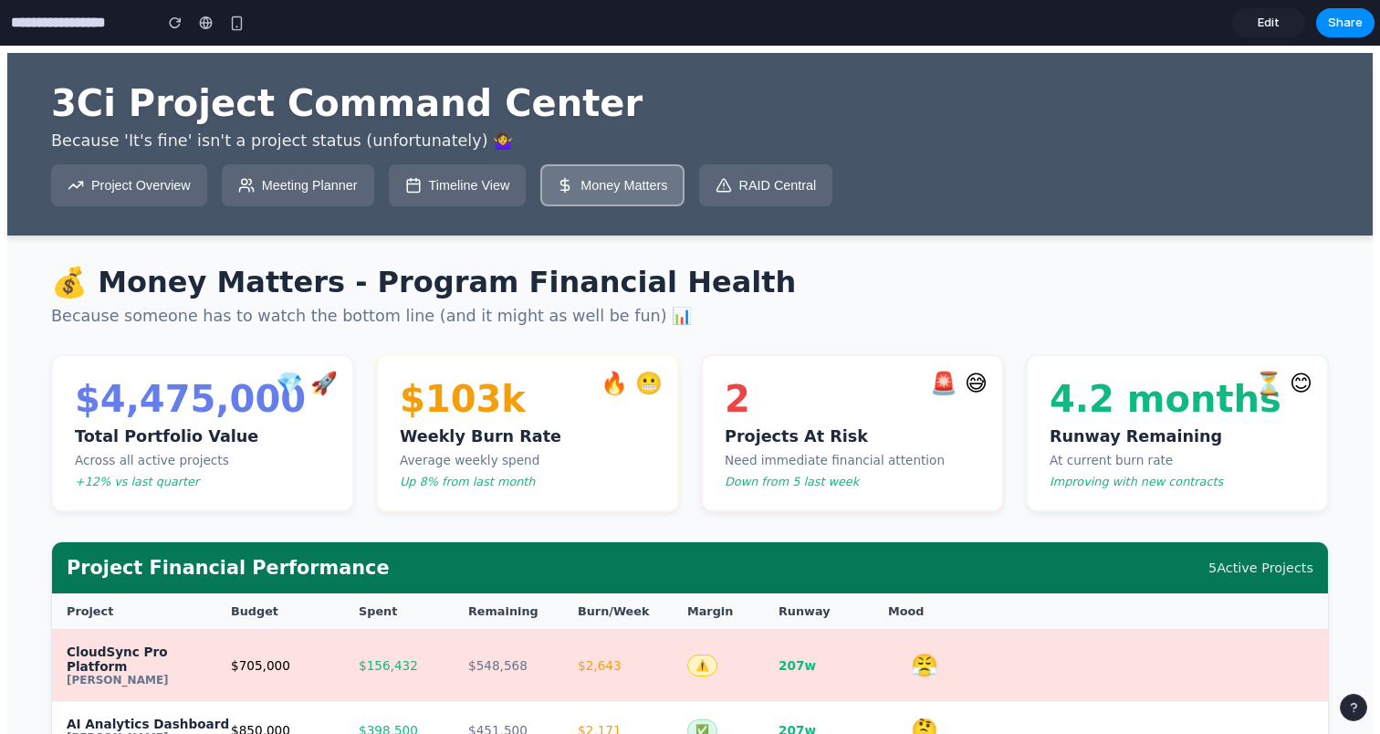
click at [1268, 21] on span "Edit" at bounding box center [1269, 23] width 22 height 18
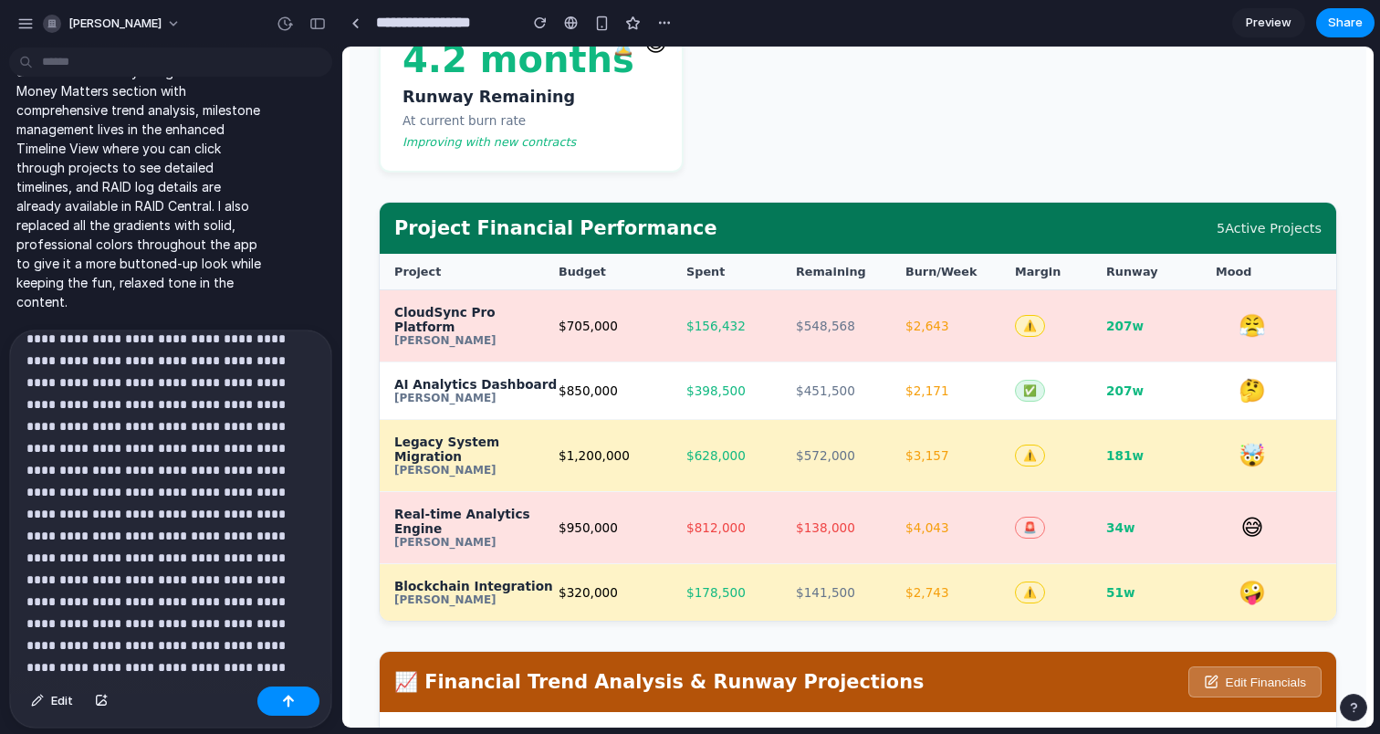
scroll to position [85, 0]
click at [98, 646] on p "**********" at bounding box center [170, 470] width 288 height 416
click at [271, 645] on p "**********" at bounding box center [170, 470] width 288 height 416
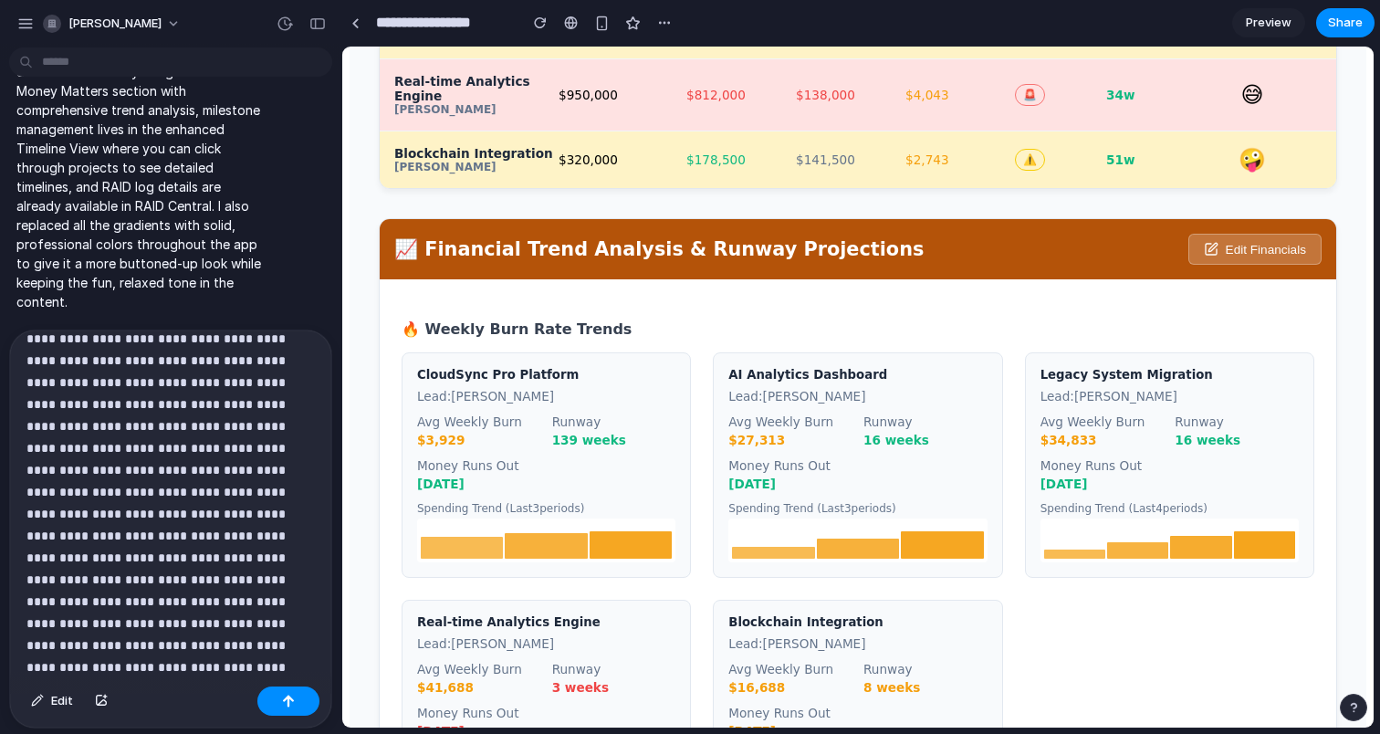
scroll to position [969, 0]
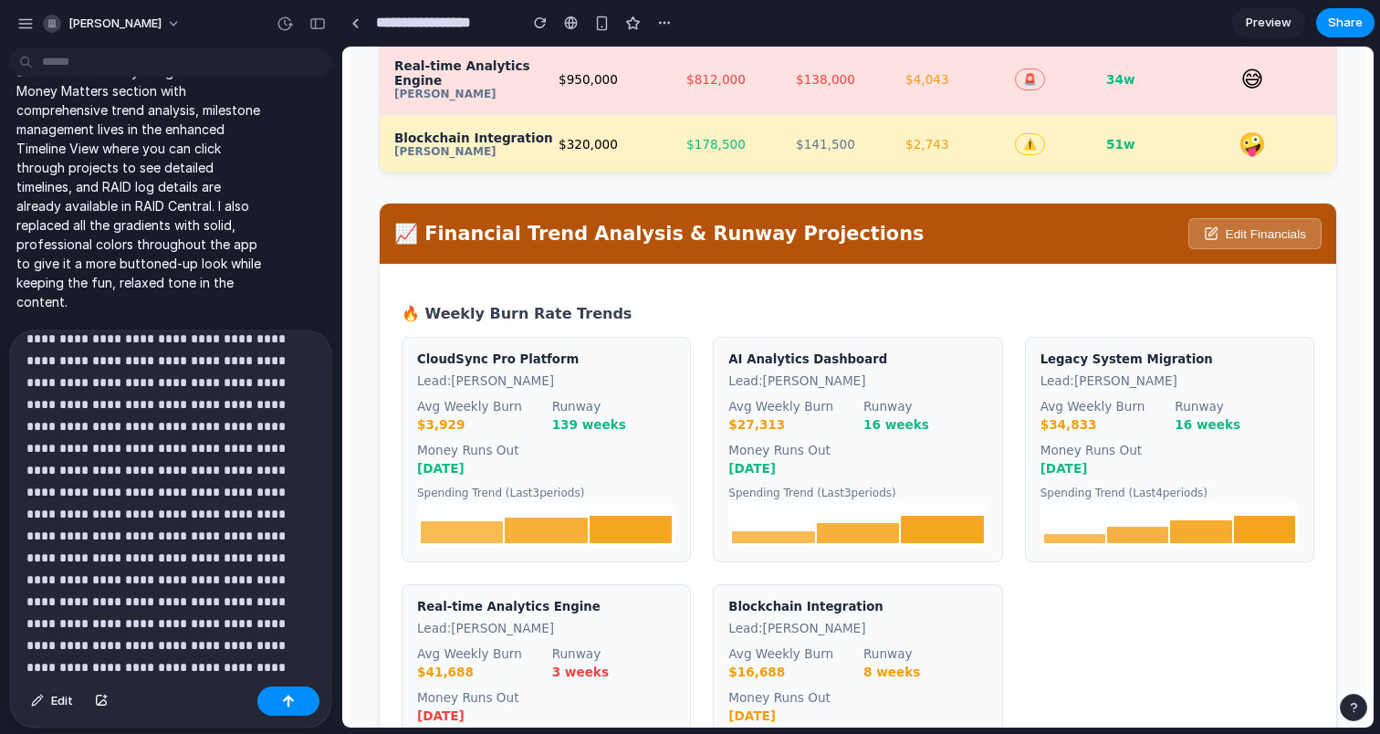
click at [215, 675] on p "**********" at bounding box center [170, 448] width 288 height 460
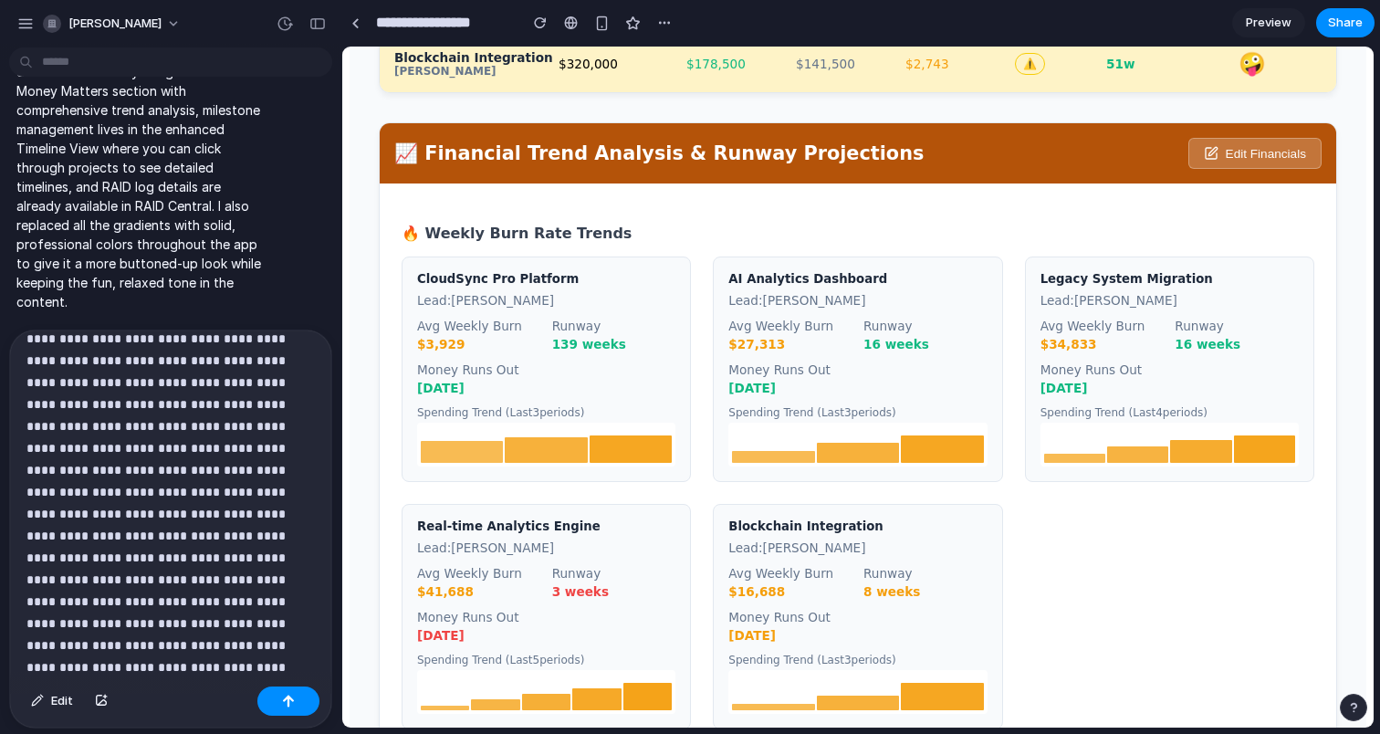
scroll to position [1057, 0]
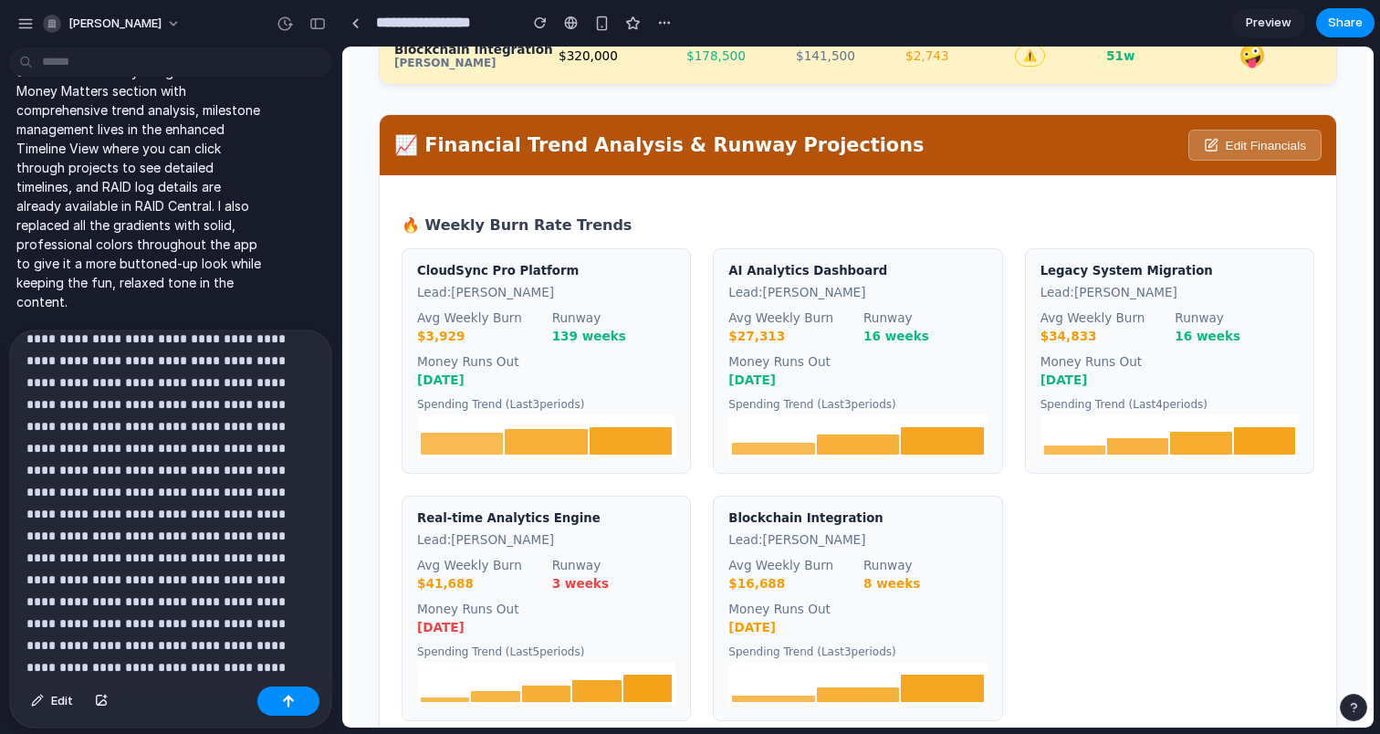
click at [167, 665] on p at bounding box center [170, 415] width 288 height 526
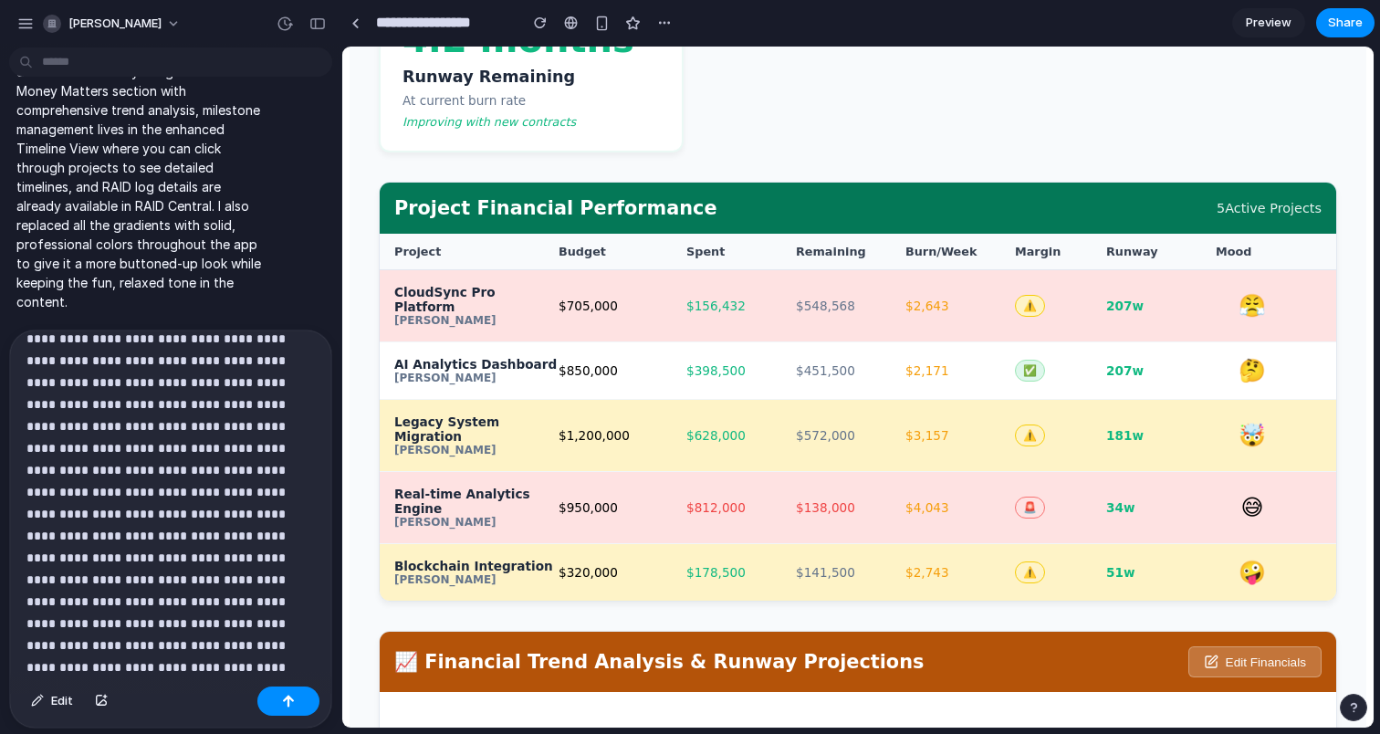
scroll to position [282, 0]
click at [72, 667] on p at bounding box center [170, 371] width 288 height 613
click at [100, 624] on p at bounding box center [170, 338] width 288 height 679
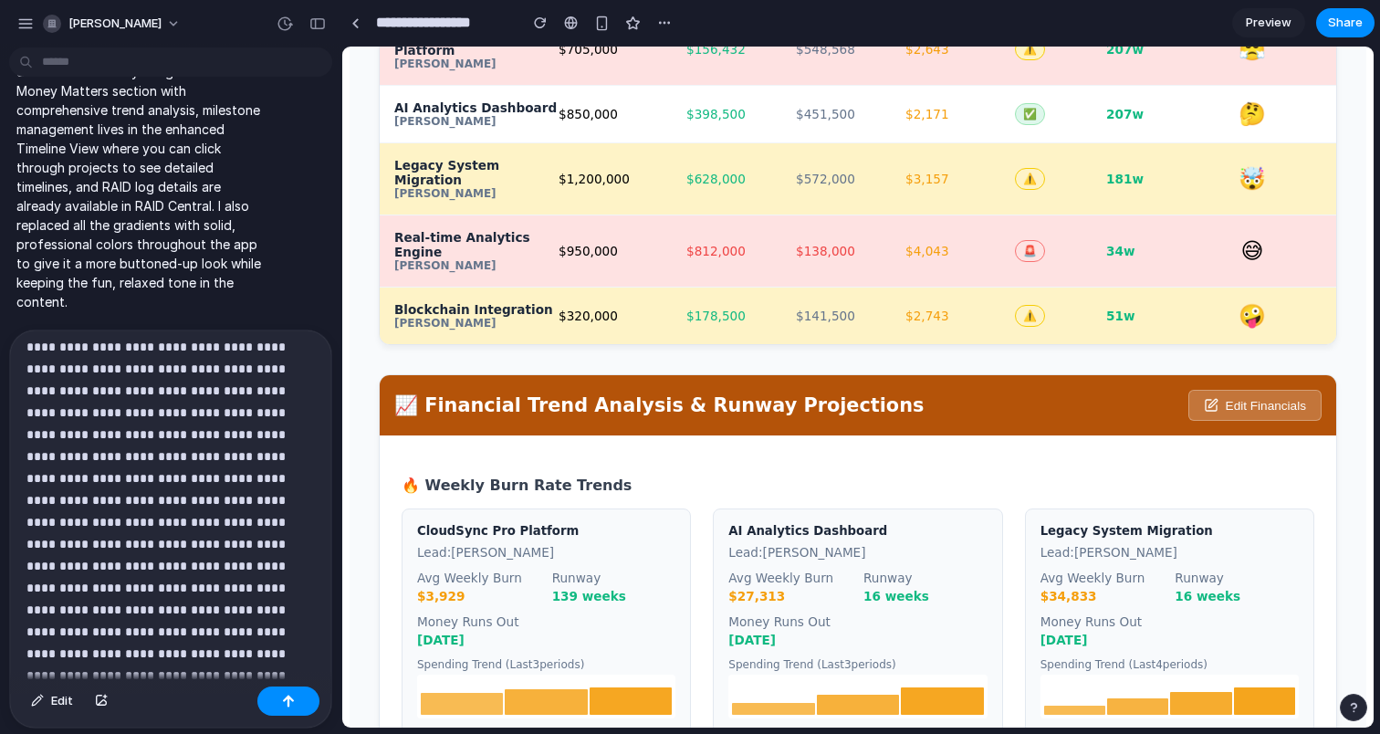
scroll to position [798, 0]
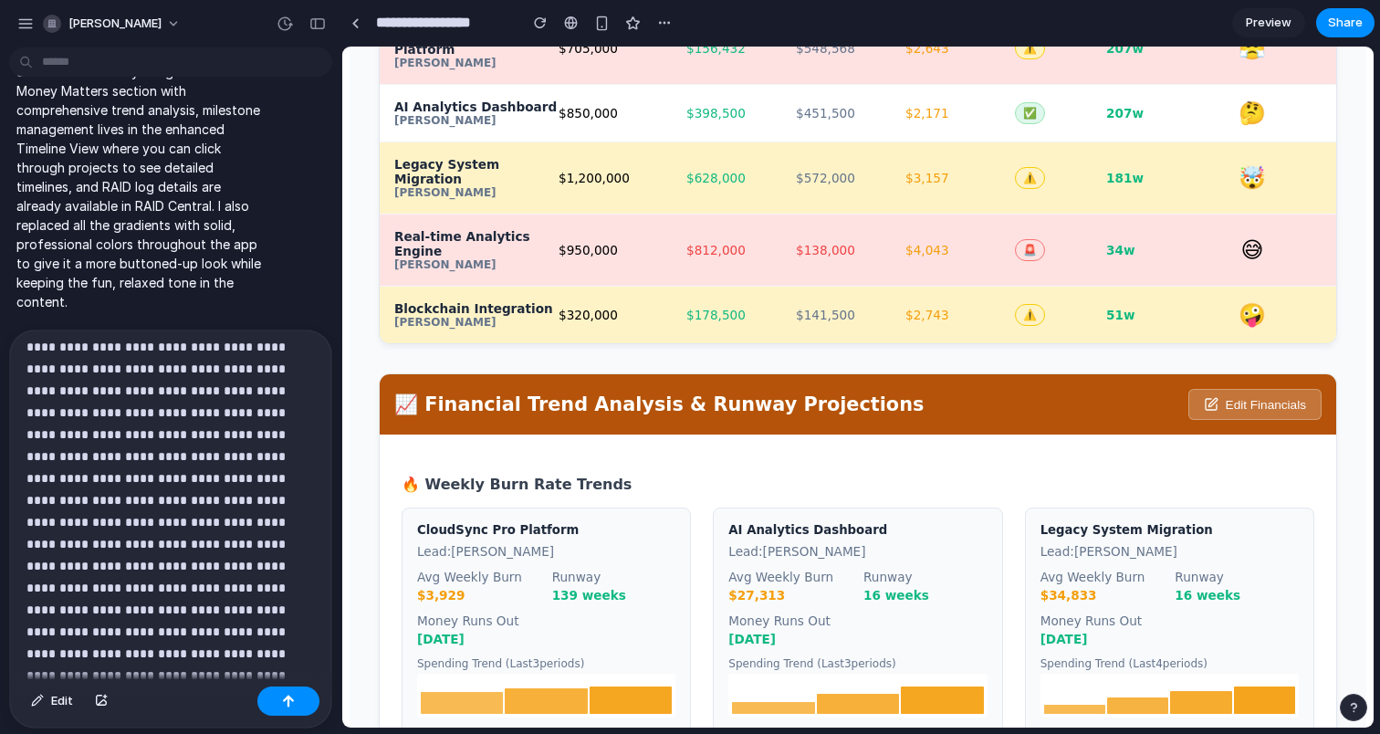
click at [279, 612] on p at bounding box center [170, 281] width 288 height 679
drag, startPoint x: 217, startPoint y: 628, endPoint x: 229, endPoint y: 569, distance: 60.5
click at [229, 569] on p at bounding box center [170, 292] width 288 height 701
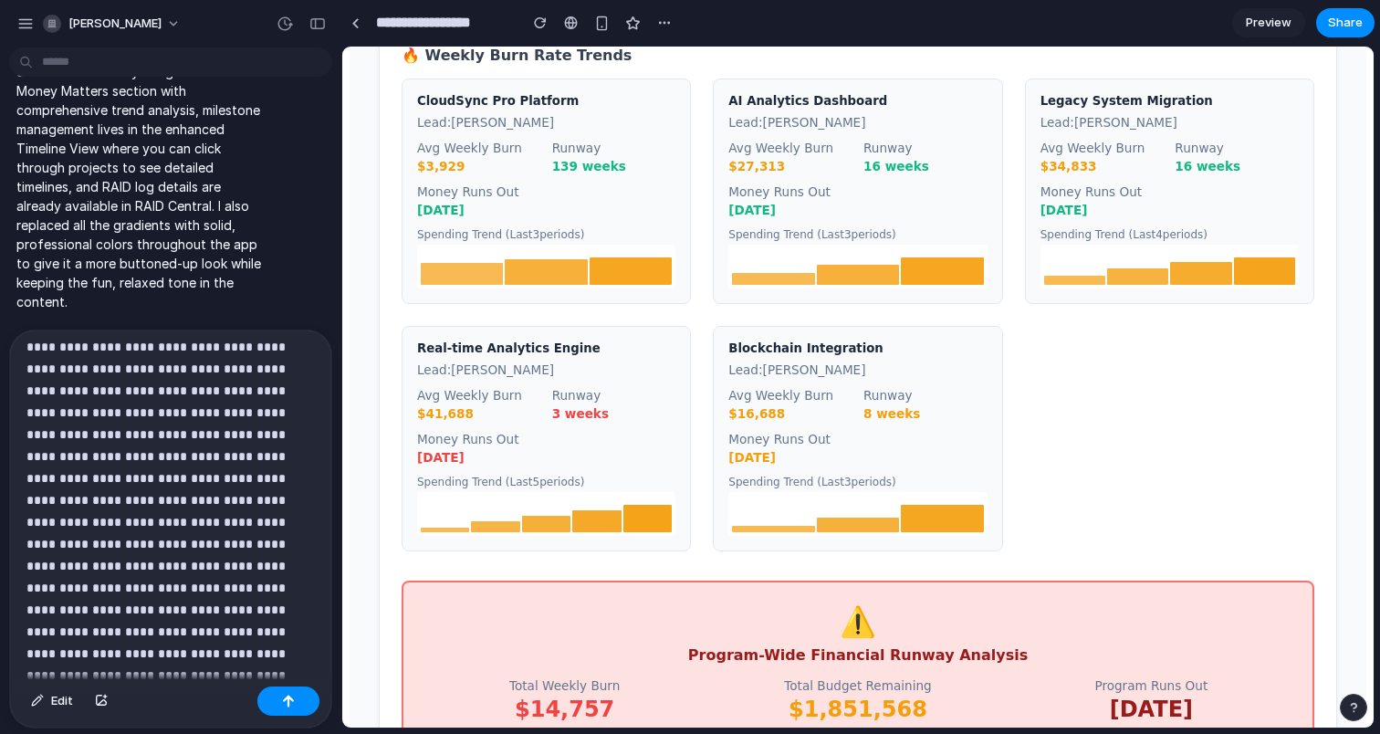
scroll to position [1282, 0]
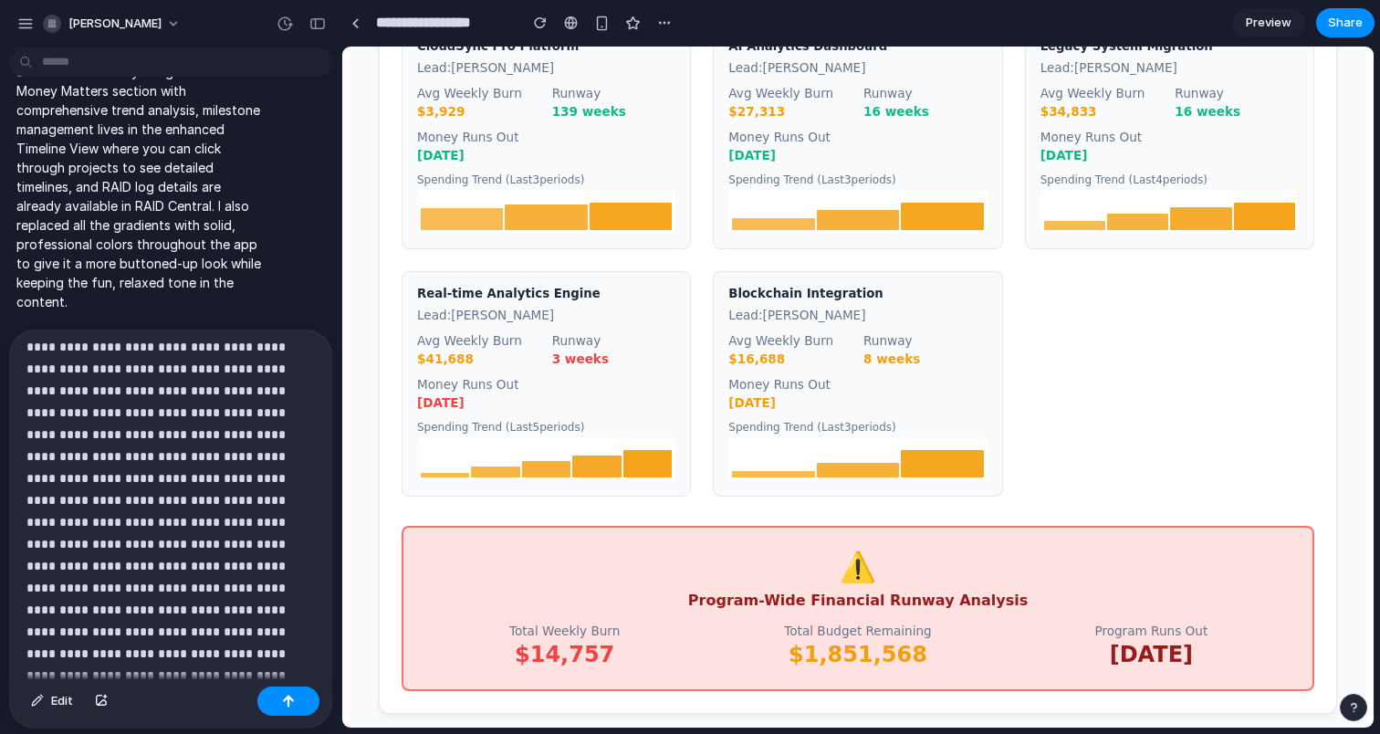
click at [289, 635] on div at bounding box center [170, 324] width 321 height 710
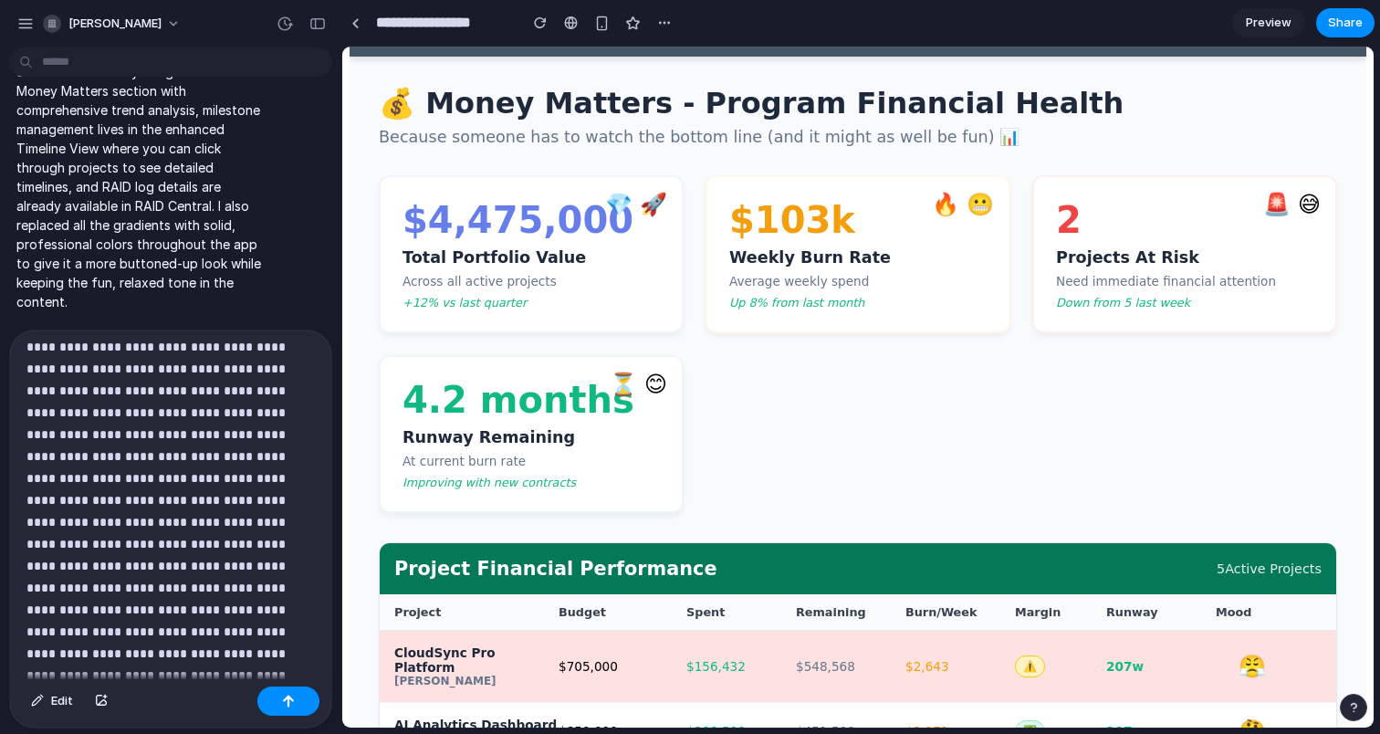
scroll to position [91, 0]
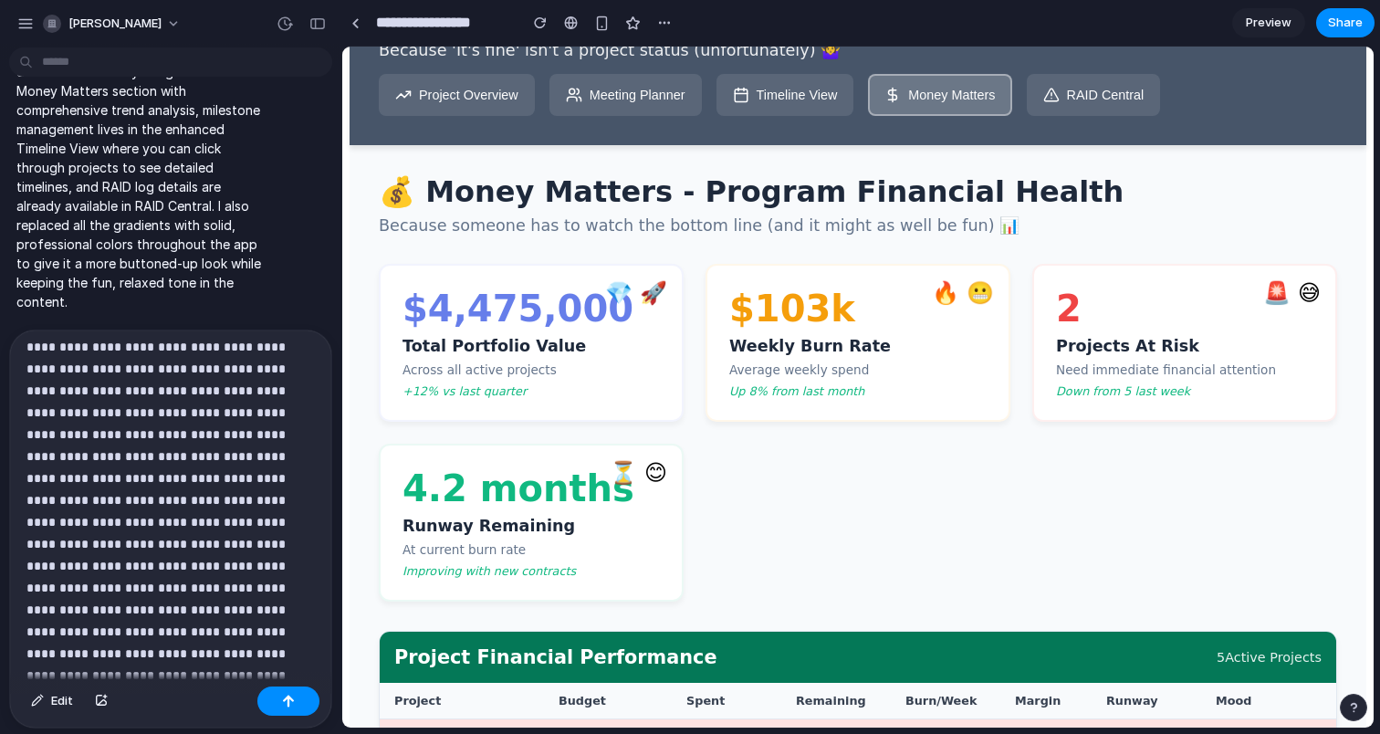
click at [1079, 68] on div "3Ci Project Command Center Because 'It's fine' isn't a project status (unfortun…" at bounding box center [858, 54] width 959 height 124
click at [1077, 78] on button "RAID Central" at bounding box center [1094, 95] width 134 height 42
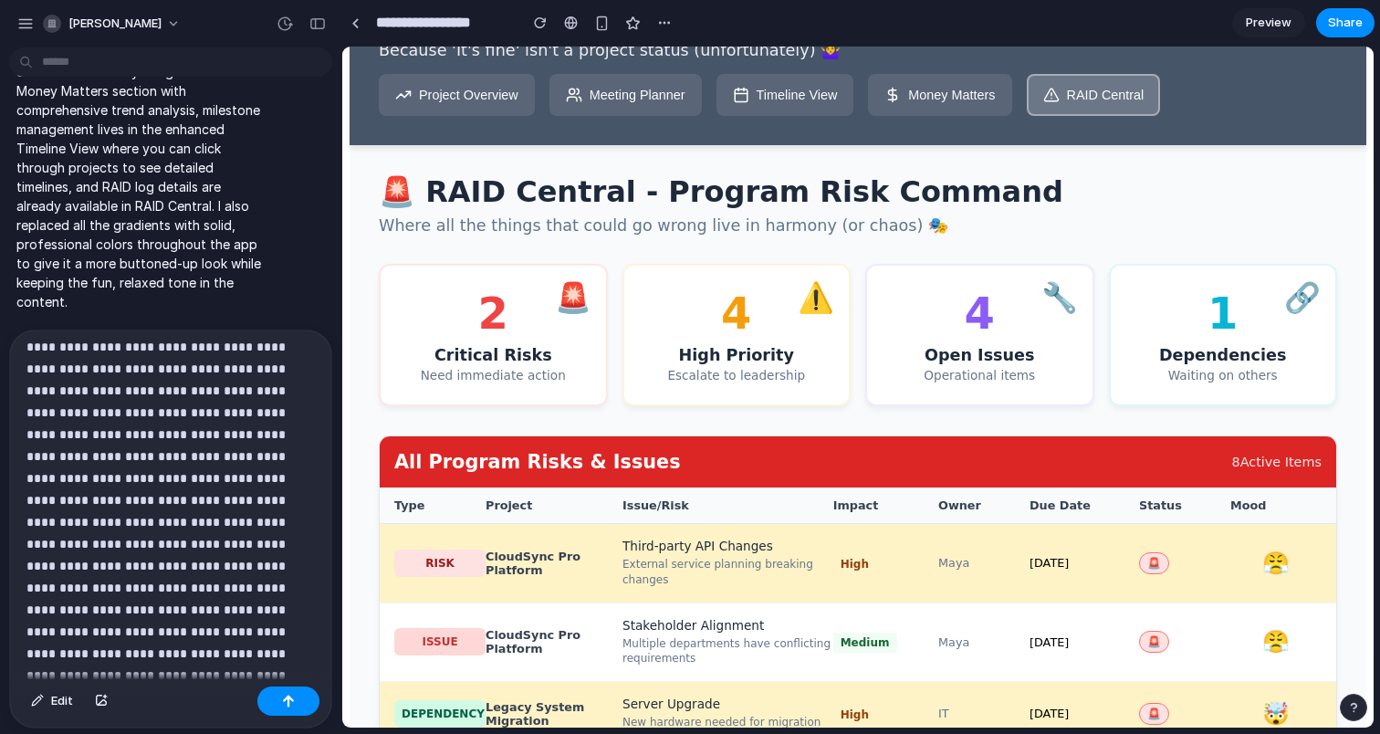
click at [545, 339] on div "2" at bounding box center [494, 313] width 182 height 51
click at [803, 327] on div "4" at bounding box center [737, 313] width 182 height 51
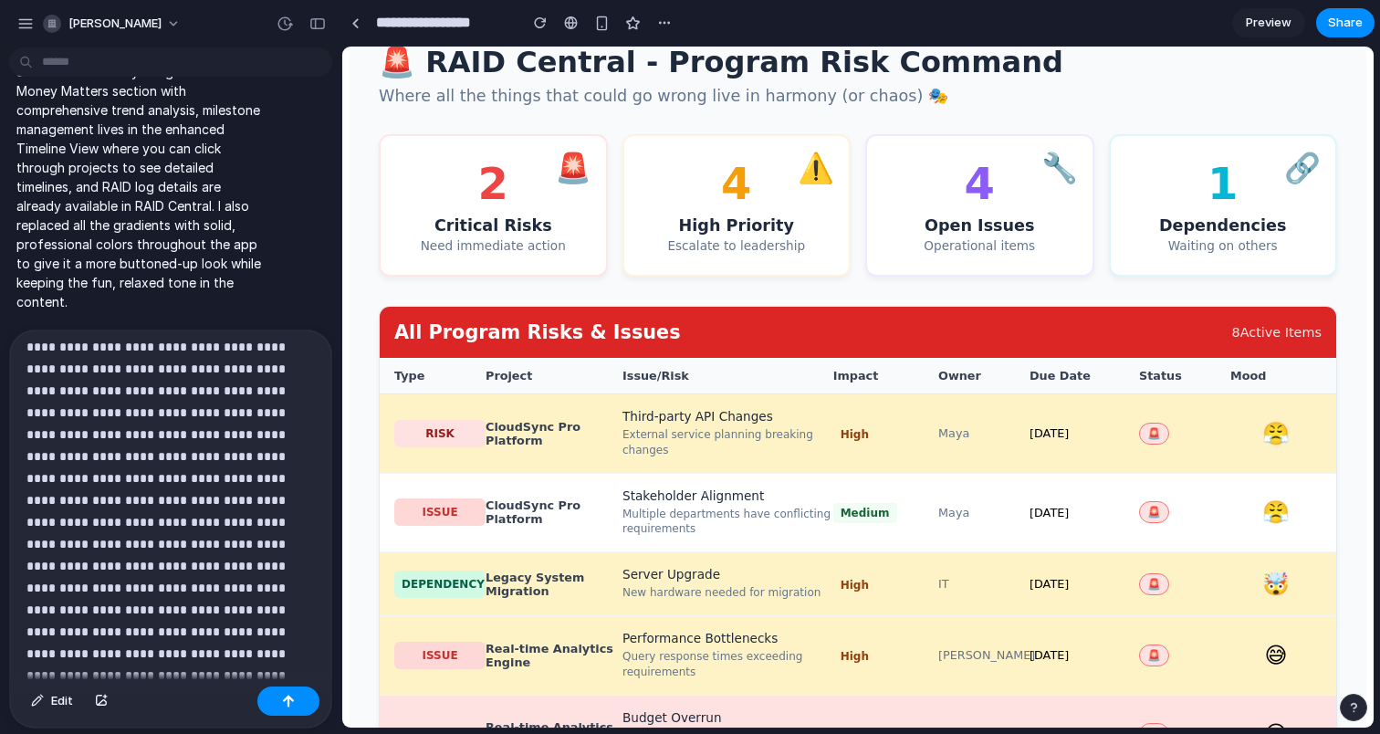
scroll to position [256, 0]
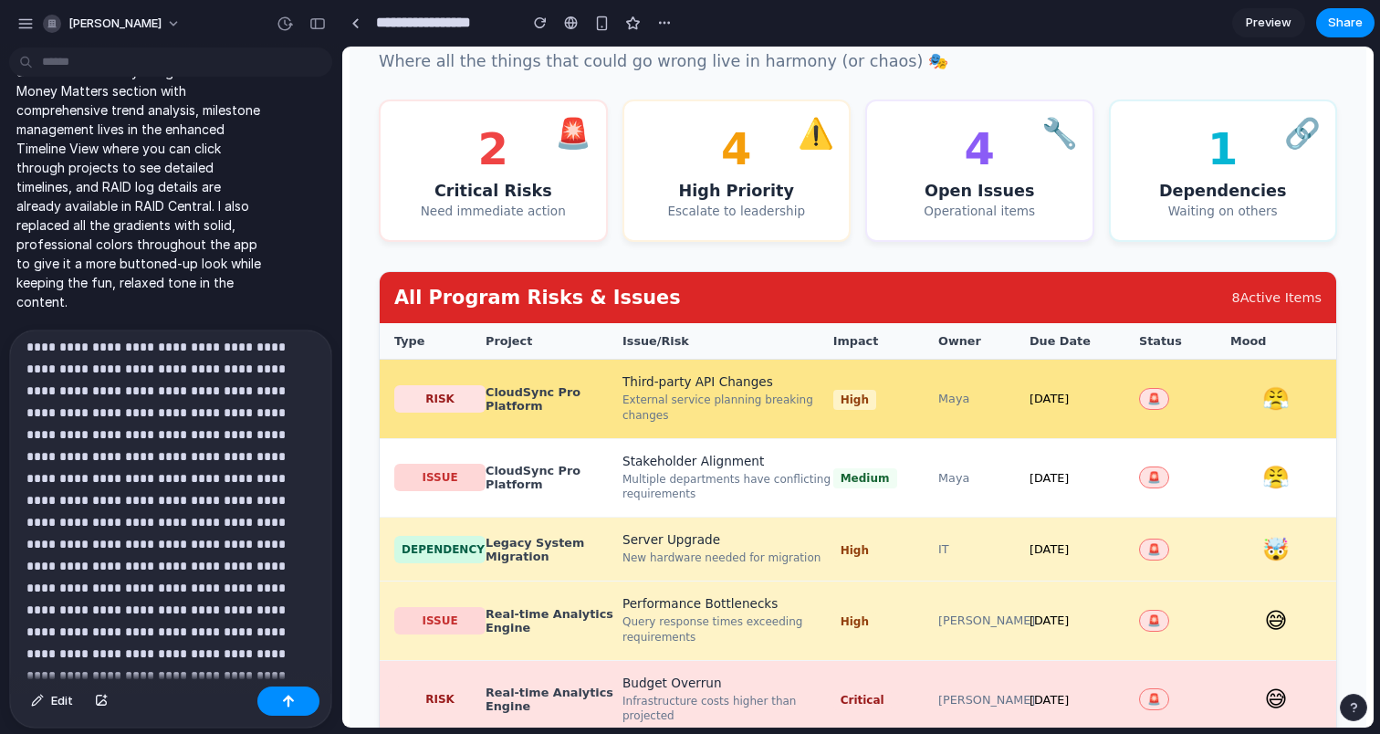
click at [813, 420] on div "External service planning breaking changes" at bounding box center [728, 408] width 211 height 31
click at [754, 414] on div "External service planning breaking changes" at bounding box center [728, 408] width 211 height 31
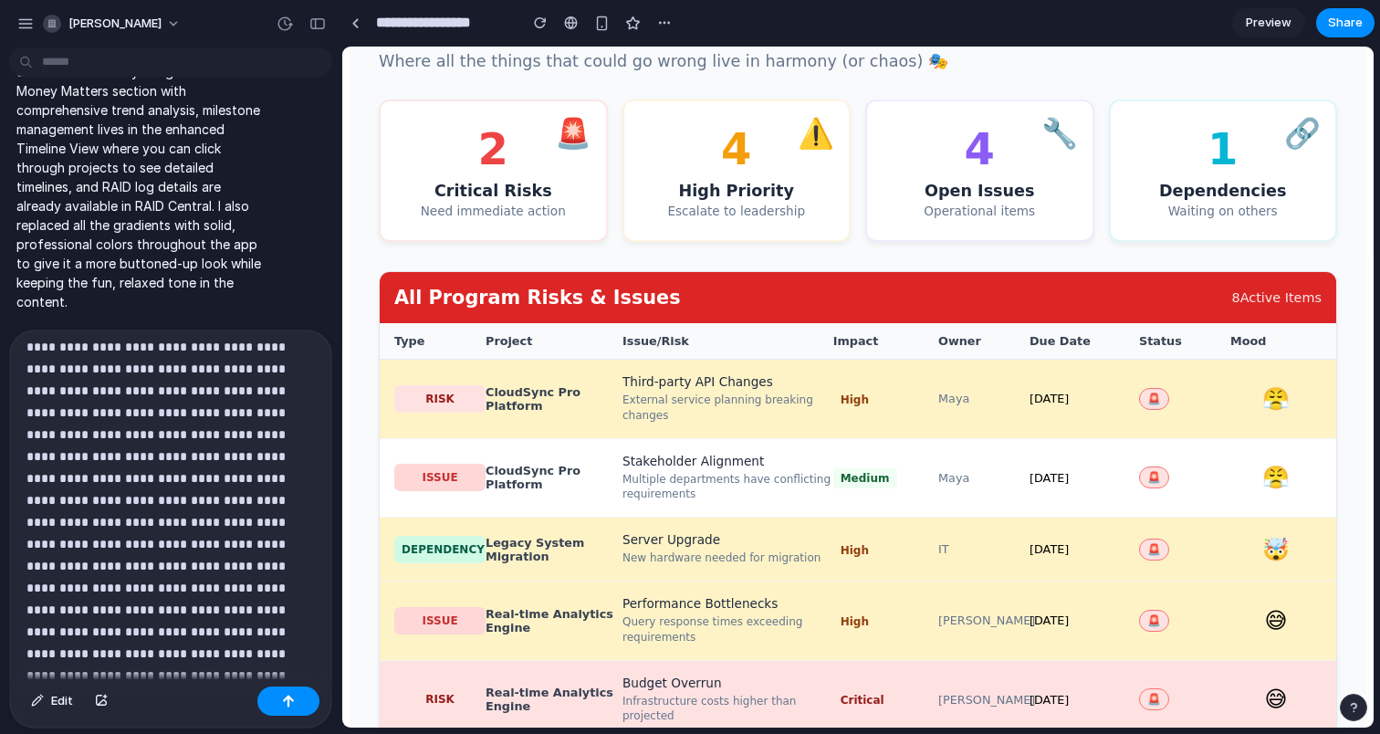
click at [284, 617] on p at bounding box center [170, 302] width 288 height 635
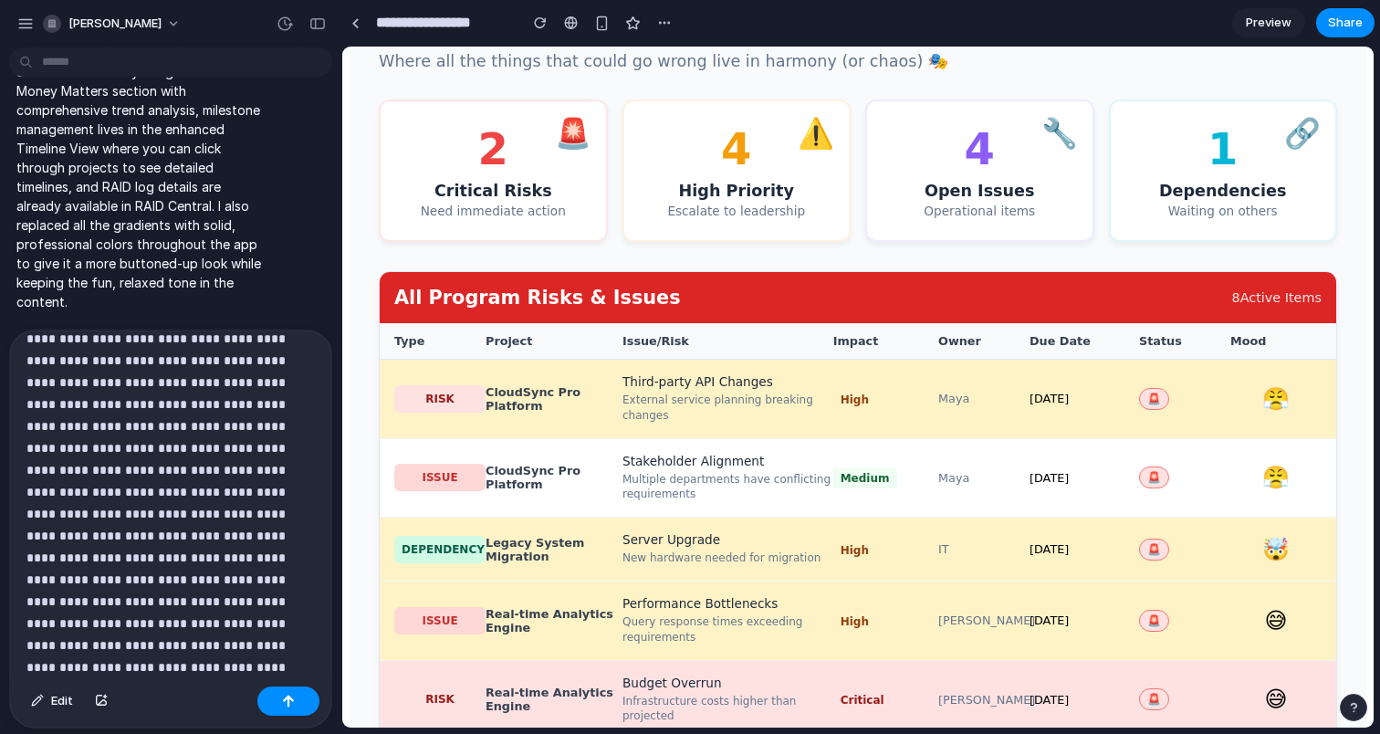
scroll to position [435, 0]
click at [604, 37] on div "**********" at bounding box center [509, 22] width 337 height 33
click at [603, 27] on div "button" at bounding box center [602, 24] width 16 height 16
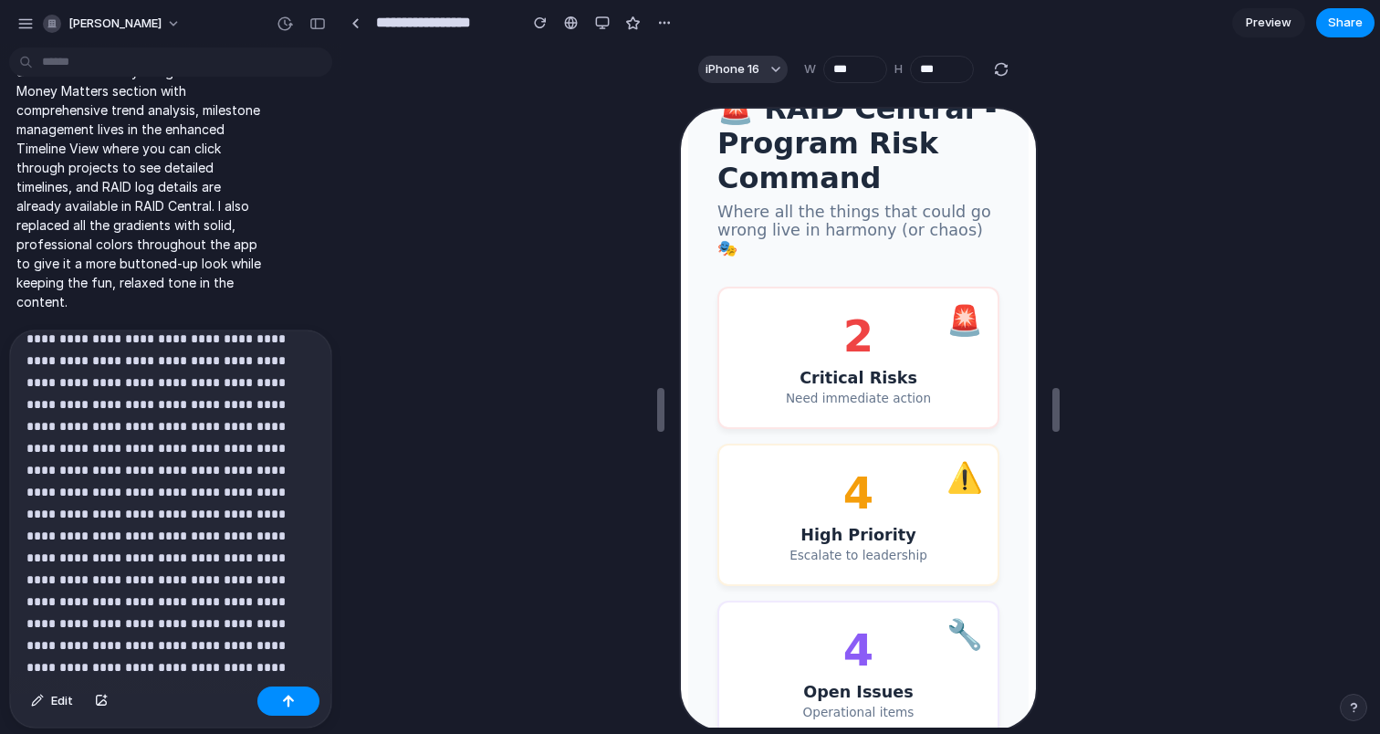
scroll to position [0, 0]
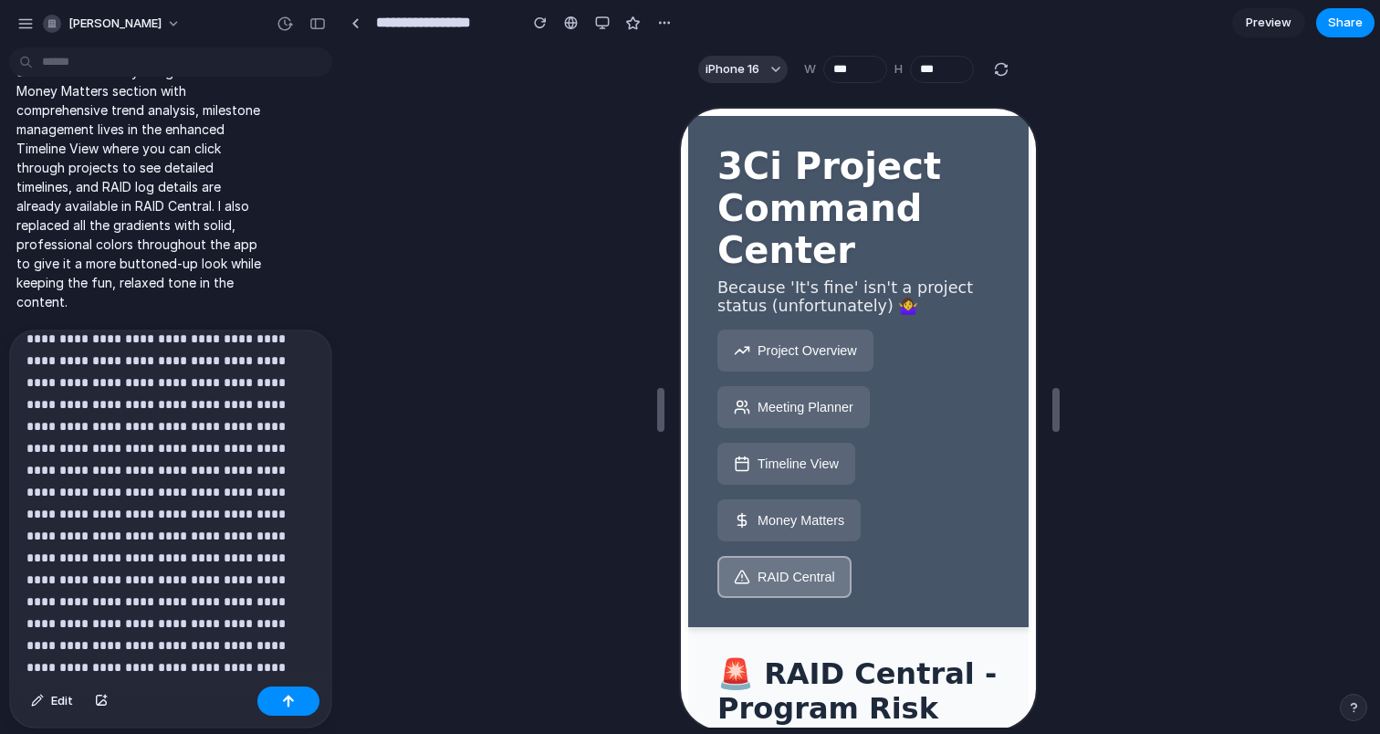
click at [790, 577] on button "RAID Central" at bounding box center [782, 575] width 134 height 42
click at [810, 418] on button "Meeting Planner" at bounding box center [791, 405] width 152 height 42
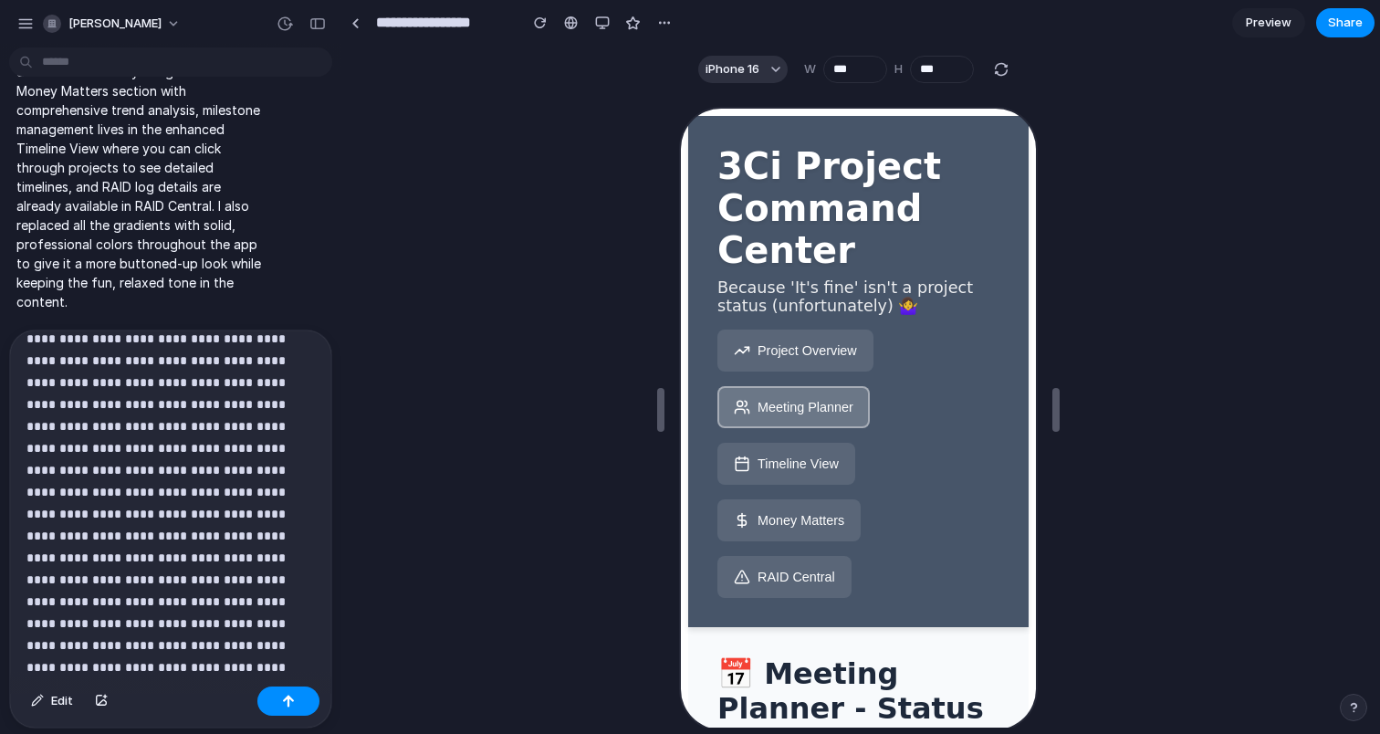
click at [802, 593] on button "RAID Central" at bounding box center [782, 575] width 134 height 42
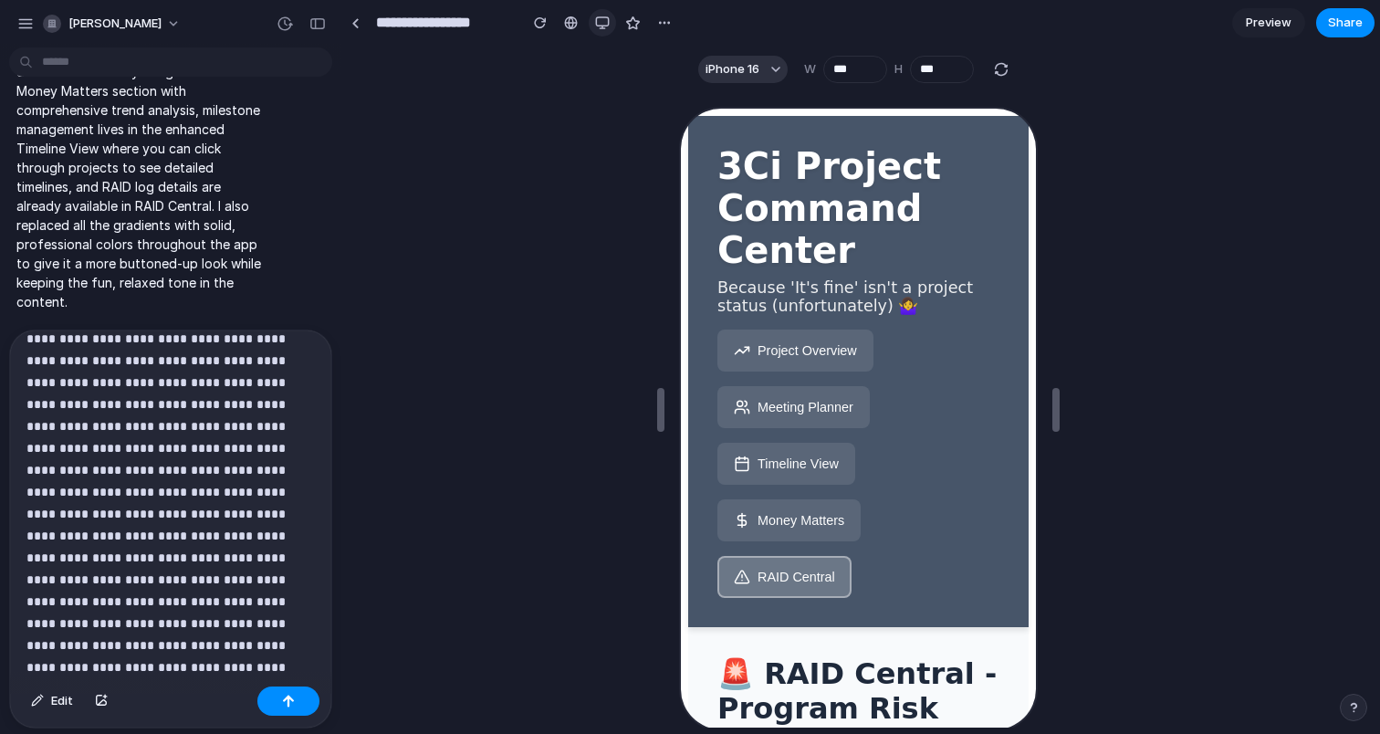
click at [597, 22] on div "button" at bounding box center [602, 23] width 15 height 15
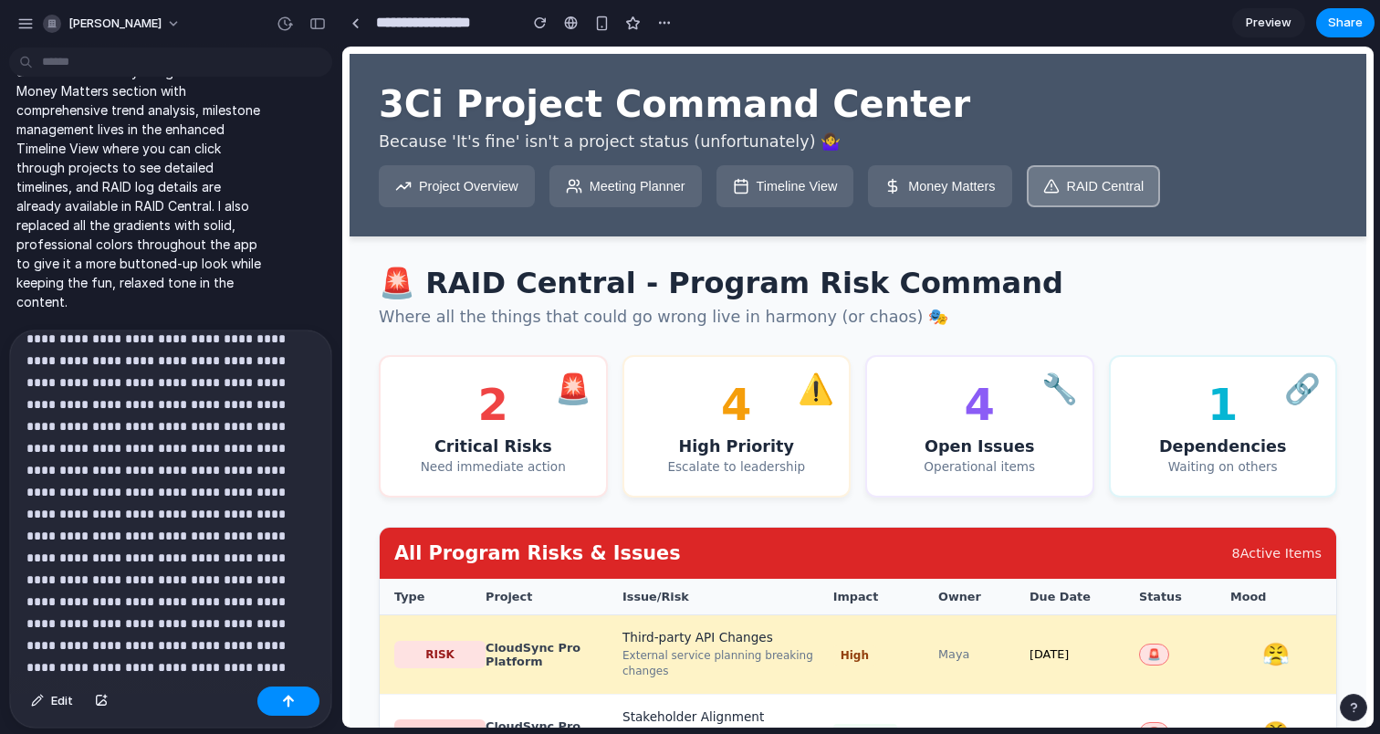
click at [217, 658] on p at bounding box center [170, 294] width 288 height 767
click at [660, 195] on button "Meeting Planner" at bounding box center [626, 186] width 152 height 42
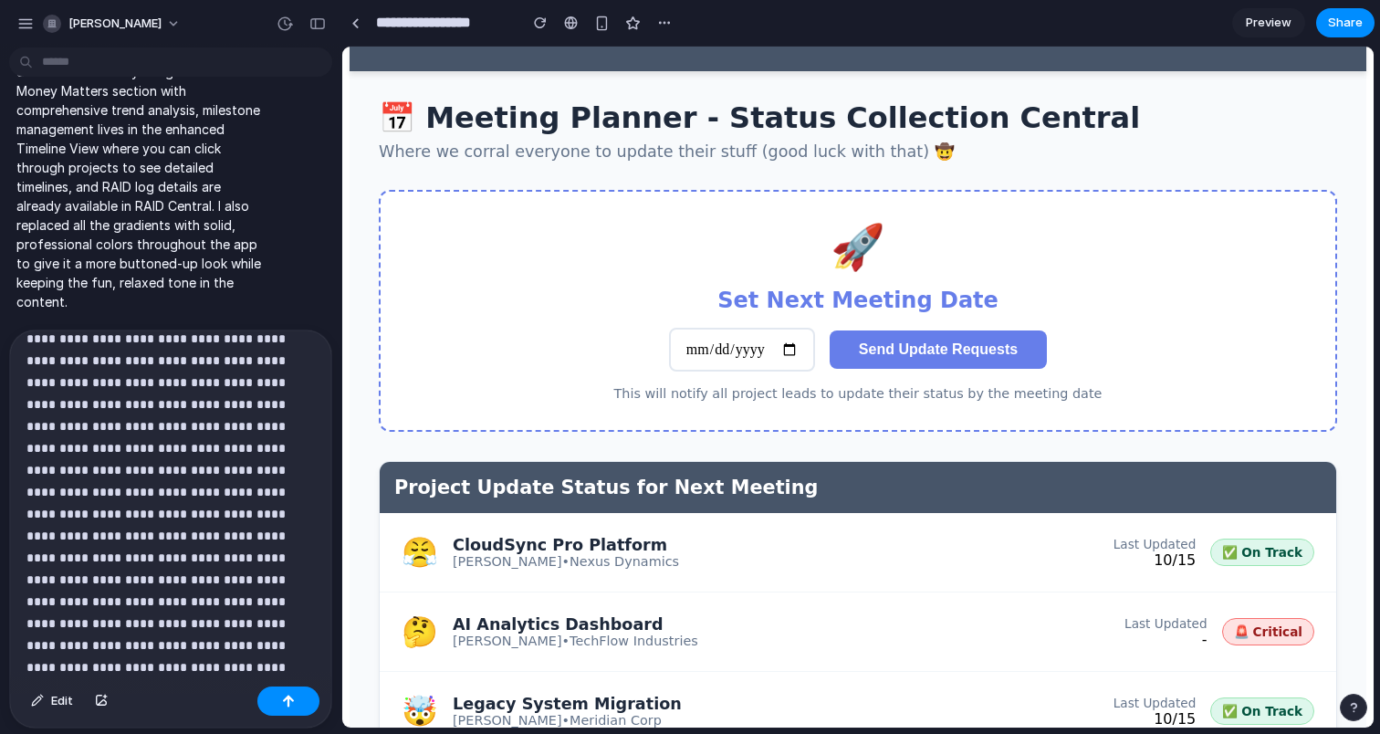
scroll to position [192, 0]
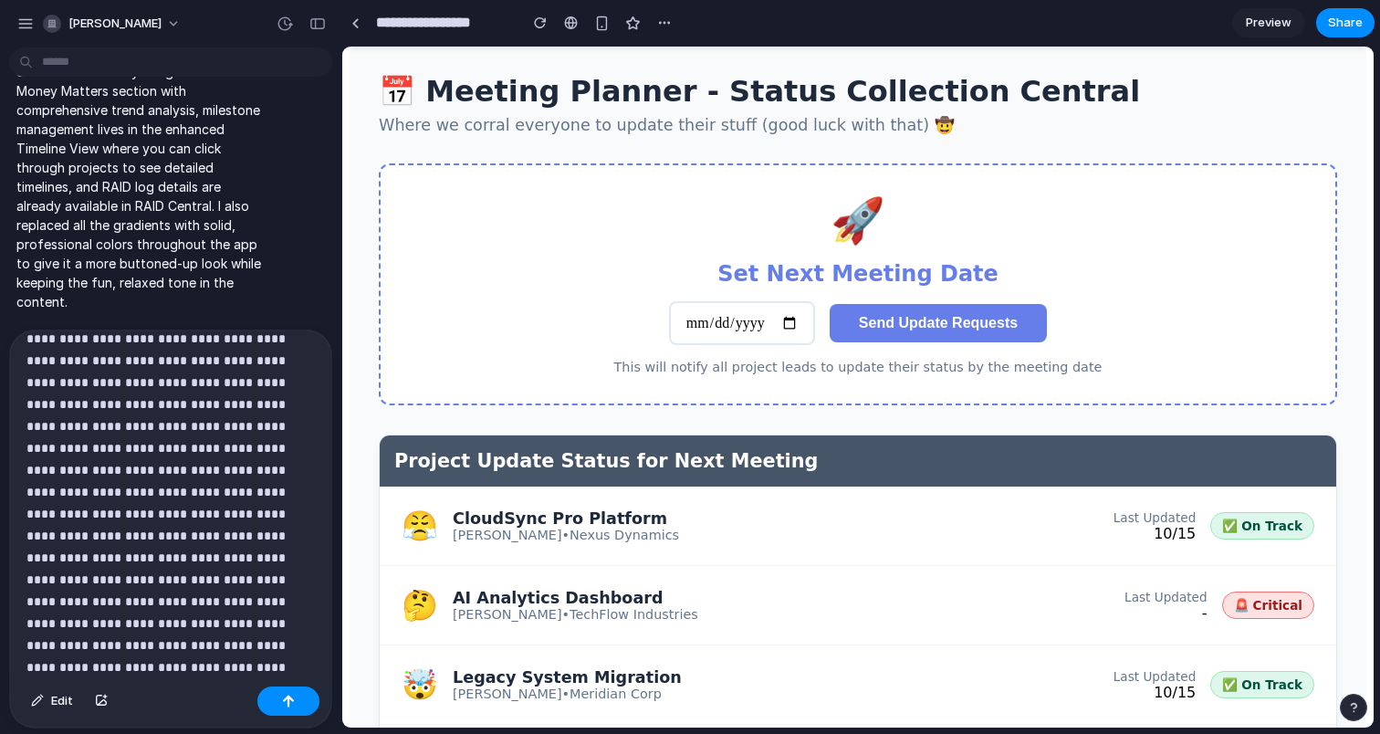
click at [309, 671] on p at bounding box center [170, 262] width 288 height 833
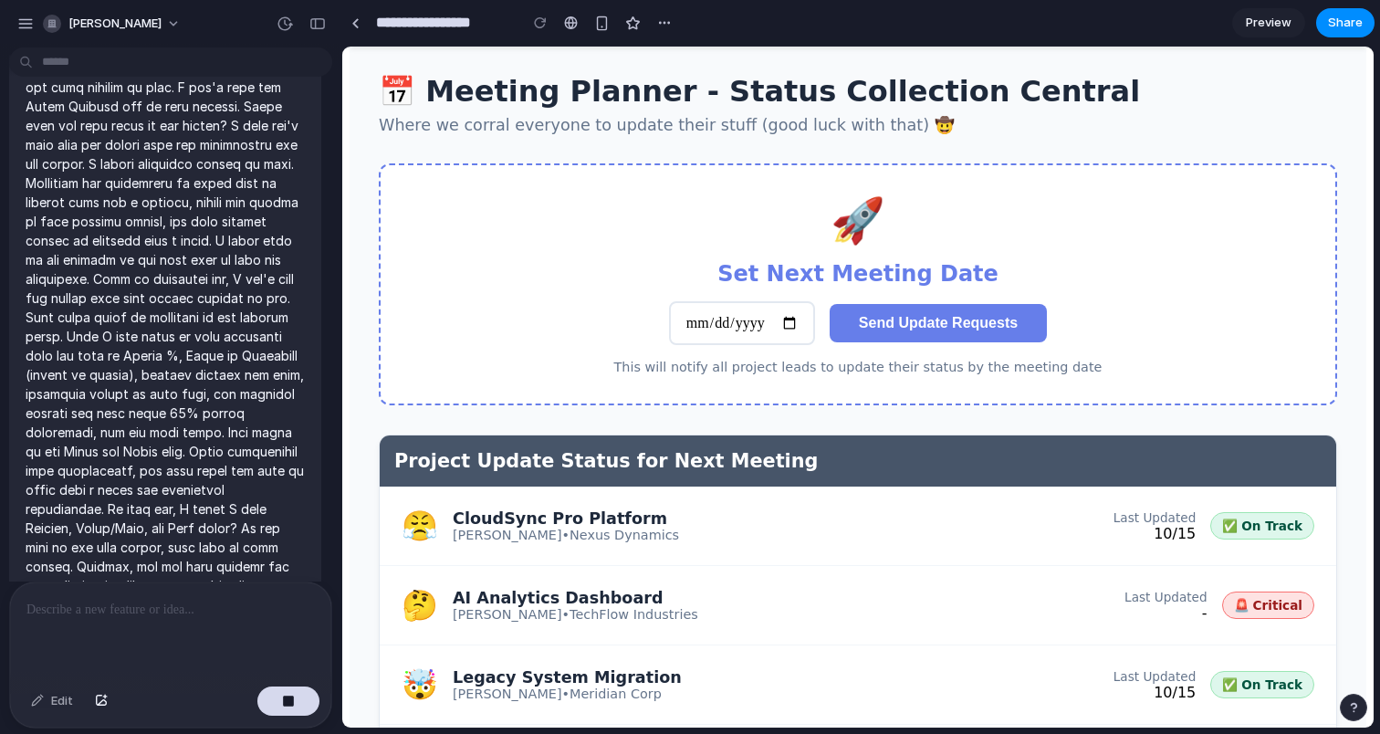
scroll to position [0, 0]
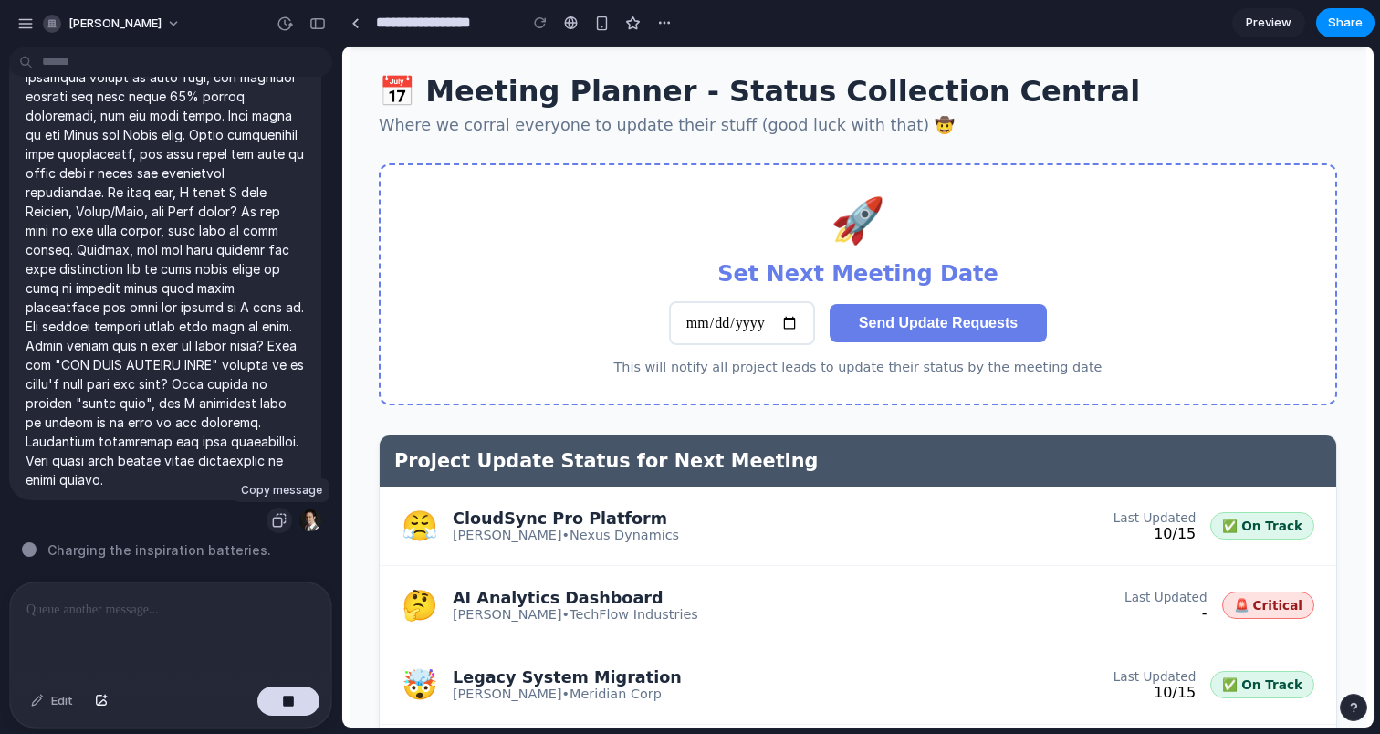
click at [281, 523] on div "button" at bounding box center [279, 520] width 15 height 15
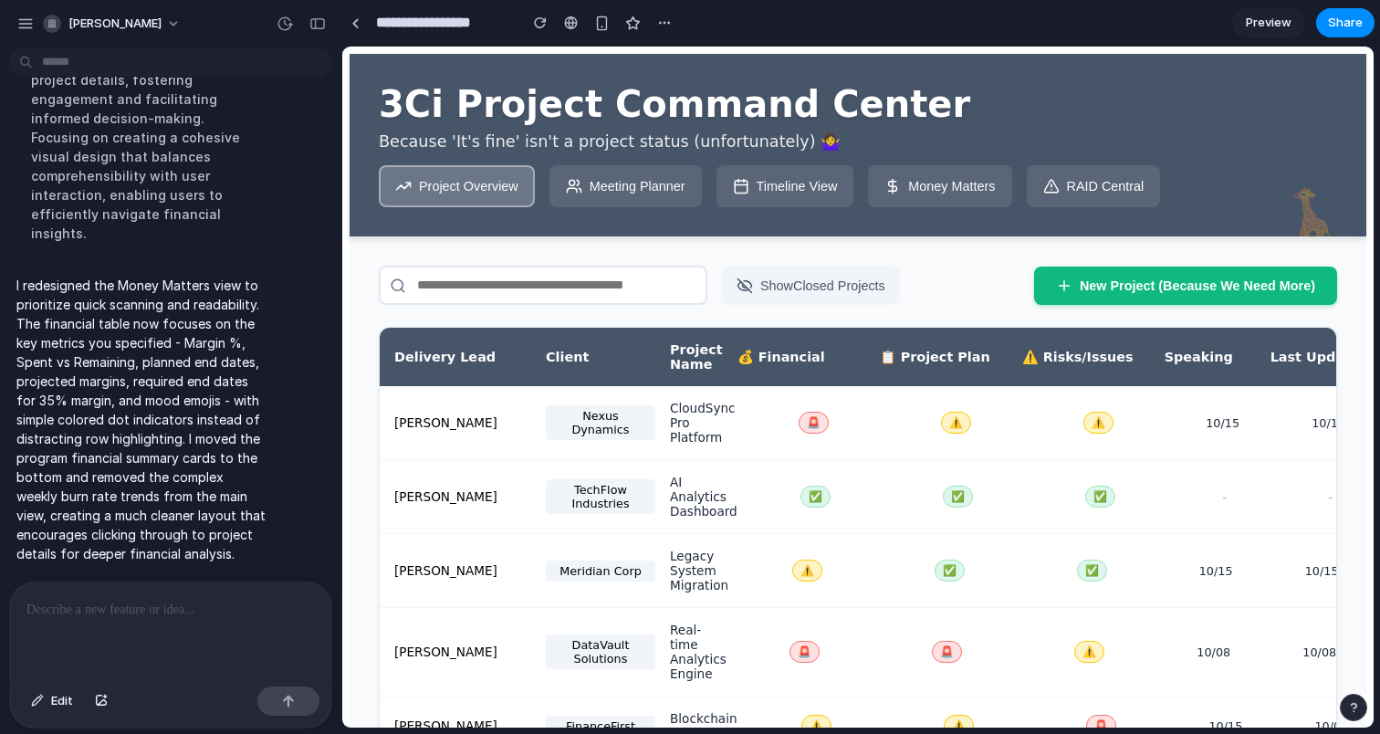
click at [1279, 22] on span "Preview" at bounding box center [1269, 23] width 46 height 18
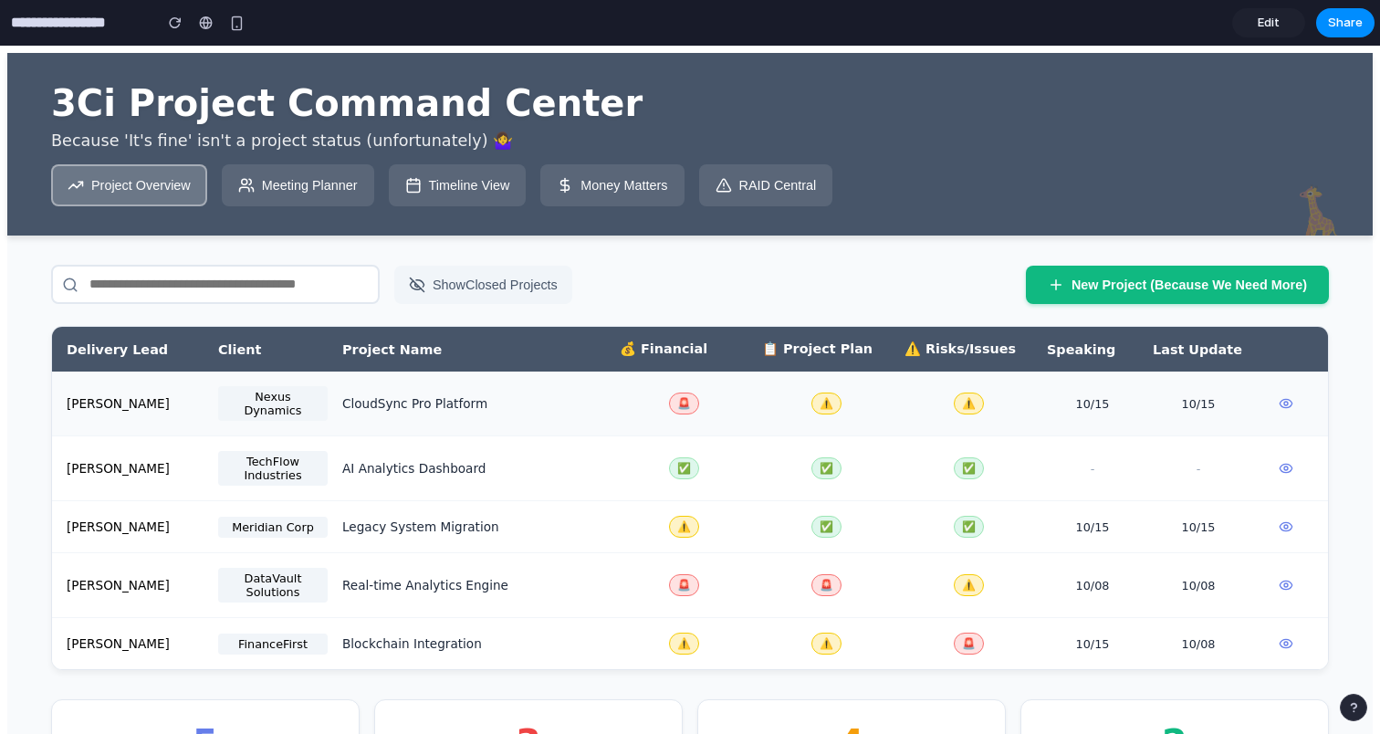
click at [579, 415] on div "Maya Patel Nexus Dynamics CloudSync Pro Platform 🚨 ⚠️ ⚠️ 10/15 10/15" at bounding box center [690, 404] width 1276 height 65
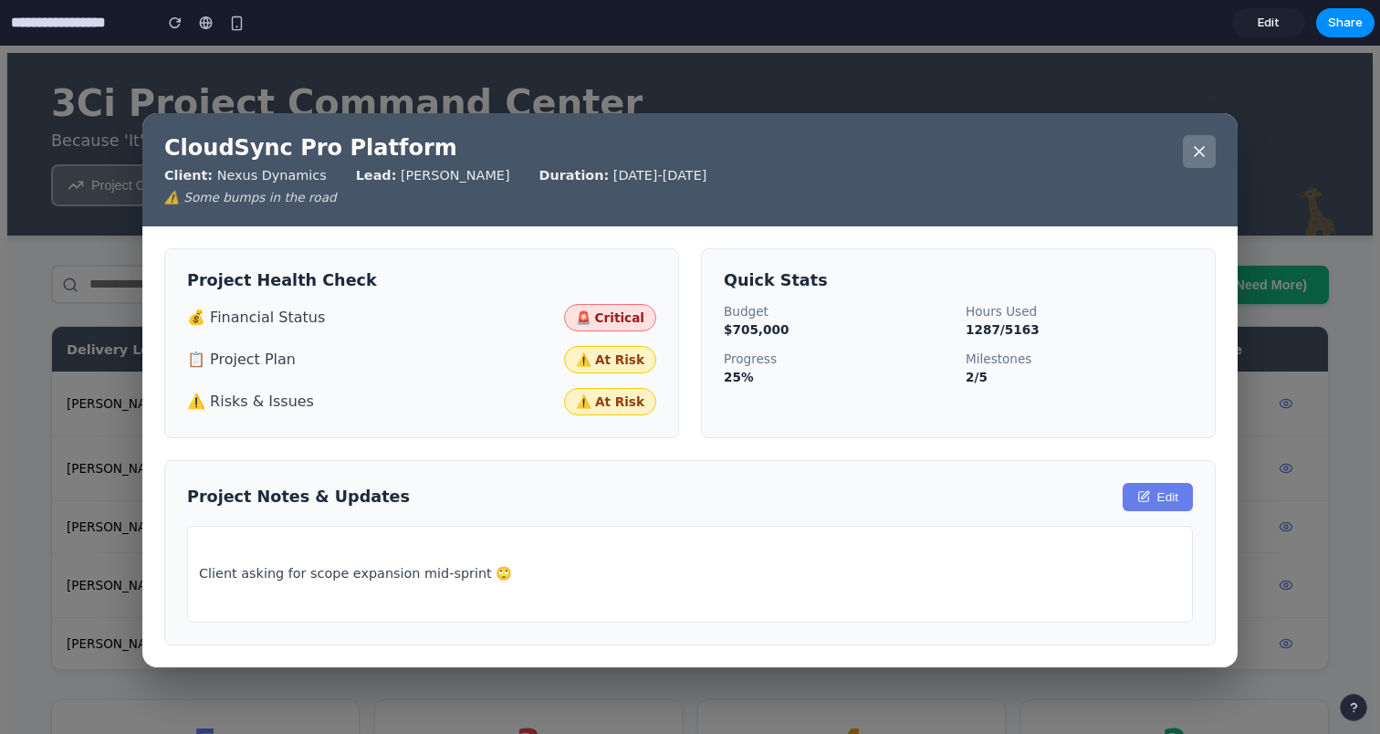
click at [1205, 145] on icon at bounding box center [1199, 151] width 18 height 18
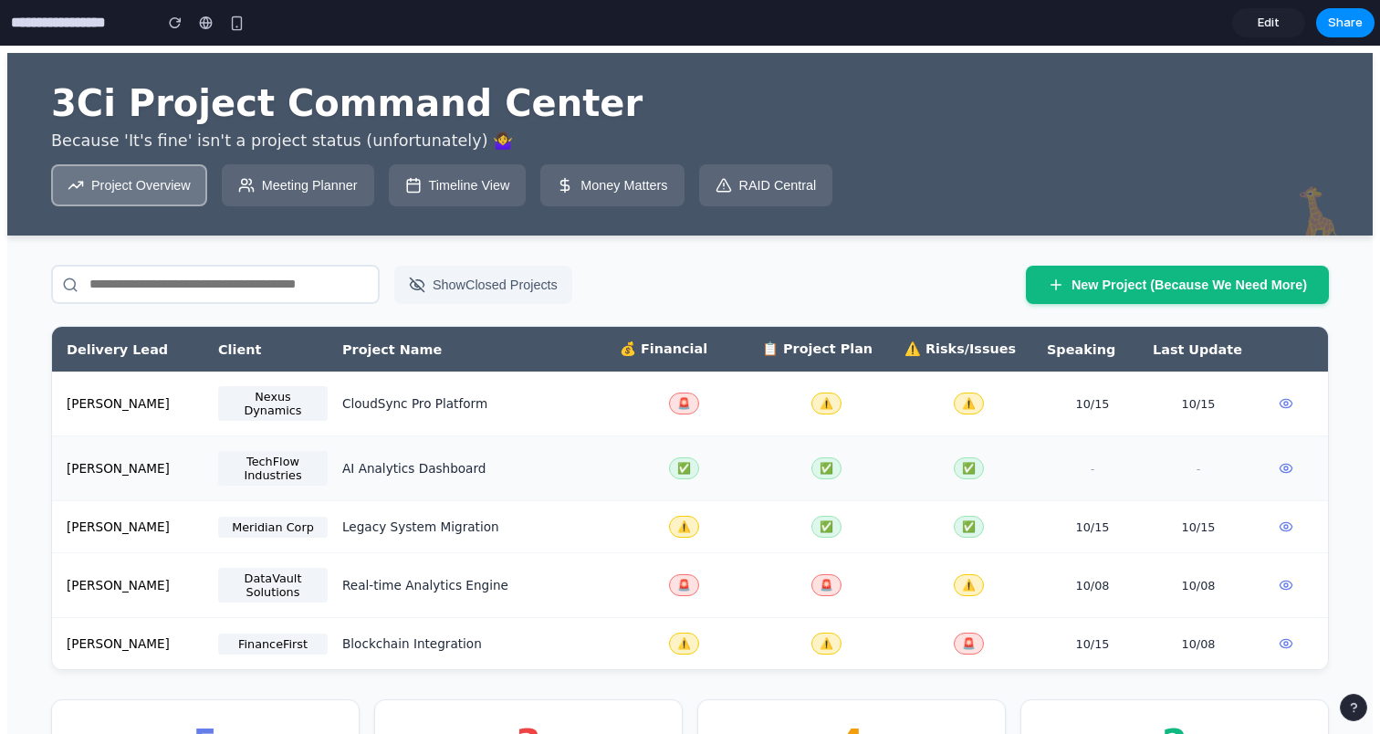
click at [849, 445] on div "Jordan Chen TechFlow Industries AI Analytics Dashboard ✅ ✅ ✅ - -" at bounding box center [690, 468] width 1276 height 65
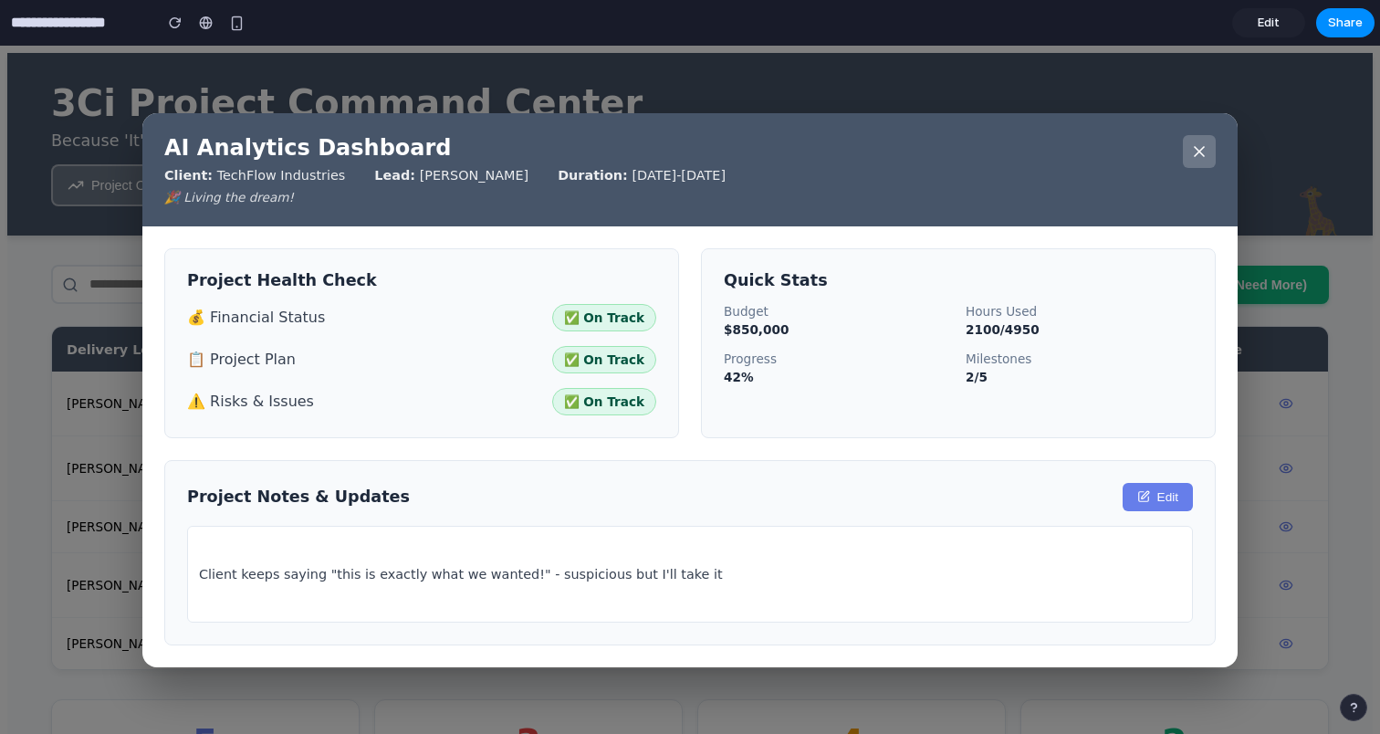
click at [1189, 140] on button at bounding box center [1199, 151] width 33 height 33
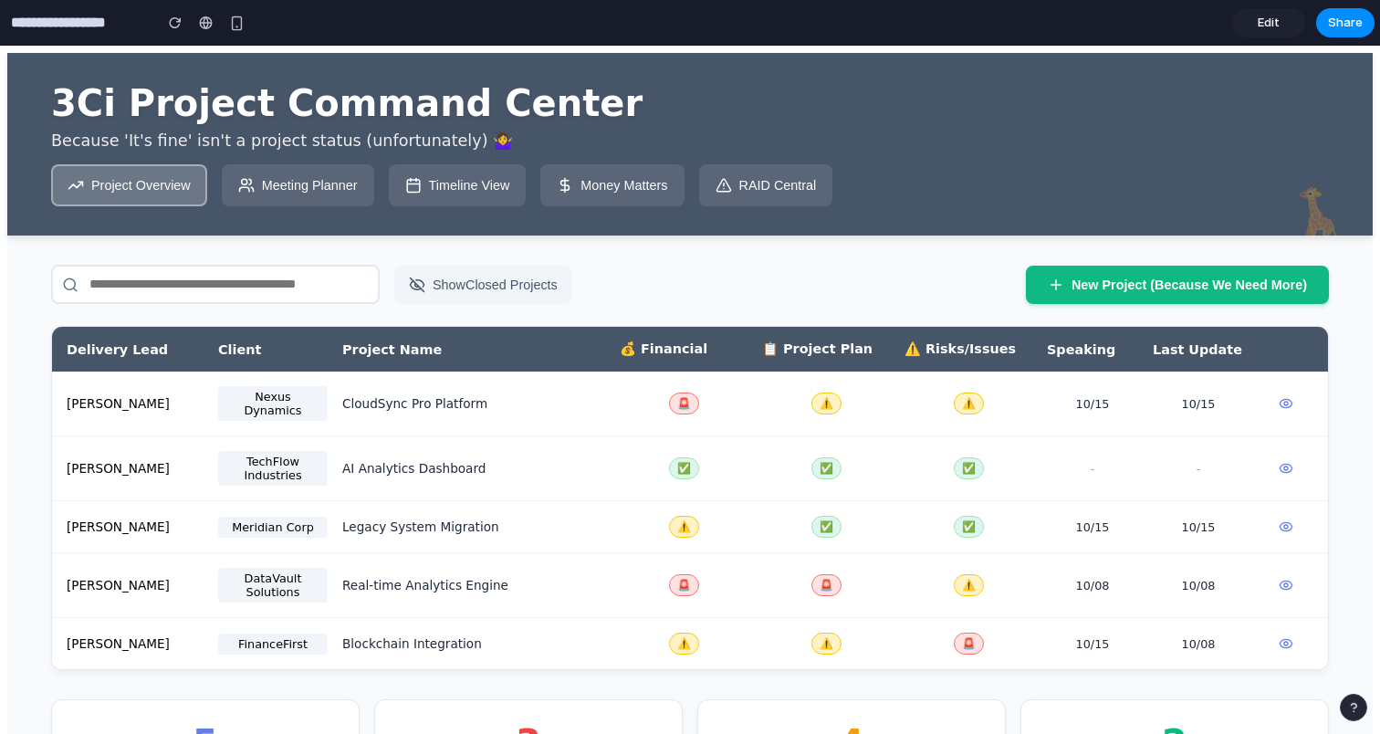
click at [276, 214] on div "🦒 3Ci Project Command Center Because 'It's fine' isn't a project status (unfort…" at bounding box center [690, 144] width 1366 height 183
click at [278, 204] on button "Meeting Planner" at bounding box center [298, 185] width 152 height 42
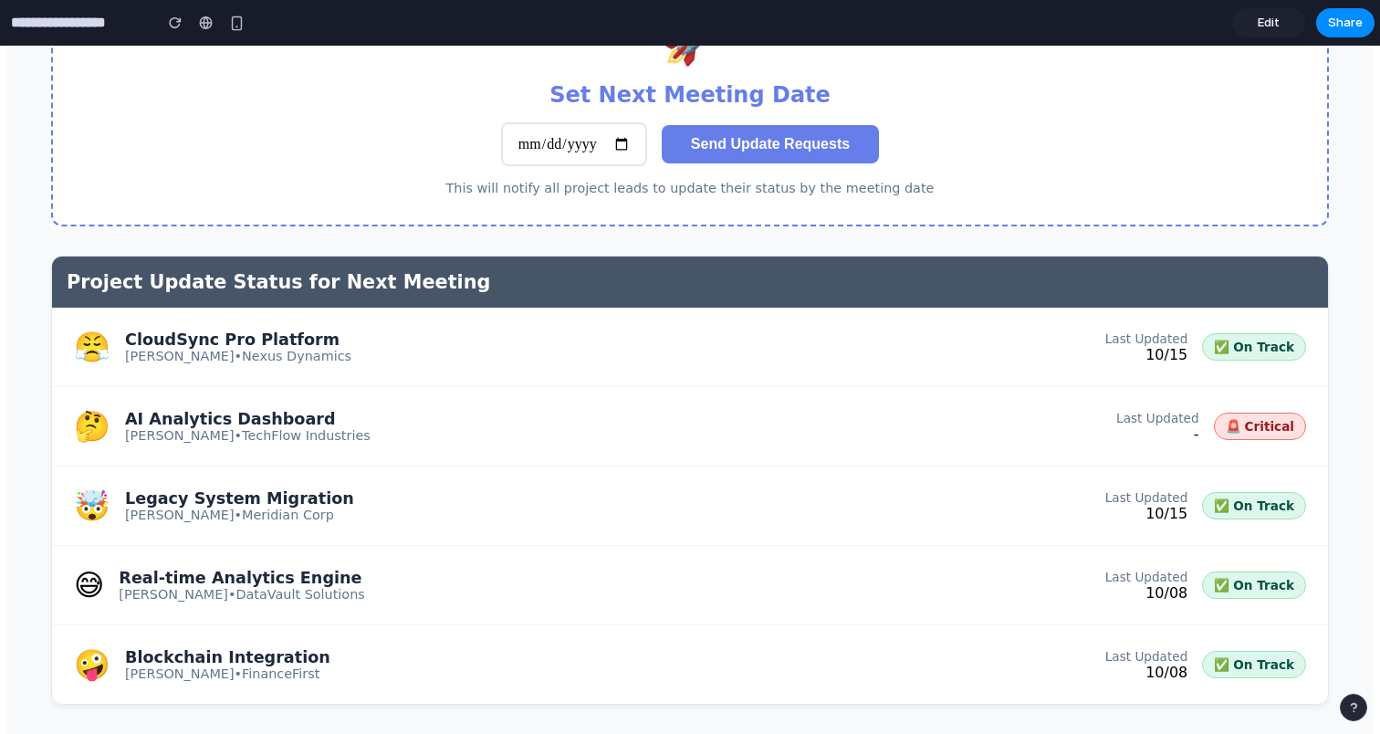
scroll to position [405, 0]
click at [534, 330] on div "😤 CloudSync Pro Platform Maya Patel • Nexus Dynamics Last Updated 10/15 ✅ On Tr…" at bounding box center [690, 347] width 1276 height 79
click at [248, 330] on div "CloudSync Pro Platform" at bounding box center [238, 339] width 226 height 18
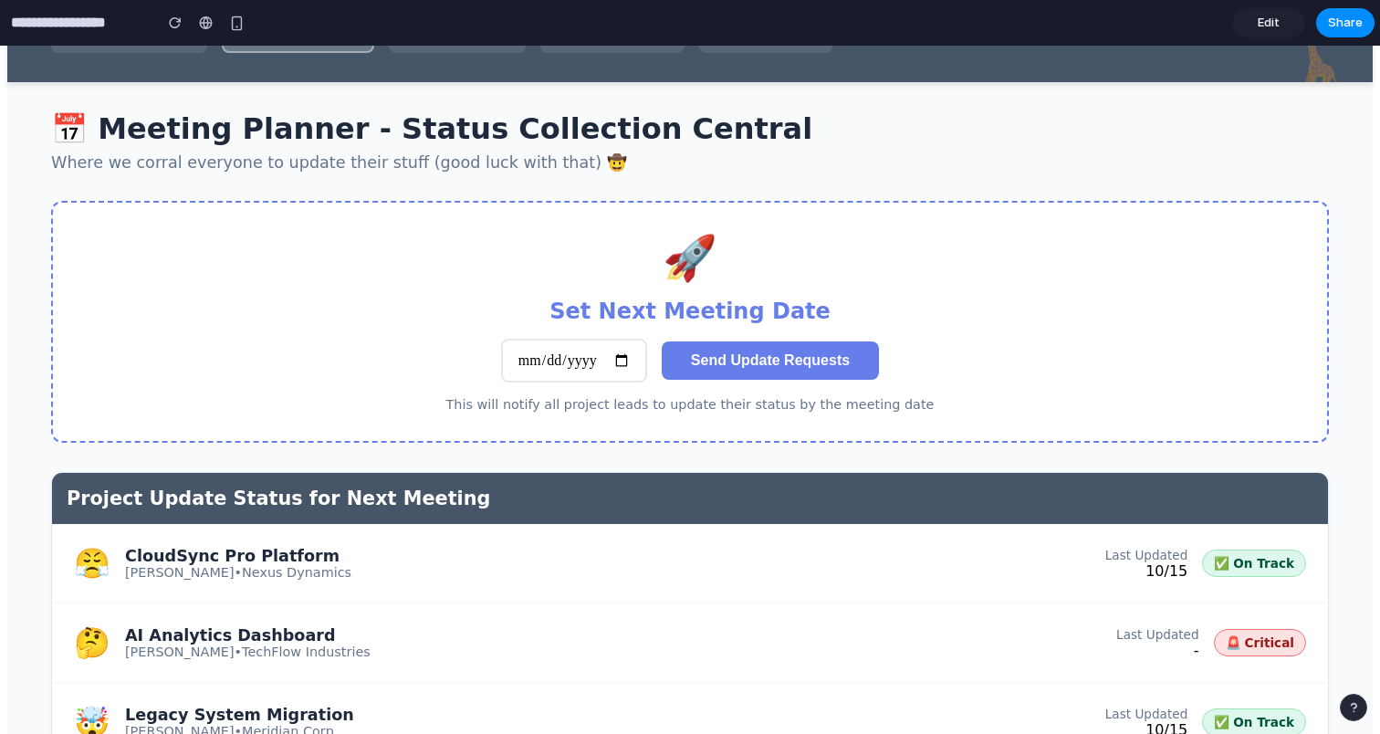
scroll to position [0, 0]
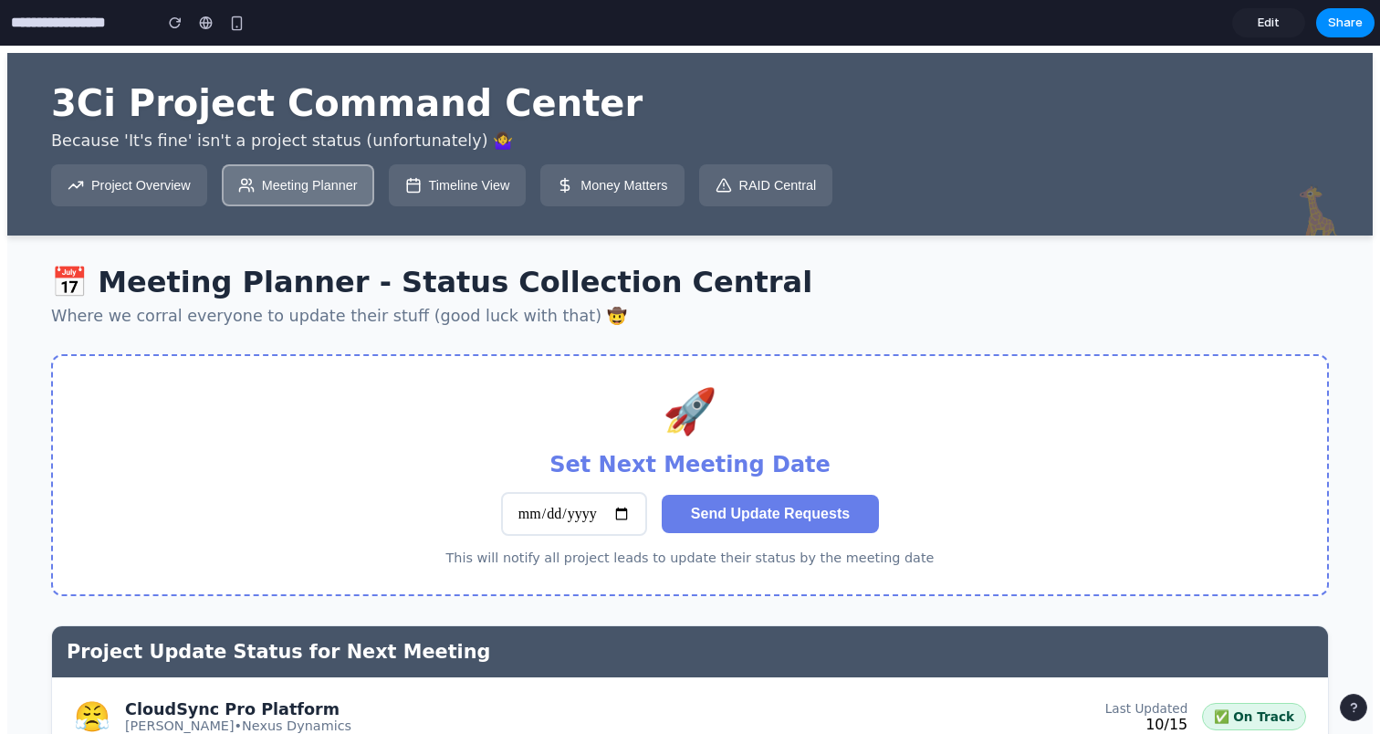
click at [436, 220] on div "🦒 3Ci Project Command Center Because 'It's fine' isn't a project status (unfort…" at bounding box center [690, 144] width 1366 height 183
click at [458, 194] on button "Timeline View" at bounding box center [458, 185] width 138 height 42
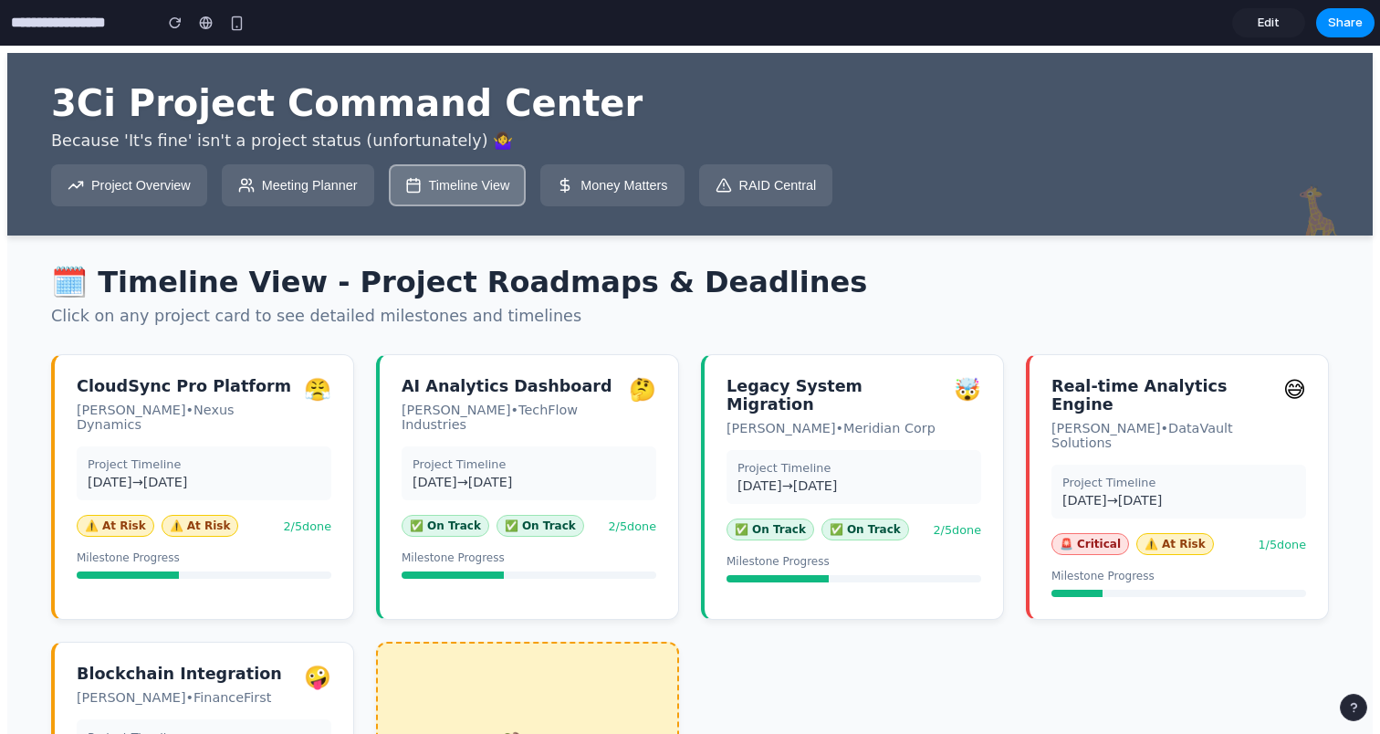
click at [627, 193] on button "Money Matters" at bounding box center [611, 185] width 143 height 42
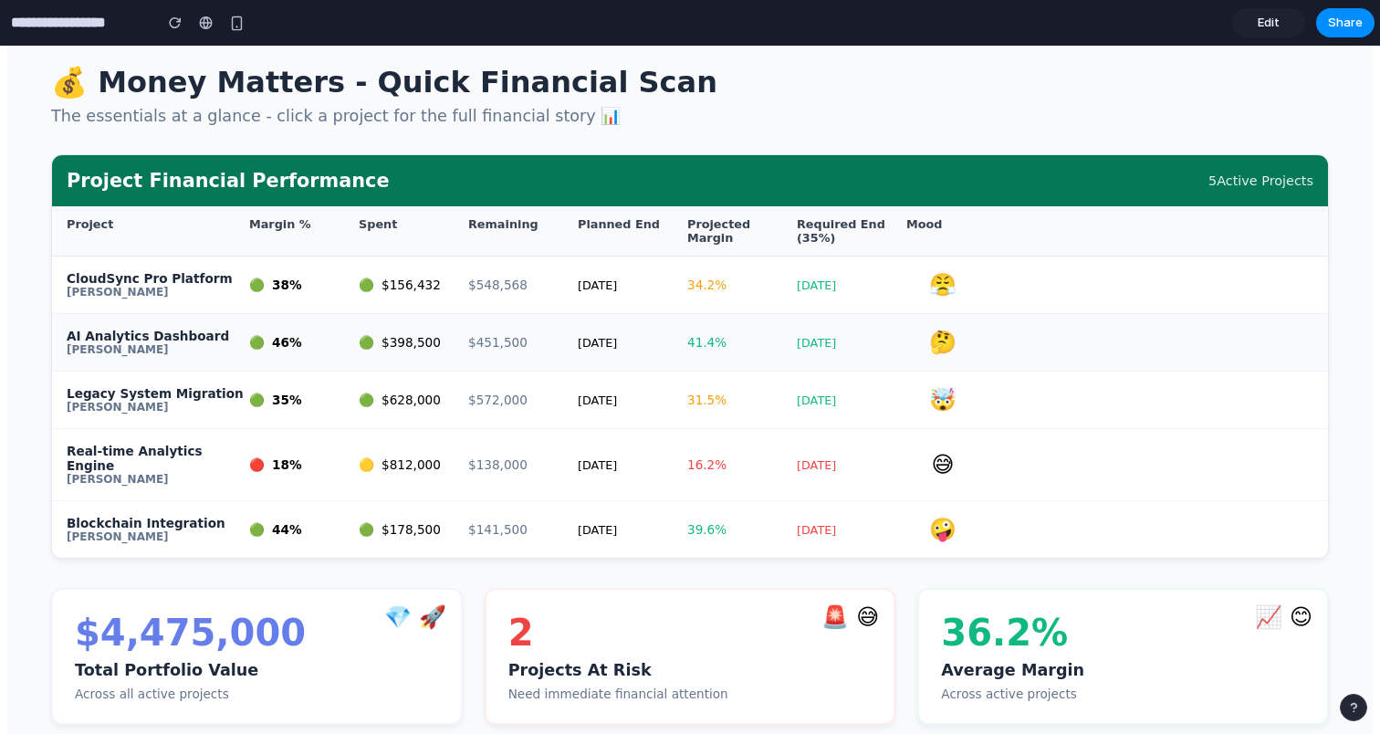
scroll to position [224, 0]
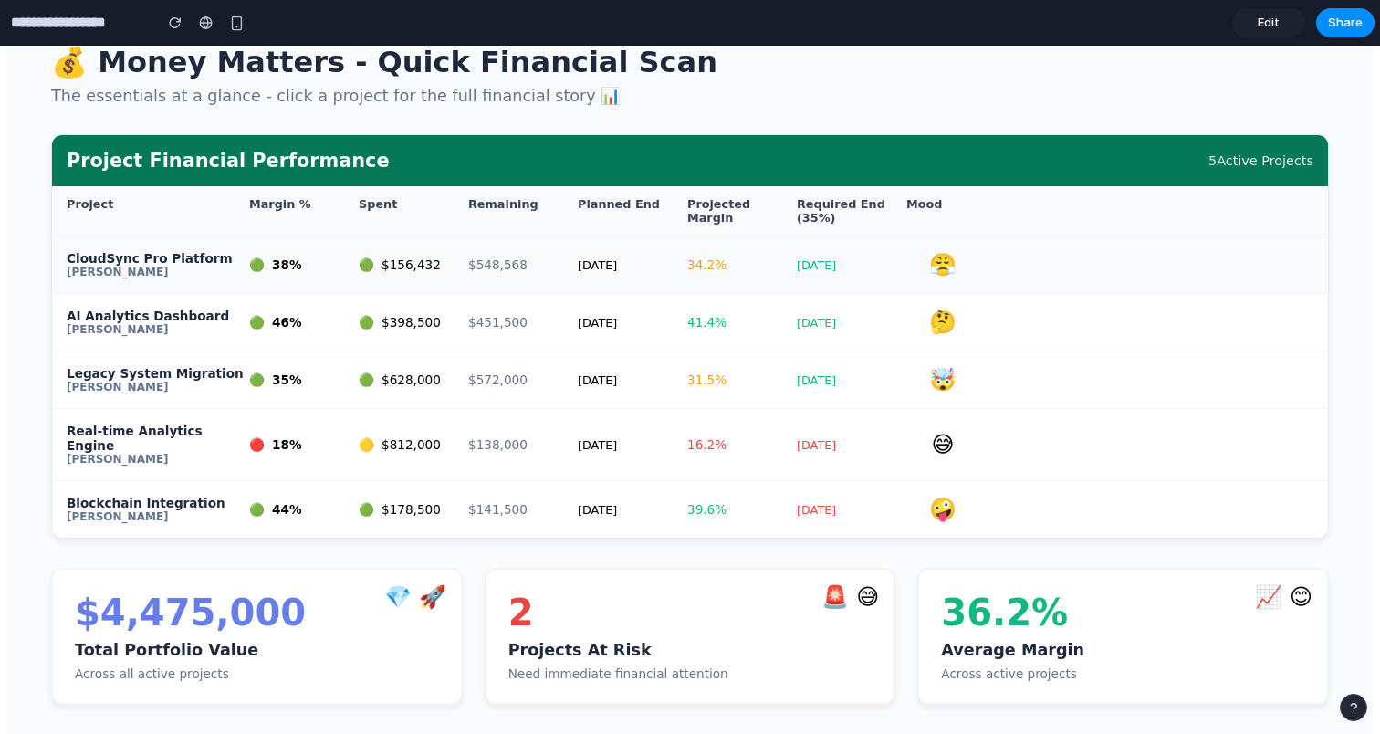
click at [617, 272] on div "Dec 31" at bounding box center [633, 265] width 110 height 14
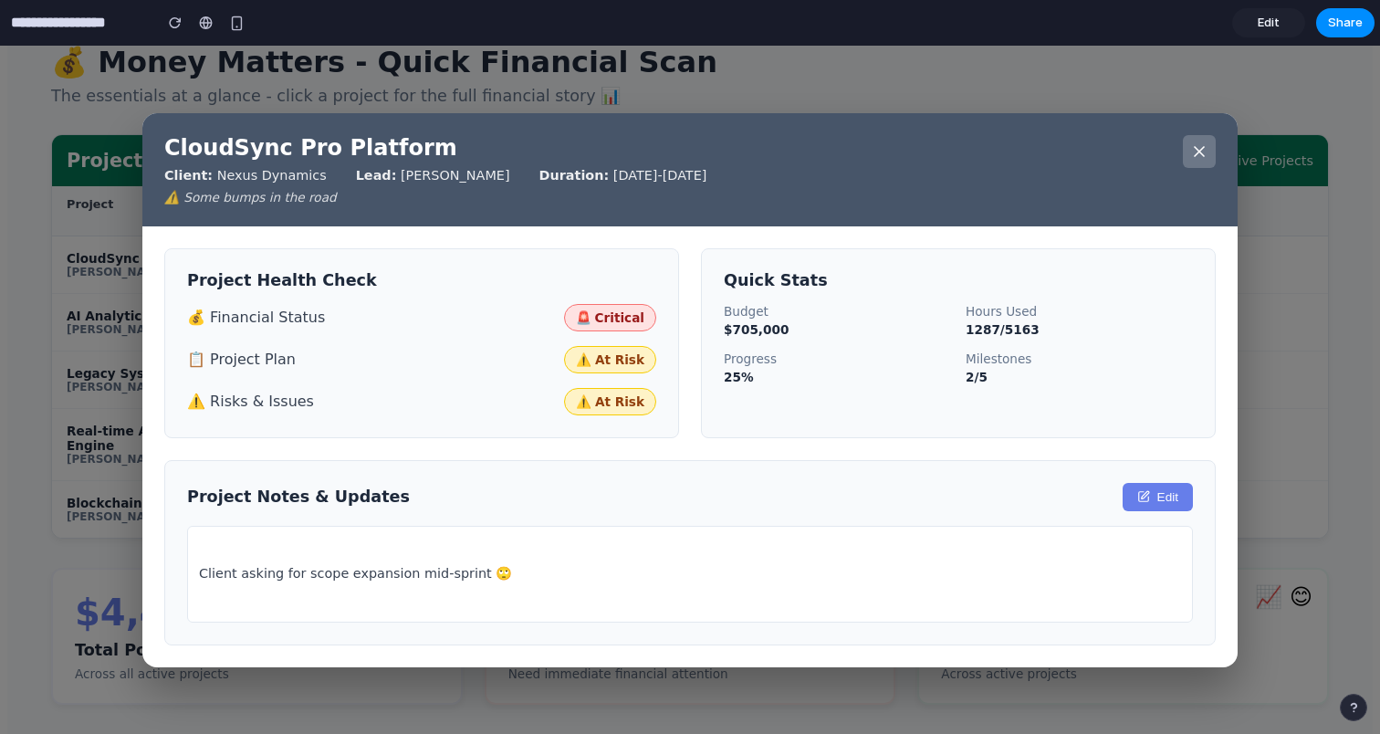
click at [1202, 147] on icon at bounding box center [1199, 151] width 9 height 9
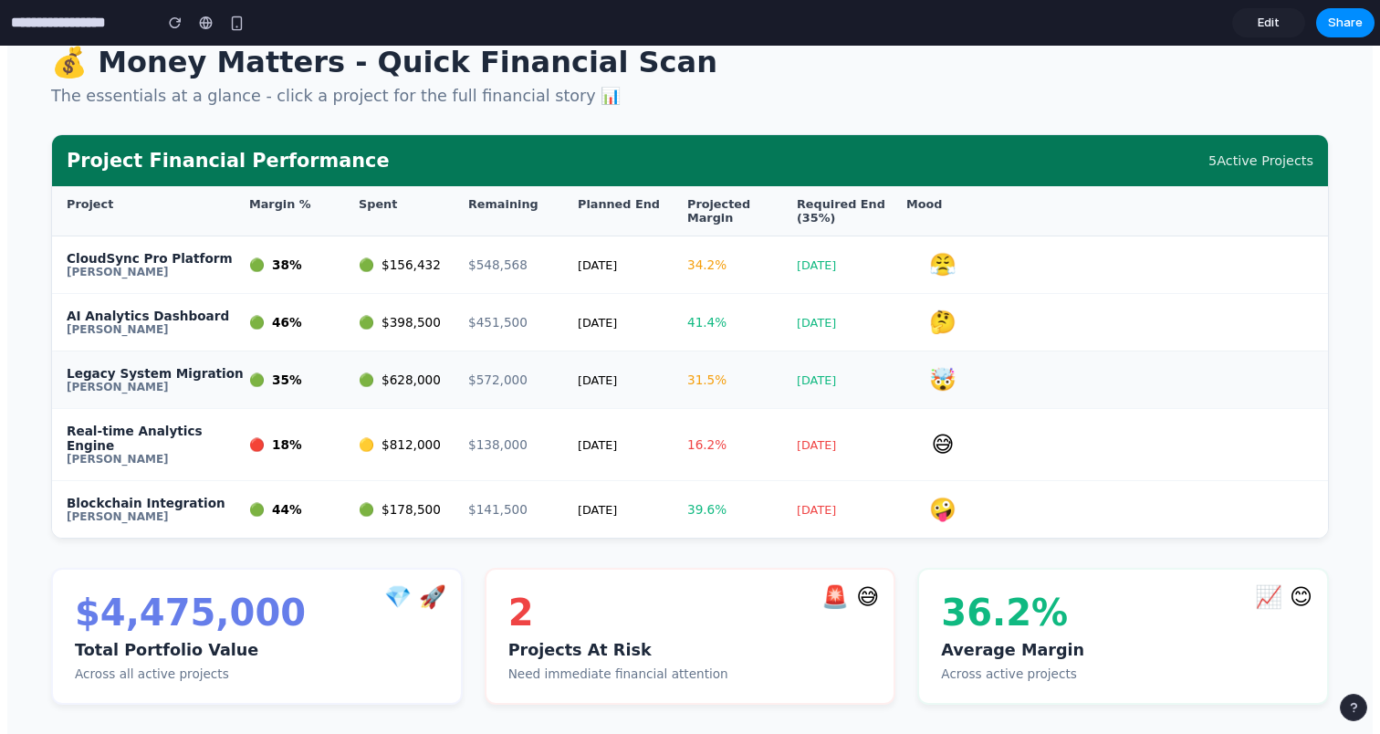
click at [674, 373] on div "Legacy System Migration Riley Thompson 🟢 35% 🟢 $ 628,000 $ 572,000 Apr 30 31.5 …" at bounding box center [690, 380] width 1276 height 58
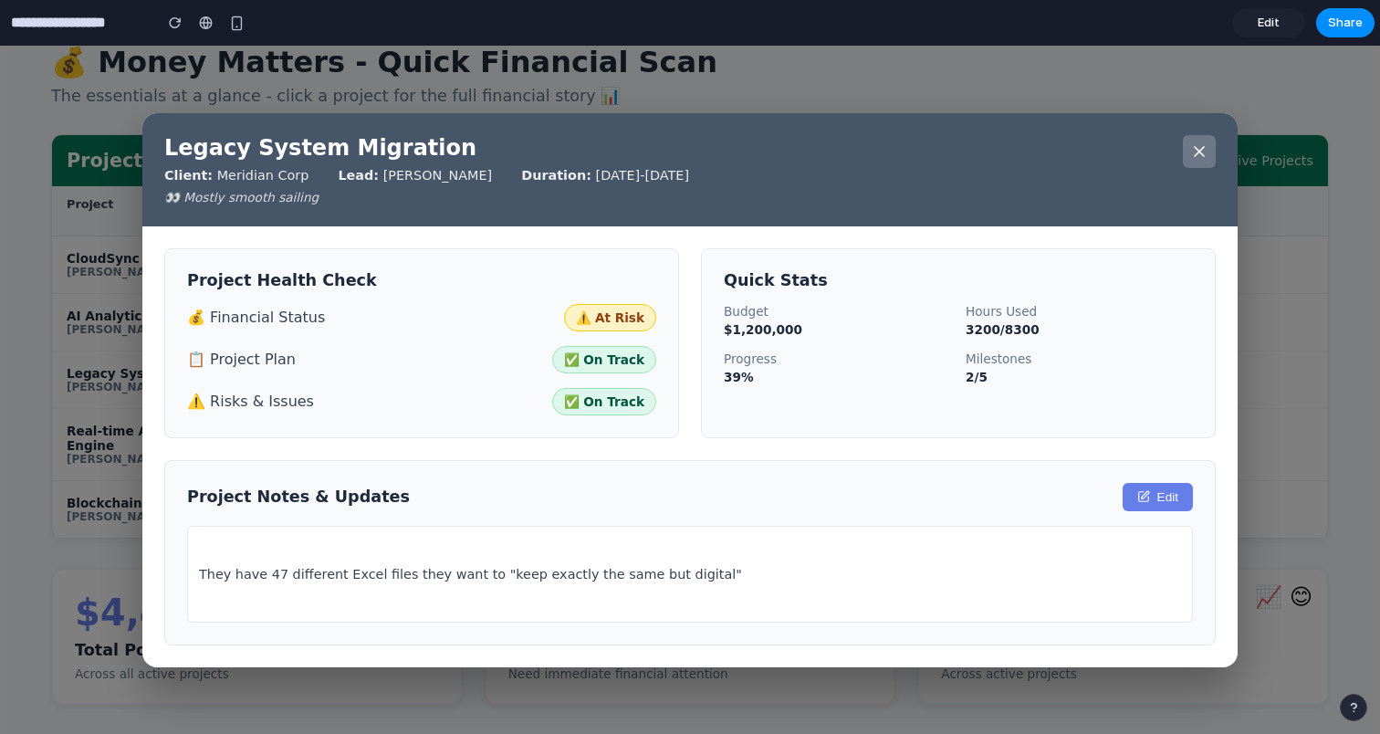
click at [1198, 142] on icon at bounding box center [1199, 151] width 18 height 18
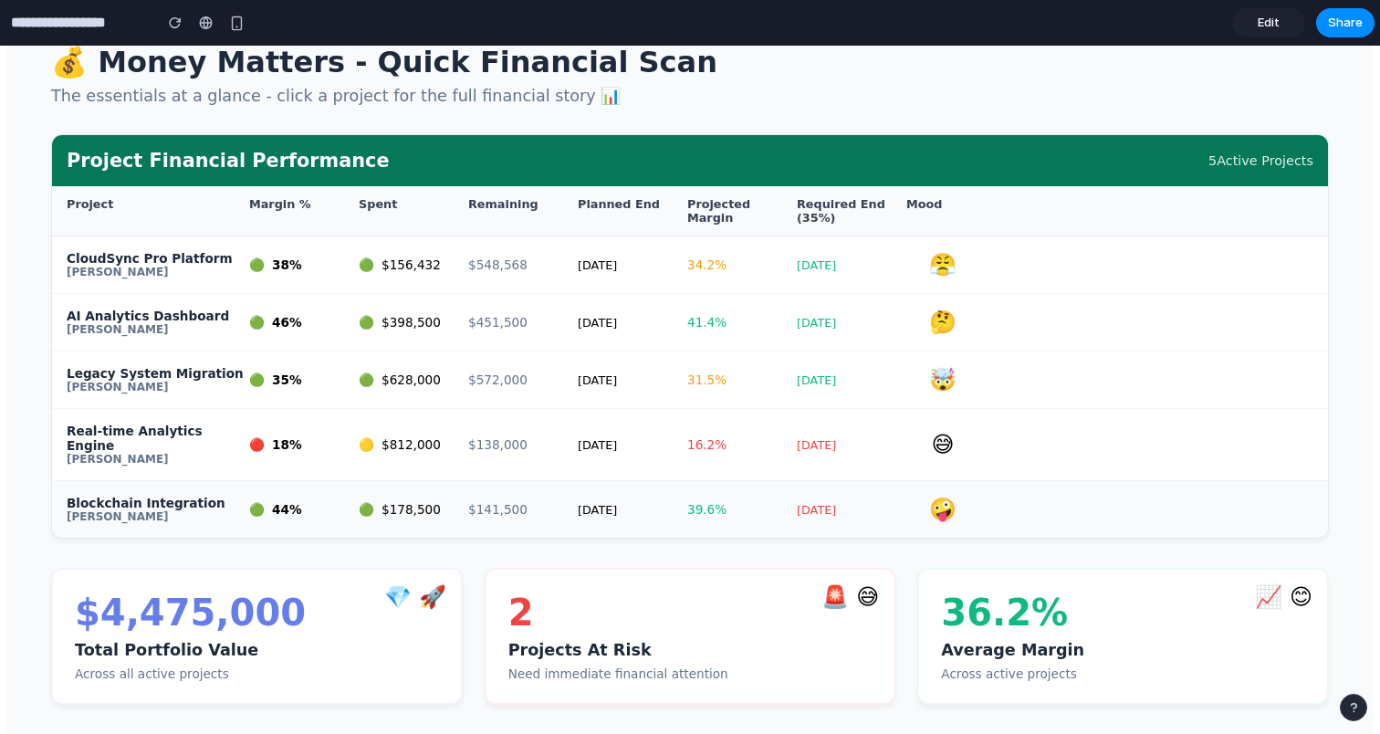
click at [794, 516] on div "Blockchain Integration Casey Kim 🟢 44% 🟢 $ 178,500 $ 141,500 Feb 28 39.6 % Oct …" at bounding box center [690, 509] width 1276 height 57
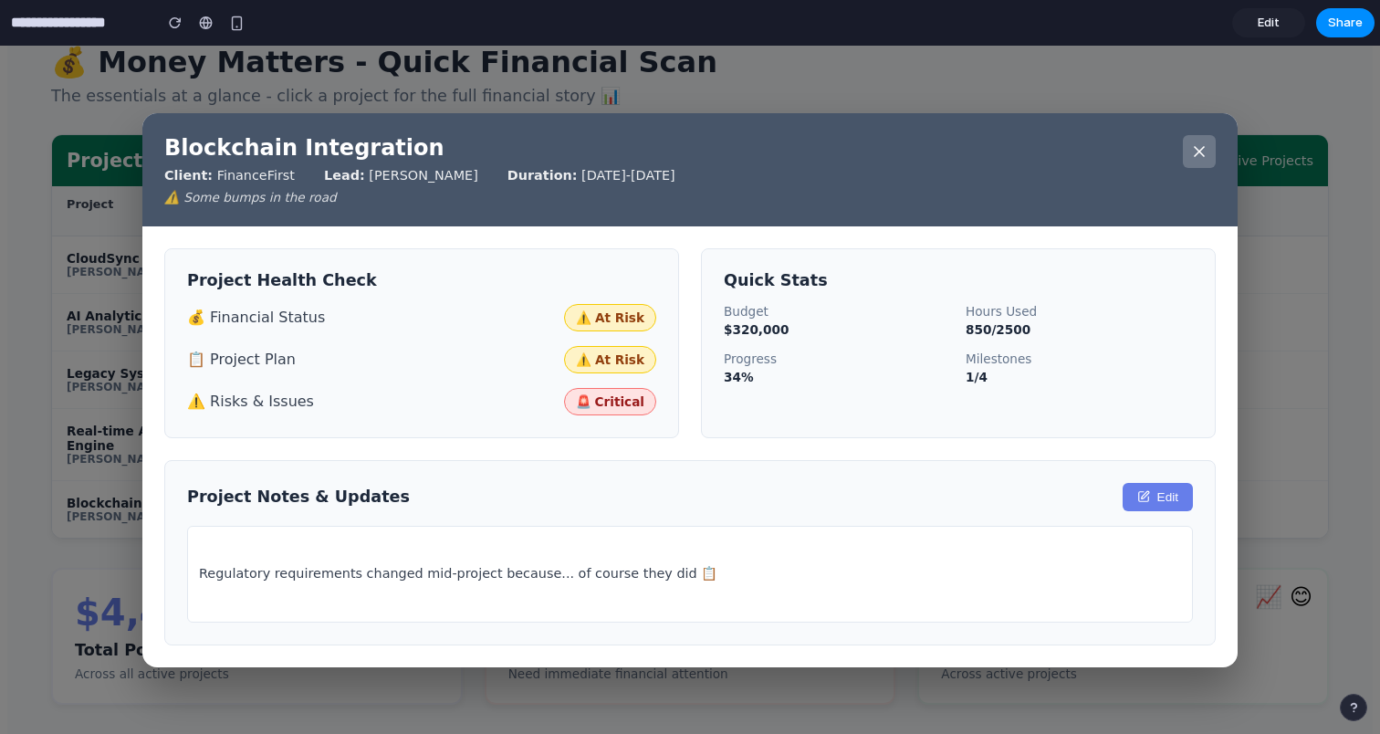
click at [1208, 149] on icon at bounding box center [1199, 151] width 18 height 18
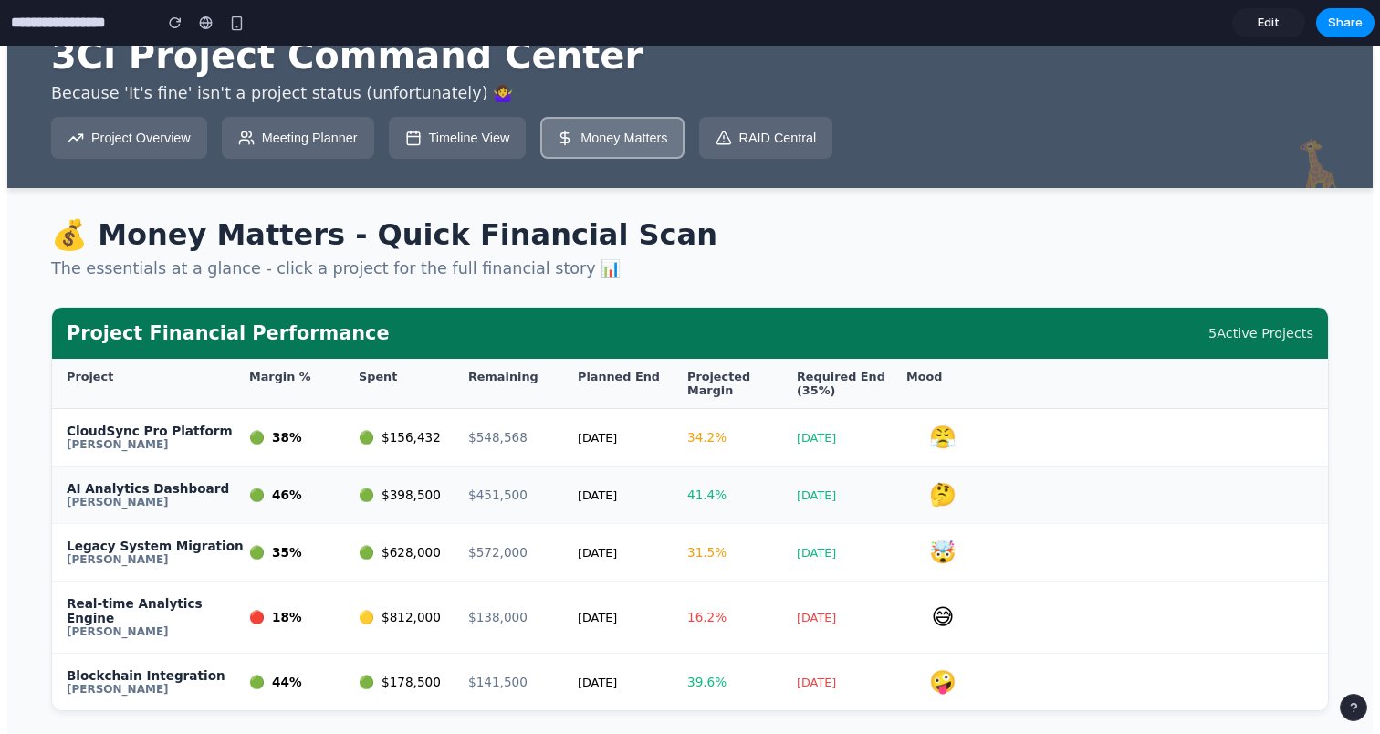
scroll to position [0, 0]
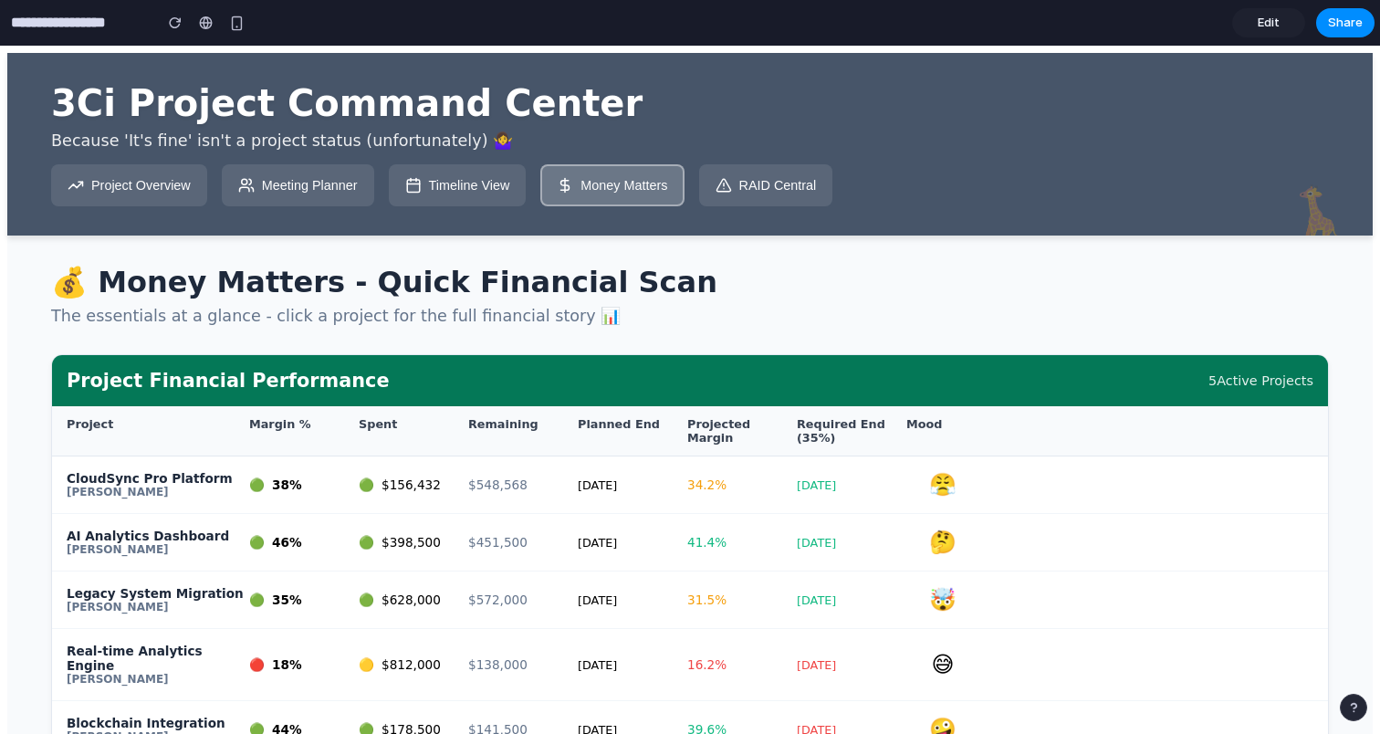
click at [805, 196] on button "RAID Central" at bounding box center [766, 185] width 134 height 42
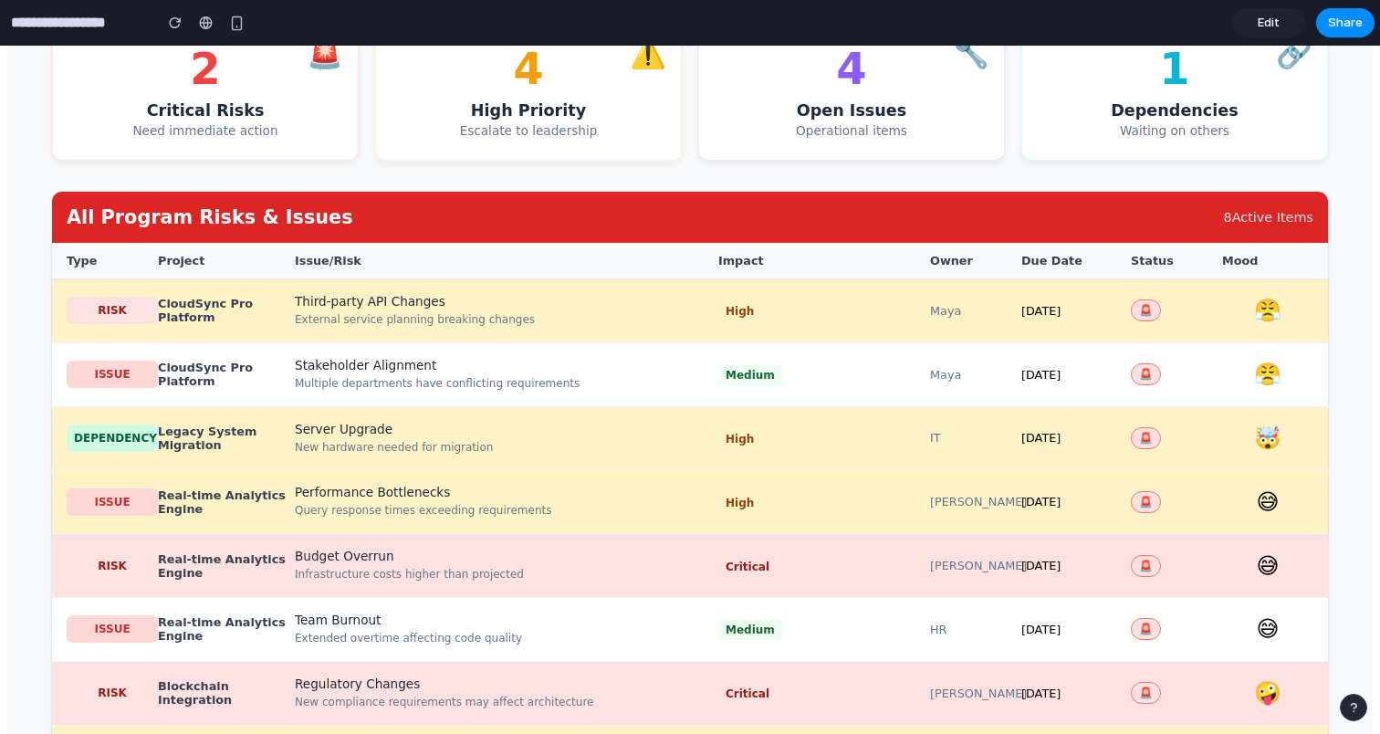
scroll to position [344, 0]
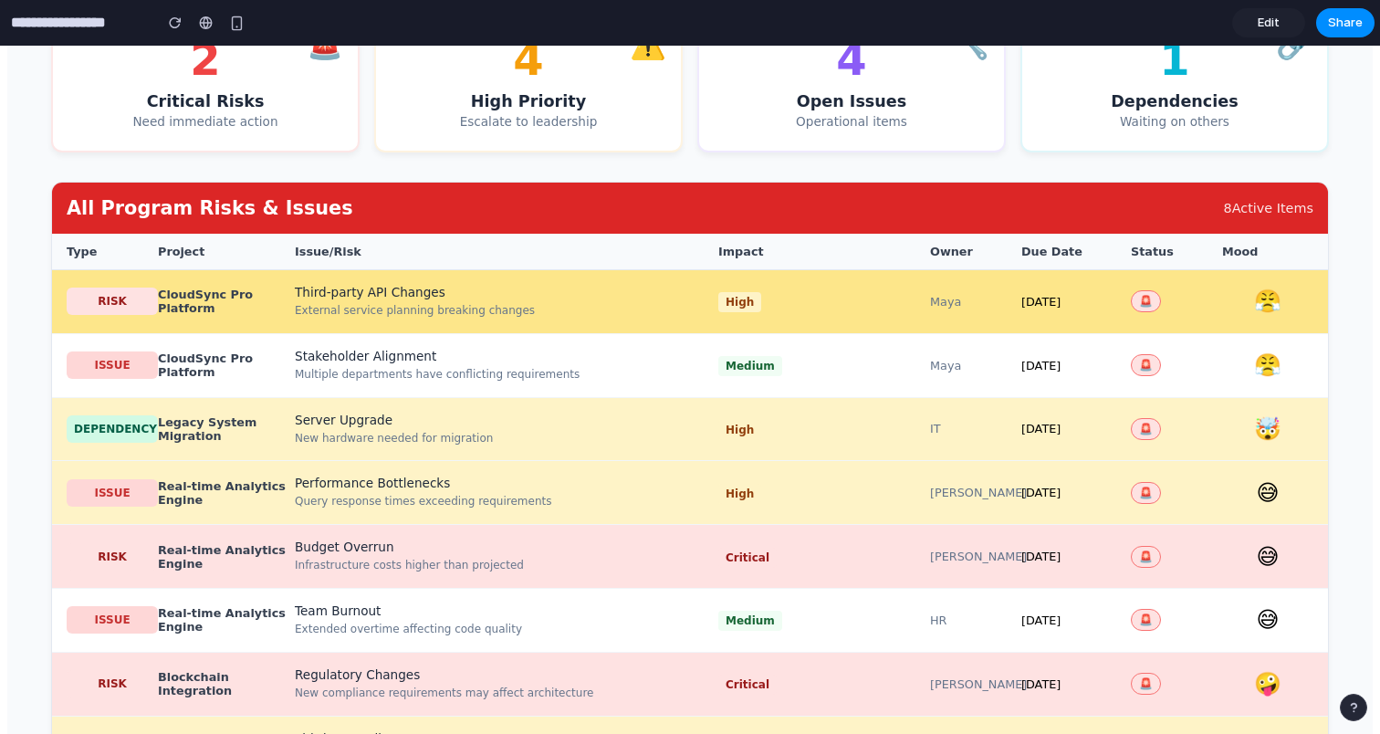
click at [433, 319] on div "External service planning breaking changes" at bounding box center [507, 311] width 424 height 16
click at [619, 319] on div "External service planning breaking changes" at bounding box center [507, 311] width 424 height 16
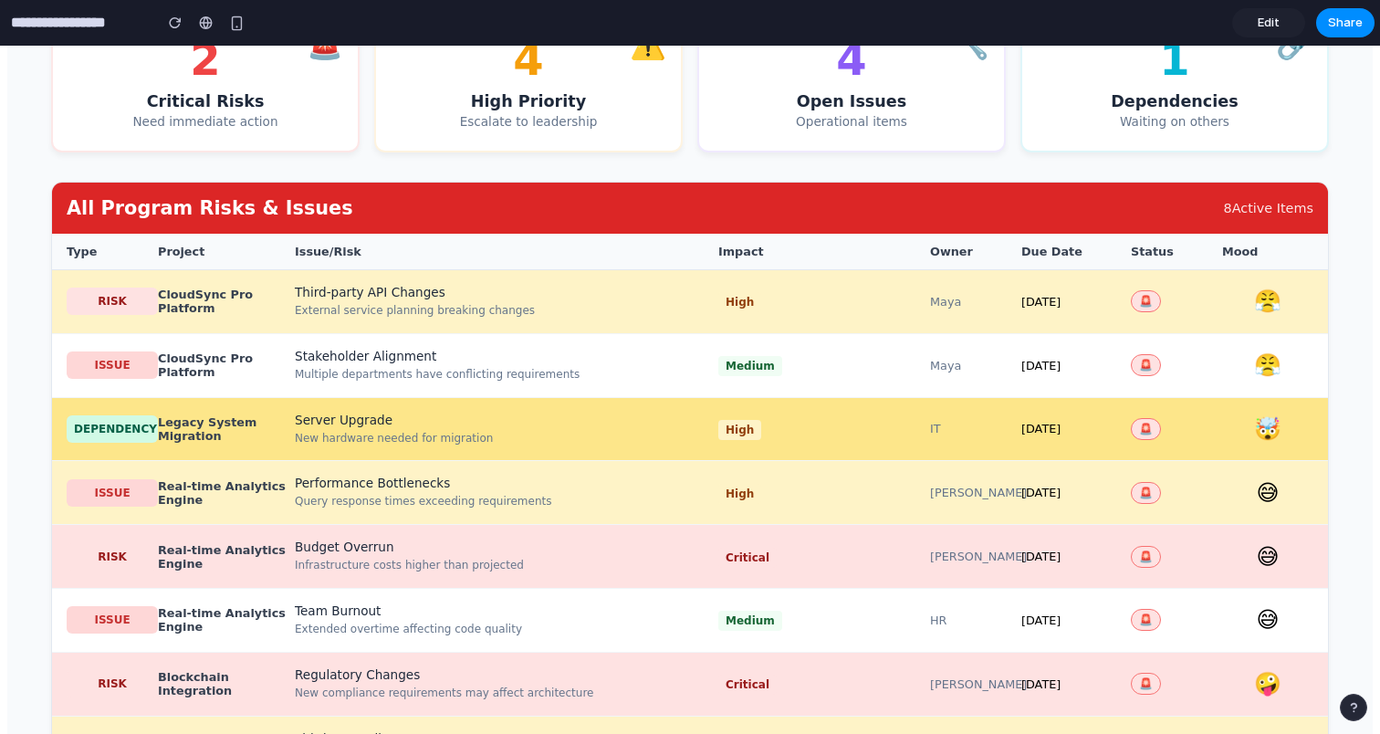
click at [642, 462] on div "DEPENDENCY Legacy System Migration Server Upgrade New hardware needed for migra…" at bounding box center [690, 430] width 1276 height 64
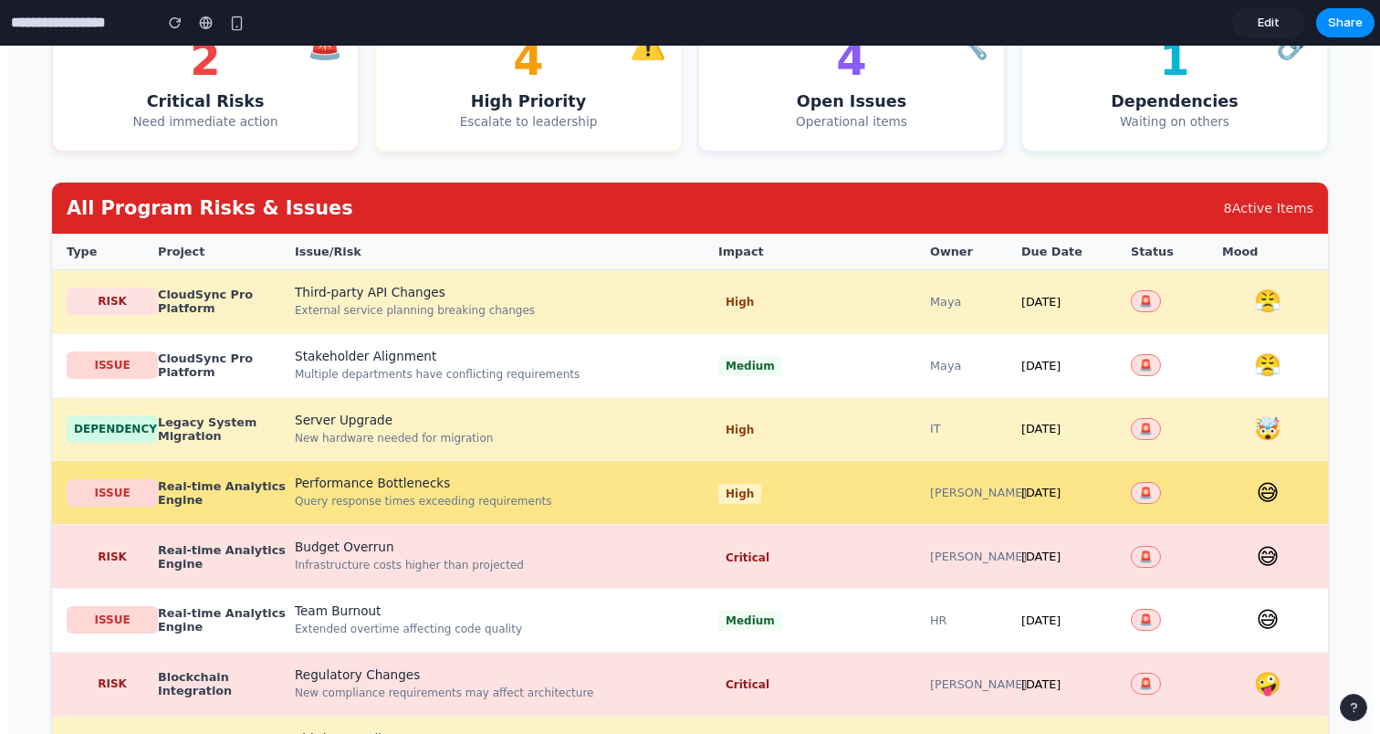
click at [640, 509] on div "Query response times exceeding requirements" at bounding box center [507, 502] width 424 height 16
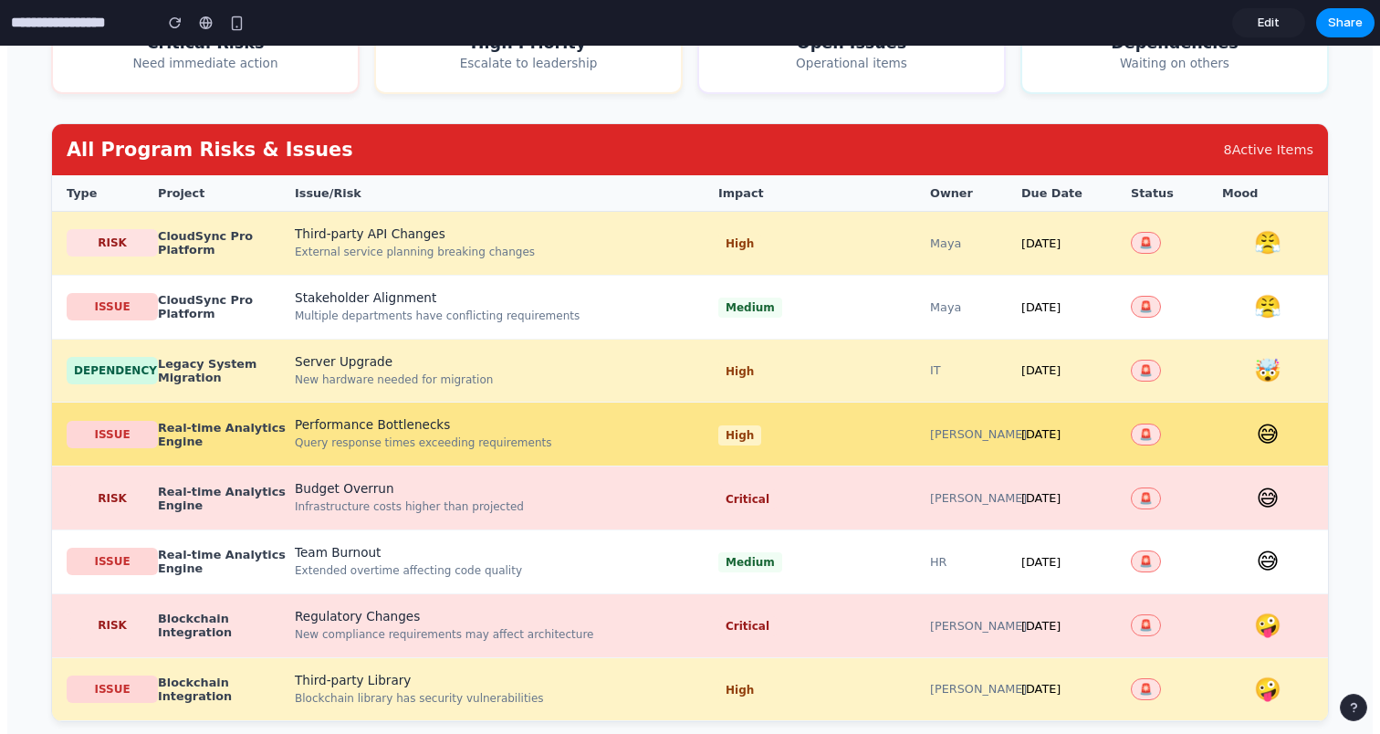
scroll to position [432, 0]
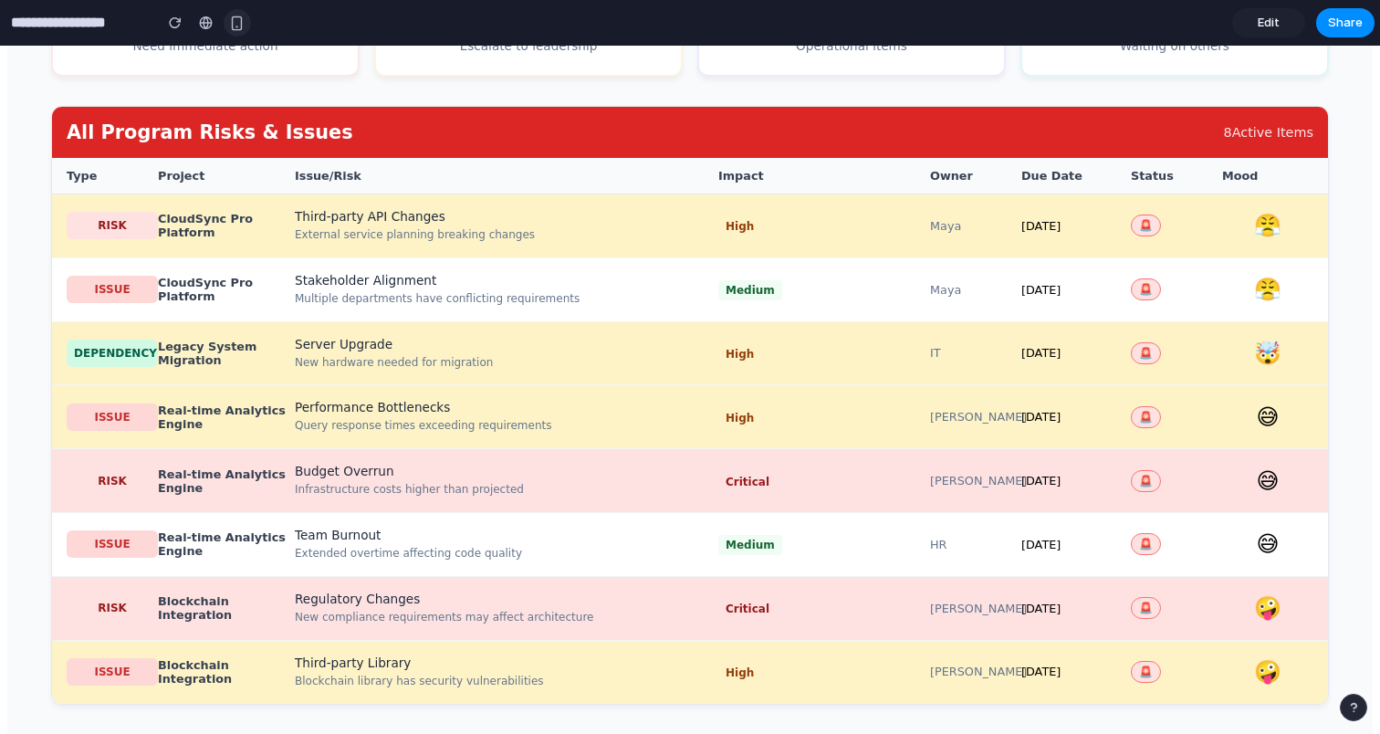
click at [241, 29] on div "button" at bounding box center [237, 24] width 16 height 16
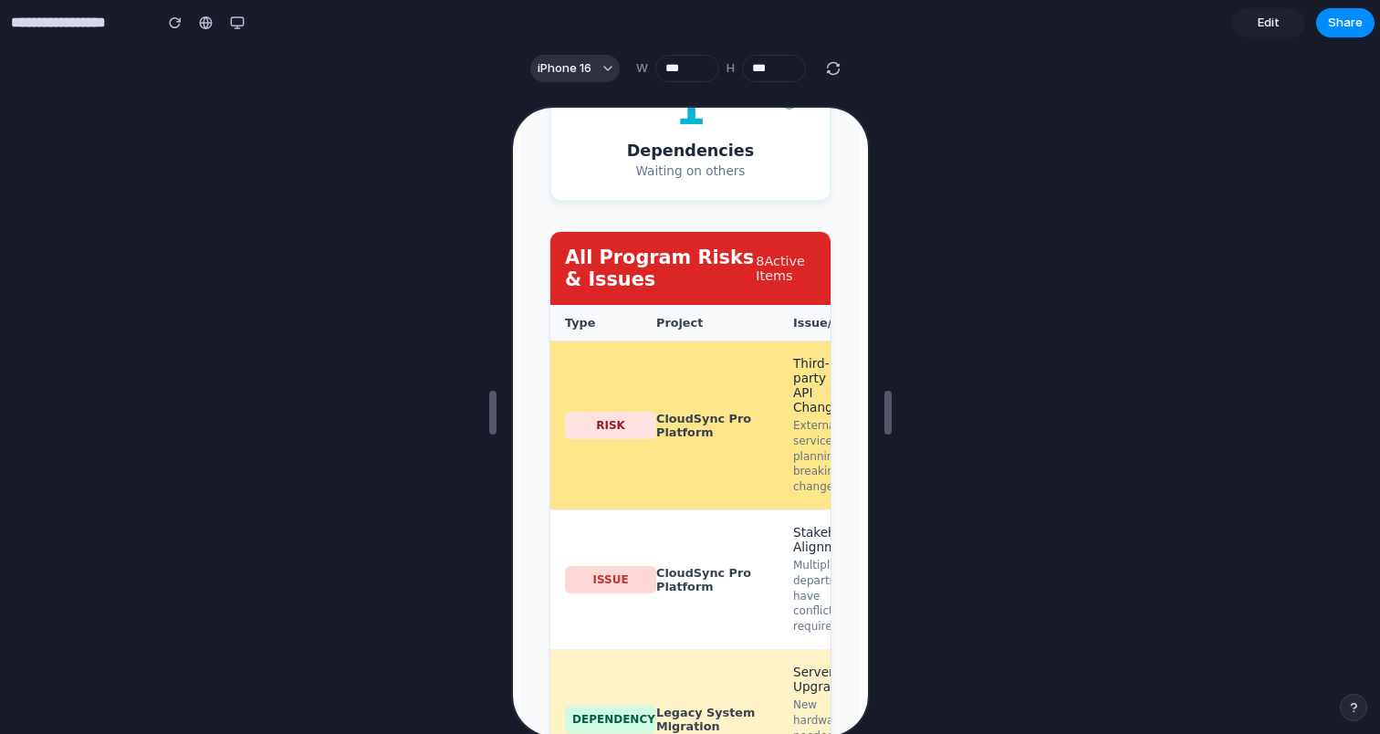
scroll to position [1264, 0]
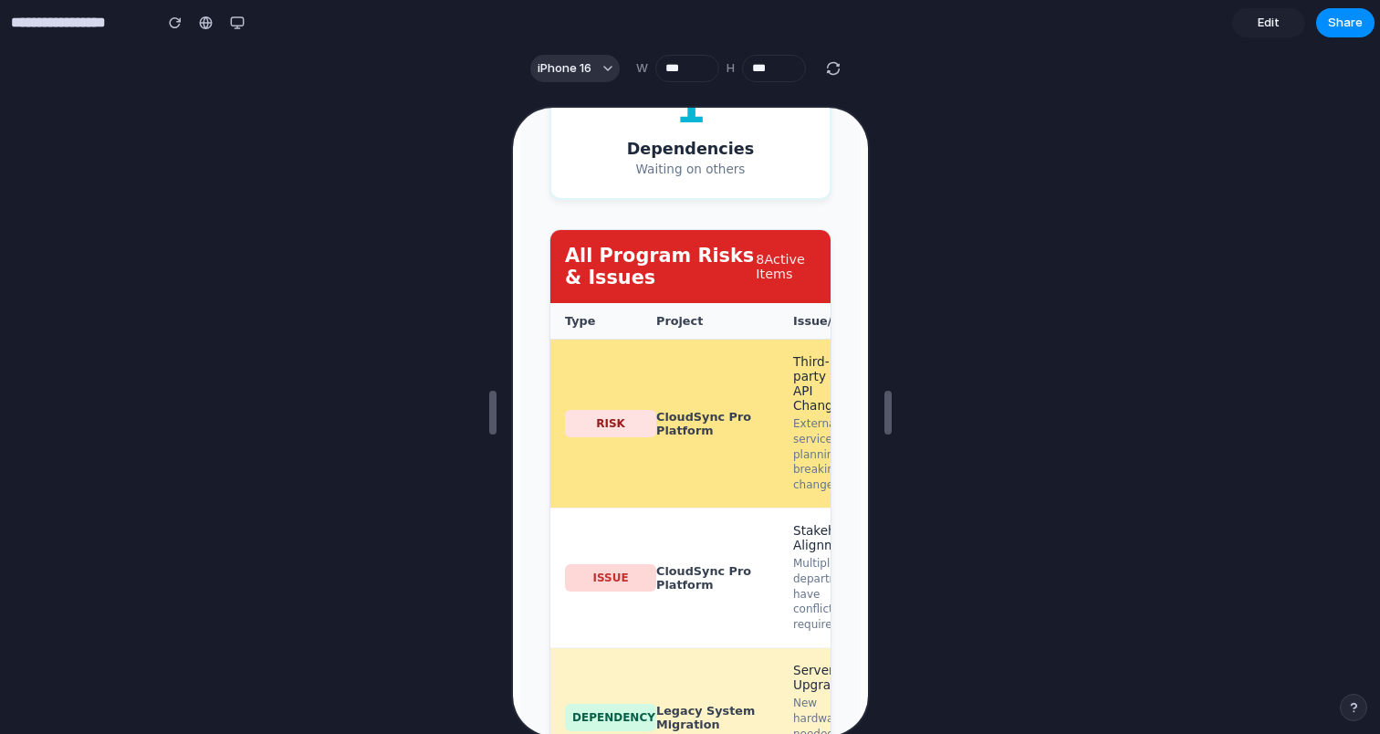
click at [676, 410] on div "RISK CloudSync Pro Platform Third-party API Changes External service planning b…" at bounding box center [688, 422] width 280 height 169
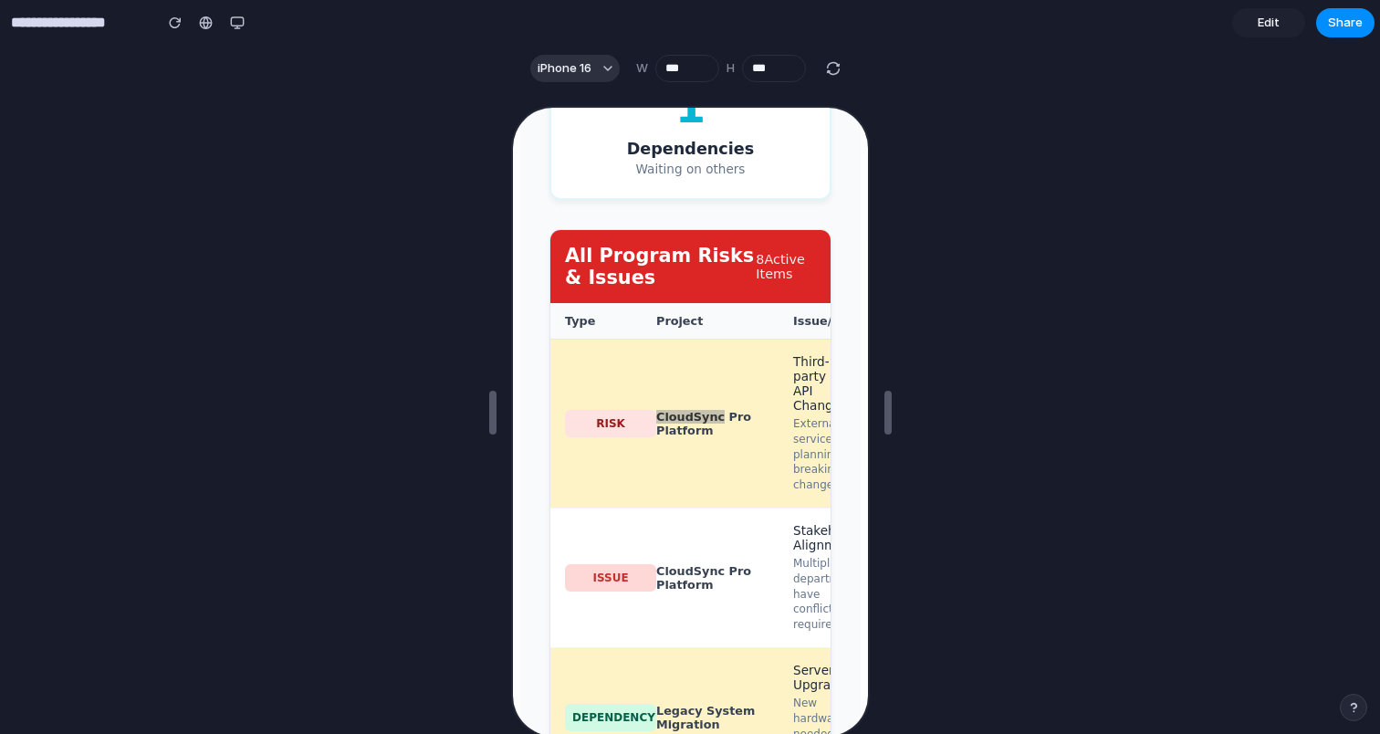
click at [1272, 31] on span "Edit" at bounding box center [1269, 23] width 22 height 18
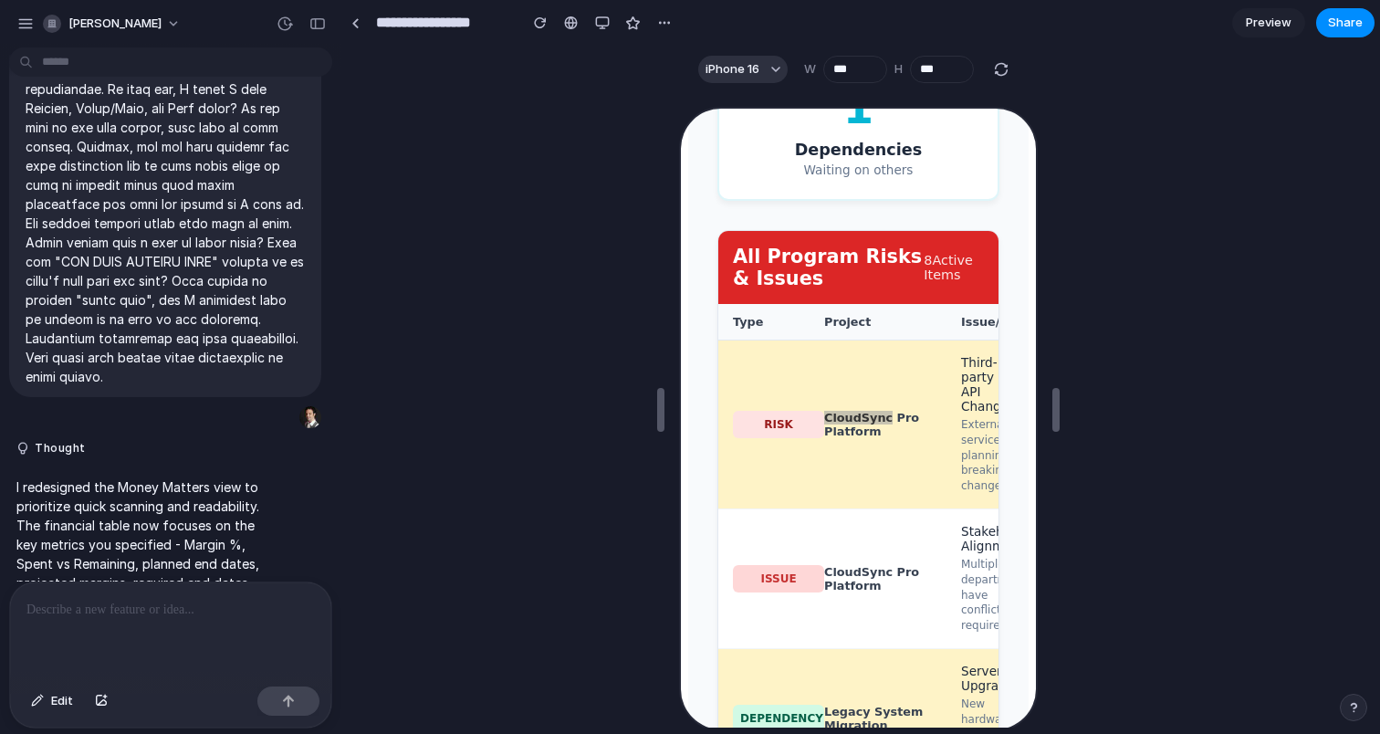
scroll to position [6223, 0]
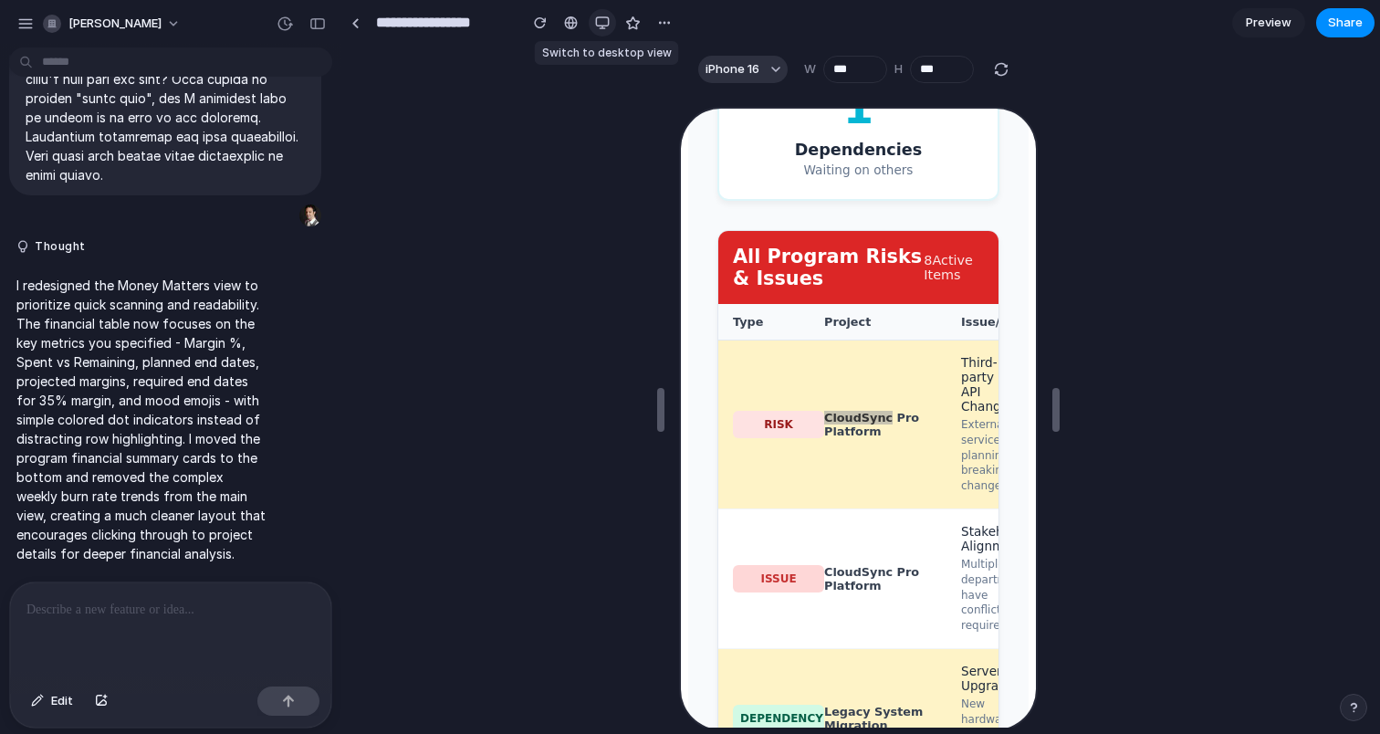
click at [603, 22] on div "button" at bounding box center [602, 23] width 15 height 15
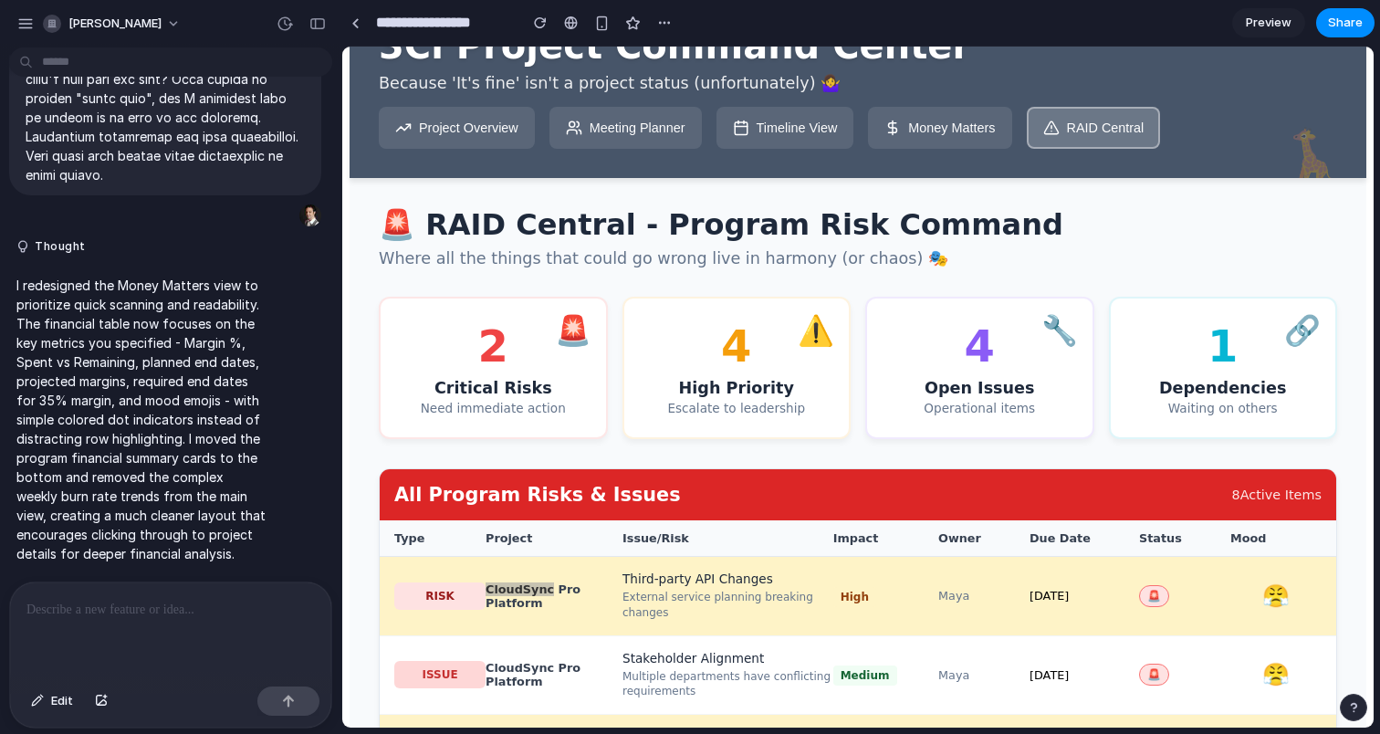
scroll to position [0, 0]
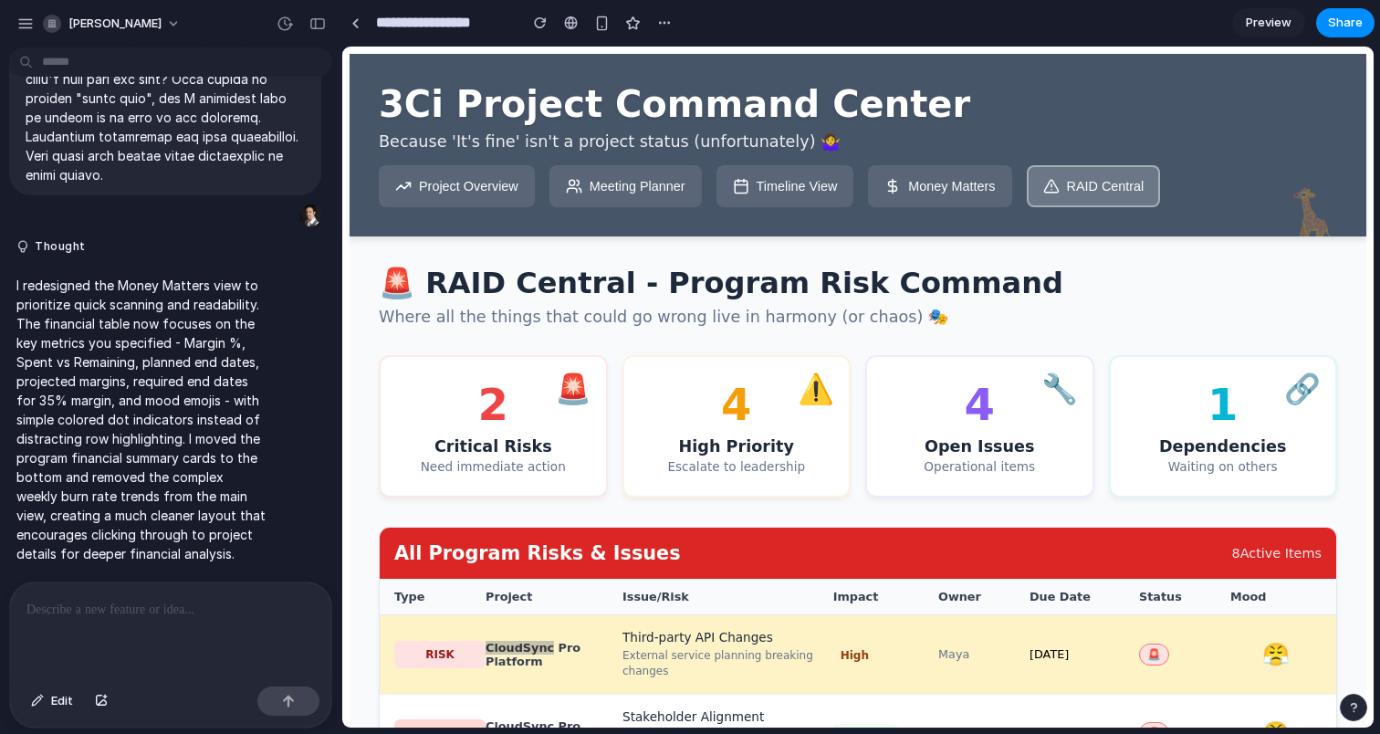
click at [198, 599] on p at bounding box center [170, 610] width 288 height 22
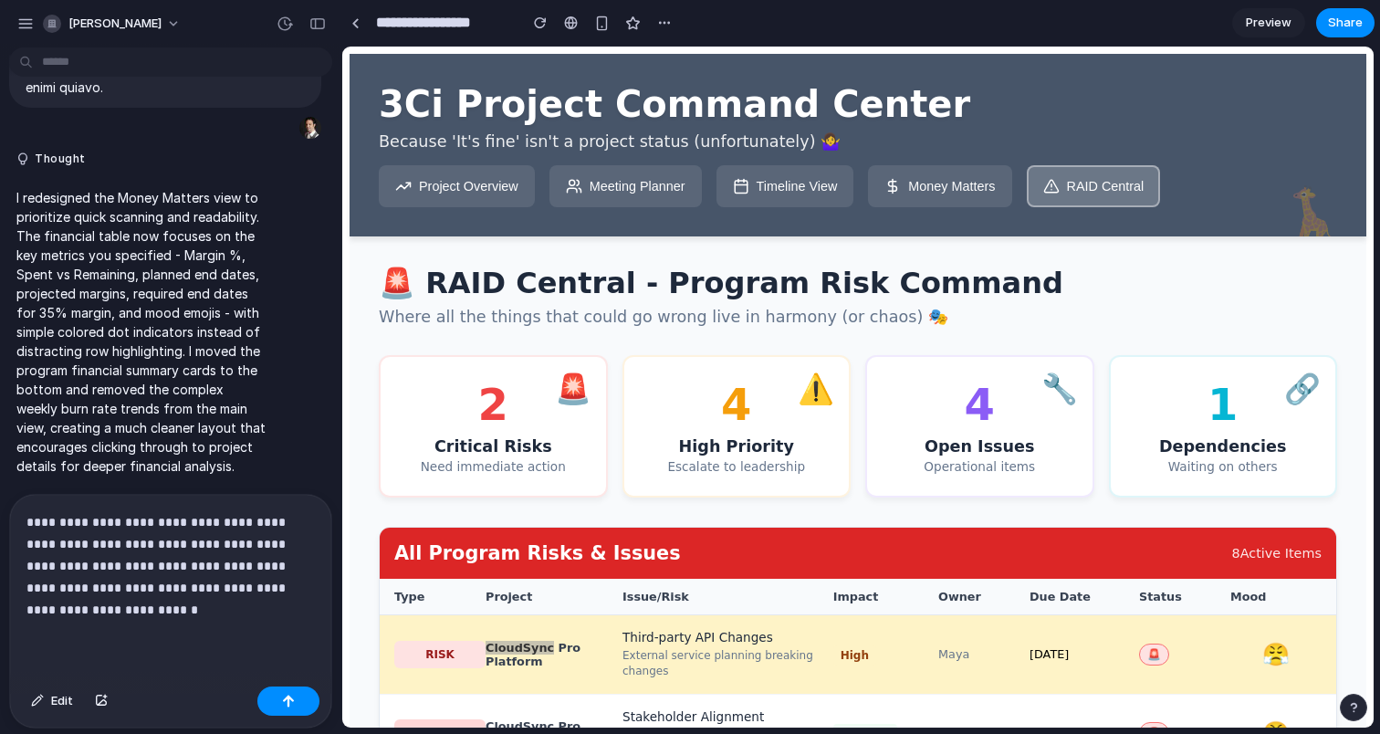
scroll to position [6311, 0]
click at [617, 199] on button "Meeting Planner" at bounding box center [626, 186] width 152 height 42
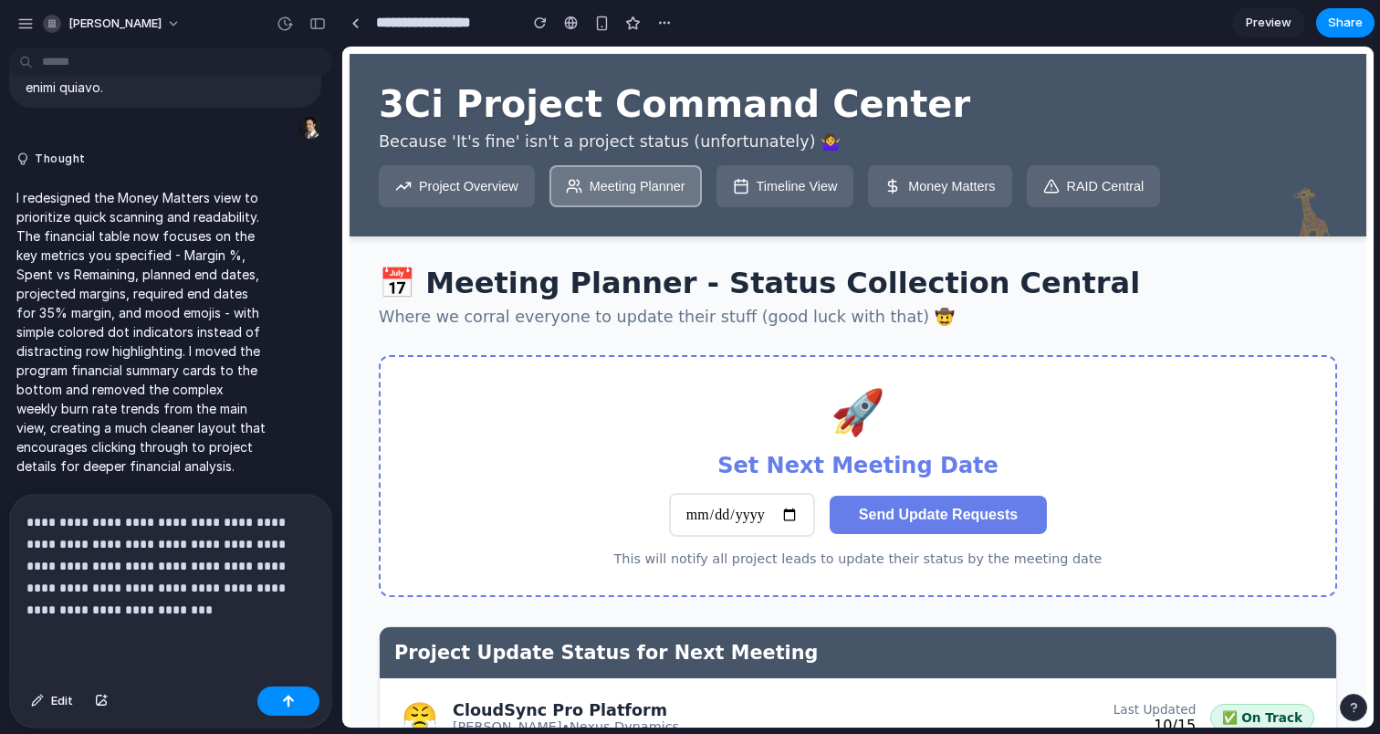
click at [216, 633] on div "**********" at bounding box center [170, 587] width 321 height 184
click at [441, 262] on div "📅 Meeting Planner - Status Collection Central Where we corral everyone to updat…" at bounding box center [858, 670] width 1017 height 868
click at [460, 207] on button "Project Overview" at bounding box center [457, 186] width 156 height 42
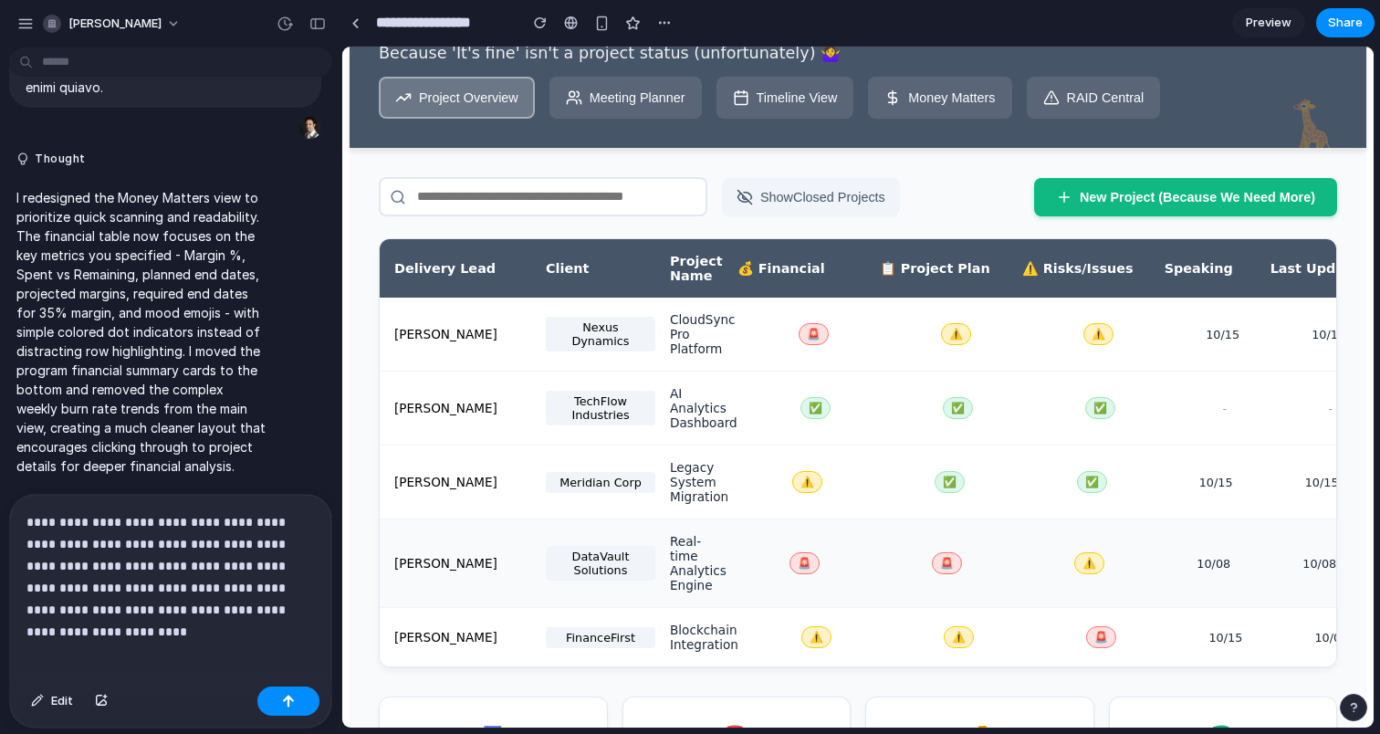
scroll to position [0, 0]
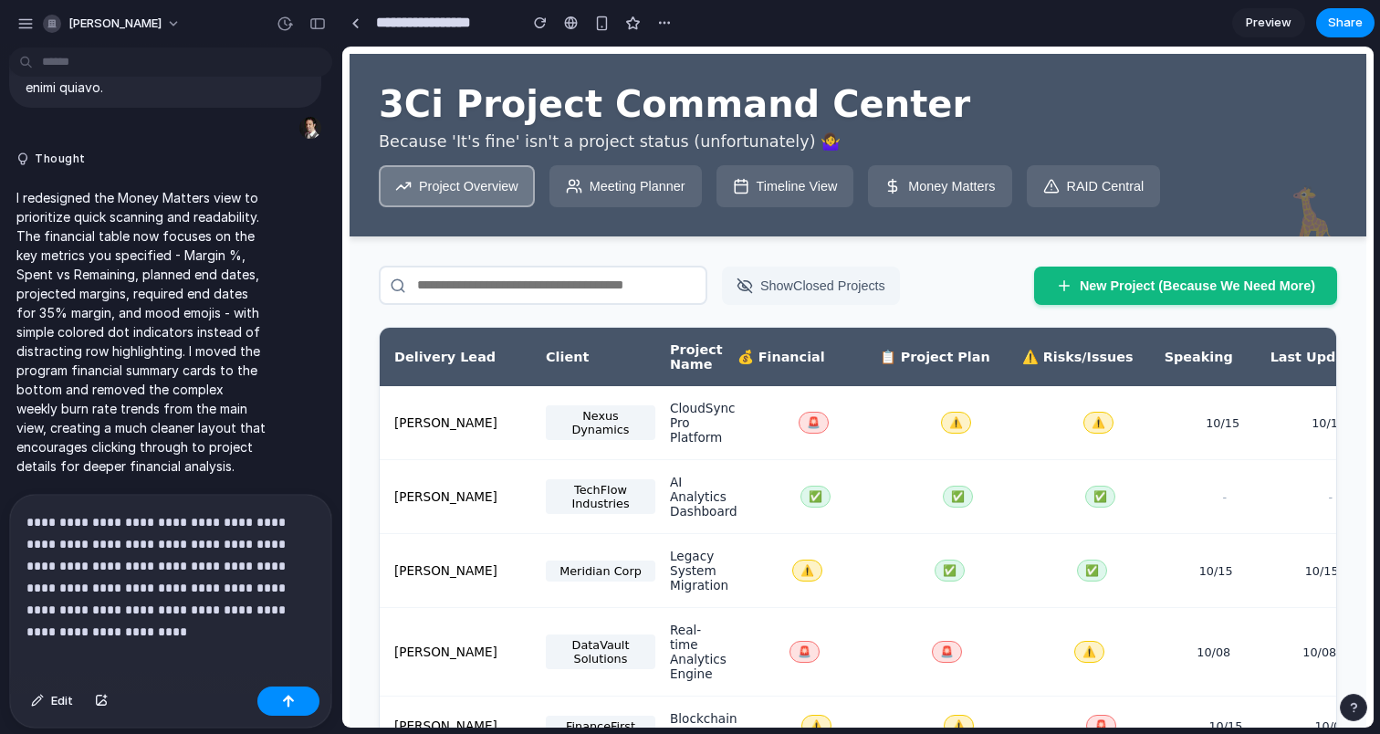
click at [654, 193] on button "Meeting Planner" at bounding box center [626, 186] width 152 height 42
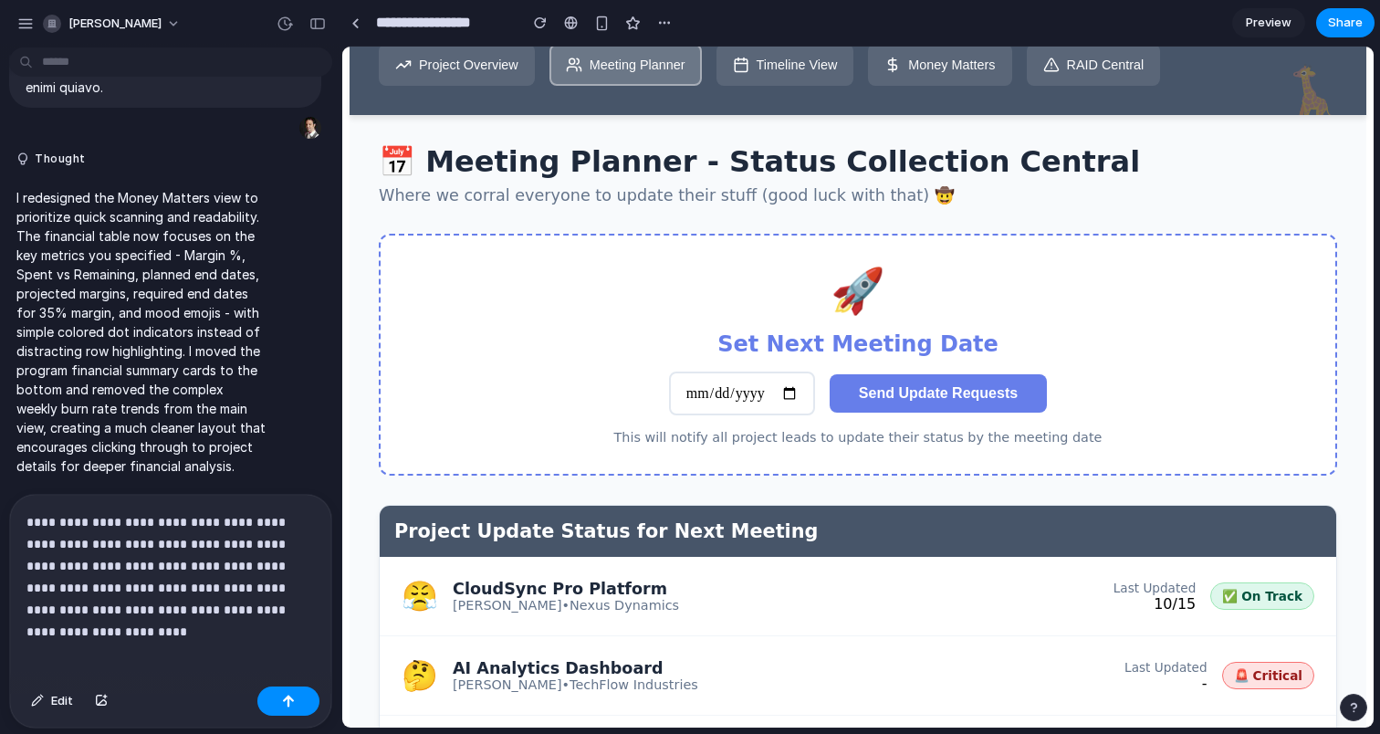
scroll to position [414, 0]
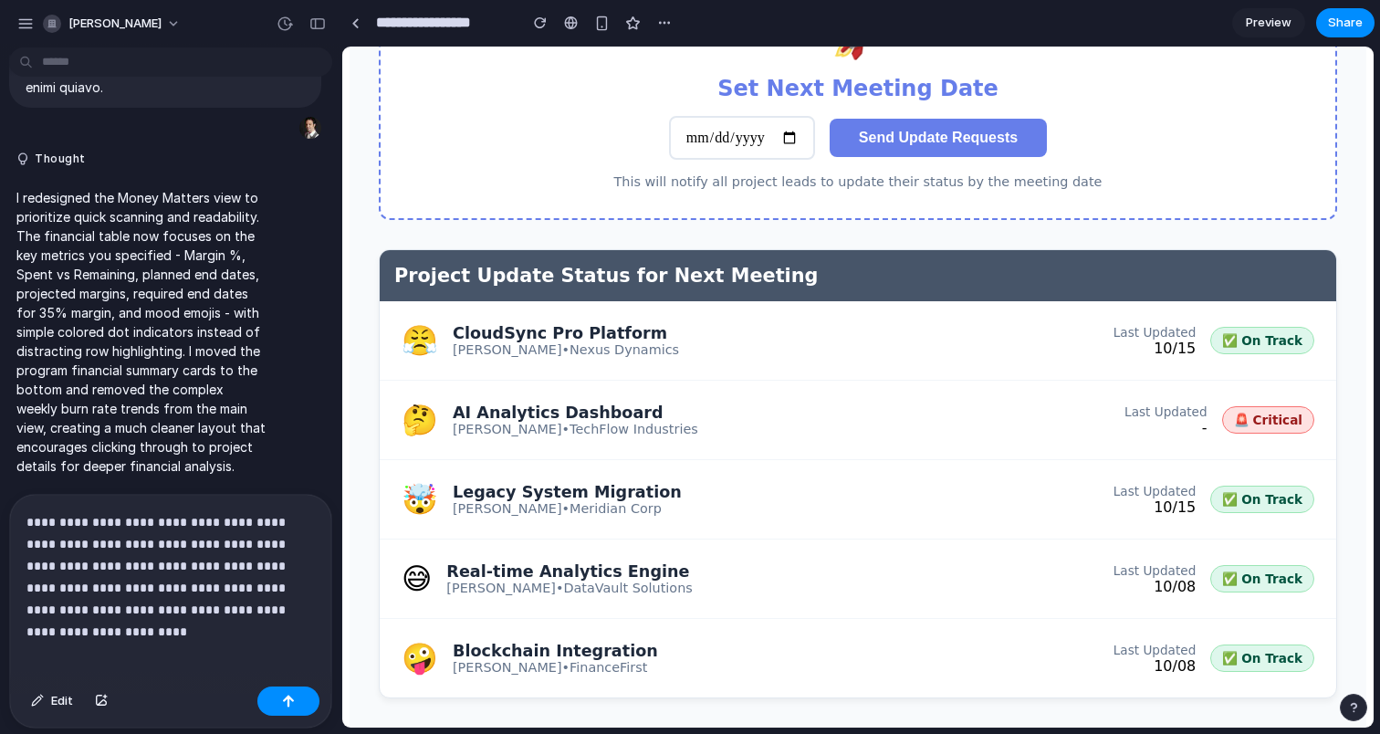
click at [769, 339] on div "😤 CloudSync Pro Platform Maya Patel • Nexus Dynamics Last Updated 10/15 ✅ On Tr…" at bounding box center [858, 340] width 957 height 79
click at [602, 403] on div "AI Analytics Dashboard" at bounding box center [576, 412] width 246 height 18
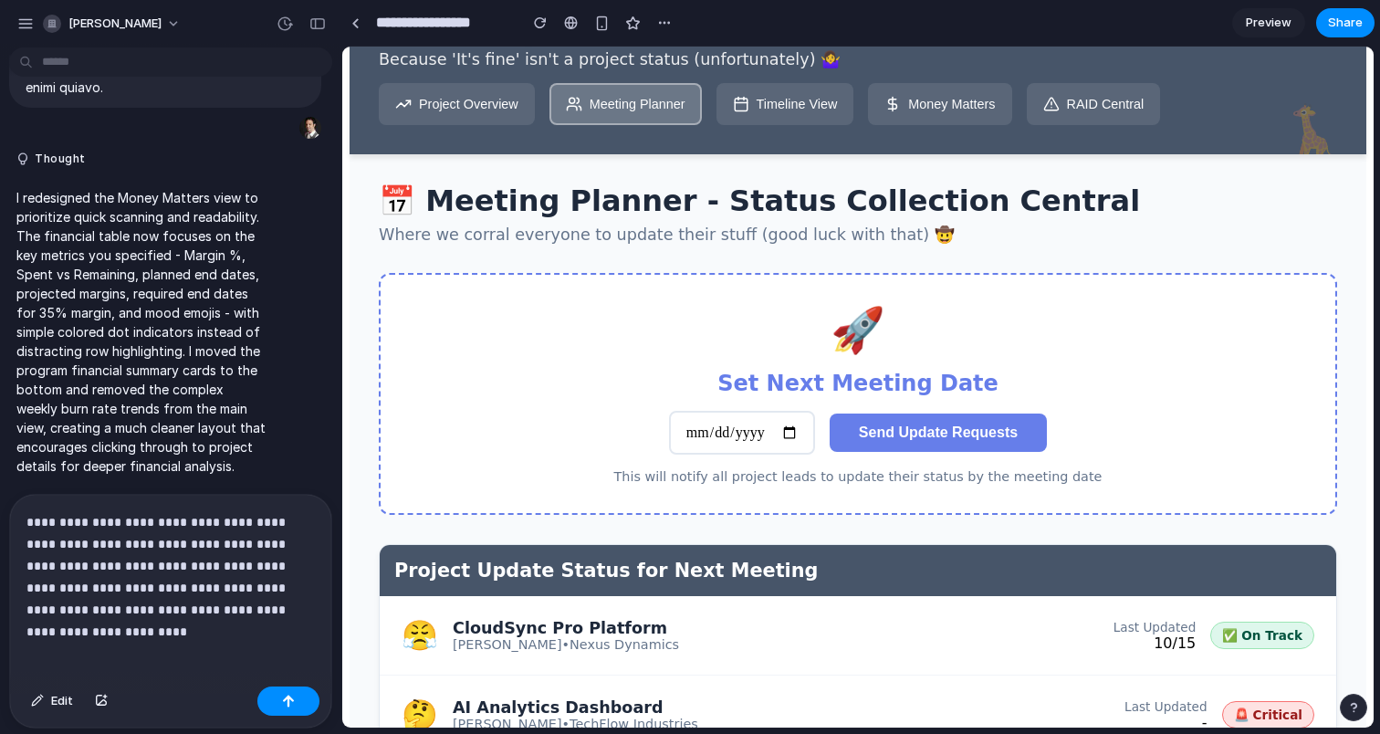
scroll to position [0, 0]
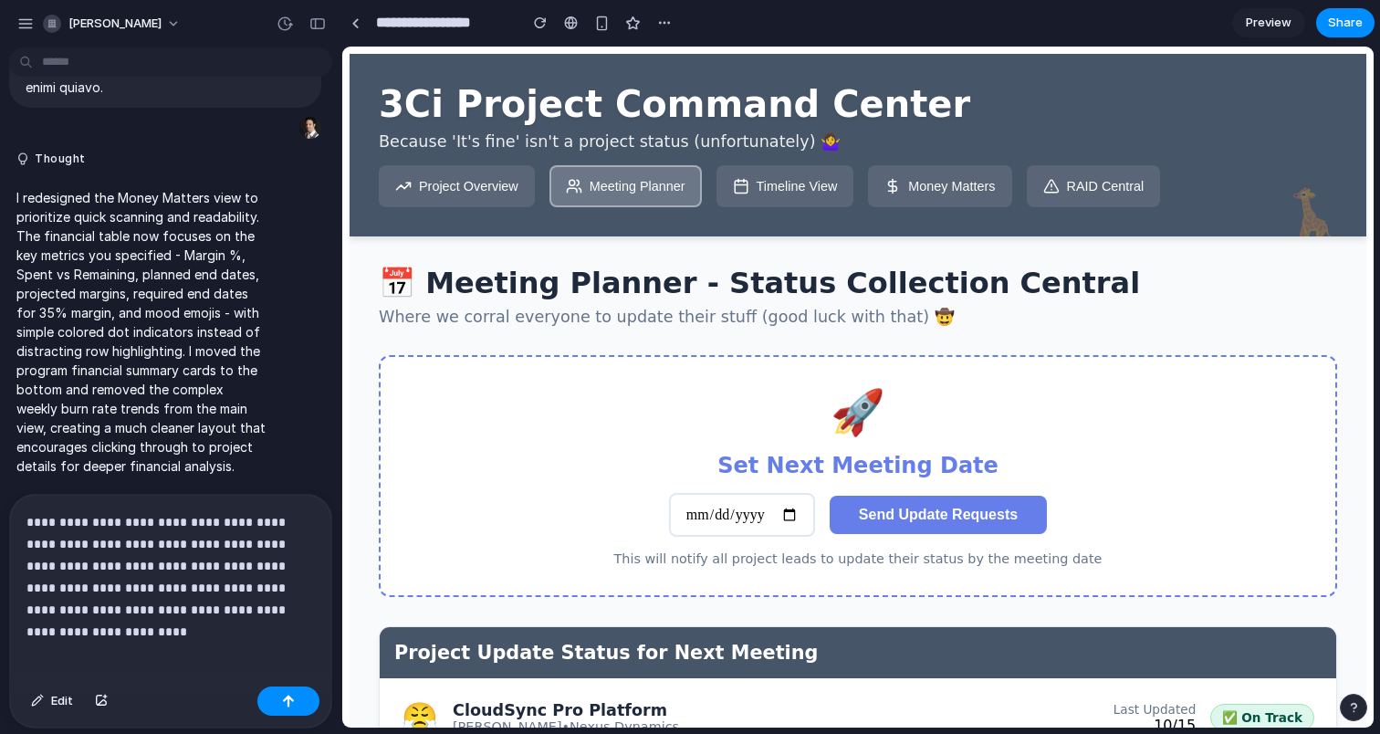
click at [798, 193] on button "Timeline View" at bounding box center [786, 186] width 138 height 42
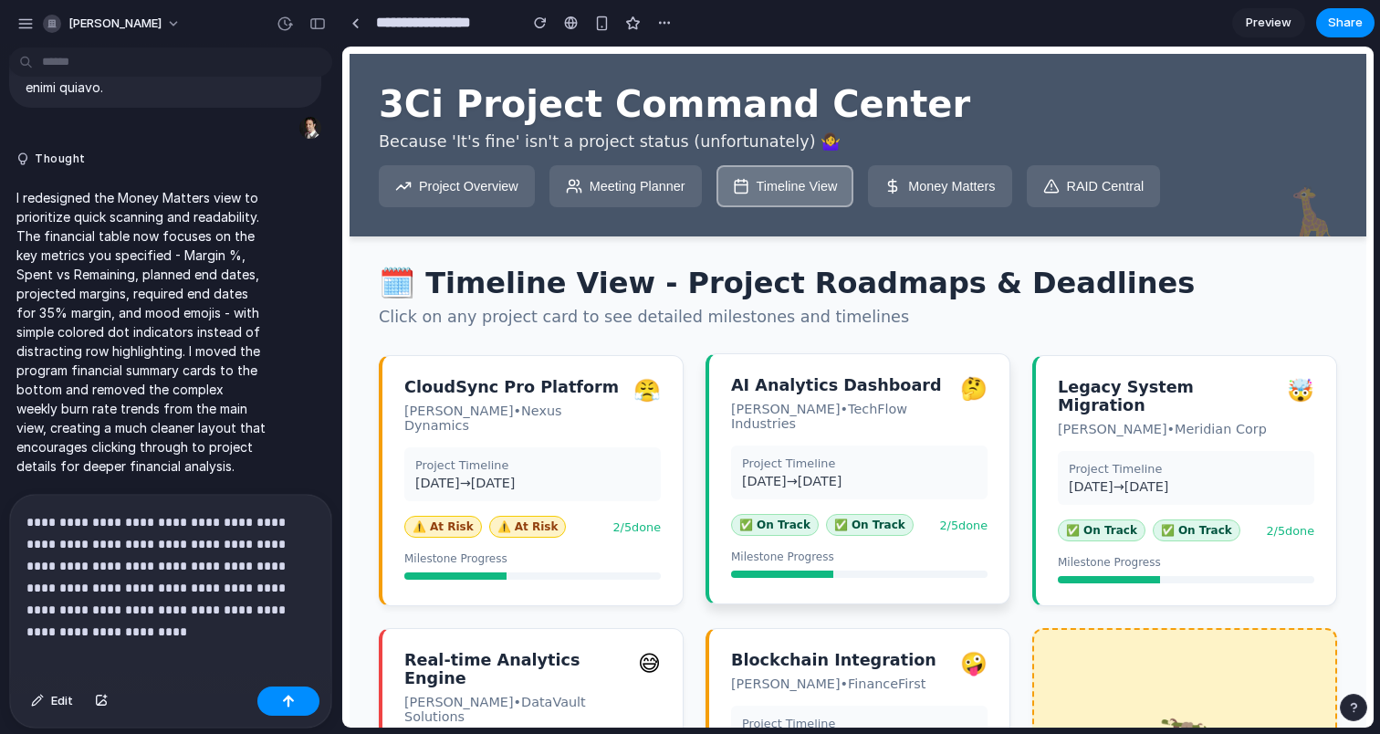
click at [824, 426] on div "AI Analytics Dashboard Jordan Chen • TechFlow Industries 🤔 Project Timeline 06/…" at bounding box center [858, 478] width 305 height 251
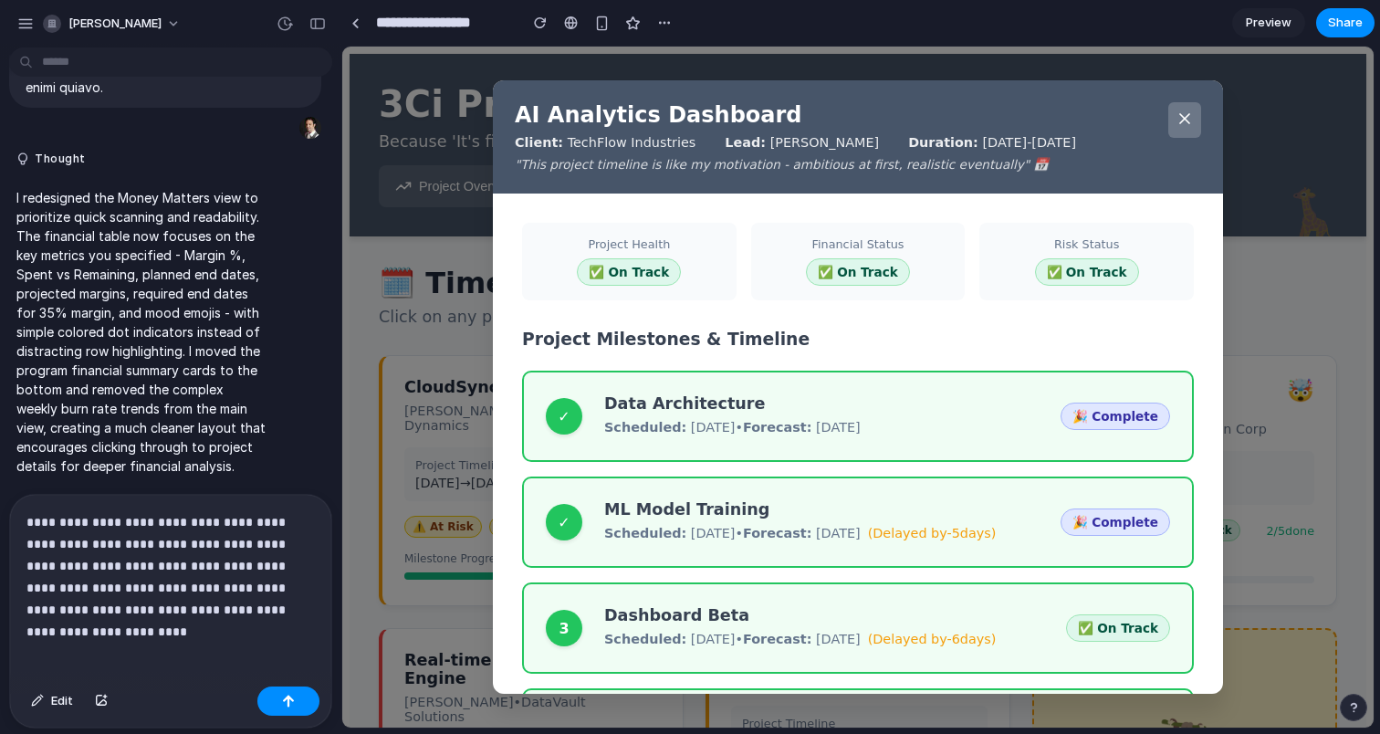
click at [1253, 320] on div "AI Analytics Dashboard Client: TechFlow Industries Lead: Jordan Chen Duration: …" at bounding box center [858, 387] width 1032 height 681
click at [1273, 320] on div "AI Analytics Dashboard Client: TechFlow Industries Lead: Jordan Chen Duration: …" at bounding box center [858, 387] width 1032 height 681
click at [1190, 130] on button at bounding box center [1184, 120] width 33 height 36
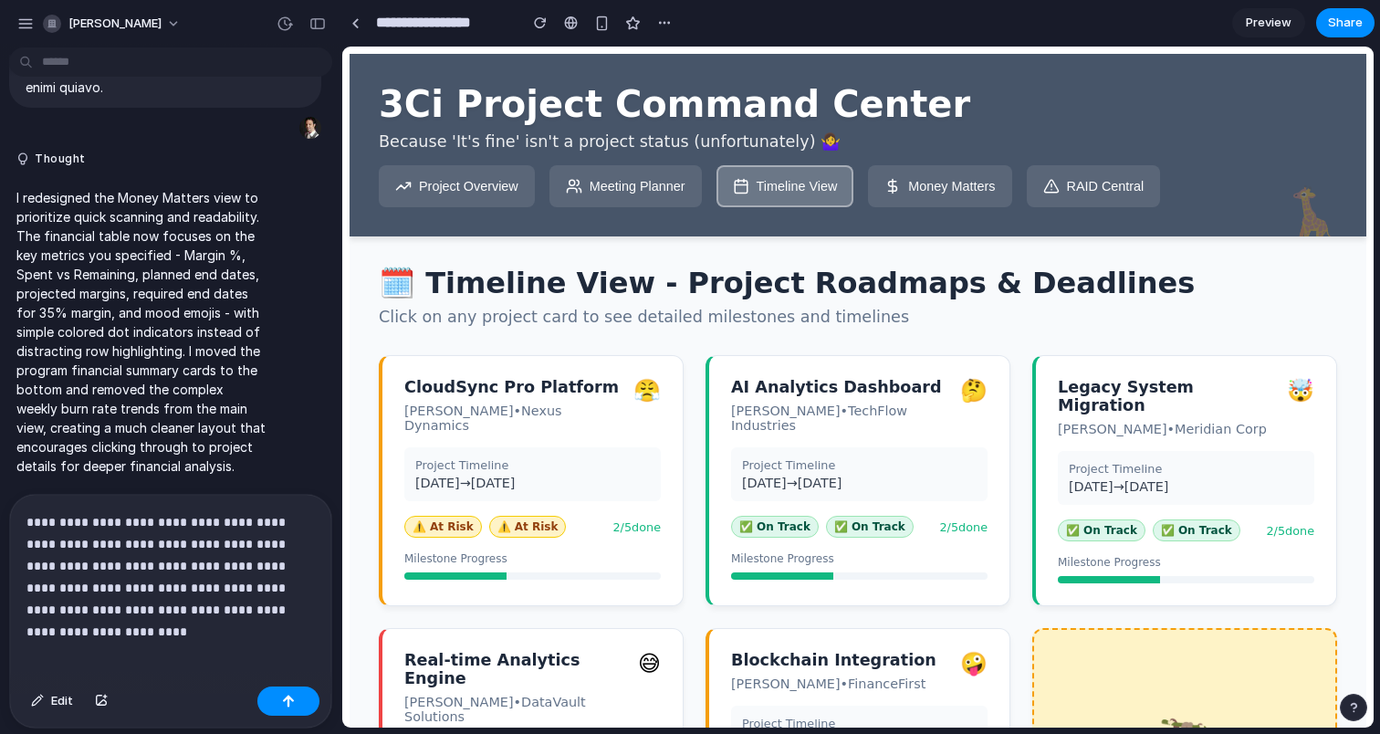
click at [972, 204] on button "Money Matters" at bounding box center [939, 186] width 143 height 42
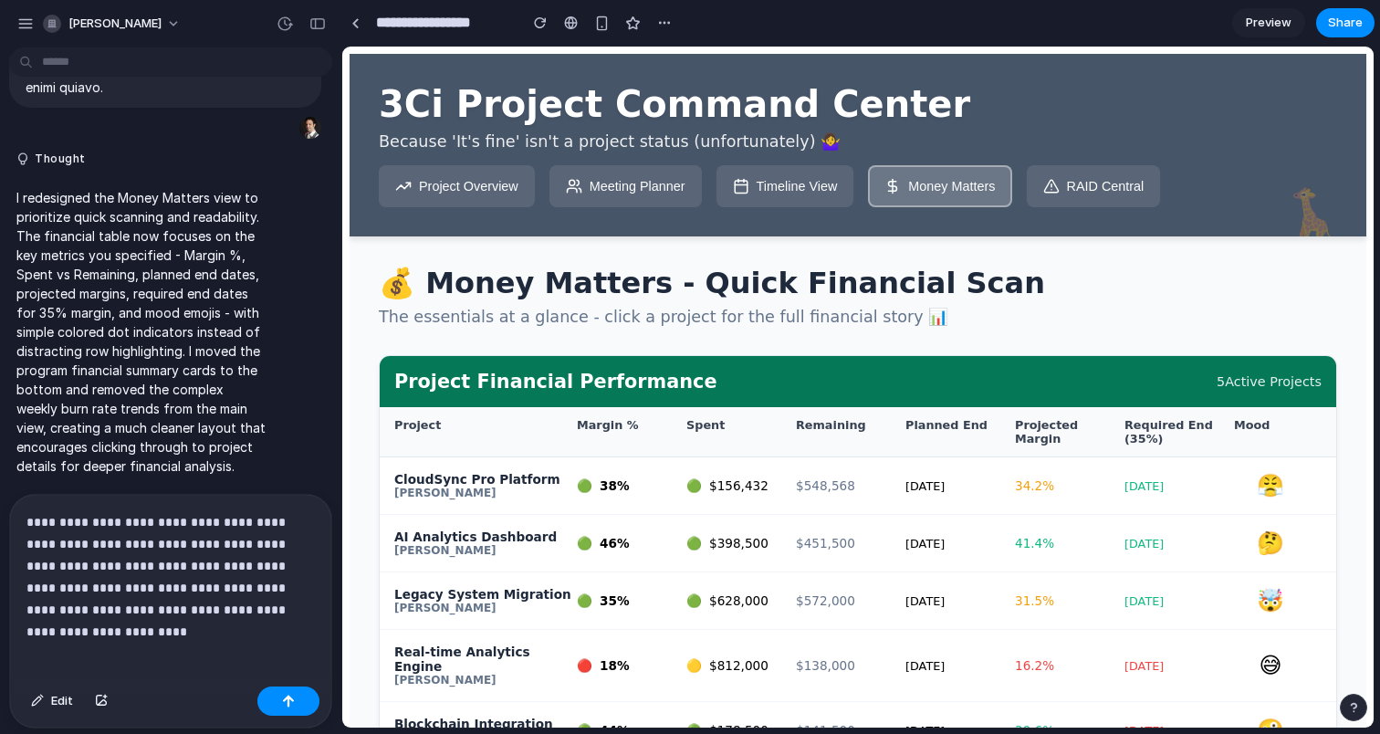
click at [1091, 200] on button "RAID Central" at bounding box center [1094, 186] width 134 height 42
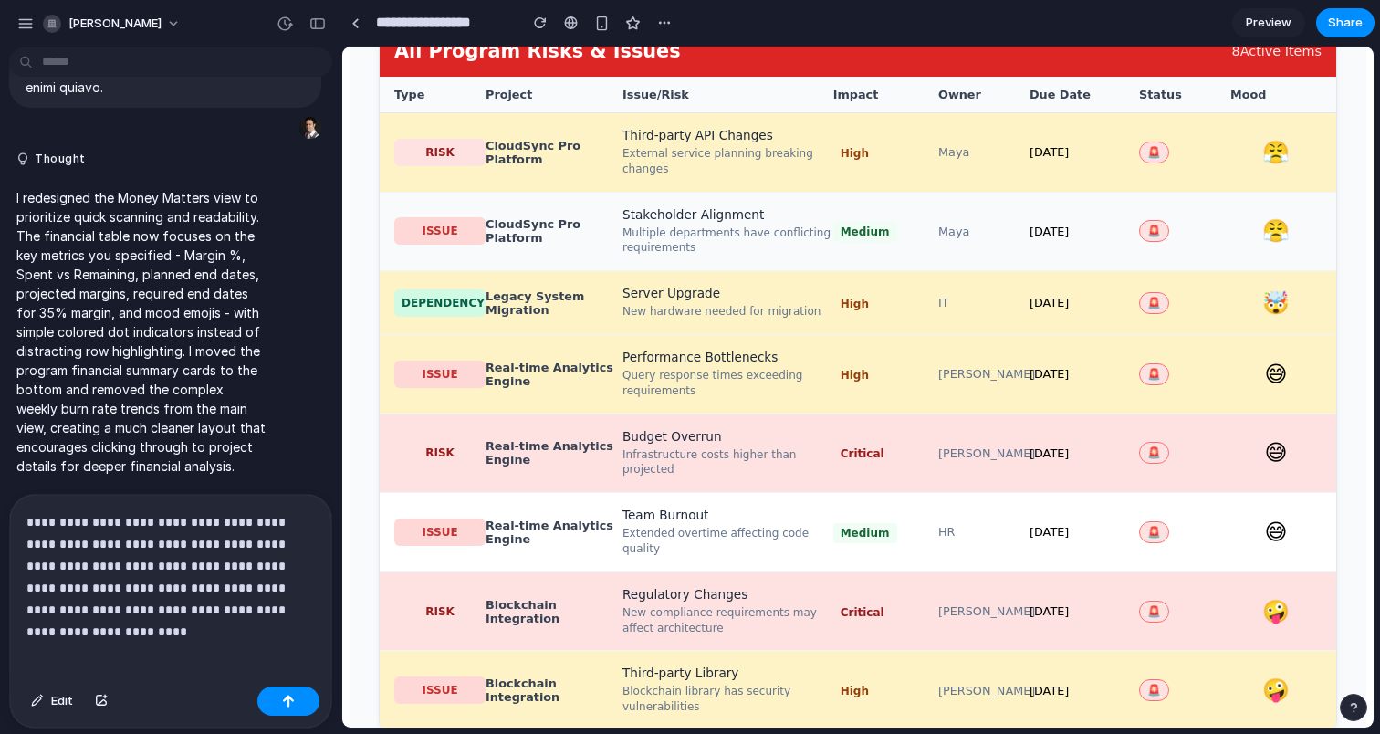
scroll to position [504, 0]
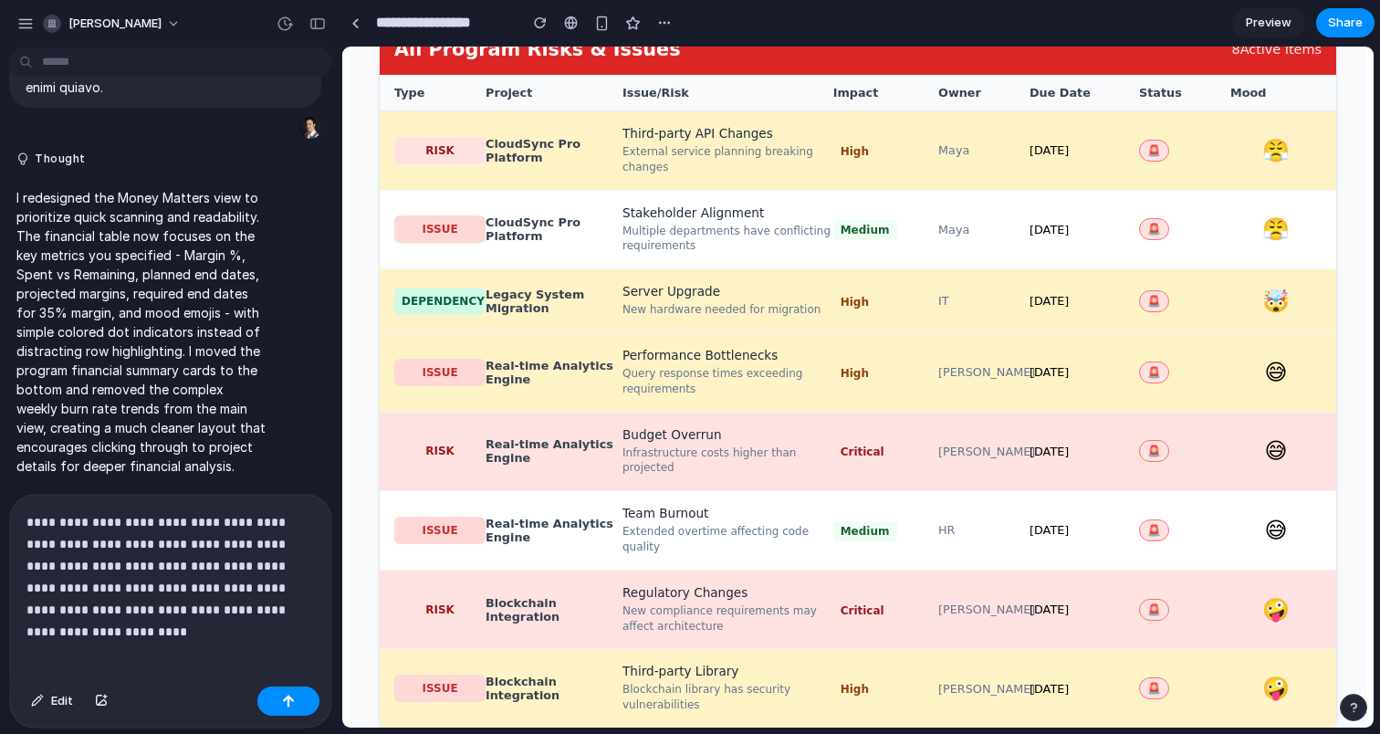
click at [62, 590] on p "**********" at bounding box center [170, 566] width 288 height 110
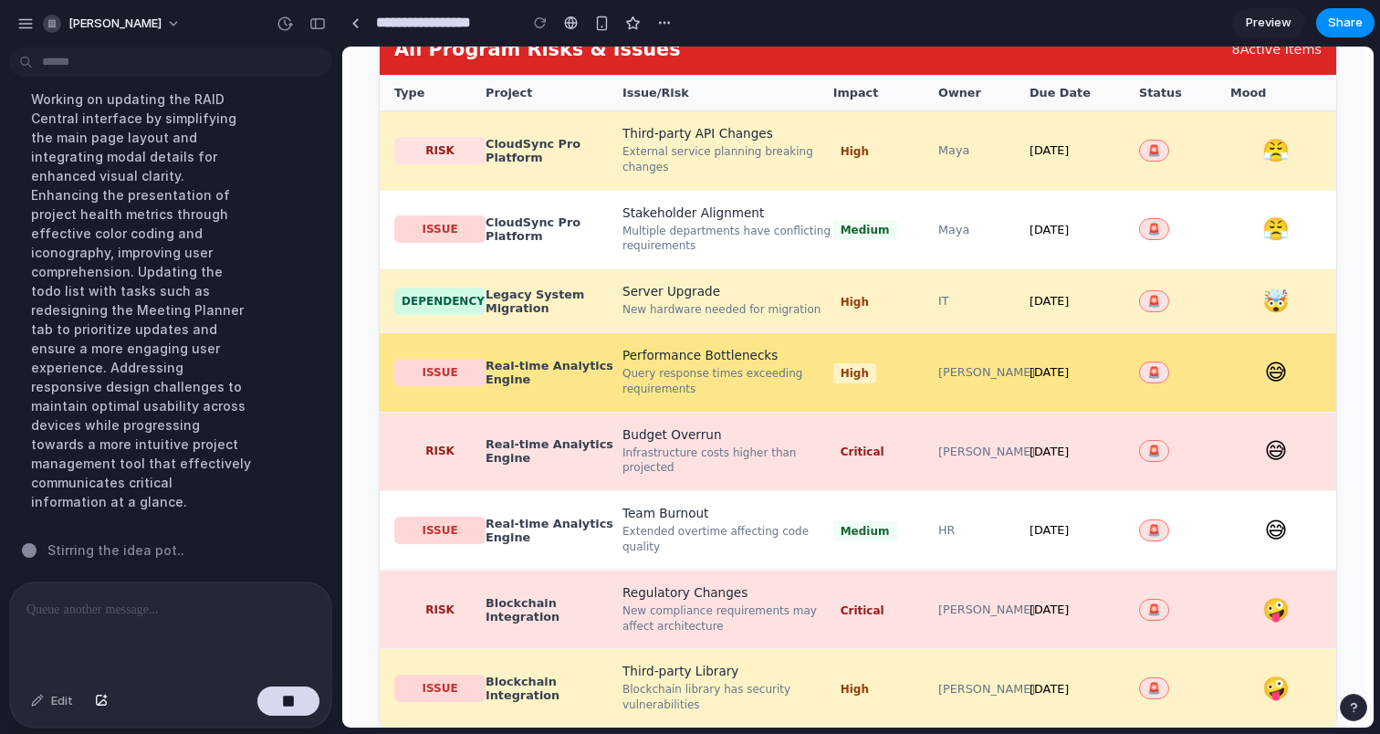
scroll to position [0, 0]
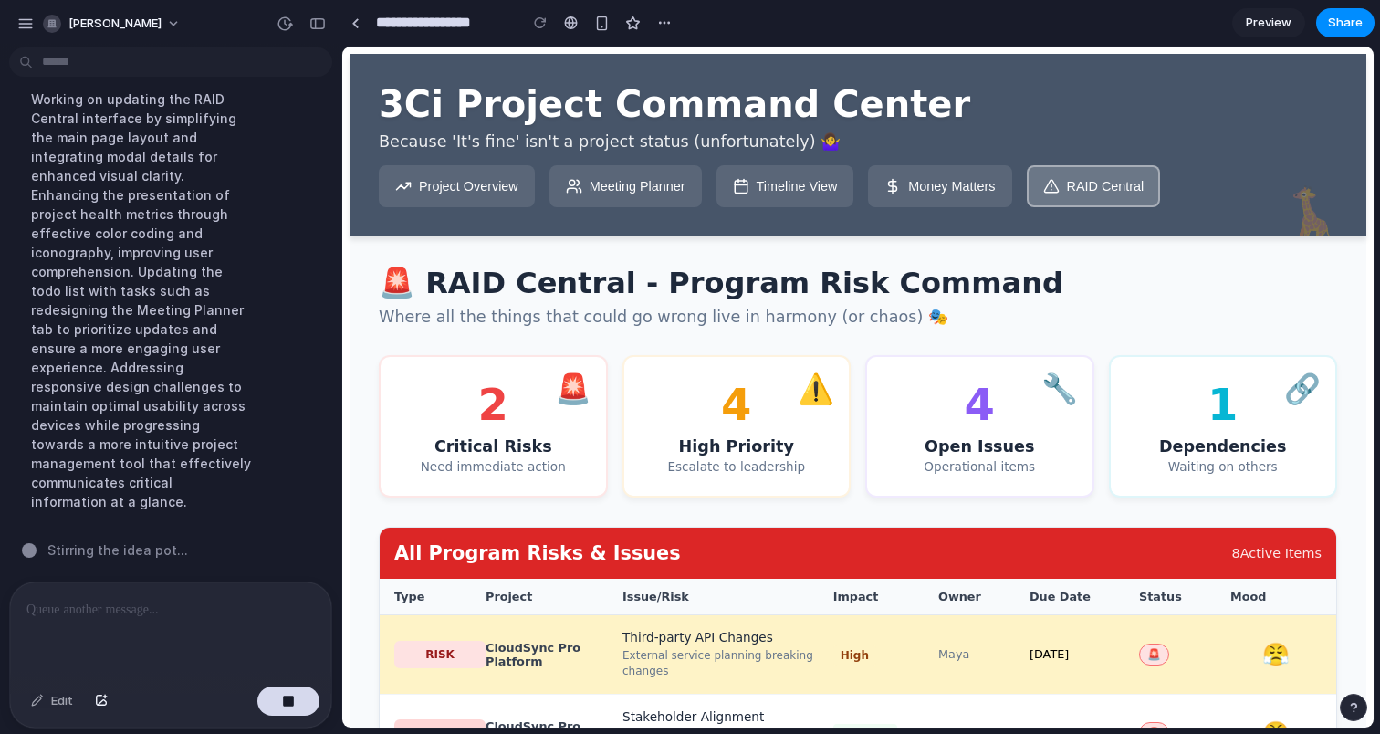
click at [478, 203] on button "Project Overview" at bounding box center [457, 186] width 156 height 42
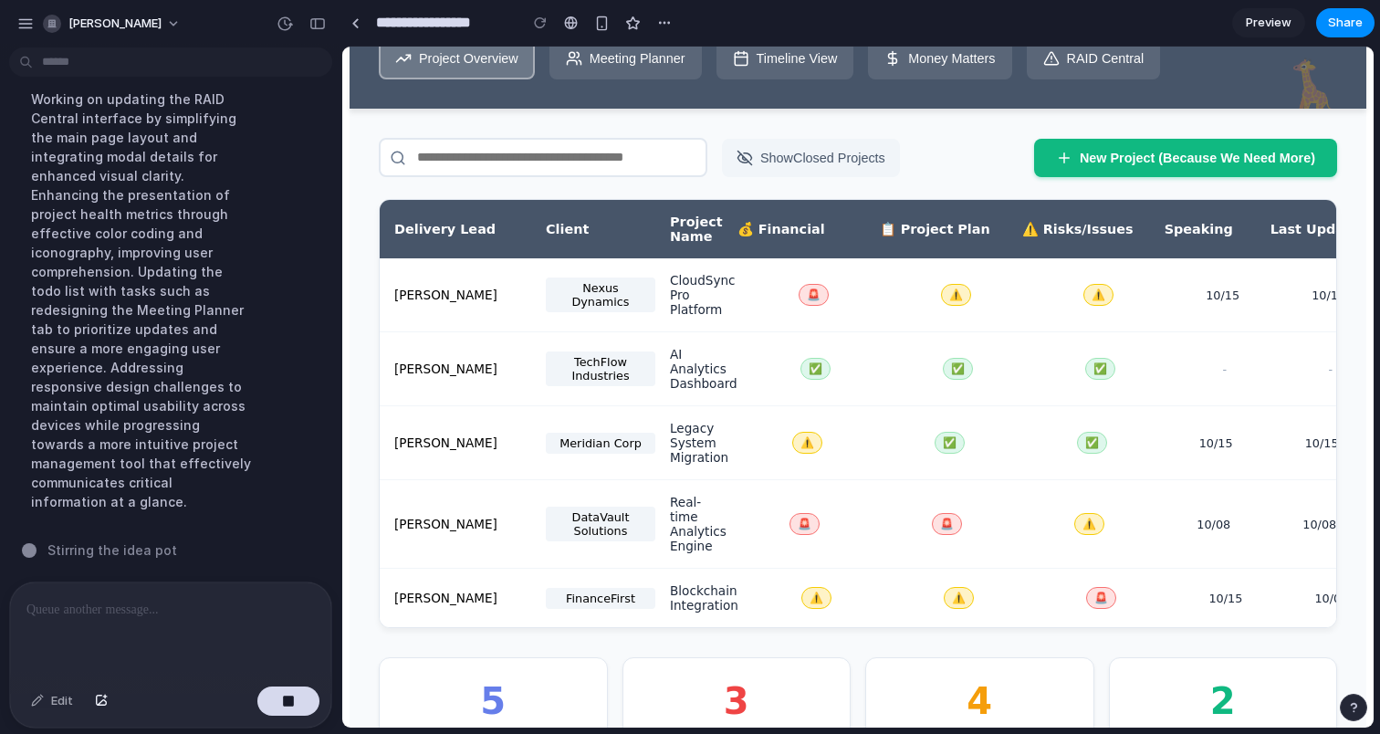
scroll to position [227, 0]
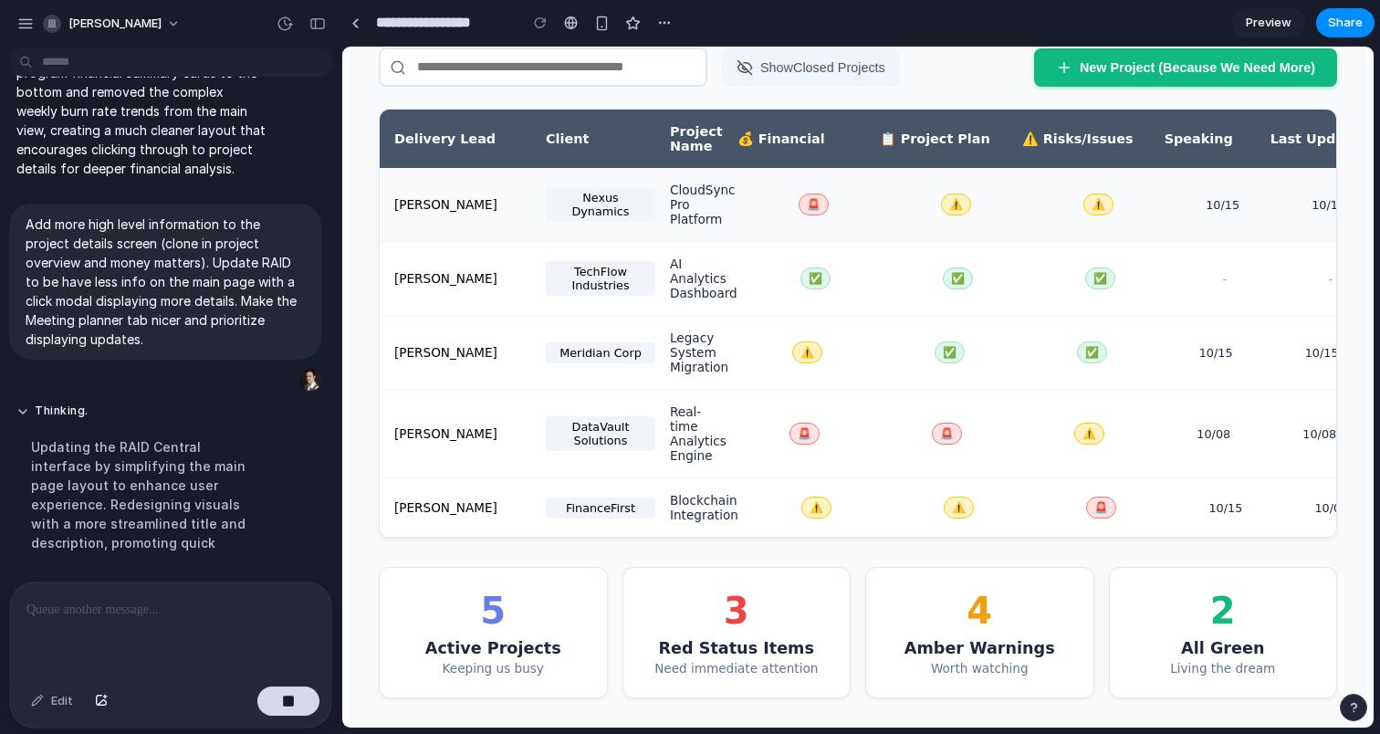
click at [880, 207] on div "Maya Patel Nexus Dynamics CloudSync Pro Platform 🚨 ⚠️ ⚠️ 10/15 10/15" at bounding box center [858, 205] width 957 height 74
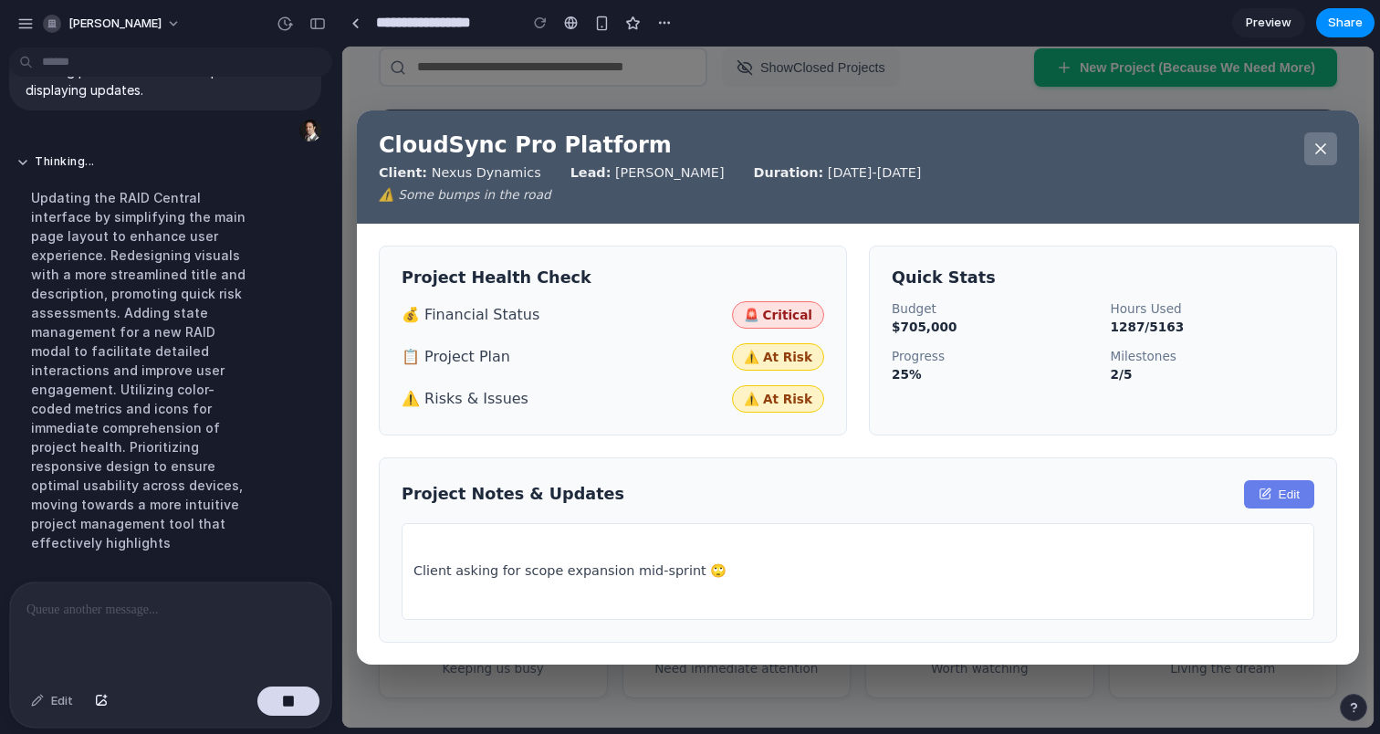
scroll to position [6898, 0]
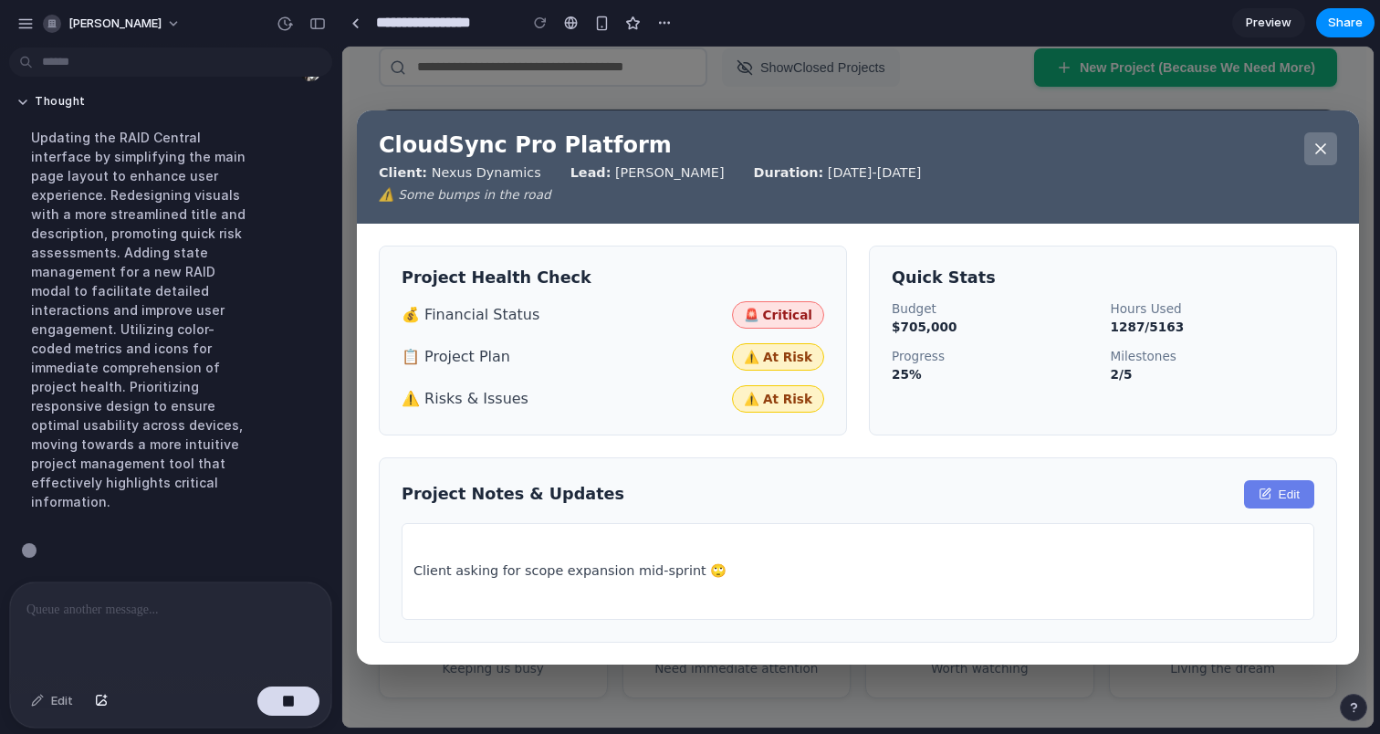
click at [993, 66] on div "CloudSync Pro Platform Client: Nexus Dynamics Lead: Maya Patel Duration: 07/01/…" at bounding box center [858, 387] width 1032 height 681
click at [1316, 141] on icon at bounding box center [1321, 149] width 18 height 18
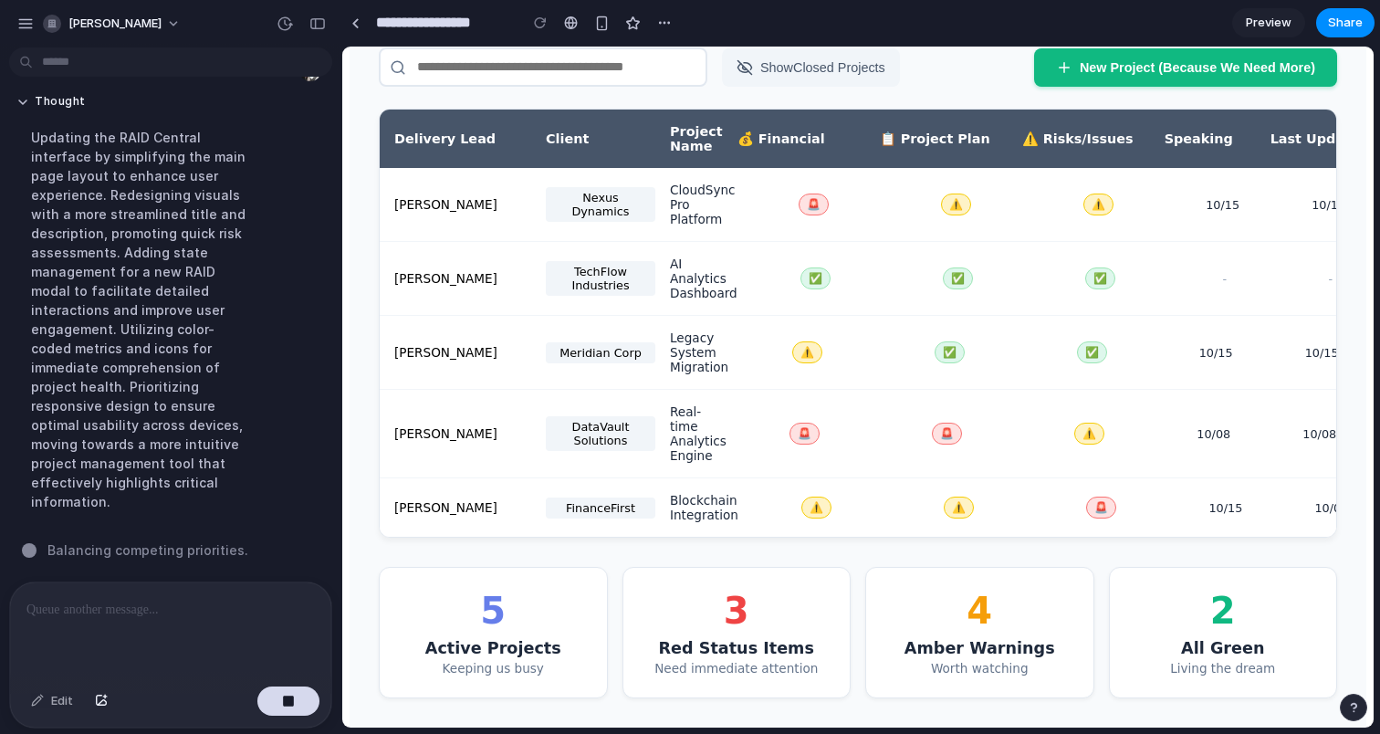
click at [1199, 595] on div "2" at bounding box center [1223, 611] width 183 height 42
click at [955, 600] on div "4" at bounding box center [979, 611] width 183 height 42
click at [749, 590] on div "3" at bounding box center [736, 611] width 183 height 42
click at [492, 627] on div "5" at bounding box center [493, 611] width 183 height 42
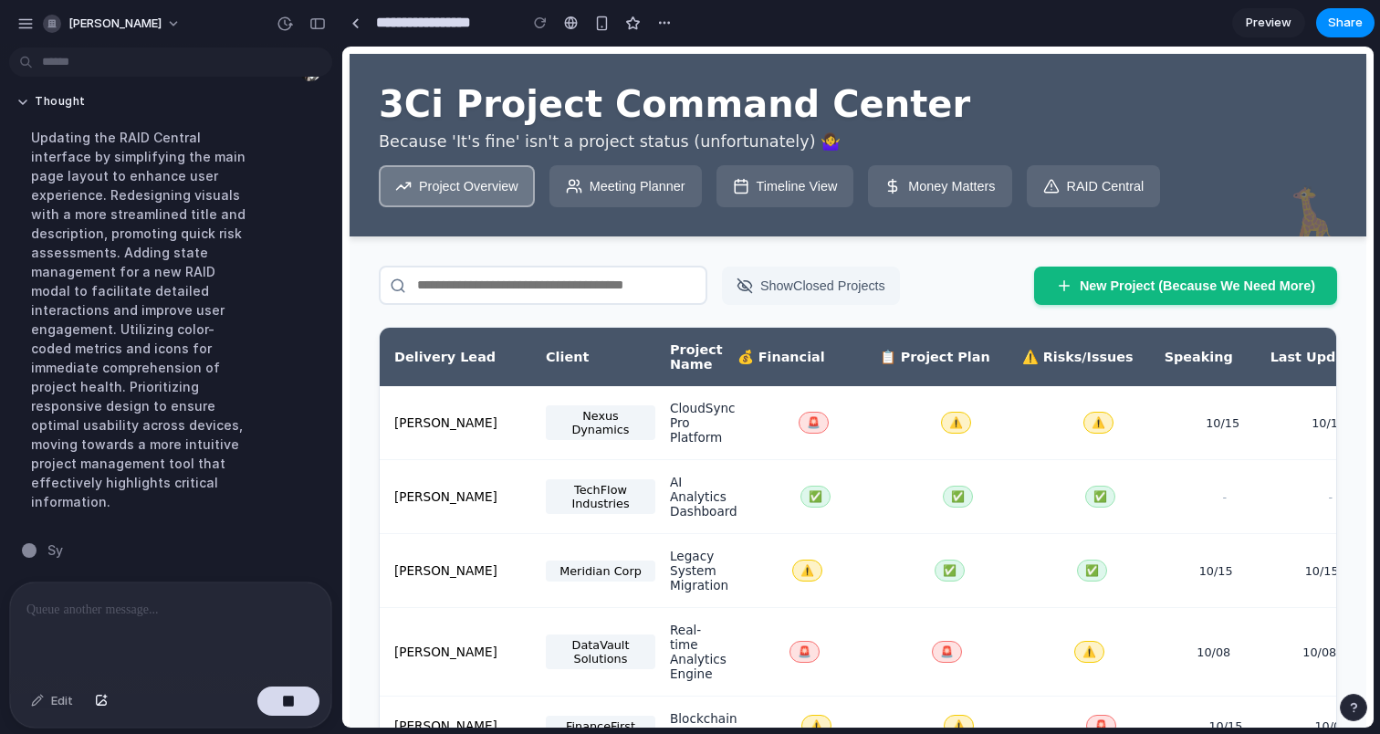
click at [624, 188] on button "Meeting Planner" at bounding box center [626, 186] width 152 height 42
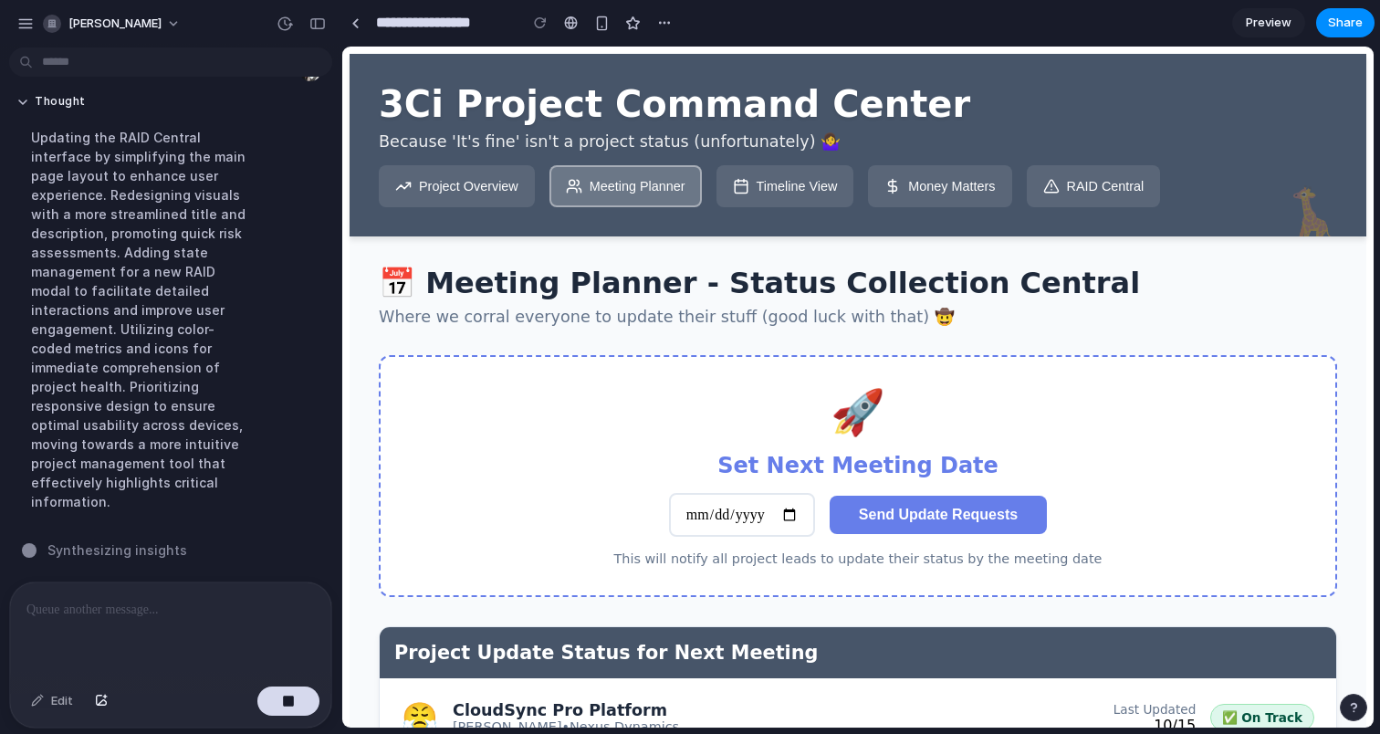
click at [741, 191] on icon at bounding box center [741, 186] width 16 height 16
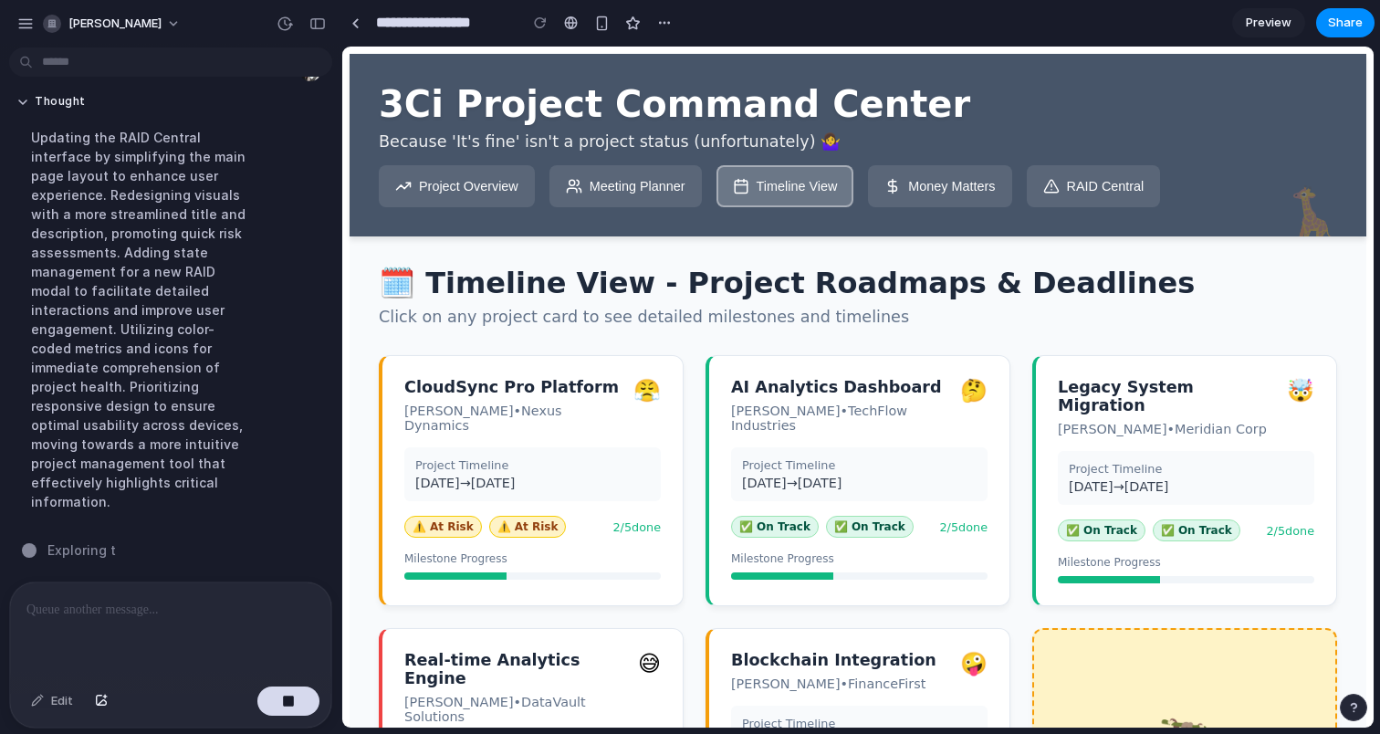
click at [982, 194] on button "Money Matters" at bounding box center [939, 186] width 143 height 42
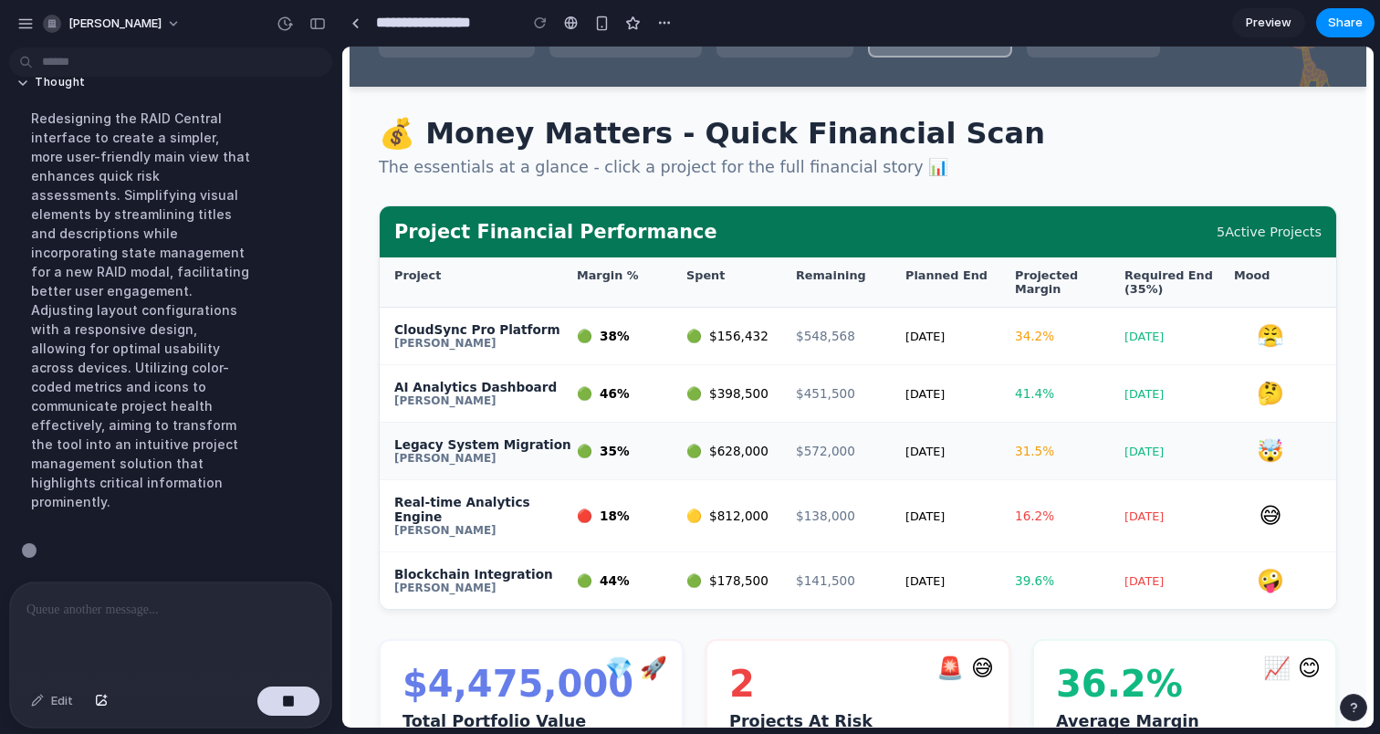
scroll to position [6898, 0]
click at [605, 17] on div "button" at bounding box center [602, 24] width 16 height 16
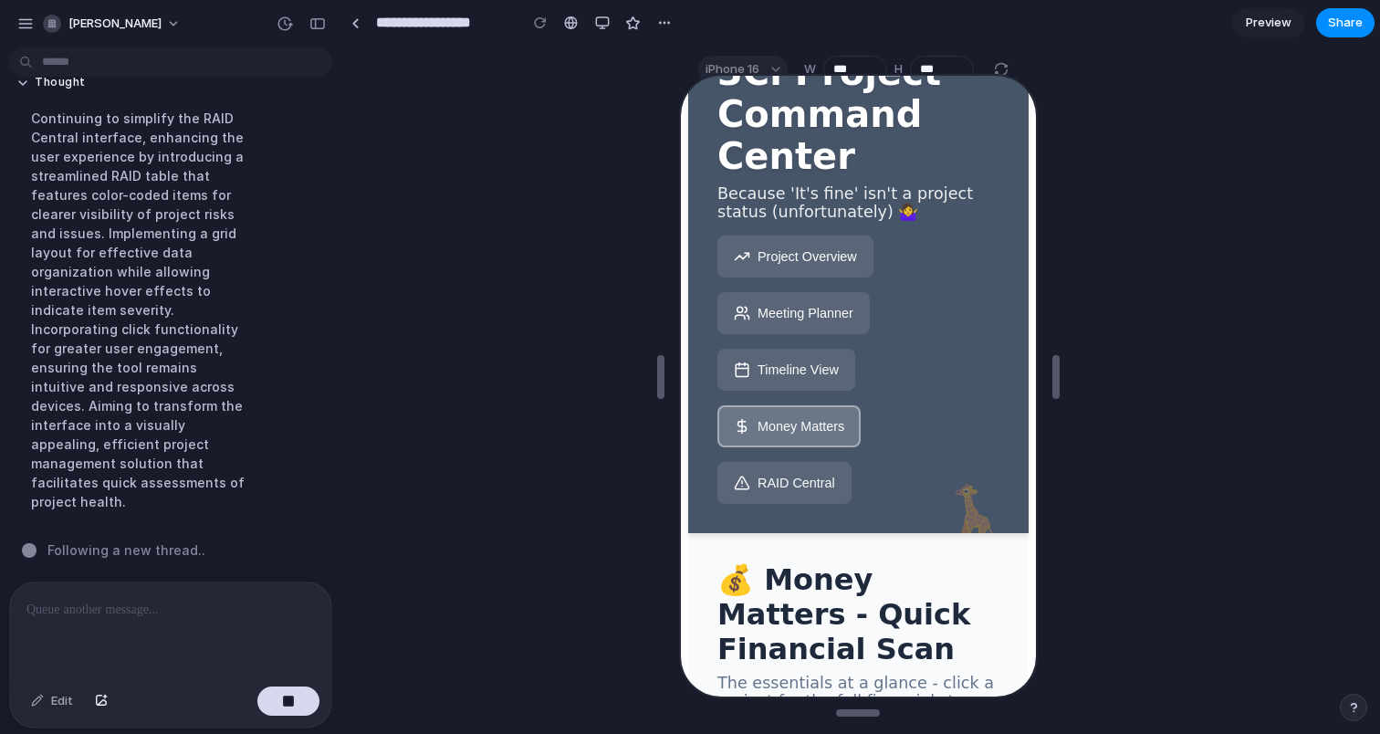
scroll to position [19, 0]
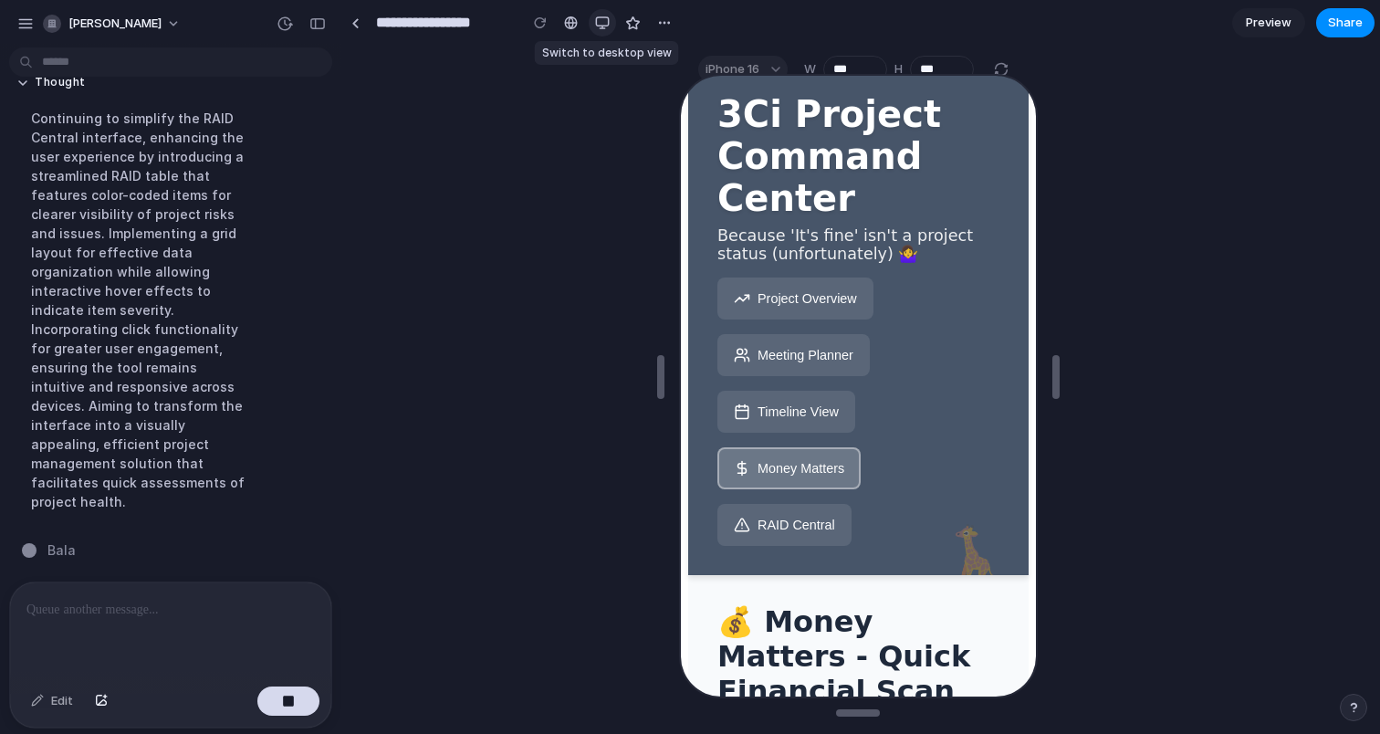
click at [610, 19] on button "button" at bounding box center [602, 22] width 27 height 27
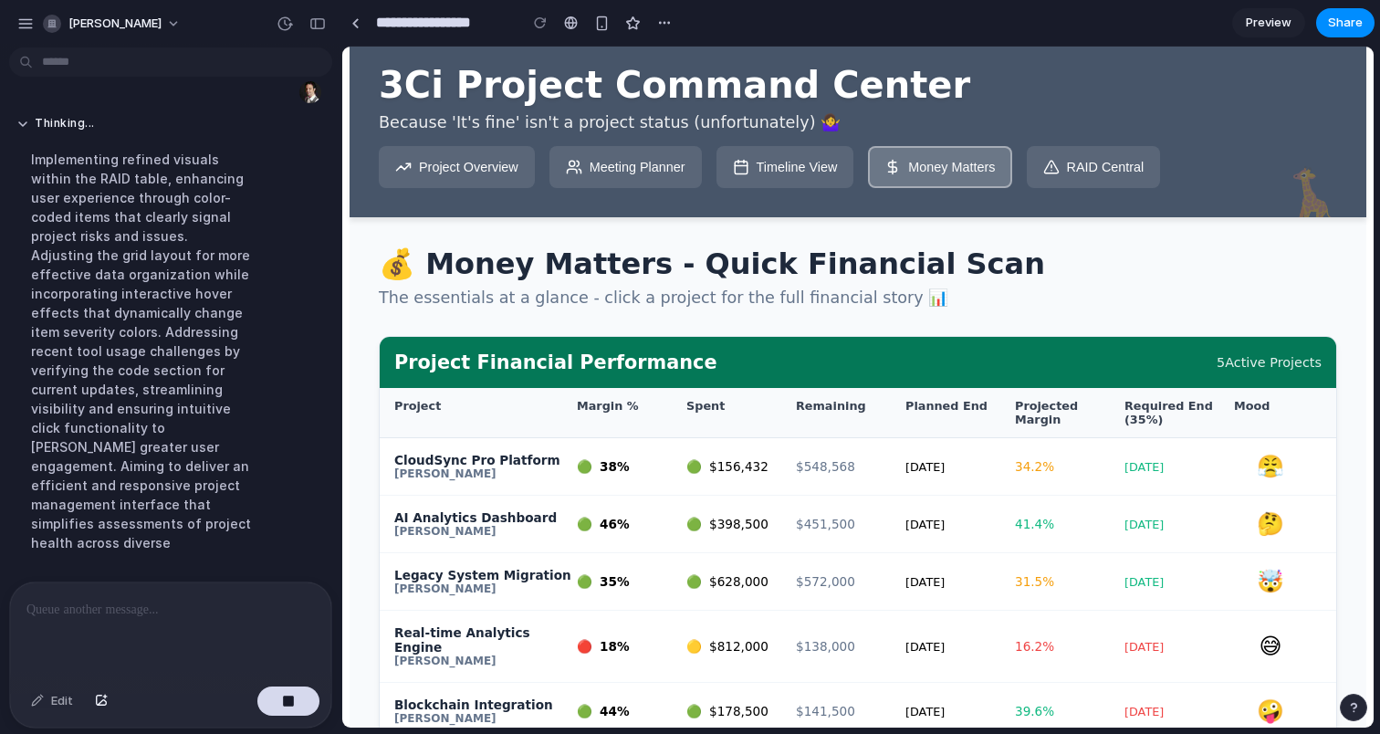
scroll to position [6898, 0]
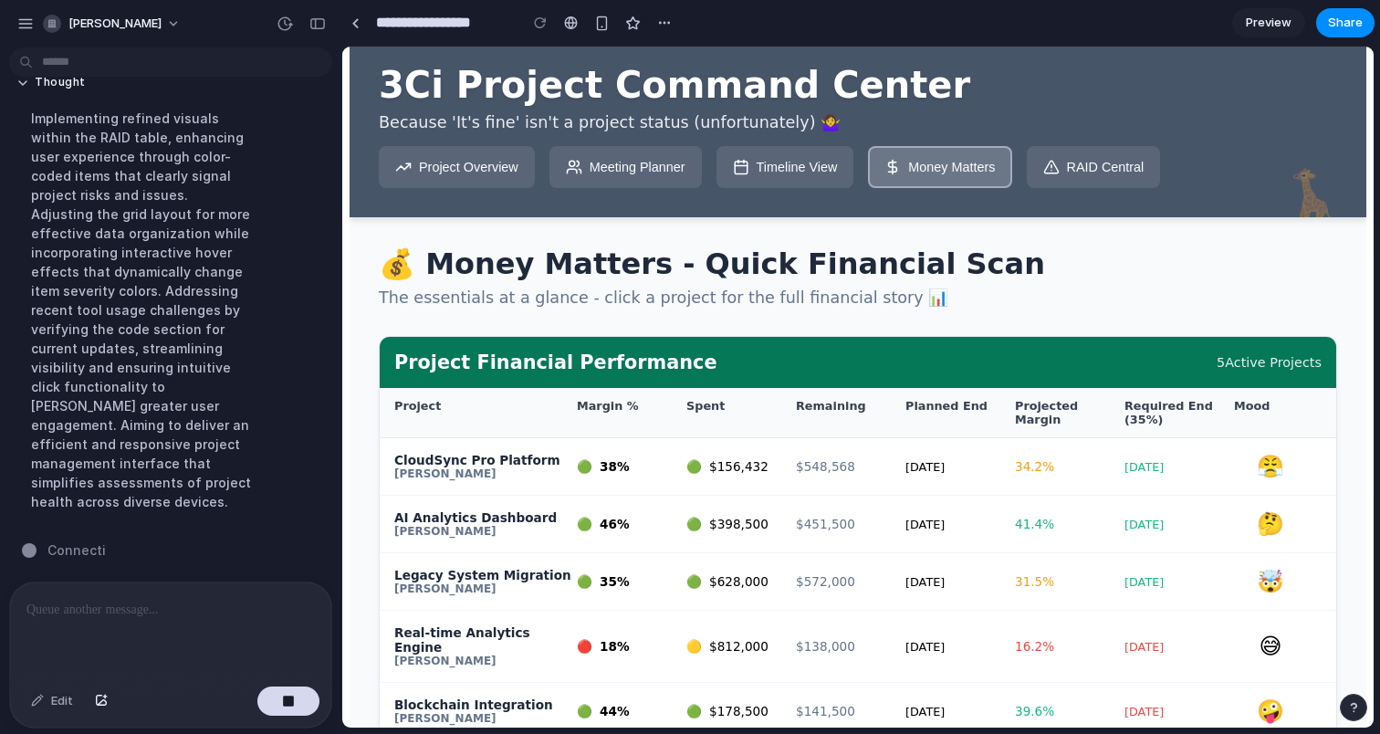
click at [1066, 157] on button "RAID Central" at bounding box center [1094, 167] width 134 height 42
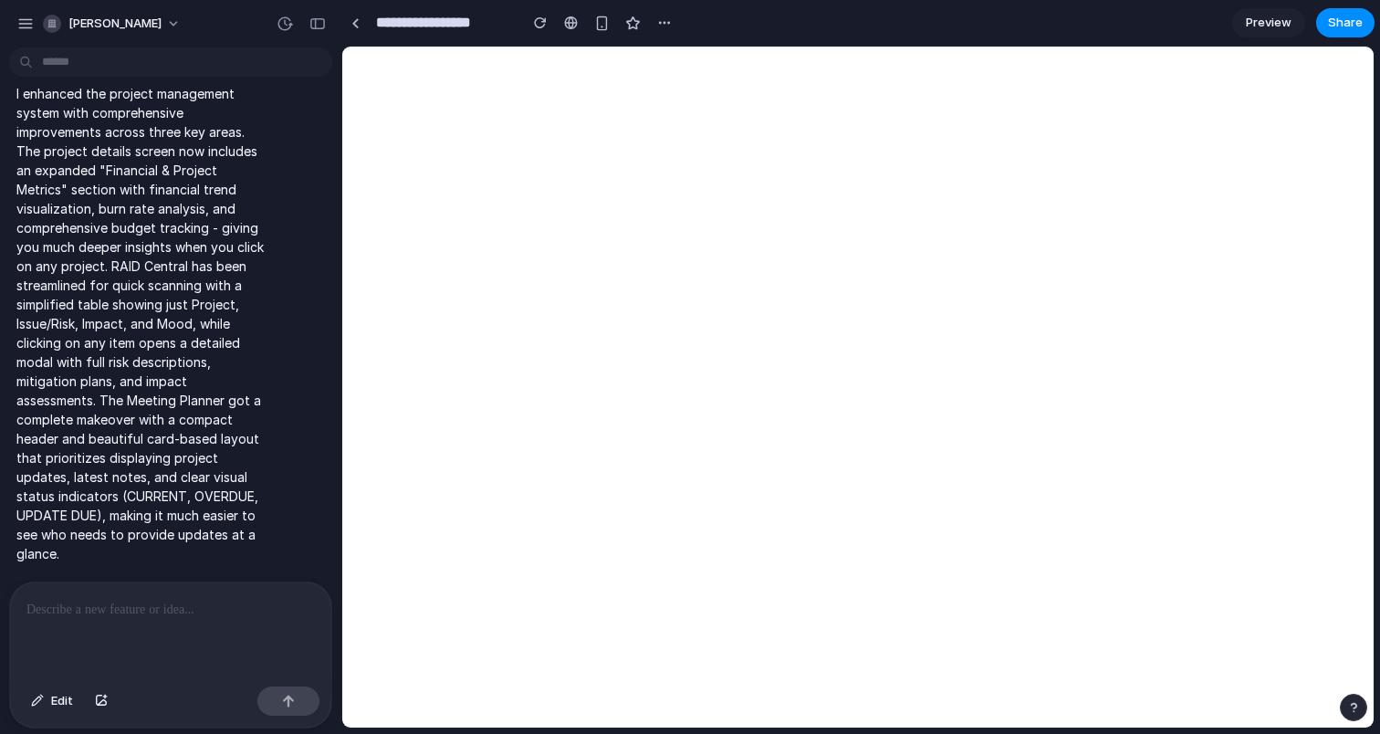
scroll to position [0, 0]
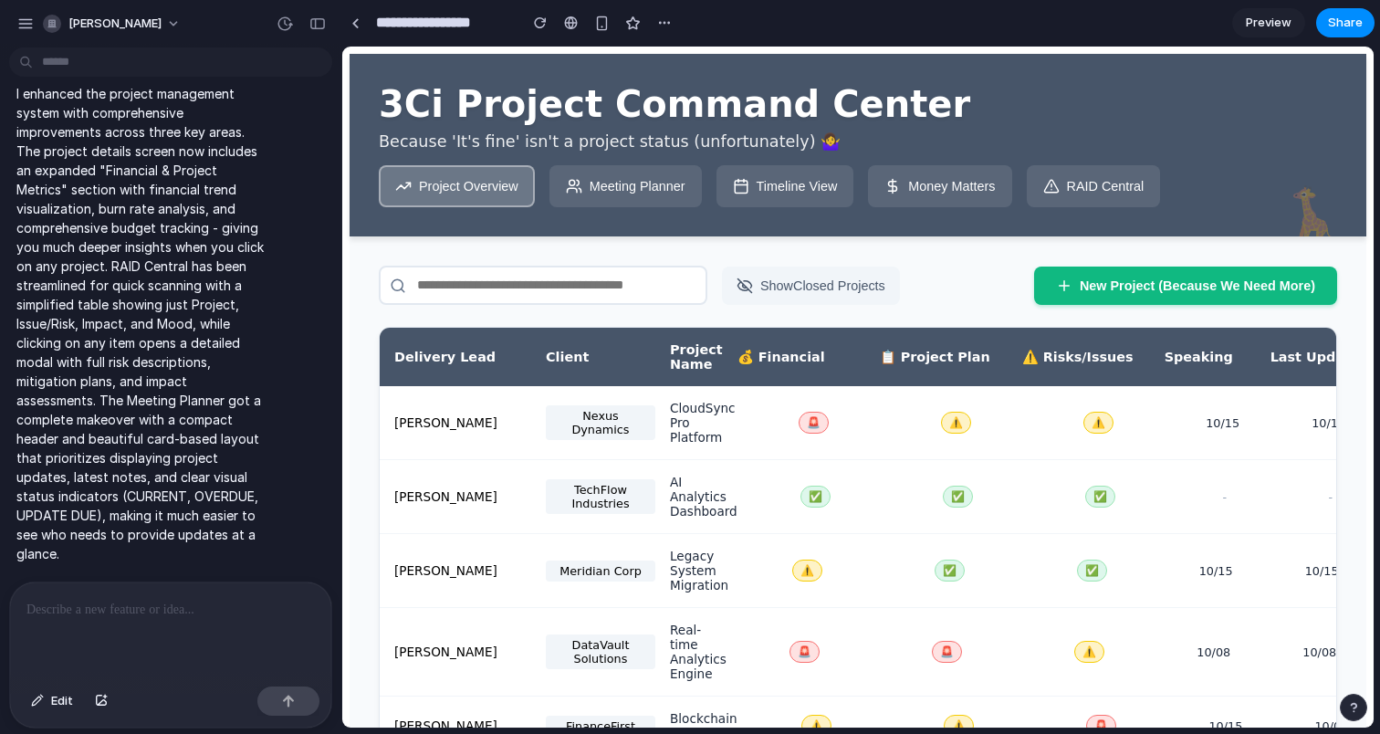
click at [644, 183] on button "Meeting Planner" at bounding box center [626, 186] width 152 height 42
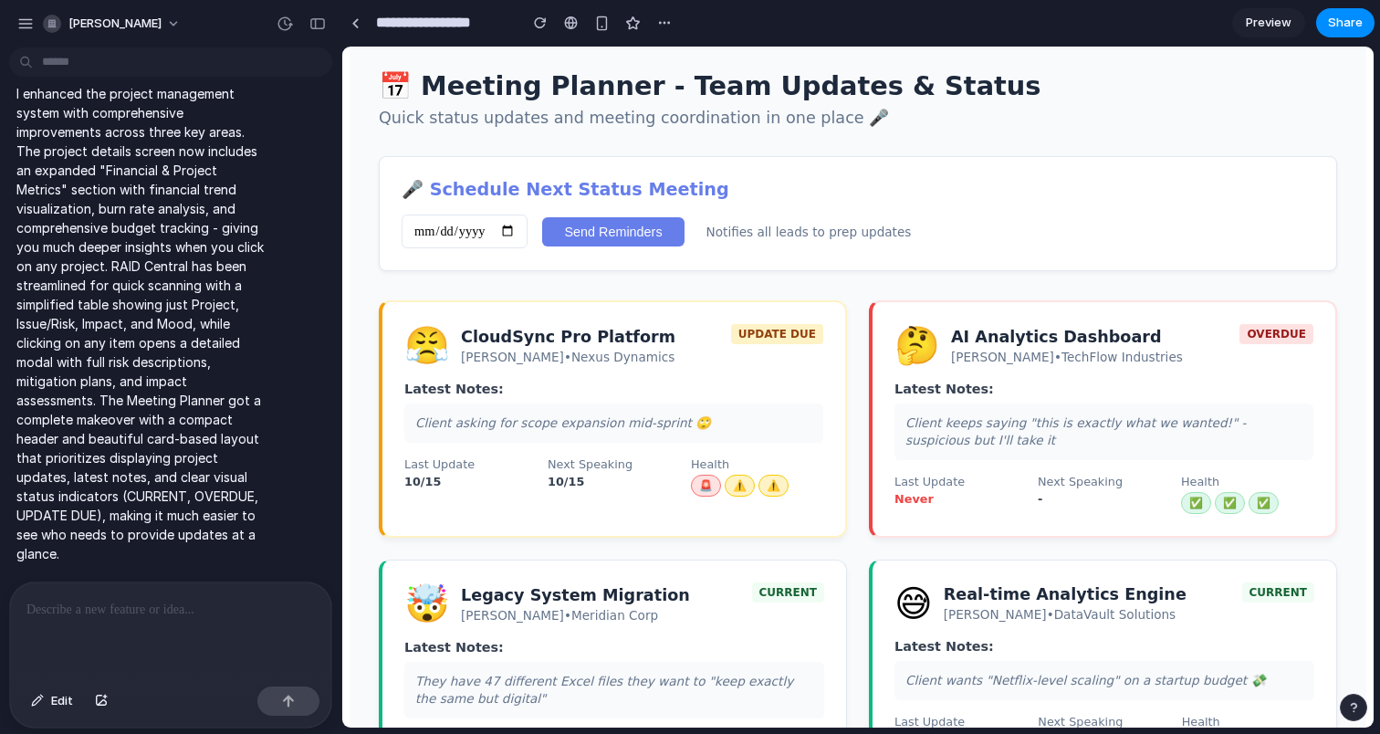
scroll to position [197, 0]
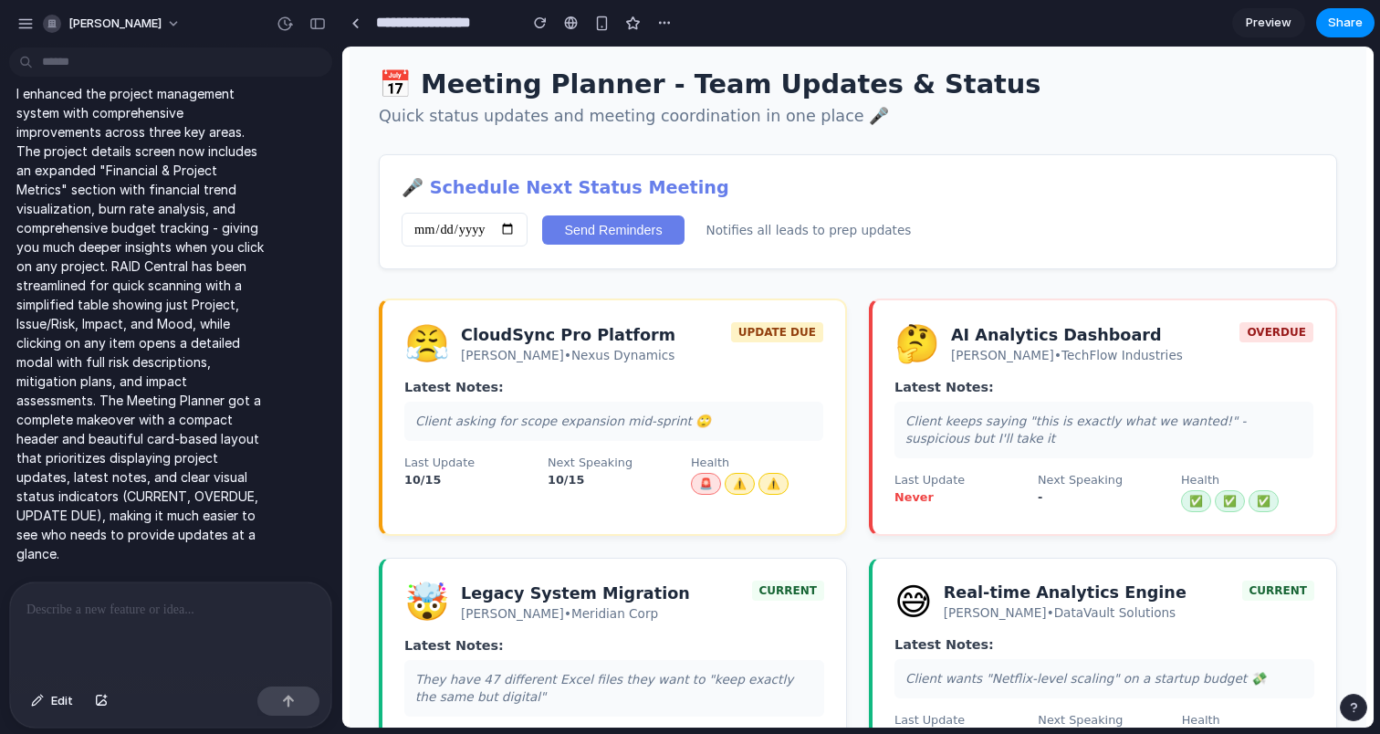
click at [859, 346] on div "😤 CloudSync Pro Platform Maya Patel • Nexus Dynamics UPDATE DUE Latest Notes: C…" at bounding box center [858, 675] width 959 height 752
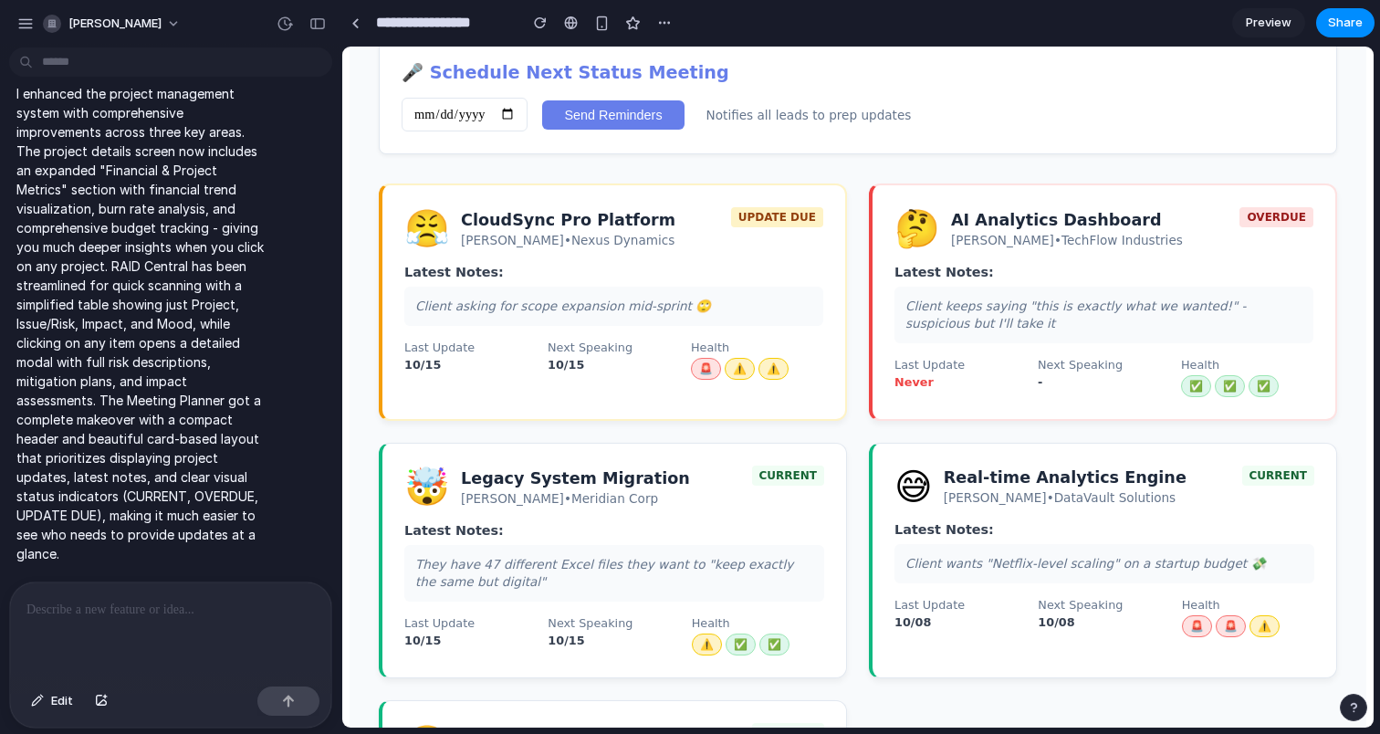
scroll to position [314, 0]
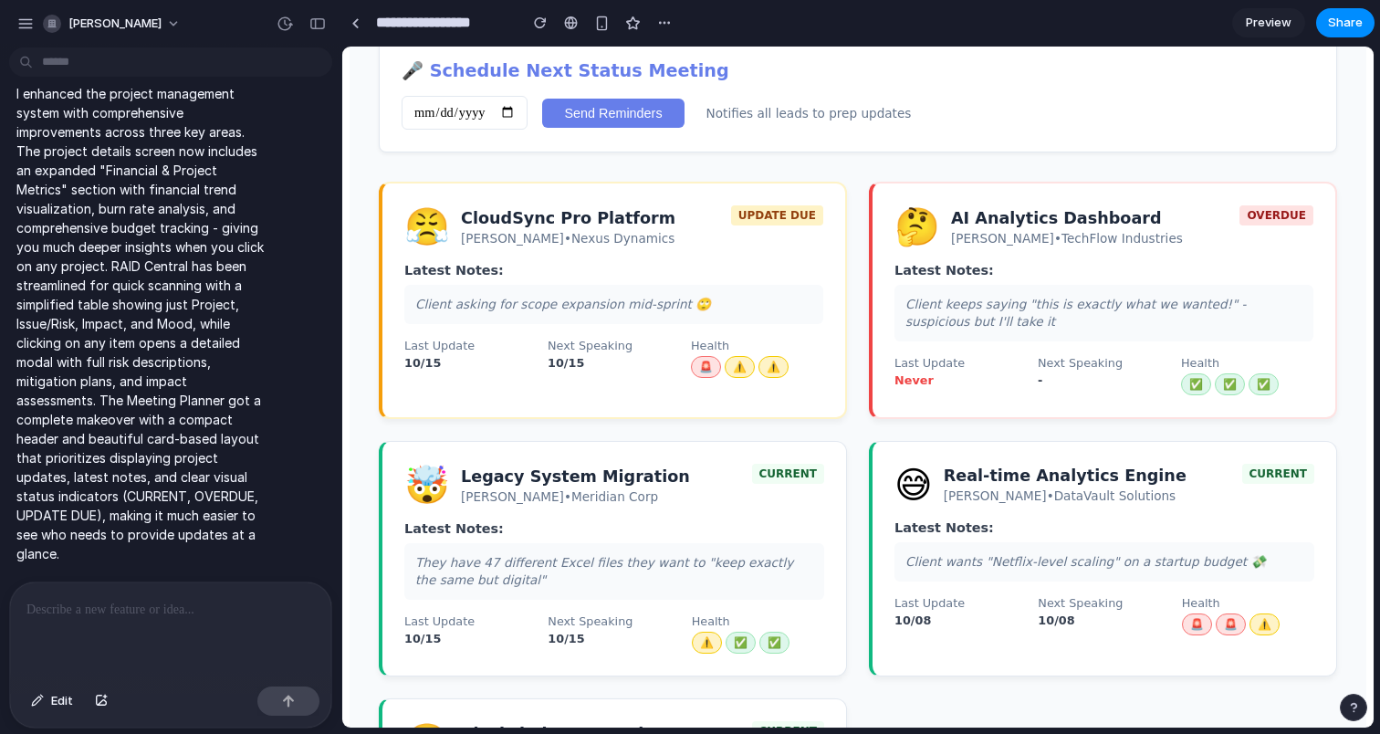
click at [1285, 19] on span "Preview" at bounding box center [1269, 23] width 46 height 18
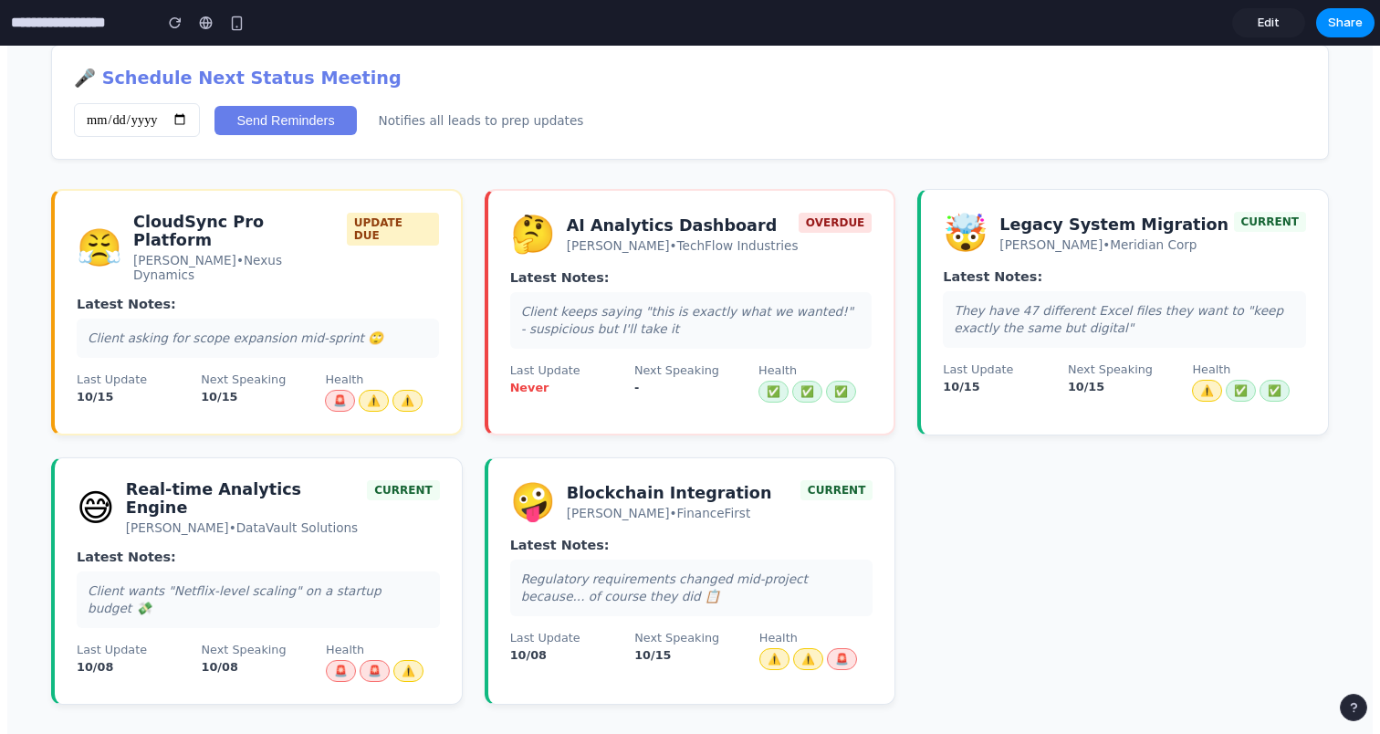
scroll to position [312, 0]
click at [911, 459] on div "😤 CloudSync Pro Platform Maya Patel • Nexus Dynamics UPDATE DUE Latest Notes: C…" at bounding box center [690, 447] width 1278 height 516
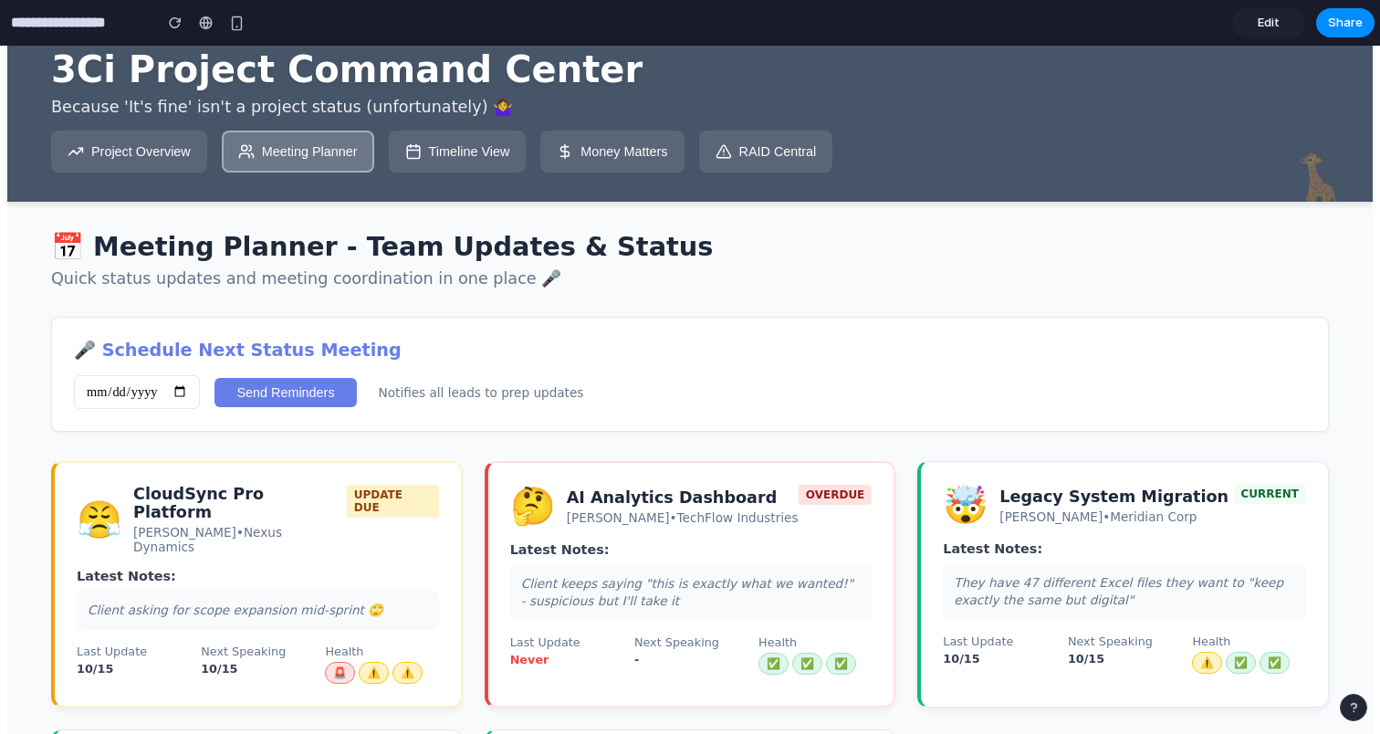
scroll to position [0, 0]
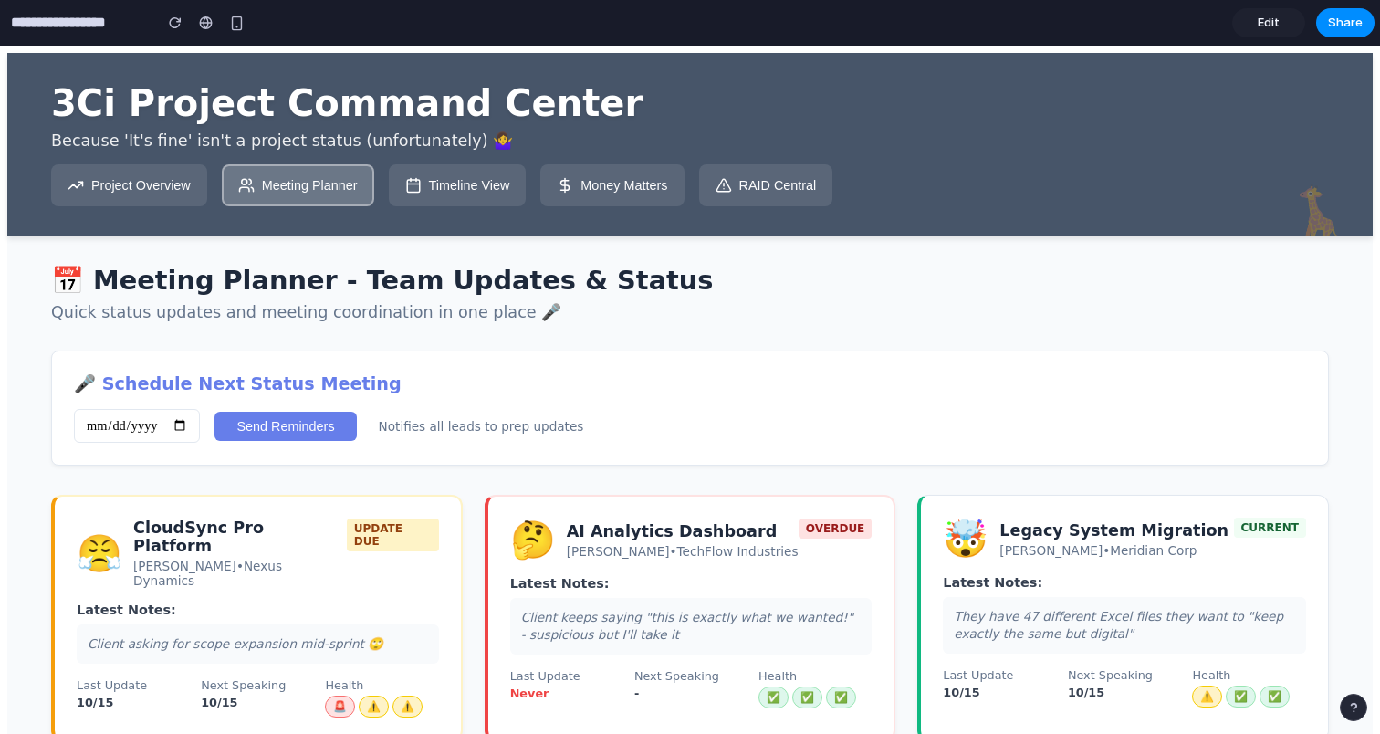
click at [477, 182] on button "Timeline View" at bounding box center [458, 185] width 138 height 42
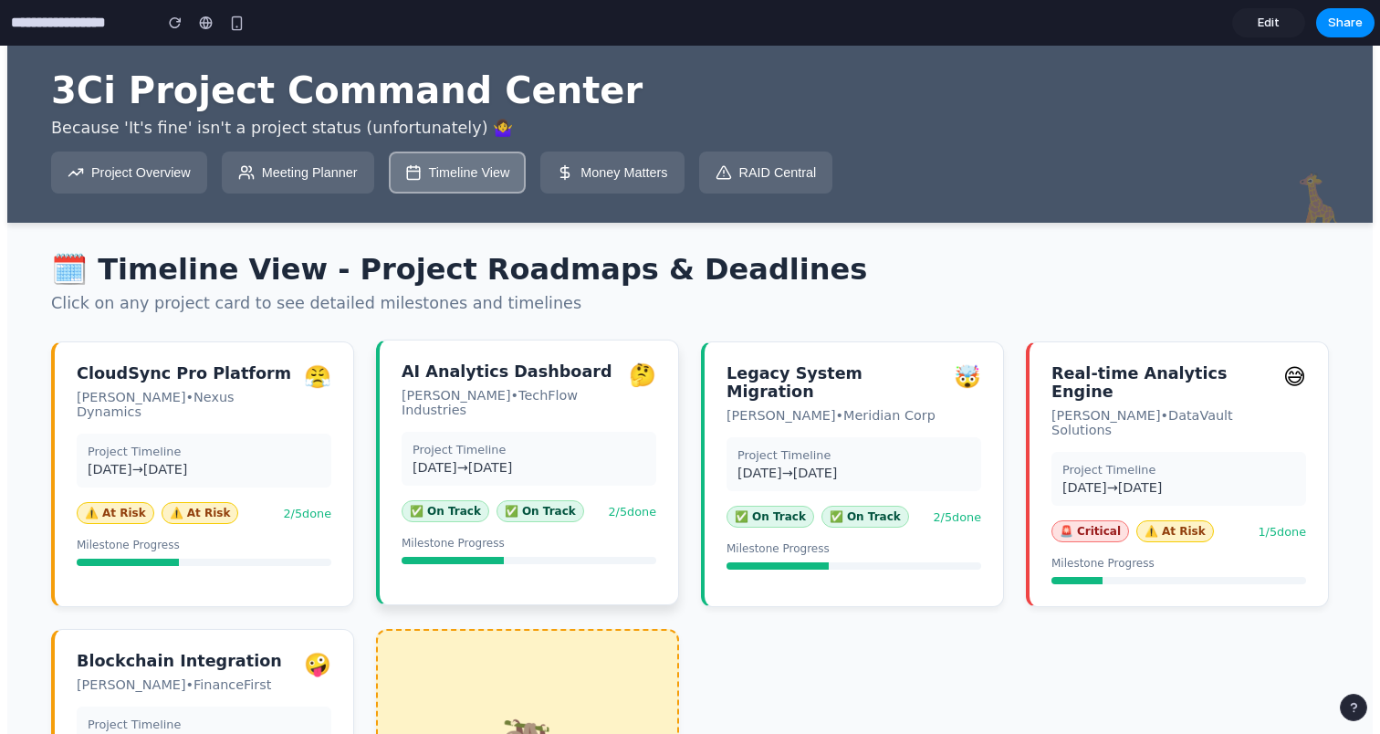
scroll to position [3, 0]
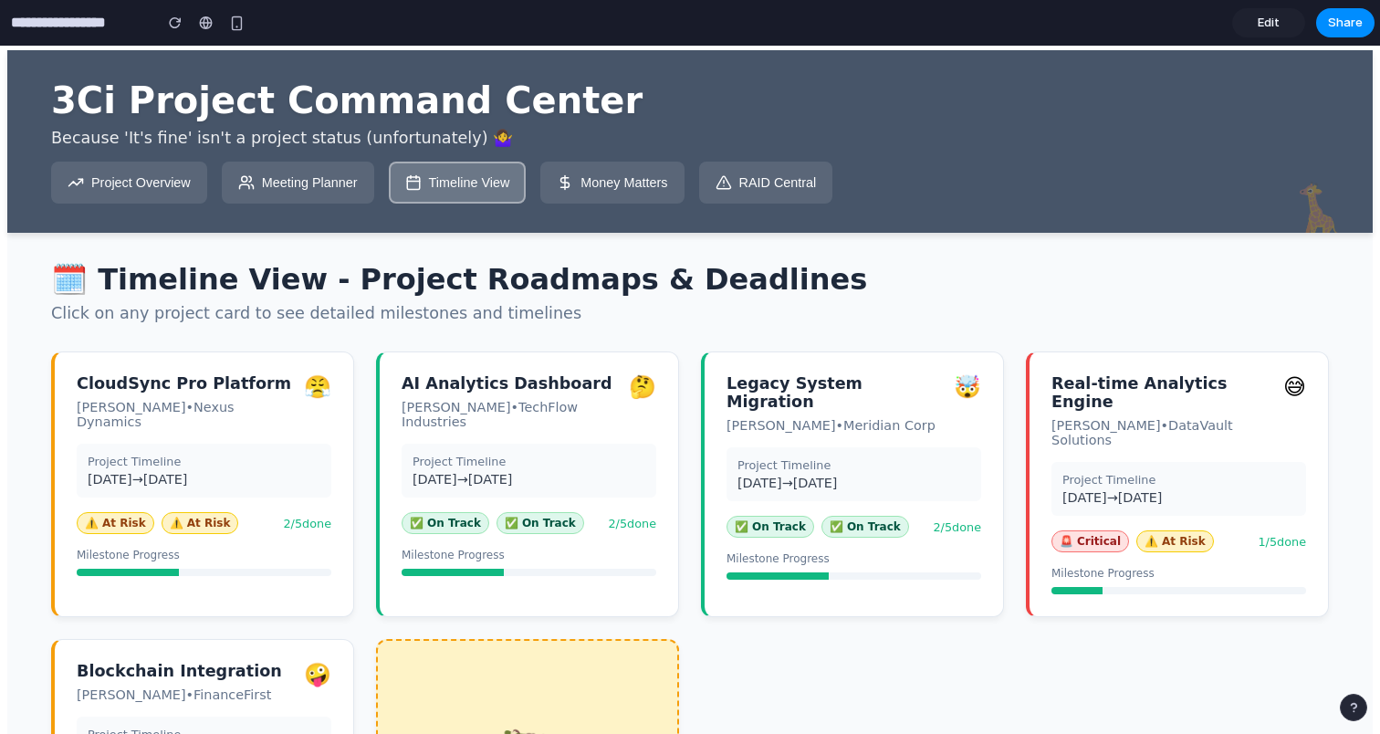
click at [342, 187] on button "Meeting Planner" at bounding box center [298, 183] width 152 height 42
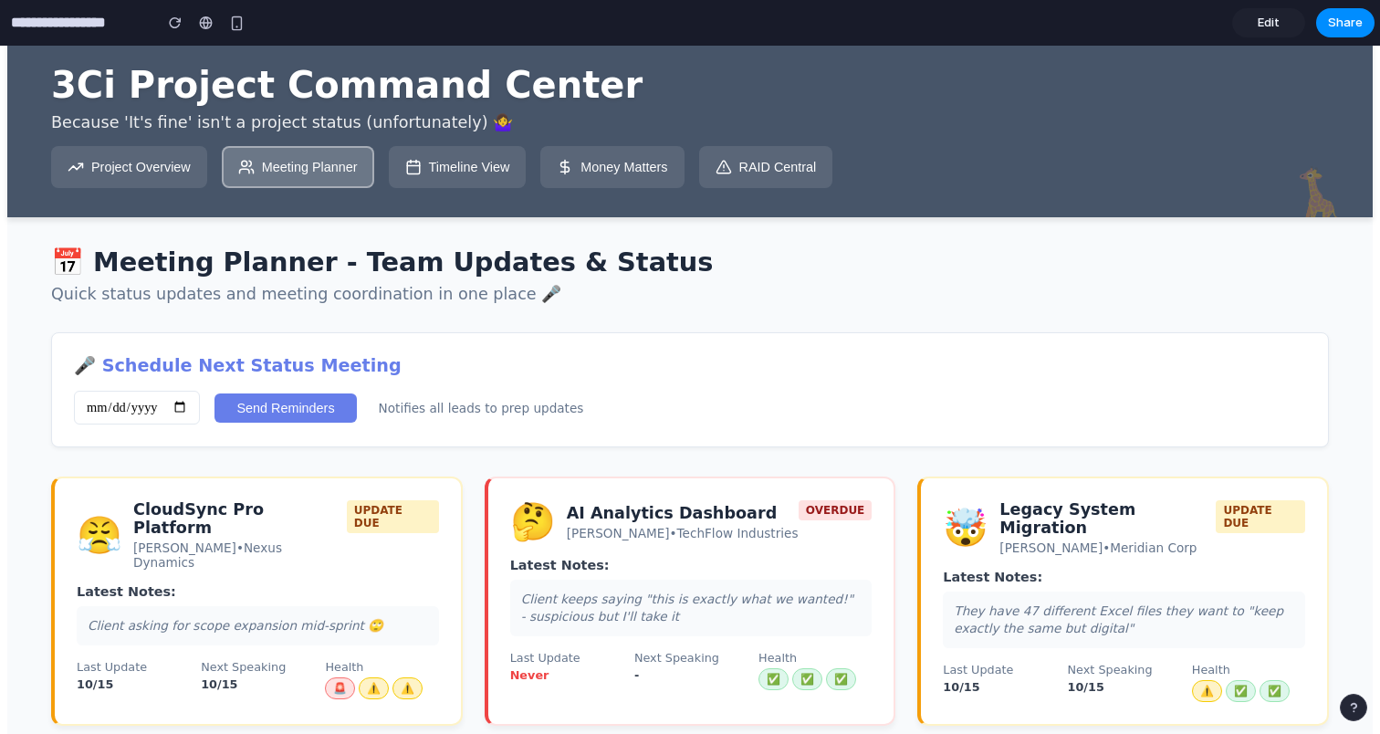
scroll to position [0, 0]
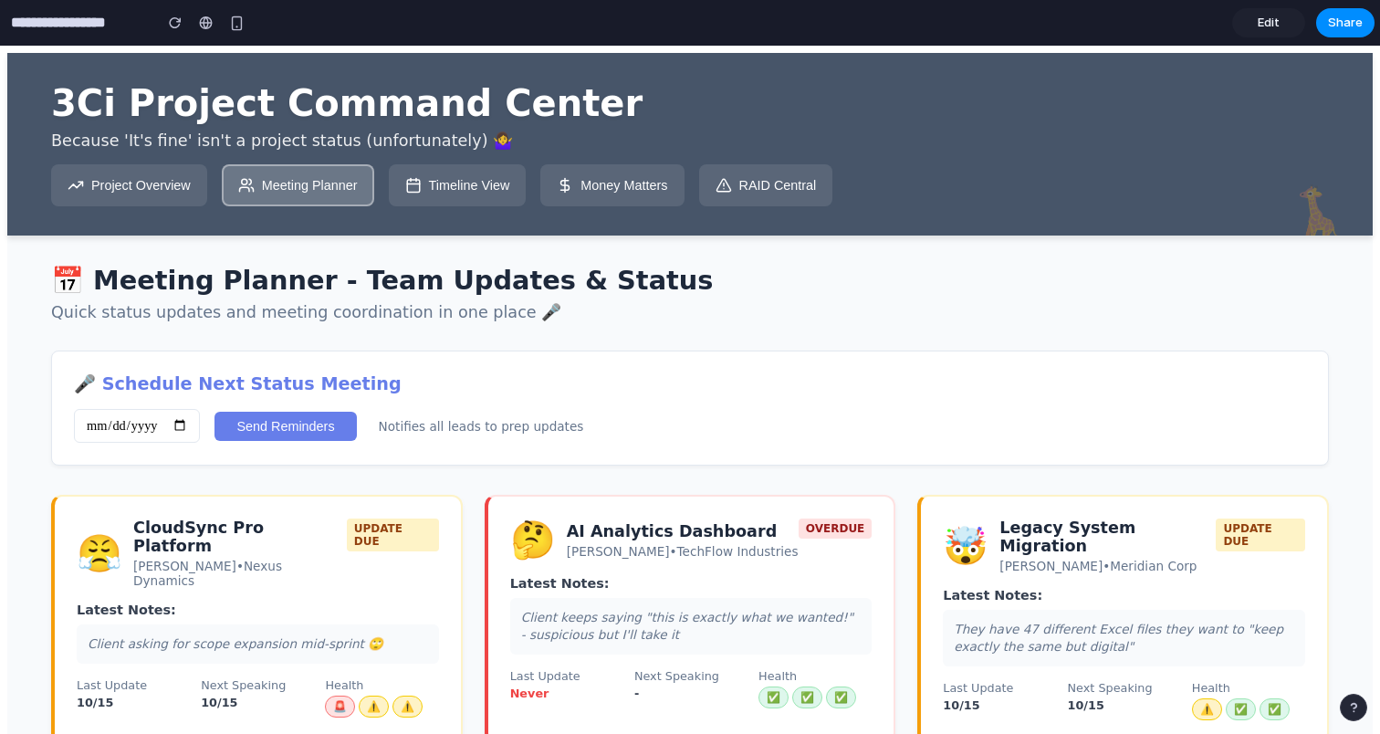
click at [137, 183] on button "Project Overview" at bounding box center [129, 185] width 156 height 42
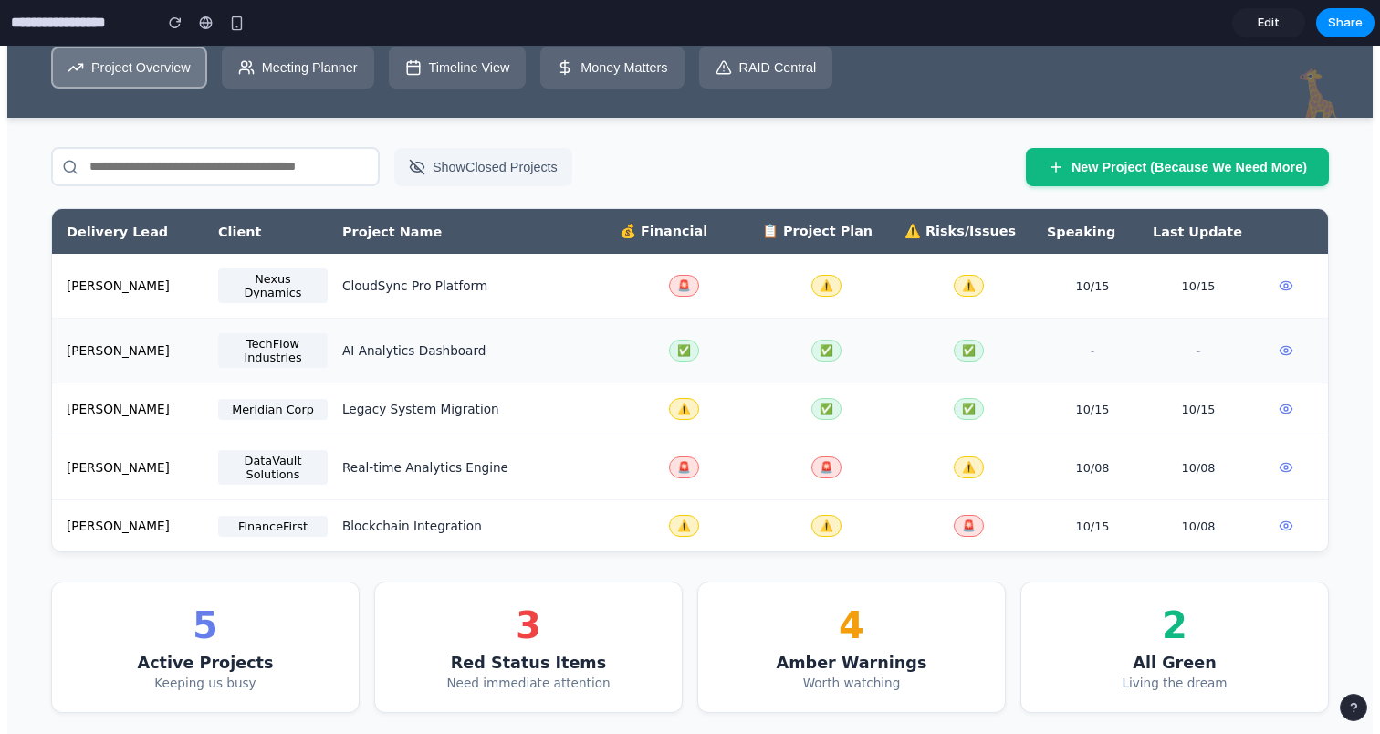
scroll to position [127, 0]
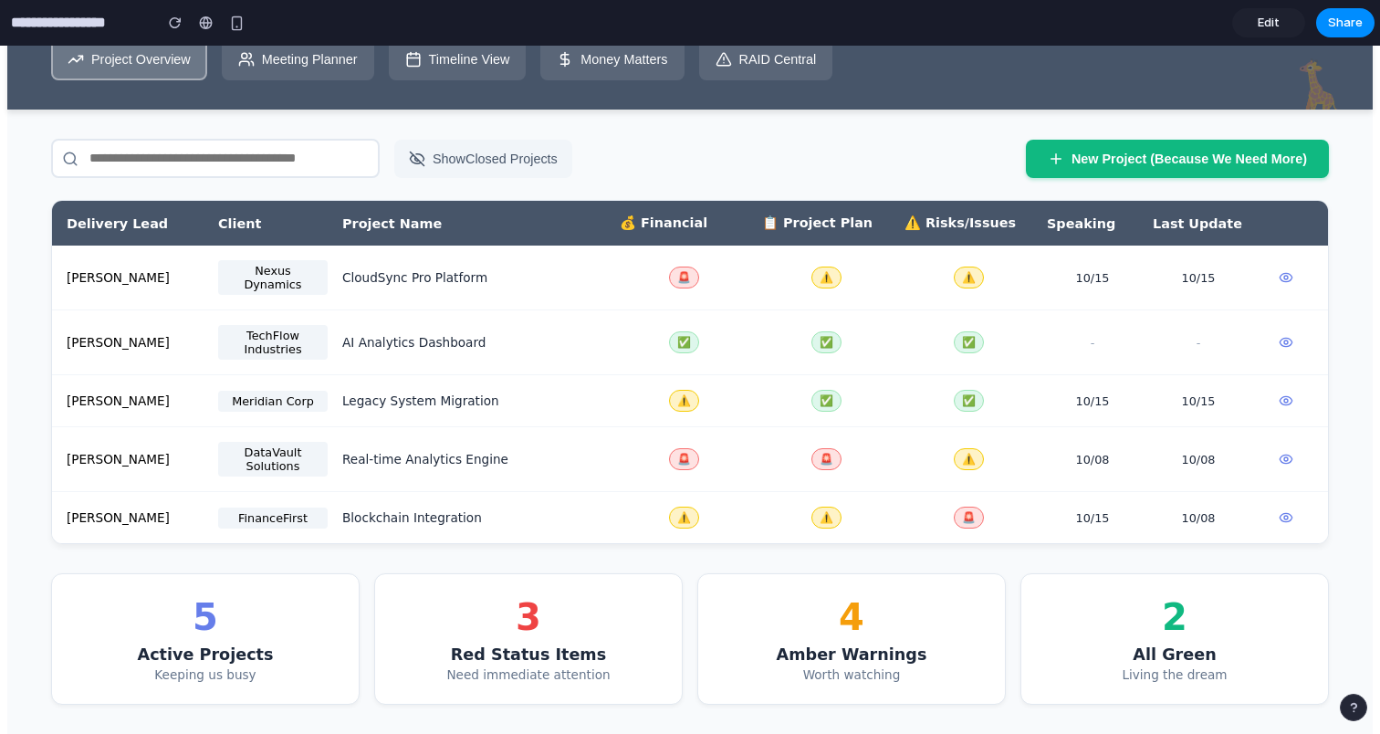
click at [310, 58] on button "Meeting Planner" at bounding box center [298, 59] width 152 height 42
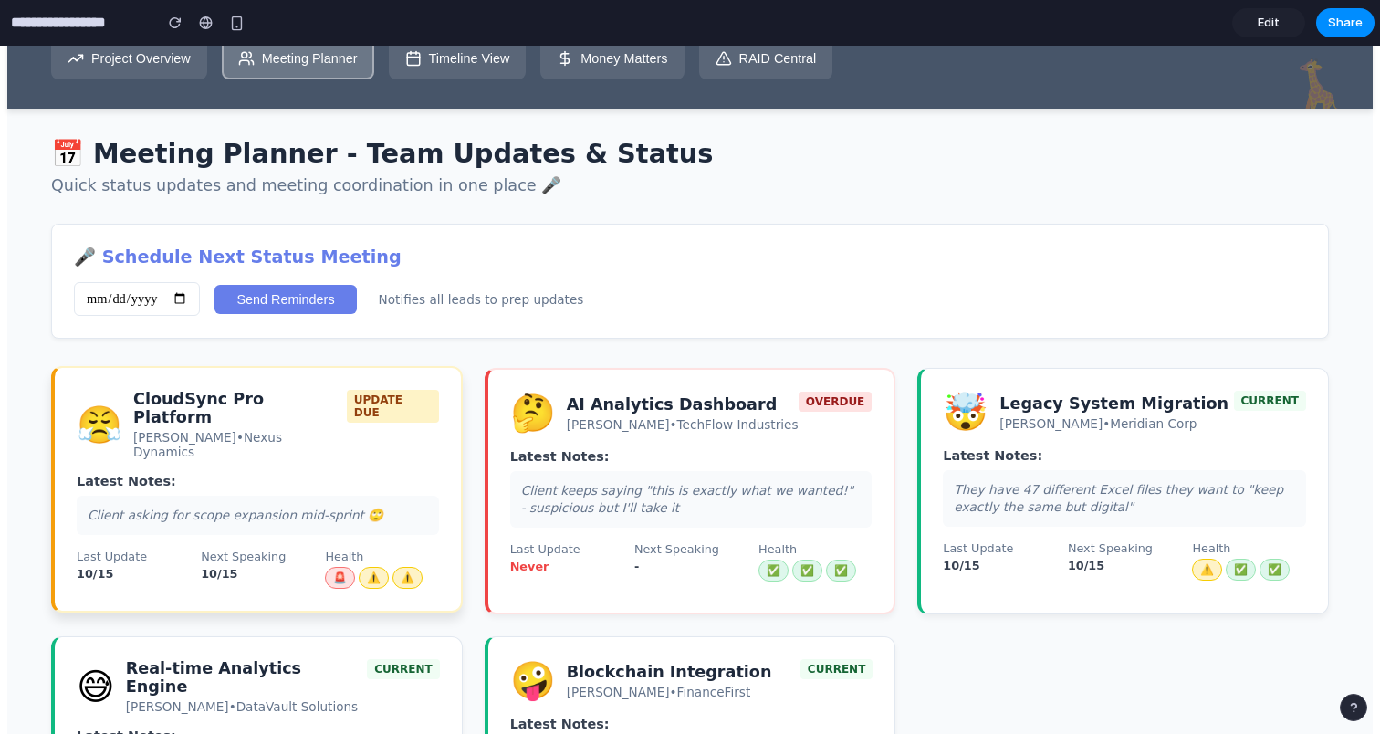
click at [302, 456] on div "😤 CloudSync Pro Platform Maya Patel • Nexus Dynamics UPDATE DUE Latest Notes: C…" at bounding box center [257, 489] width 412 height 246
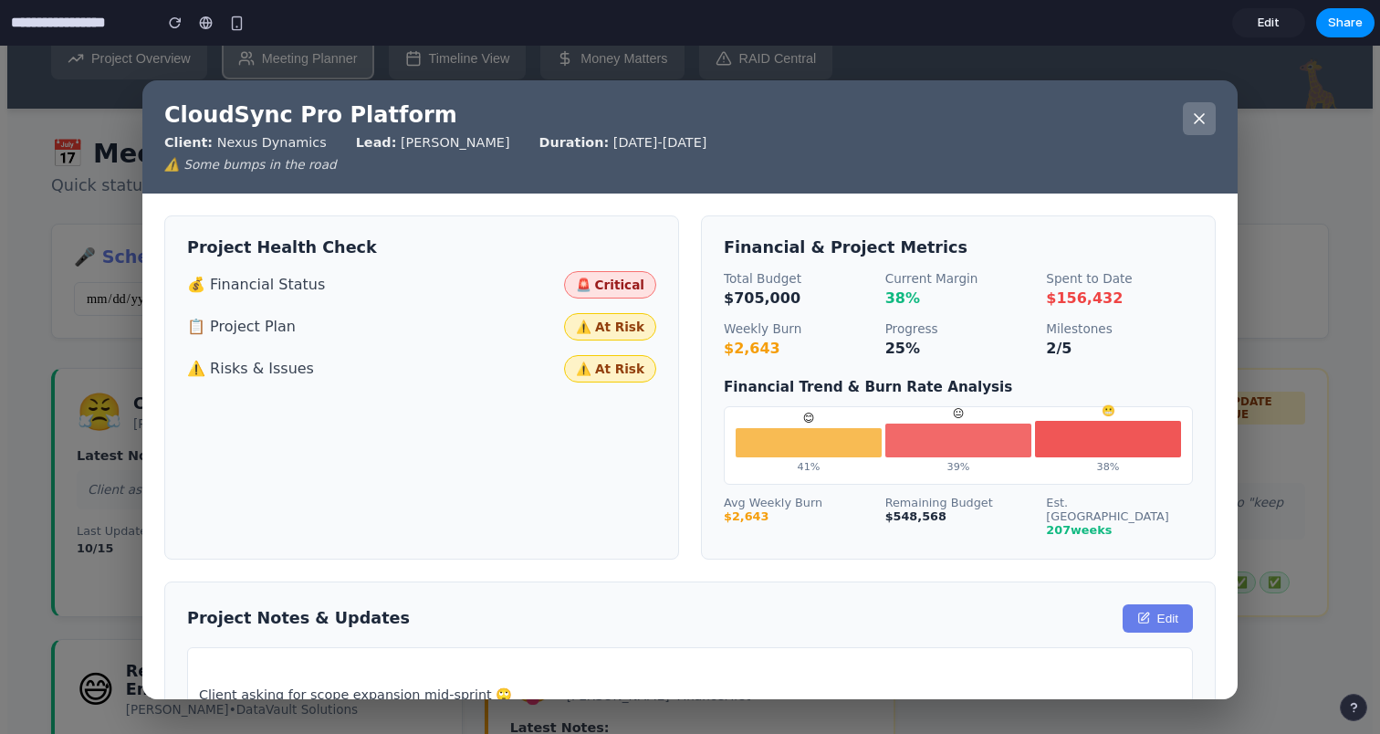
click at [110, 479] on div "CloudSync Pro Platform Client: Nexus Dynamics Lead: Maya Patel Duration: 07/01/…" at bounding box center [690, 390] width 1380 height 688
click at [1200, 122] on icon at bounding box center [1199, 119] width 18 height 18
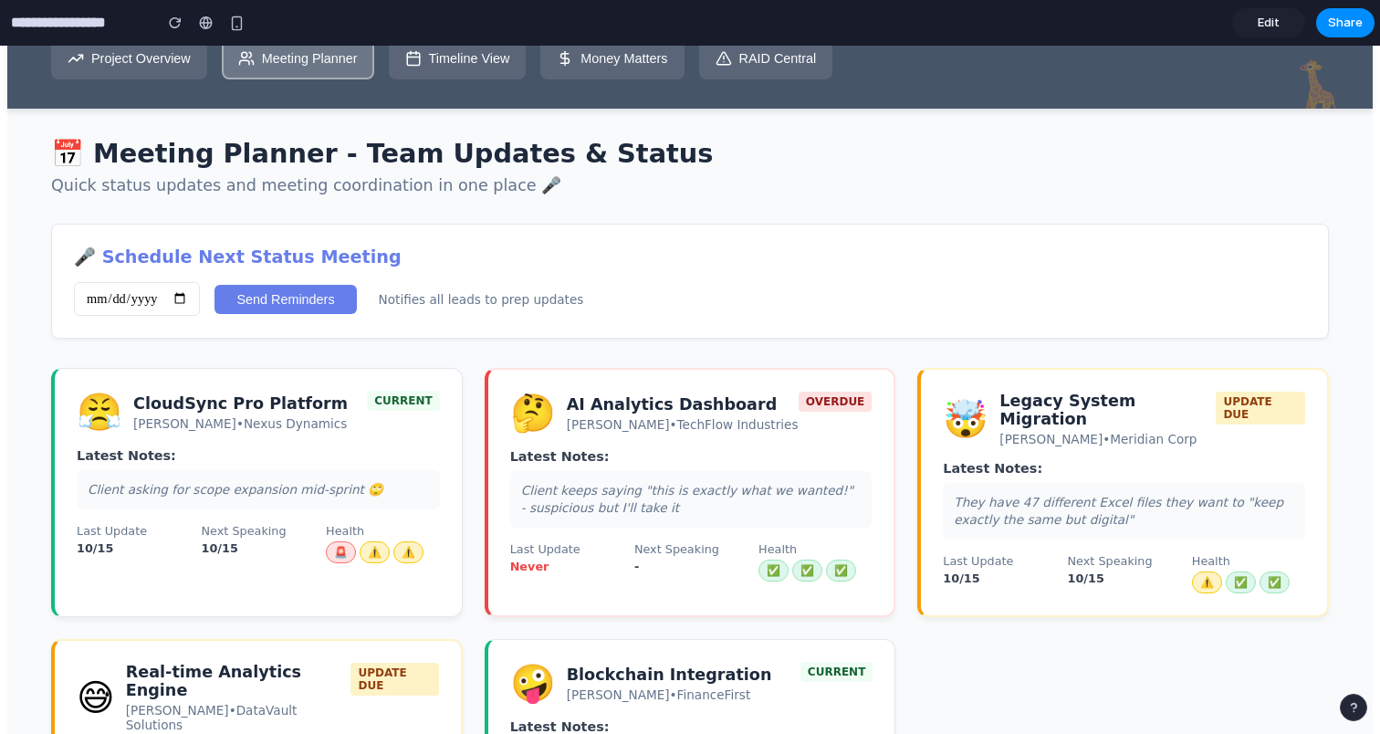
click at [129, 60] on button "Project Overview" at bounding box center [129, 58] width 156 height 42
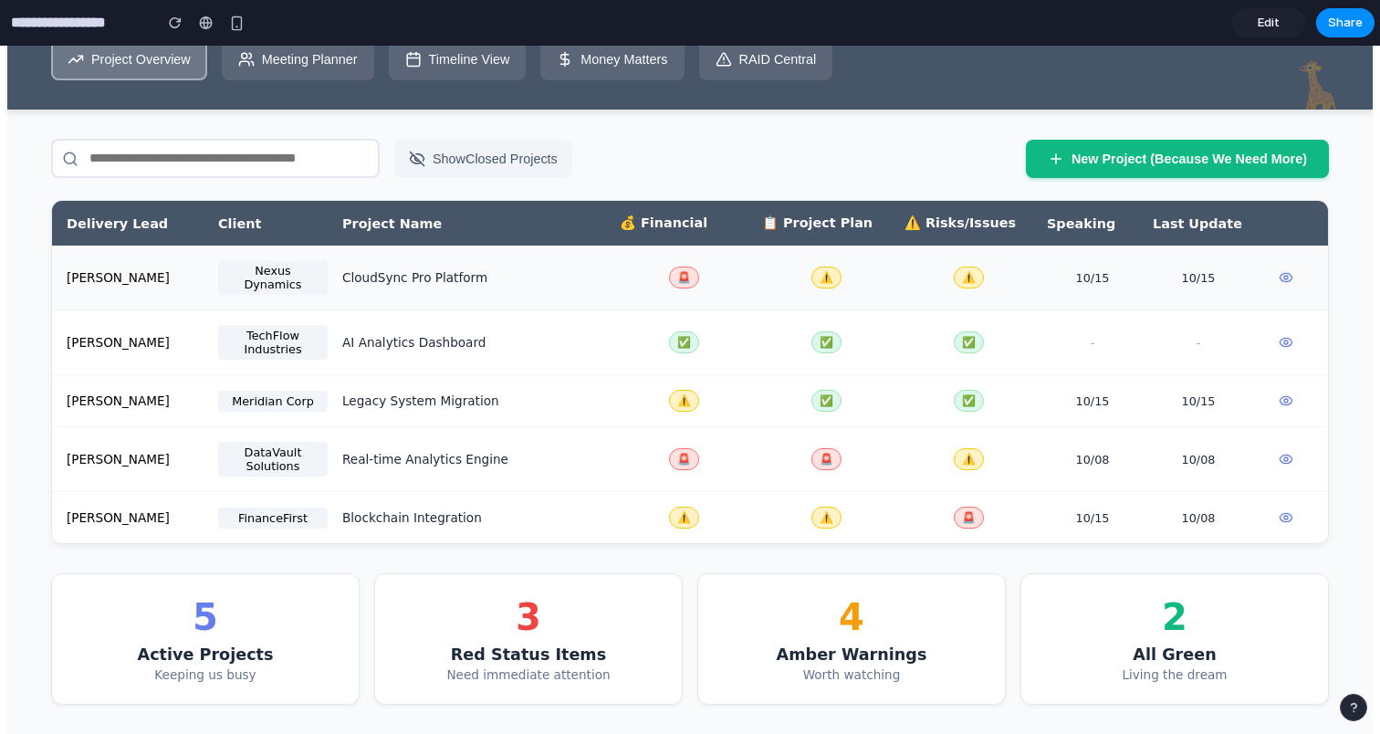
click at [528, 288] on div "Maya Patel Nexus Dynamics CloudSync Pro Platform 🚨 ⚠️ ⚠️ 10/15 10/15" at bounding box center [690, 278] width 1276 height 65
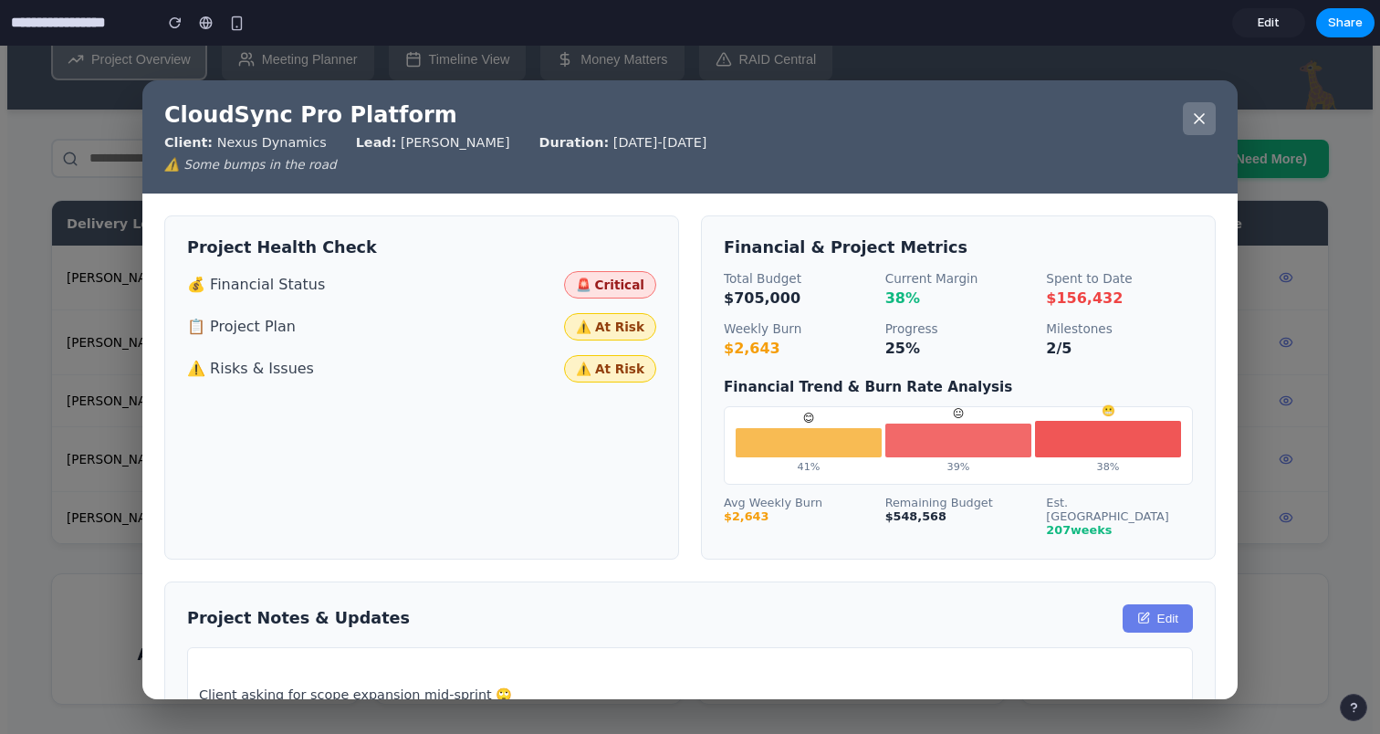
click at [1200, 124] on icon at bounding box center [1199, 119] width 18 height 18
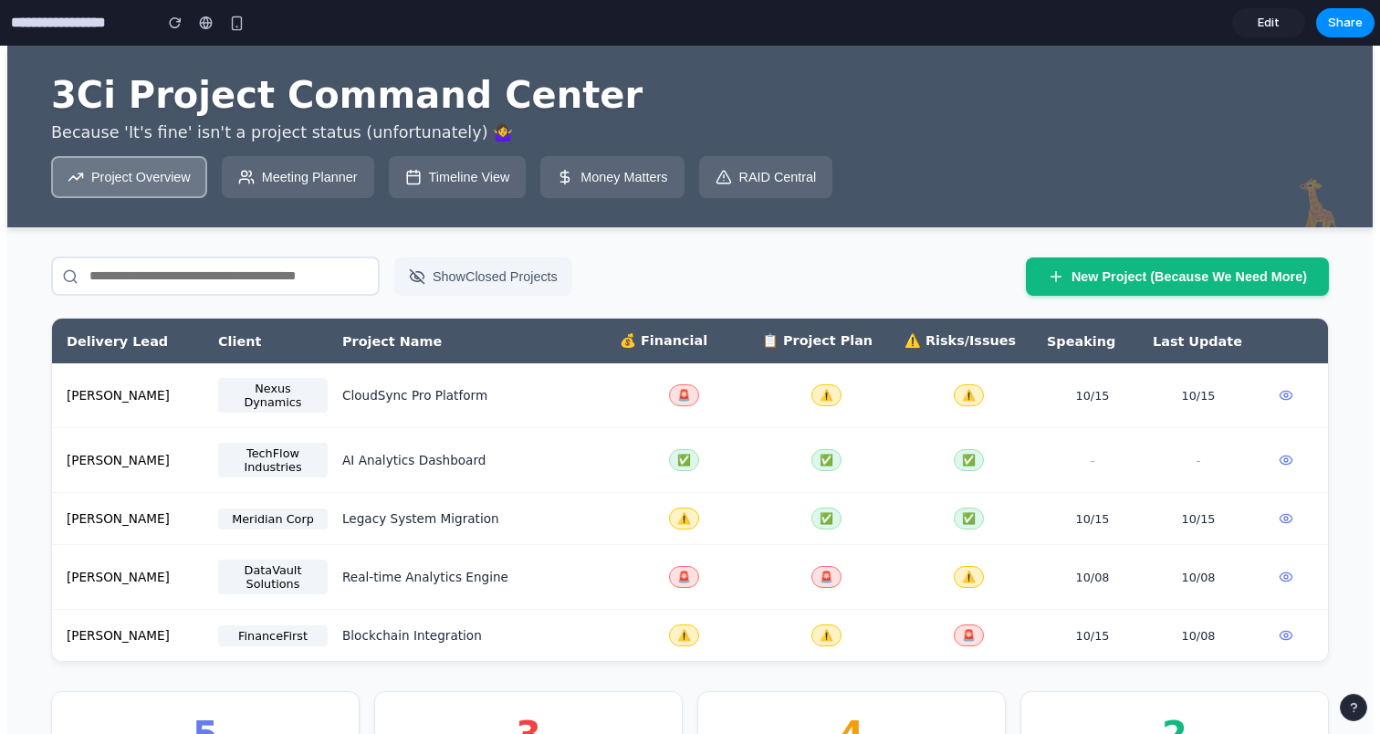
scroll to position [0, 0]
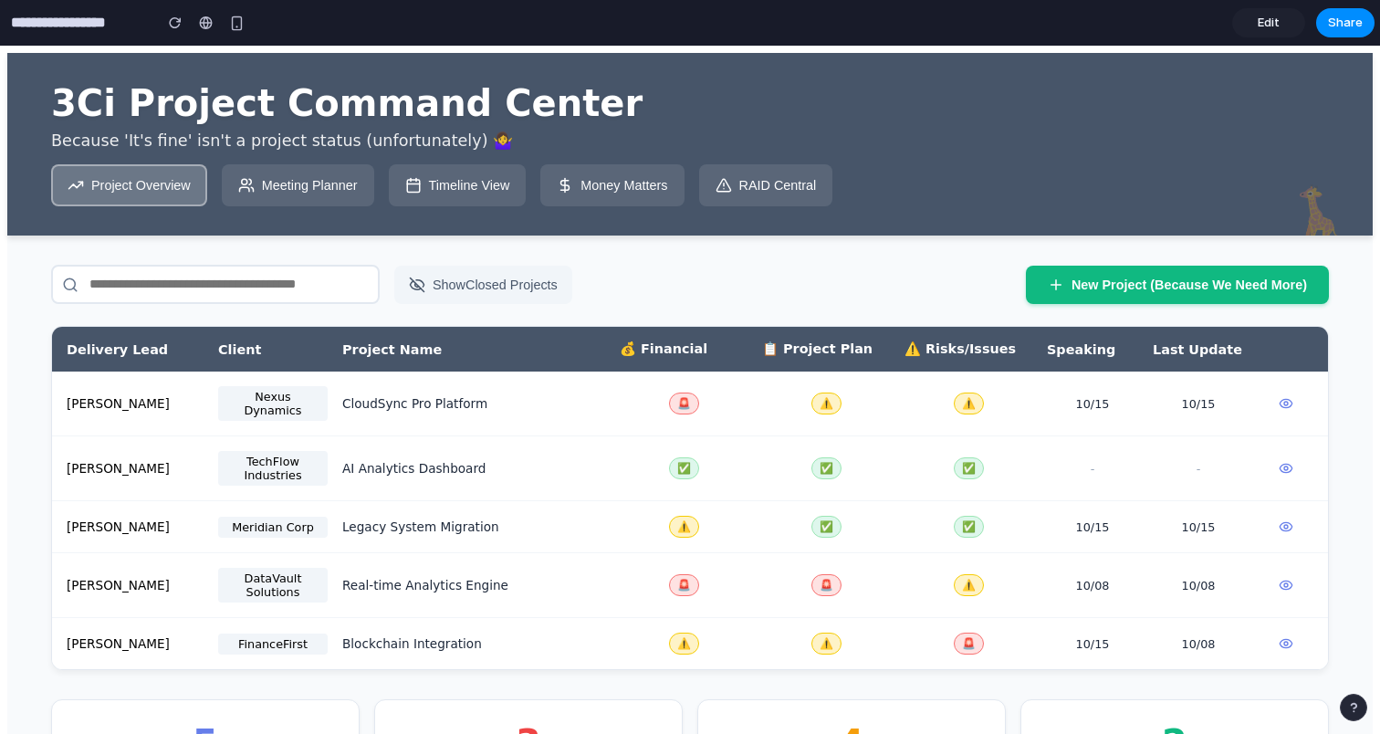
click at [645, 196] on button "Money Matters" at bounding box center [611, 185] width 143 height 42
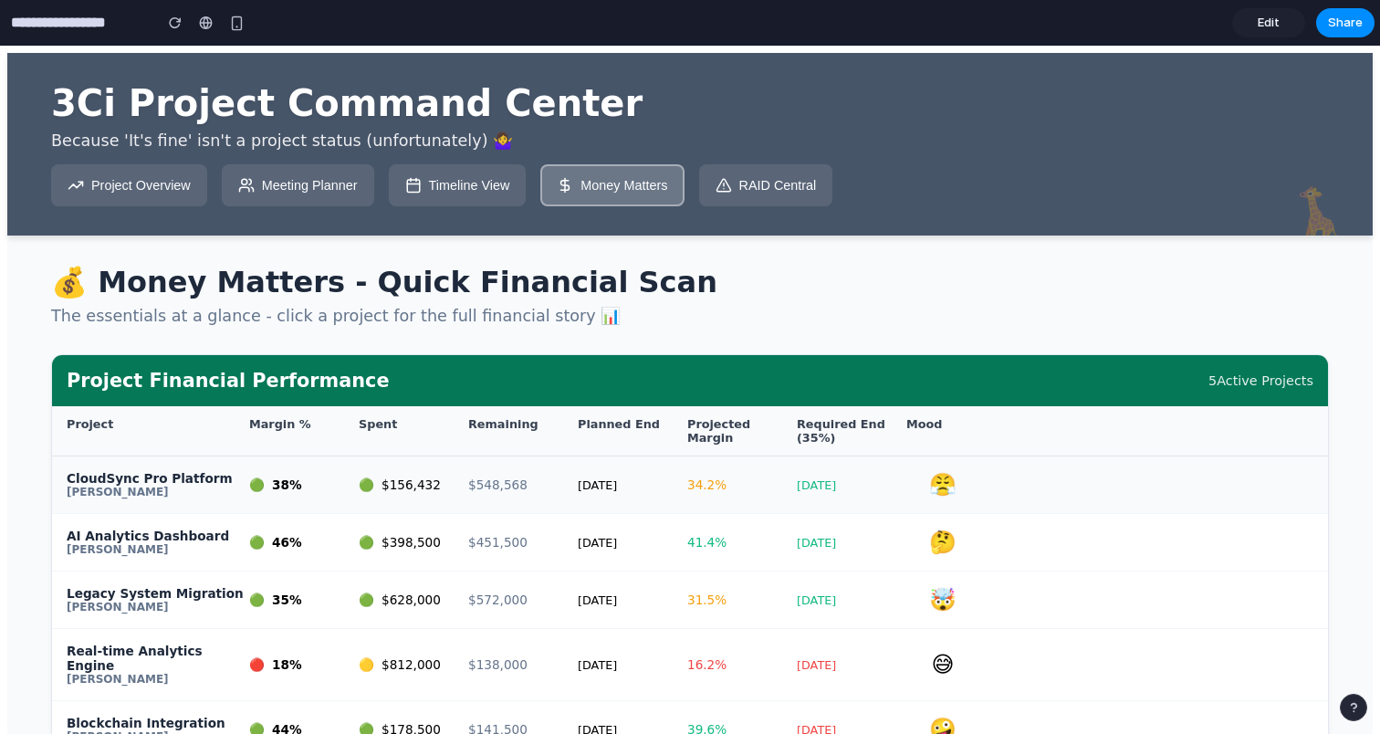
click at [830, 492] on div "Jan 16" at bounding box center [852, 485] width 110 height 14
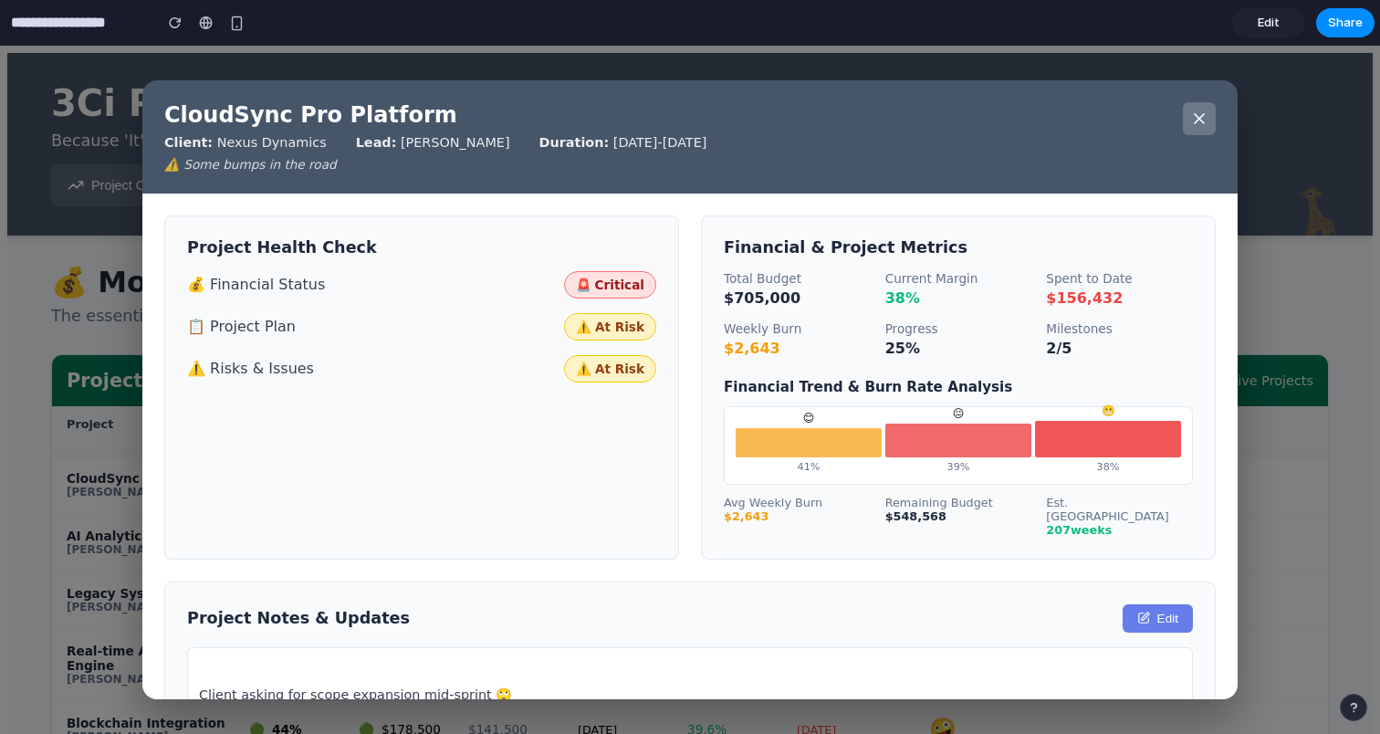
click at [1198, 129] on button at bounding box center [1199, 118] width 33 height 33
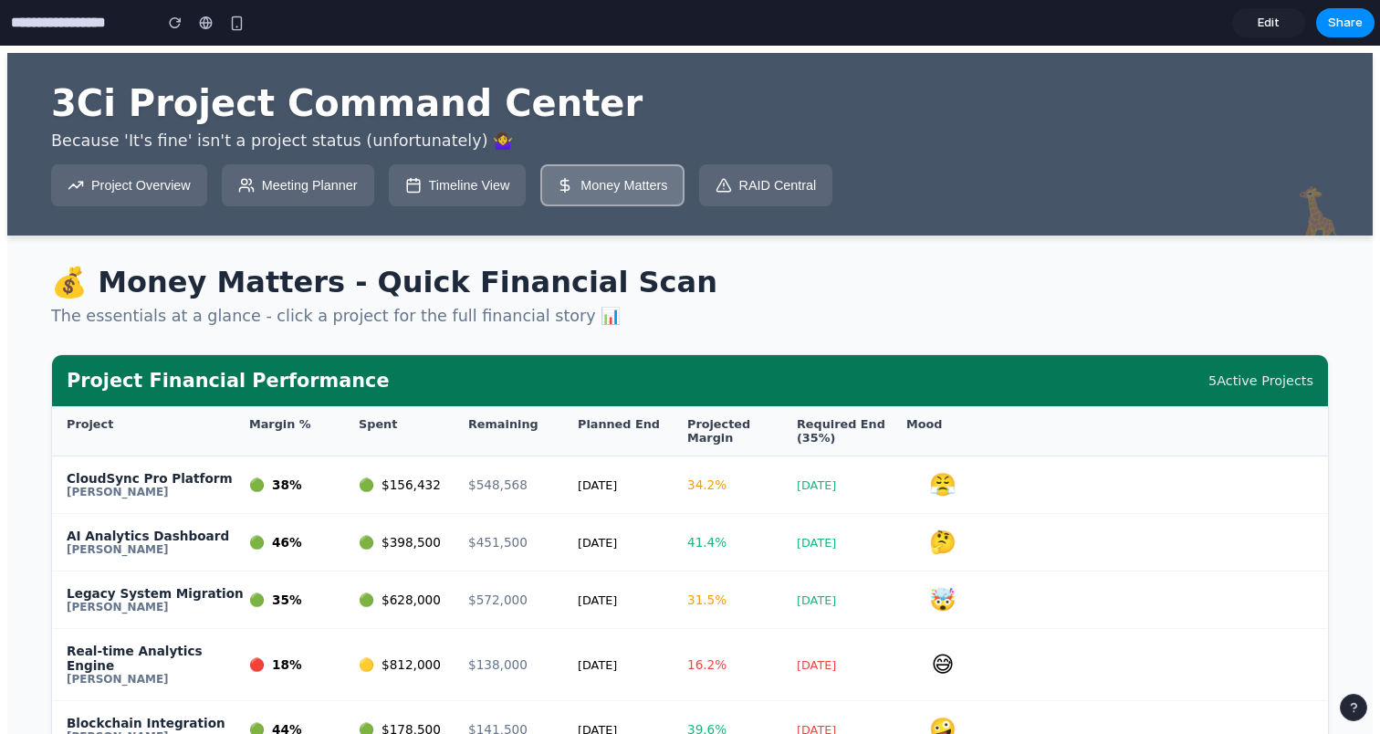
click at [344, 174] on button "Meeting Planner" at bounding box center [298, 185] width 152 height 42
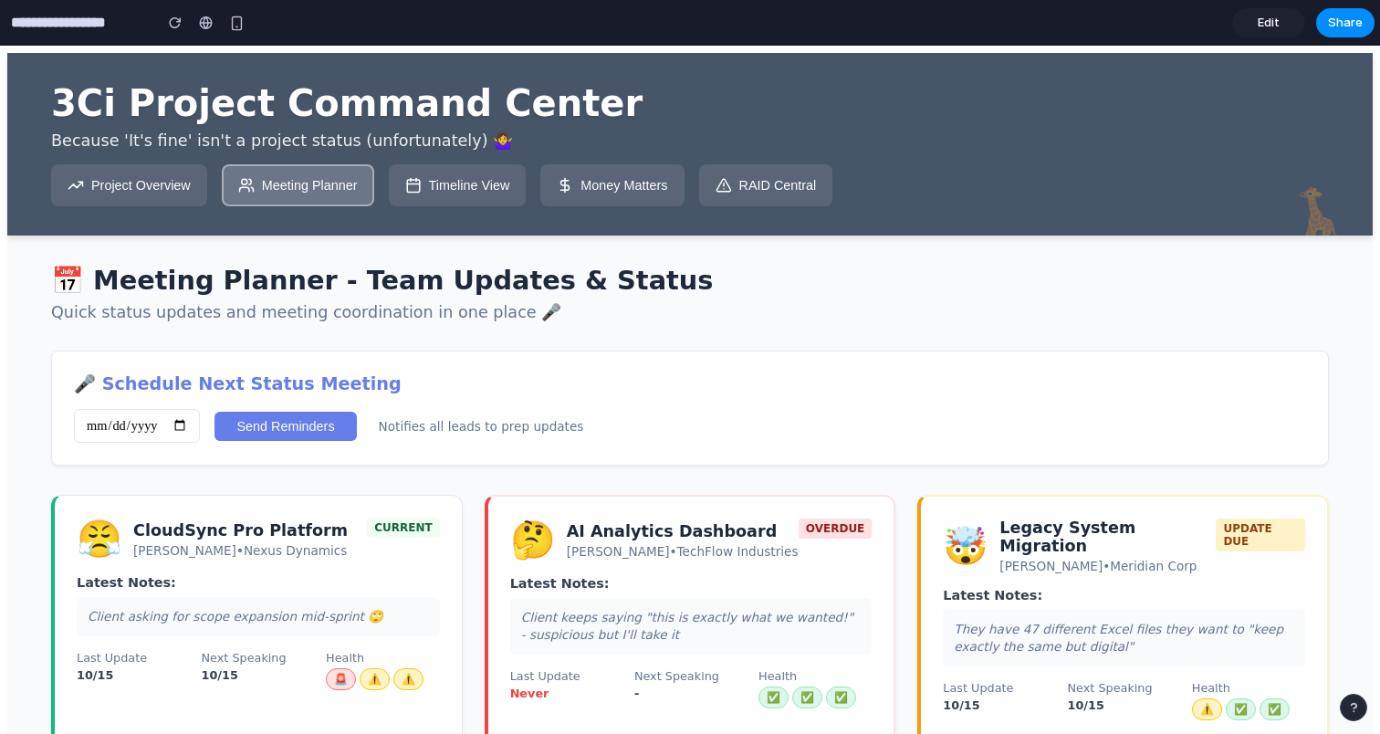
click at [443, 199] on button "Timeline View" at bounding box center [458, 185] width 138 height 42
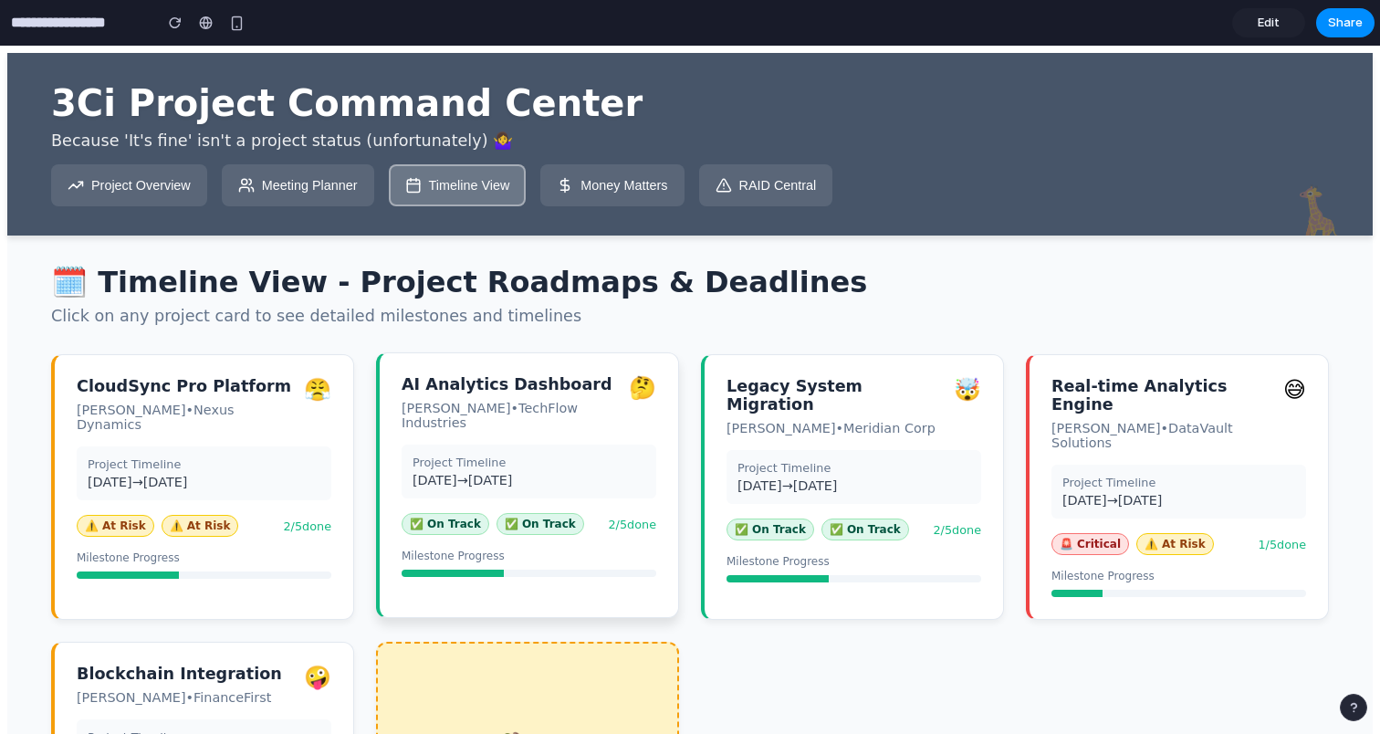
click at [446, 447] on div "Project Timeline 06/01/2025 → 03/31/2026" at bounding box center [529, 472] width 255 height 54
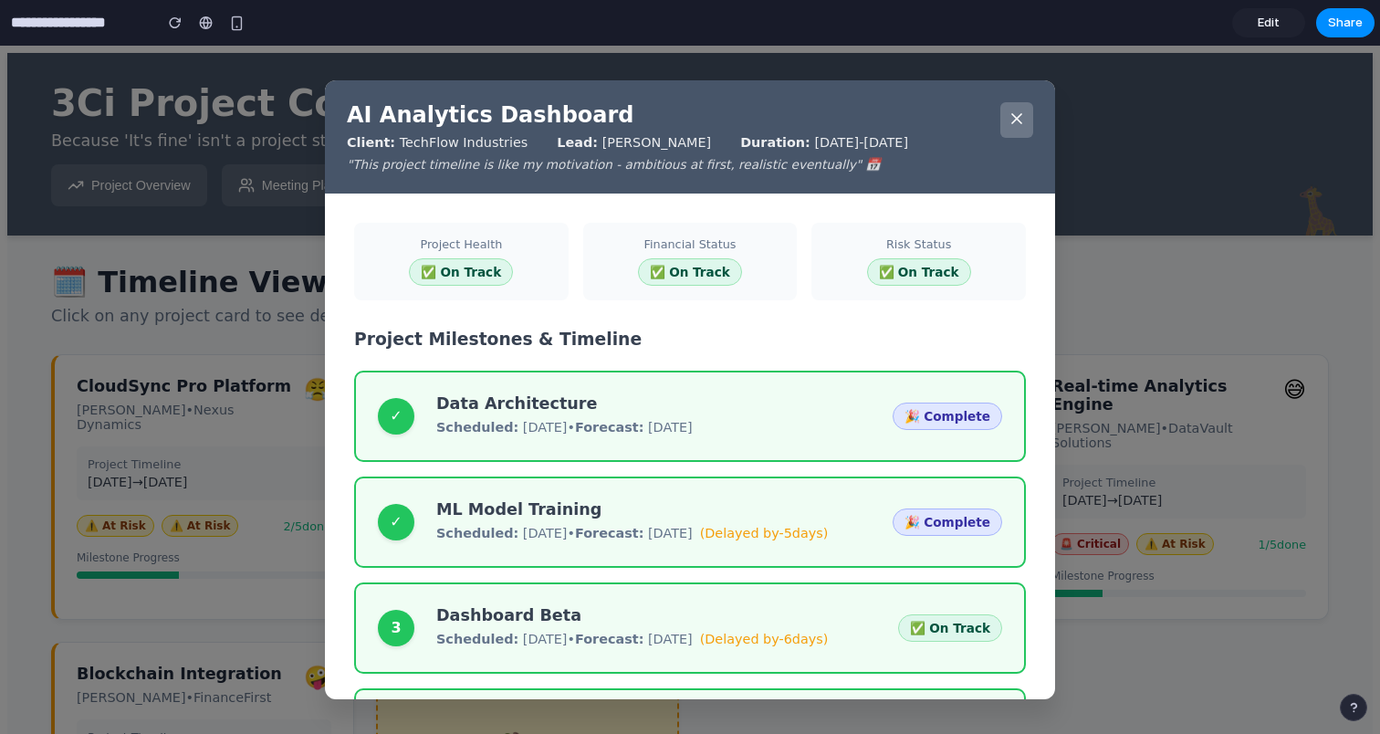
click at [1021, 122] on icon at bounding box center [1016, 118] width 9 height 9
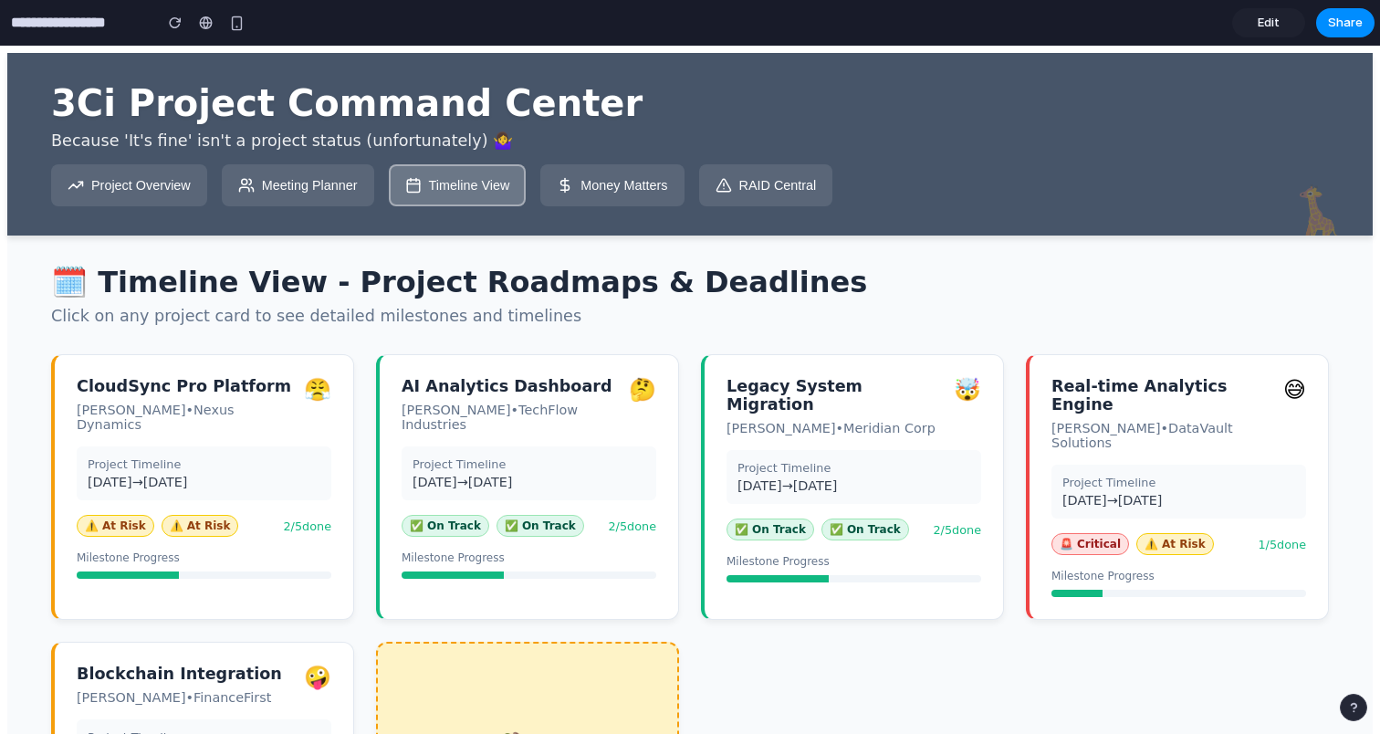
click at [348, 181] on button "Meeting Planner" at bounding box center [298, 185] width 152 height 42
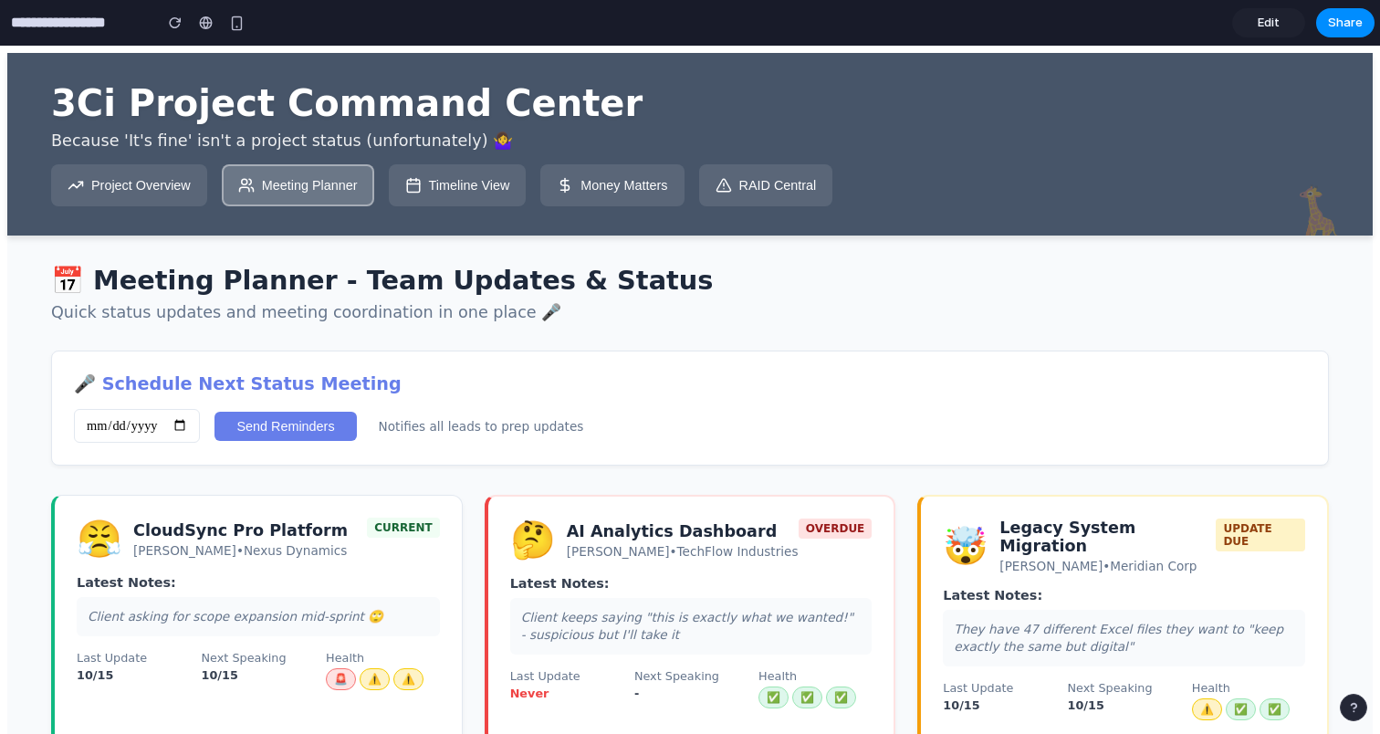
click at [1263, 21] on span "Edit" at bounding box center [1269, 23] width 22 height 18
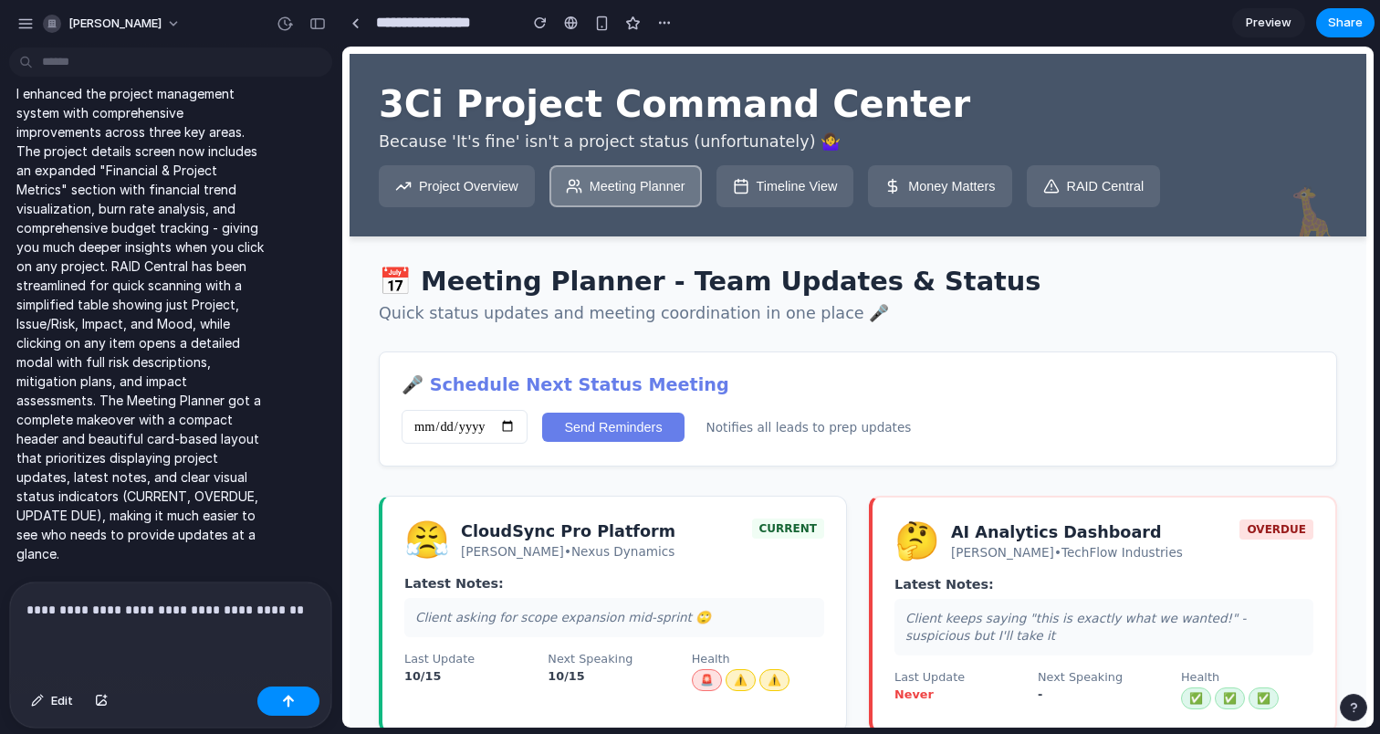
scroll to position [6986, 0]
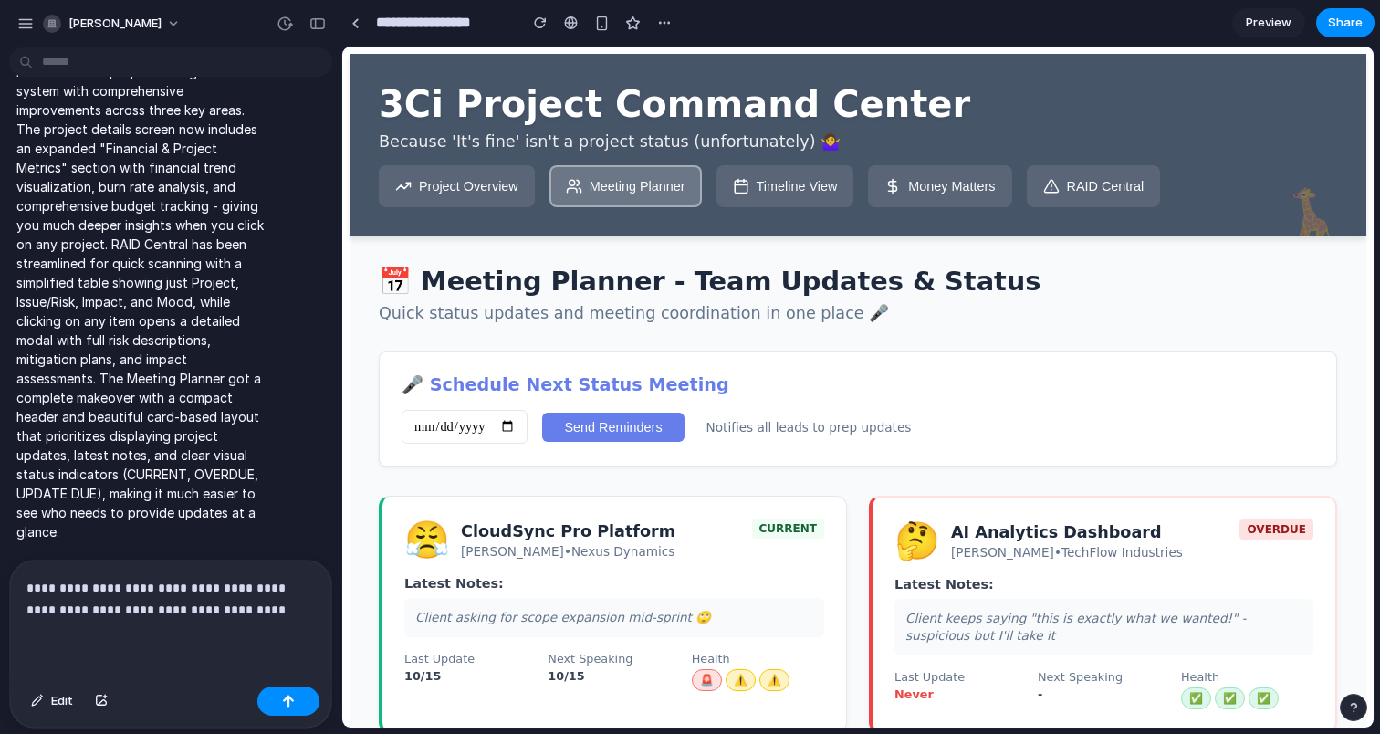
click at [480, 192] on button "Project Overview" at bounding box center [457, 186] width 156 height 42
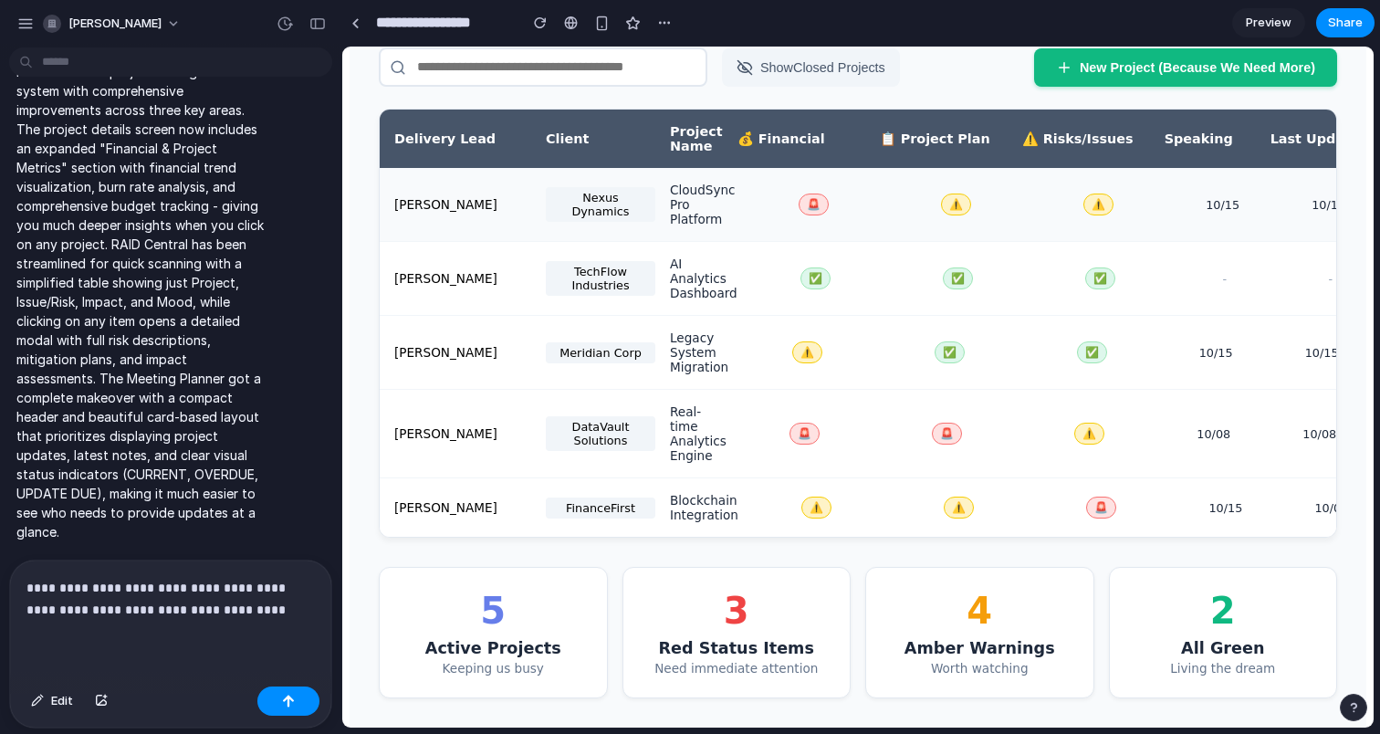
scroll to position [227, 0]
click at [285, 619] on p "**********" at bounding box center [170, 599] width 288 height 44
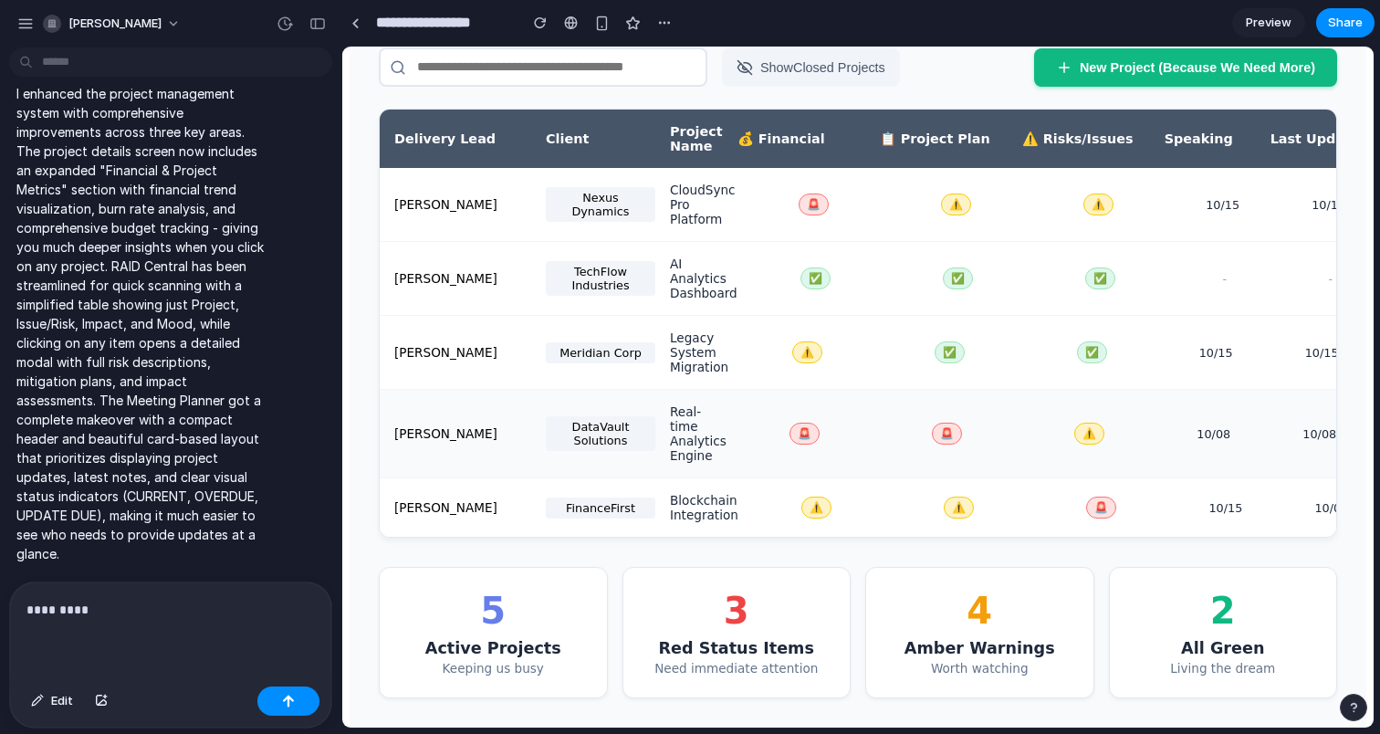
scroll to position [0, 0]
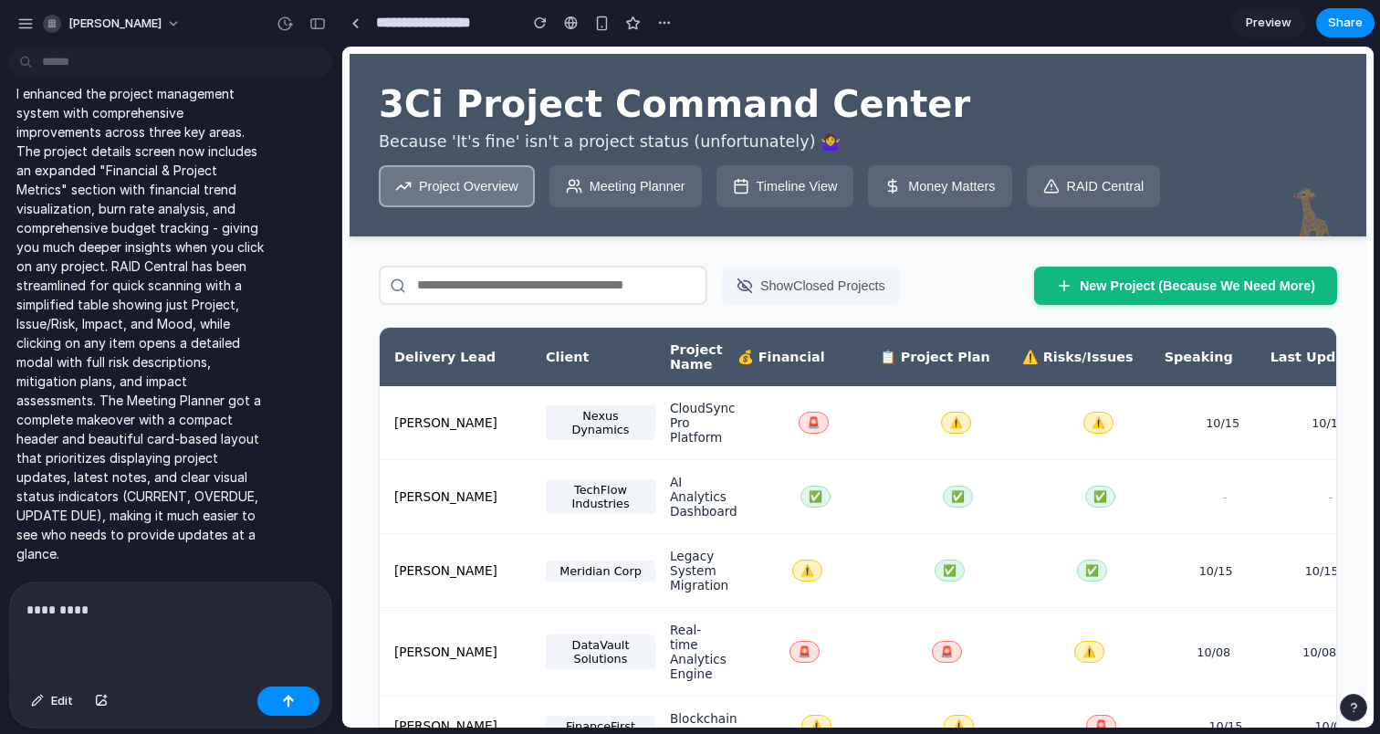
click at [206, 628] on div "*********" at bounding box center [170, 630] width 321 height 97
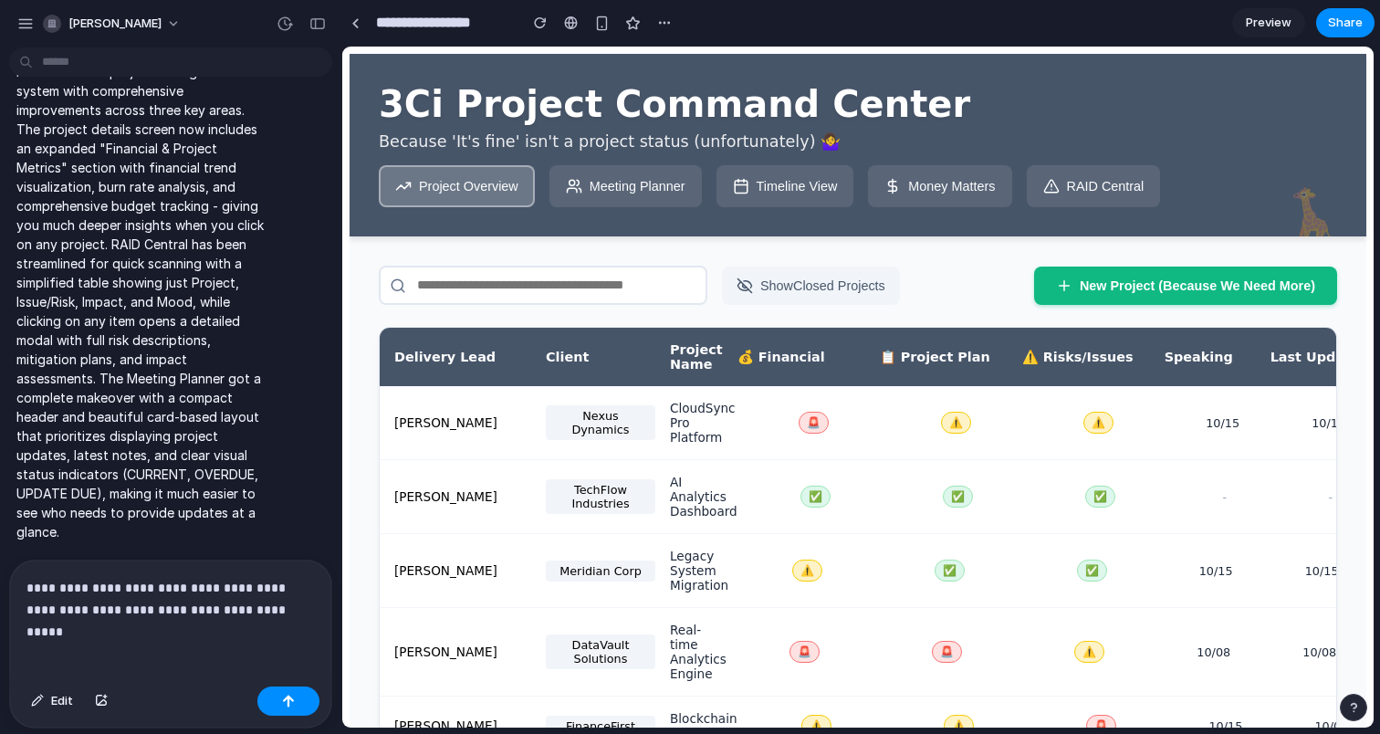
scroll to position [7008, 0]
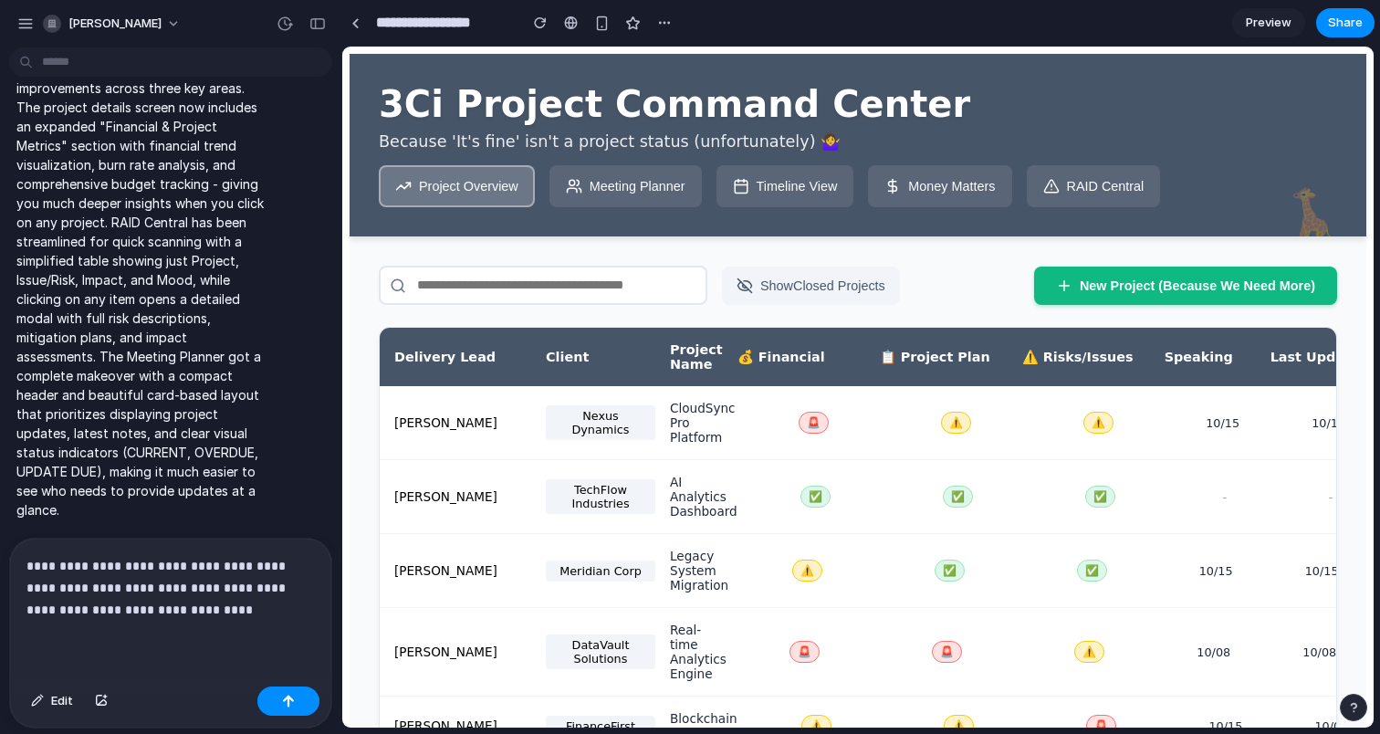
click at [242, 615] on p "**********" at bounding box center [170, 588] width 288 height 66
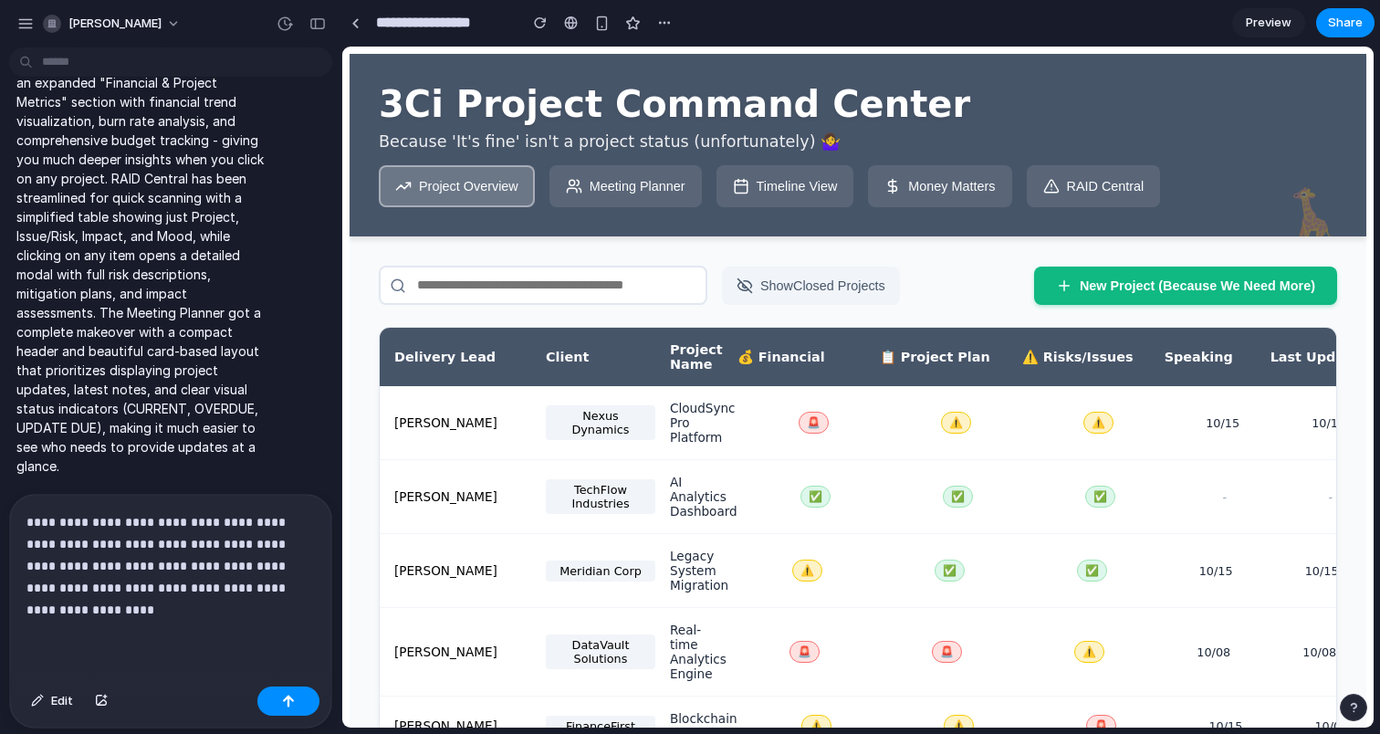
scroll to position [7052, 0]
click at [764, 286] on button "Show Closed Projects" at bounding box center [811, 286] width 178 height 38
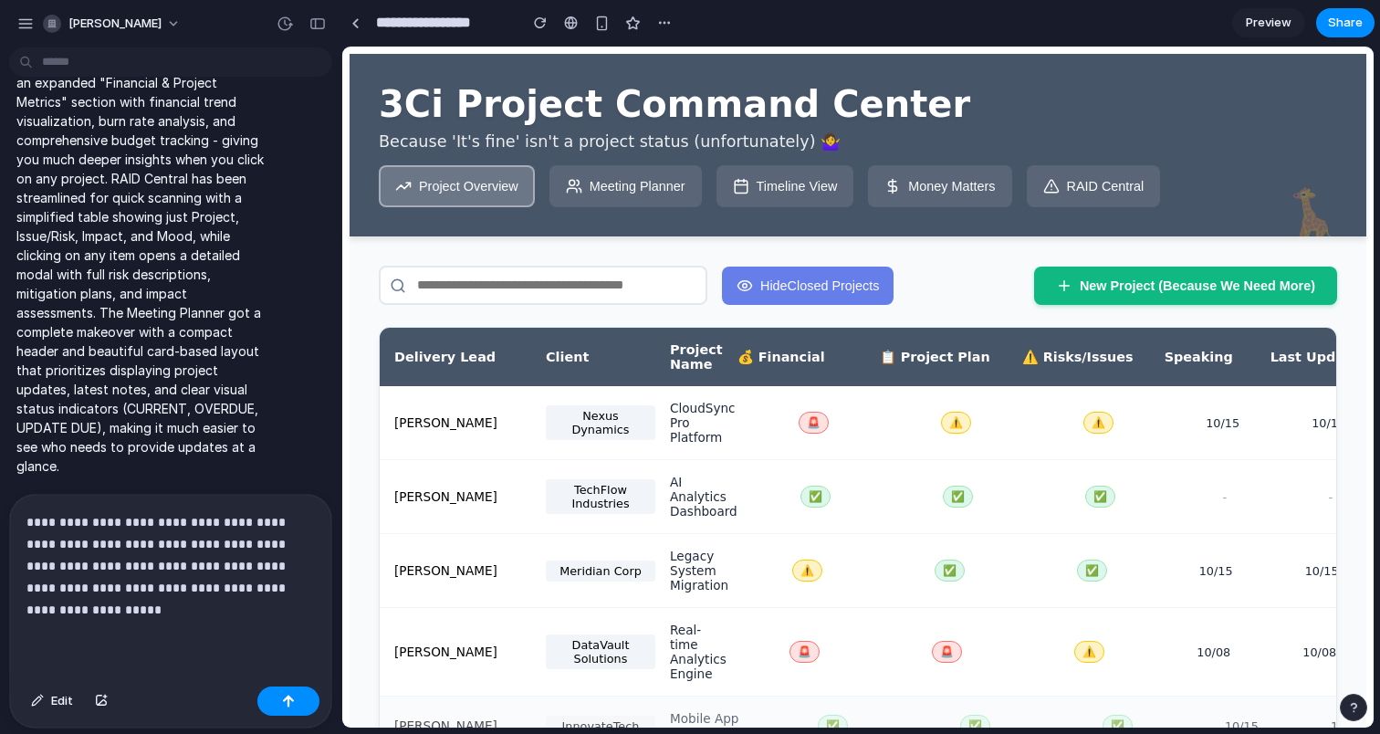
click at [764, 286] on button "Hide Closed Projects" at bounding box center [808, 286] width 172 height 38
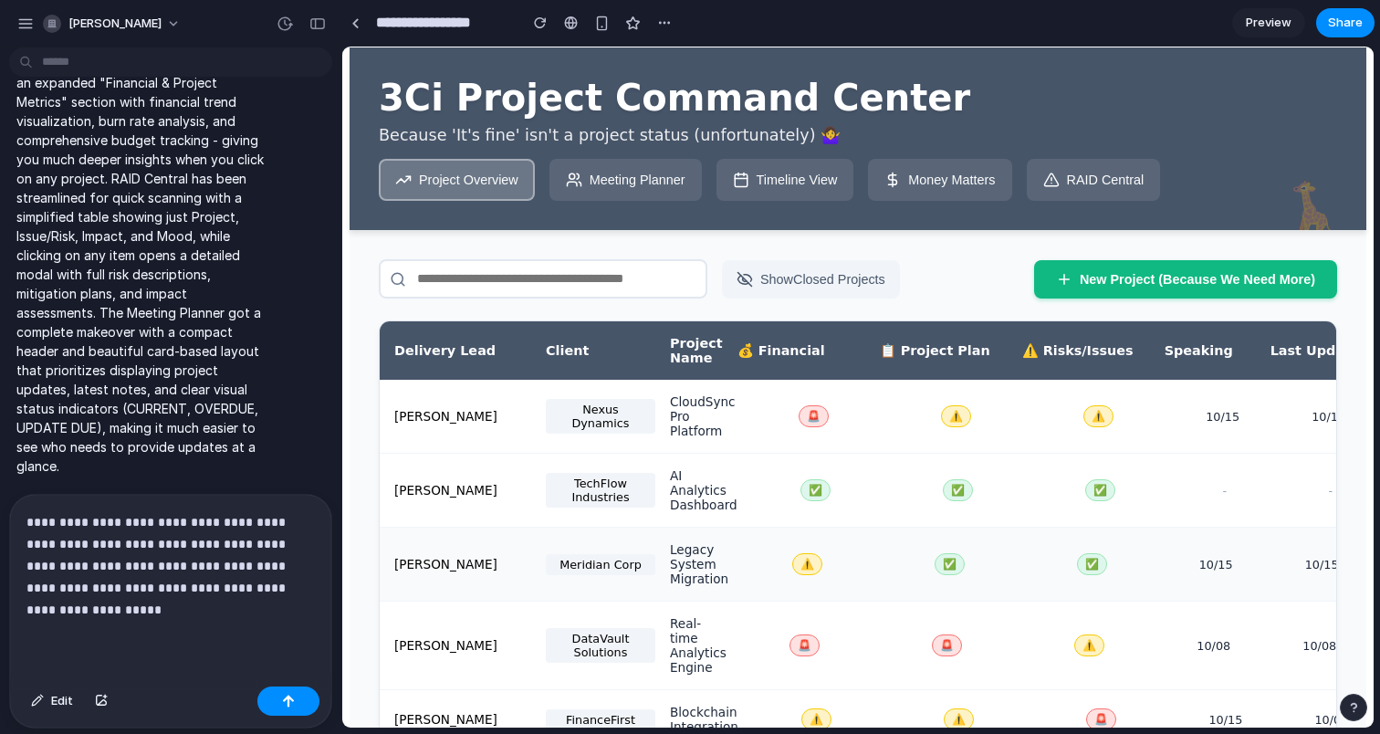
scroll to position [0, 0]
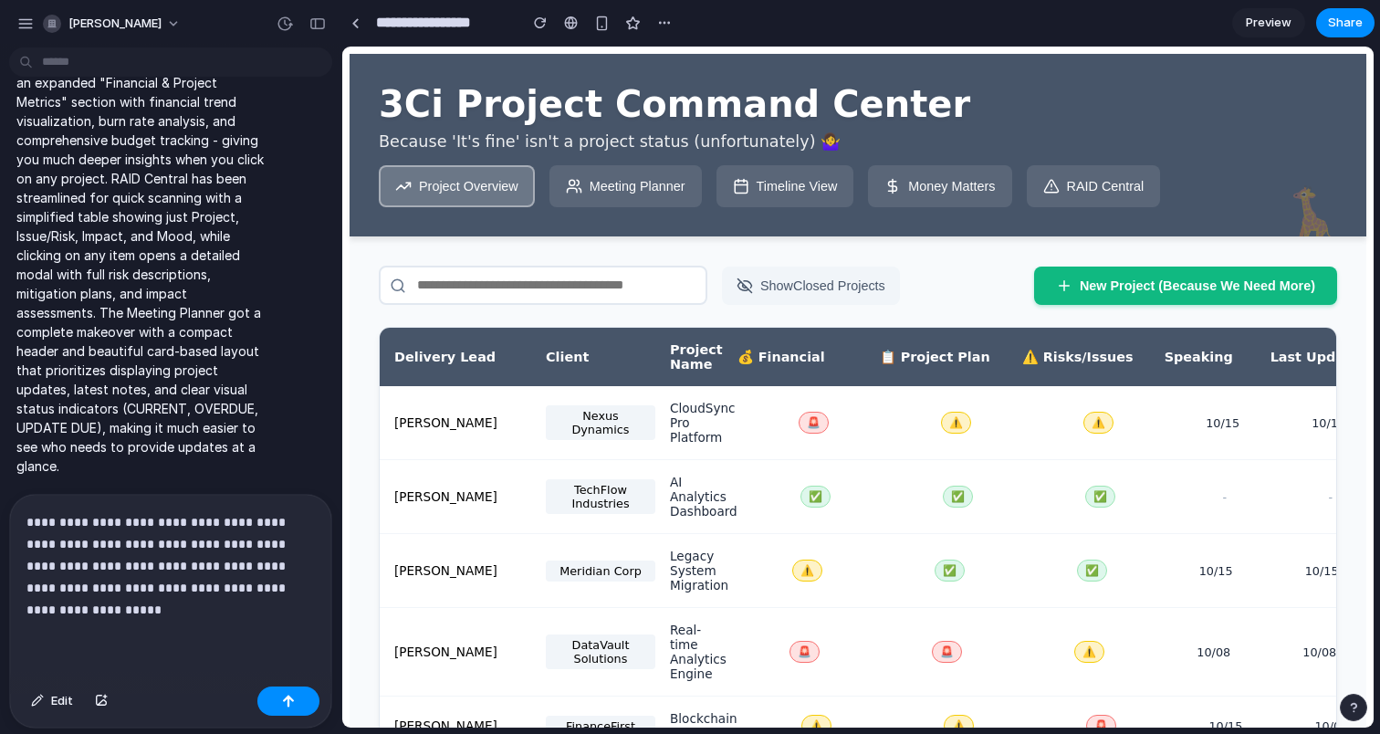
click at [1078, 182] on button "RAID Central" at bounding box center [1094, 186] width 134 height 42
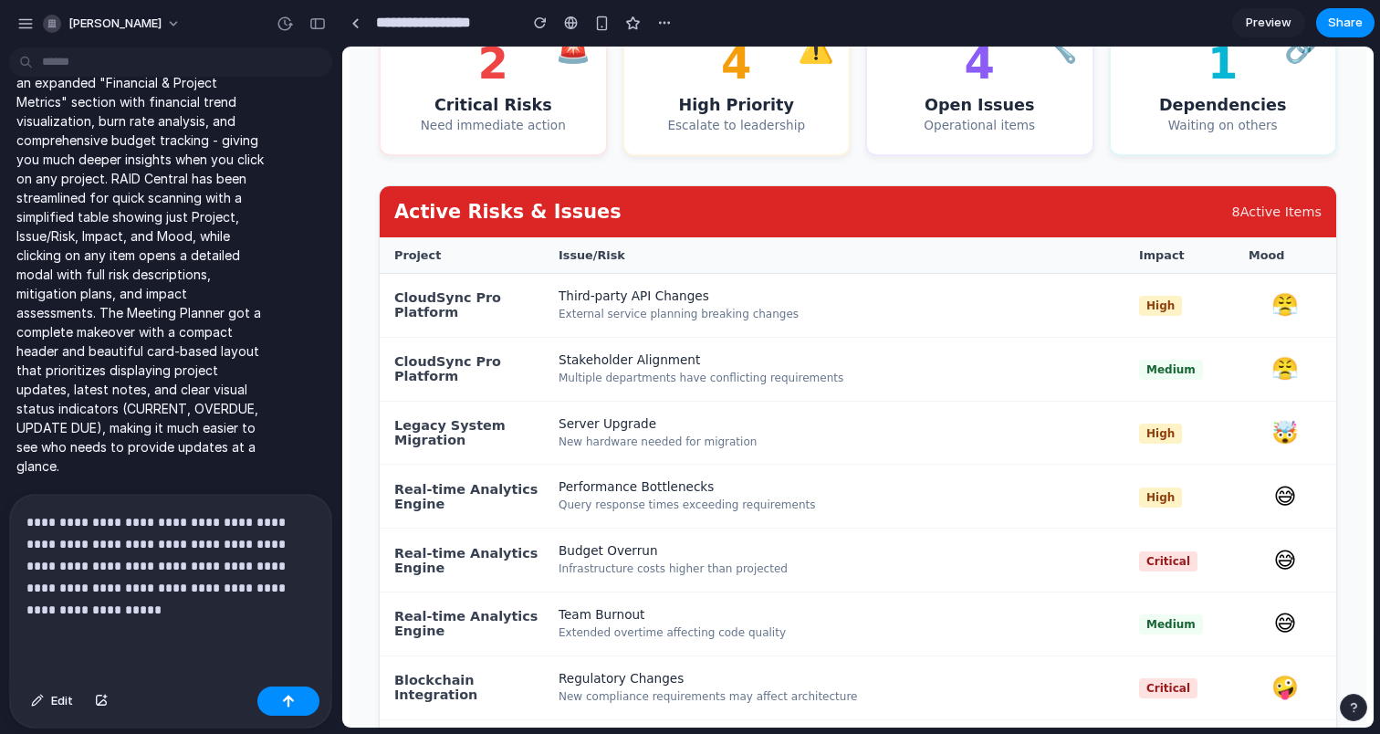
scroll to position [440, 0]
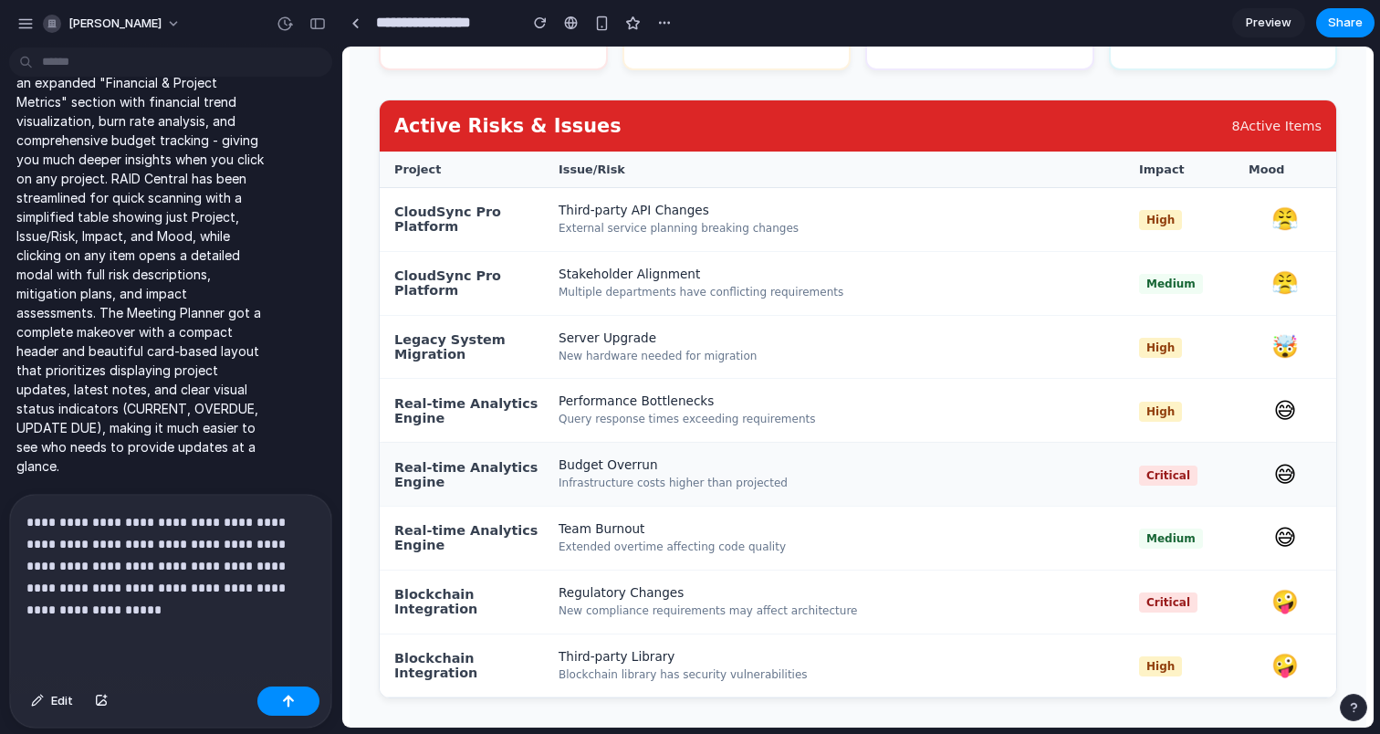
click at [1008, 464] on div "Budget Overrun" at bounding box center [849, 464] width 581 height 15
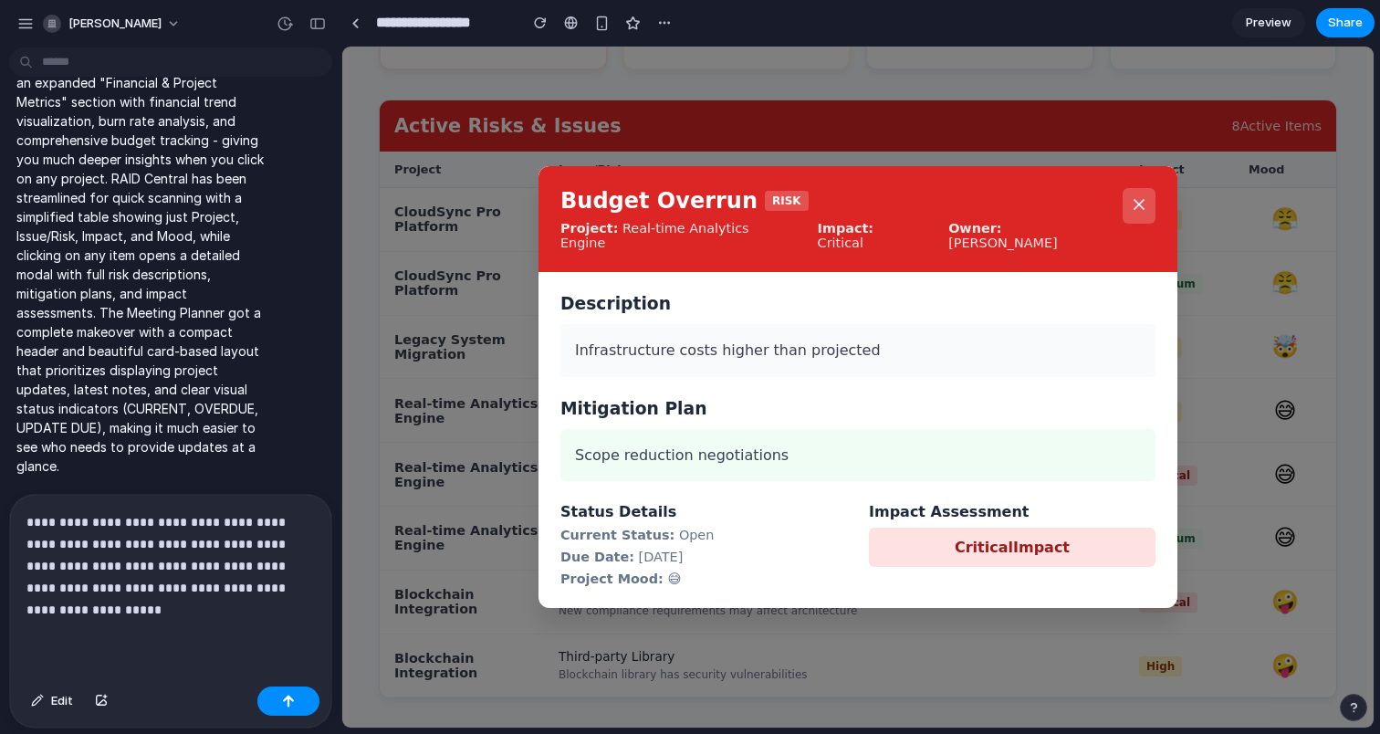
click at [1276, 477] on div "Budget Overrun RISK Project: Real-time Analytics Engine Impact: Critical Owner:…" at bounding box center [858, 387] width 1032 height 681
click at [1137, 220] on button at bounding box center [1139, 206] width 33 height 36
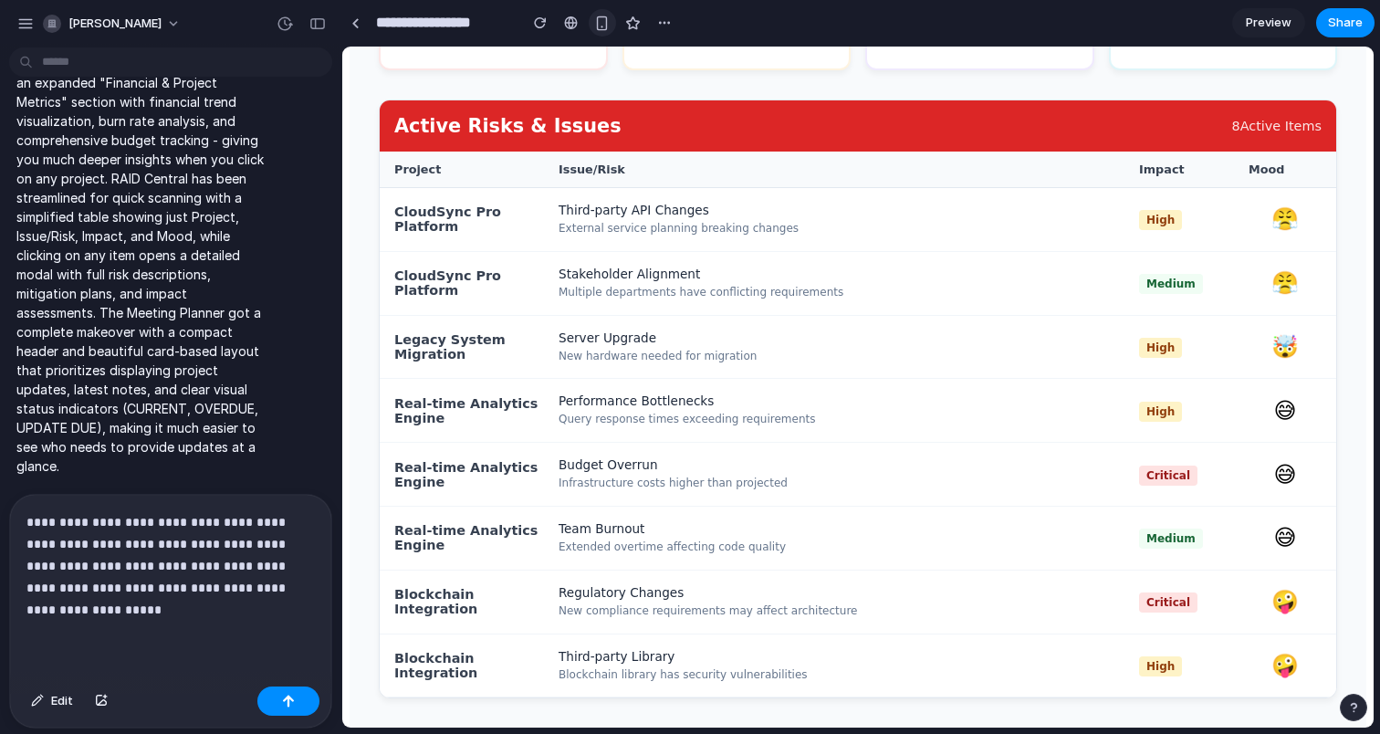
click at [603, 19] on div "button" at bounding box center [602, 24] width 16 height 16
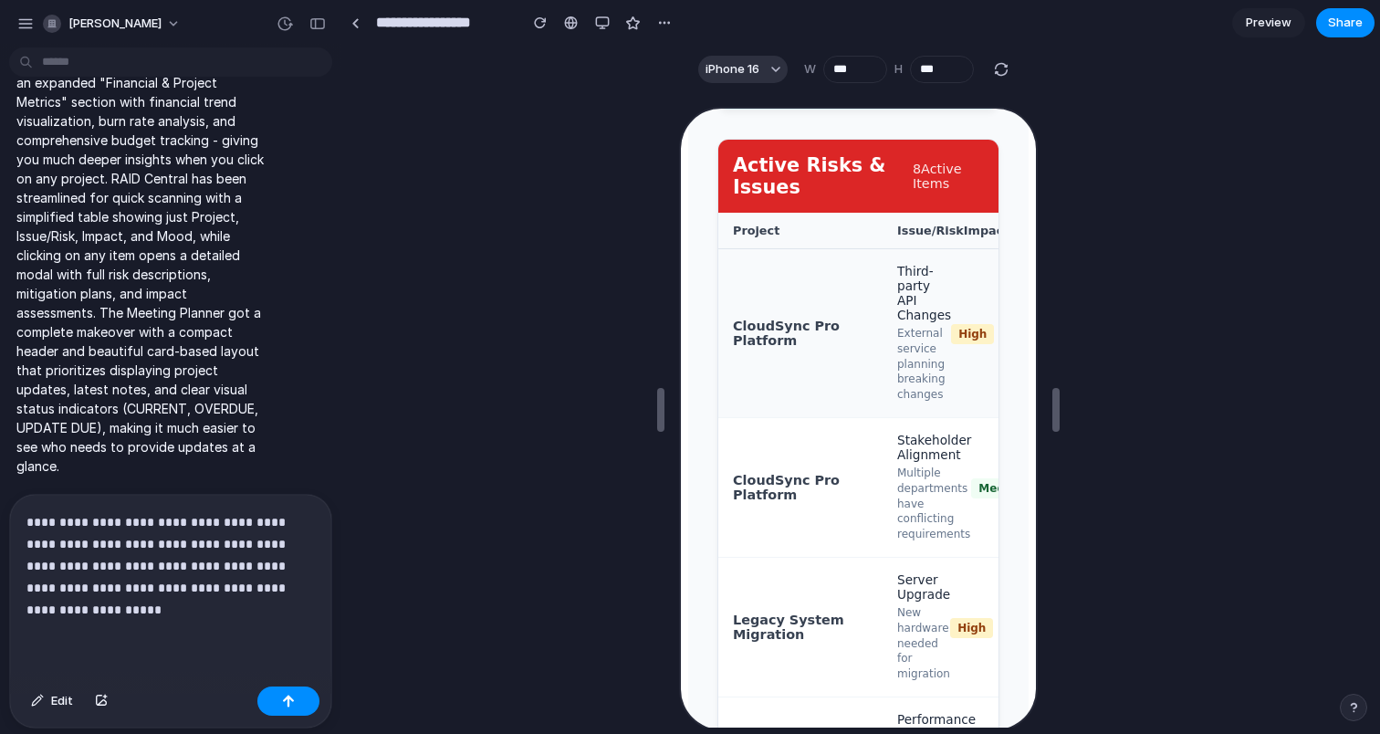
scroll to position [1337, 0]
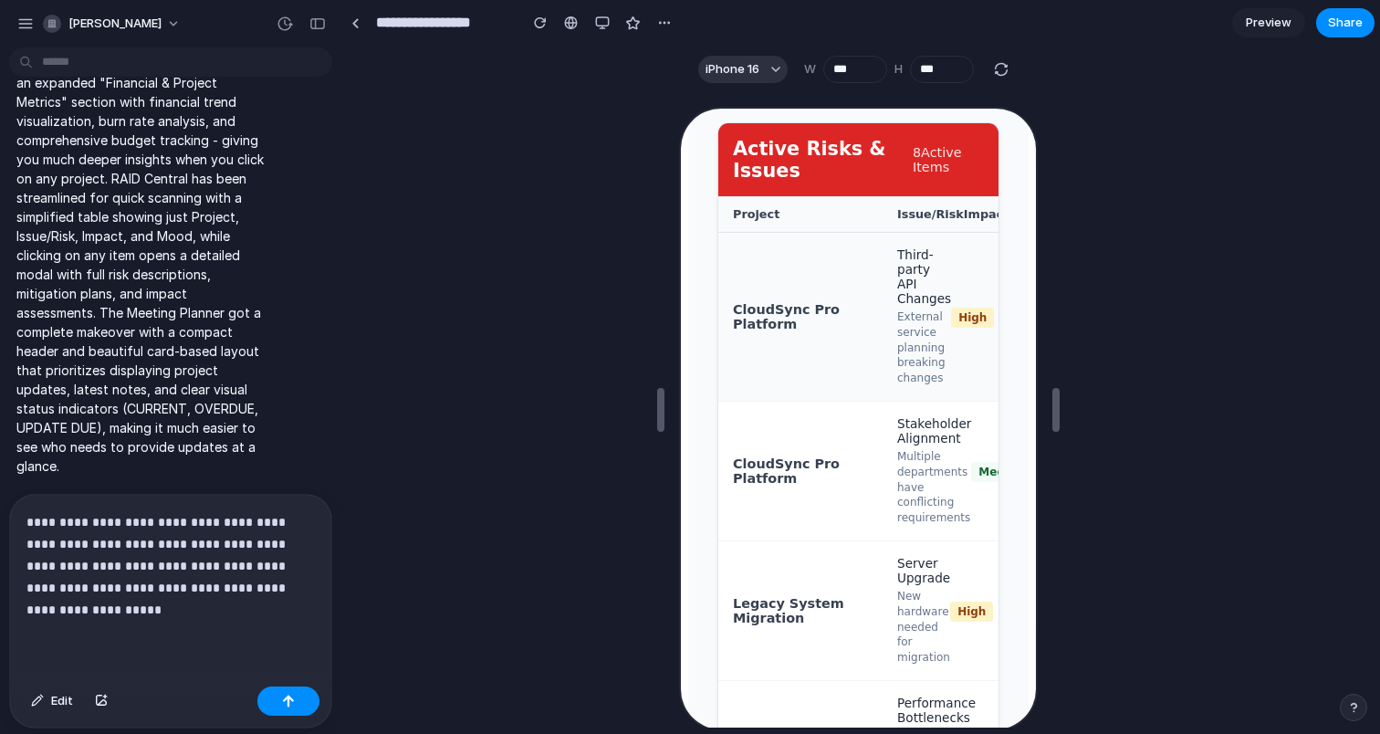
click at [824, 335] on div "CloudSync Pro Platform Third-party API Changes External service planning breaki…" at bounding box center [856, 315] width 280 height 169
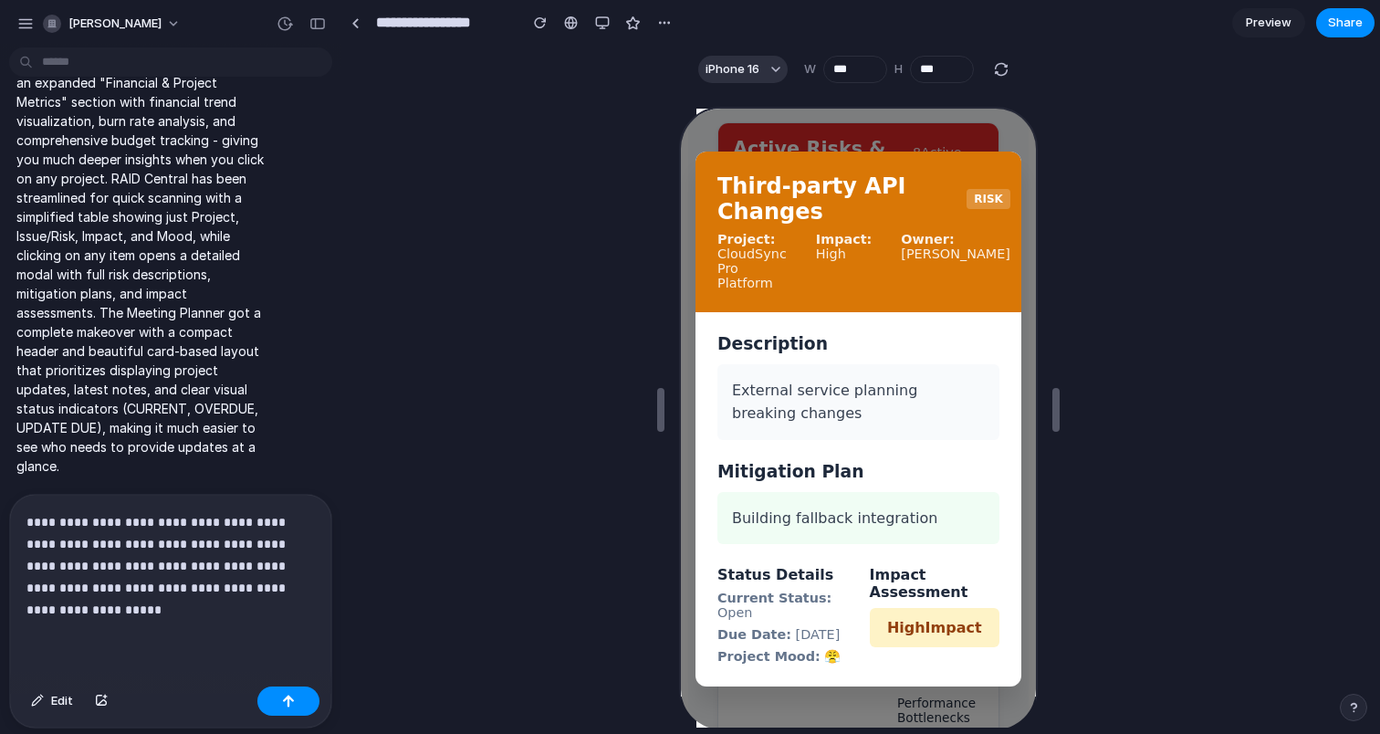
click at [1034, 183] on icon at bounding box center [1038, 187] width 9 height 9
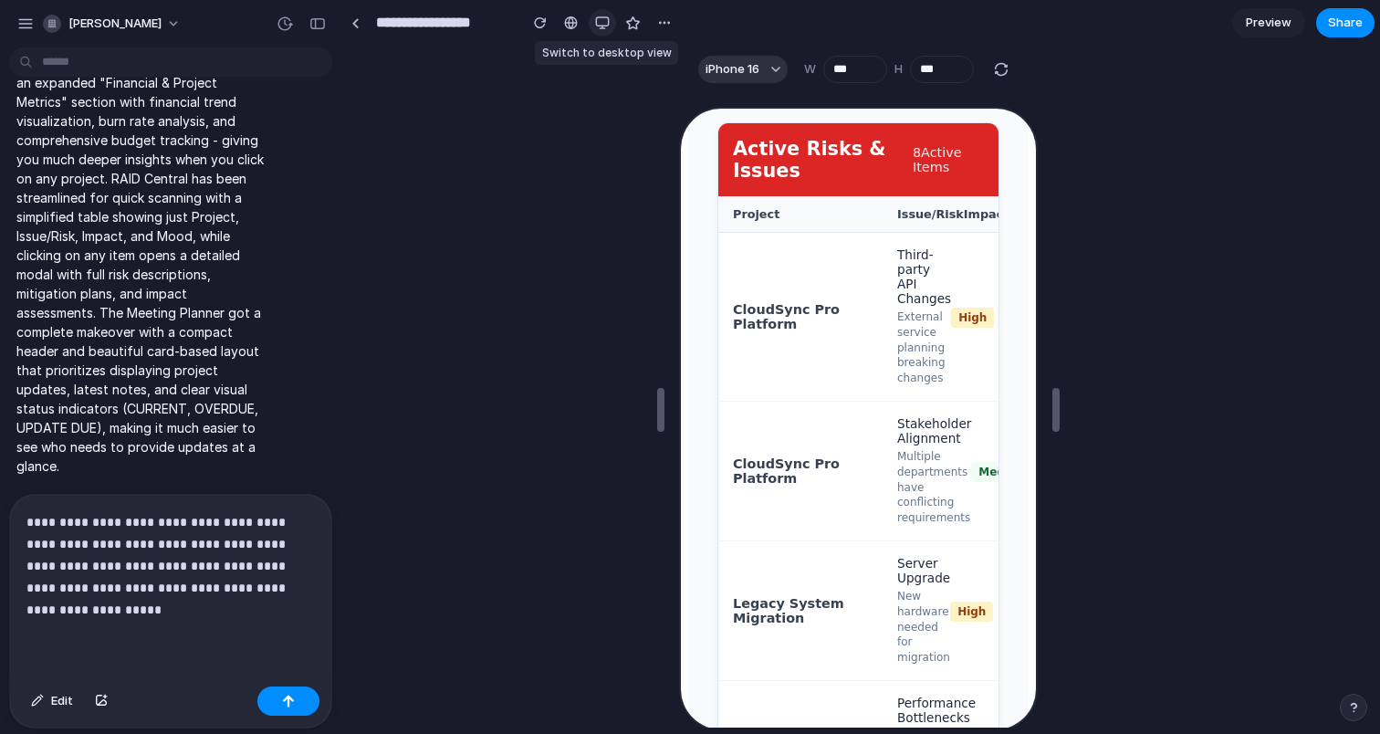
click at [598, 24] on div "button" at bounding box center [602, 23] width 15 height 15
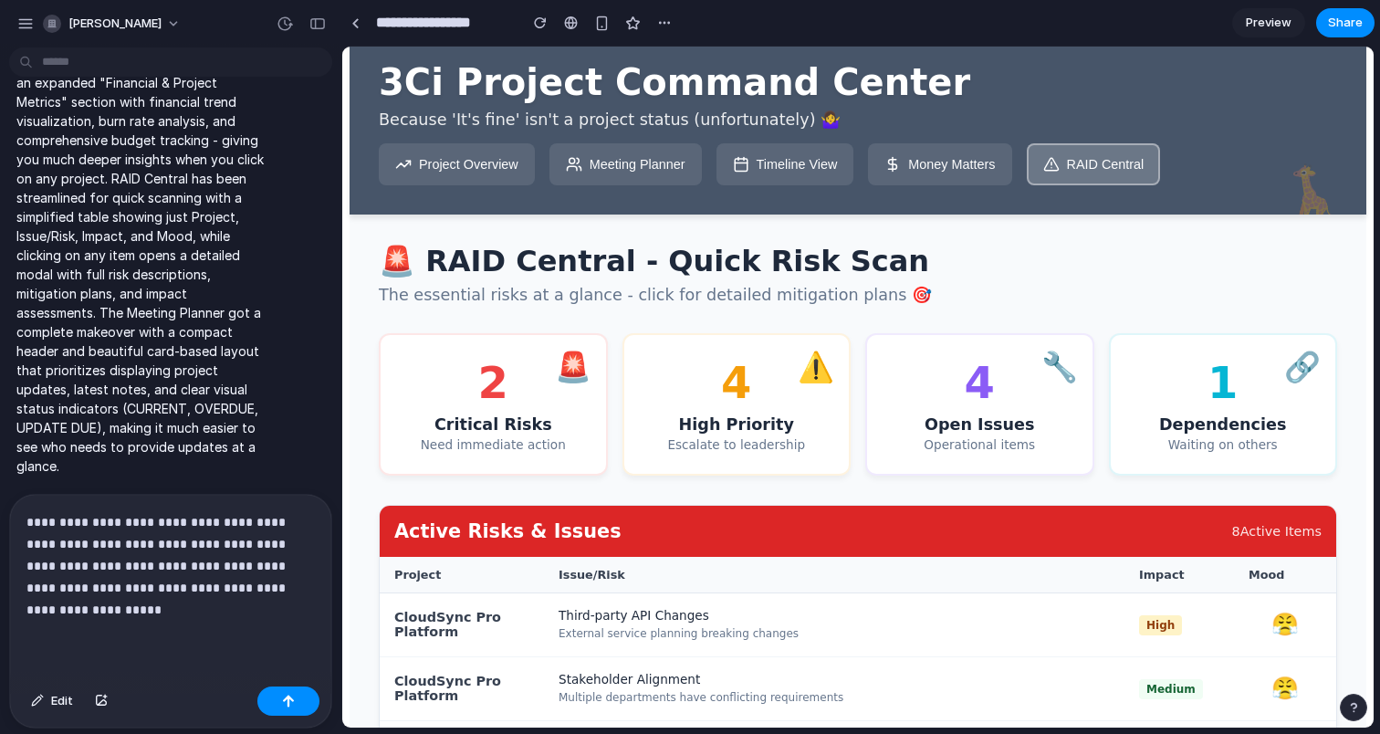
scroll to position [21, 0]
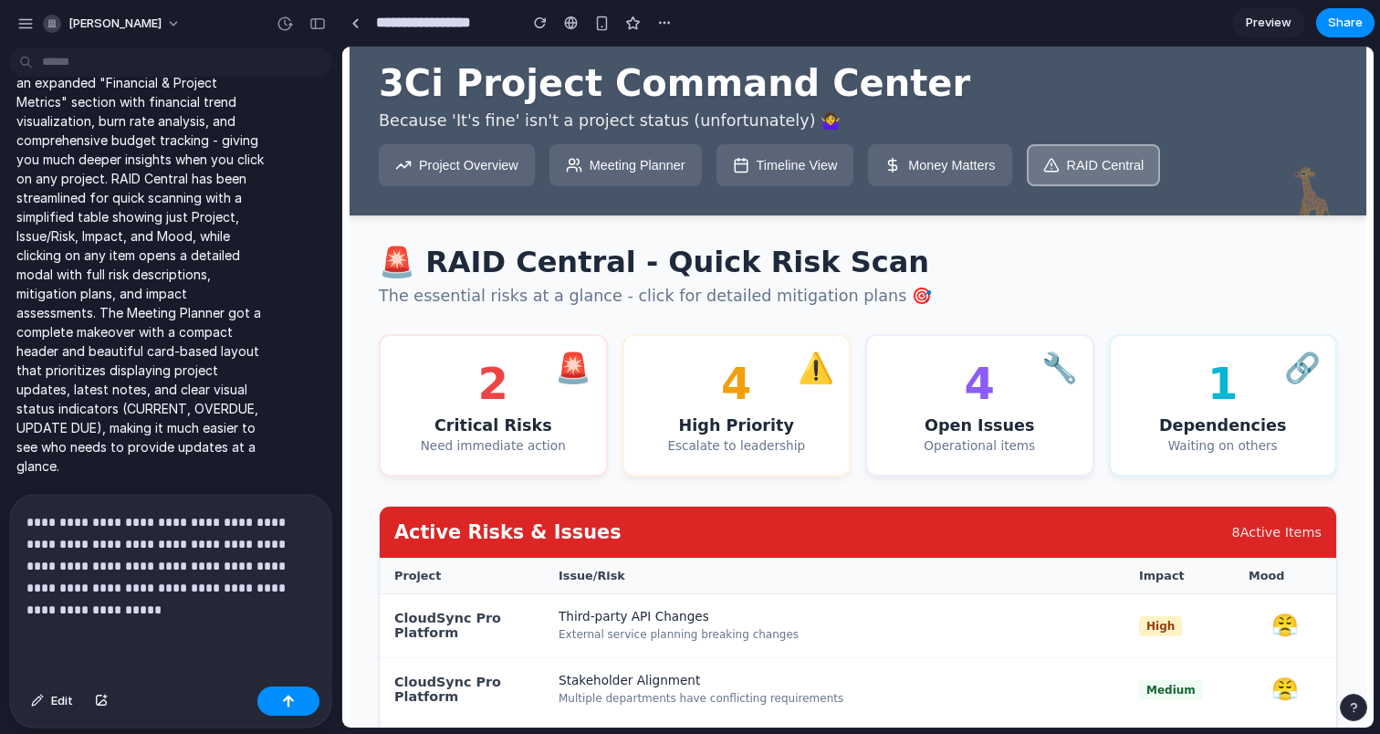
click at [924, 164] on button "Money Matters" at bounding box center [939, 165] width 143 height 42
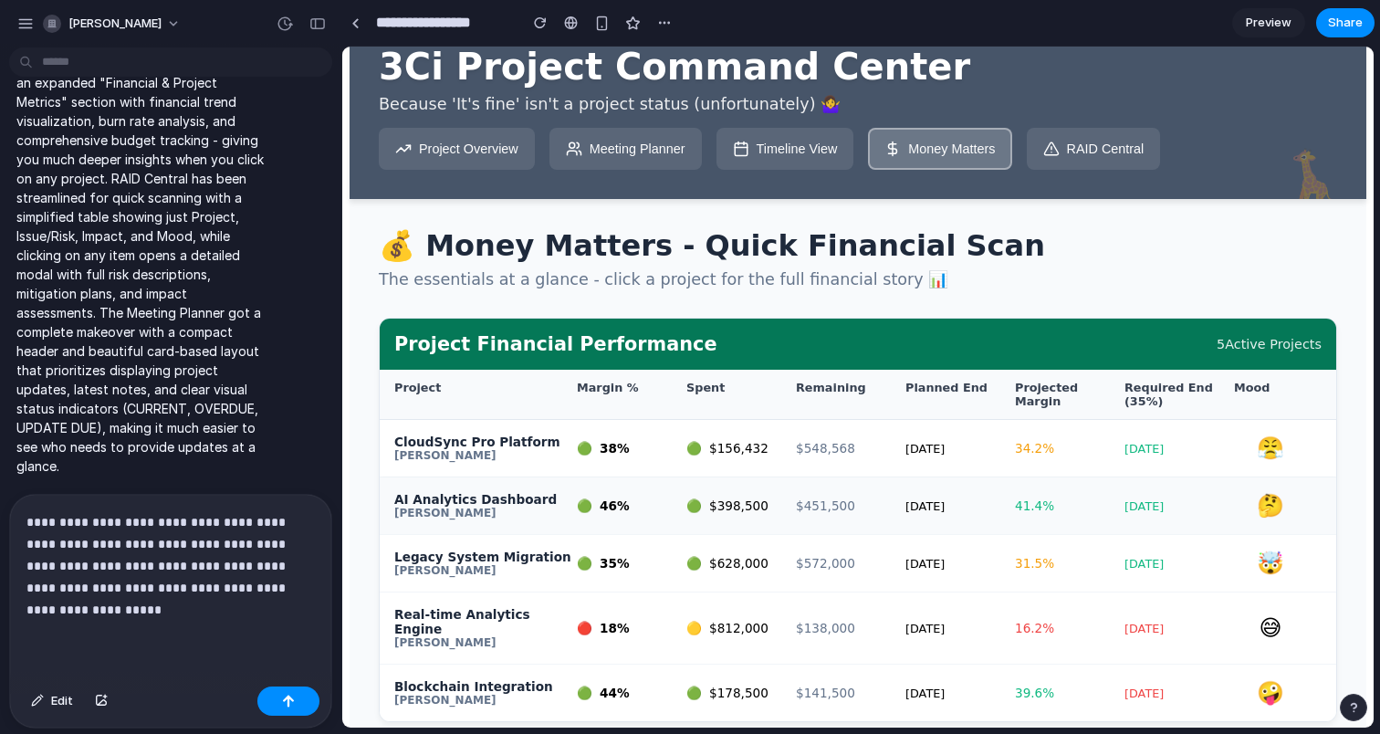
scroll to position [16, 0]
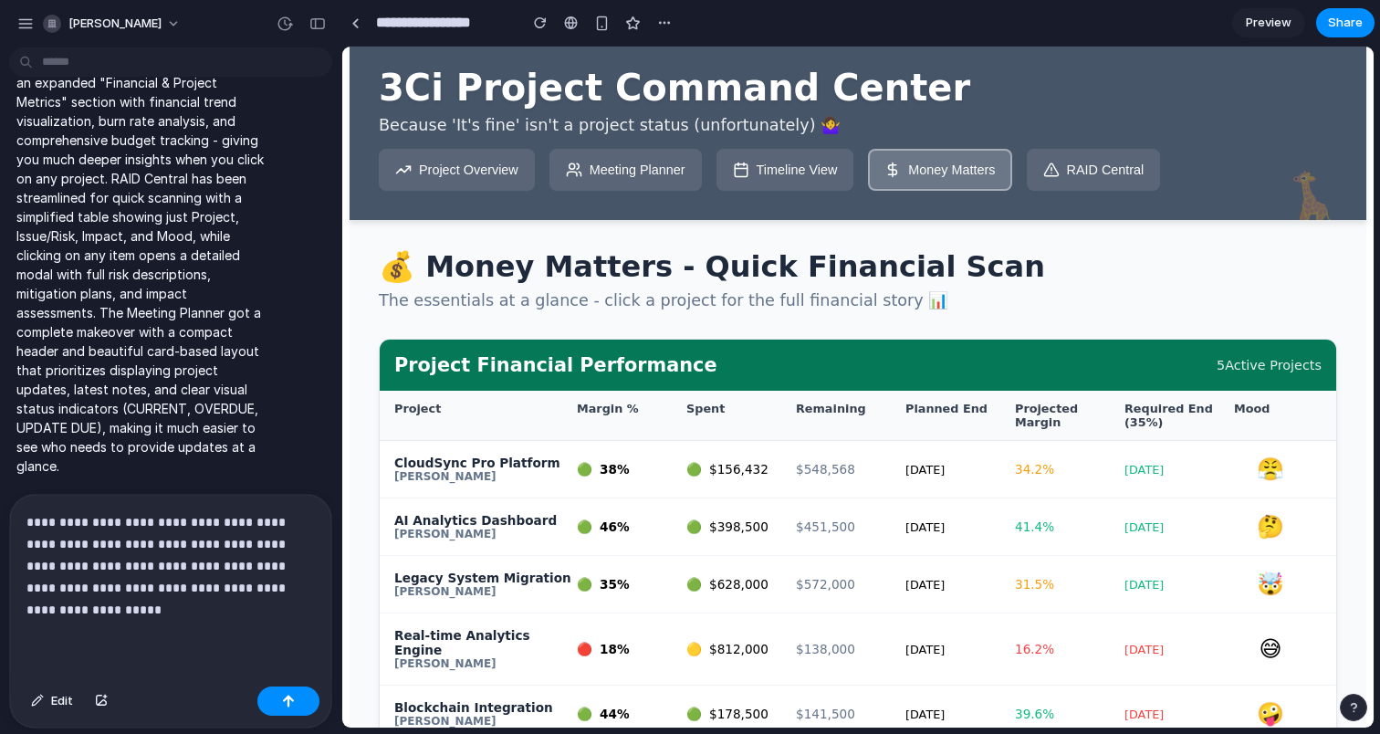
click at [803, 187] on button "Timeline View" at bounding box center [786, 170] width 138 height 42
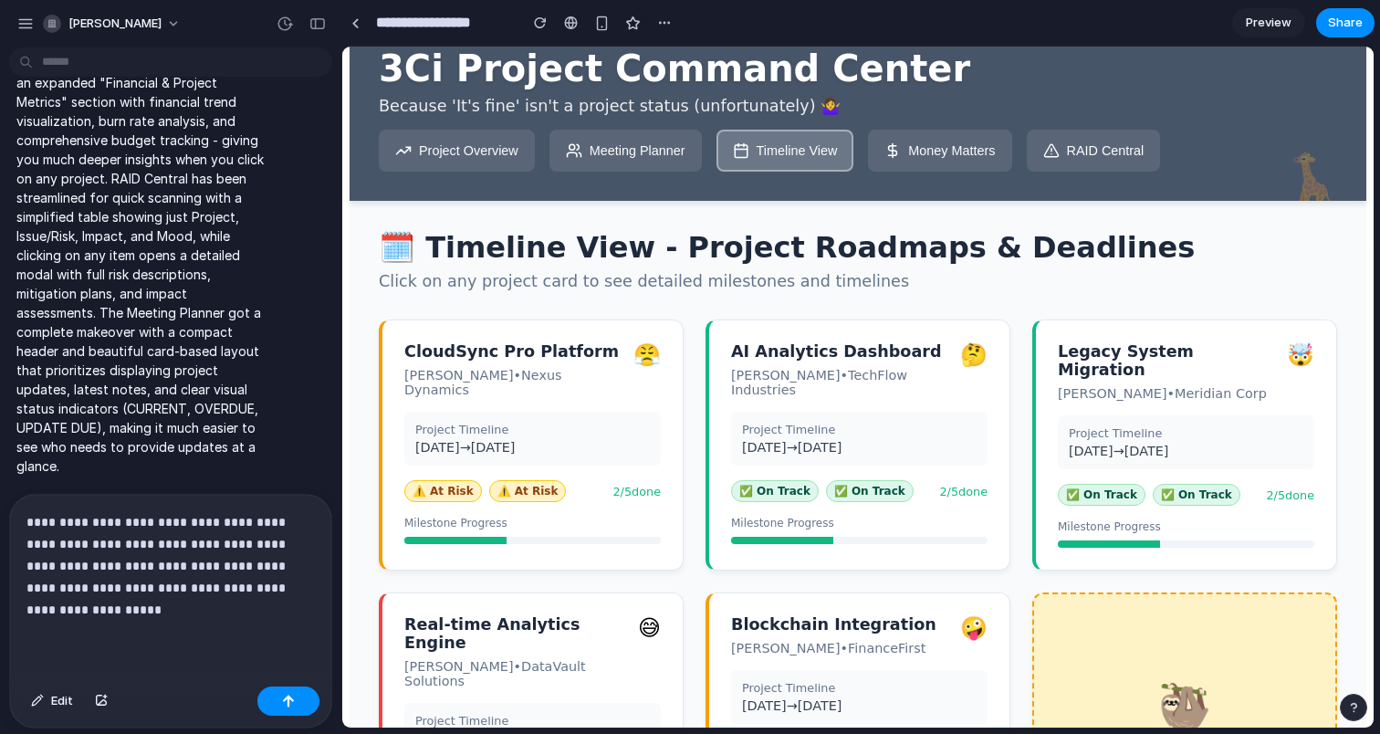
scroll to position [0, 0]
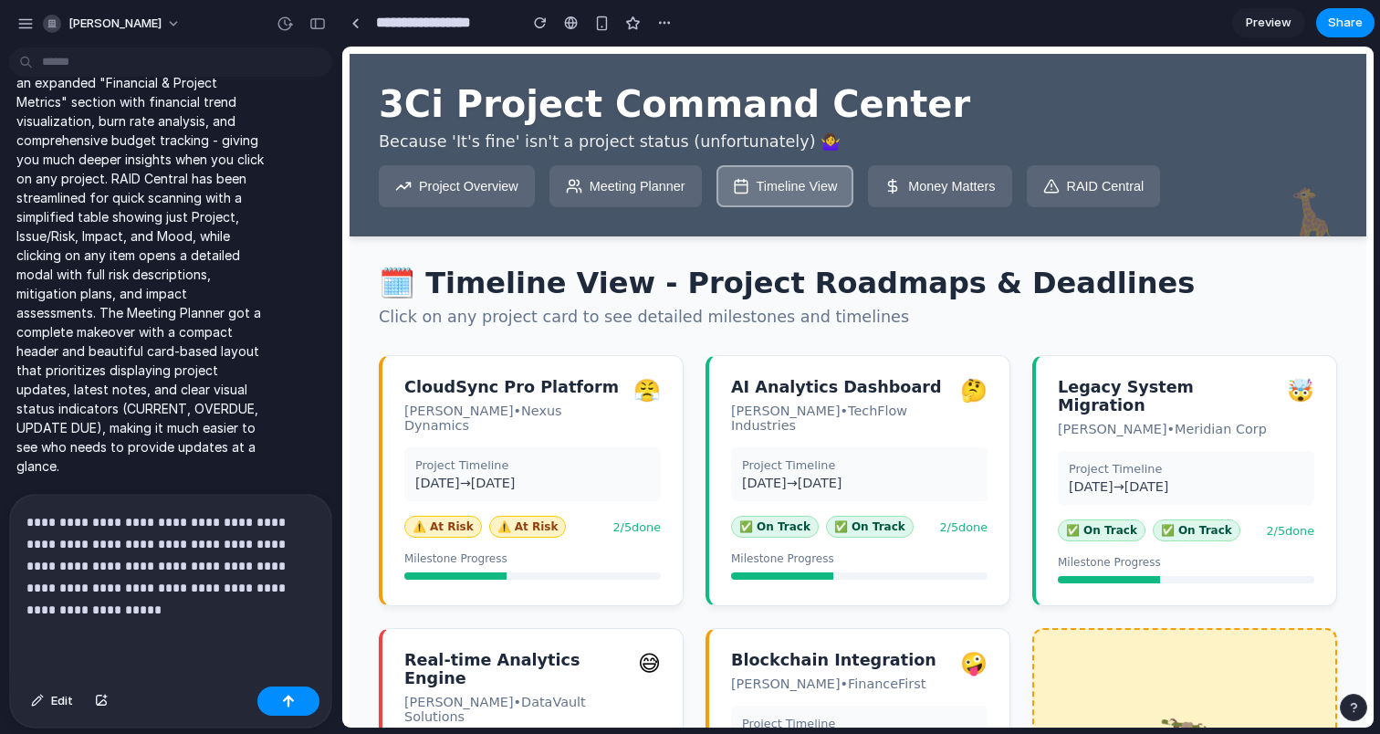
click at [661, 198] on button "Meeting Planner" at bounding box center [626, 186] width 152 height 42
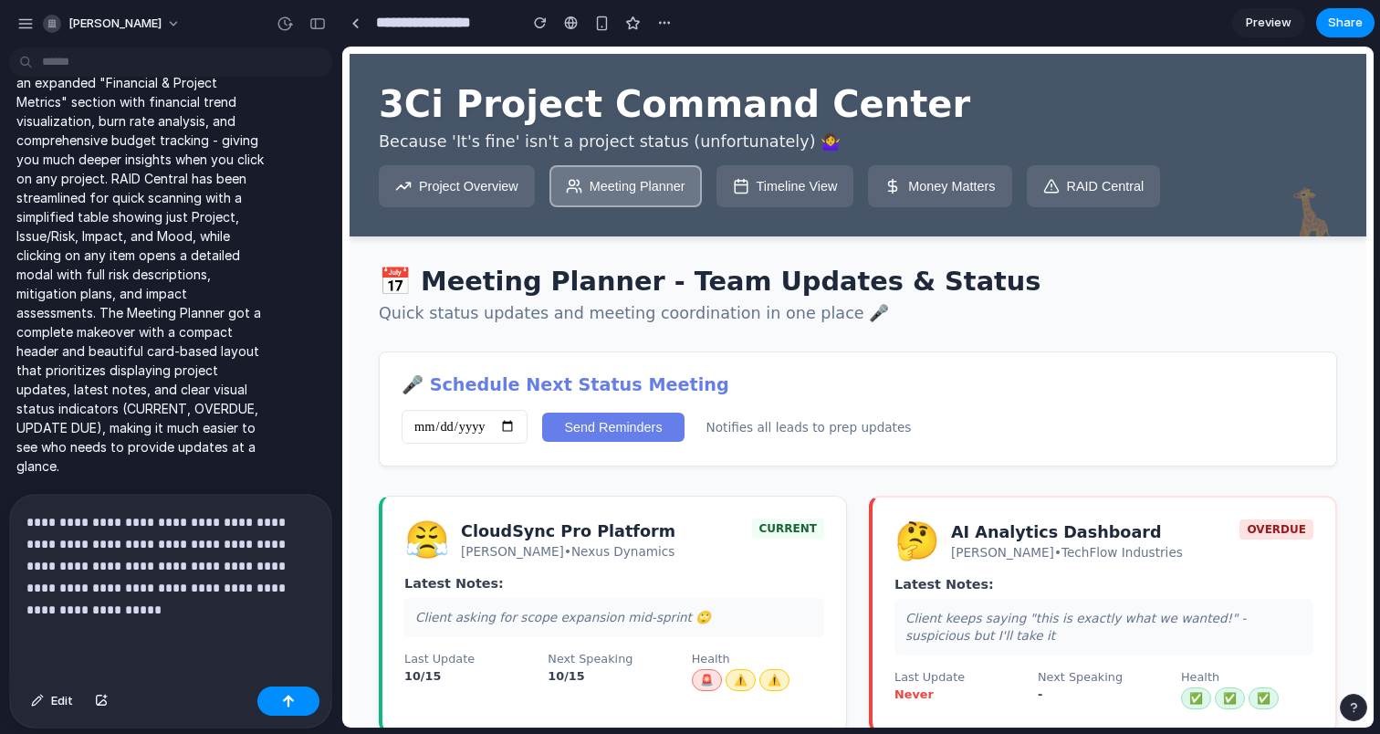
click at [1352, 709] on div "button" at bounding box center [1353, 707] width 13 height 13
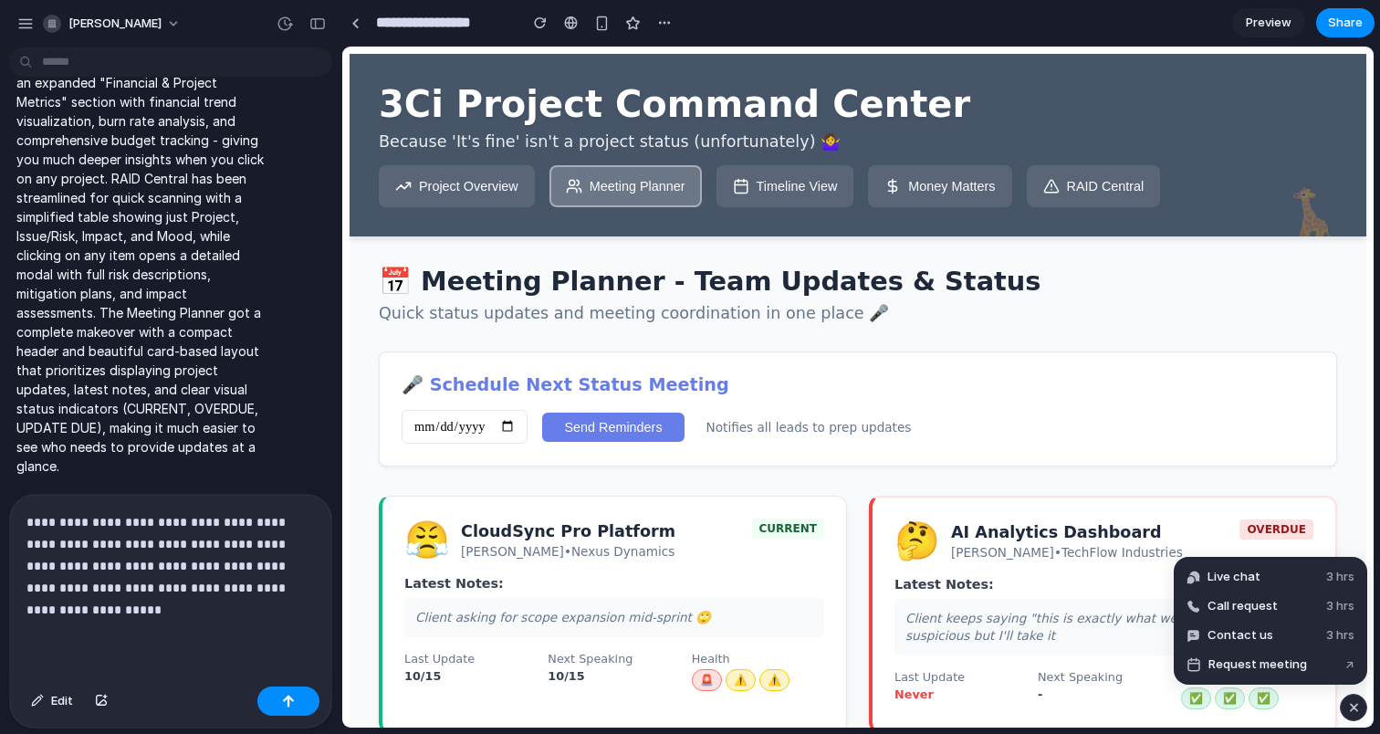
click at [1358, 708] on div "button" at bounding box center [1355, 708] width 16 height 22
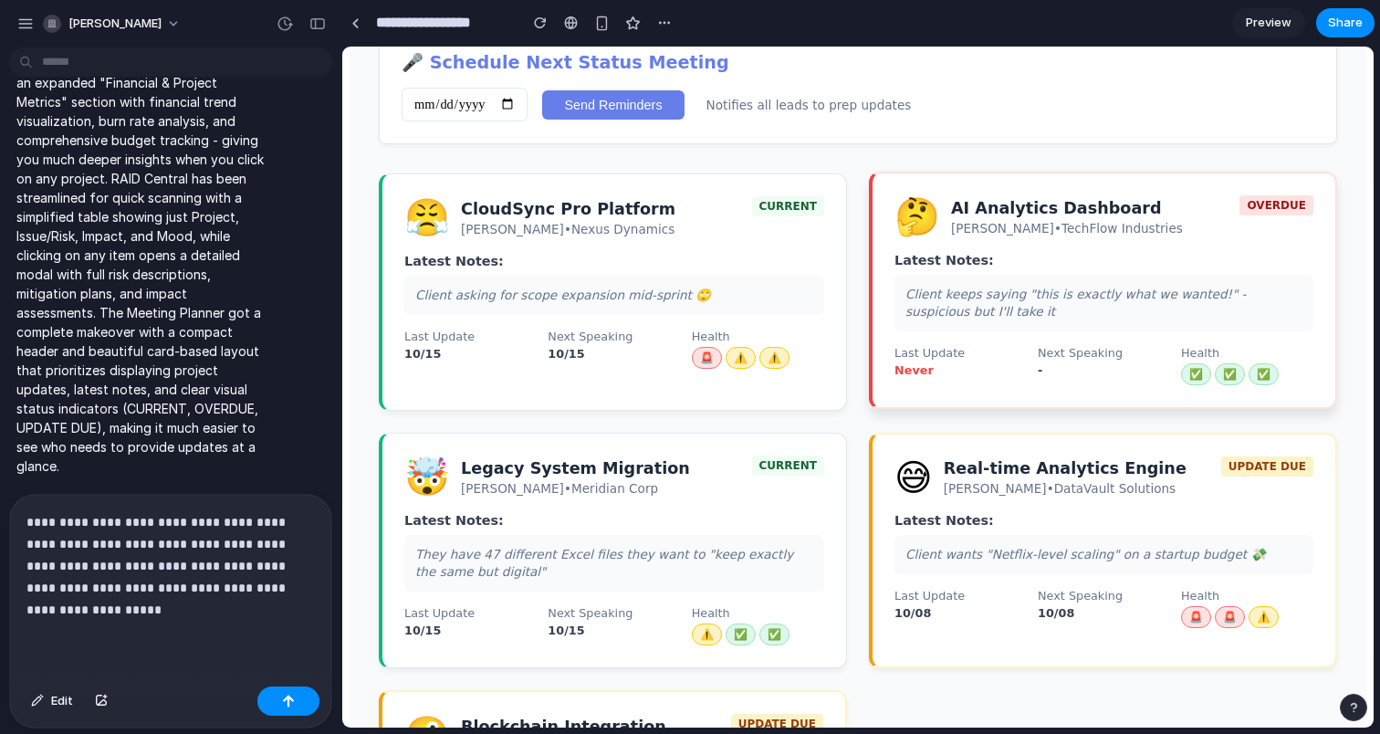
scroll to position [350, 0]
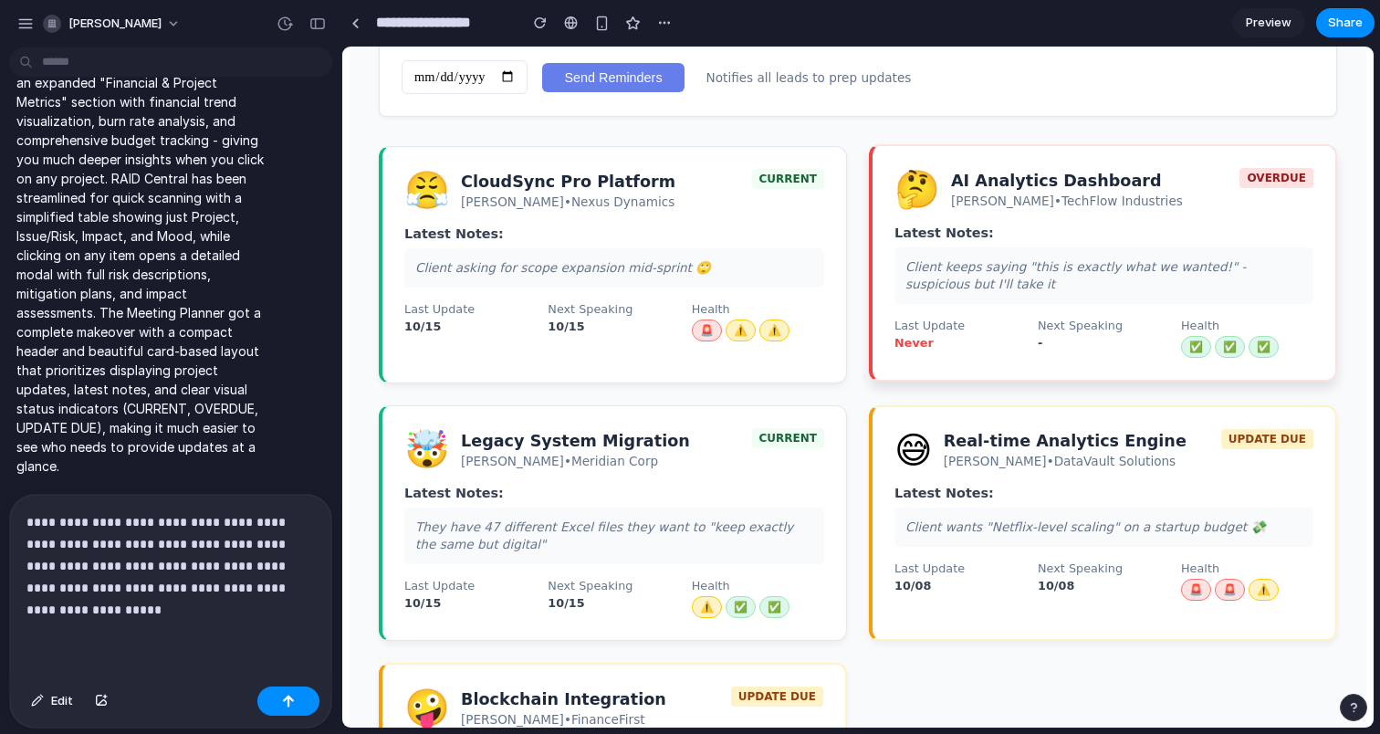
click at [1102, 185] on div "AI Analytics Dashboard" at bounding box center [1067, 181] width 232 height 18
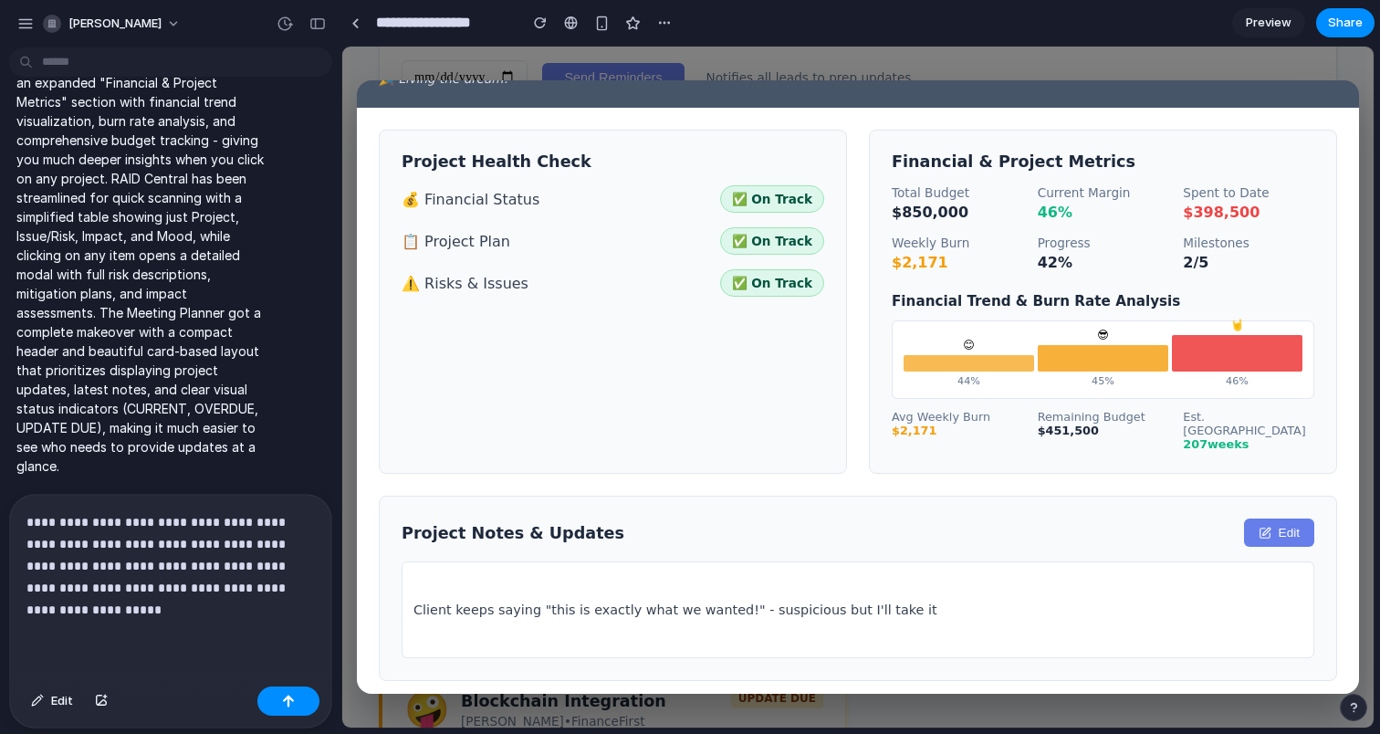
scroll to position [0, 0]
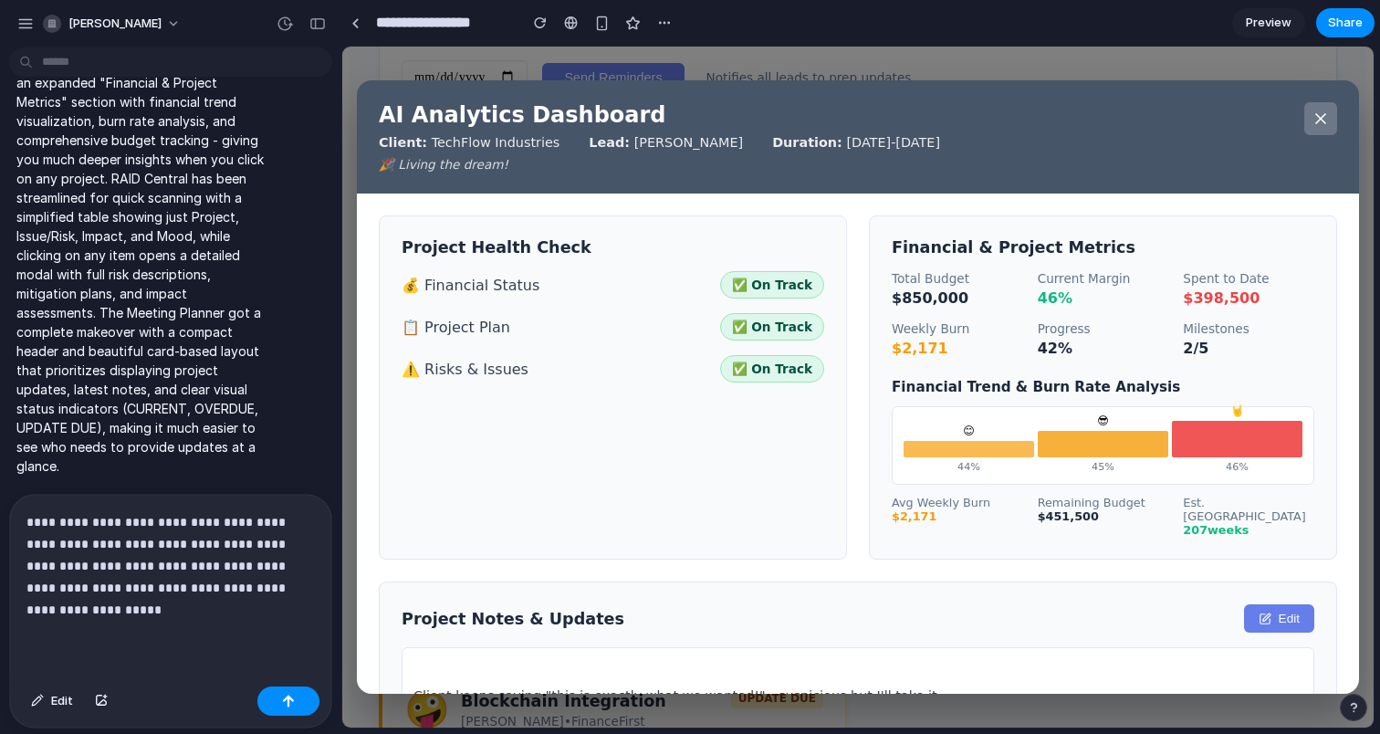
click at [1316, 118] on icon at bounding box center [1321, 119] width 18 height 18
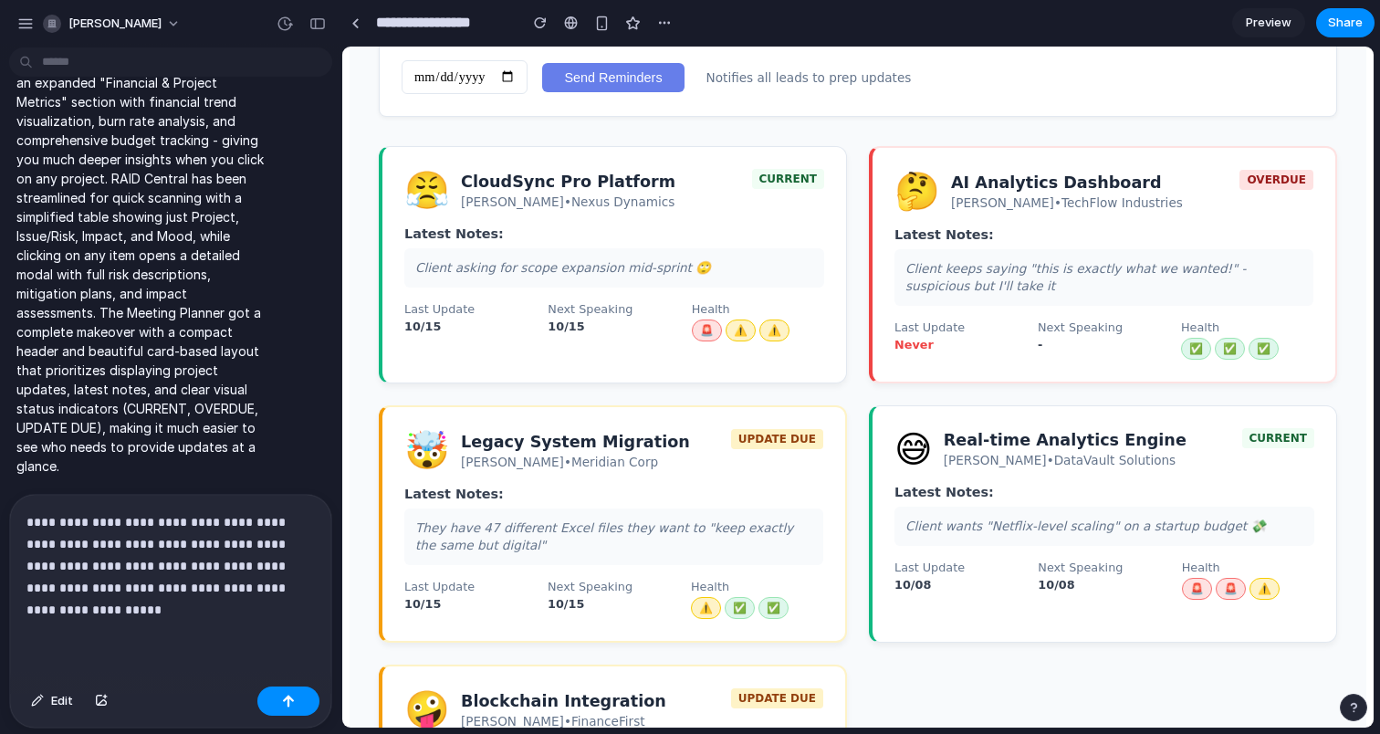
click at [220, 603] on p "**********" at bounding box center [170, 566] width 288 height 110
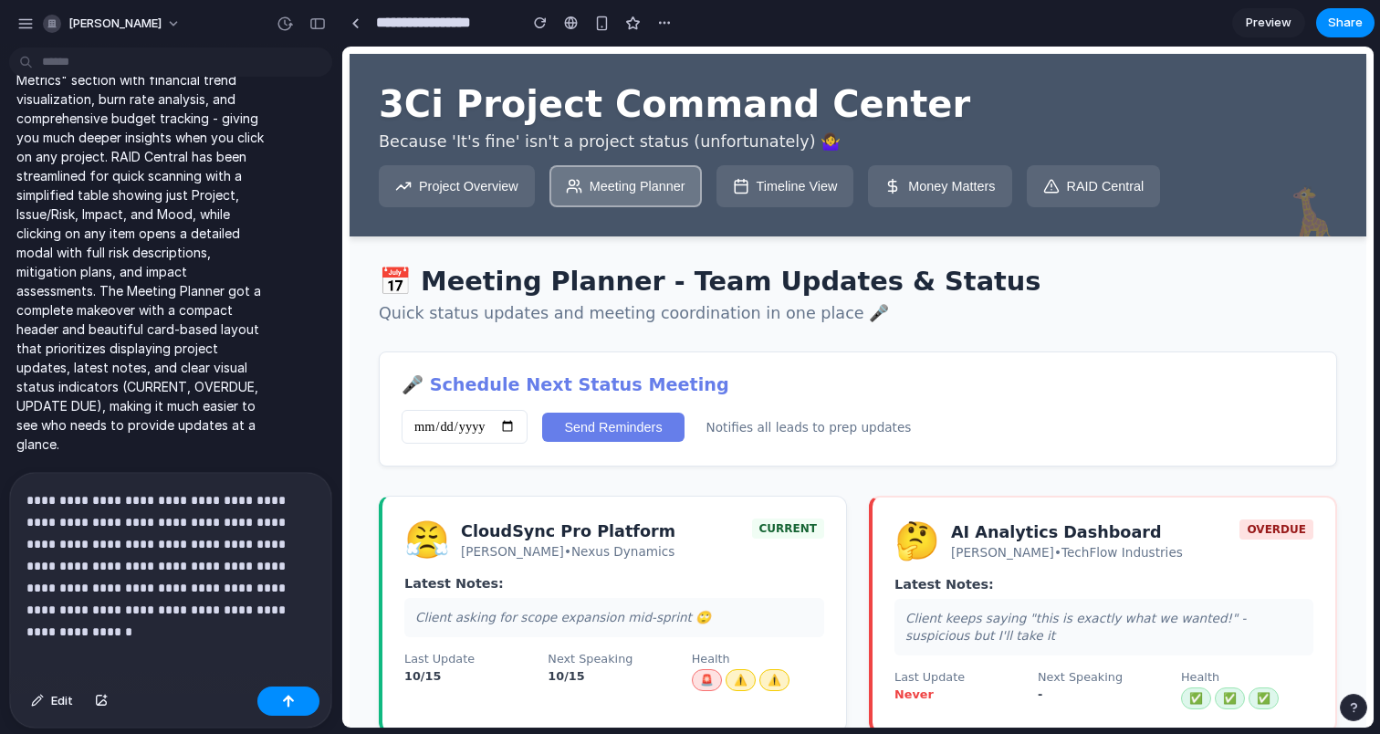
click at [458, 197] on button "Project Overview" at bounding box center [457, 186] width 156 height 42
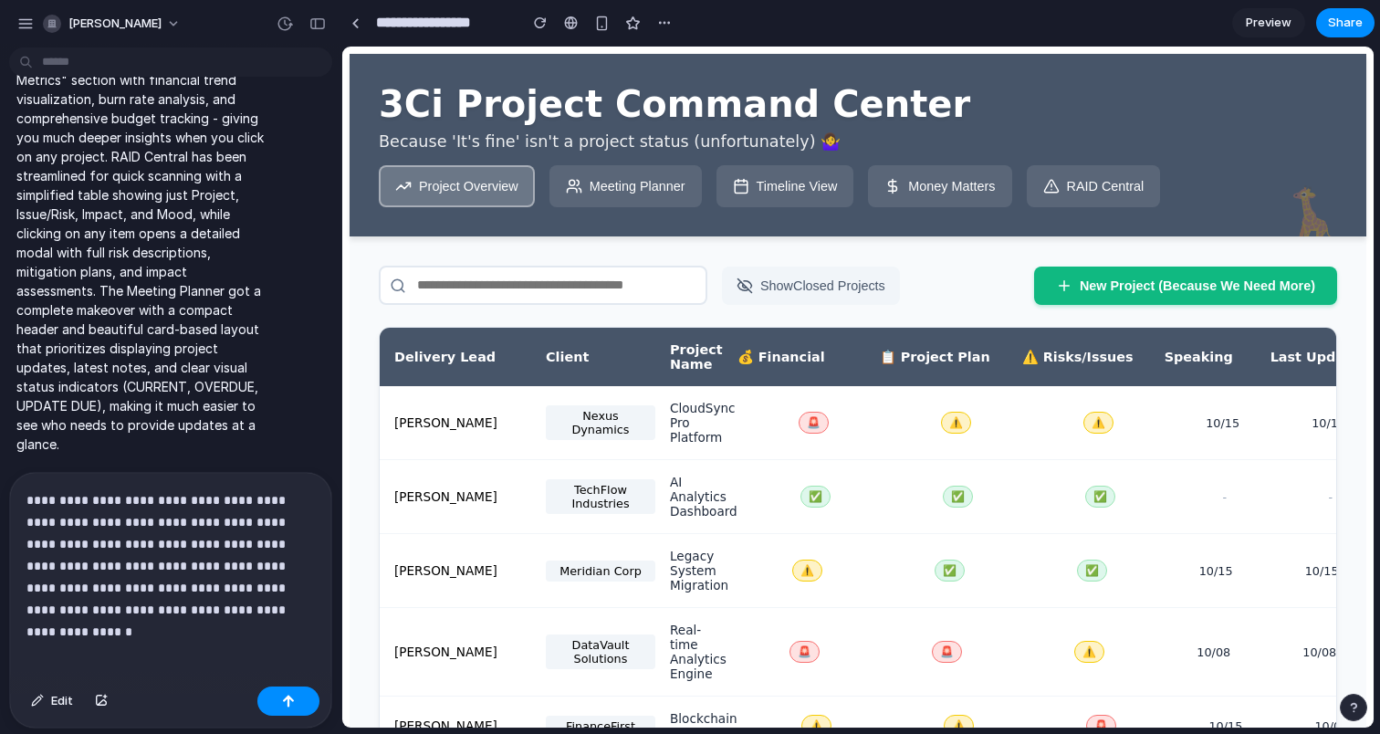
click at [580, 194] on icon at bounding box center [574, 186] width 16 height 16
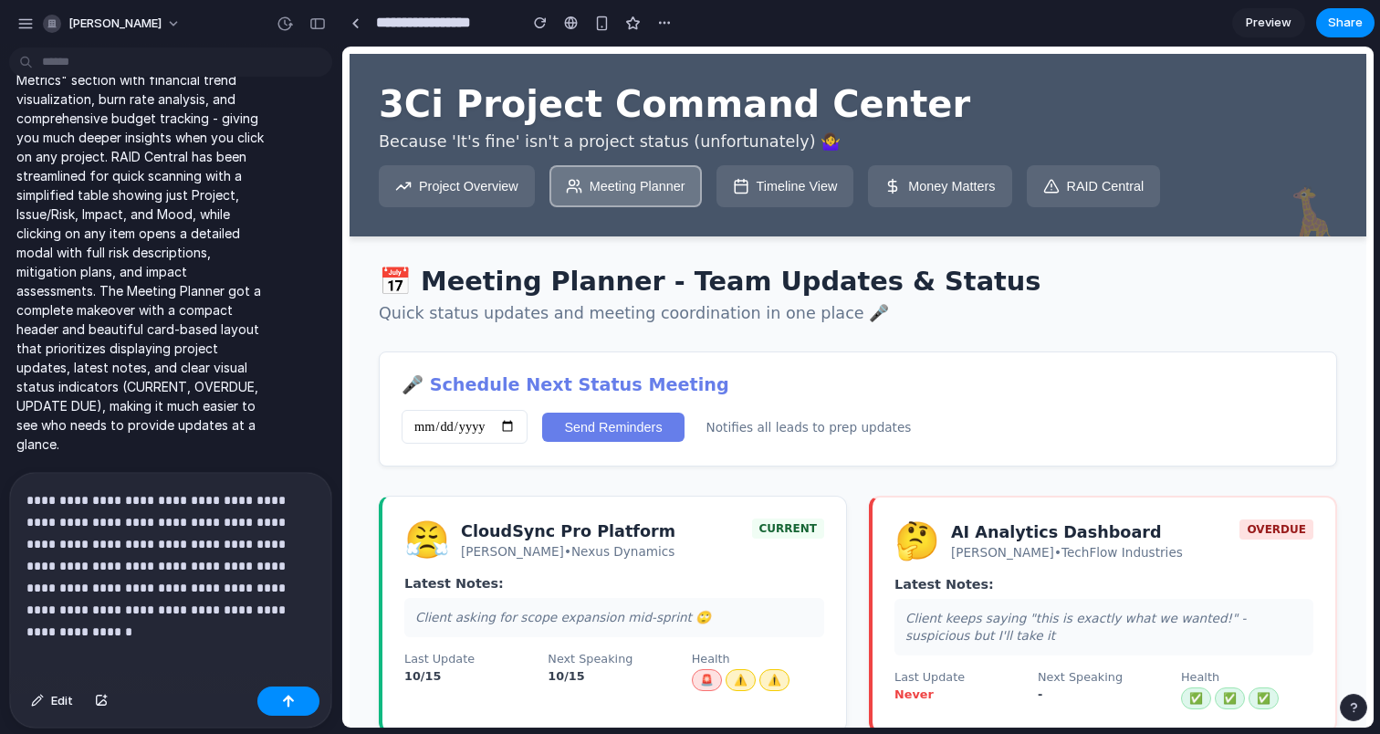
click at [467, 200] on button "Project Overview" at bounding box center [457, 186] width 156 height 42
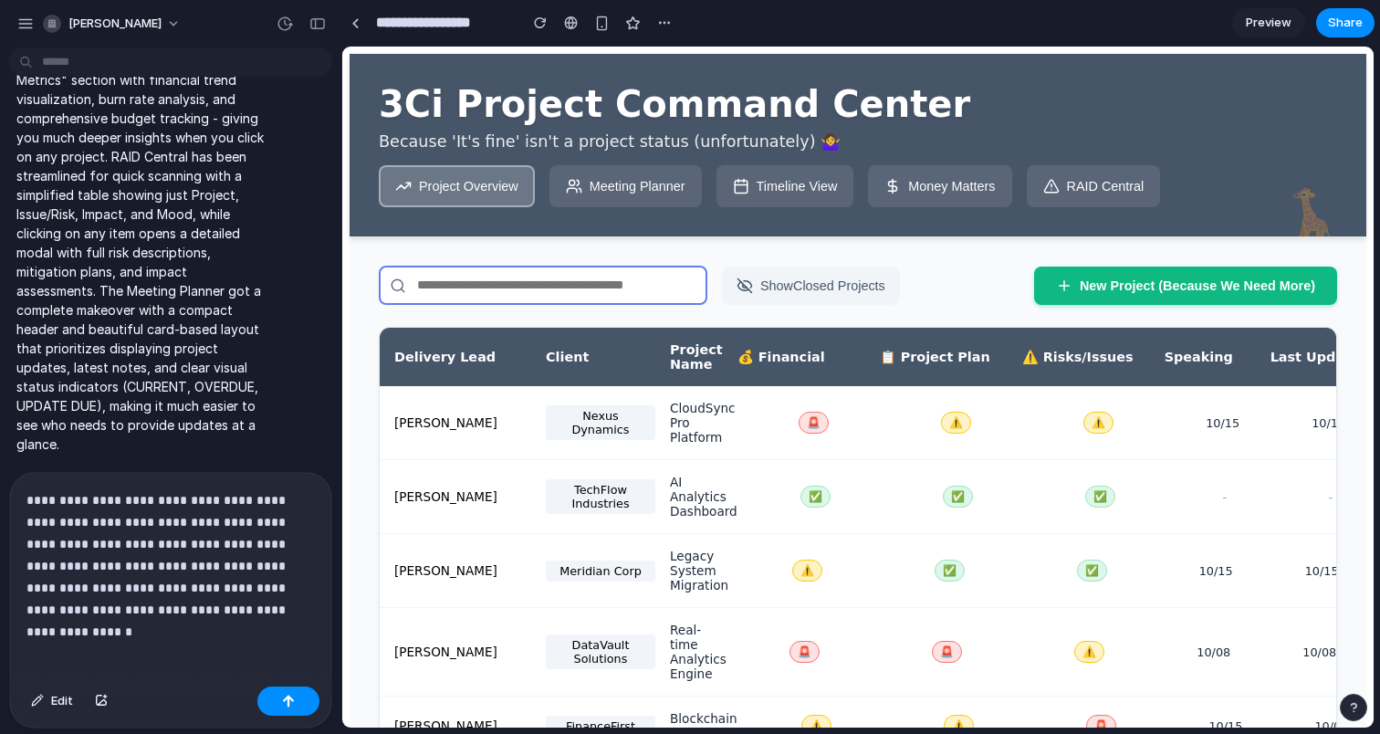
click at [611, 295] on input "text" at bounding box center [543, 285] width 329 height 39
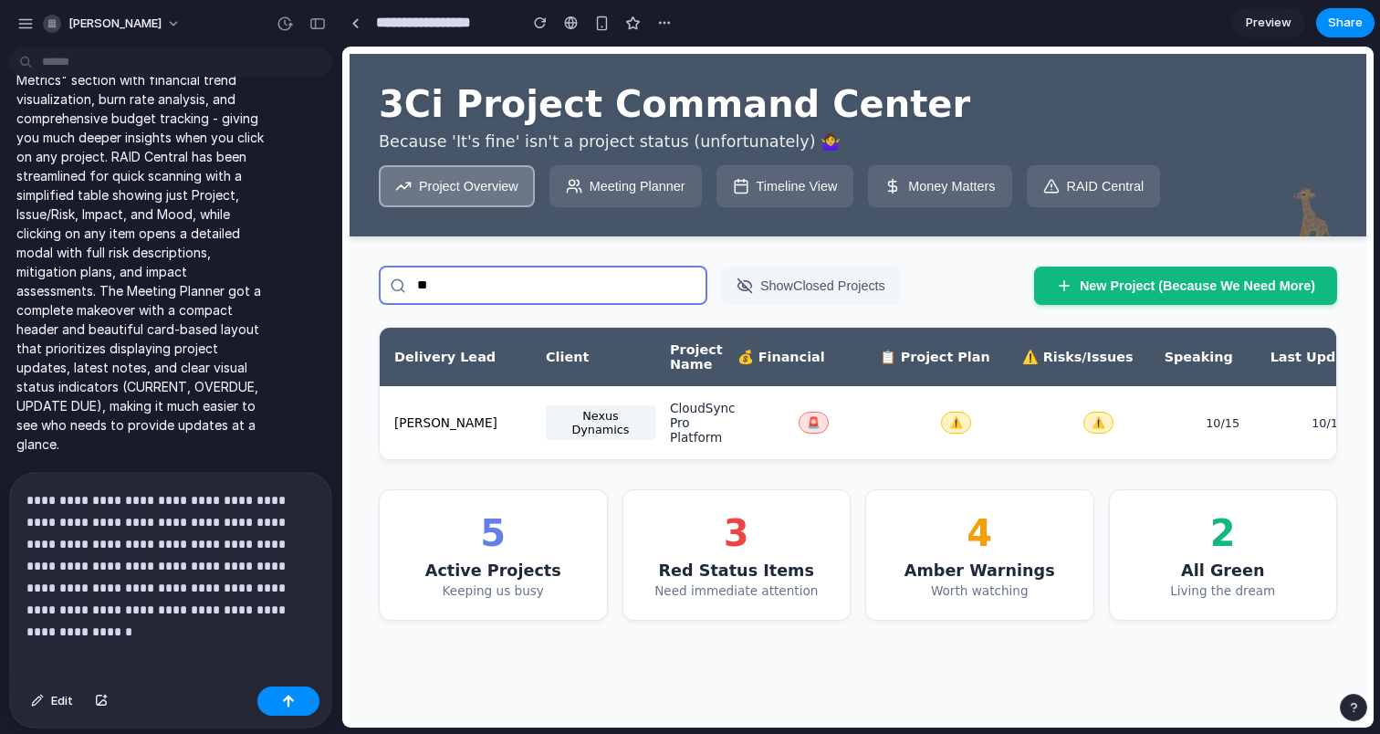
type input "*"
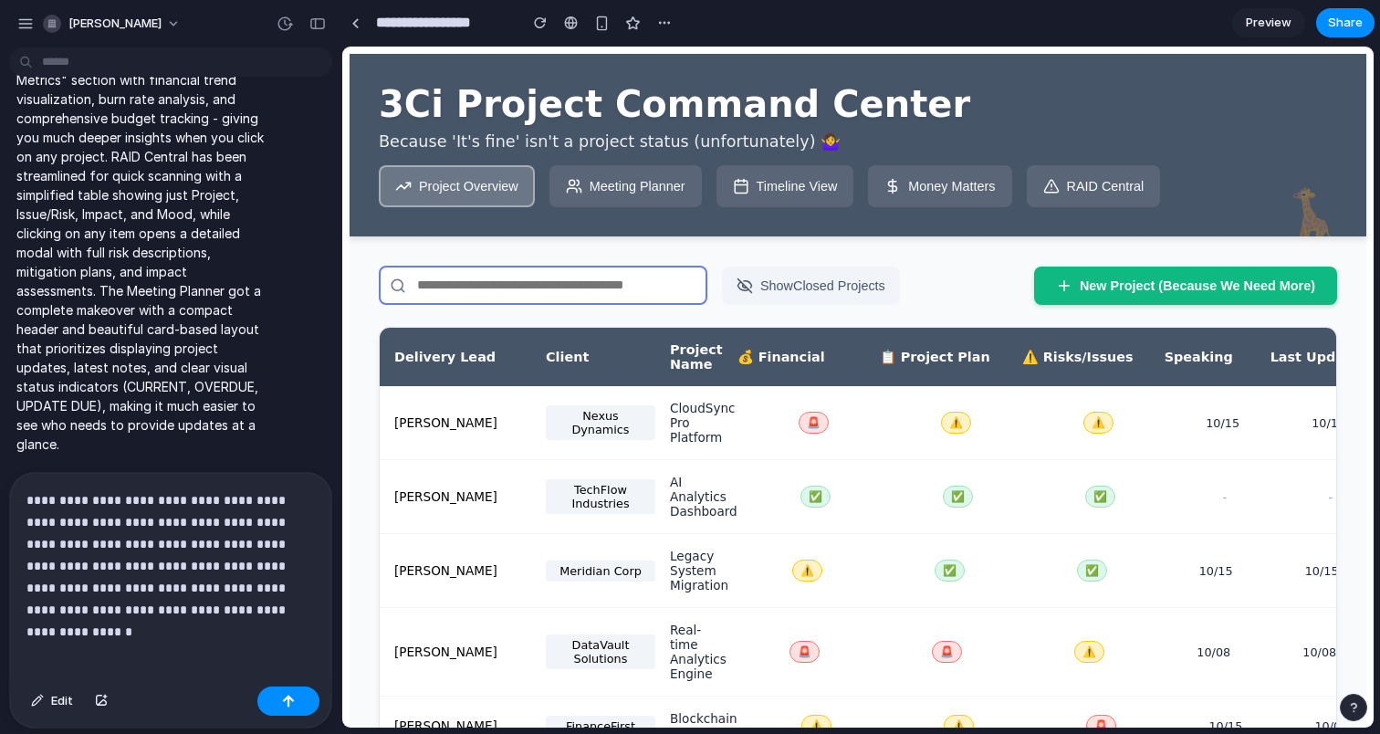
click at [277, 613] on p "**********" at bounding box center [170, 554] width 288 height 131
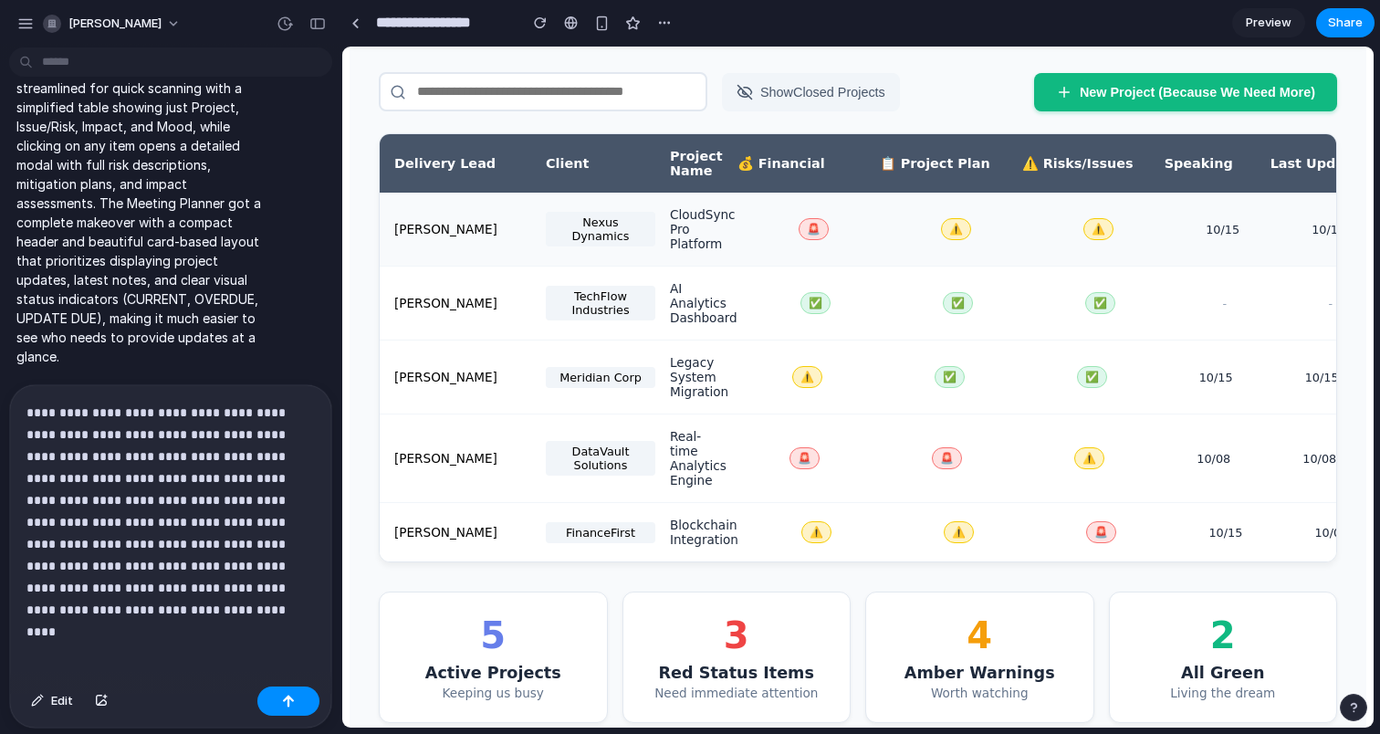
scroll to position [197, 0]
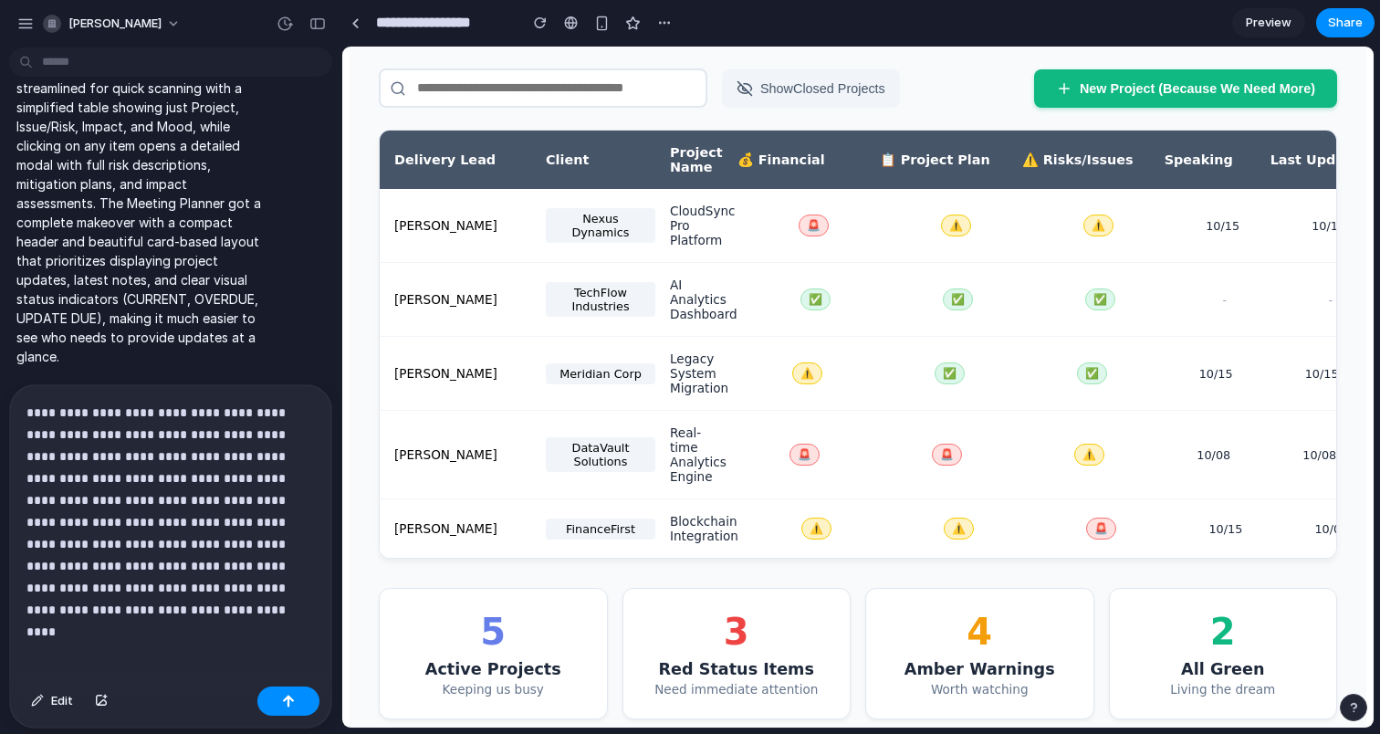
click at [818, 98] on button "Show Closed Projects" at bounding box center [811, 88] width 178 height 38
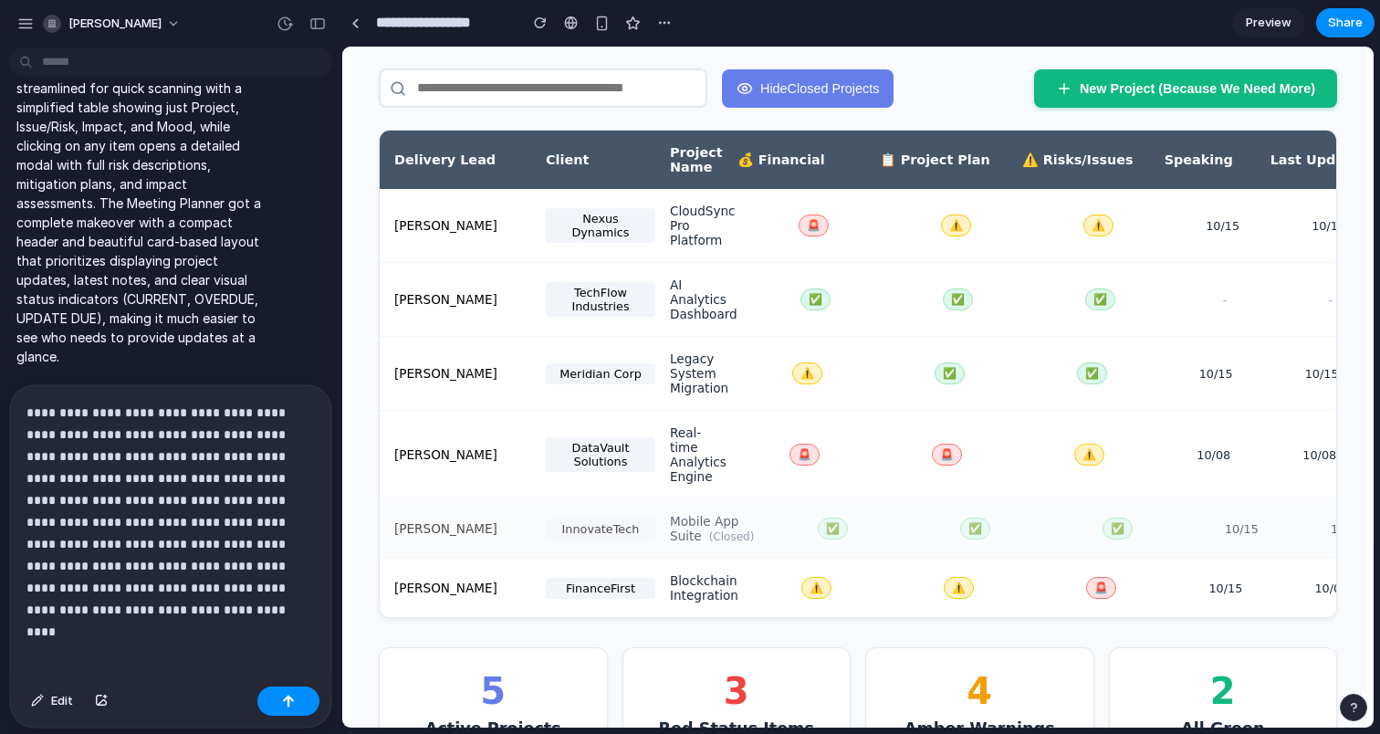
click at [823, 89] on button "Hide Closed Projects" at bounding box center [808, 88] width 172 height 38
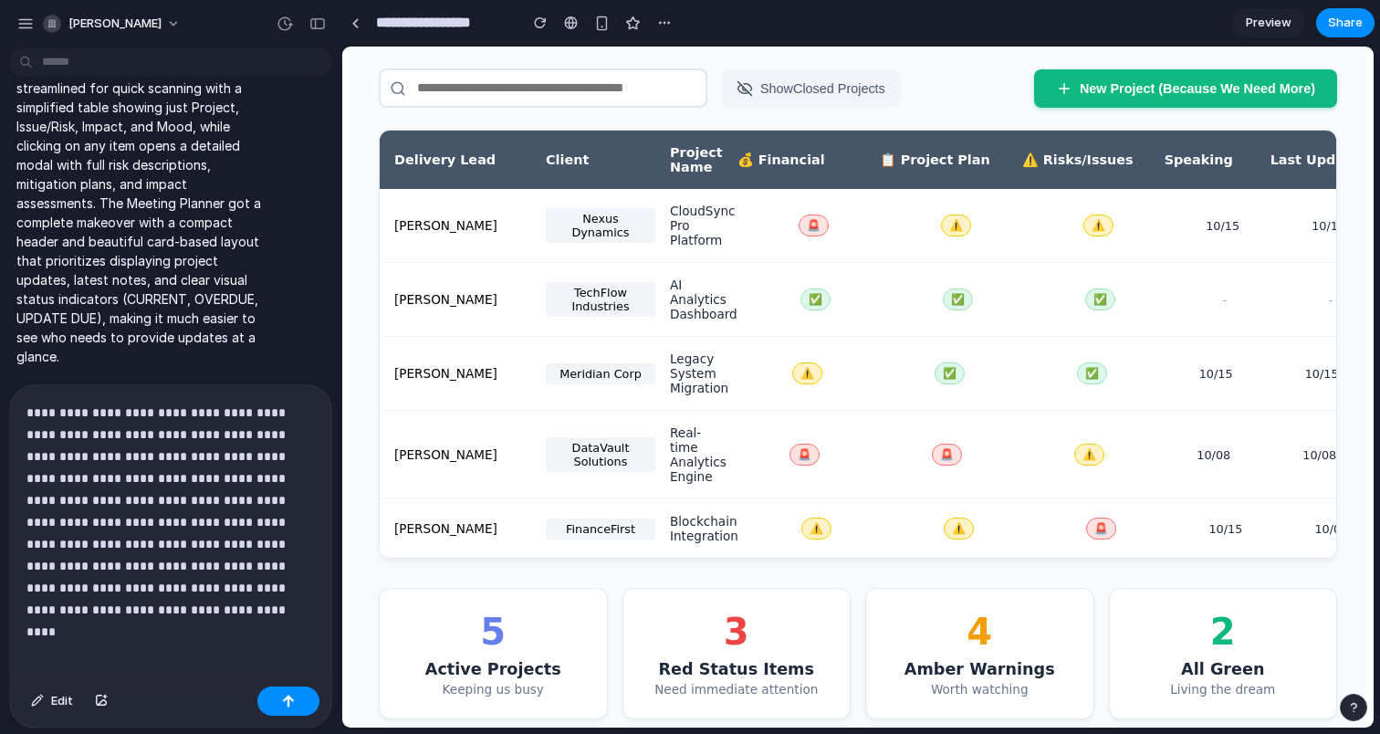
click at [210, 608] on p "**********" at bounding box center [170, 511] width 288 height 219
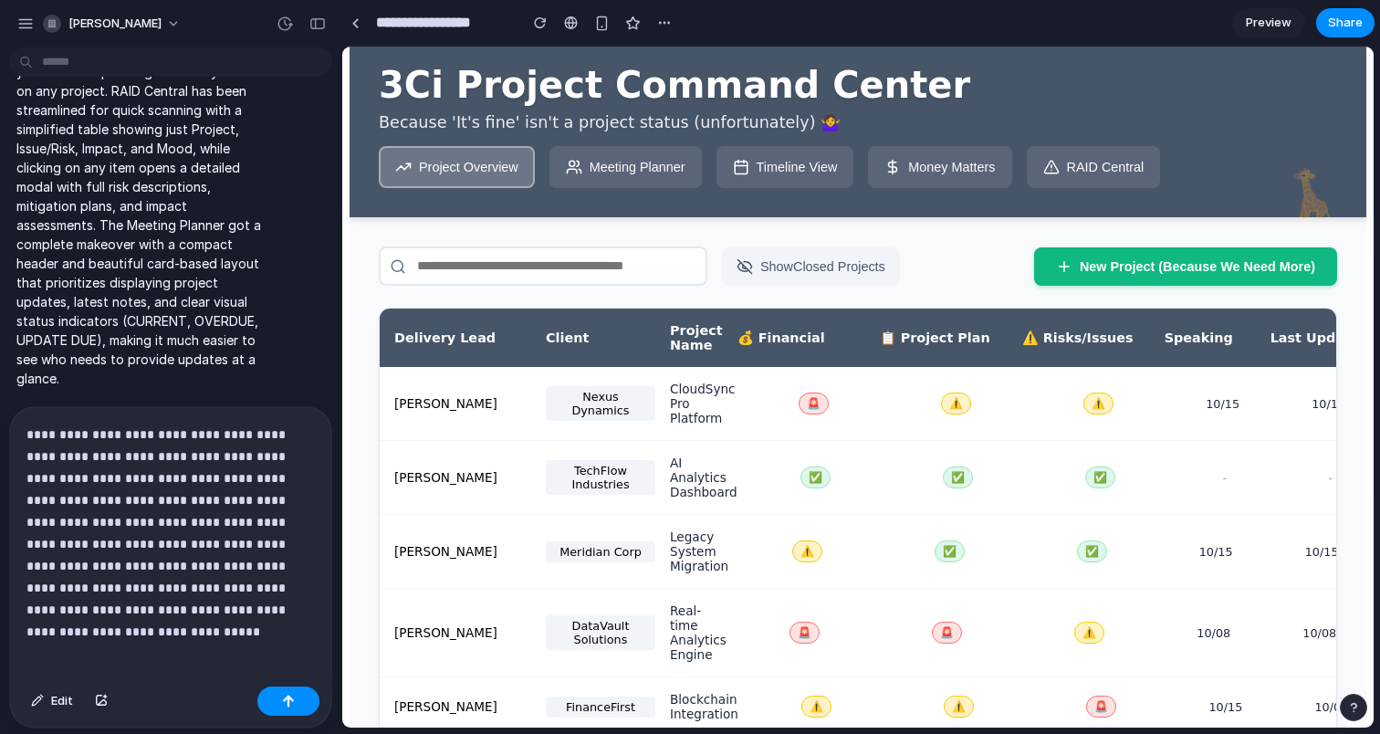
scroll to position [0, 0]
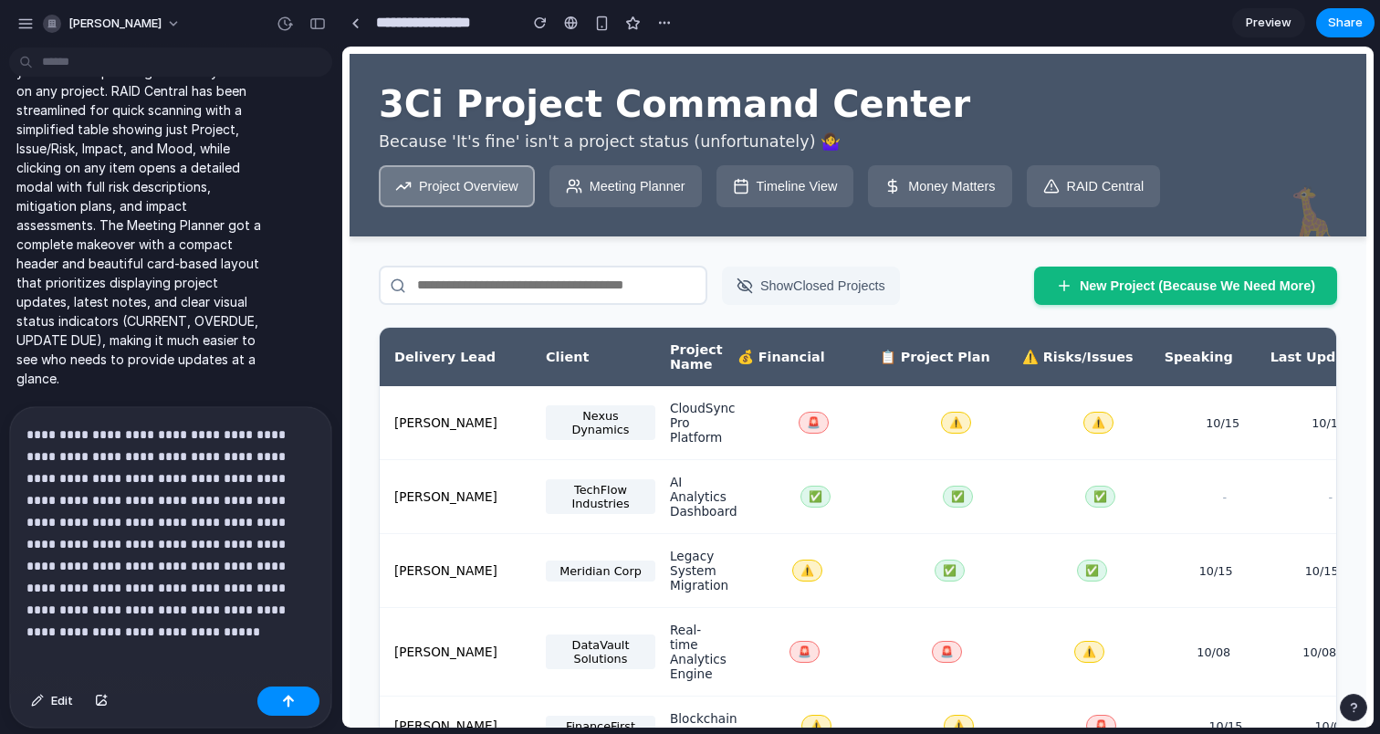
click at [665, 200] on button "Meeting Planner" at bounding box center [626, 186] width 152 height 42
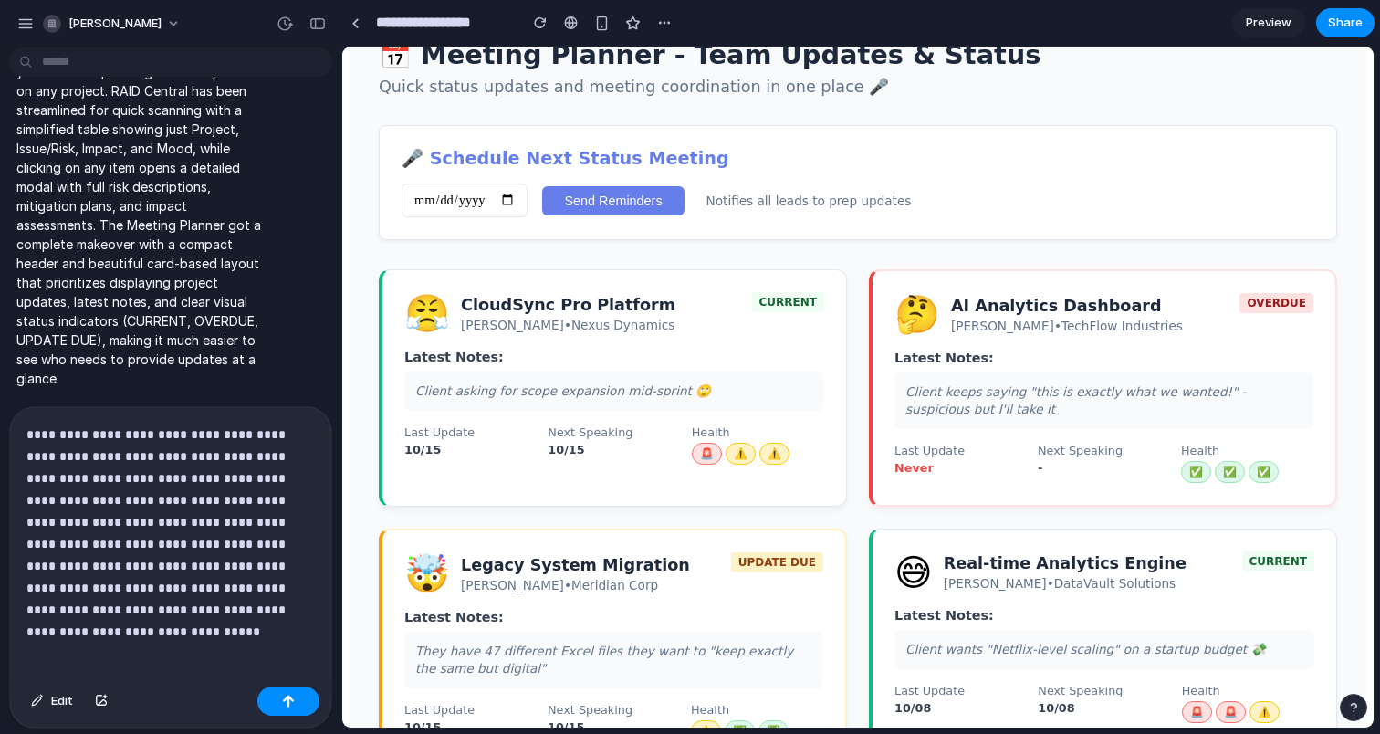
scroll to position [228, 0]
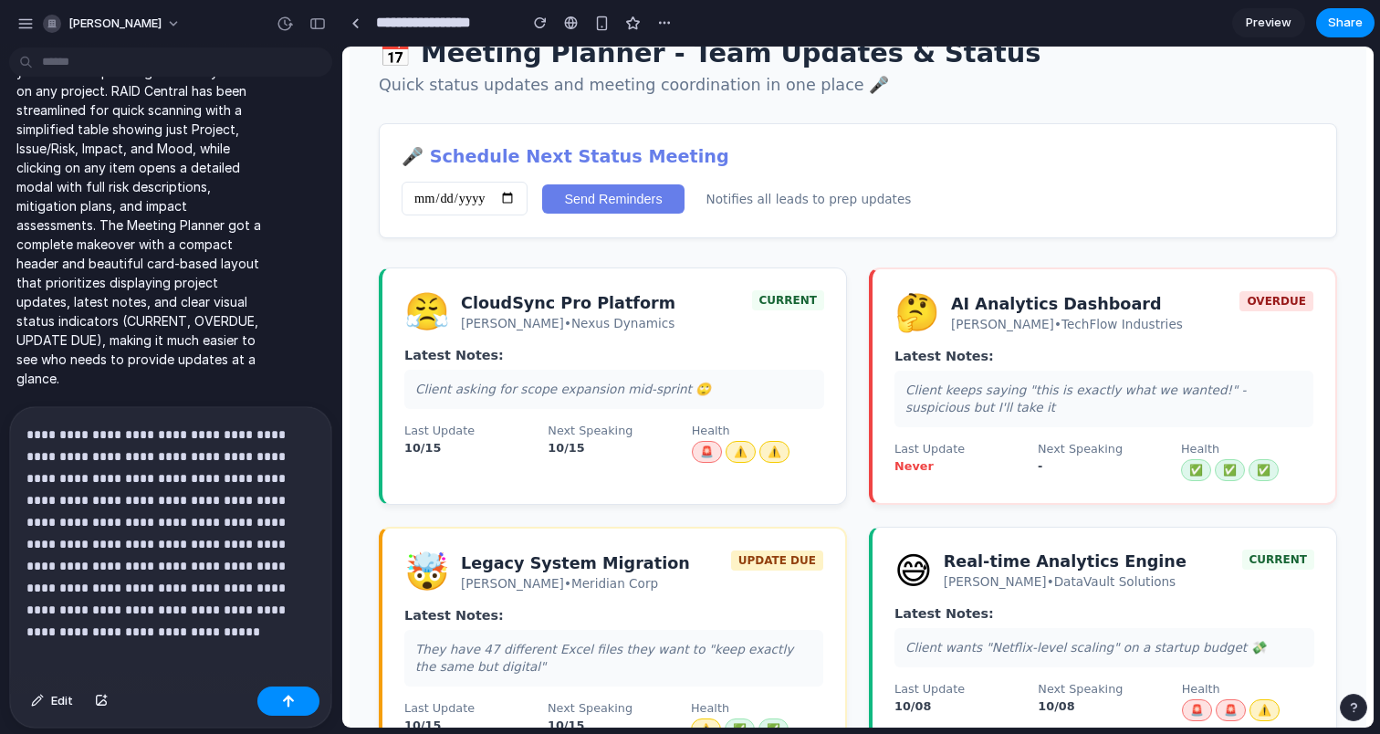
click at [210, 506] on p "**********" at bounding box center [170, 522] width 288 height 197
click at [144, 524] on p "**********" at bounding box center [170, 522] width 288 height 197
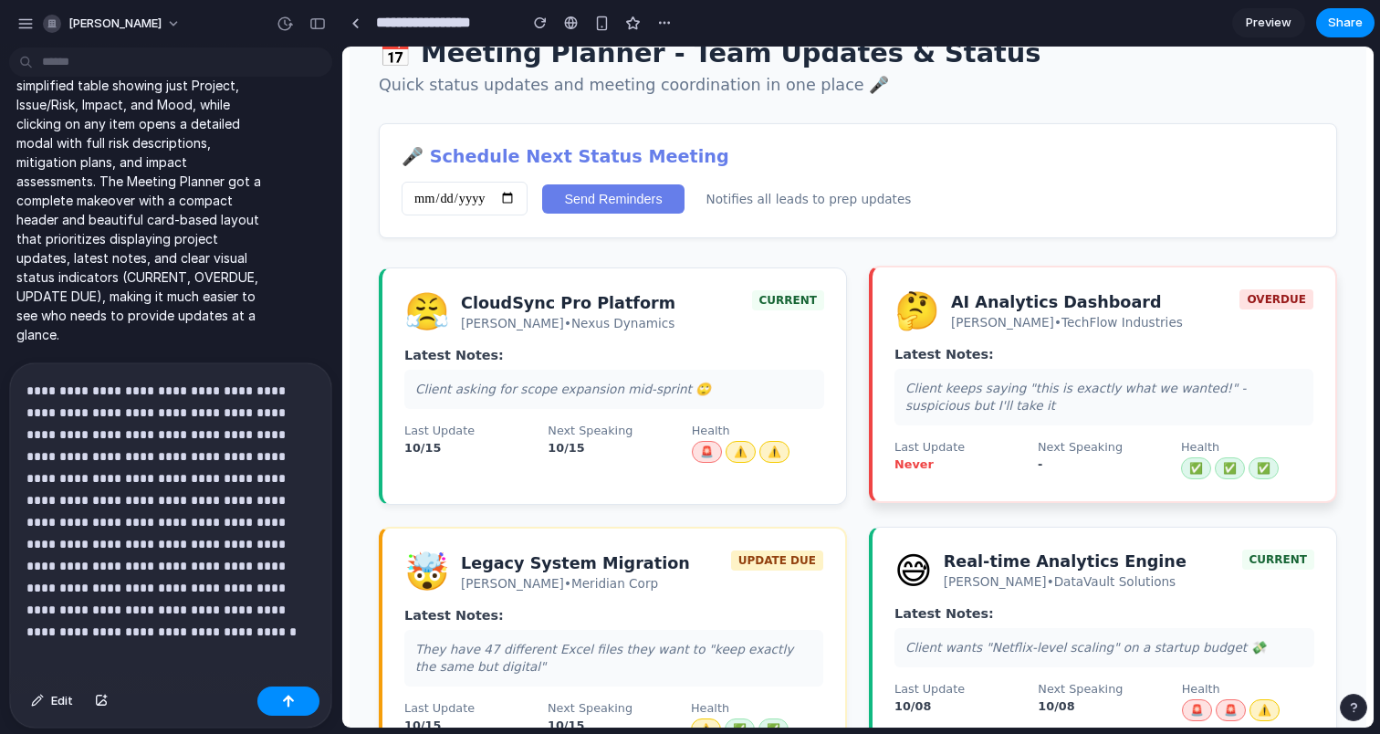
scroll to position [0, 0]
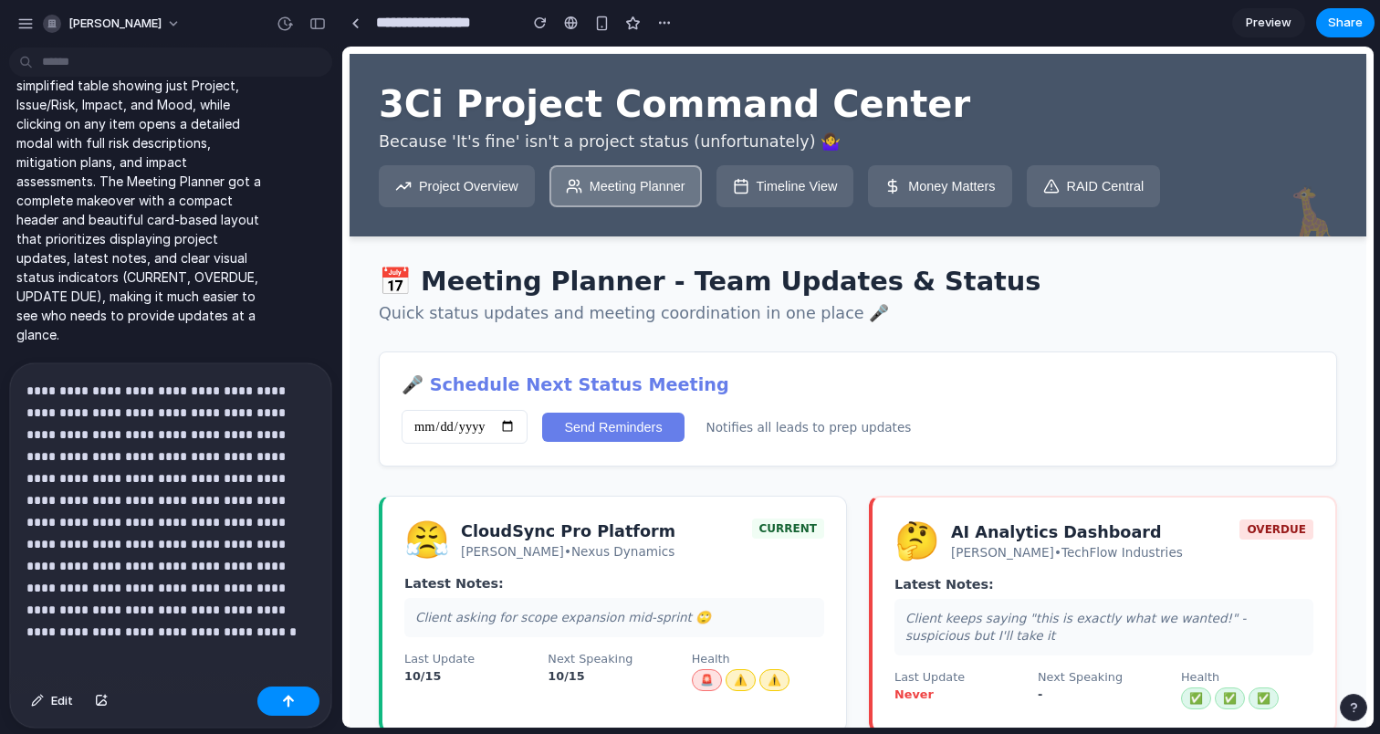
click at [293, 623] on div "**********" at bounding box center [170, 521] width 321 height 316
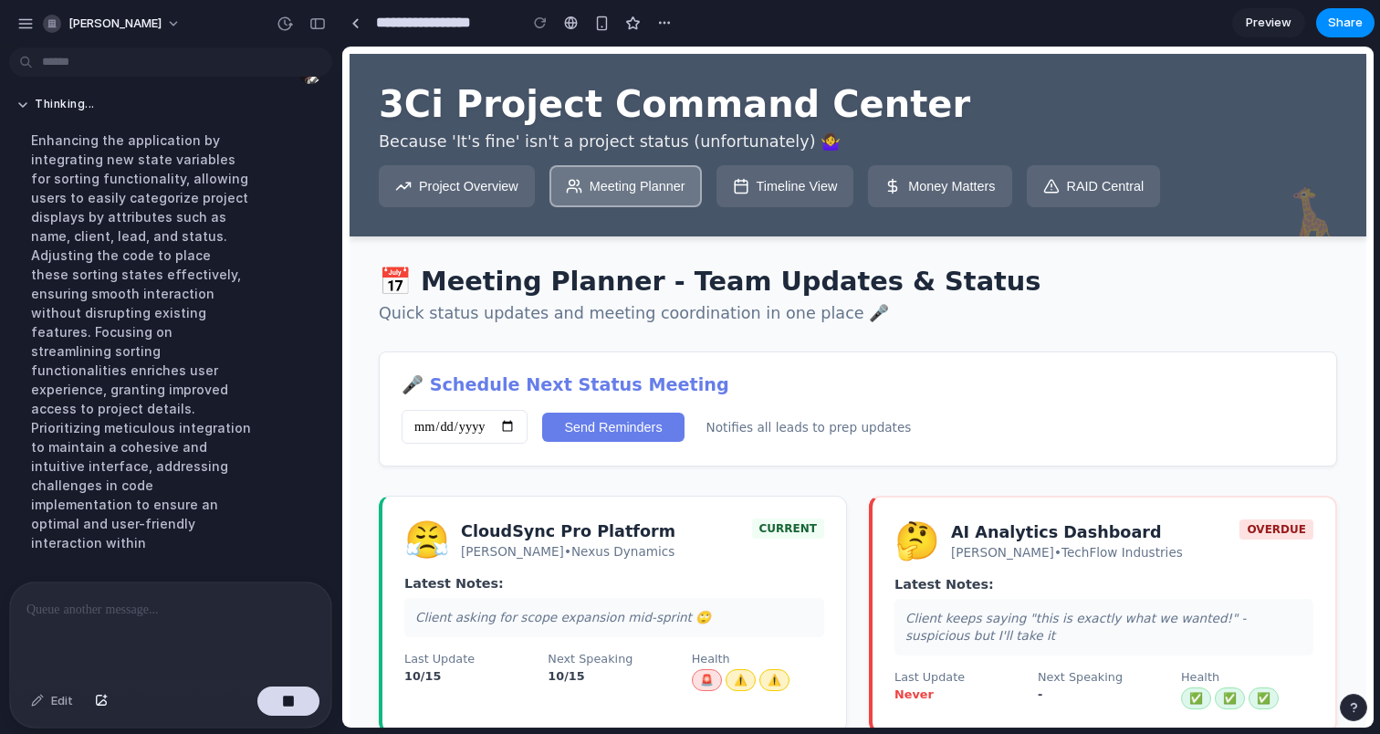
scroll to position [7755, 0]
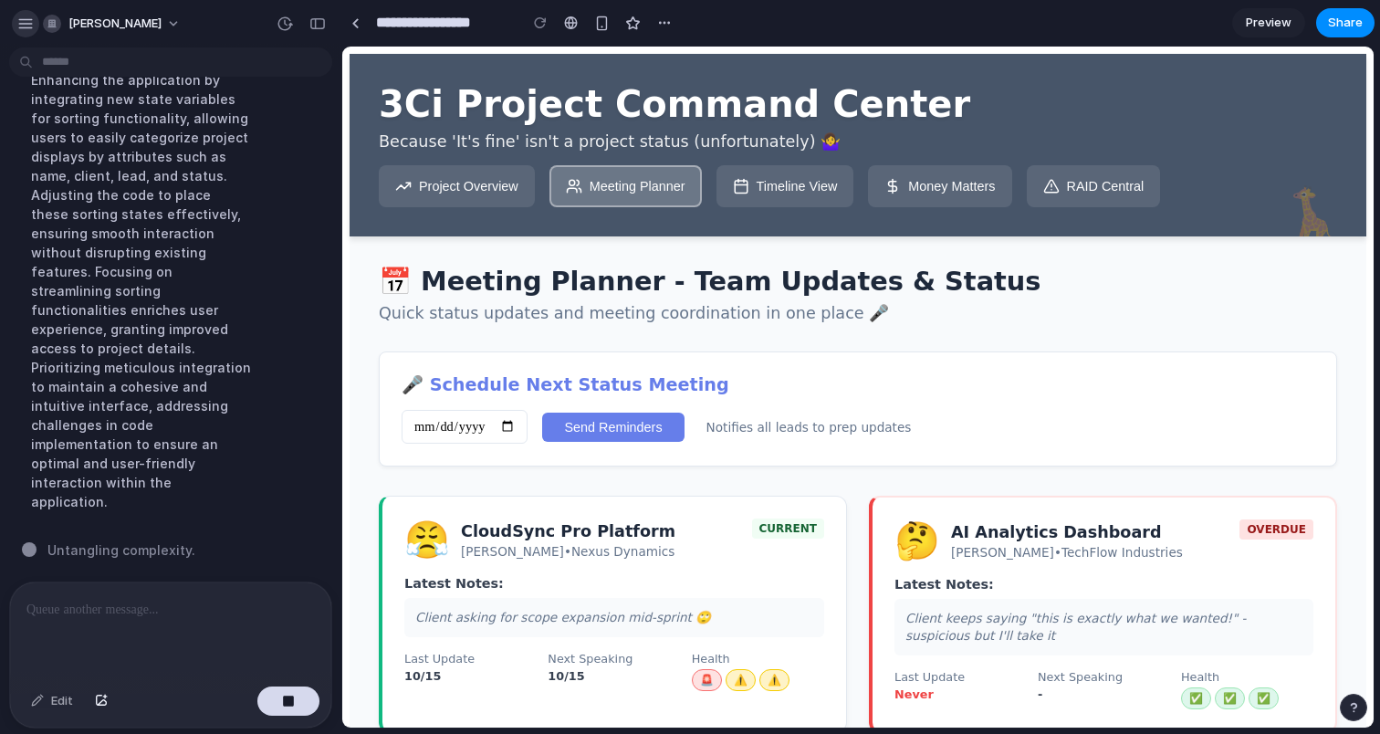
click at [16, 21] on button "button" at bounding box center [25, 23] width 27 height 27
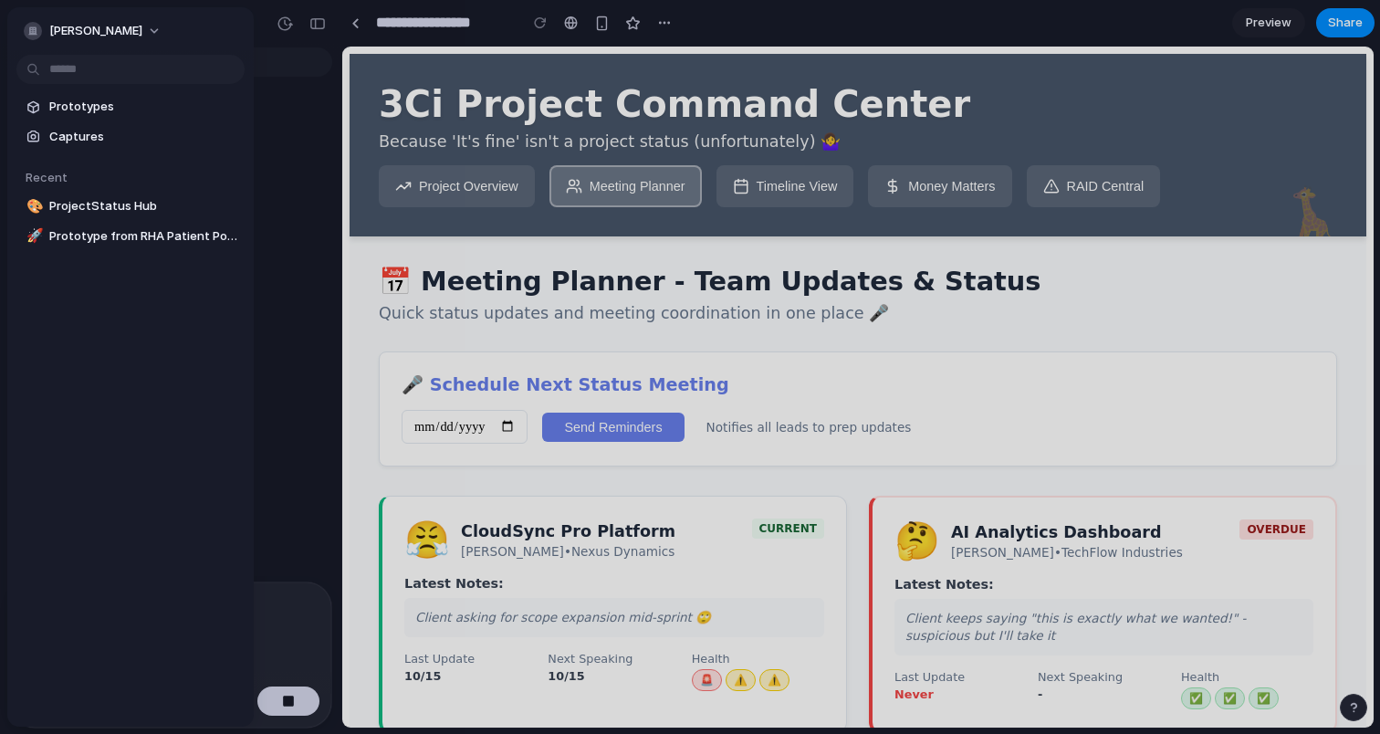
click at [16, 21] on div "[PERSON_NAME]" at bounding box center [130, 29] width 246 height 44
click at [44, 29] on div "[PERSON_NAME]" at bounding box center [83, 31] width 119 height 18
click at [79, 75] on span "Settings" at bounding box center [74, 72] width 50 height 18
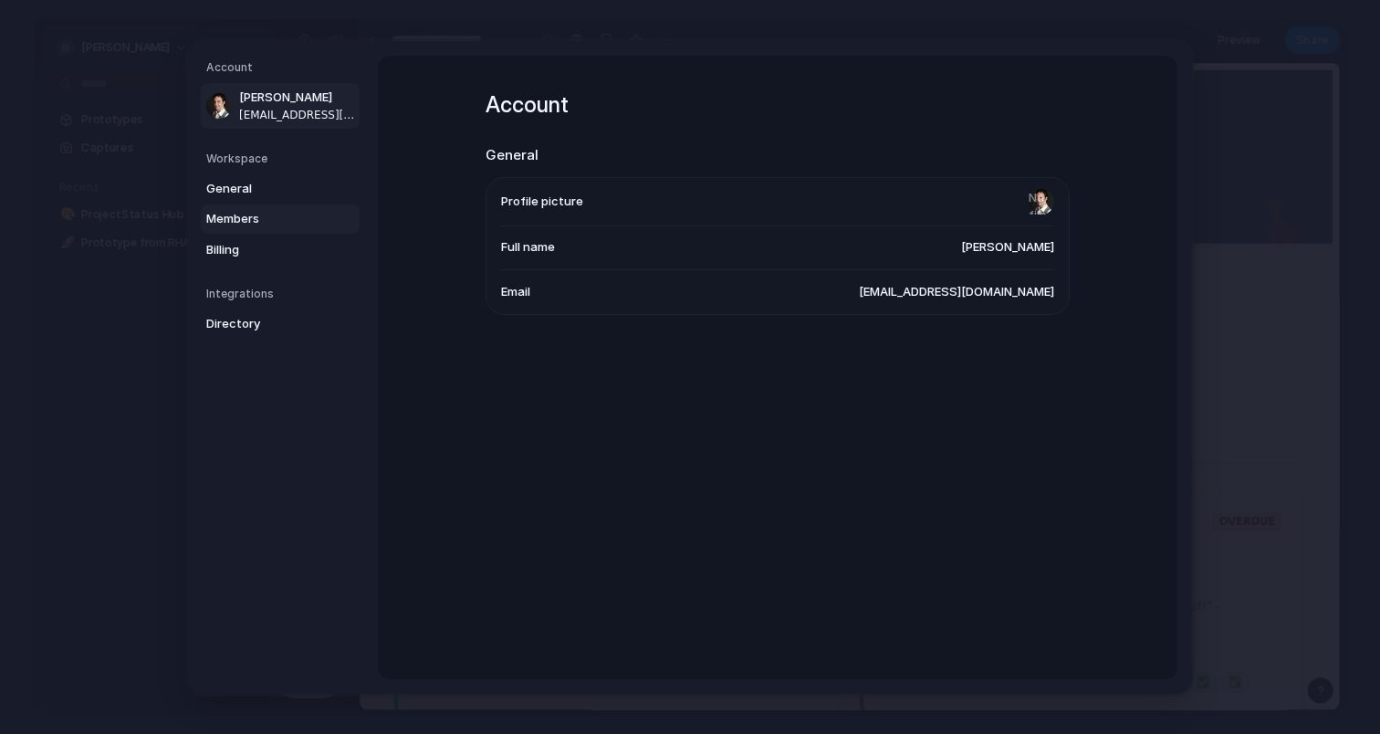
click at [252, 215] on span "Members" at bounding box center [264, 219] width 117 height 18
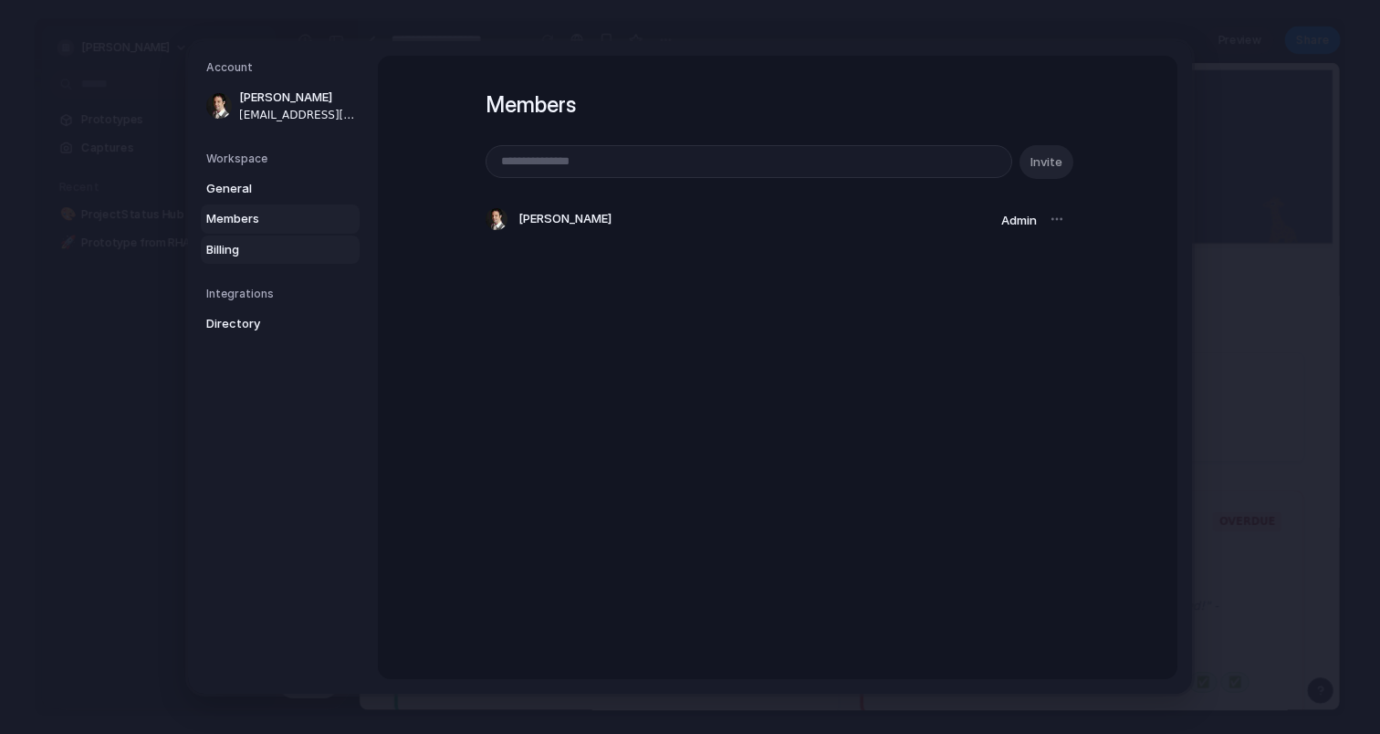
click at [236, 249] on span "Billing" at bounding box center [264, 249] width 117 height 18
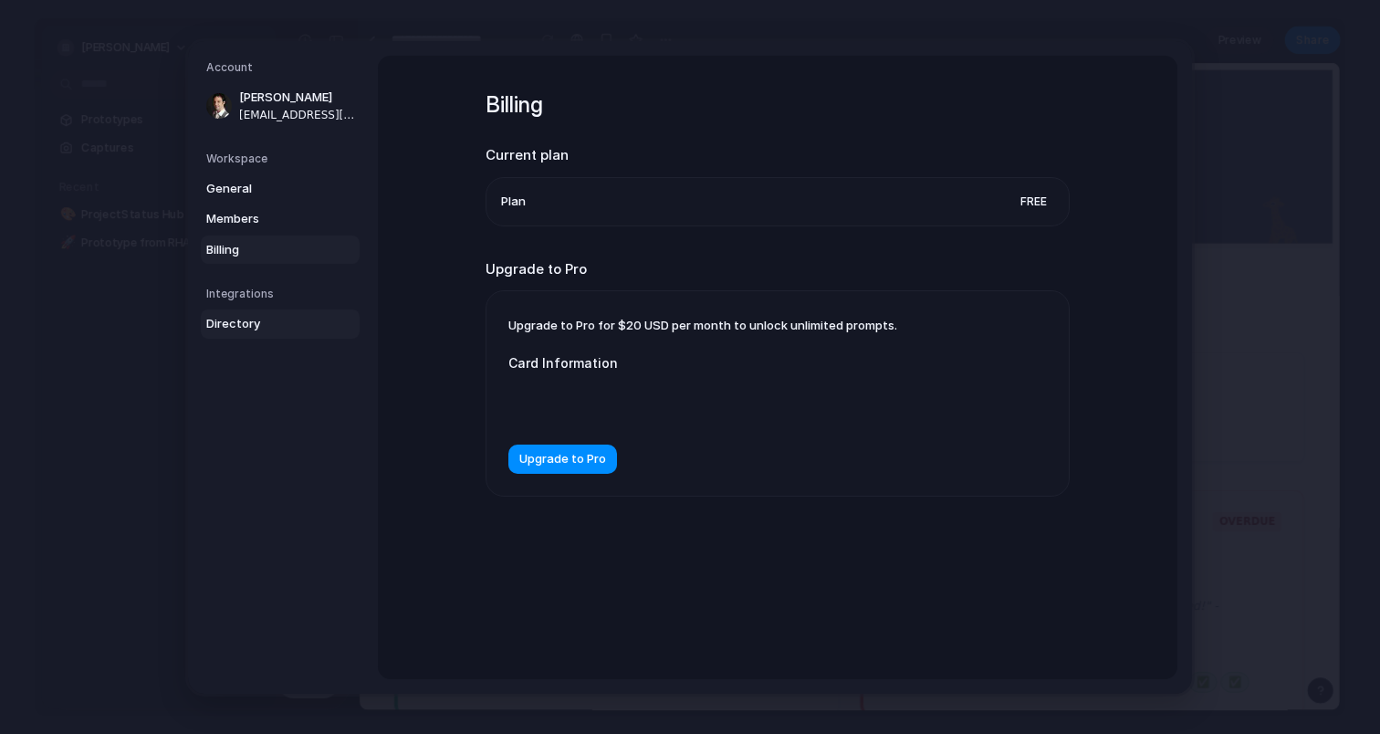
click at [240, 317] on span "Directory" at bounding box center [264, 324] width 117 height 18
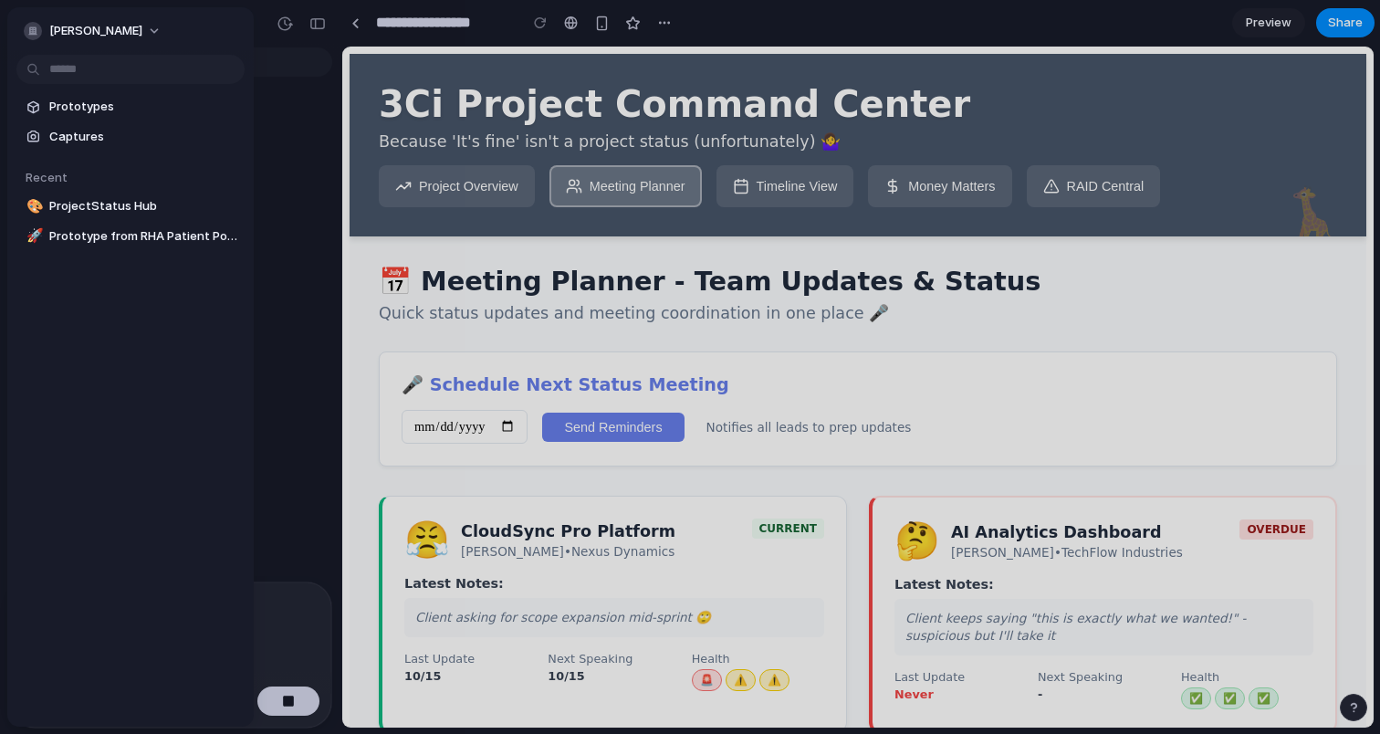
click at [366, 280] on div at bounding box center [690, 367] width 1380 height 734
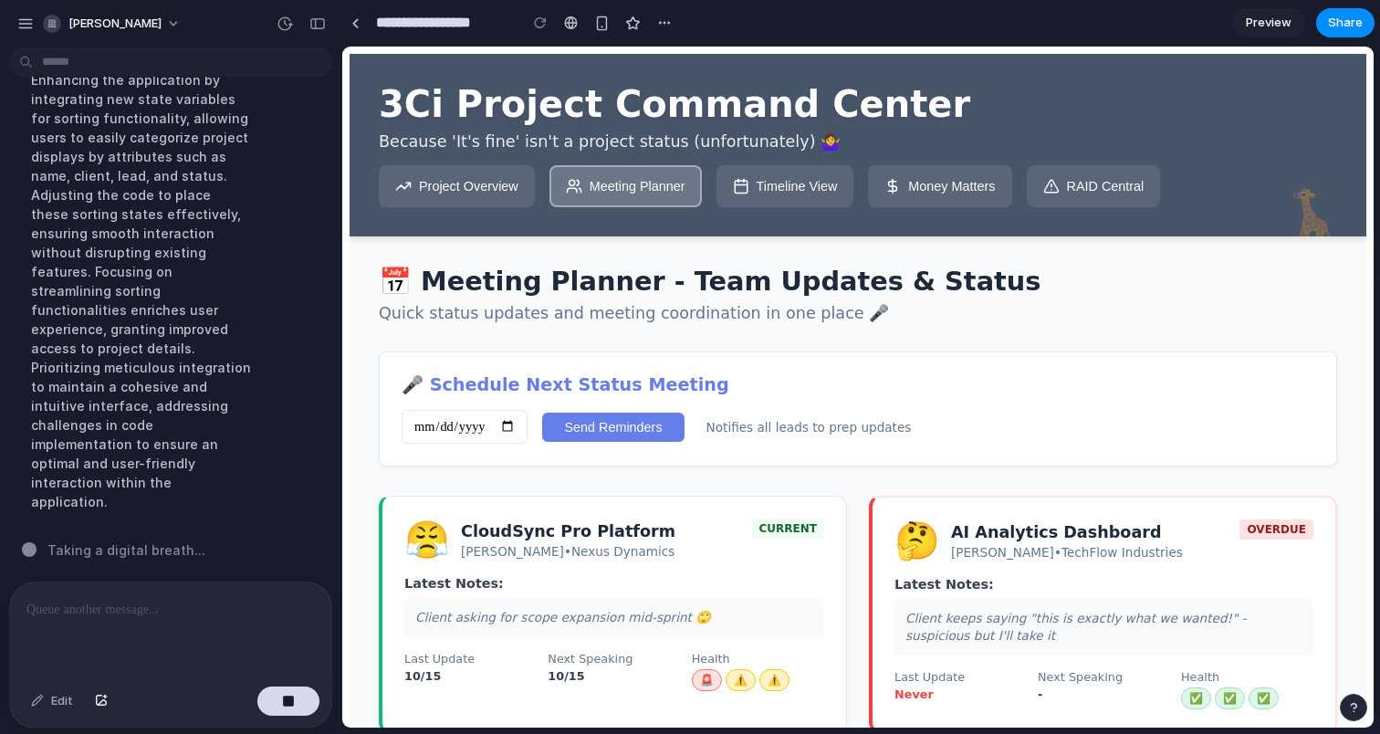
click at [171, 603] on p at bounding box center [170, 610] width 288 height 22
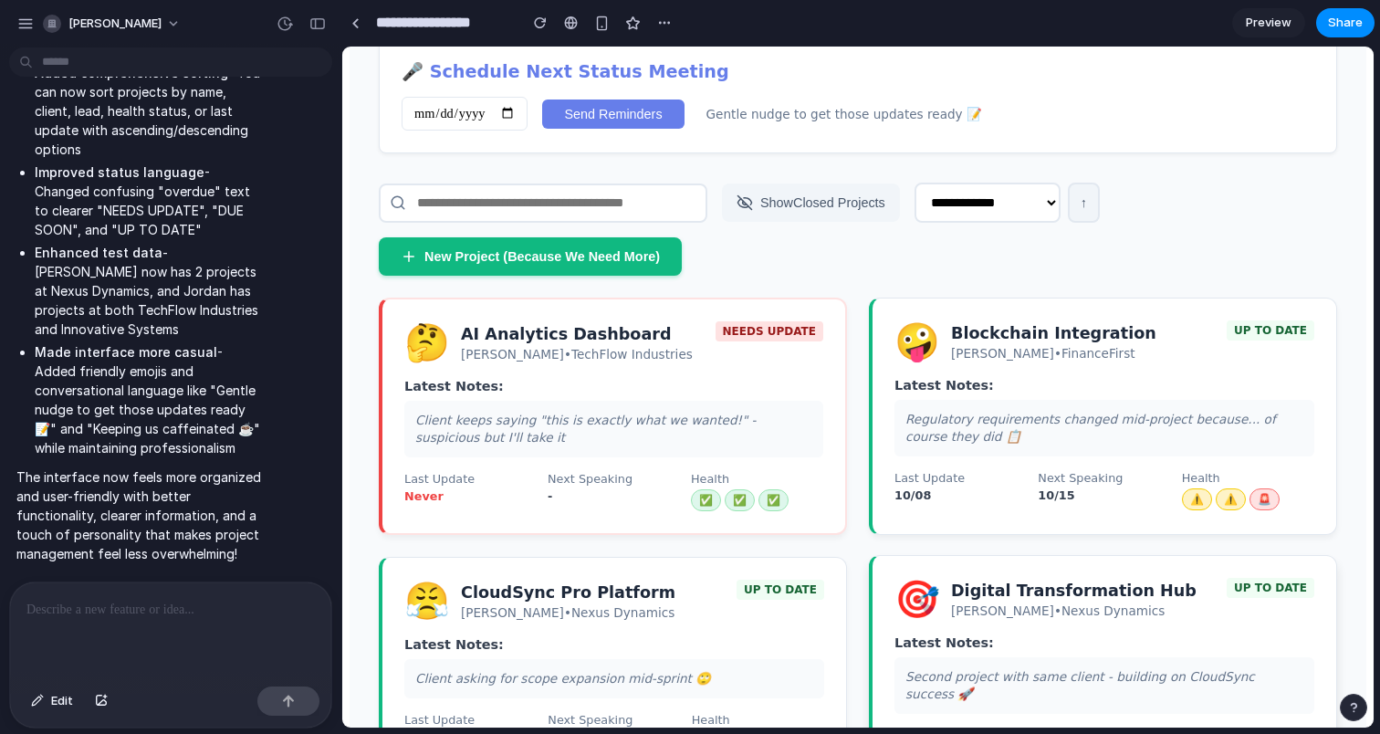
scroll to position [308, 0]
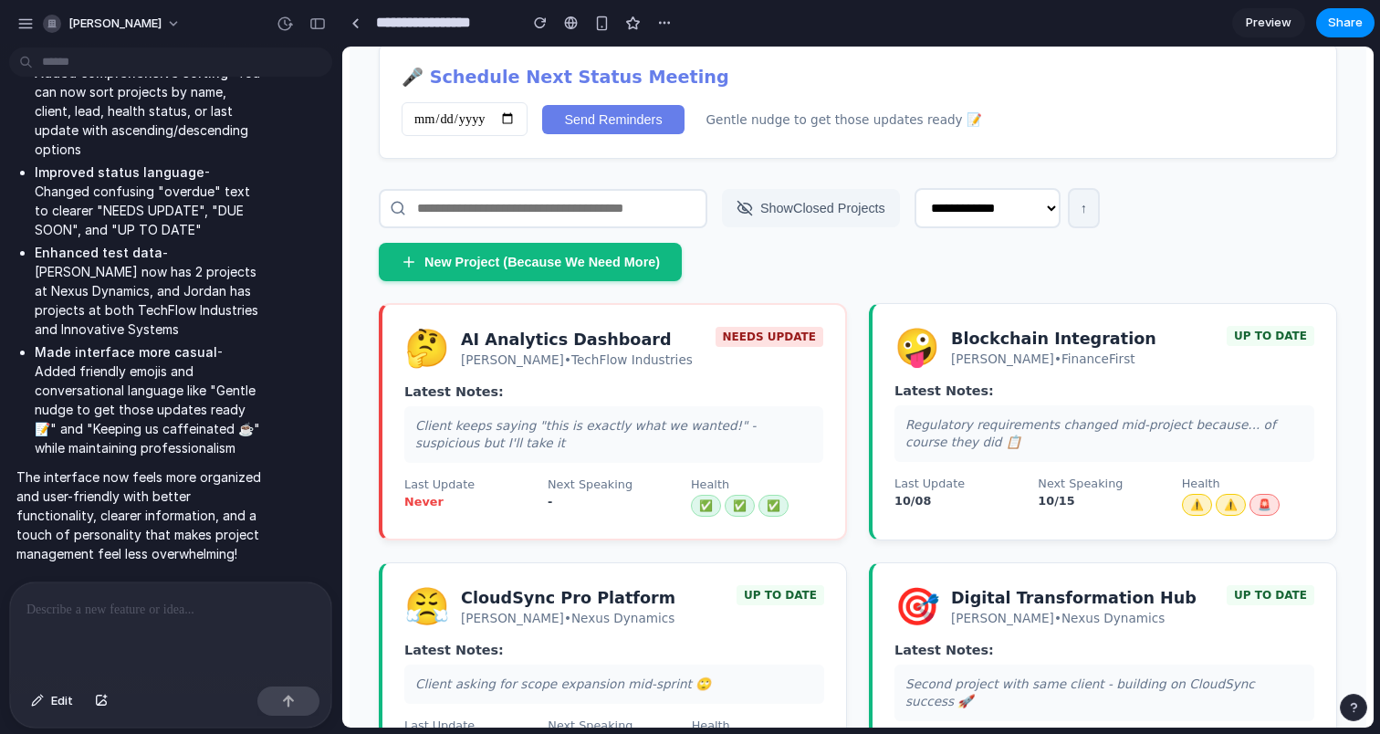
click at [976, 219] on select "**********" at bounding box center [988, 208] width 146 height 40
click at [915, 188] on select "**********" at bounding box center [988, 208] width 146 height 40
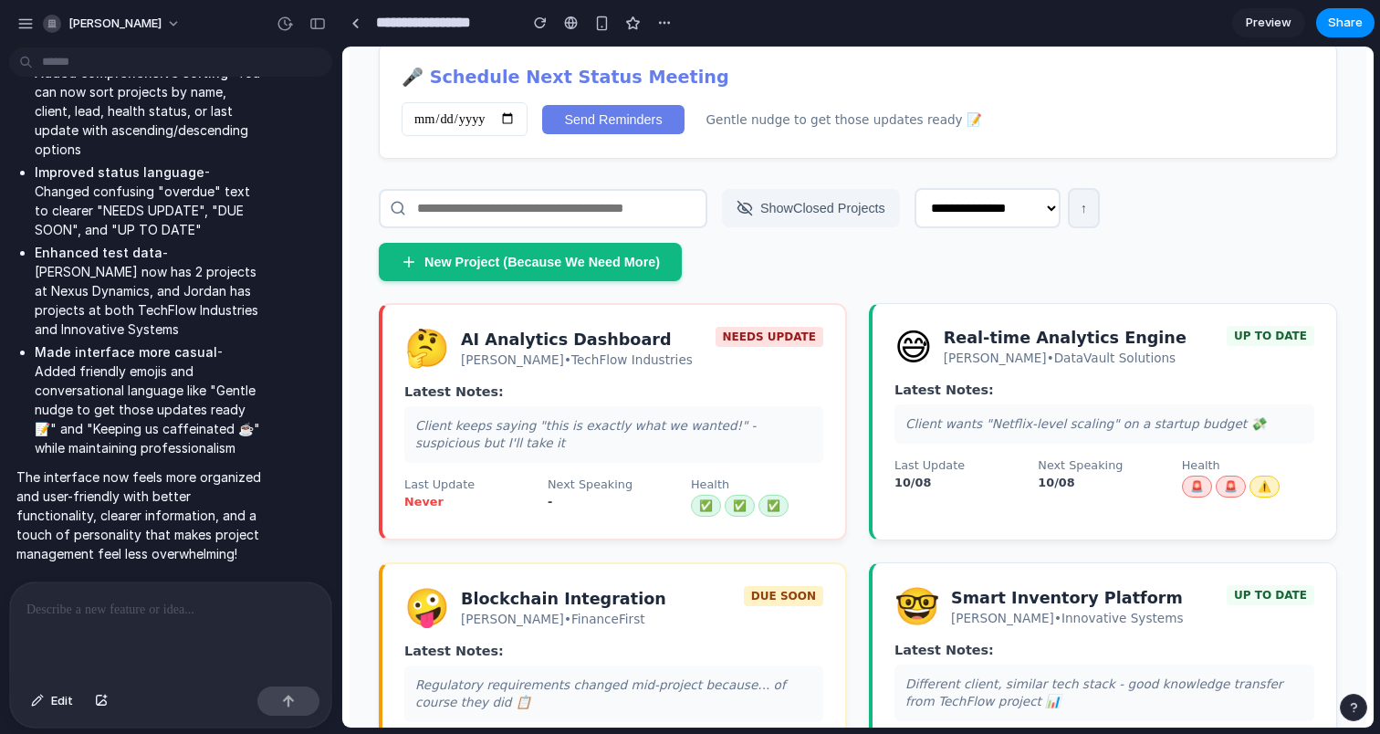
click at [802, 226] on button "Show Closed Projects" at bounding box center [811, 208] width 178 height 38
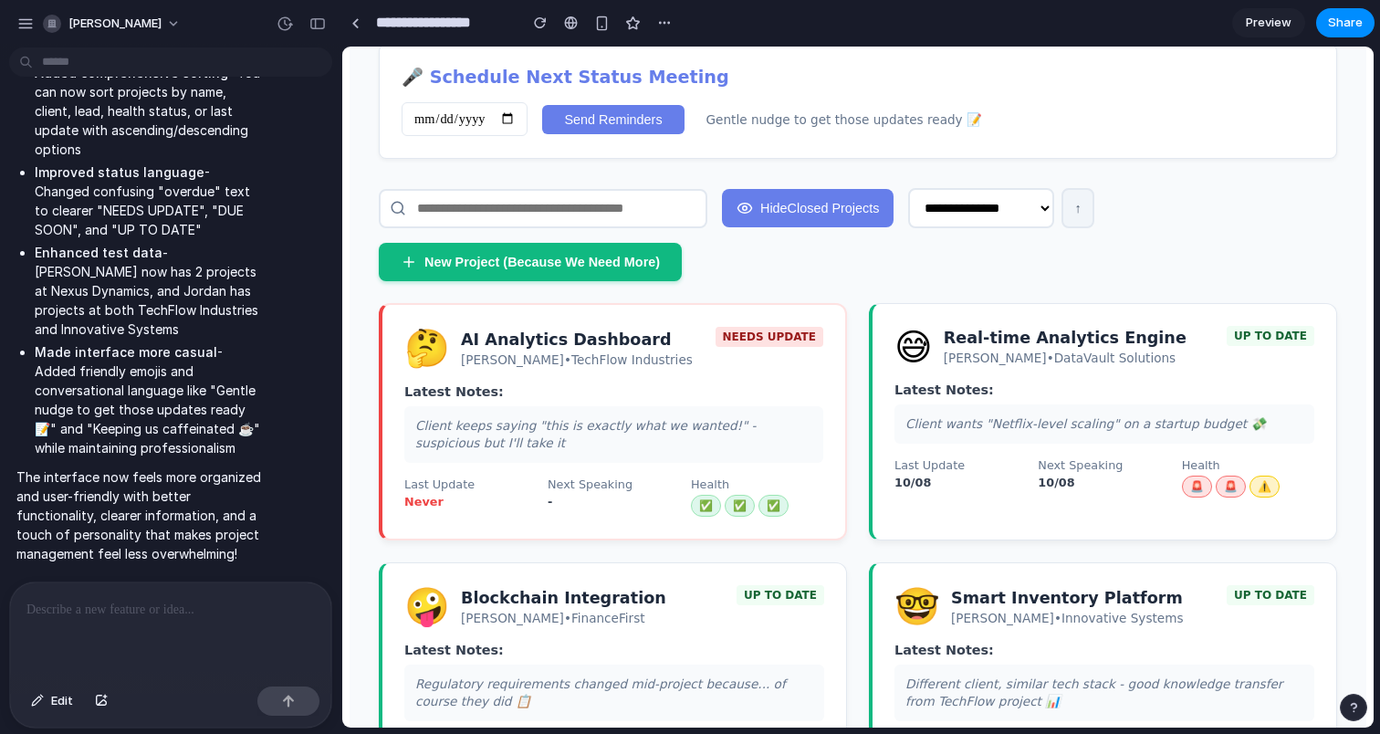
click at [944, 218] on select "**********" at bounding box center [981, 208] width 146 height 40
select select "******"
click at [908, 188] on select "**********" at bounding box center [981, 208] width 146 height 40
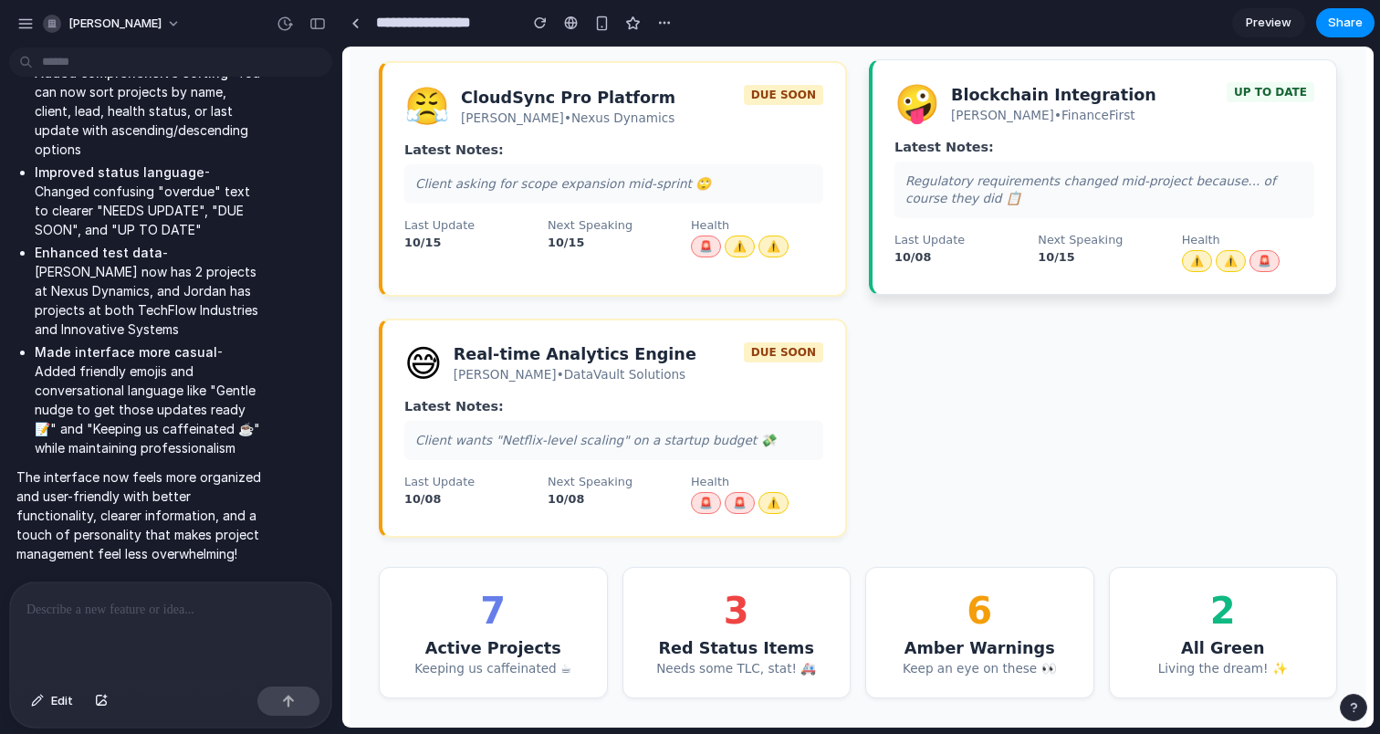
scroll to position [1370, 0]
click at [121, 593] on div at bounding box center [170, 630] width 321 height 97
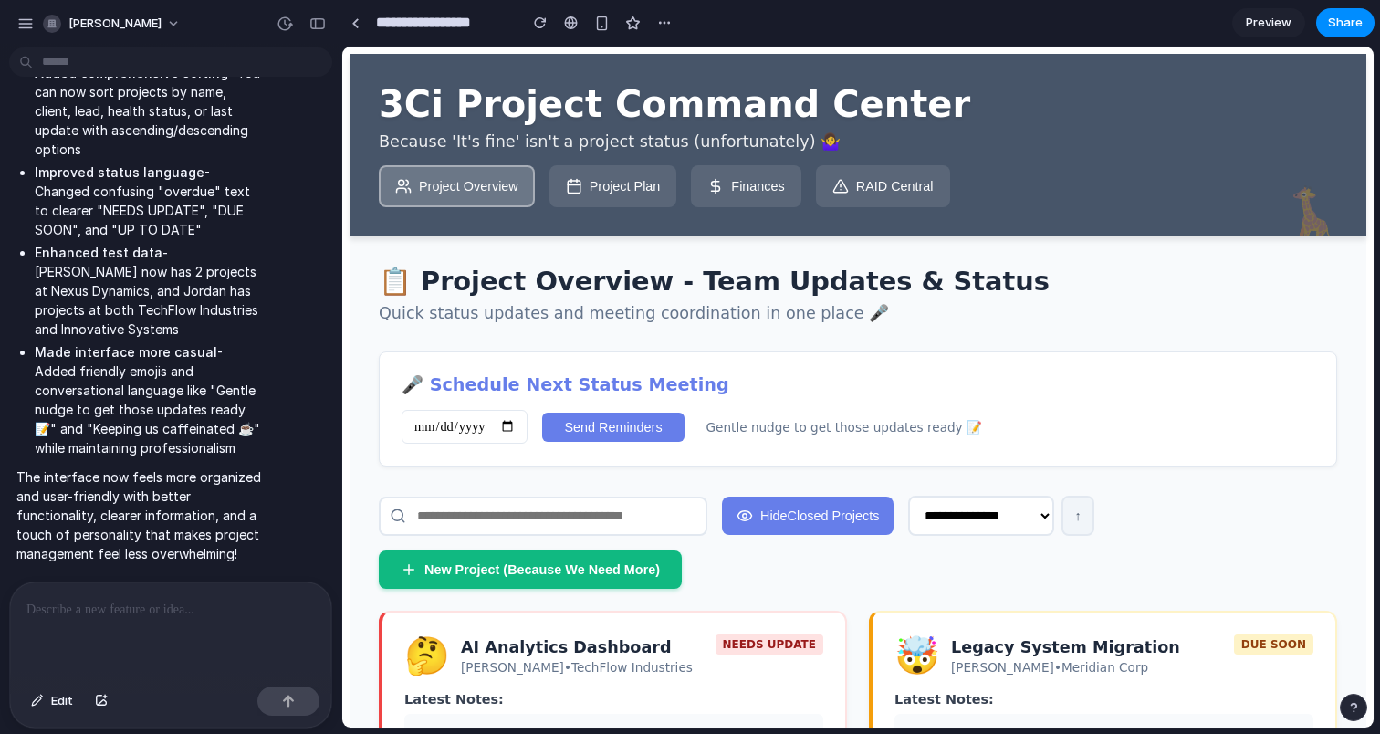
click at [215, 602] on p at bounding box center [170, 610] width 288 height 22
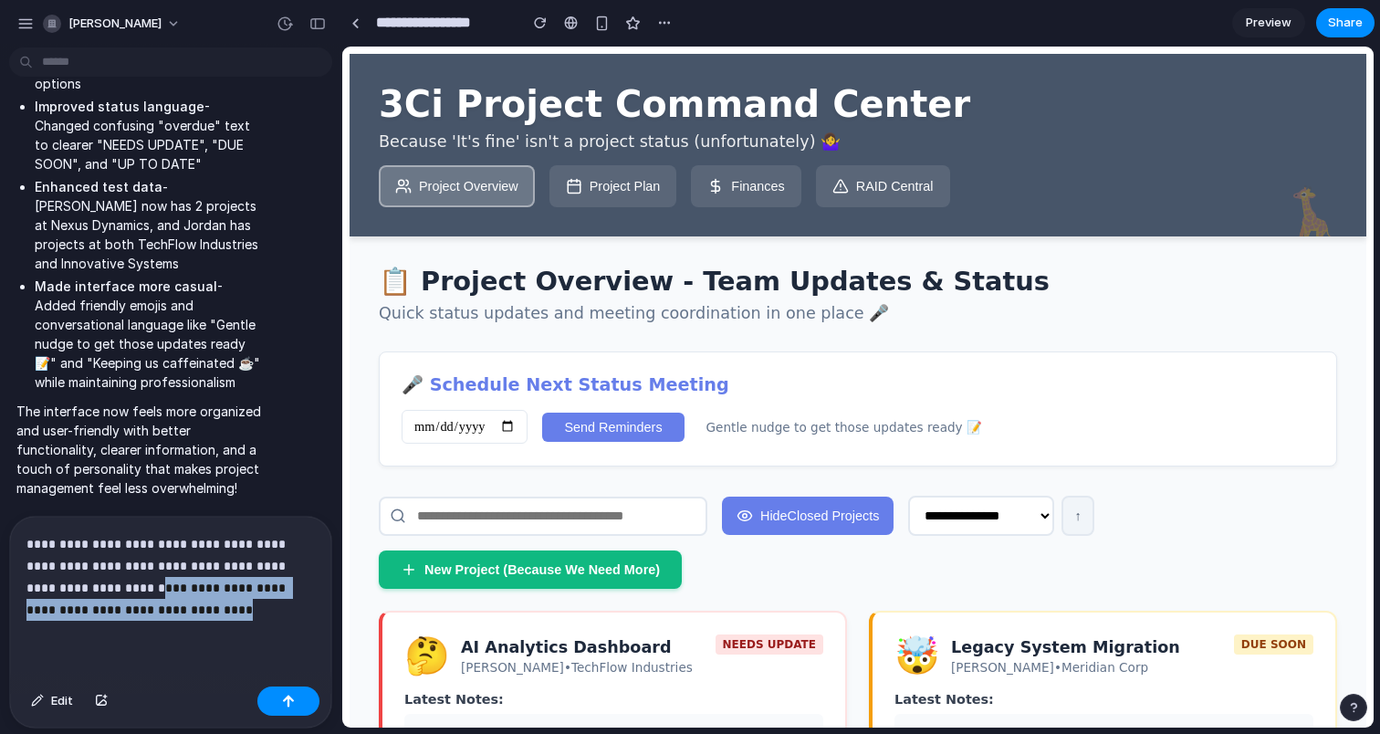
drag, startPoint x: 172, startPoint y: 610, endPoint x: 74, endPoint y: 593, distance: 99.1
click at [74, 593] on p "**********" at bounding box center [170, 577] width 288 height 88
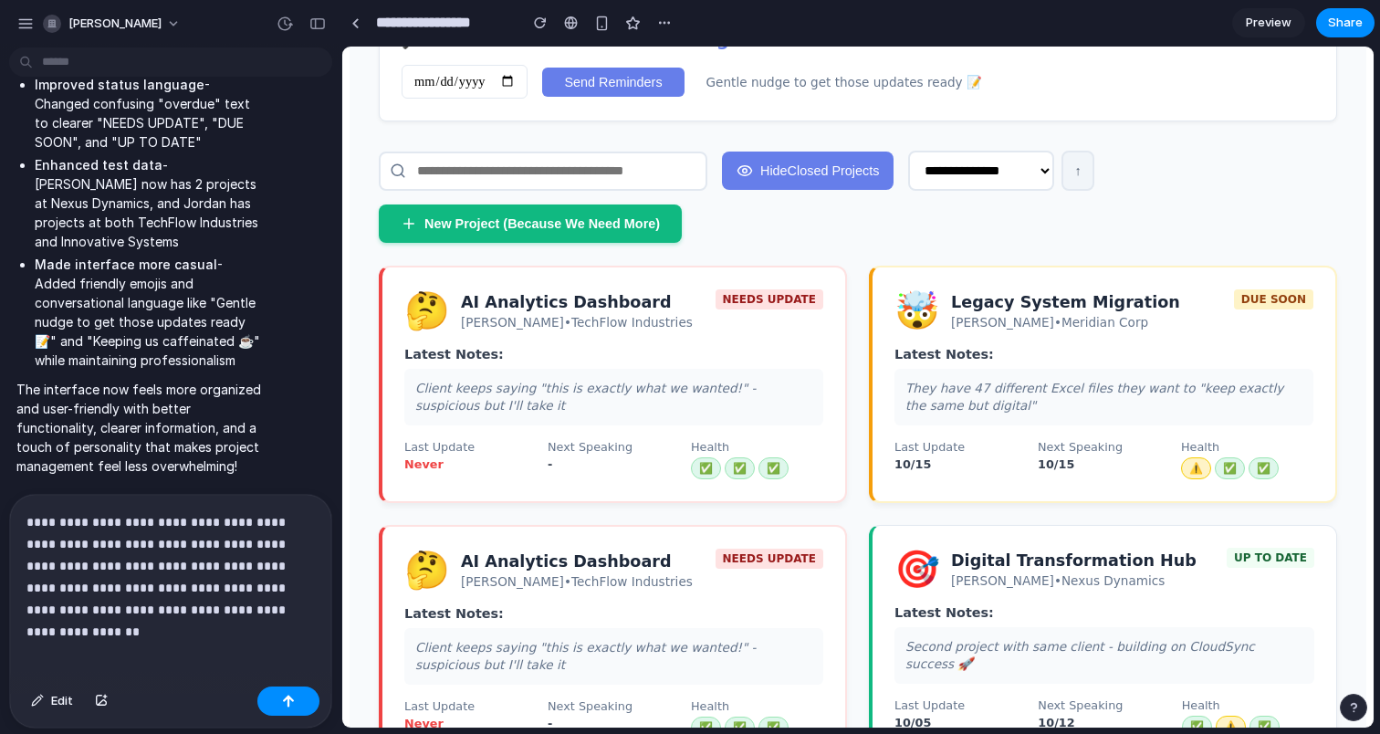
scroll to position [347, 0]
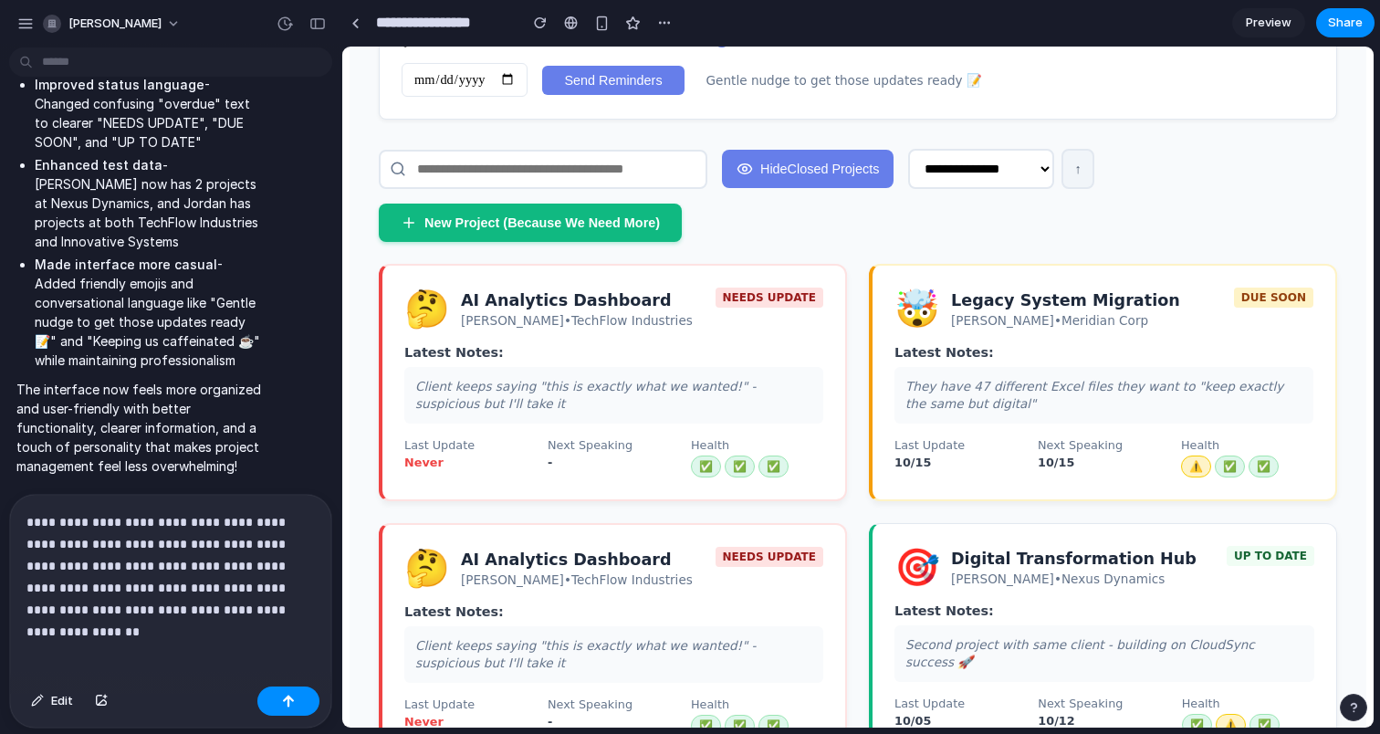
click at [64, 589] on p "**********" at bounding box center [170, 566] width 288 height 110
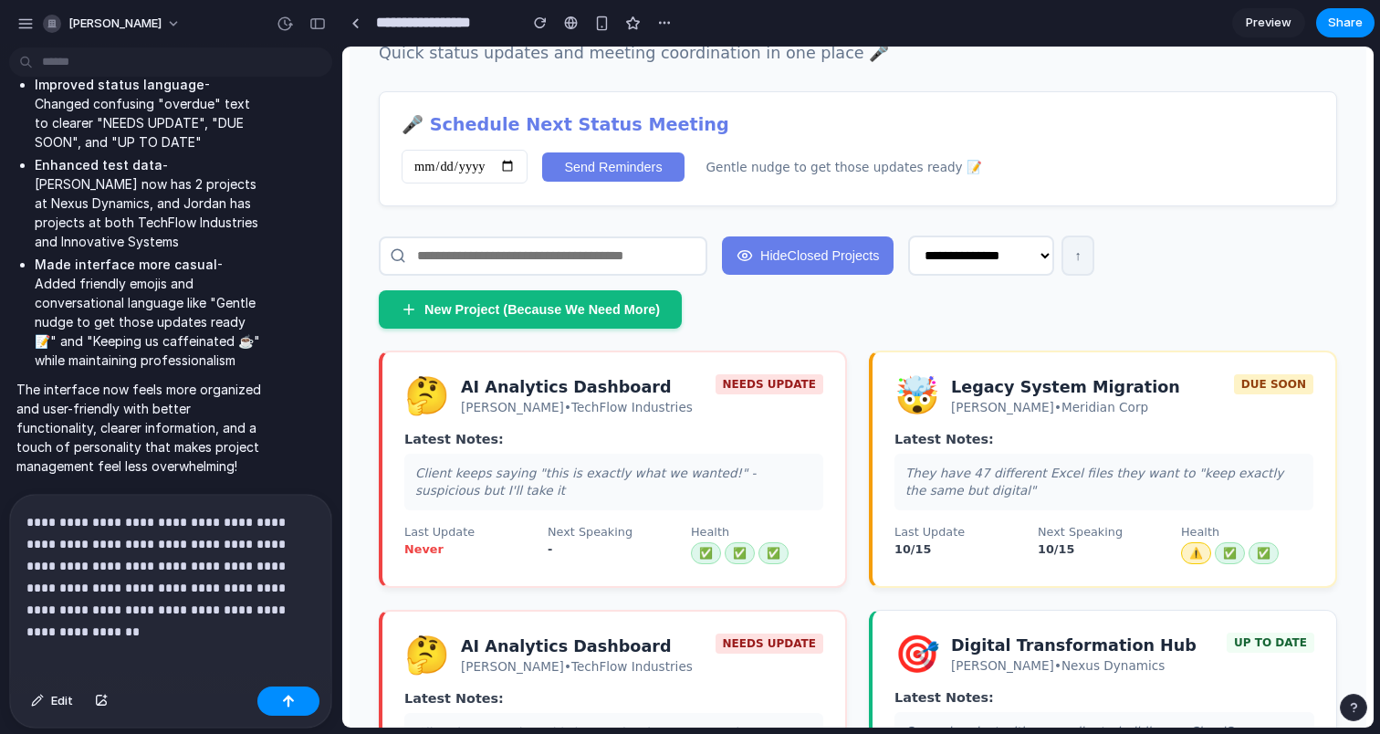
scroll to position [276, 0]
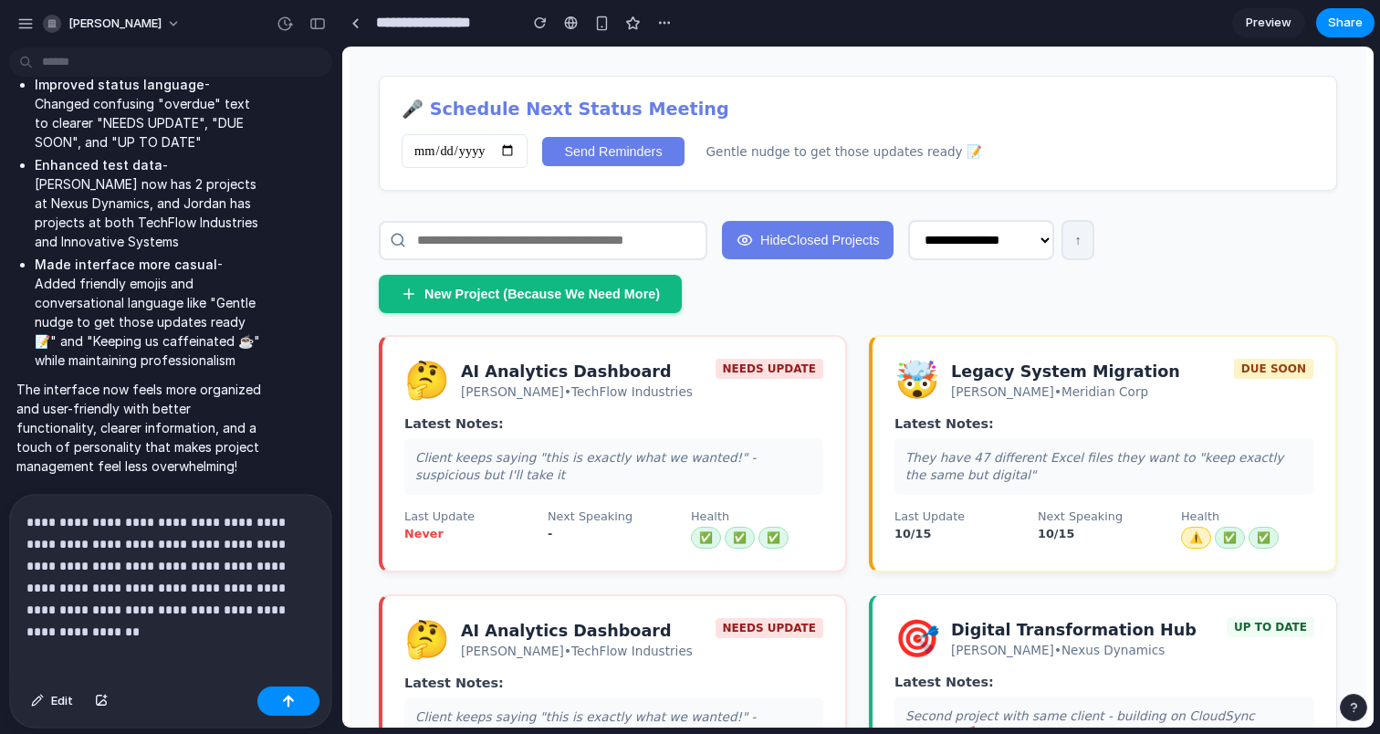
click at [241, 621] on div "**********" at bounding box center [170, 587] width 321 height 184
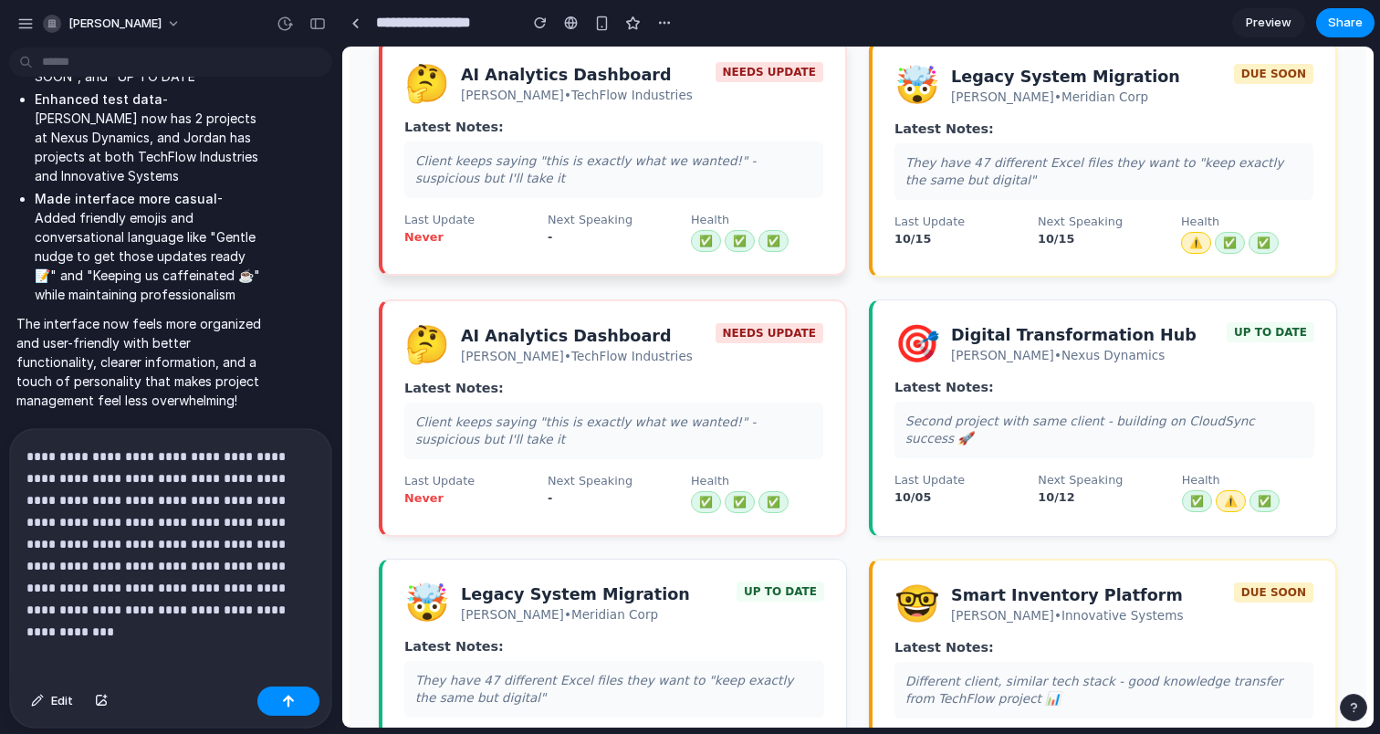
scroll to position [1385, 0]
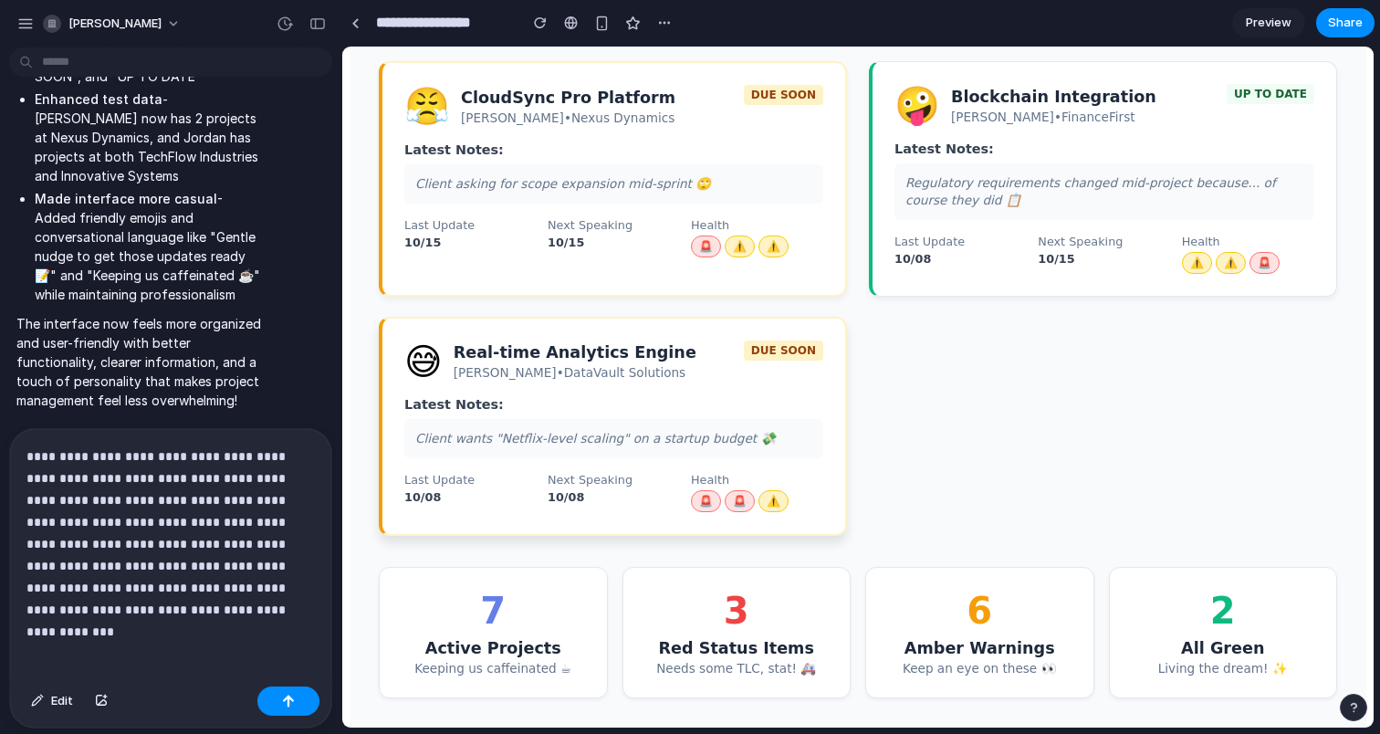
click at [628, 365] on div "Alex Rivera • DataVault Solutions" at bounding box center [575, 372] width 243 height 15
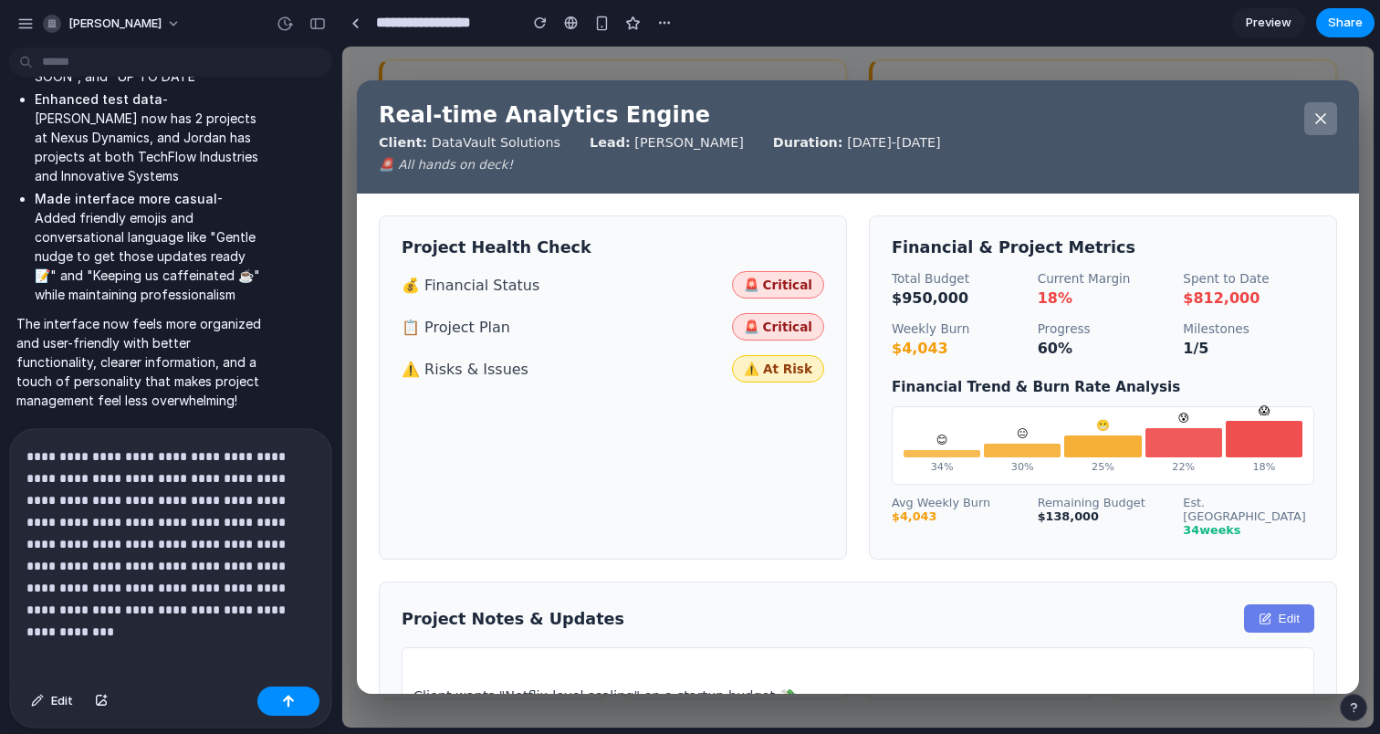
click at [161, 615] on p "**********" at bounding box center [170, 532] width 288 height 175
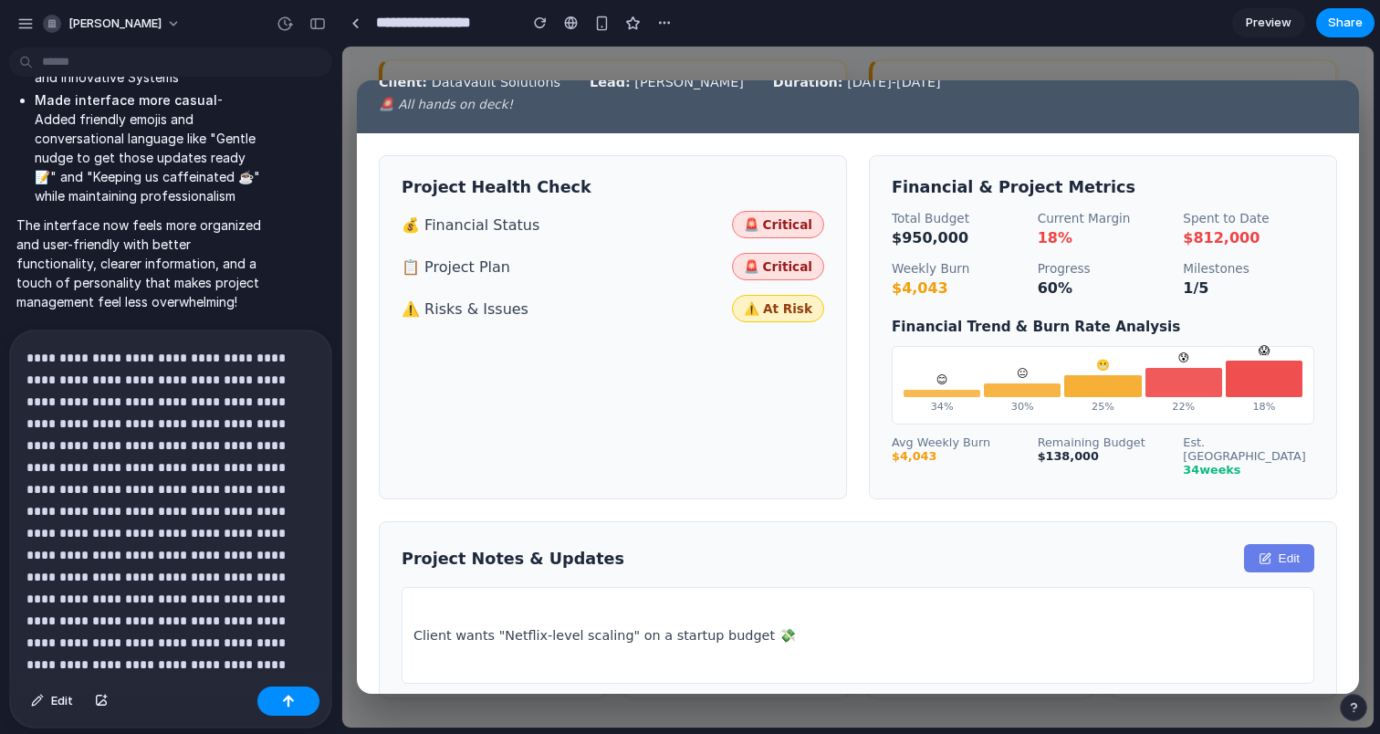
scroll to position [86, 0]
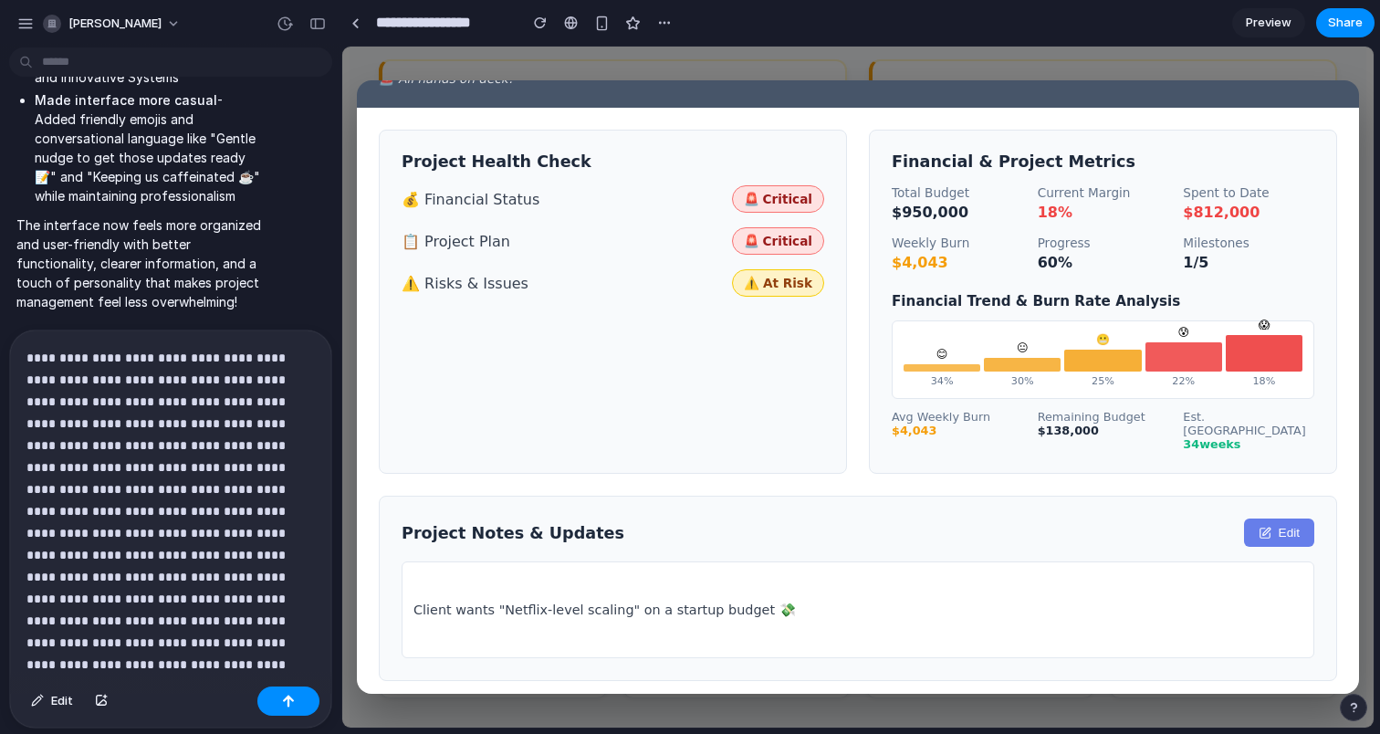
click at [1332, 71] on div "Real-time Analytics Engine Client: DataVault Solutions Lead: Alex Rivera Durati…" at bounding box center [858, 387] width 1032 height 681
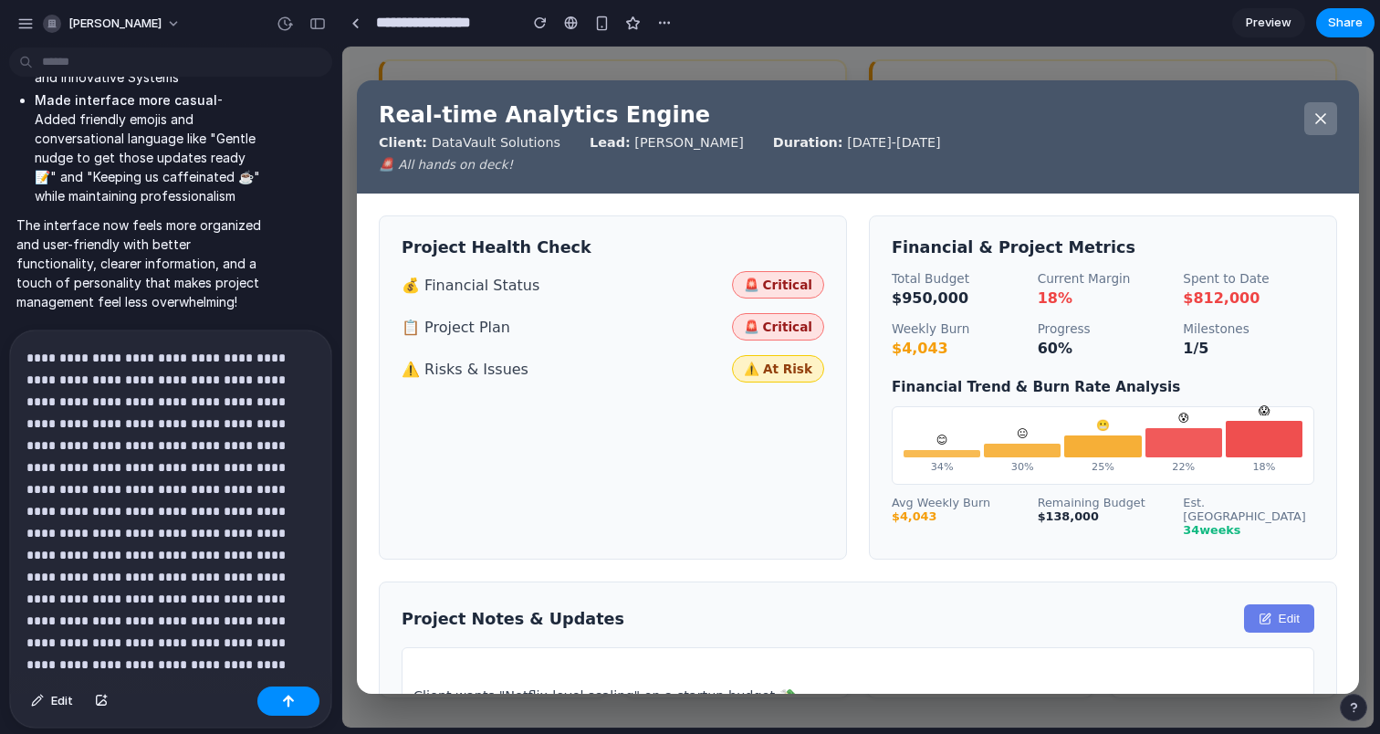
click at [1329, 125] on button at bounding box center [1321, 118] width 33 height 33
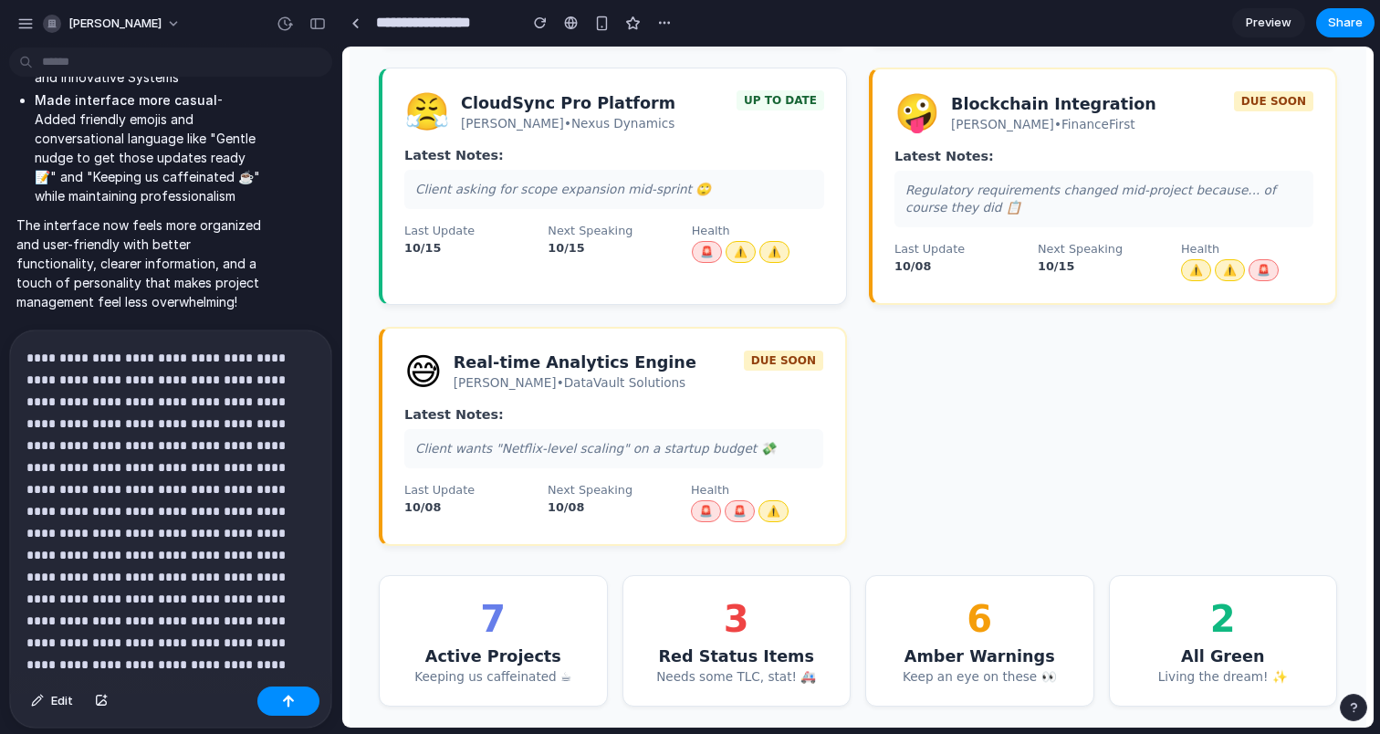
scroll to position [1305, 0]
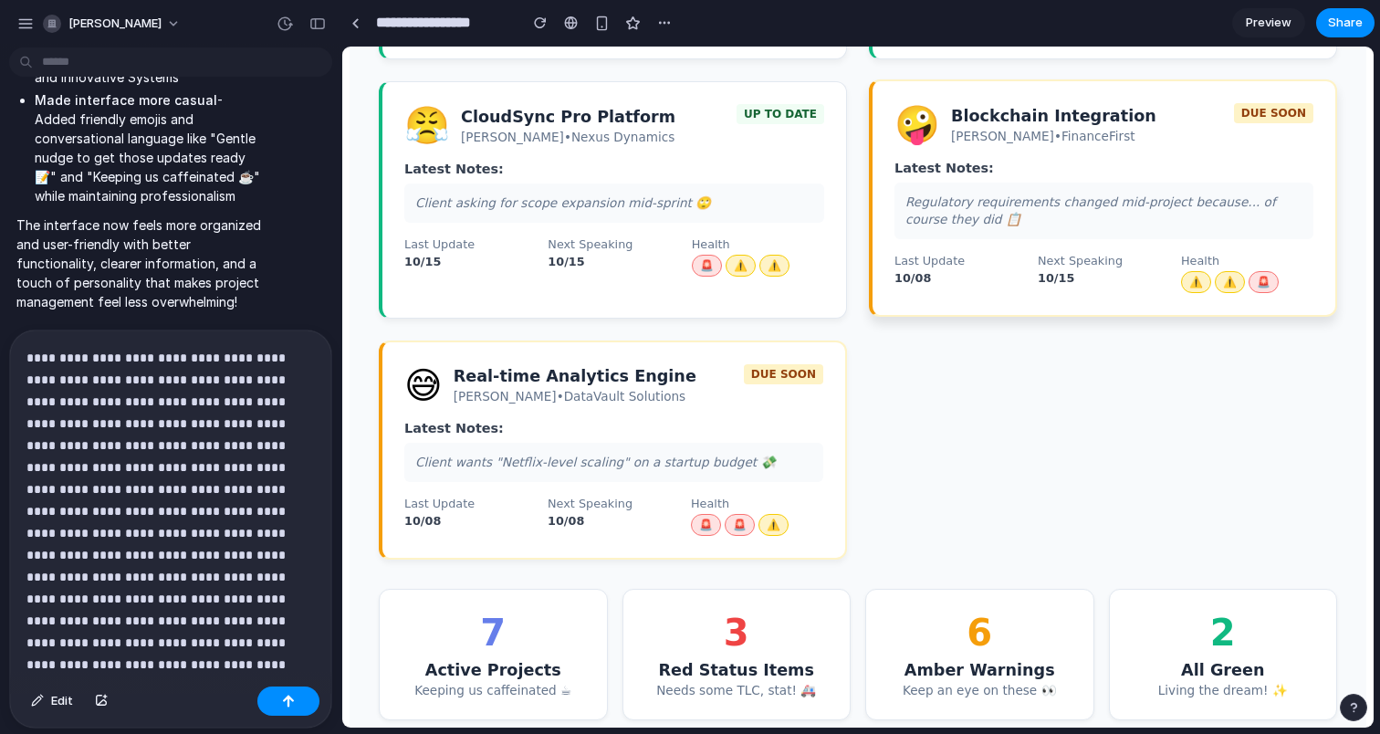
click at [1069, 201] on div "🤪 Blockchain Integration Casey Kim • FinanceFirst DUE SOON Latest Notes: Regula…" at bounding box center [1103, 197] width 468 height 237
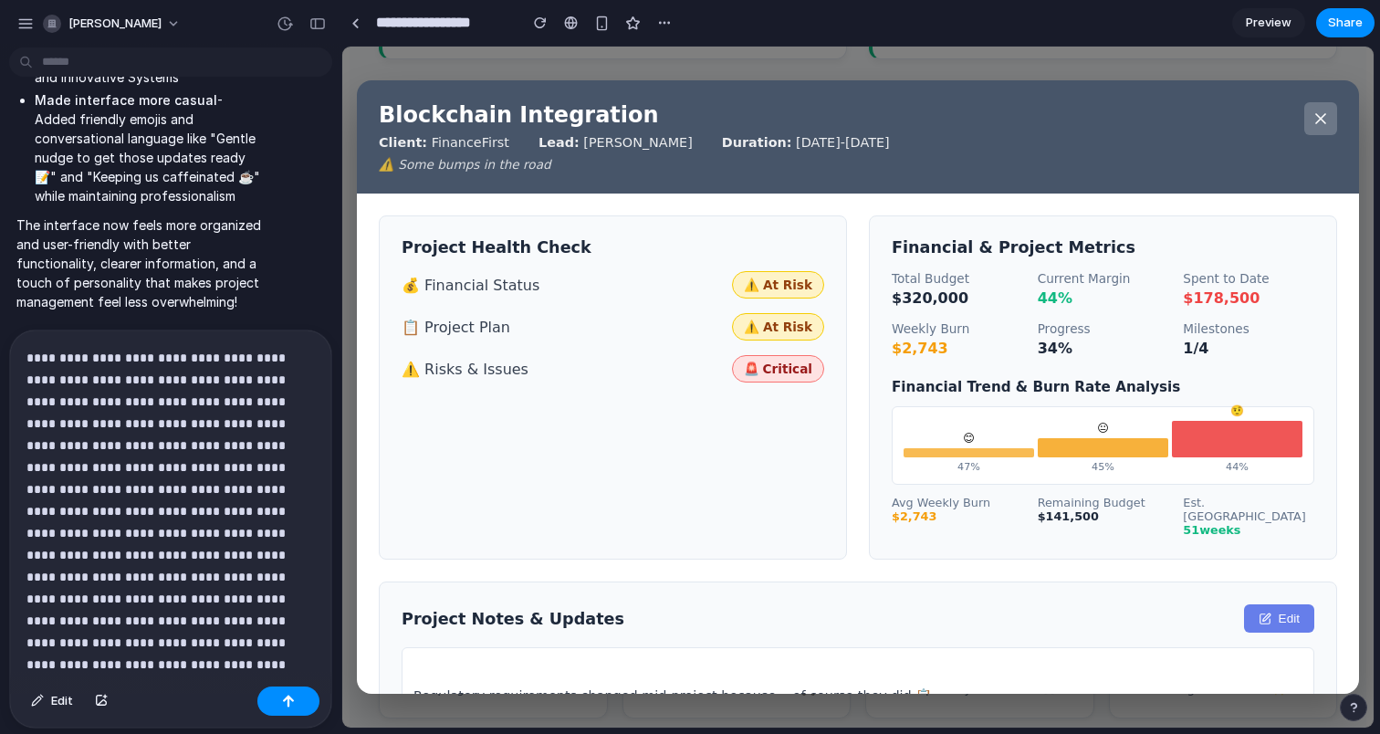
click at [1312, 113] on icon at bounding box center [1321, 119] width 18 height 18
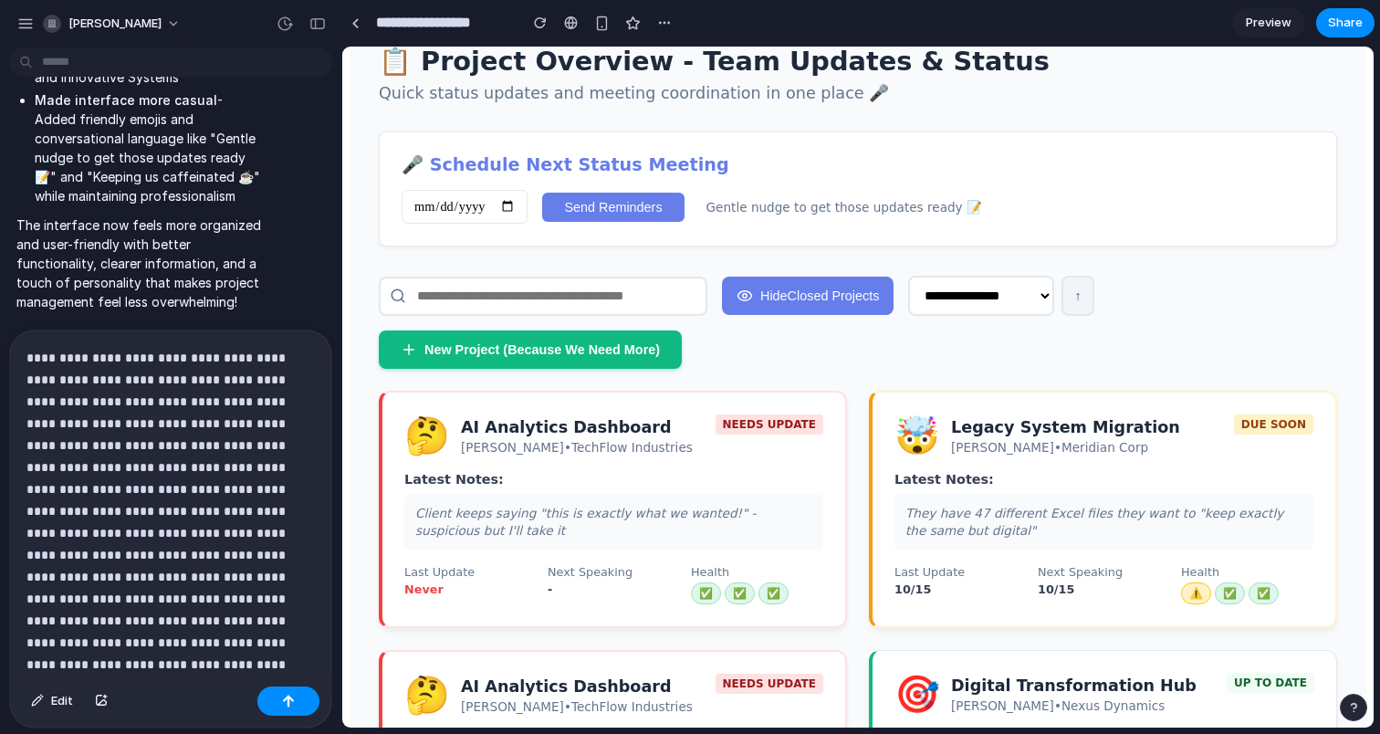
scroll to position [0, 0]
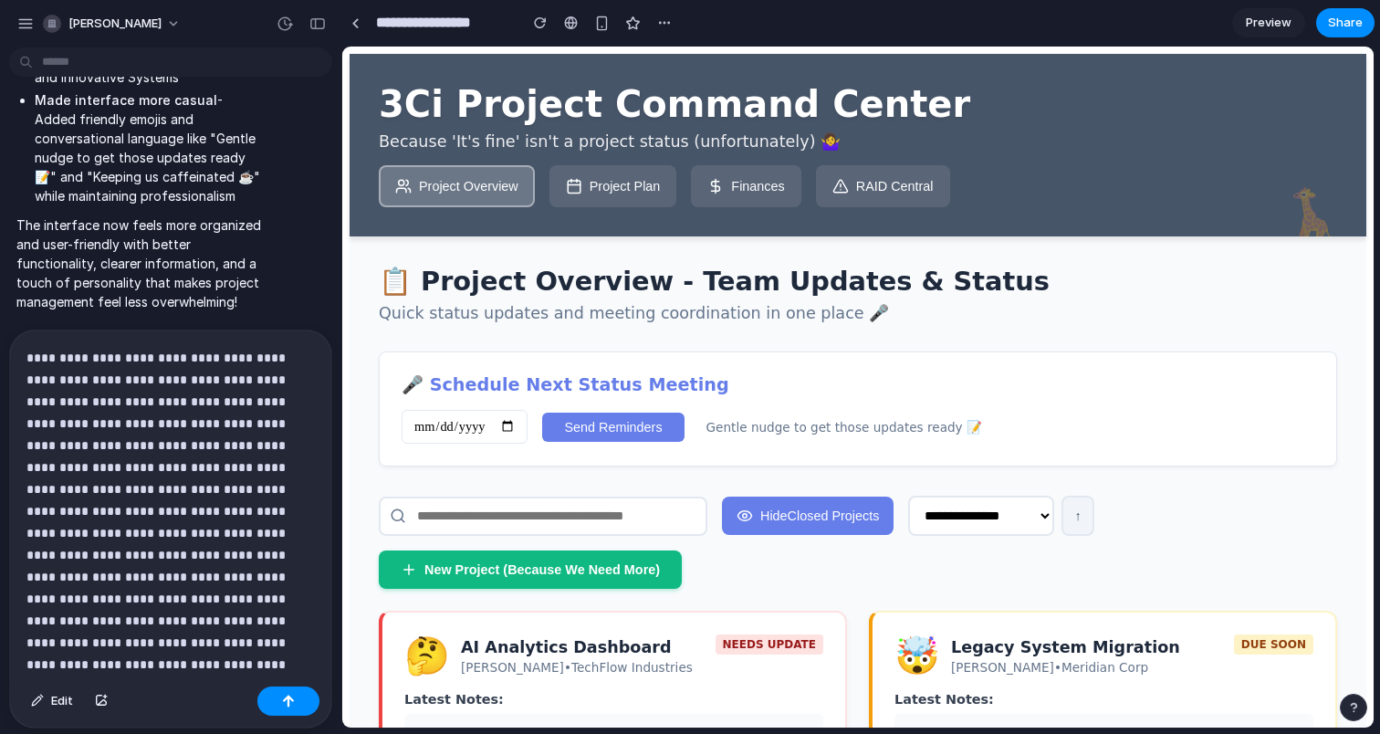
click at [582, 190] on icon at bounding box center [574, 186] width 16 height 16
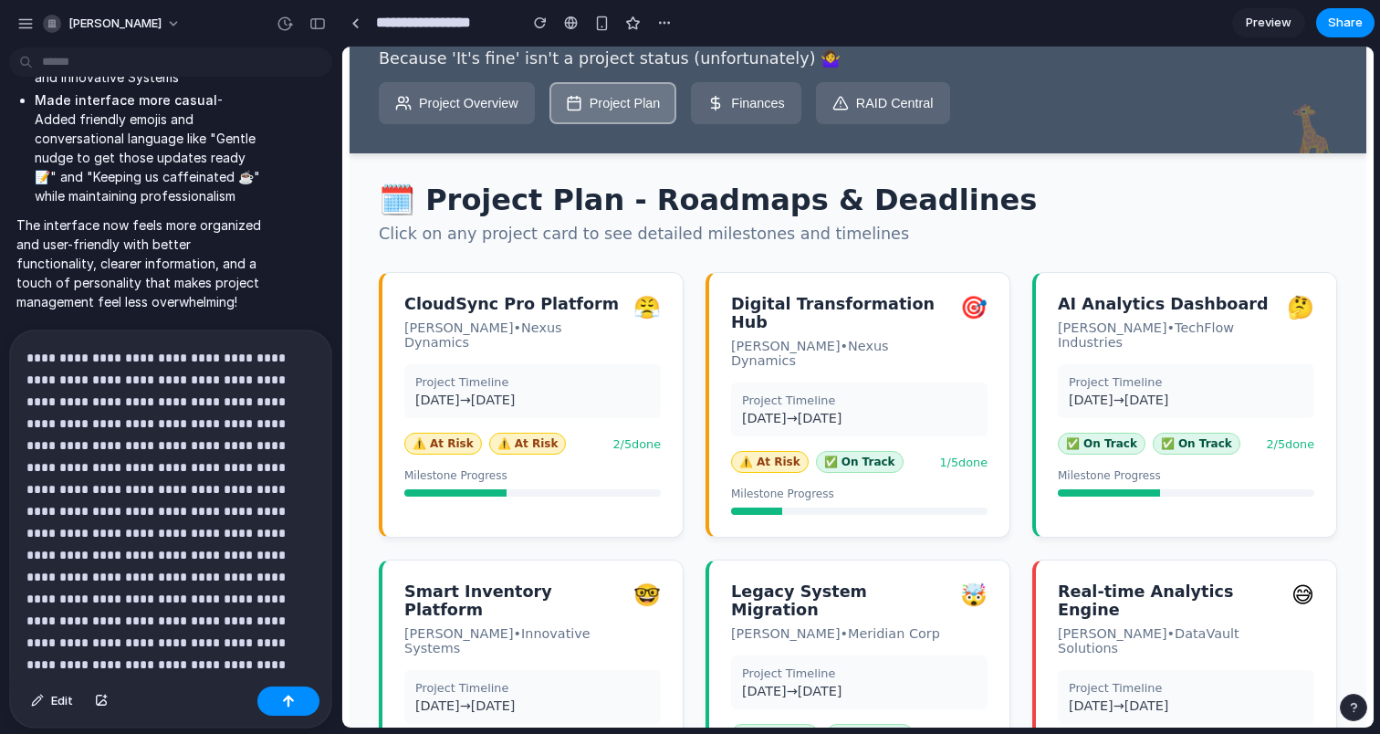
scroll to position [84, 0]
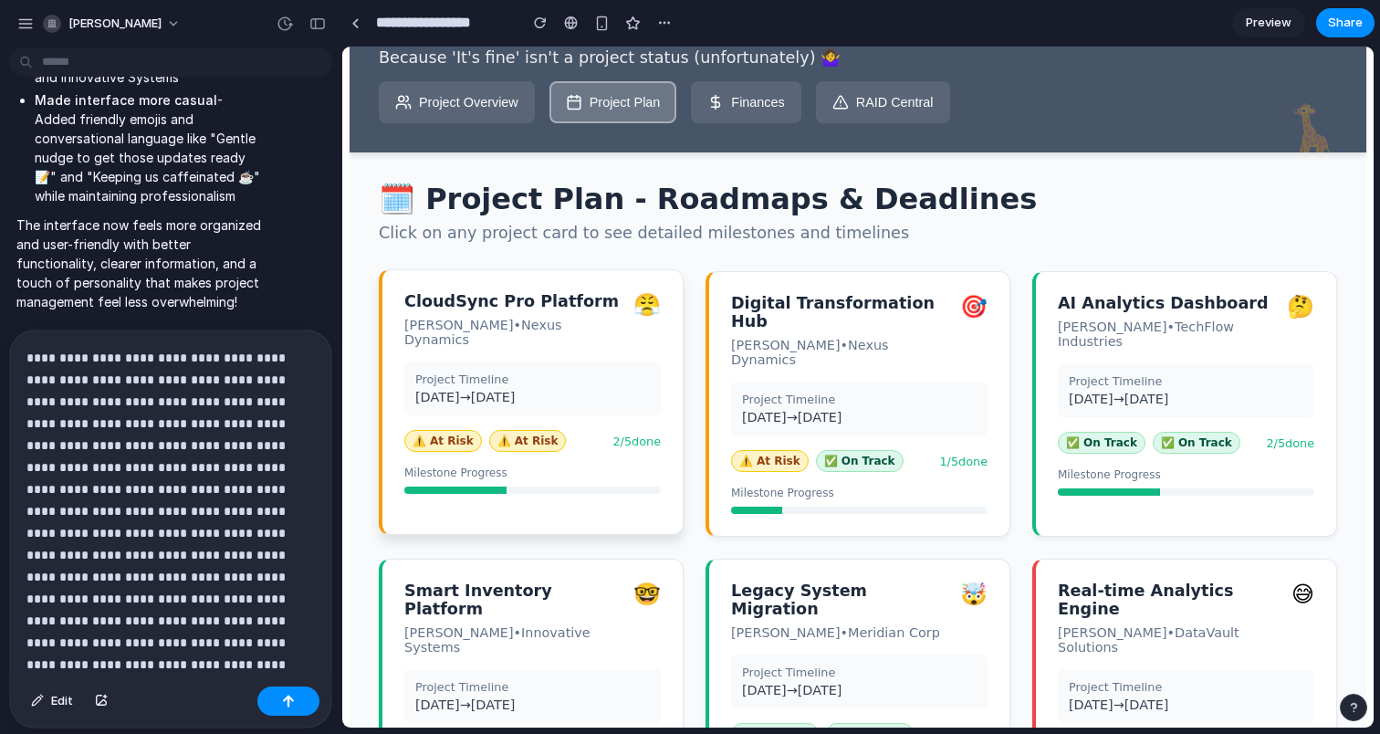
click at [655, 348] on div "CloudSync Pro Platform Maya Patel • Nexus Dynamics 😤 Project Timeline 07/01/202…" at bounding box center [531, 402] width 305 height 266
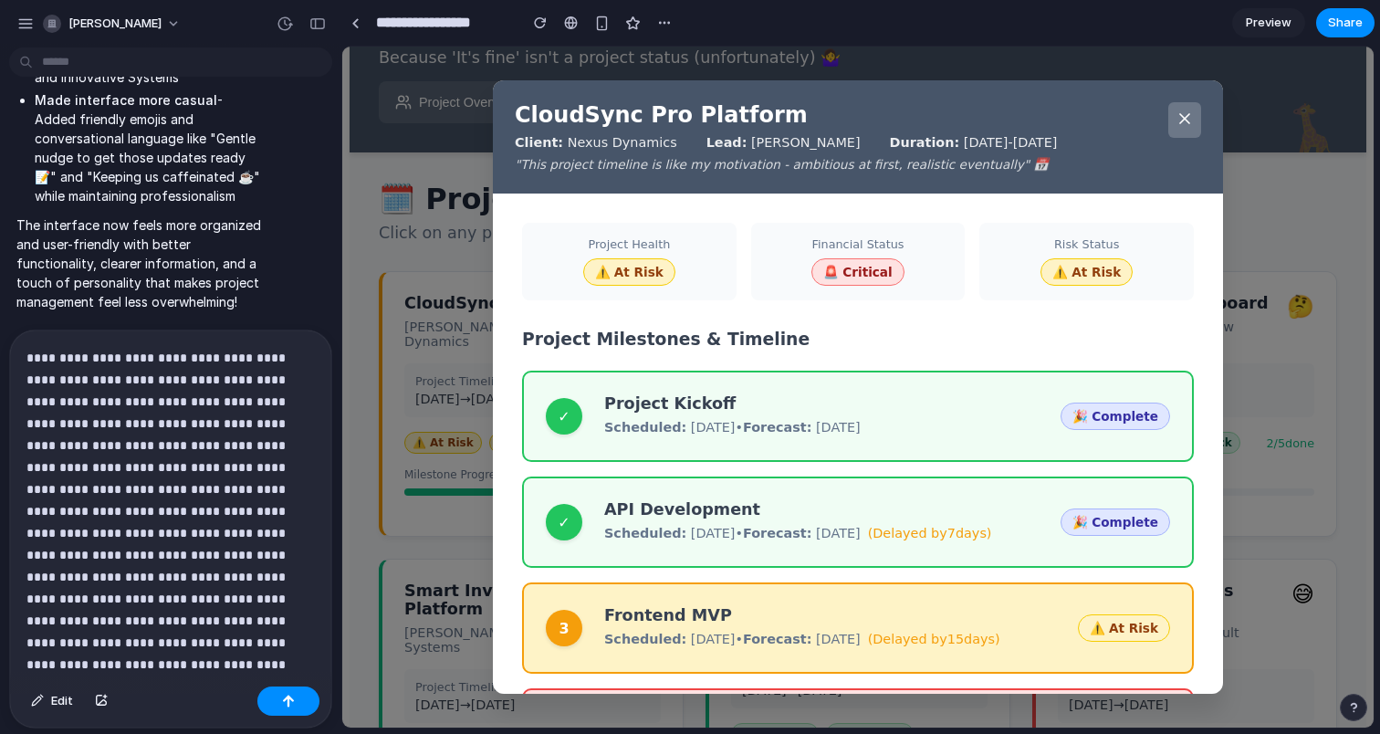
click at [1179, 128] on button at bounding box center [1184, 120] width 33 height 36
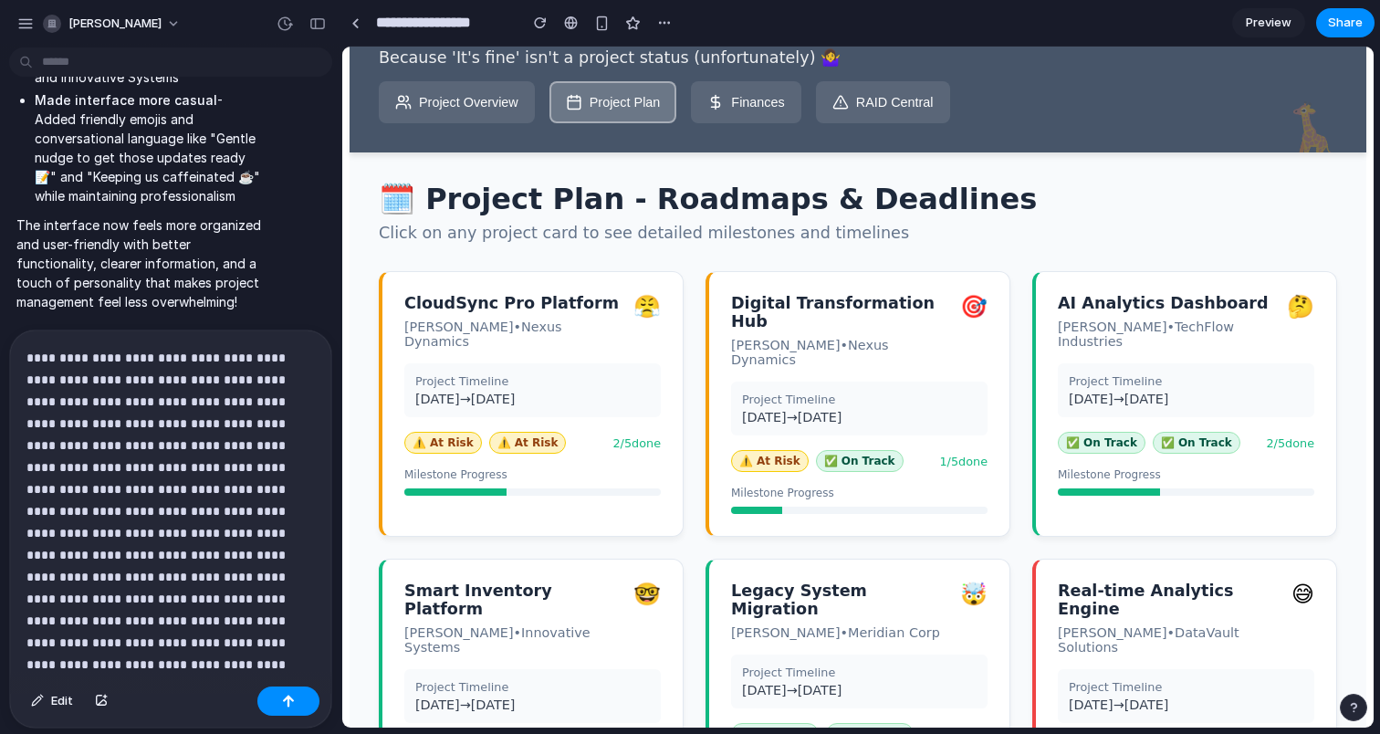
click at [748, 103] on button "Finances" at bounding box center [746, 102] width 110 height 42
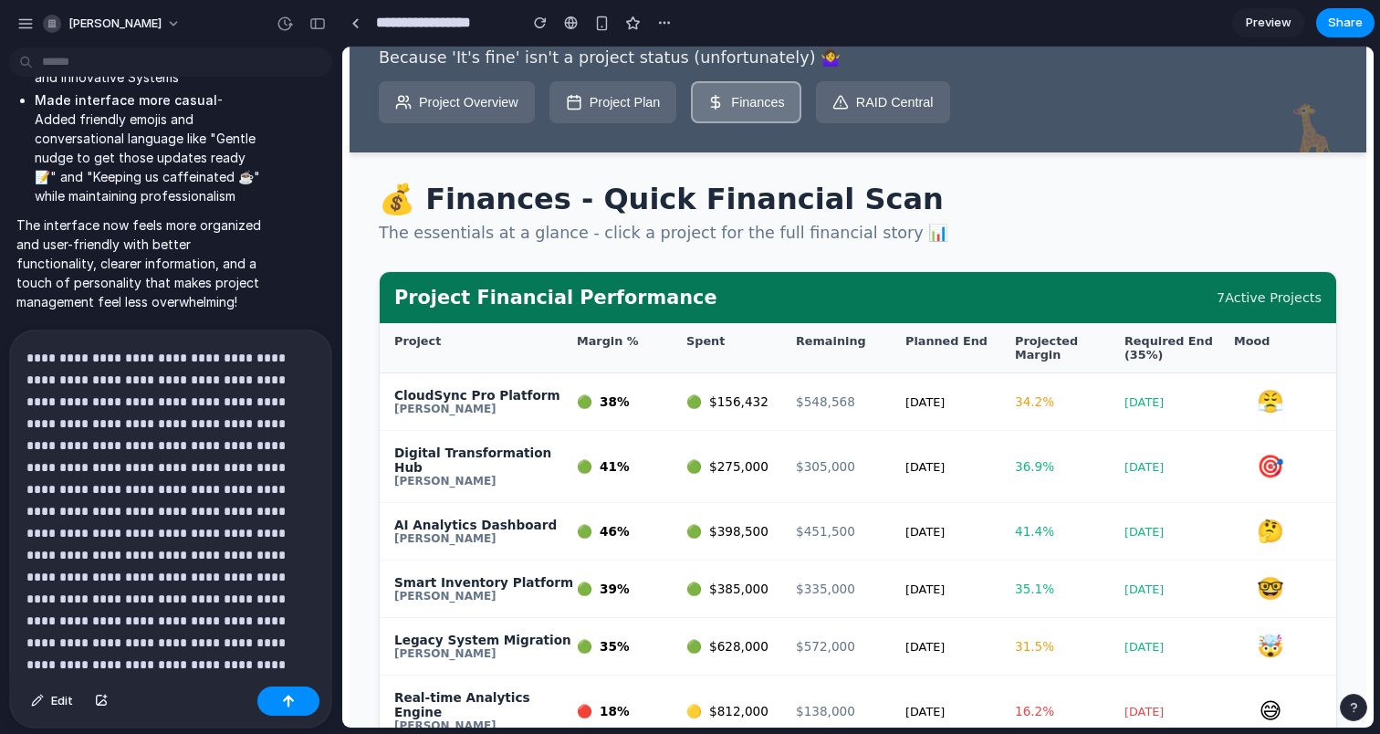
click at [493, 116] on button "Project Overview" at bounding box center [457, 102] width 156 height 42
select select "******"
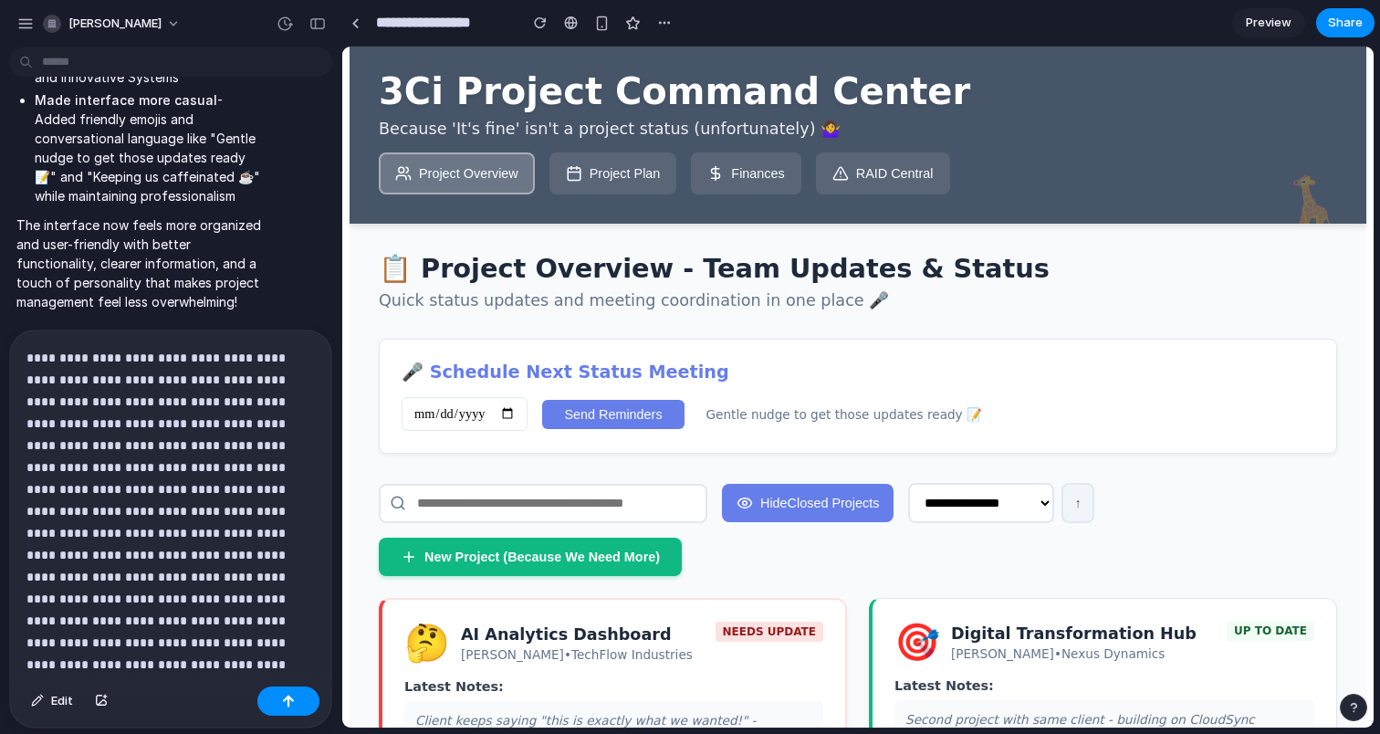
scroll to position [0, 0]
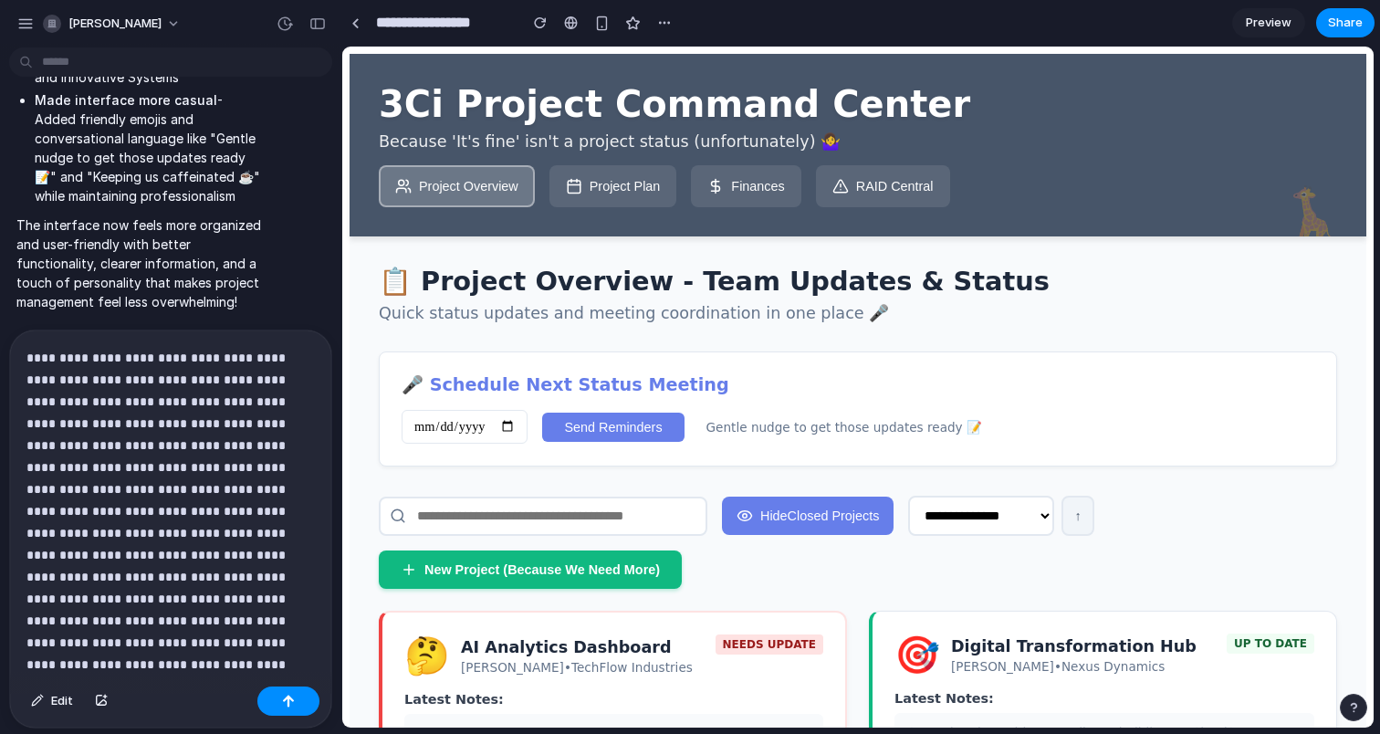
click at [633, 183] on button "Project Plan" at bounding box center [614, 186] width 128 height 42
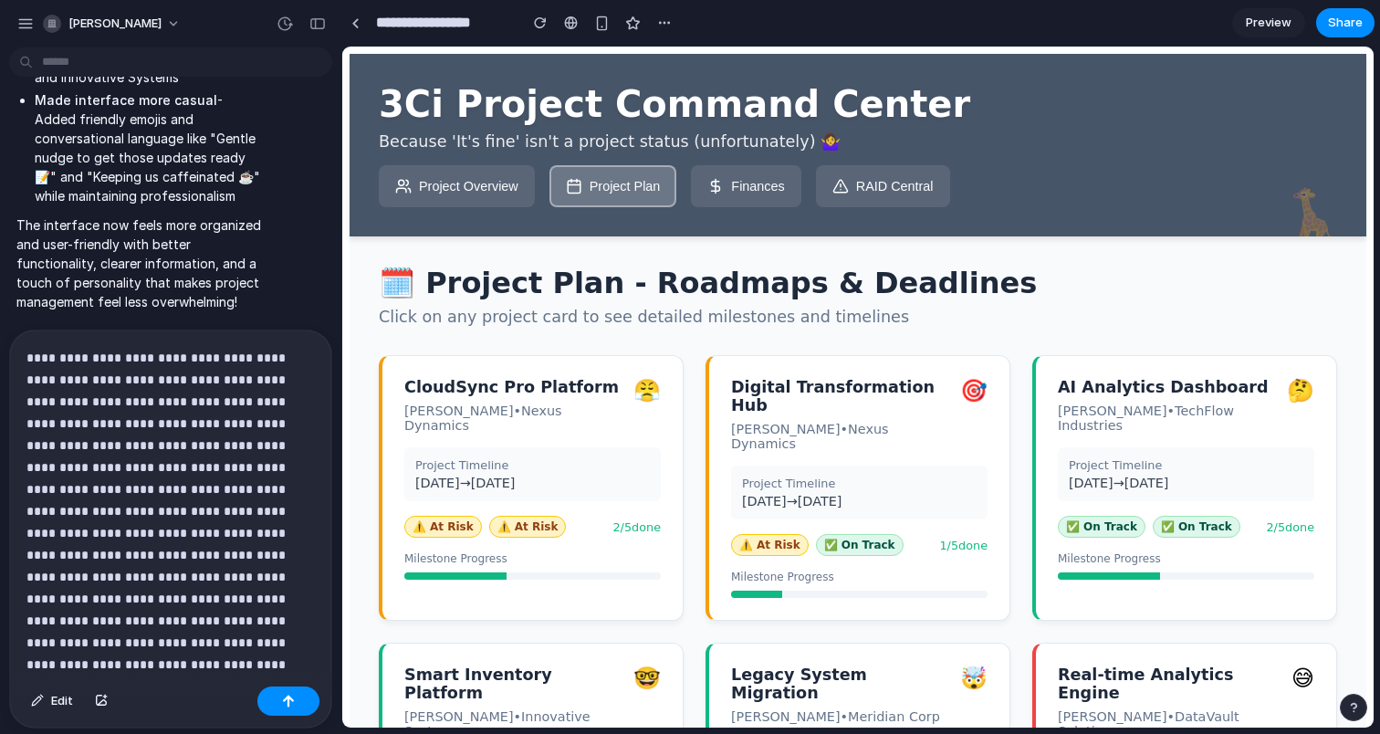
click at [741, 187] on button "Finances" at bounding box center [746, 186] width 110 height 42
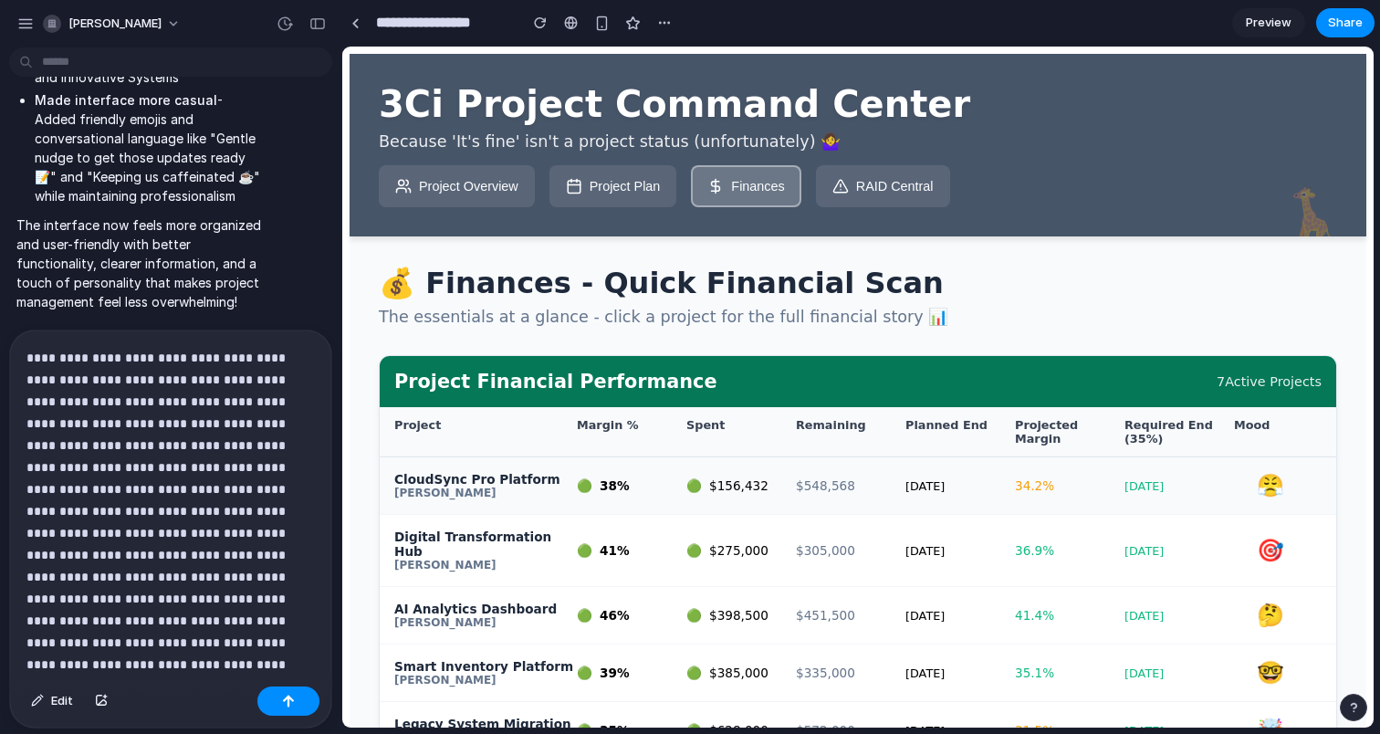
click at [759, 493] on span "$ 156,432" at bounding box center [738, 485] width 59 height 15
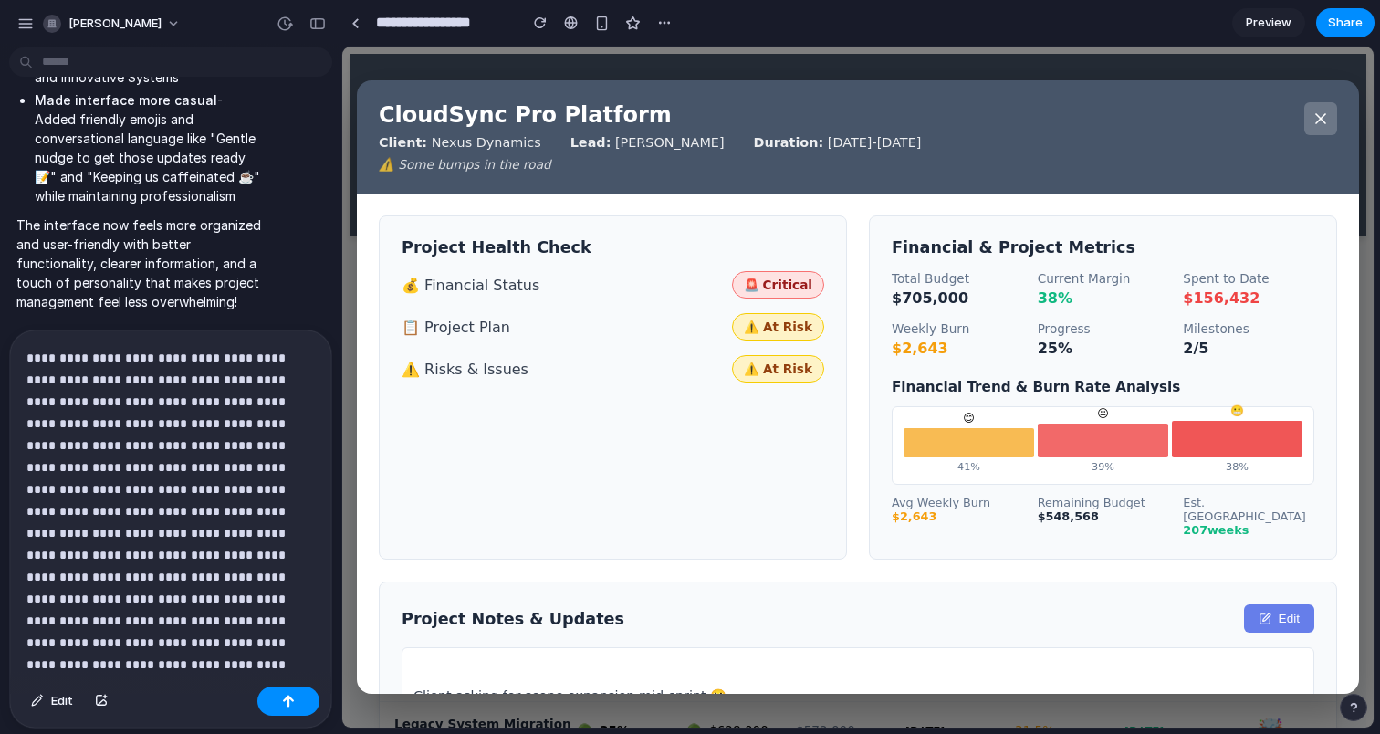
click at [1315, 110] on icon at bounding box center [1321, 119] width 18 height 18
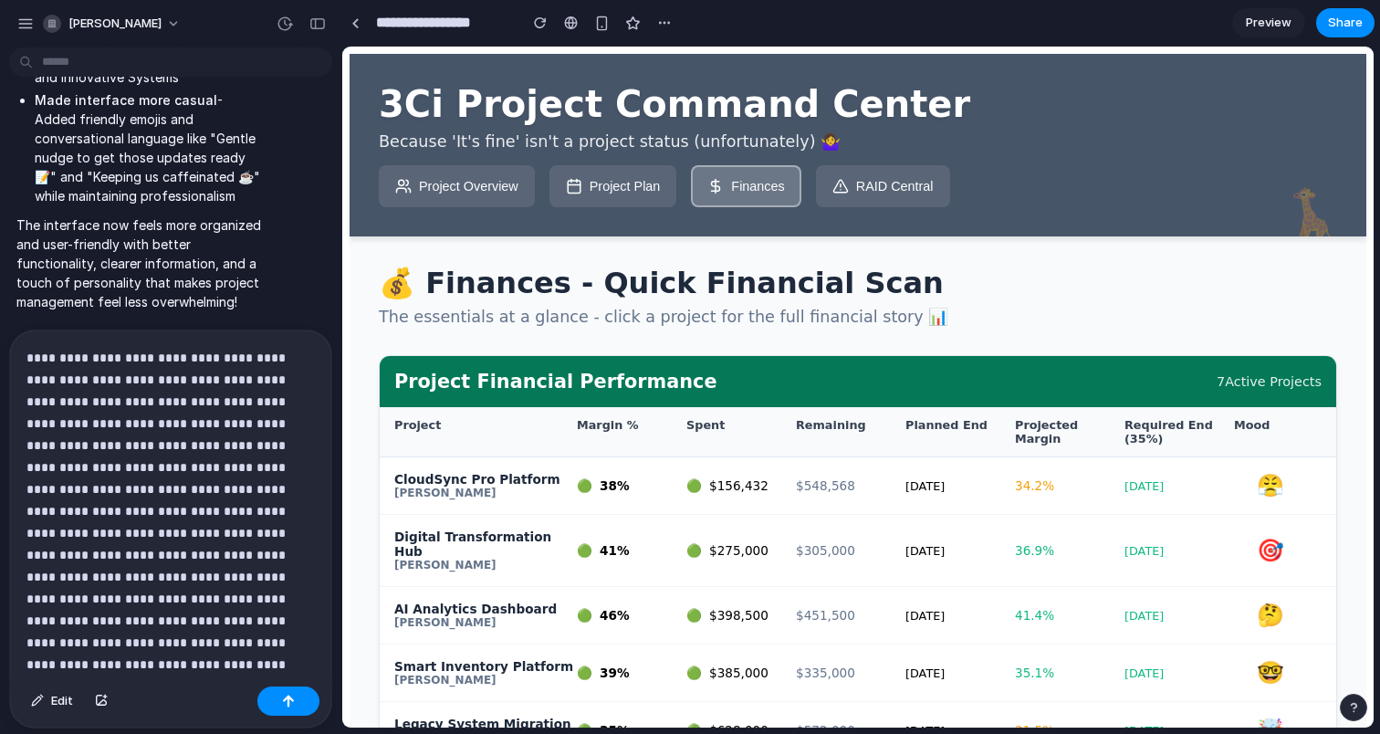
click at [655, 199] on button "Project Plan" at bounding box center [614, 186] width 128 height 42
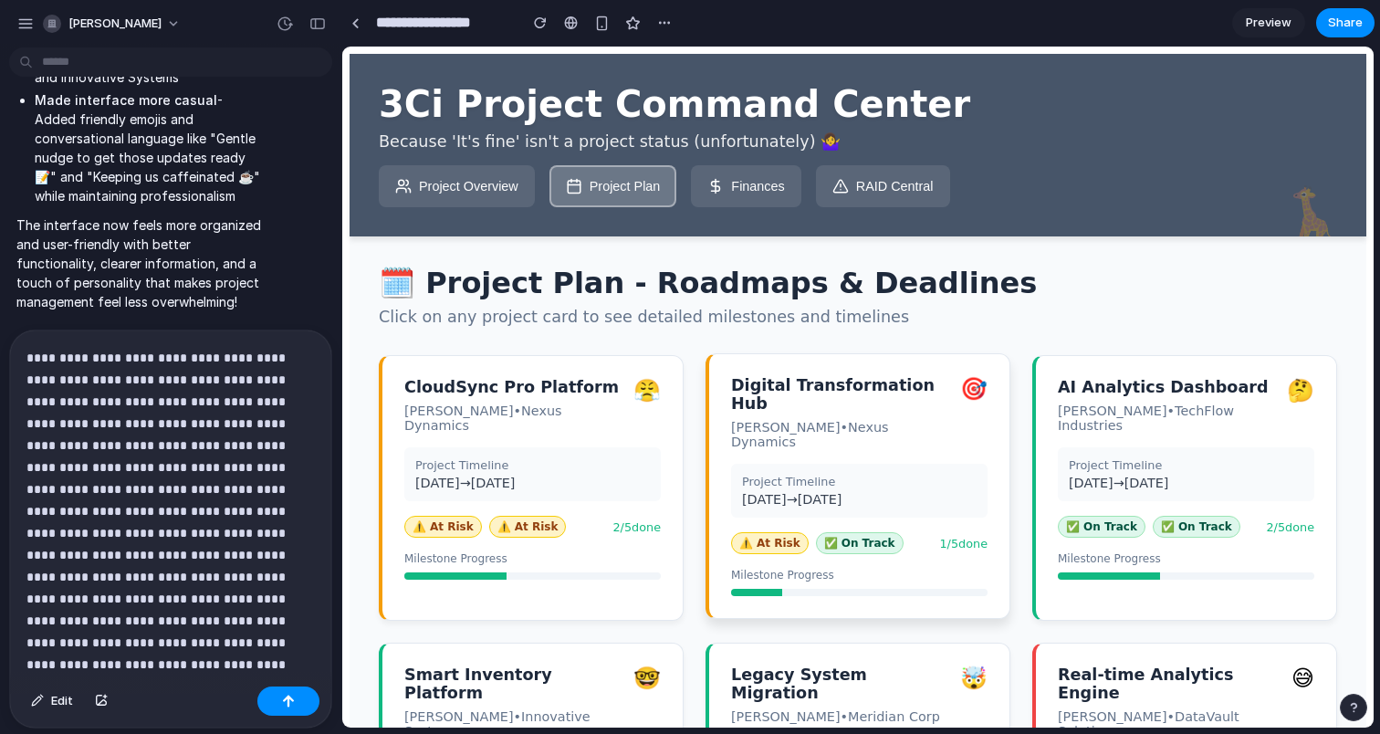
click at [861, 492] on div "09/01/2025 → 06/30/2026" at bounding box center [859, 499] width 235 height 15
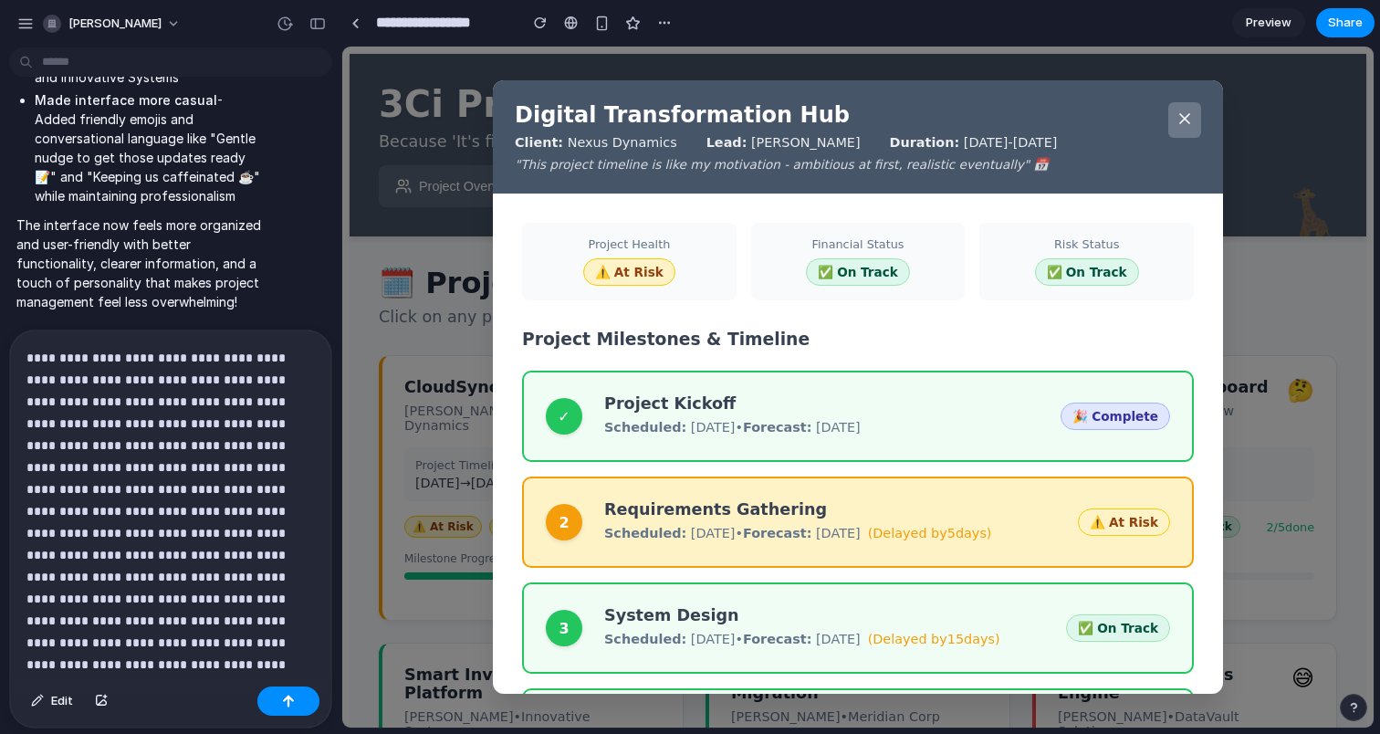
click at [1182, 112] on icon at bounding box center [1185, 119] width 18 height 18
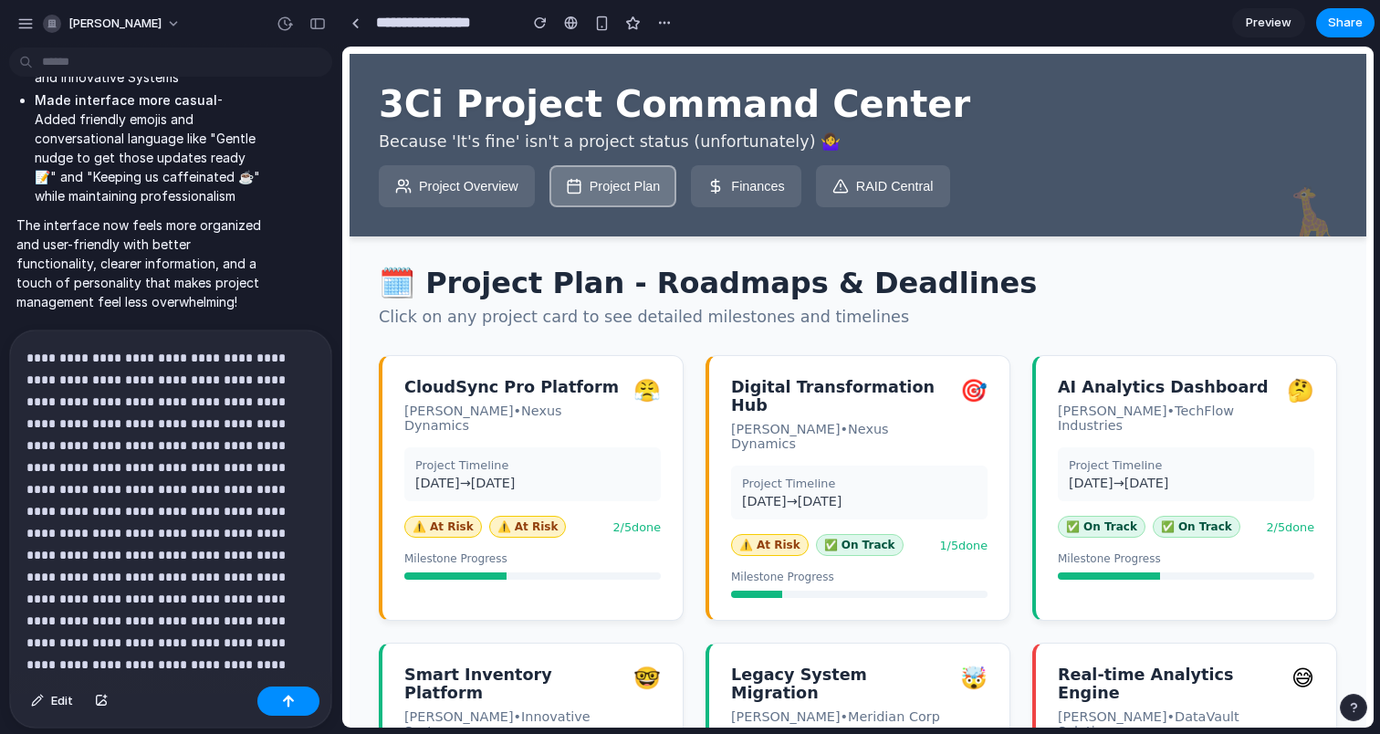
click at [290, 667] on p "**********" at bounding box center [170, 511] width 288 height 329
click at [204, 644] on p "**********" at bounding box center [170, 481] width 288 height 351
click at [873, 202] on button "RAID Central" at bounding box center [883, 186] width 134 height 42
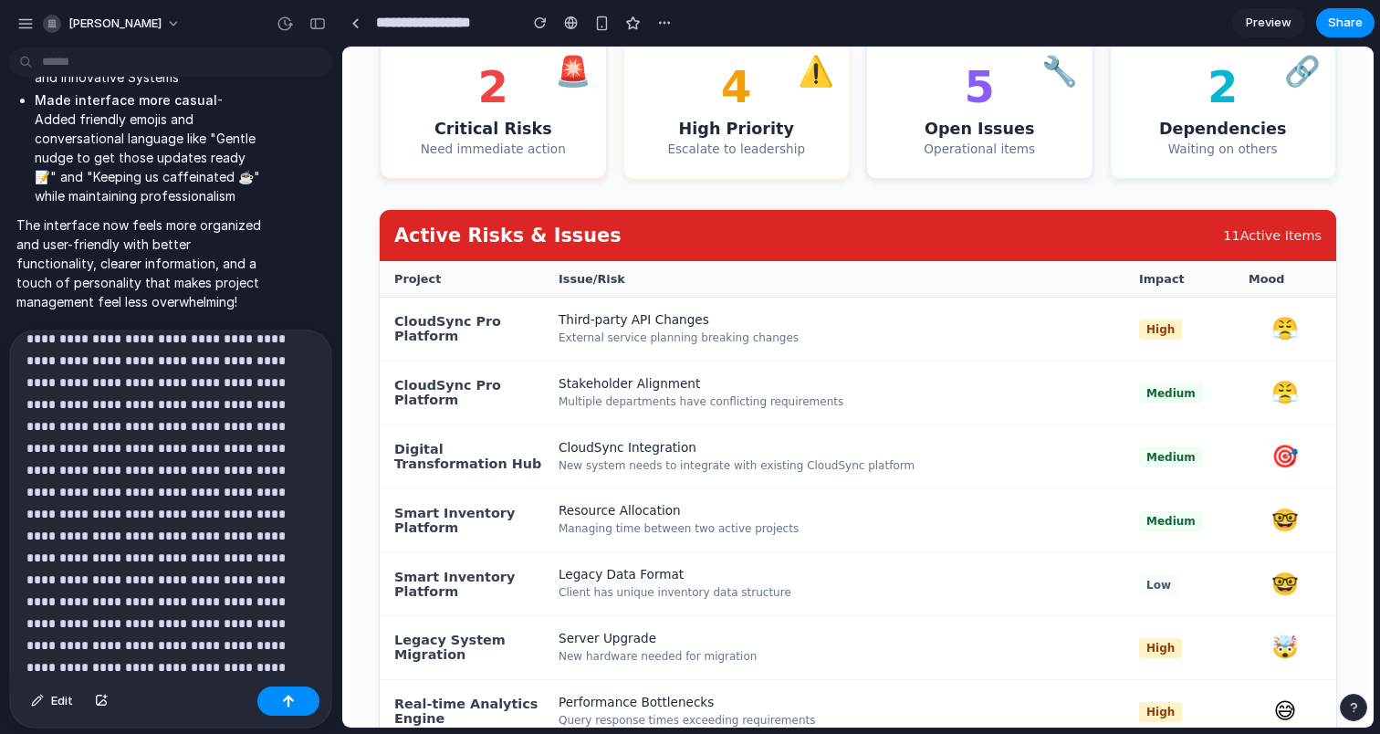
scroll to position [324, 0]
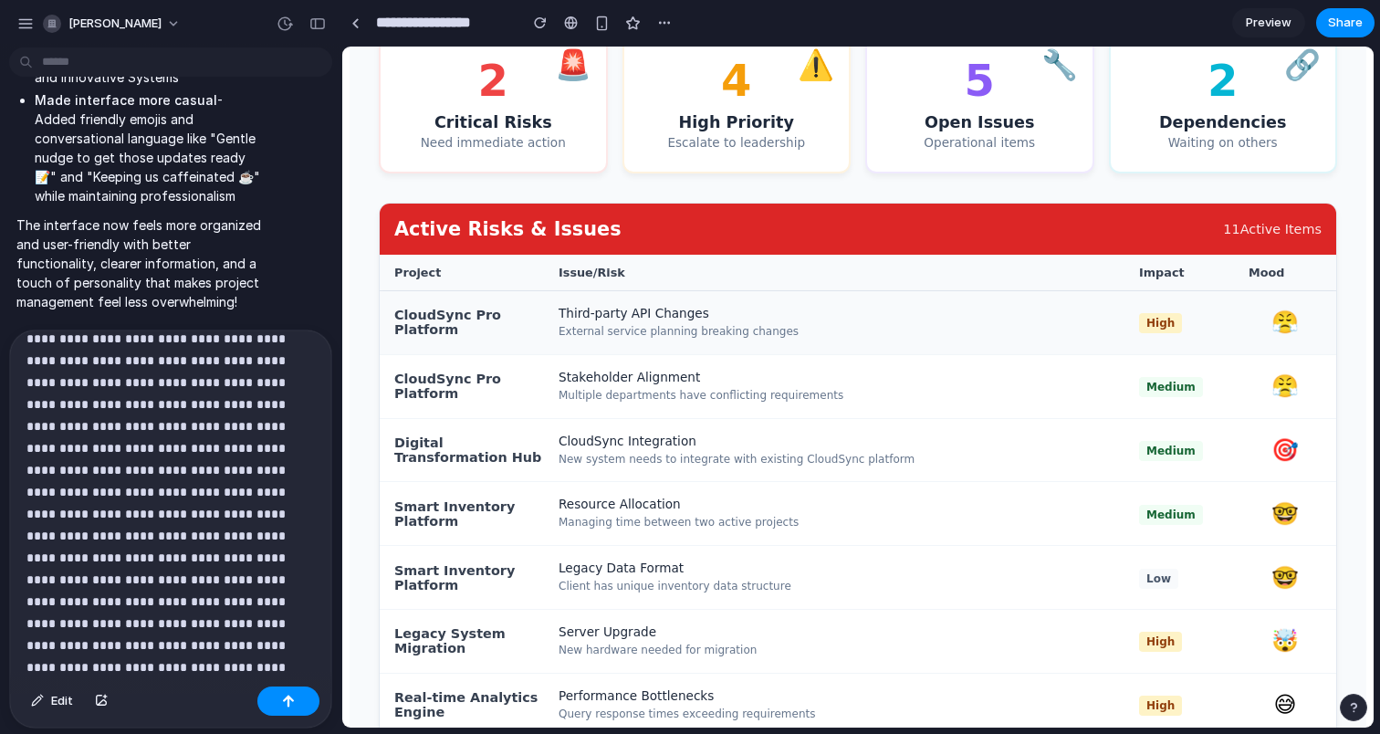
click at [455, 346] on div "CloudSync Pro Platform Third-party API Changes External service planning breaki…" at bounding box center [858, 323] width 957 height 64
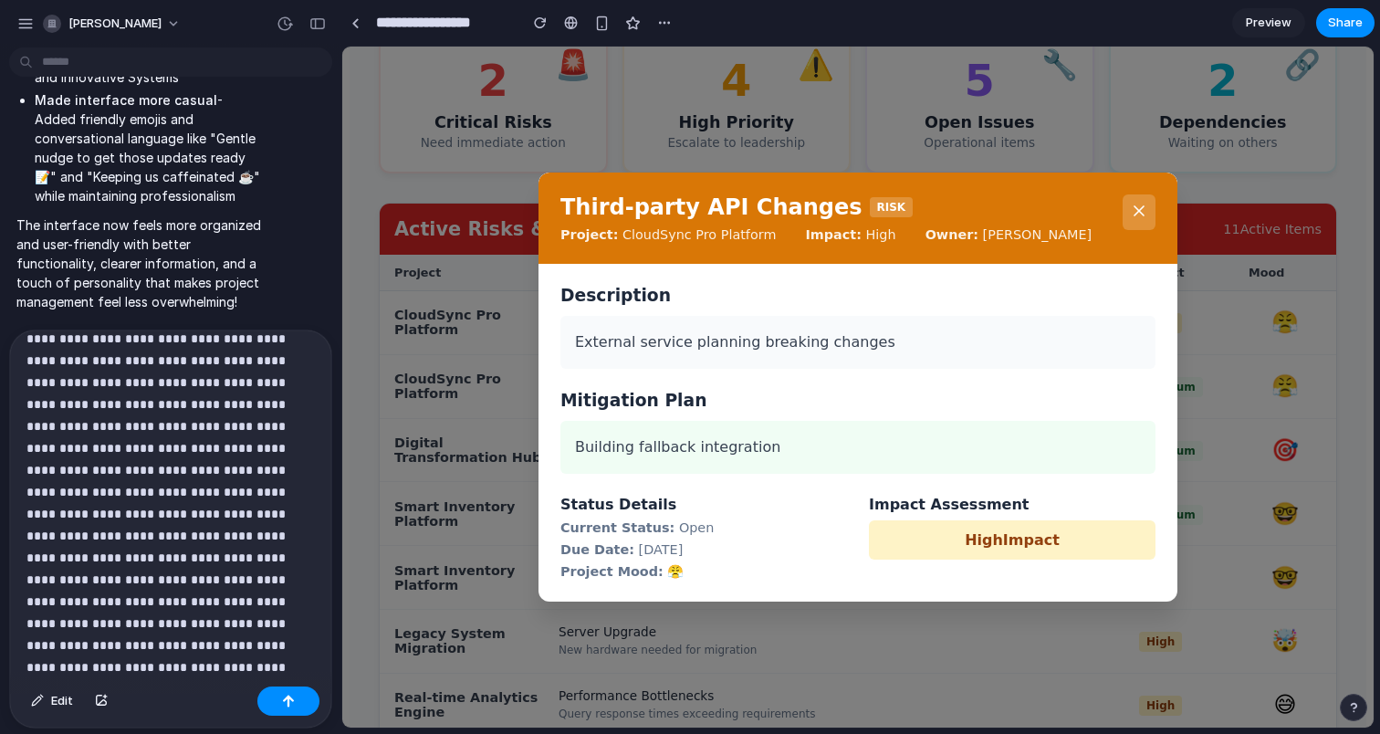
click at [455, 346] on div "Third-party API Changes RISK Project: CloudSync Pro Platform Impact: High Owner…" at bounding box center [858, 387] width 1032 height 681
click at [1146, 213] on icon at bounding box center [1139, 211] width 18 height 18
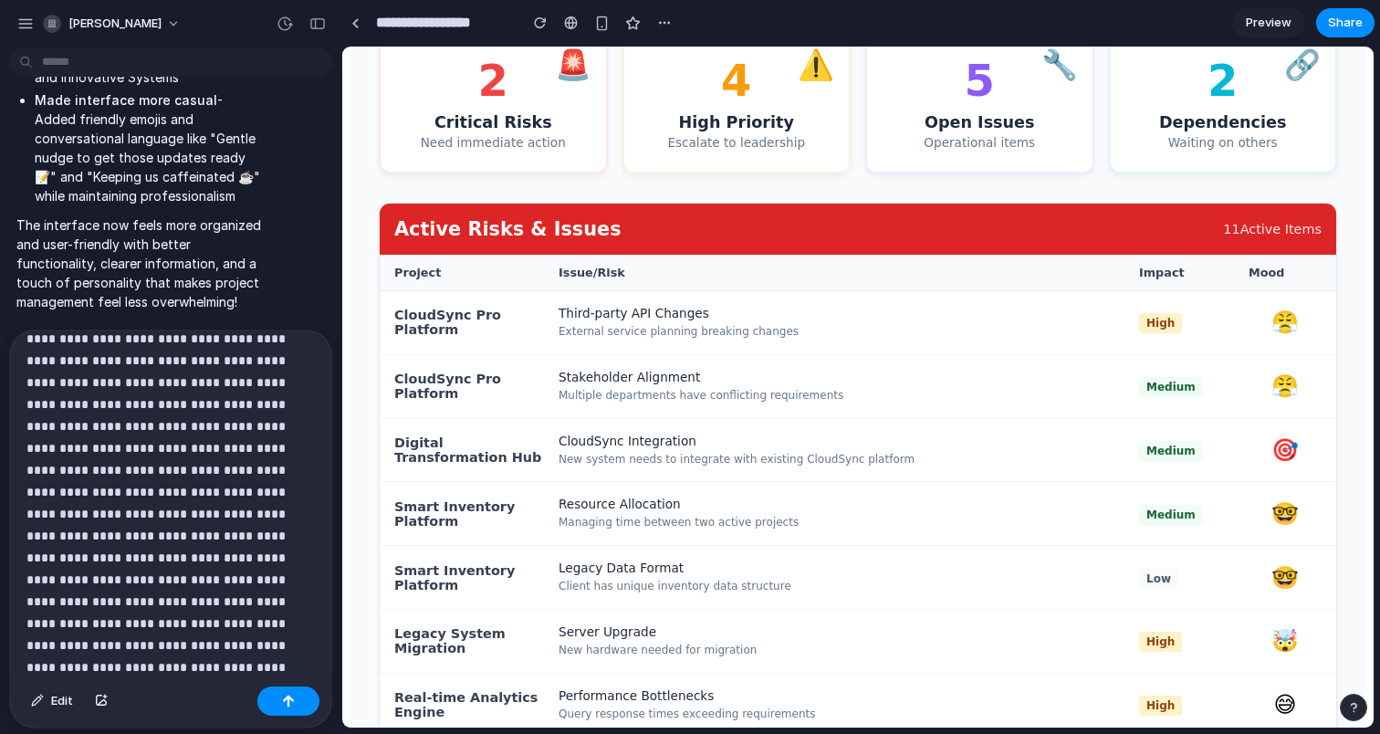
click at [278, 671] on p "**********" at bounding box center [170, 459] width 288 height 438
click at [1158, 276] on div "Project Issue/Risk Impact Mood" at bounding box center [858, 273] width 957 height 37
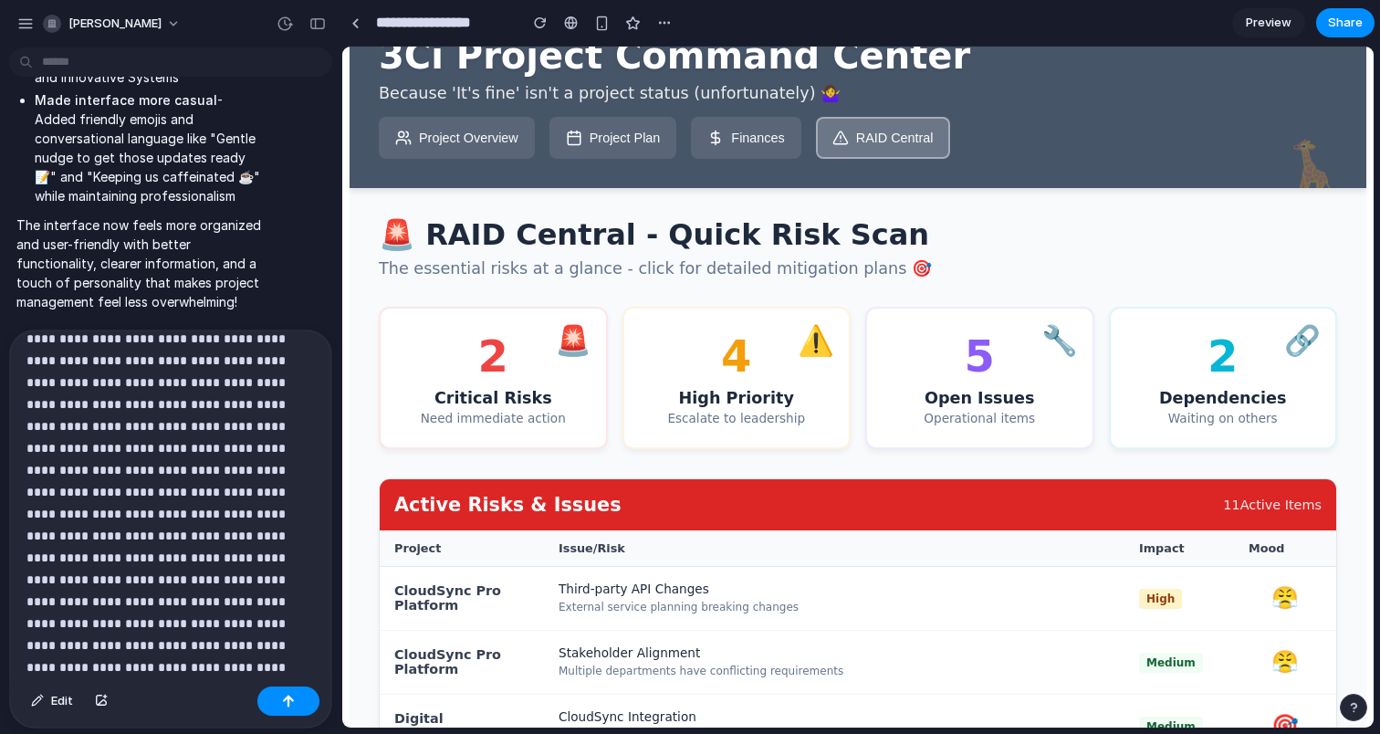
scroll to position [0, 0]
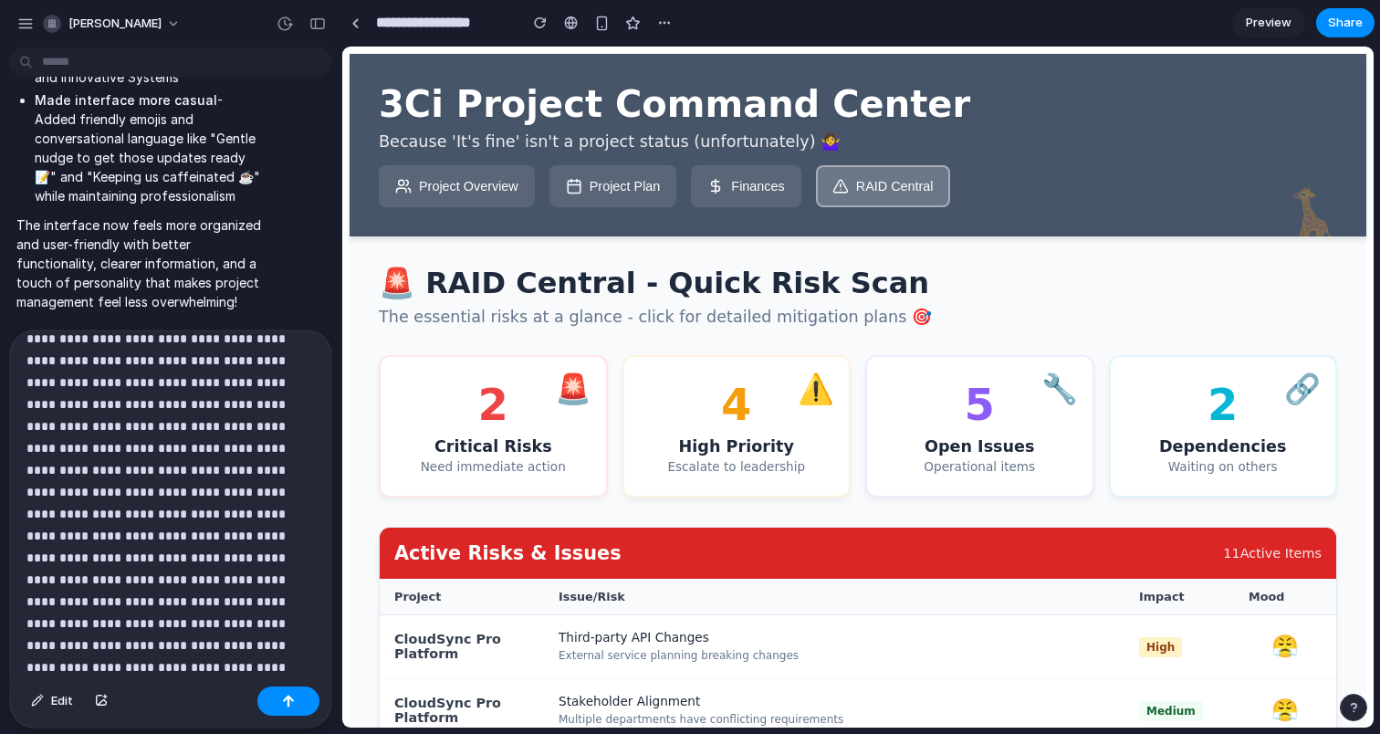
click at [737, 200] on button "Finances" at bounding box center [746, 186] width 110 height 42
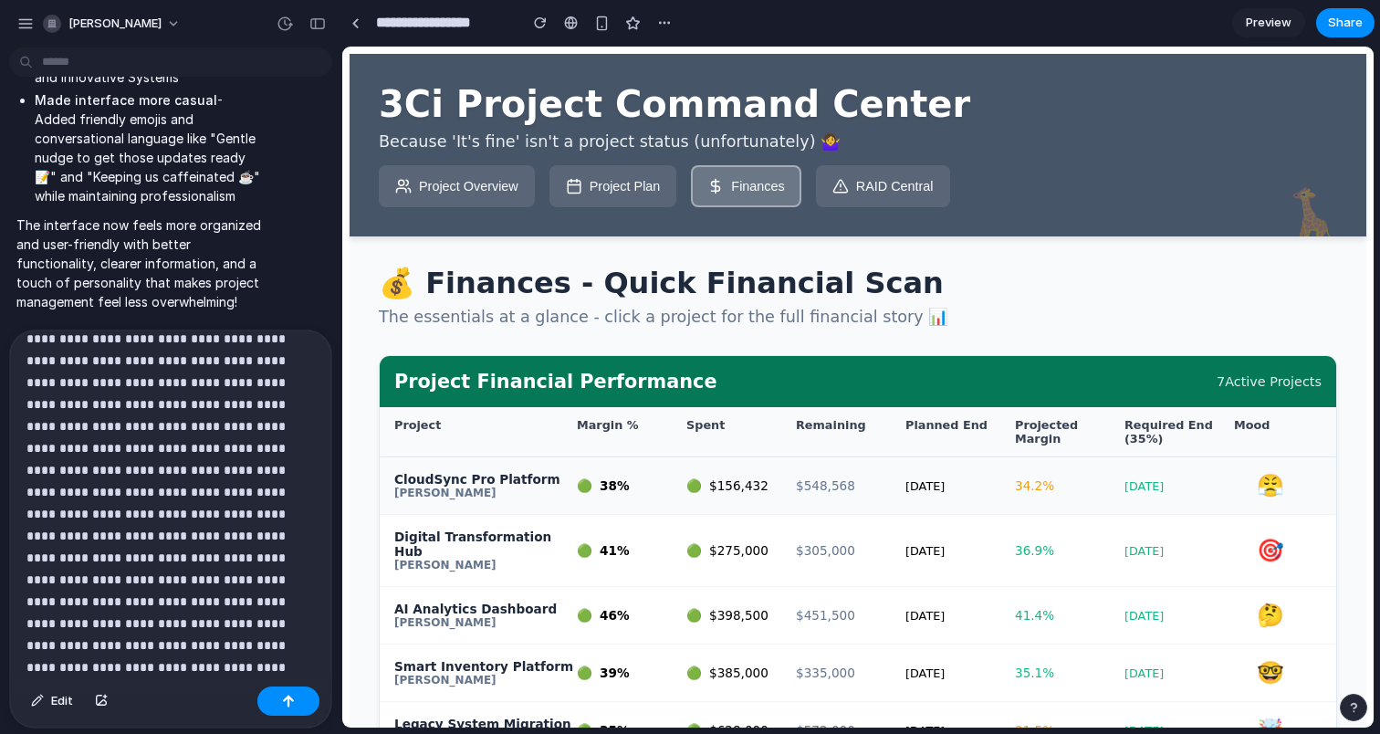
click at [740, 515] on div "CloudSync Pro Platform Maya Patel 🟢 38% 🟢 $ 156,432 $ 548,568 Dec 31 34.2 % Jan…" at bounding box center [858, 486] width 957 height 58
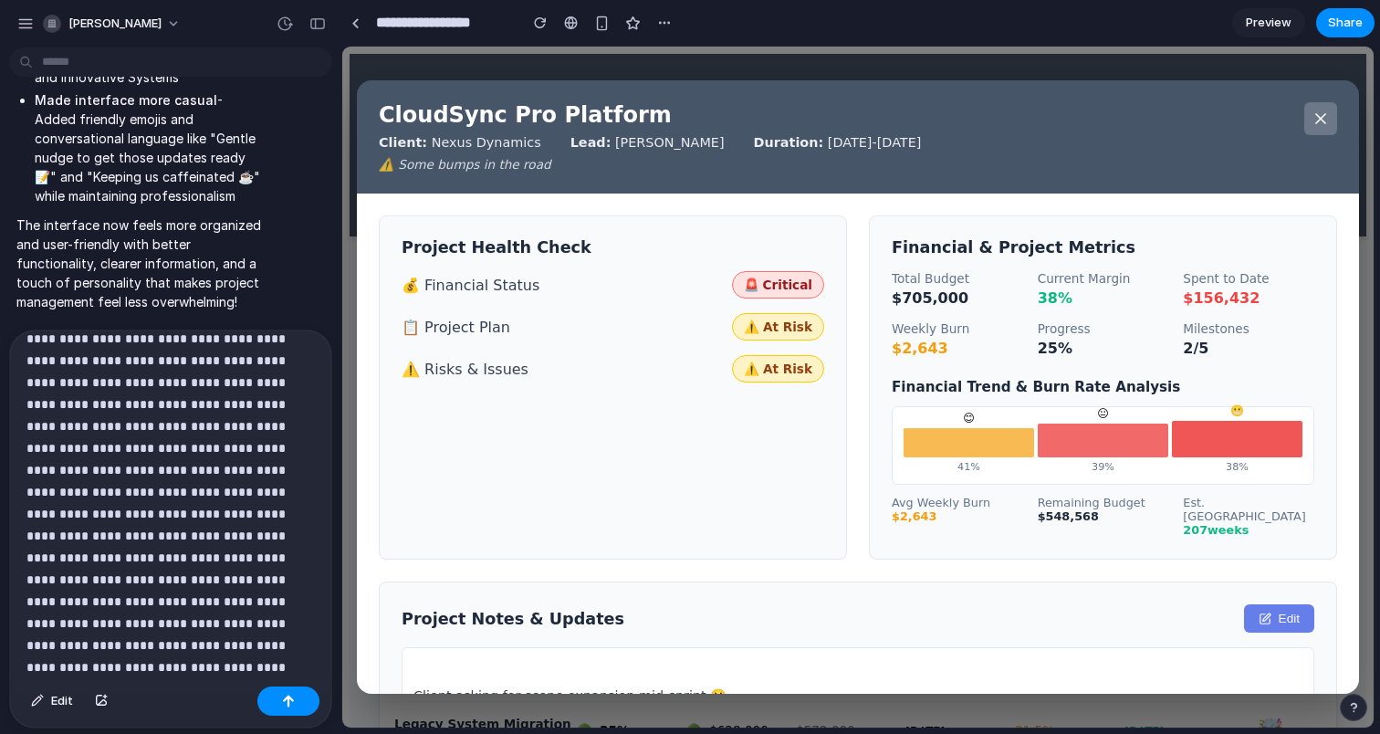
click at [1321, 130] on button at bounding box center [1321, 118] width 33 height 33
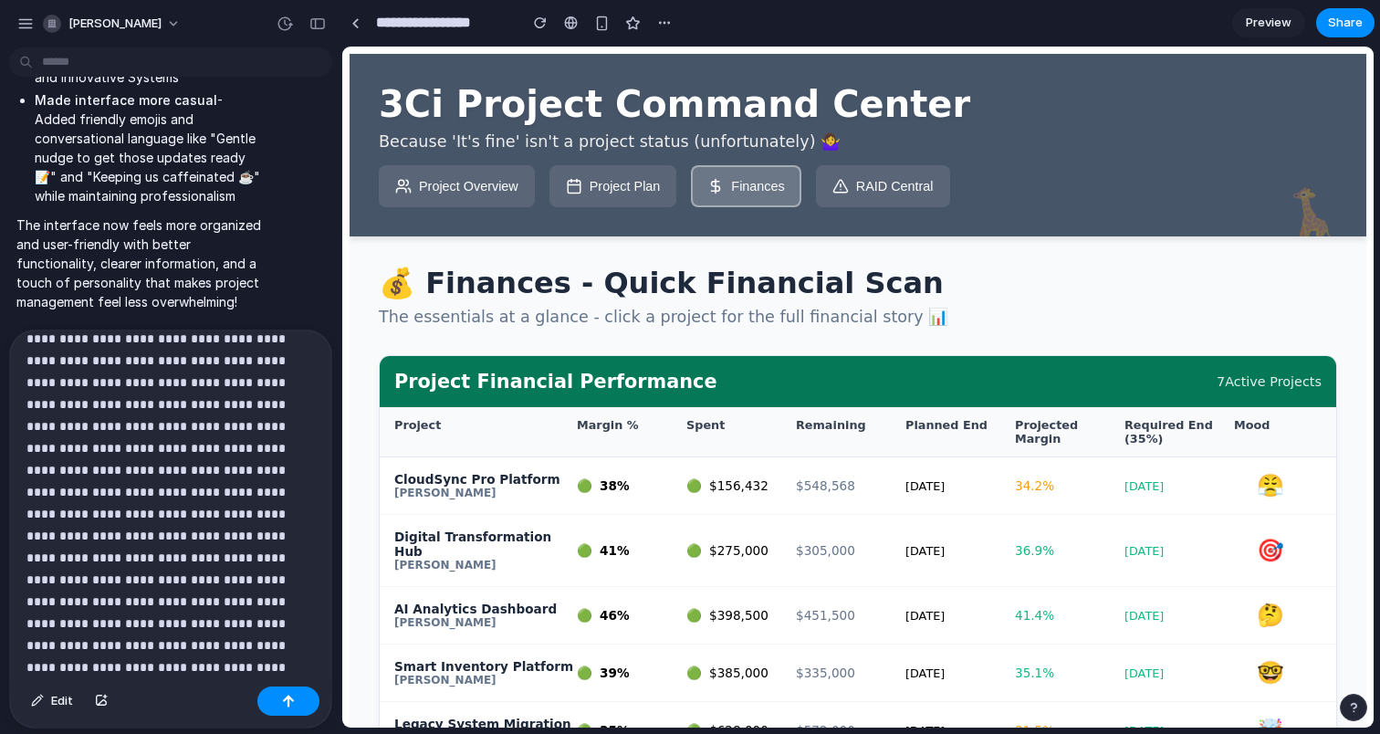
click at [621, 201] on button "Project Plan" at bounding box center [614, 186] width 128 height 42
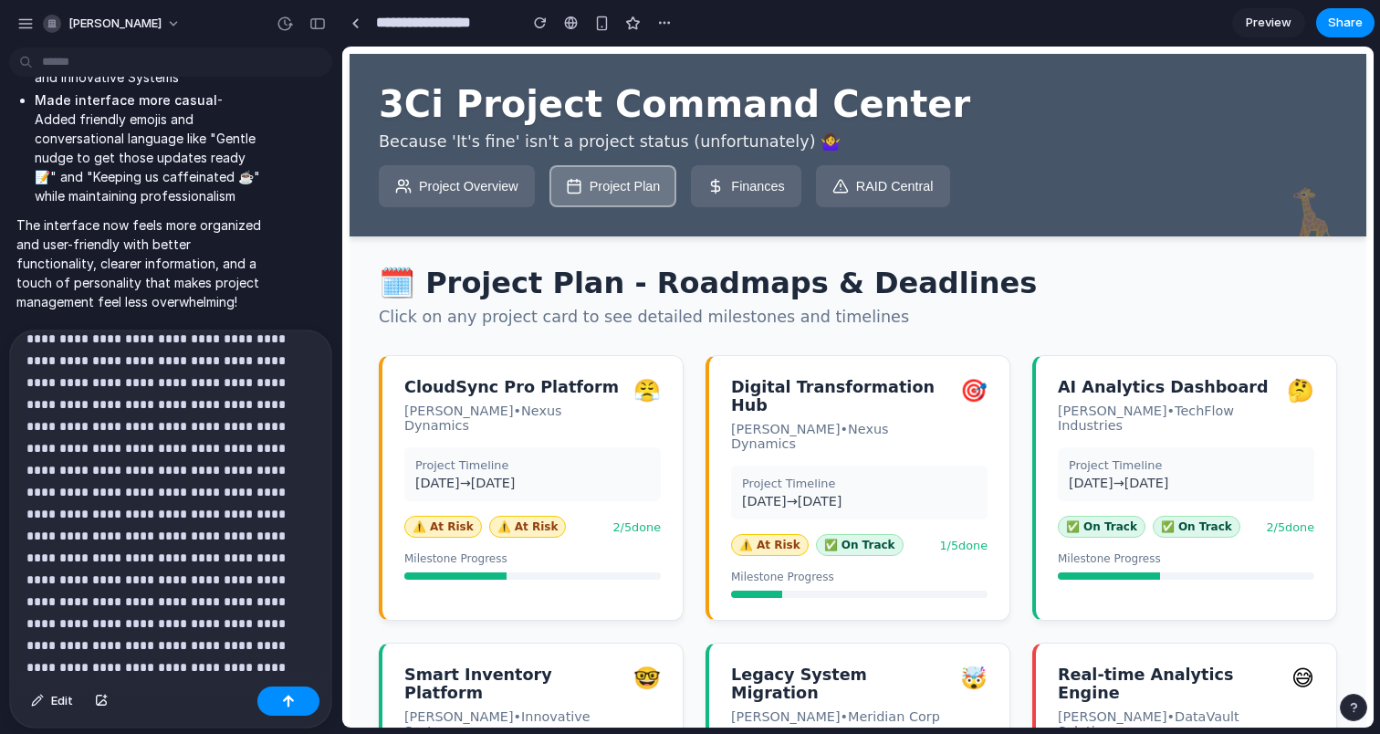
click at [481, 188] on button "Project Overview" at bounding box center [457, 186] width 156 height 42
select select "******"
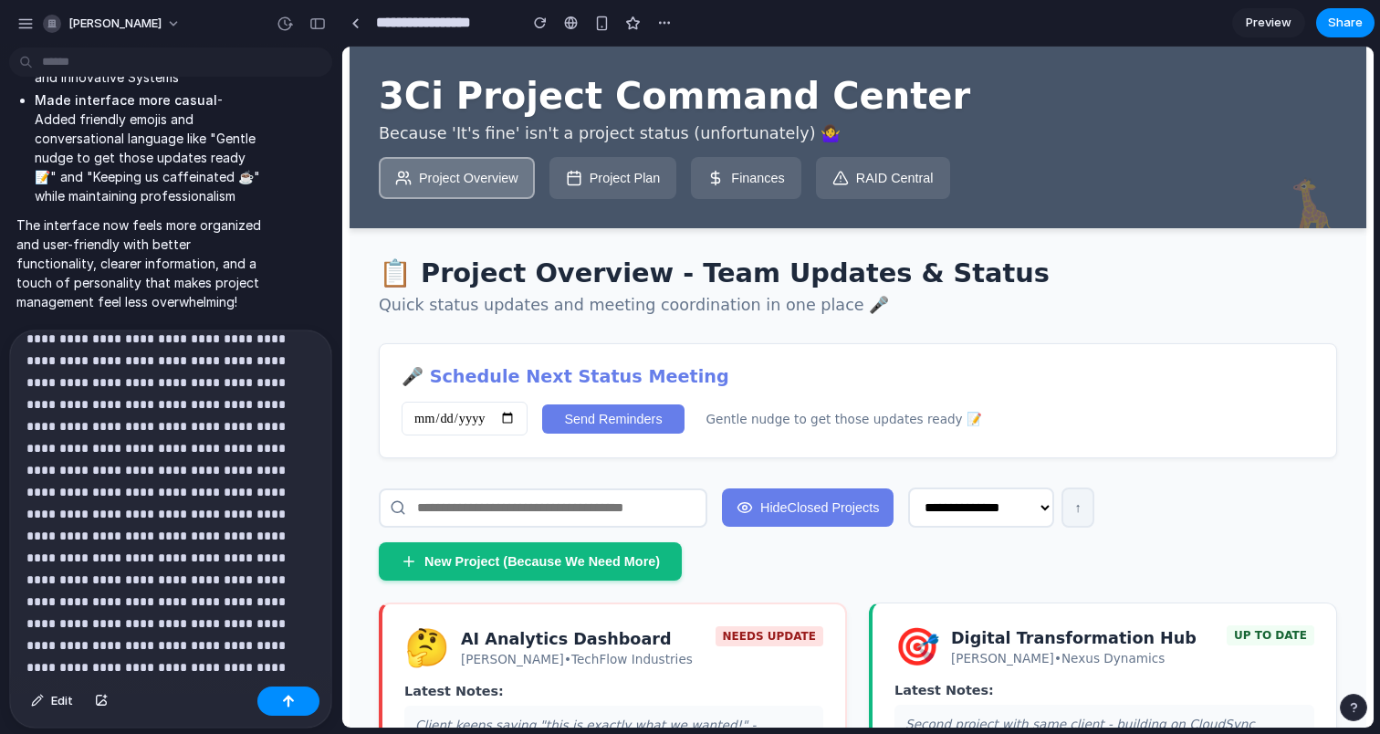
scroll to position [7, 0]
click at [264, 663] on p "**********" at bounding box center [170, 448] width 288 height 460
click at [692, 668] on div "🤔 AI Analytics Dashboard Jordan Chen • TechFlow Industries NEEDS UPDATE" at bounding box center [613, 646] width 419 height 43
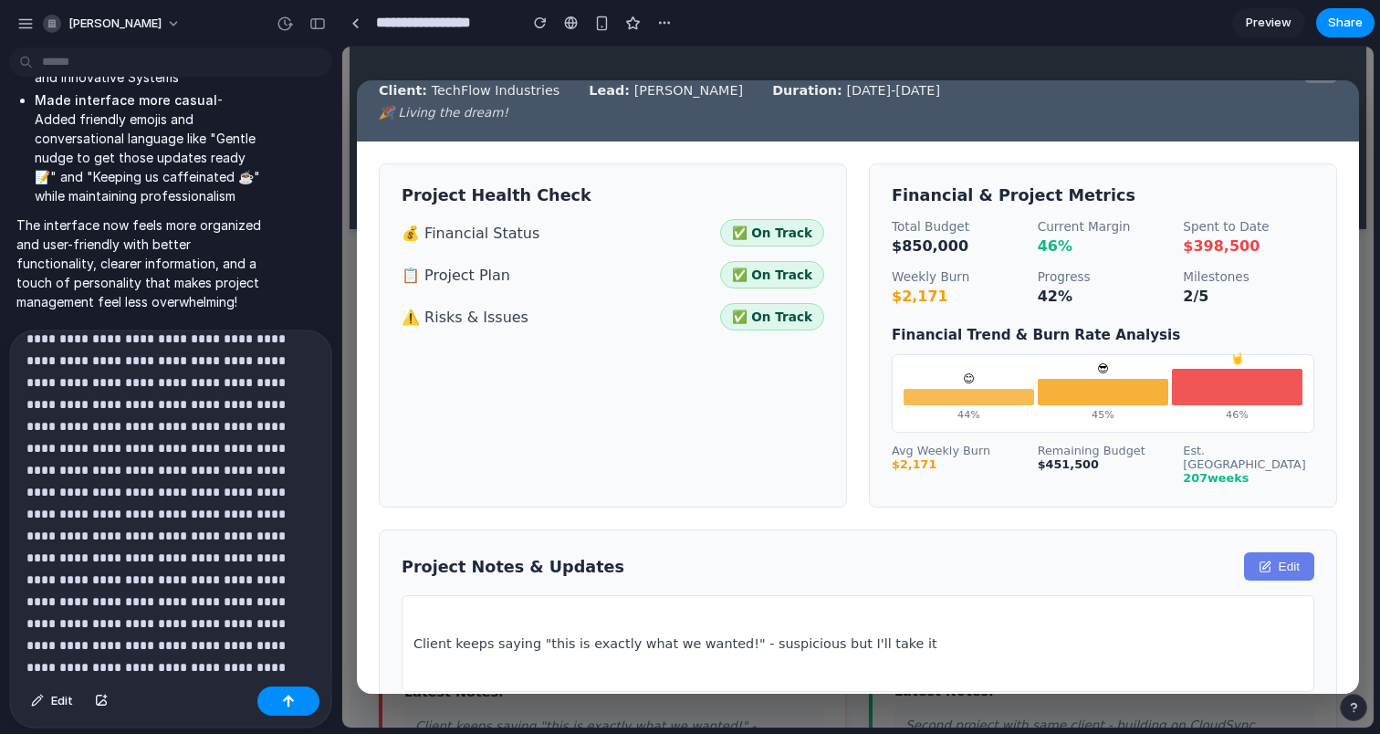
scroll to position [86, 0]
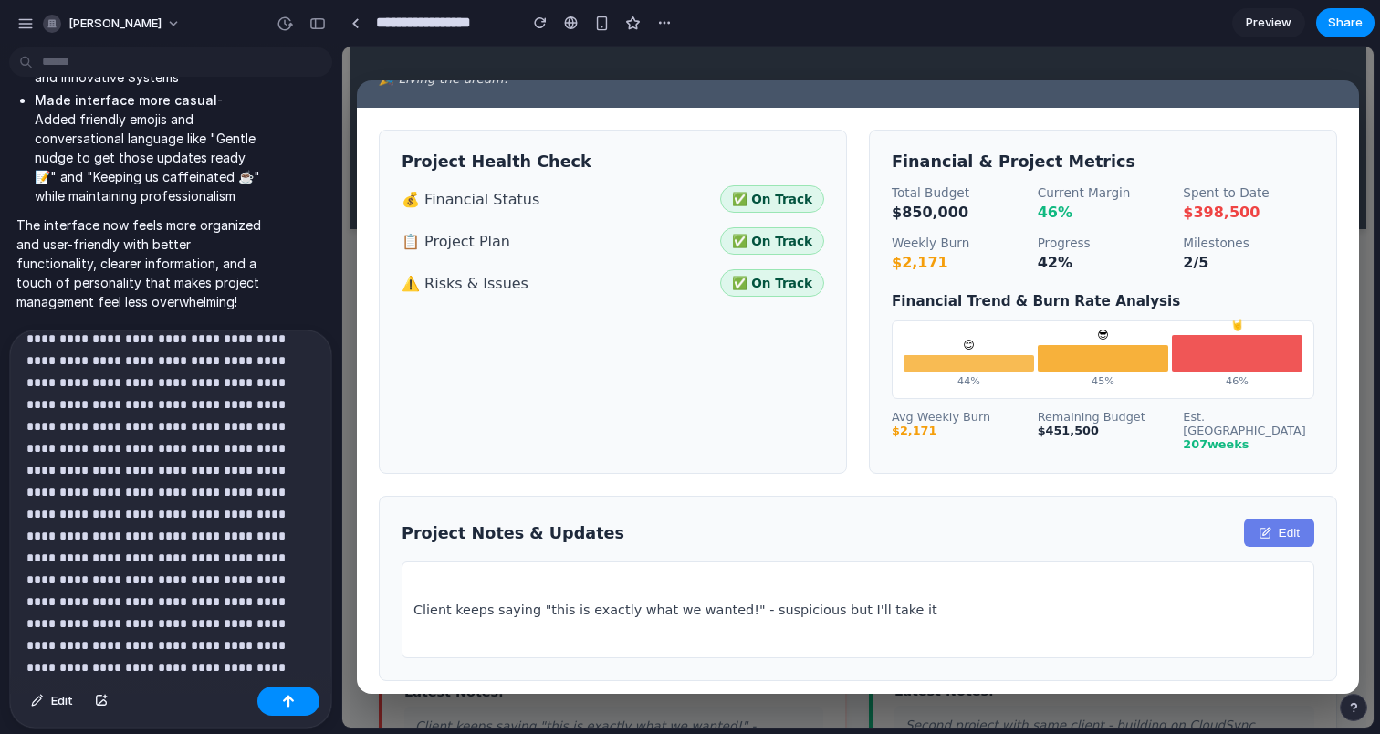
click at [773, 285] on span "On Track" at bounding box center [781, 283] width 61 height 15
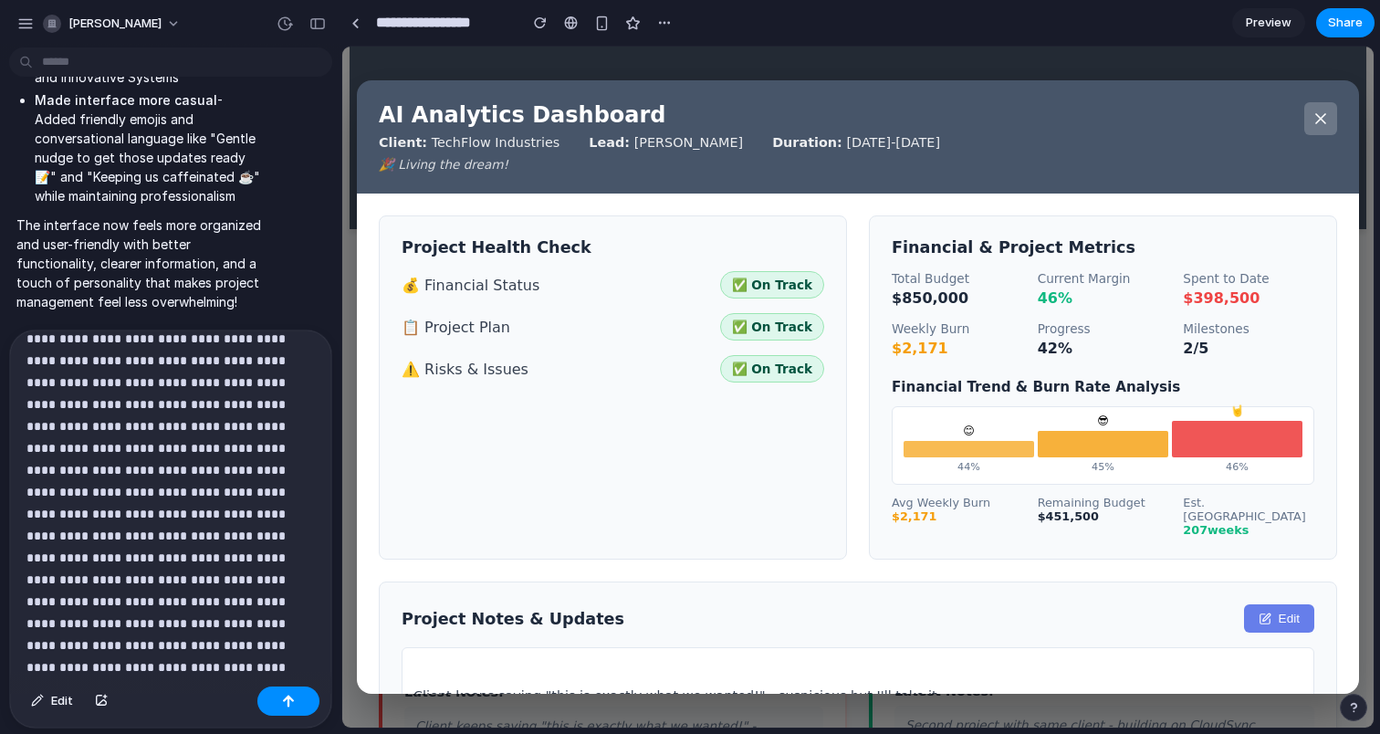
click at [1337, 117] on div "AI Analytics Dashboard Client: TechFlow Industries Lead: Jordan Chen Duration: …" at bounding box center [858, 136] width 1002 height 113
click at [1318, 120] on icon at bounding box center [1320, 118] width 9 height 9
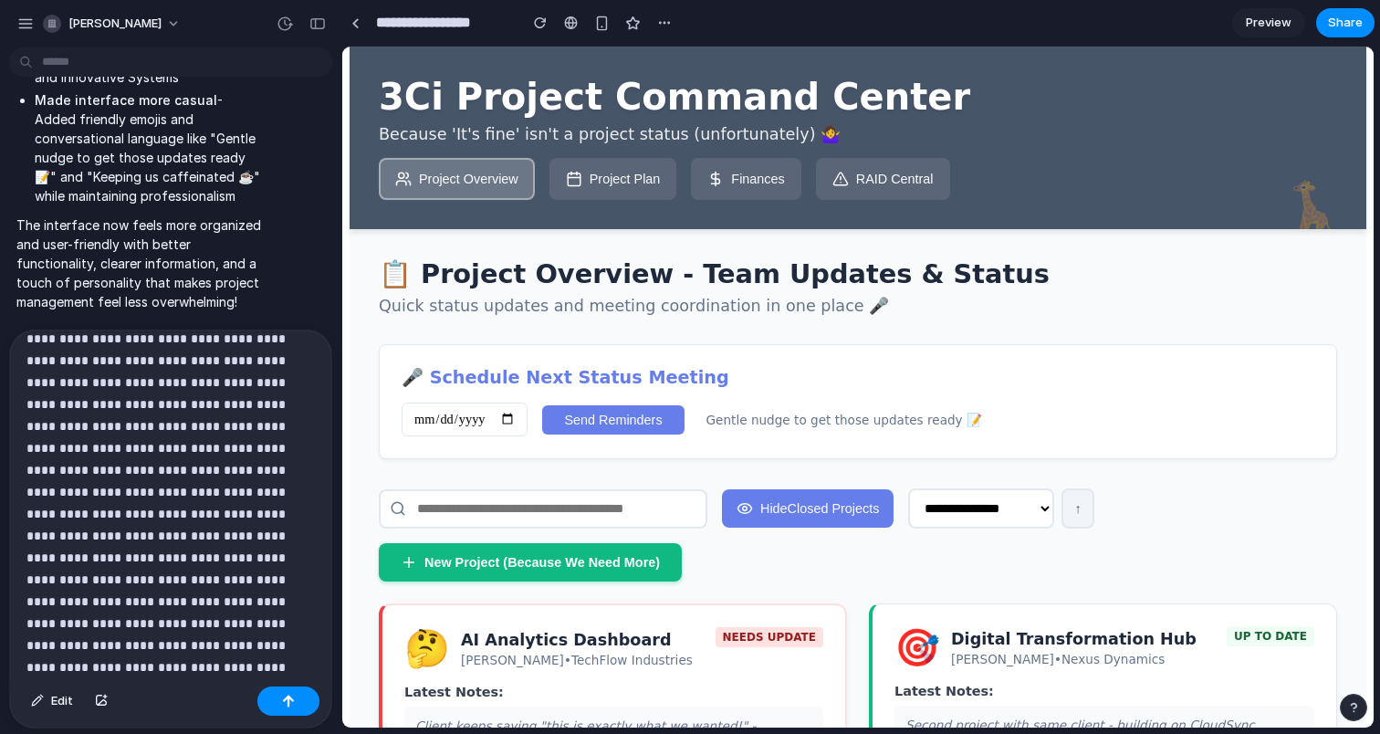
click at [284, 641] on p "**********" at bounding box center [170, 426] width 288 height 460
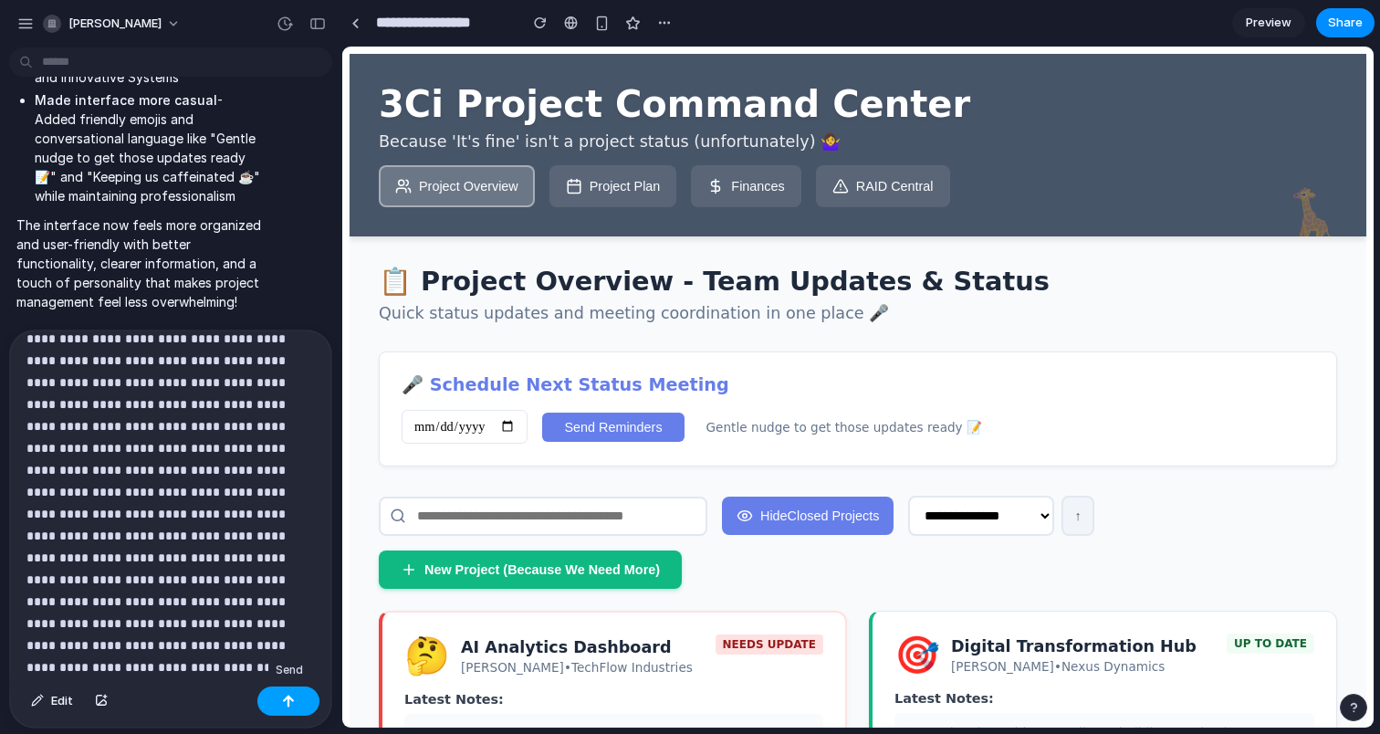
click at [288, 705] on div "button" at bounding box center [288, 701] width 13 height 13
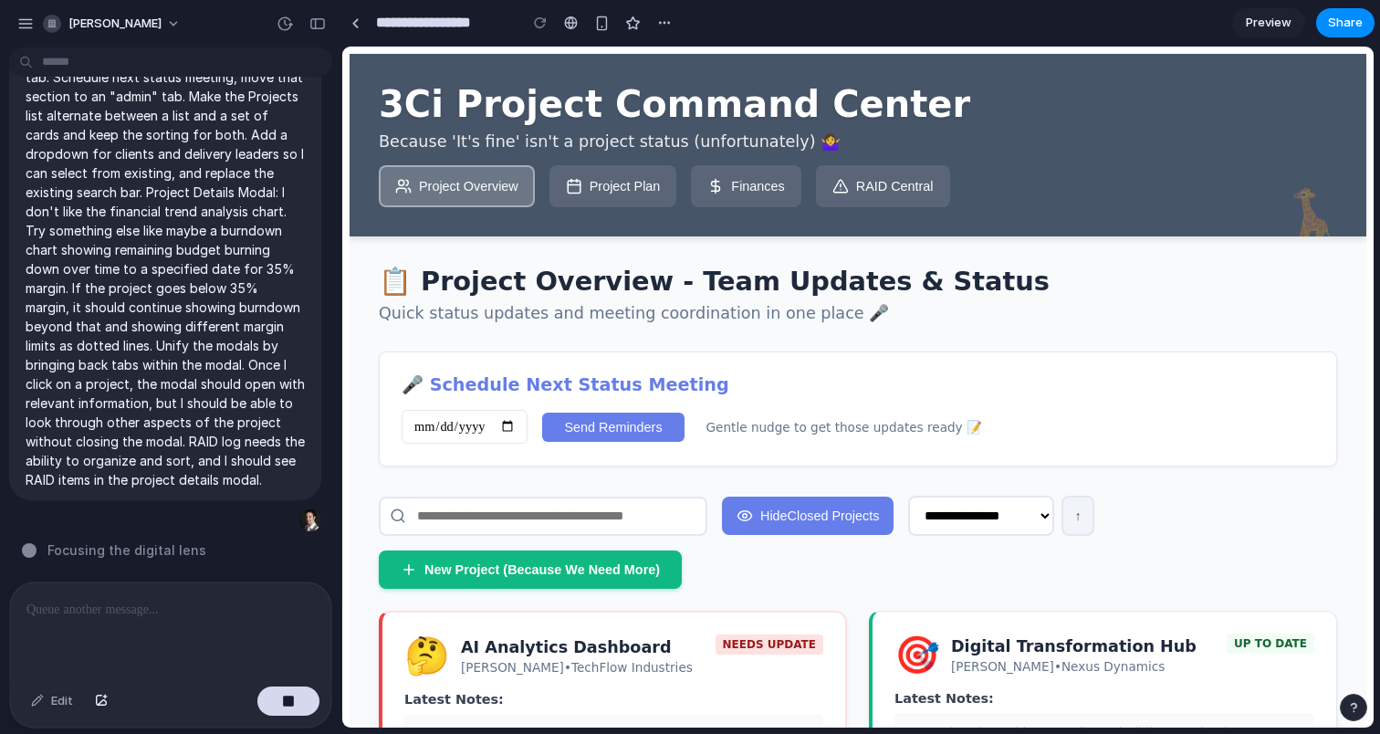
click at [216, 616] on p at bounding box center [170, 610] width 288 height 22
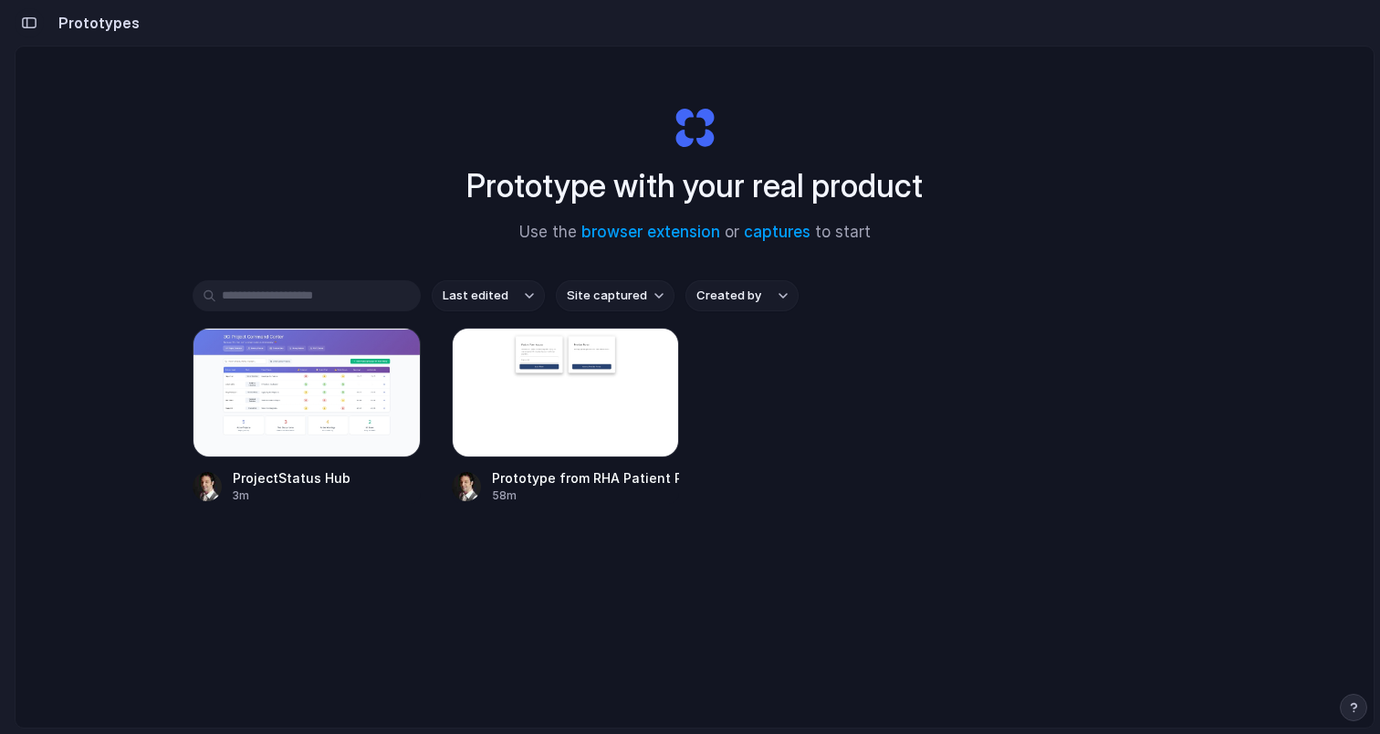
click at [31, 21] on div "button" at bounding box center [29, 22] width 16 height 13
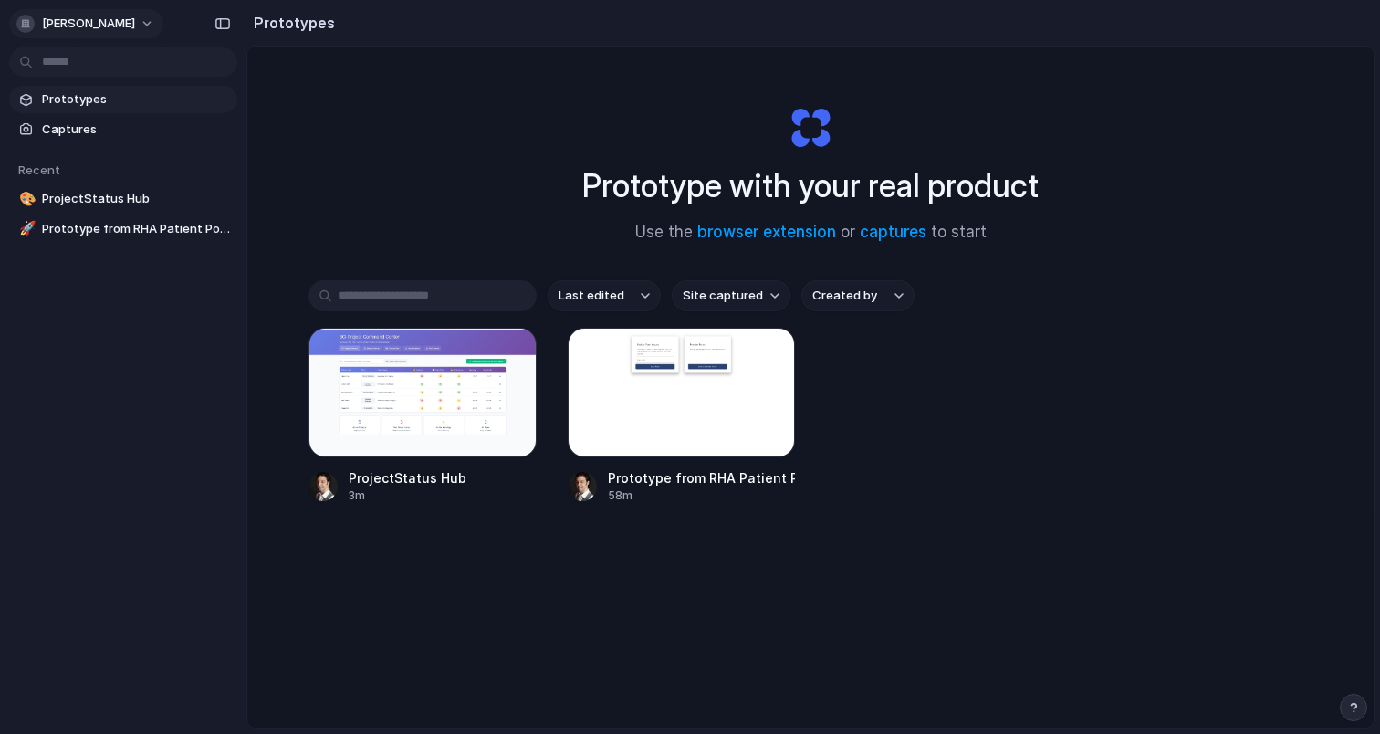
click at [120, 22] on button "[PERSON_NAME]" at bounding box center [86, 23] width 154 height 29
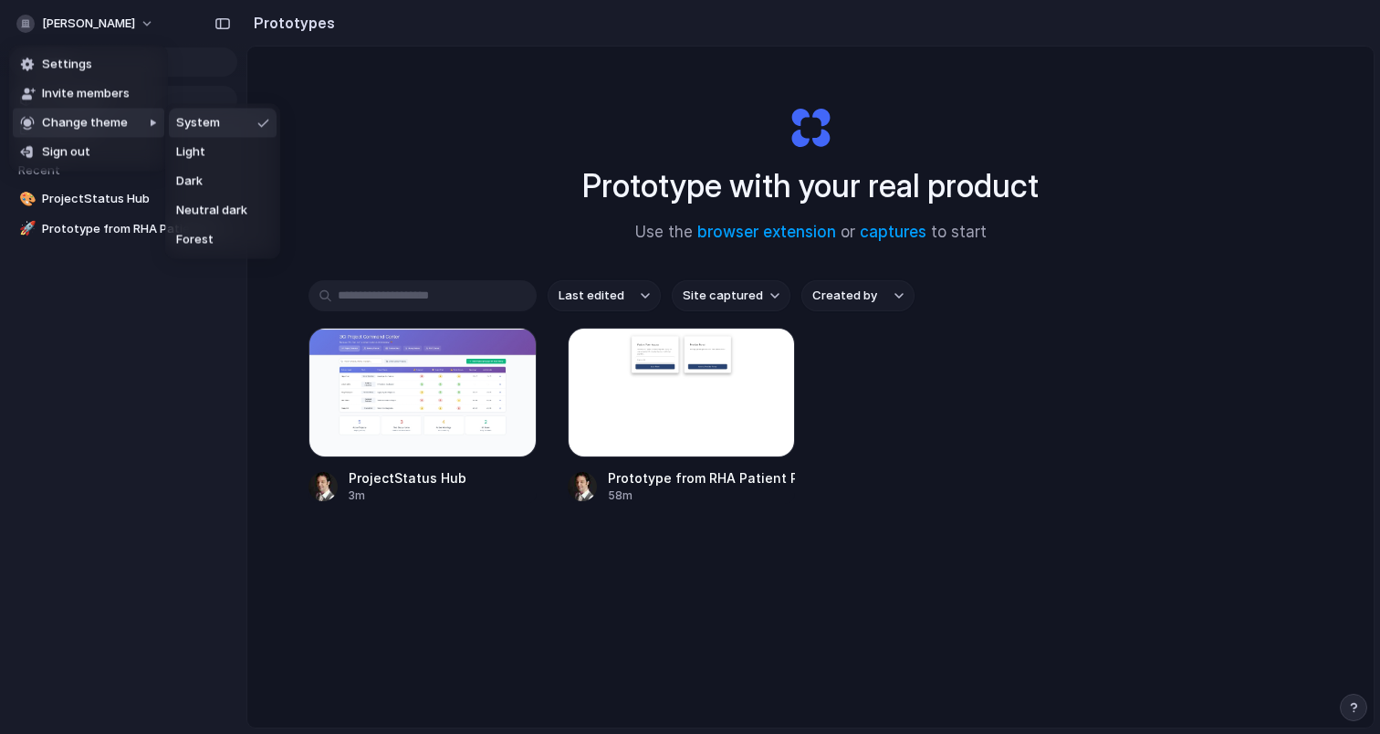
click at [500, 141] on div "Settings Invite members Change theme Sign out" at bounding box center [690, 367] width 1380 height 734
